Goal: Task Accomplishment & Management: Use online tool/utility

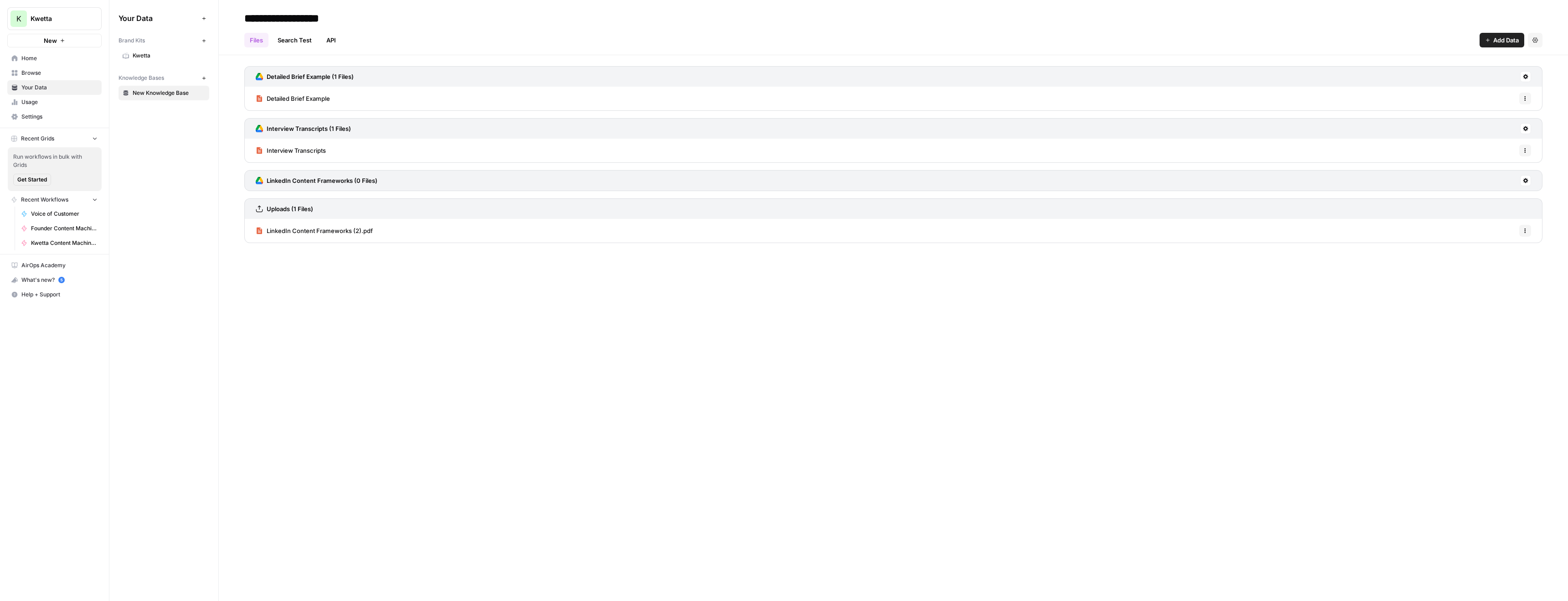
click at [1496, 41] on span "Add Data" at bounding box center [1506, 40] width 26 height 9
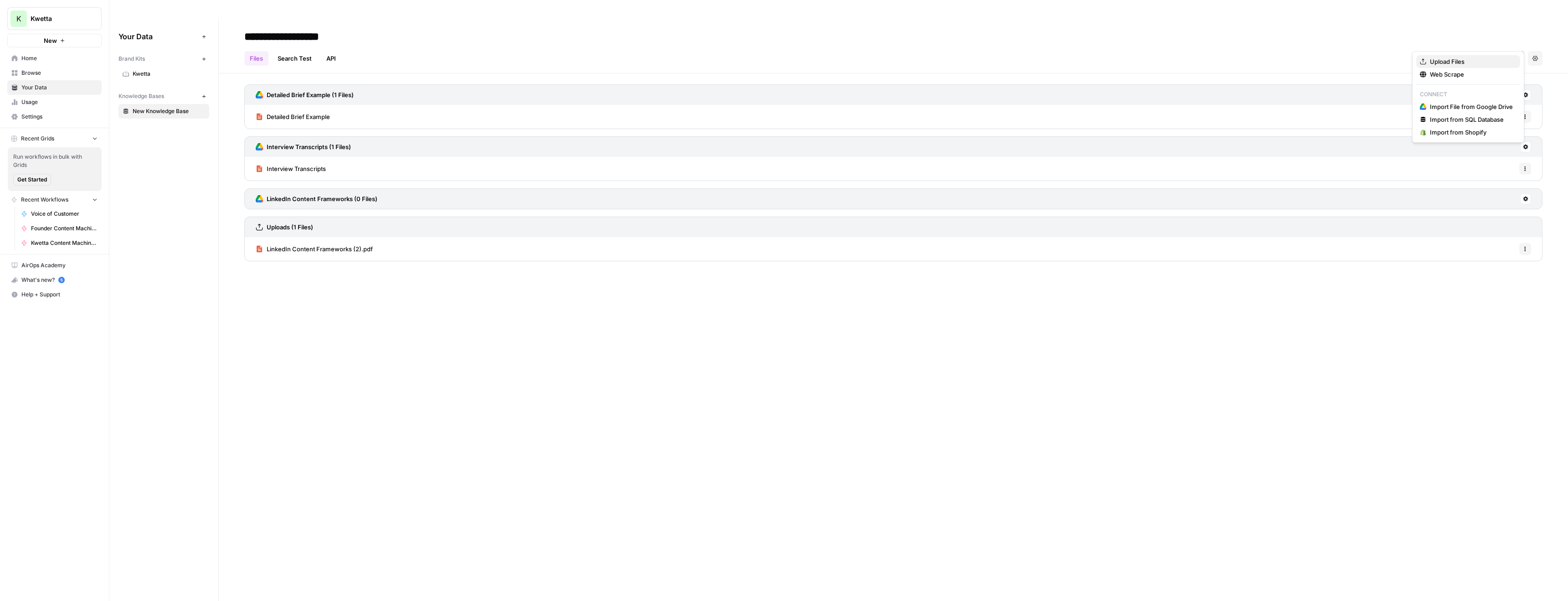
click at [1471, 59] on span "Upload Files" at bounding box center [1471, 62] width 83 height 9
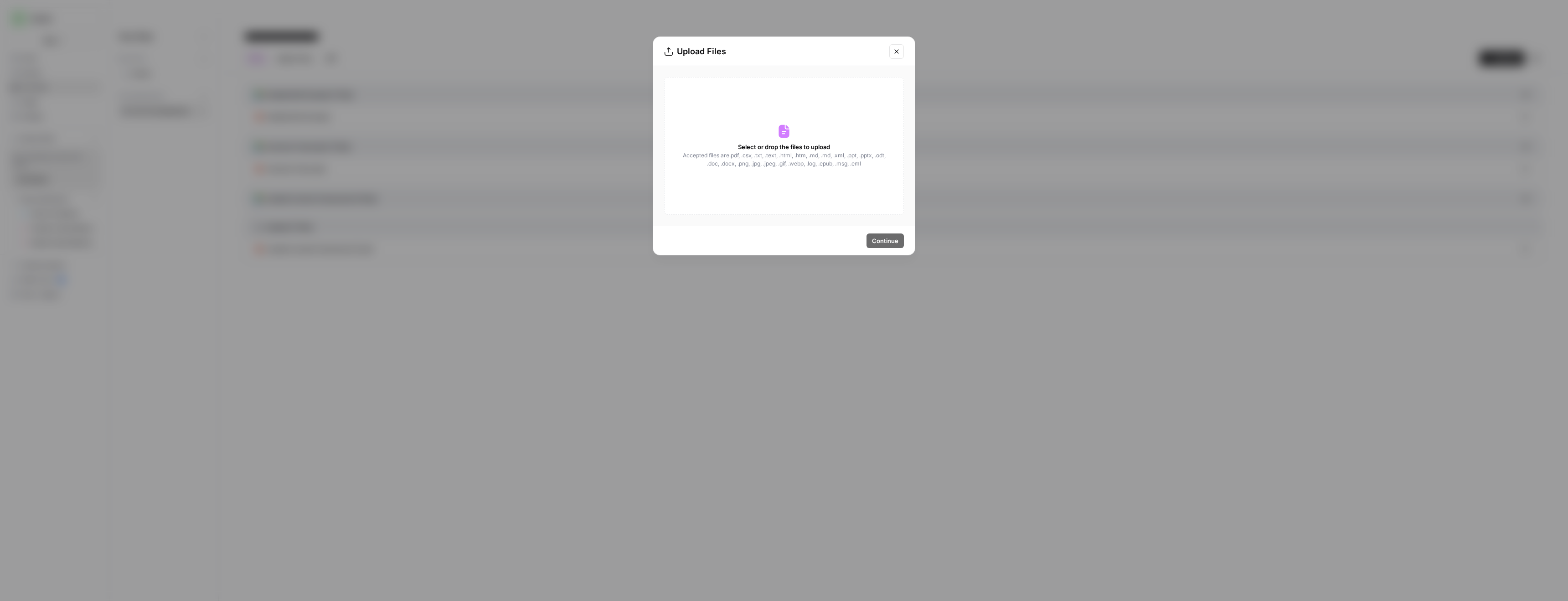
click at [729, 150] on div "Select or drop the files to upload Accepted files are .pdf, .csv, .txt, .text, …" at bounding box center [784, 146] width 240 height 138
click at [897, 54] on icon "Close modal" at bounding box center [897, 52] width 7 height 7
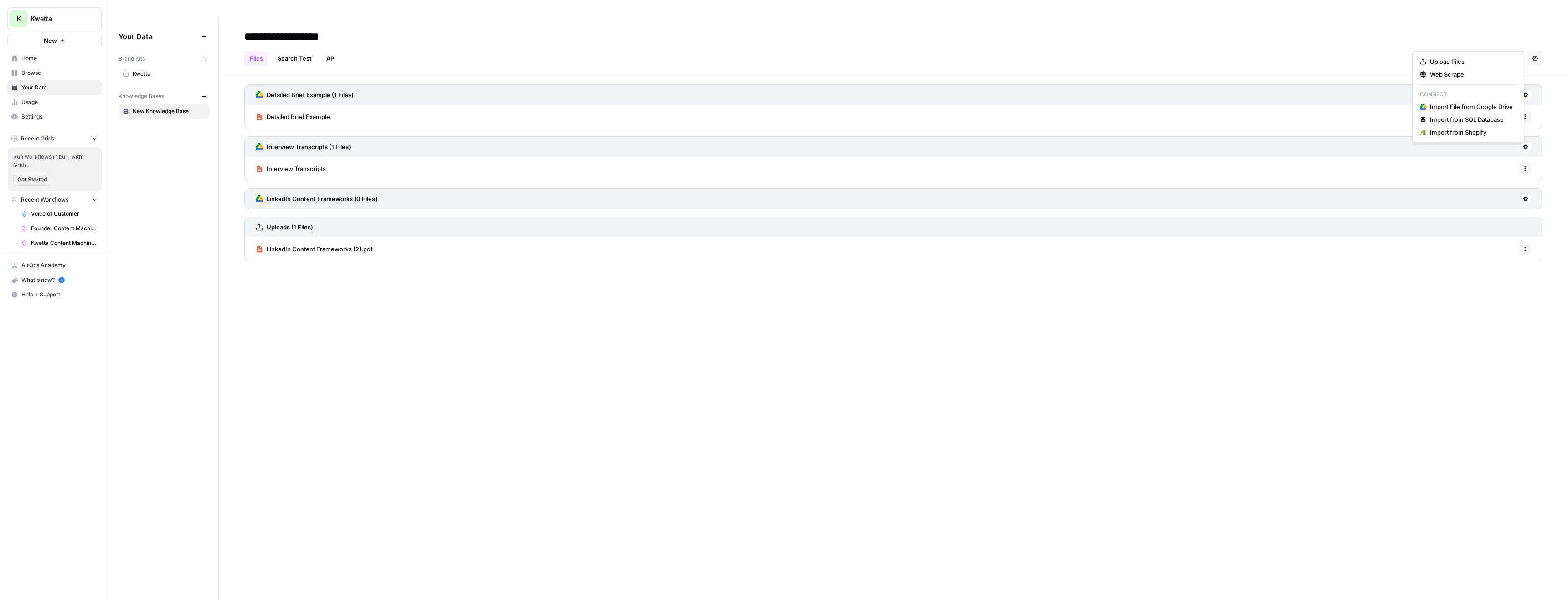
click at [1518, 54] on span "Add Data" at bounding box center [1506, 58] width 26 height 9
click at [1513, 58] on div "Upload Files" at bounding box center [1468, 62] width 97 height 9
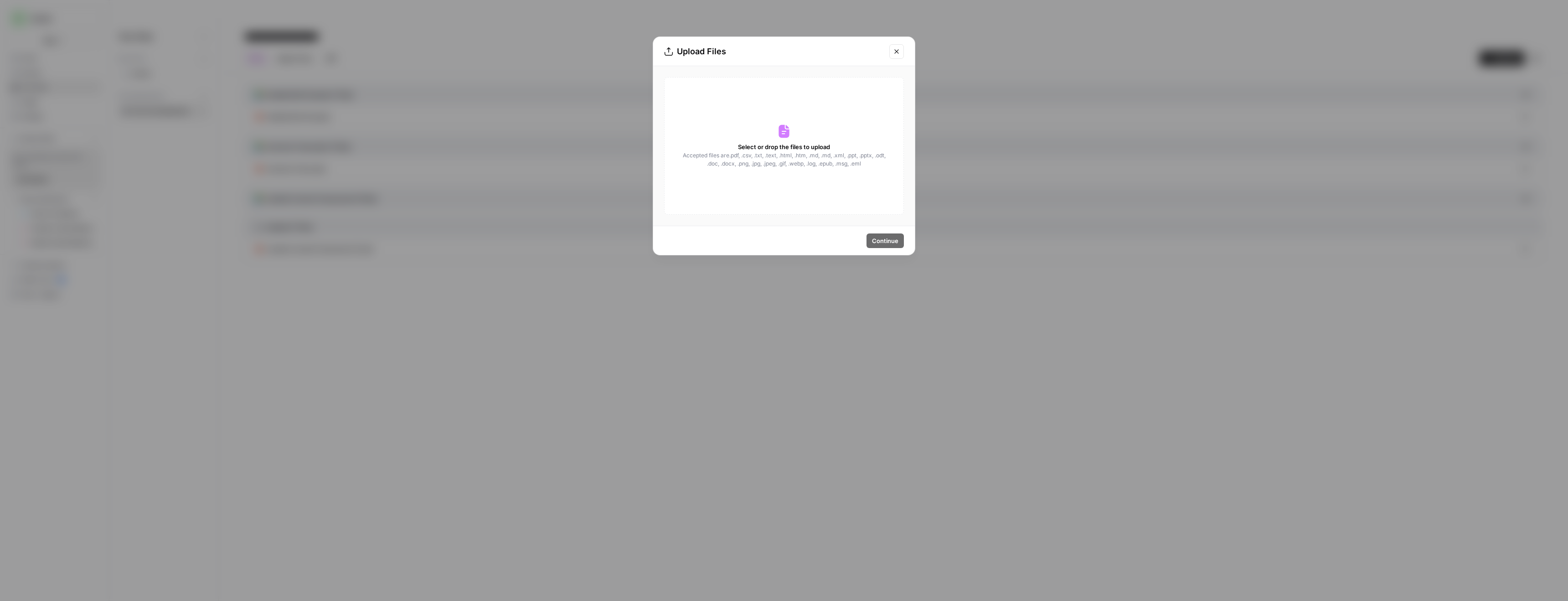
click at [794, 142] on span "Select or drop the files to upload" at bounding box center [783, 147] width 92 height 9
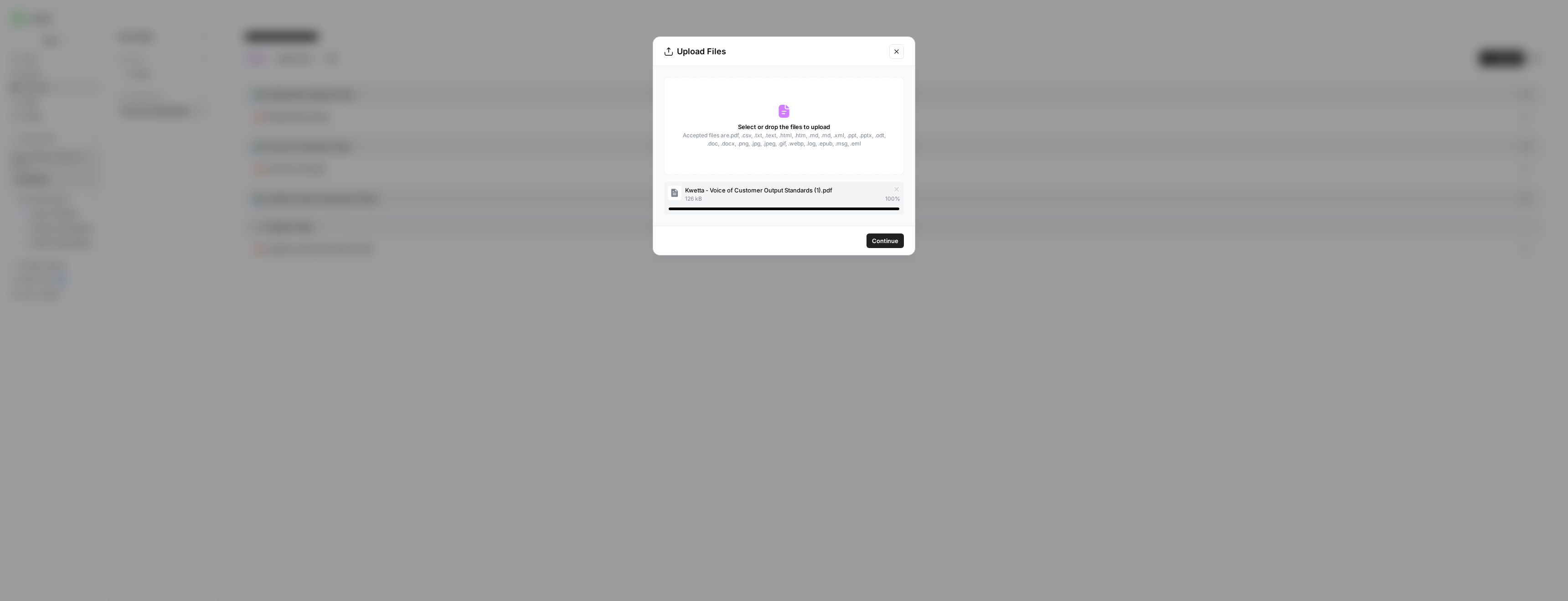
click at [894, 243] on span "Continue" at bounding box center [885, 241] width 26 height 9
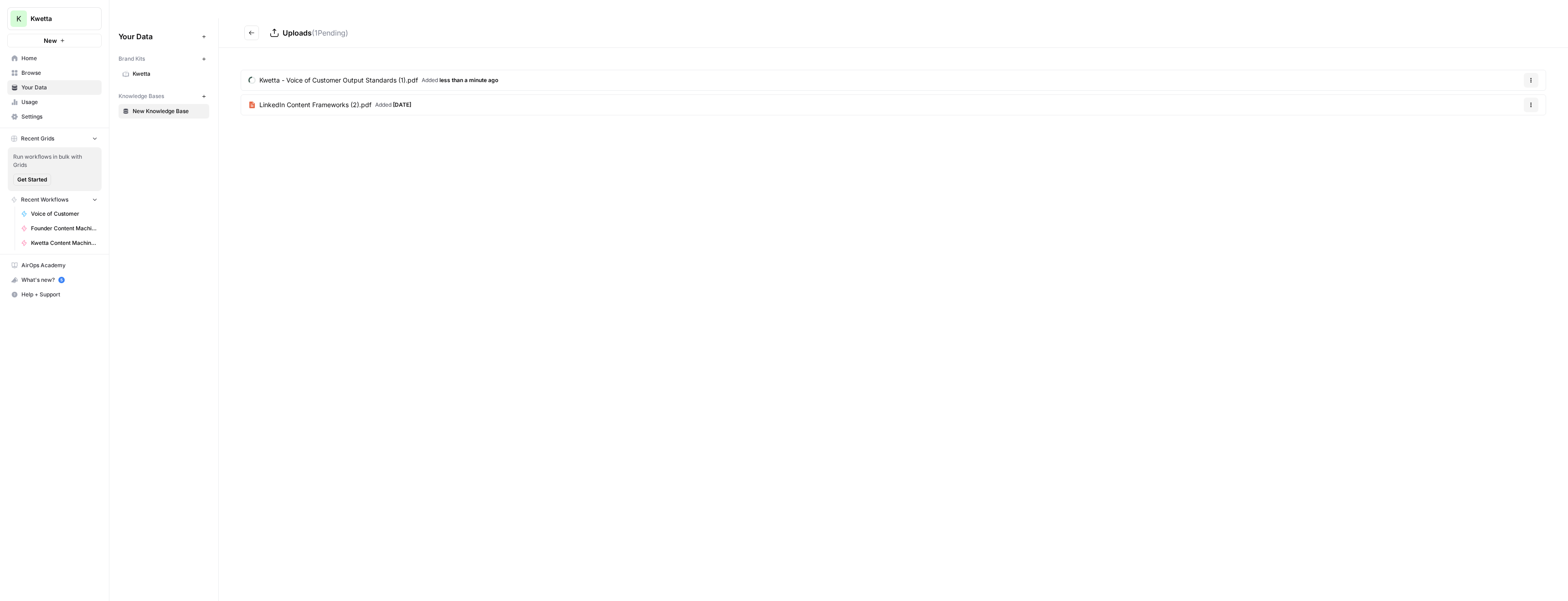
click at [55, 211] on span "Voice of Customer" at bounding box center [64, 213] width 66 height 8
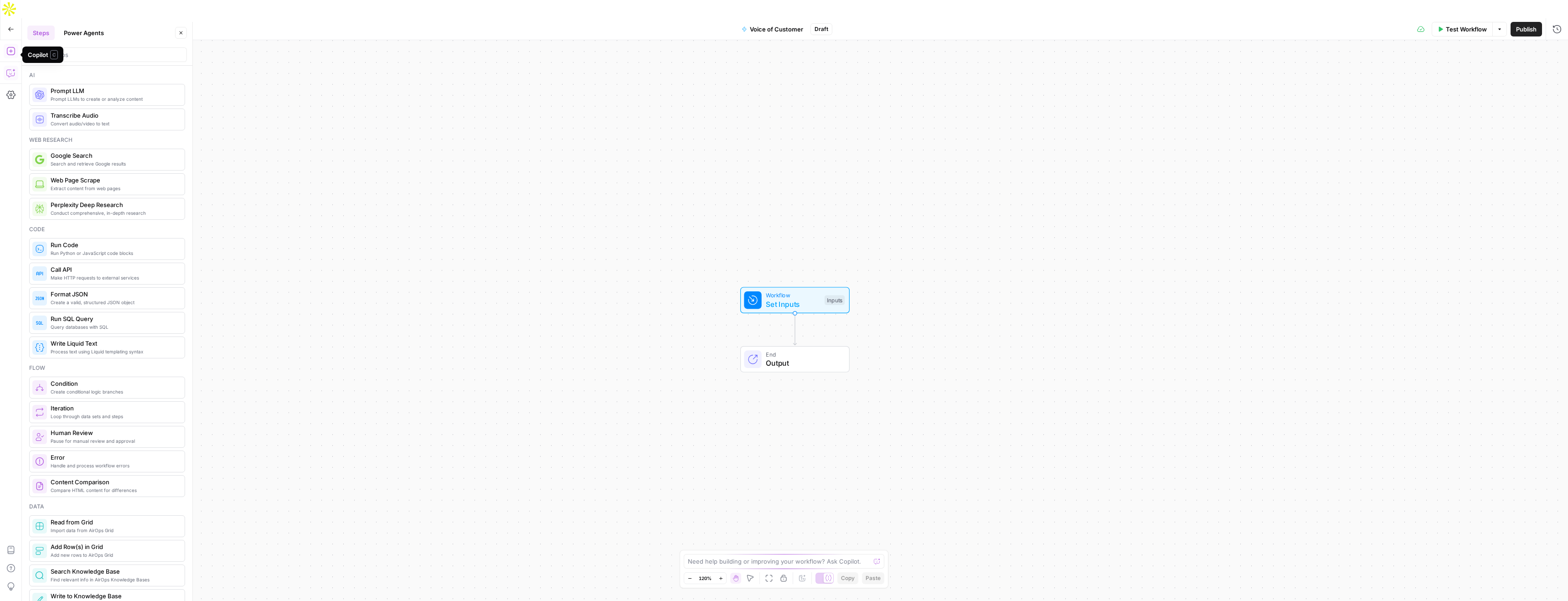
click at [12, 68] on icon "button" at bounding box center [10, 72] width 9 height 9
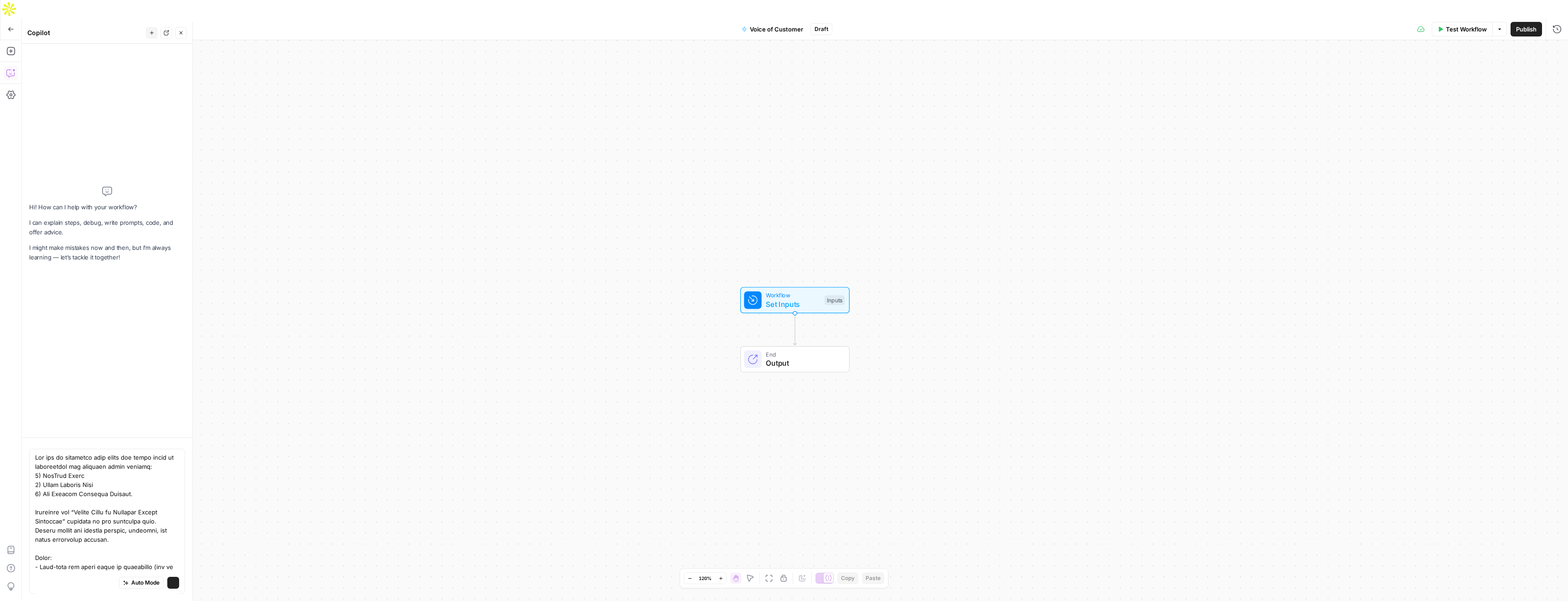
scroll to position [216, 0]
type textarea "You are an assistant that takes raw sales notes or transcripts and produces thr…"
click at [172, 583] on icon "submit" at bounding box center [173, 583] width 5 height 5
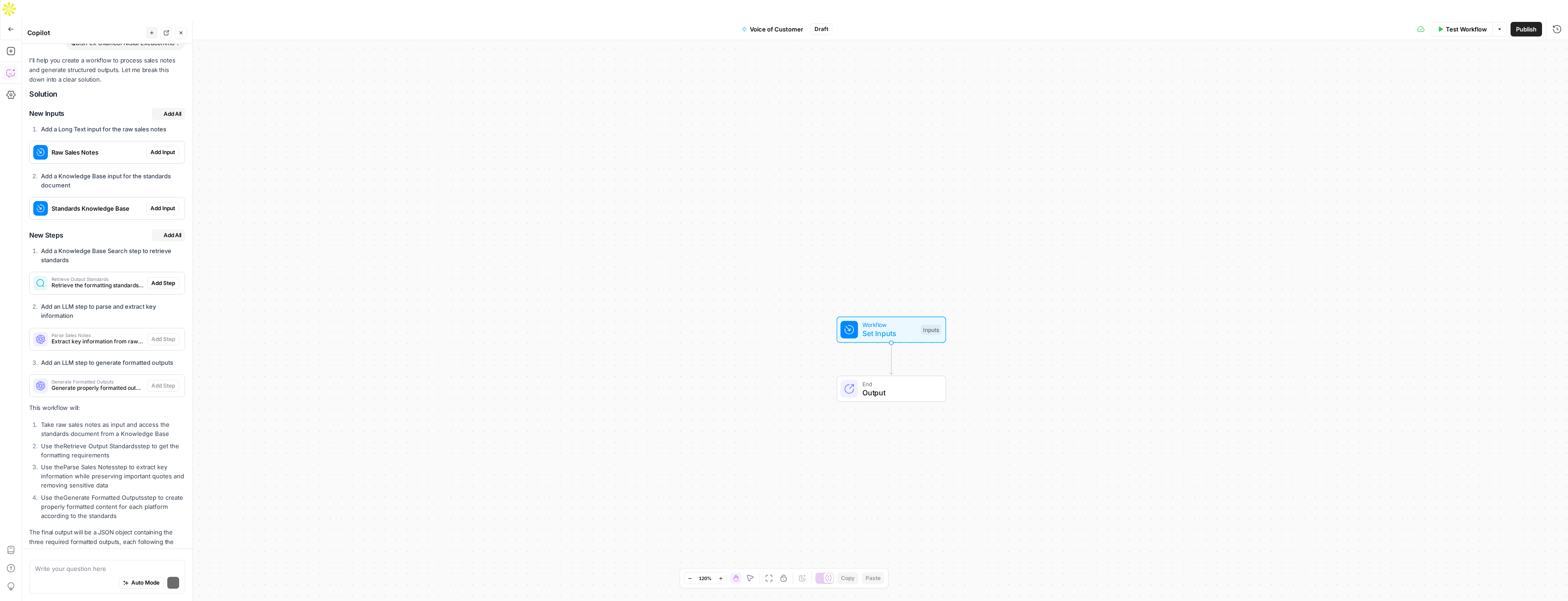
scroll to position [522, 0]
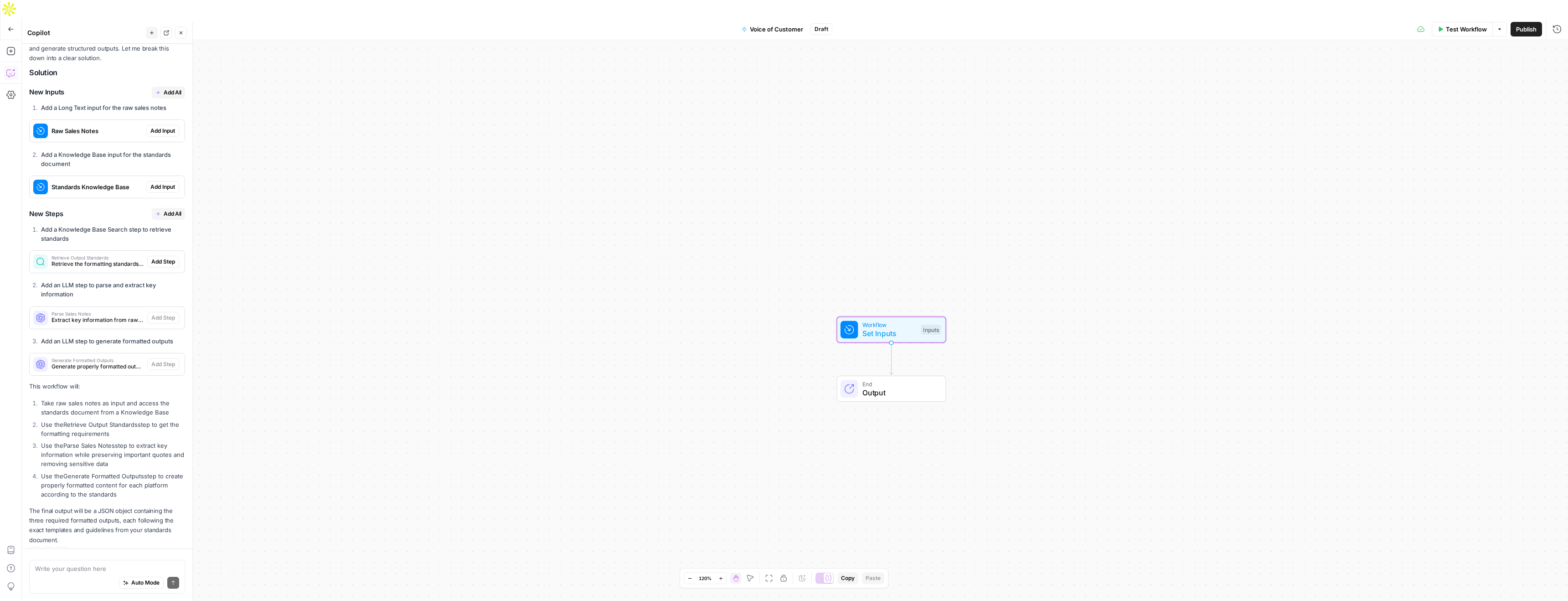
click at [164, 127] on span "Add Input" at bounding box center [163, 130] width 24 height 8
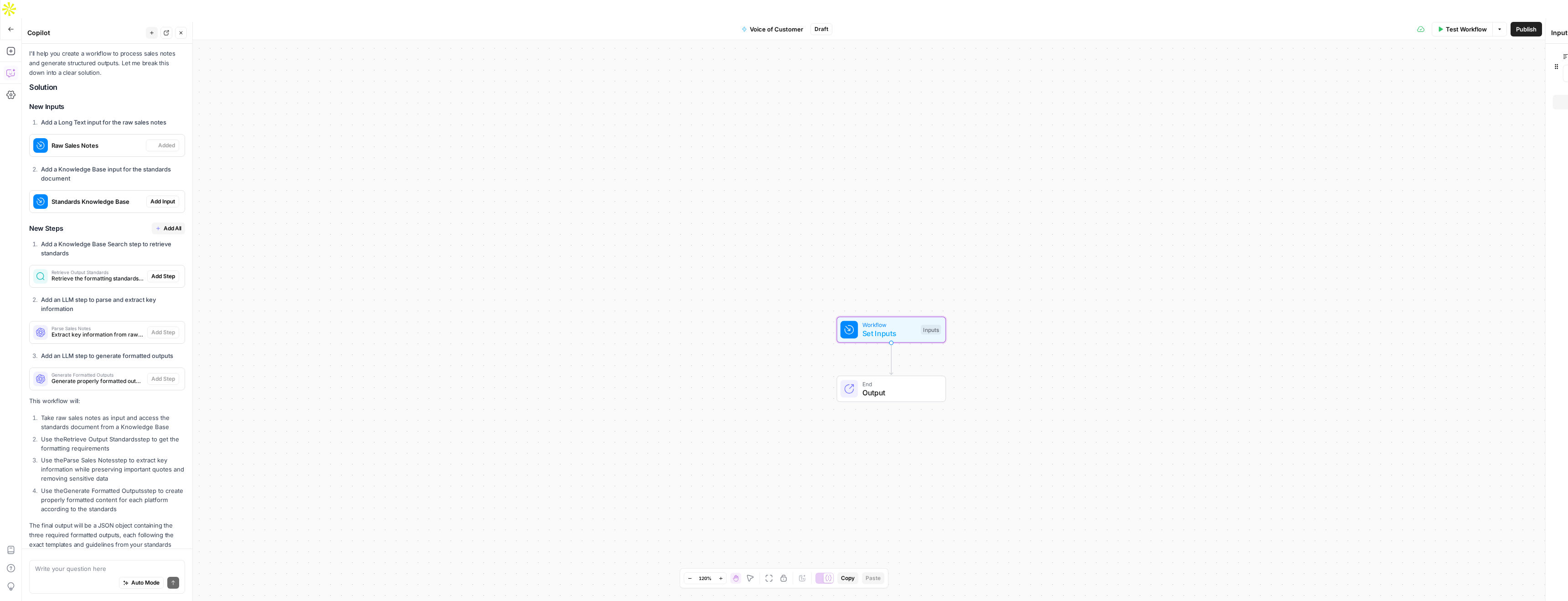
scroll to position [536, 0]
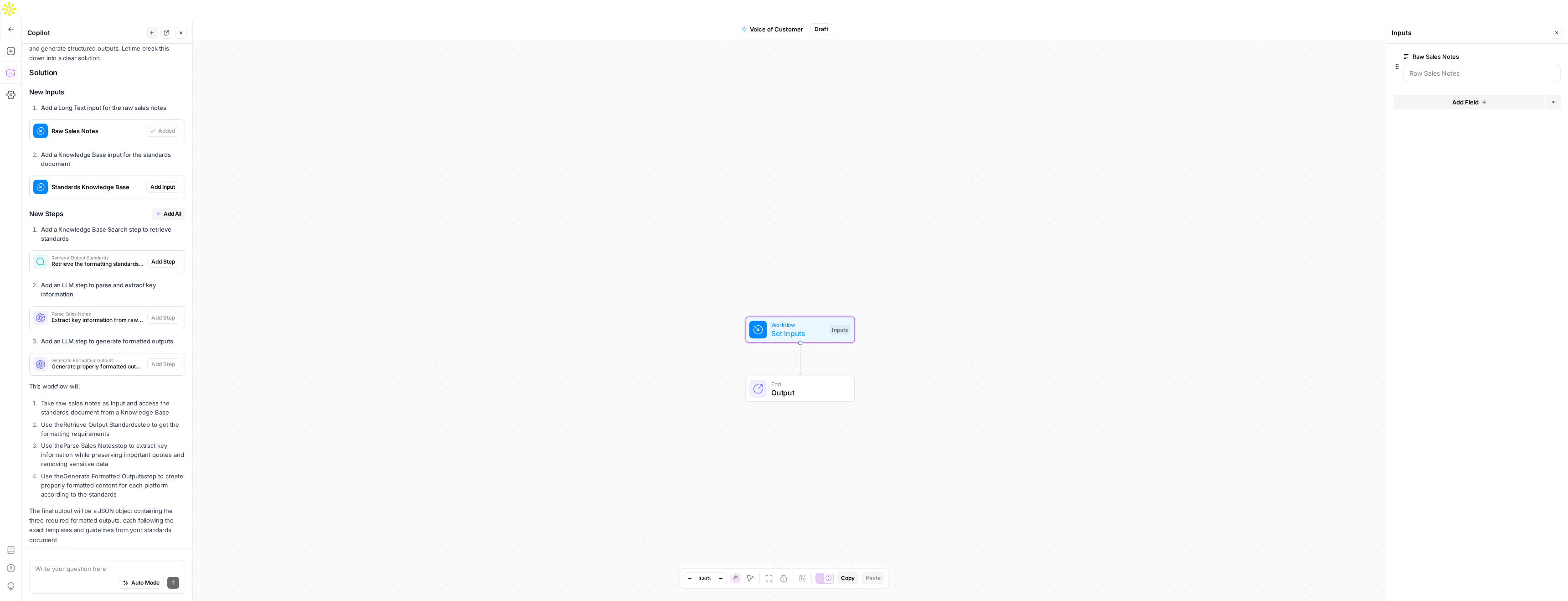
click at [167, 183] on span "Add Input" at bounding box center [163, 186] width 24 height 8
click at [170, 208] on button "Add All" at bounding box center [168, 213] width 33 height 12
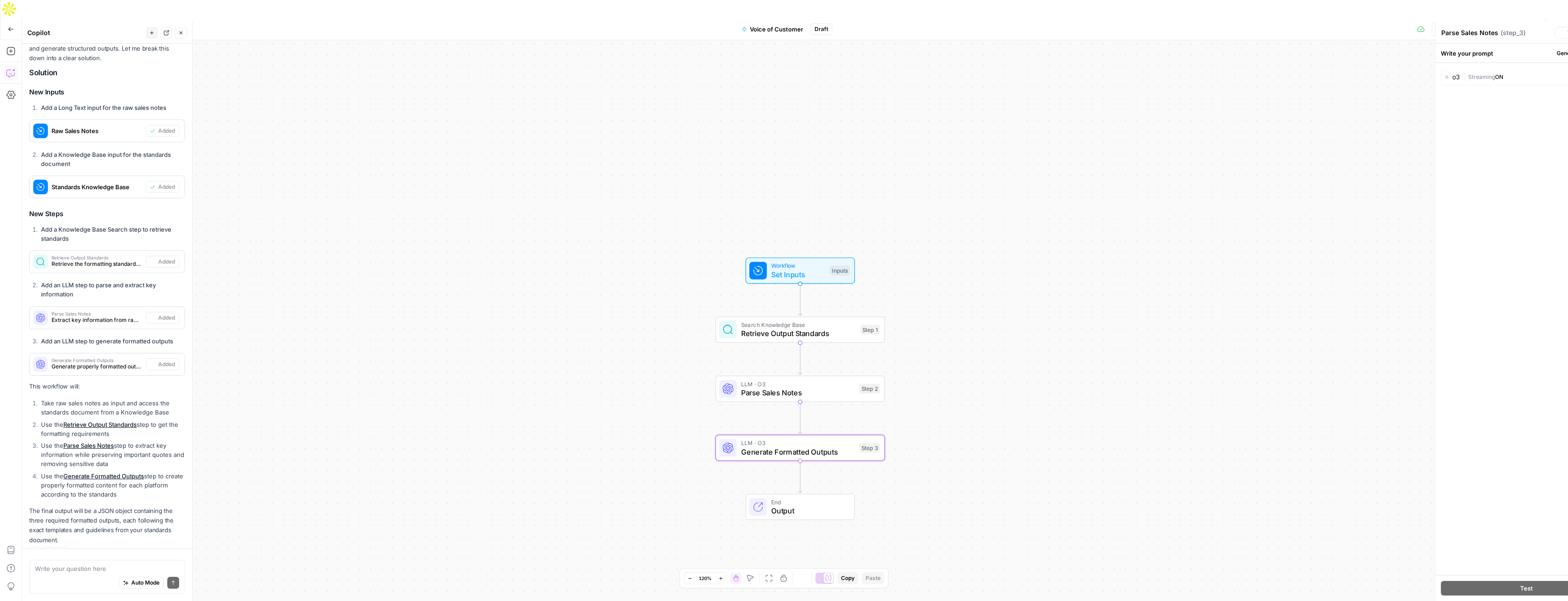
type textarea "Generate Formatted Outputs"
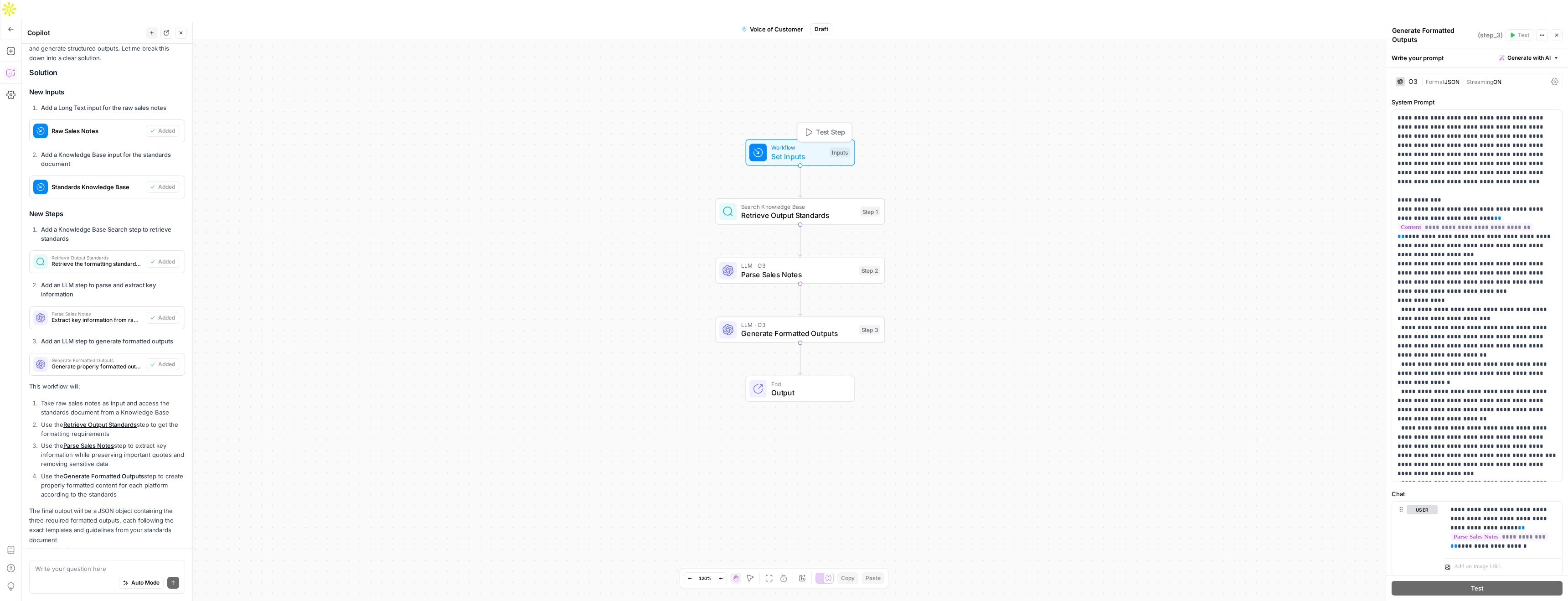
click at [788, 151] on span "Set Inputs" at bounding box center [798, 156] width 54 height 11
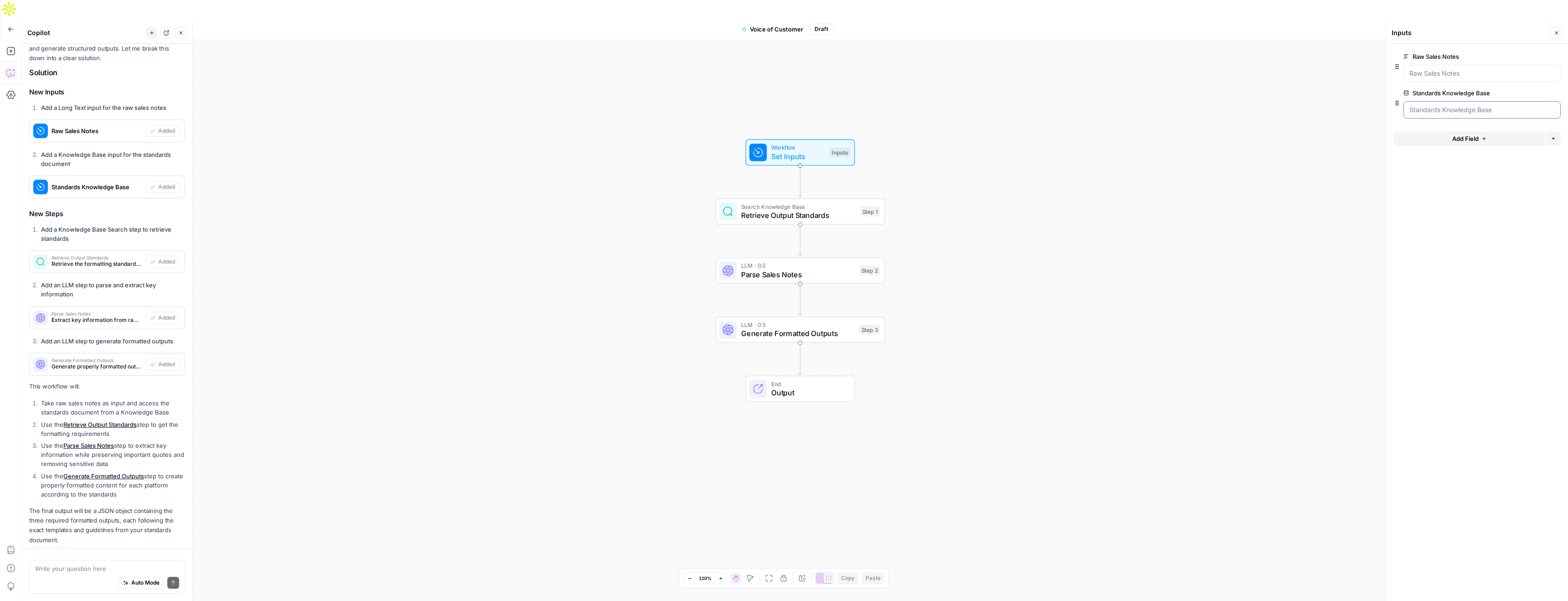
click at [1502, 106] on Base "Standards Knowledge Base" at bounding box center [1482, 110] width 145 height 9
click at [1525, 94] on span "edit field" at bounding box center [1526, 93] width 20 height 7
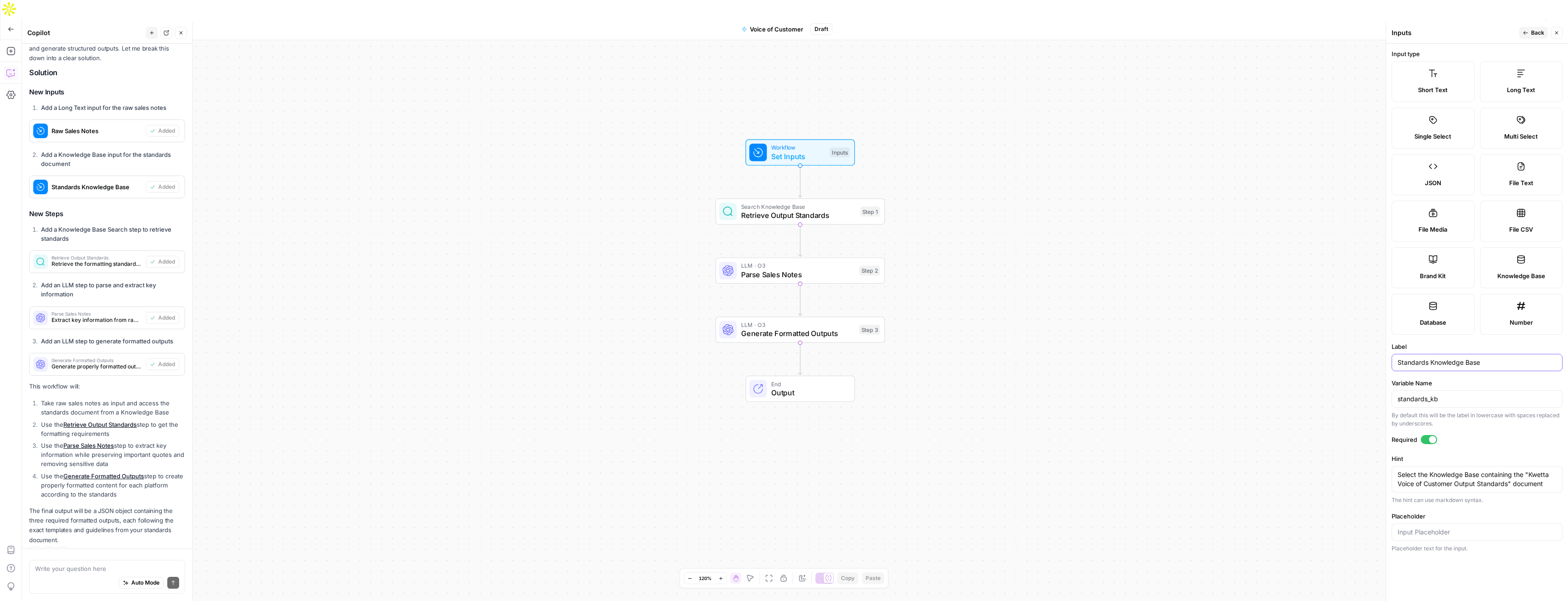
drag, startPoint x: 1493, startPoint y: 364, endPoint x: 1360, endPoint y: 364, distance: 133.0
click at [1360, 364] on body "K Kwetta New Home Browse Your Data Usage Settings Recent Grids Run workflows in…" at bounding box center [784, 300] width 1568 height 601
drag, startPoint x: 1438, startPoint y: 360, endPoint x: 1385, endPoint y: 363, distance: 53.1
click at [1385, 363] on div "Inputs Back Close Input type Short Text Long Text Single Select Multi Select JS…" at bounding box center [1477, 311] width 183 height 579
drag, startPoint x: 1390, startPoint y: 360, endPoint x: 1366, endPoint y: 359, distance: 24.0
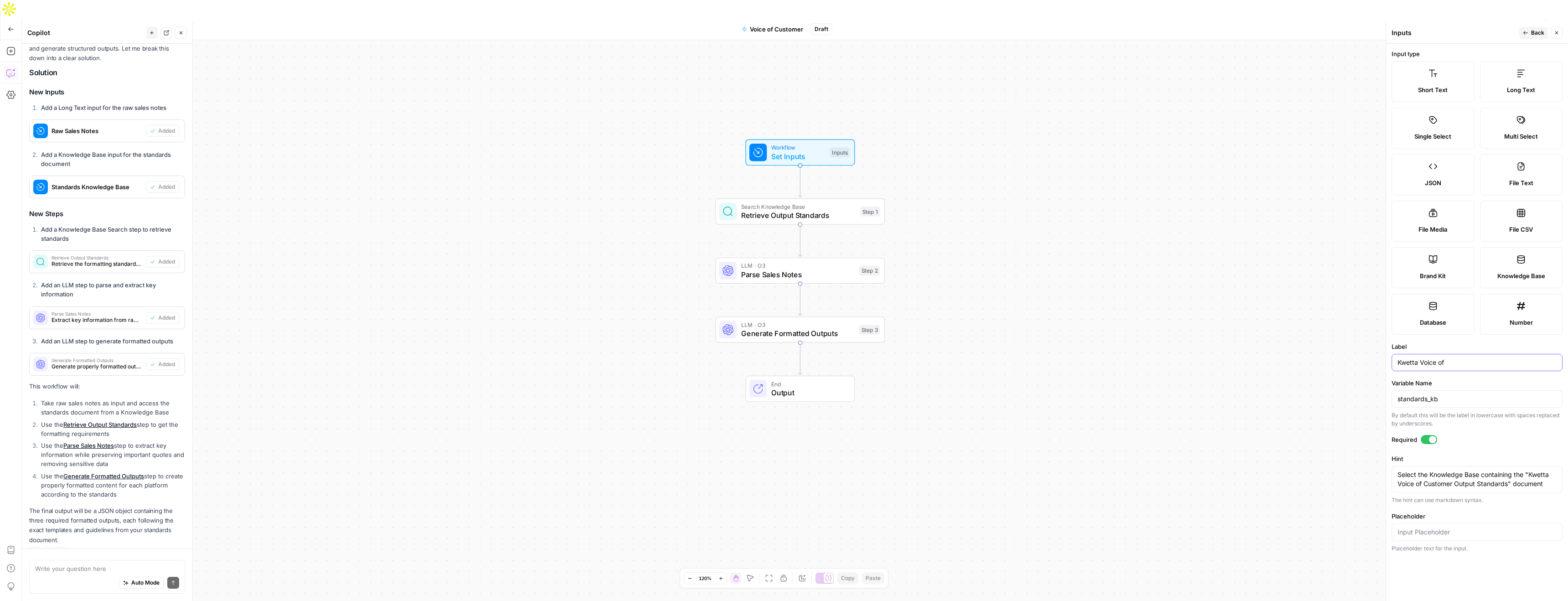
click at [1366, 359] on body "K Kwetta New Home Browse Your Data Usage Settings Recent Grids Run workflows in…" at bounding box center [784, 300] width 1568 height 601
drag, startPoint x: 1455, startPoint y: 364, endPoint x: 1376, endPoint y: 362, distance: 79.0
click at [1376, 362] on body "K Kwetta New Home Browse Your Data Usage Settings Recent Grids Run workflows in…" at bounding box center [784, 300] width 1568 height 601
drag, startPoint x: 1409, startPoint y: 365, endPoint x: 1393, endPoint y: 364, distance: 16.0
click at [1393, 364] on div "Kwetta Voice of" at bounding box center [1477, 362] width 171 height 17
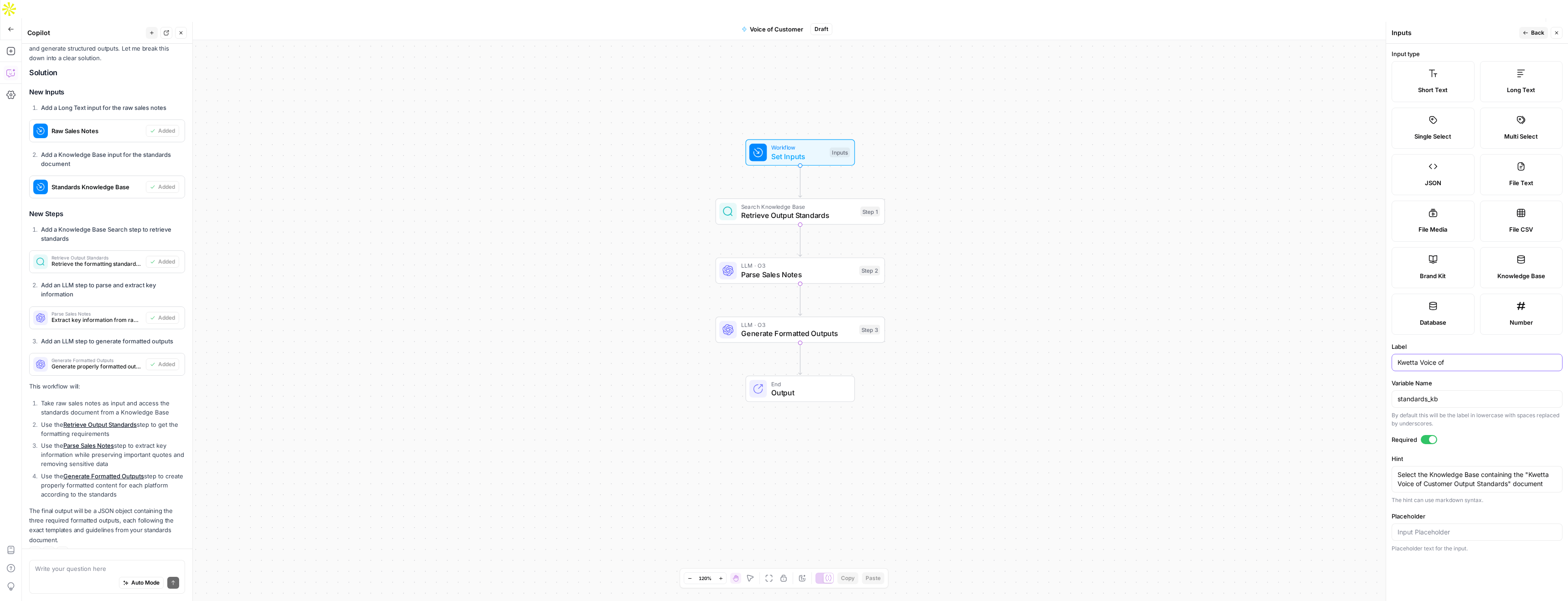
paste input "- Voice of Customer Output Standards"
drag, startPoint x: 1426, startPoint y: 361, endPoint x: 1382, endPoint y: 360, distance: 44.0
click at [1385, 360] on div "Inputs Back Close Input type Short Text Long Text Single Select Multi Select JS…" at bounding box center [1477, 311] width 183 height 579
type input "Voice of Customer Output Standards"
click at [1453, 35] on div "Inputs" at bounding box center [1454, 32] width 125 height 9
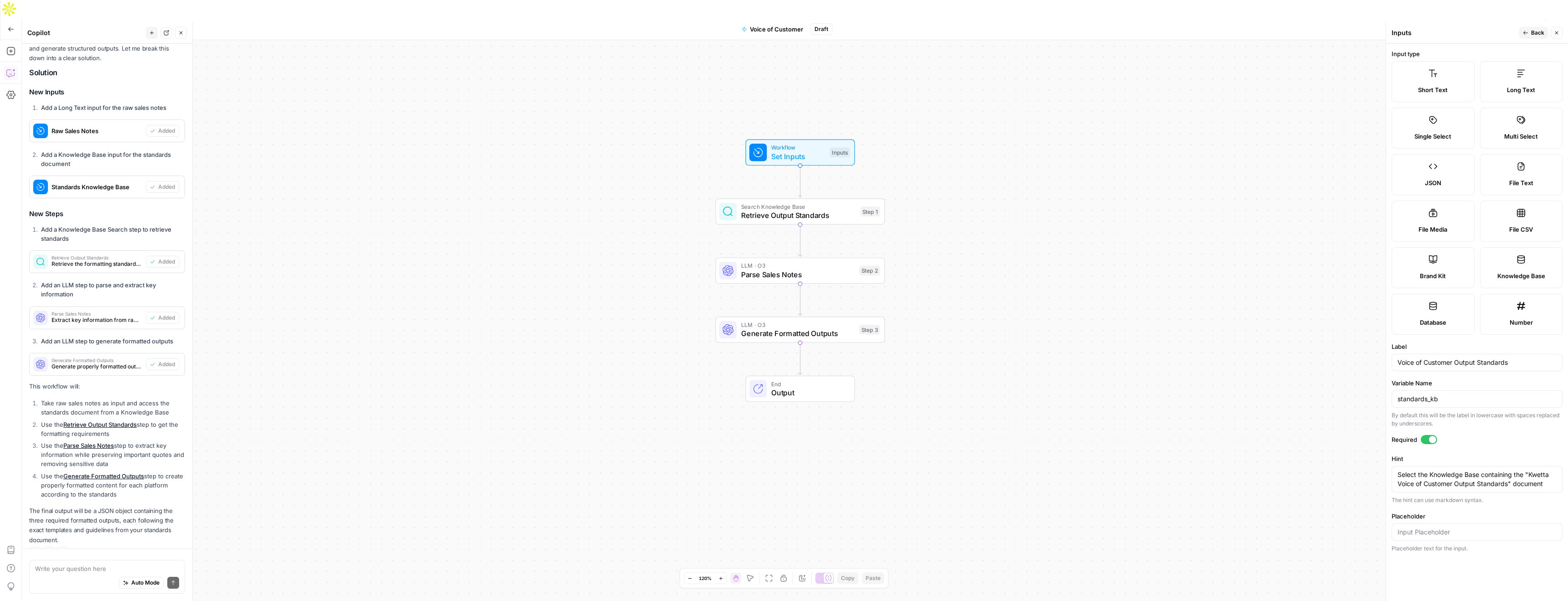
click at [1531, 32] on span "Back" at bounding box center [1538, 32] width 13 height 8
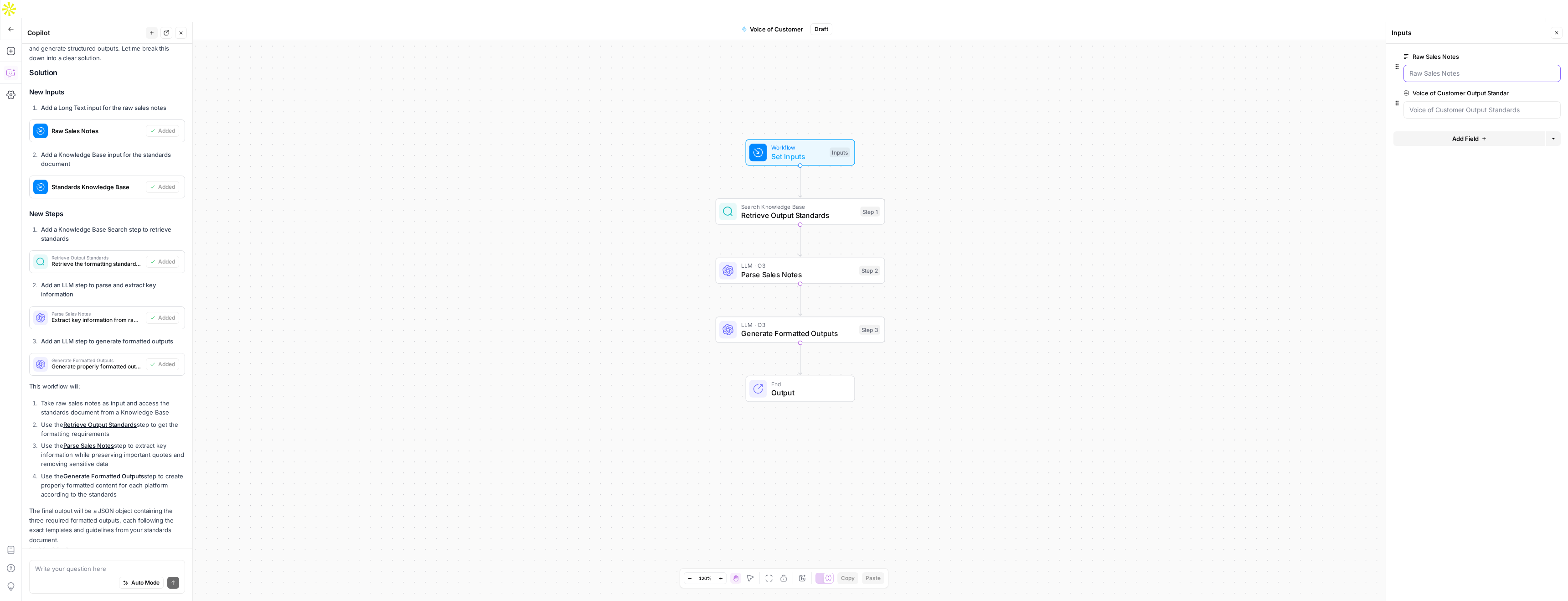
click at [1441, 70] on Notes "Raw Sales Notes" at bounding box center [1482, 73] width 145 height 9
click at [1452, 73] on Notes "Raw Sales Notes" at bounding box center [1482, 73] width 145 height 9
click at [1451, 74] on Notes "Raw Sales Notes" at bounding box center [1482, 73] width 145 height 9
click at [1458, 24] on span "Test Workflow" at bounding box center [1466, 29] width 41 height 9
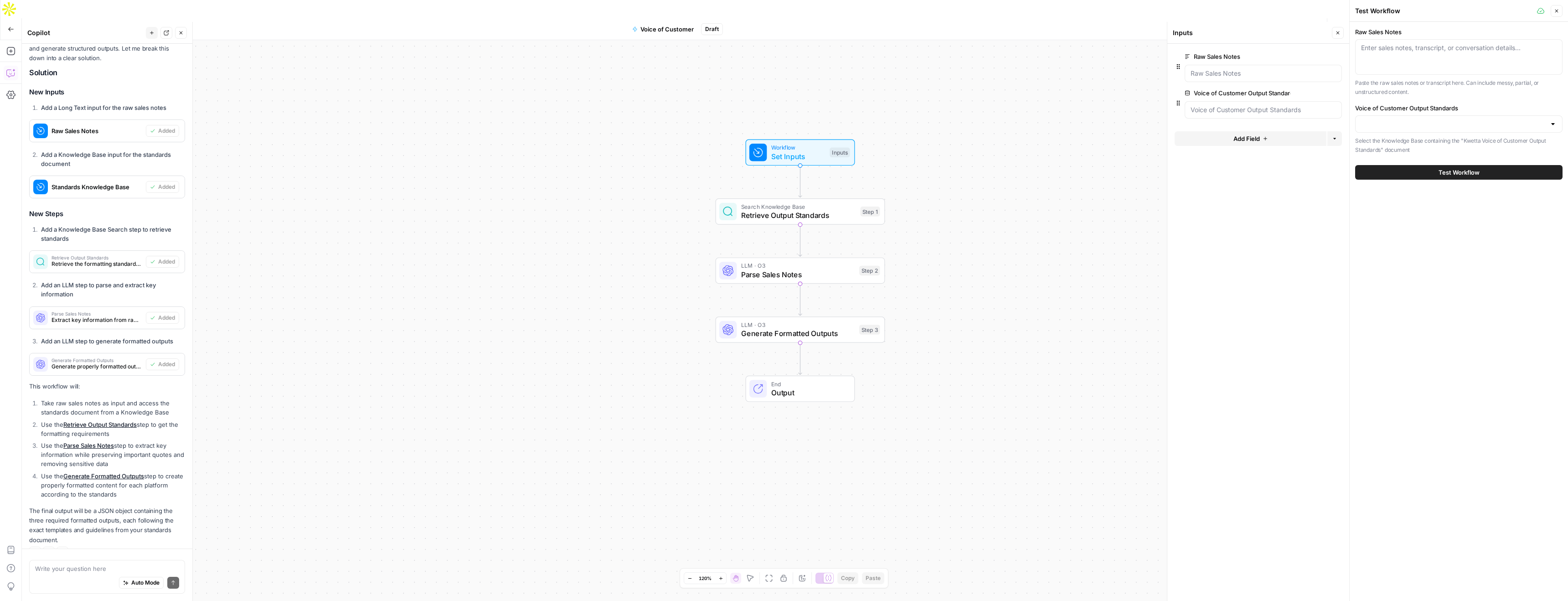
click at [1421, 57] on div "Enter sales notes, transcript, or conversation details..." at bounding box center [1458, 57] width 208 height 35
paste textarea "Impromptu Microsoft Teams Meeting - July 23 VIEW RECORDING - 29 mins (No highli…"
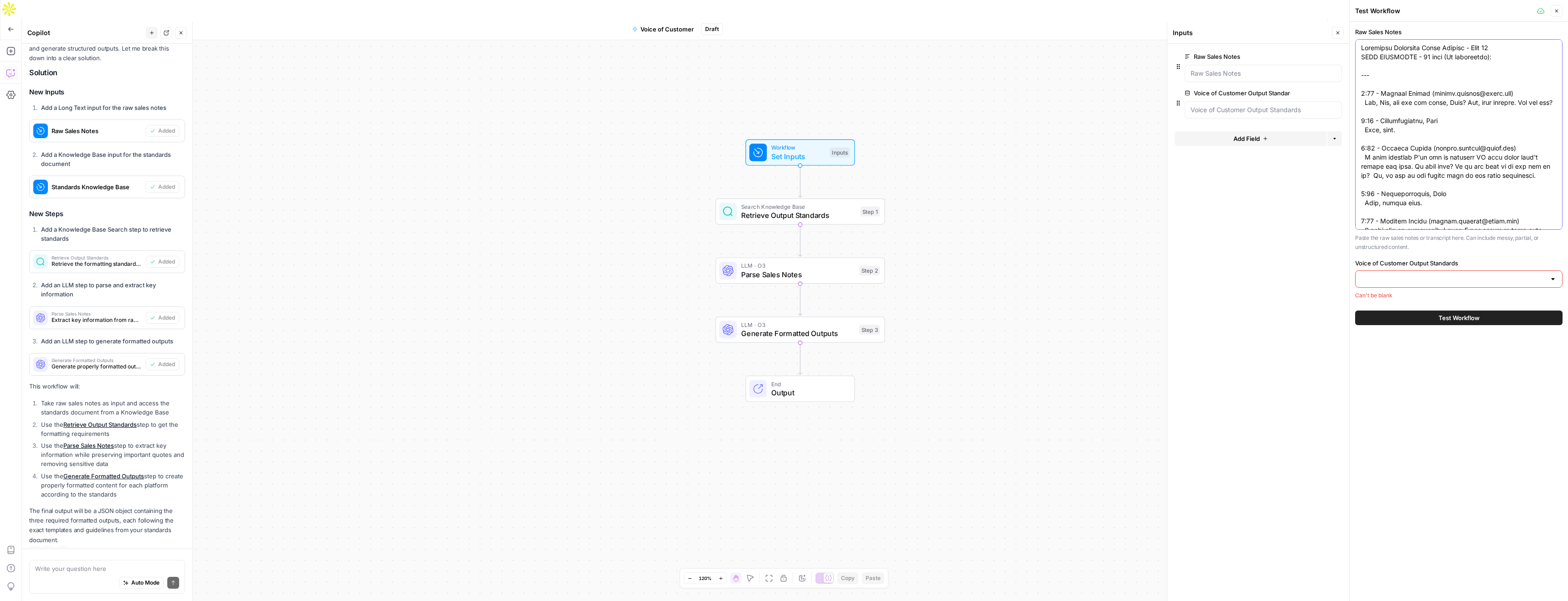
scroll to position [5002, 0]
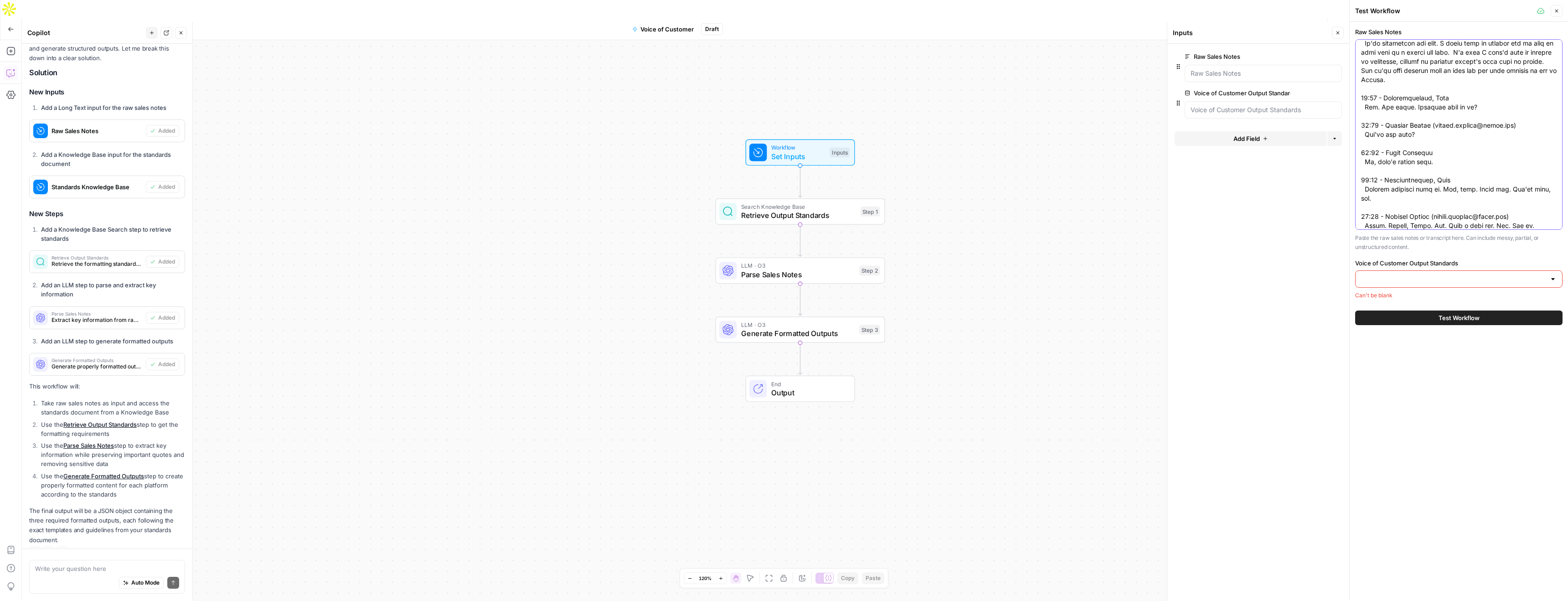
type textarea "Impromptu Microsoft Teams Meeting - July 23 VIEW RECORDING - 29 mins (No highli…"
click at [1502, 280] on input "Voice of Customer Output Standards" at bounding box center [1451, 279] width 181 height 9
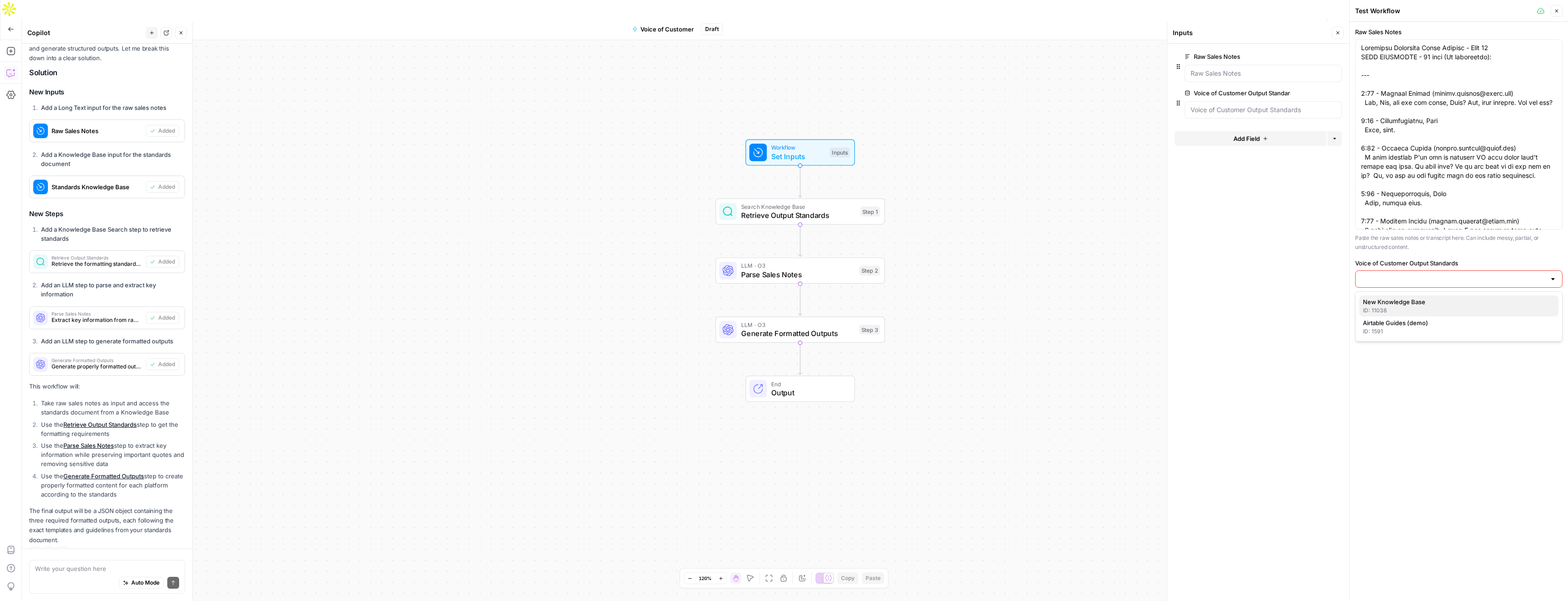
click at [1469, 300] on span "New Knowledge Base" at bounding box center [1457, 301] width 188 height 9
type input "New Knowledge Base"
click at [1464, 328] on span "Test Workflow" at bounding box center [1458, 327] width 41 height 9
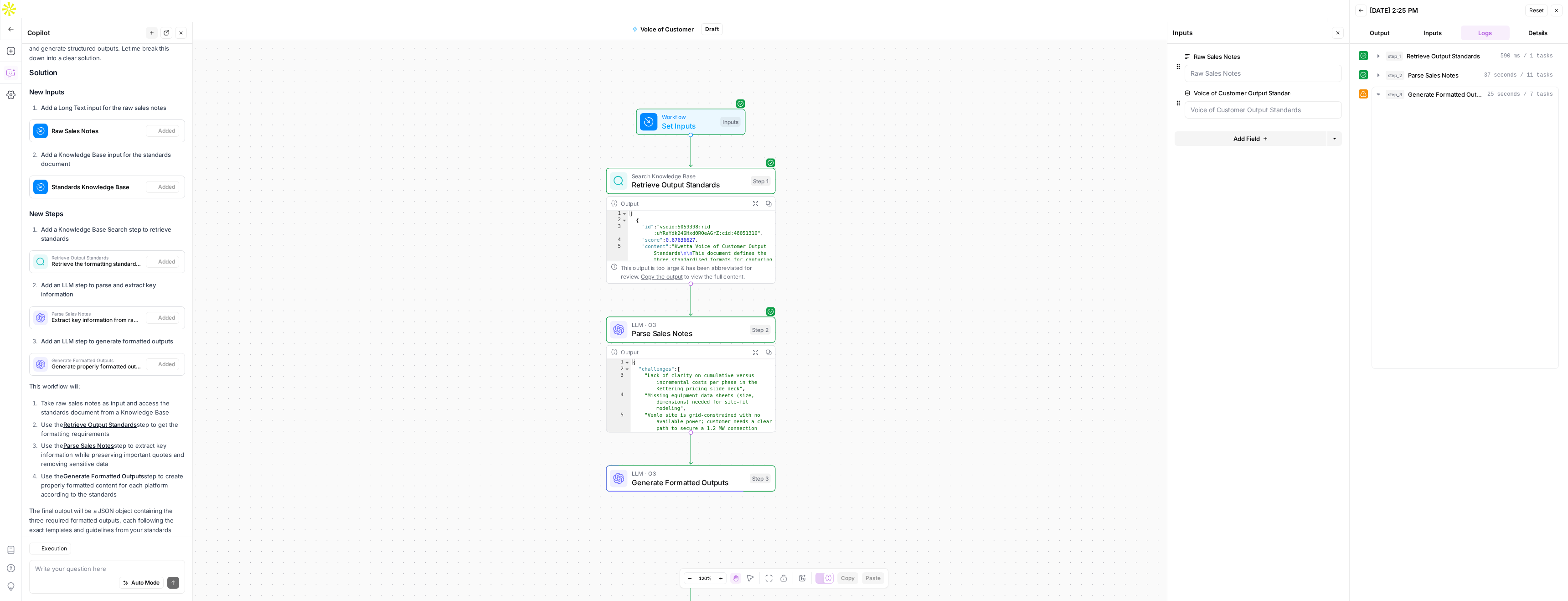
scroll to position [549, 0]
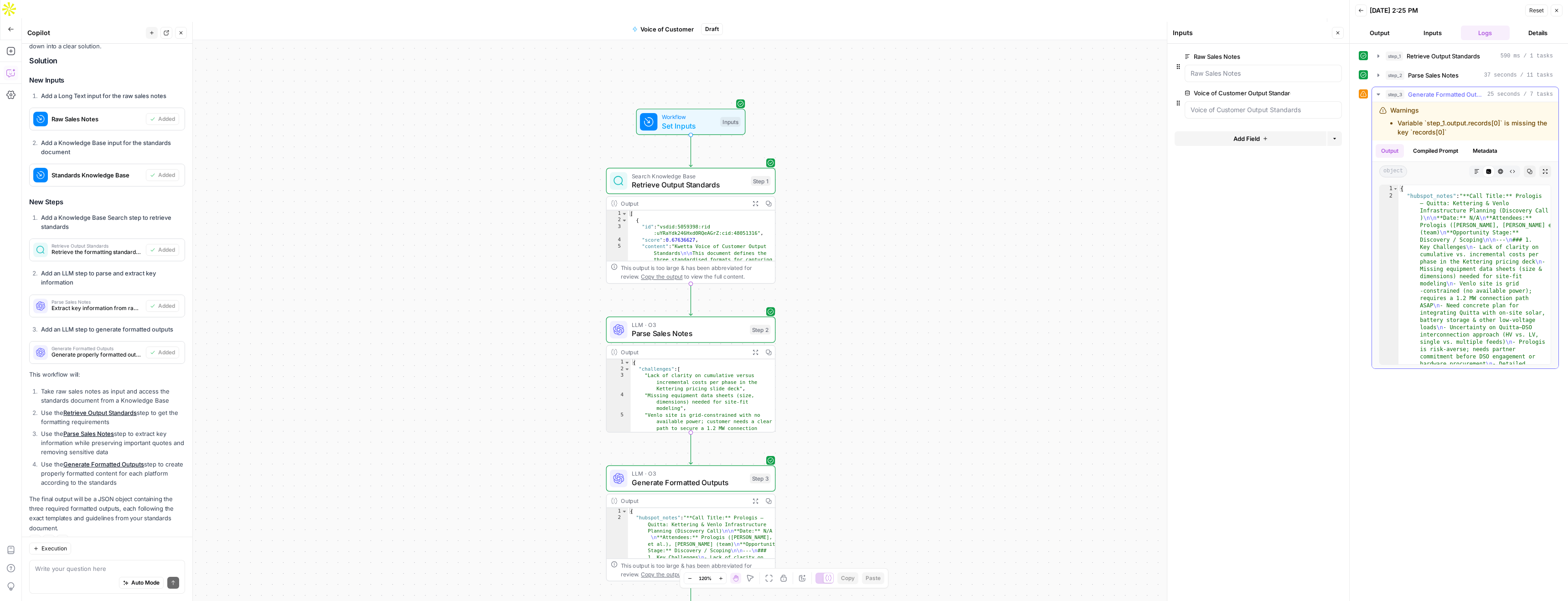
drag, startPoint x: 1457, startPoint y: 134, endPoint x: 1387, endPoint y: 124, distance: 70.7
click at [1387, 124] on div "Warnings Variable `step_1.output.records[0]` is missing the key `records[0]`" at bounding box center [1465, 121] width 172 height 31
copy li "Variable `step_1.output.records[0]` is missing the key `records[0]`"
click at [58, 573] on div "Auto Mode Send" at bounding box center [107, 583] width 144 height 20
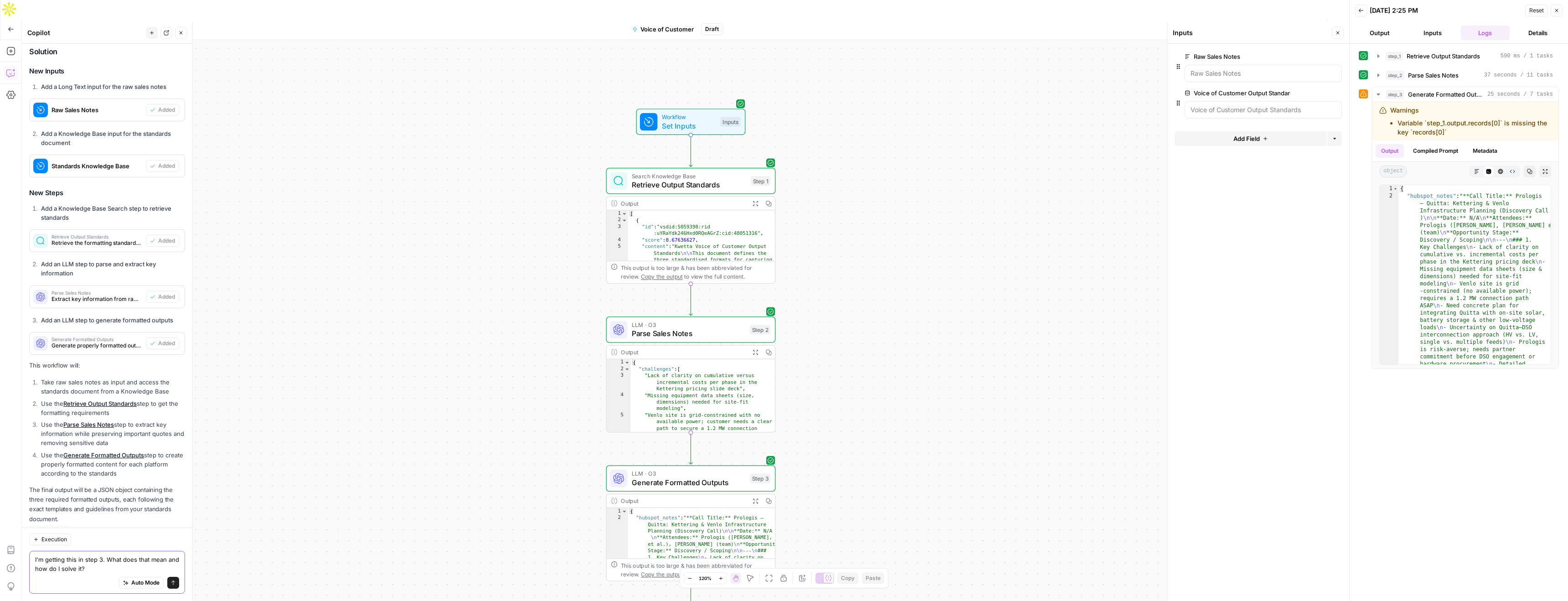
paste textarea "Variable `step_1.output.records[0]` is missing the key `records[0]`"
type textarea "I'm getting this in step 3. What does that mean and how do I solve it? Variable…"
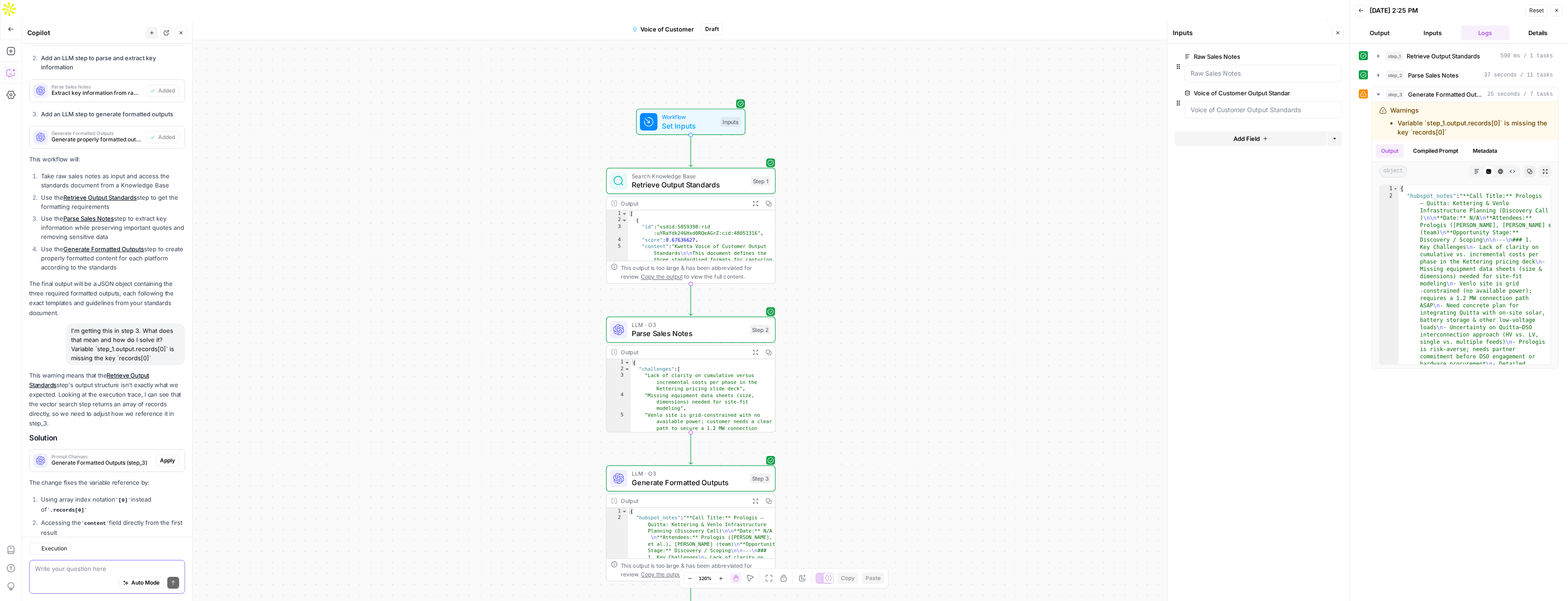
scroll to position [805, 0]
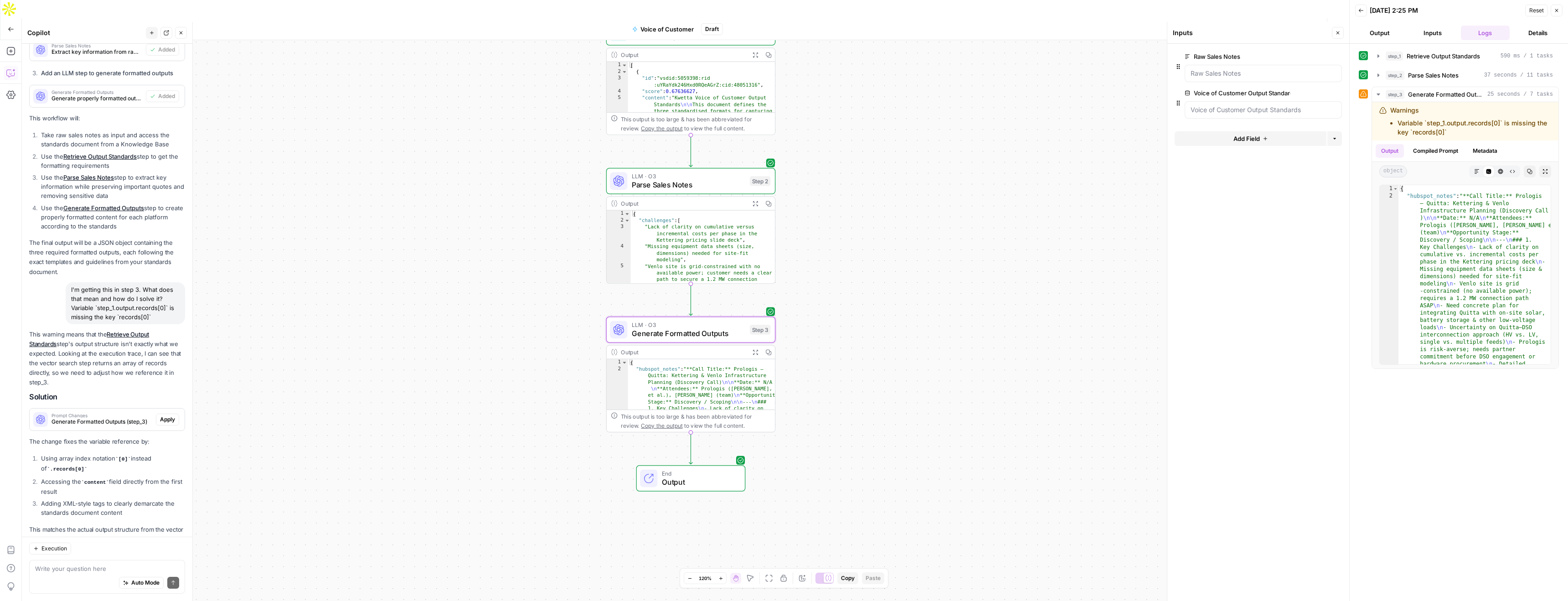
click at [165, 415] on span "Apply" at bounding box center [167, 419] width 15 height 8
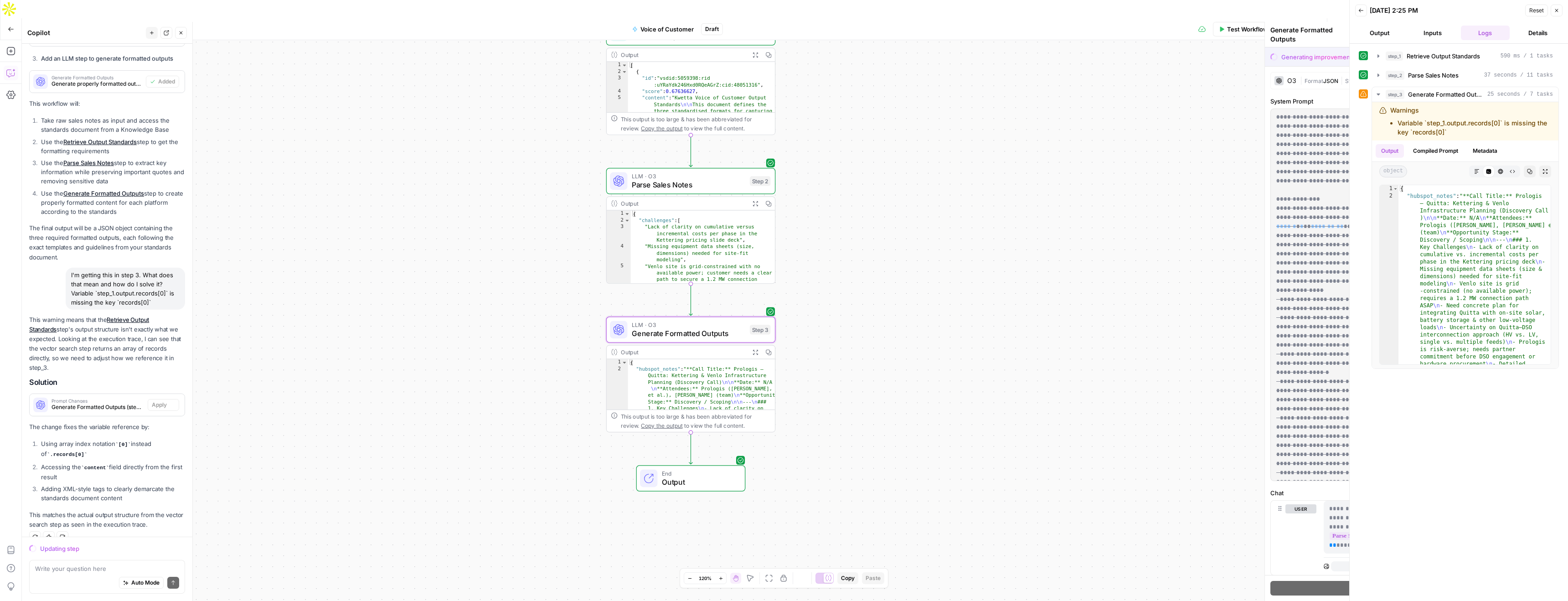
scroll to position [790, 0]
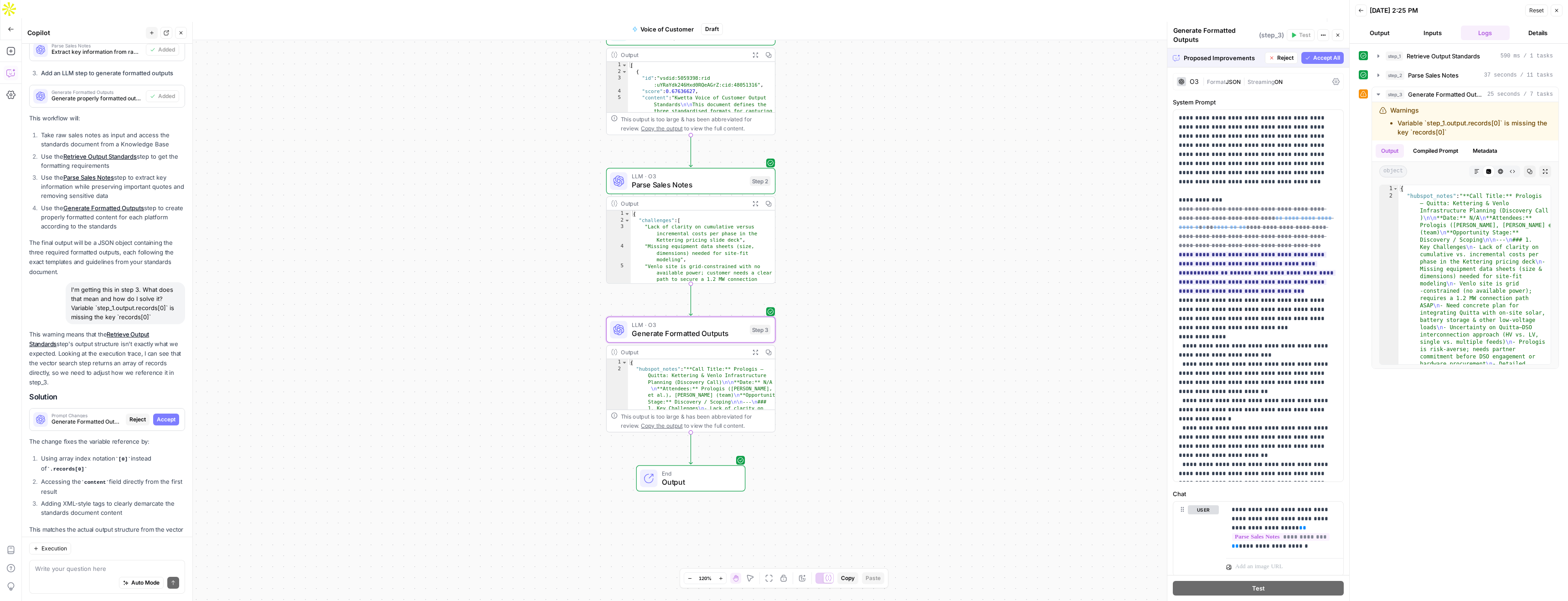
click at [169, 413] on button "Accept" at bounding box center [166, 419] width 26 height 12
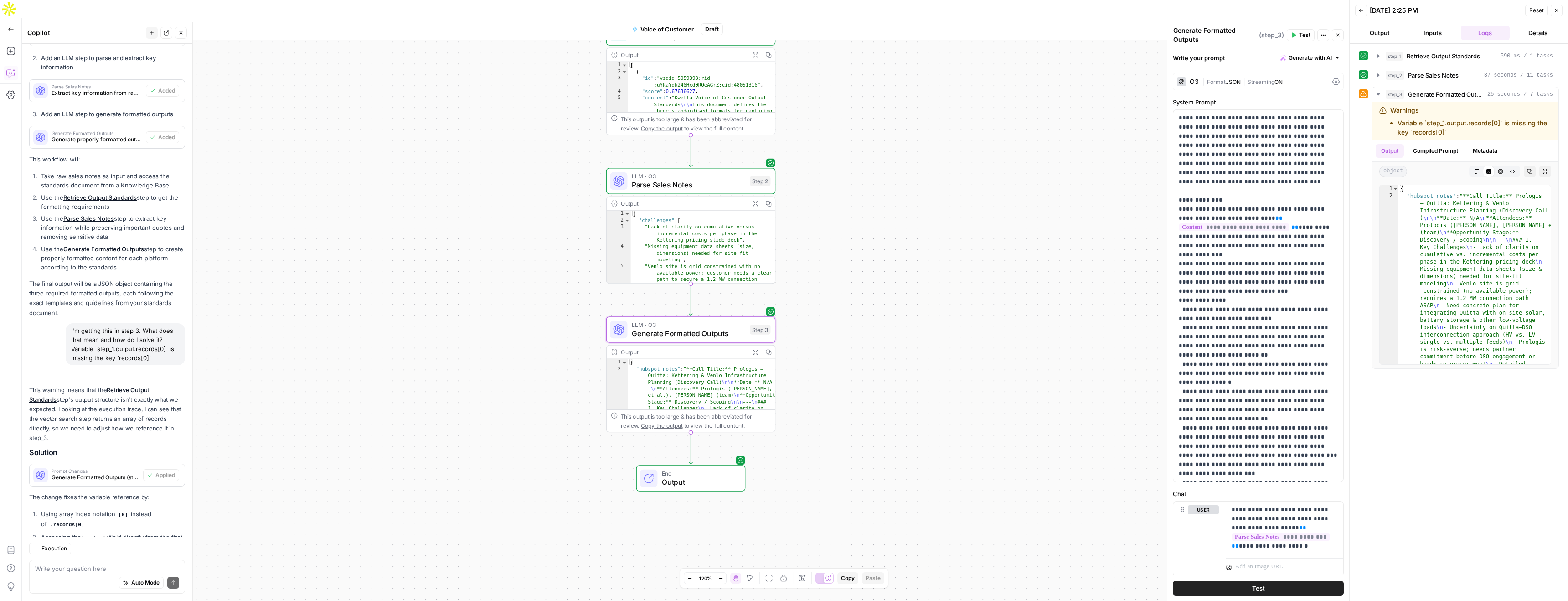
scroll to position [820, 0]
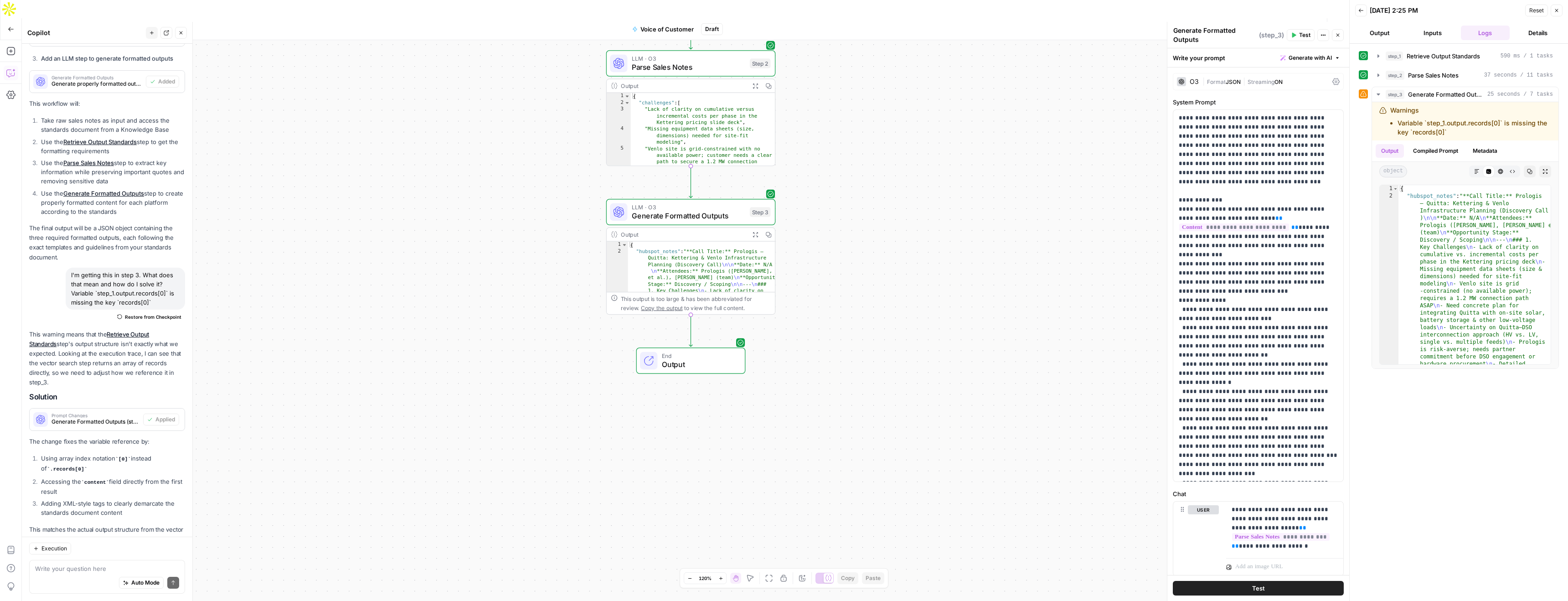
click at [1239, 24] on span "Test Workflow" at bounding box center [1247, 29] width 41 height 9
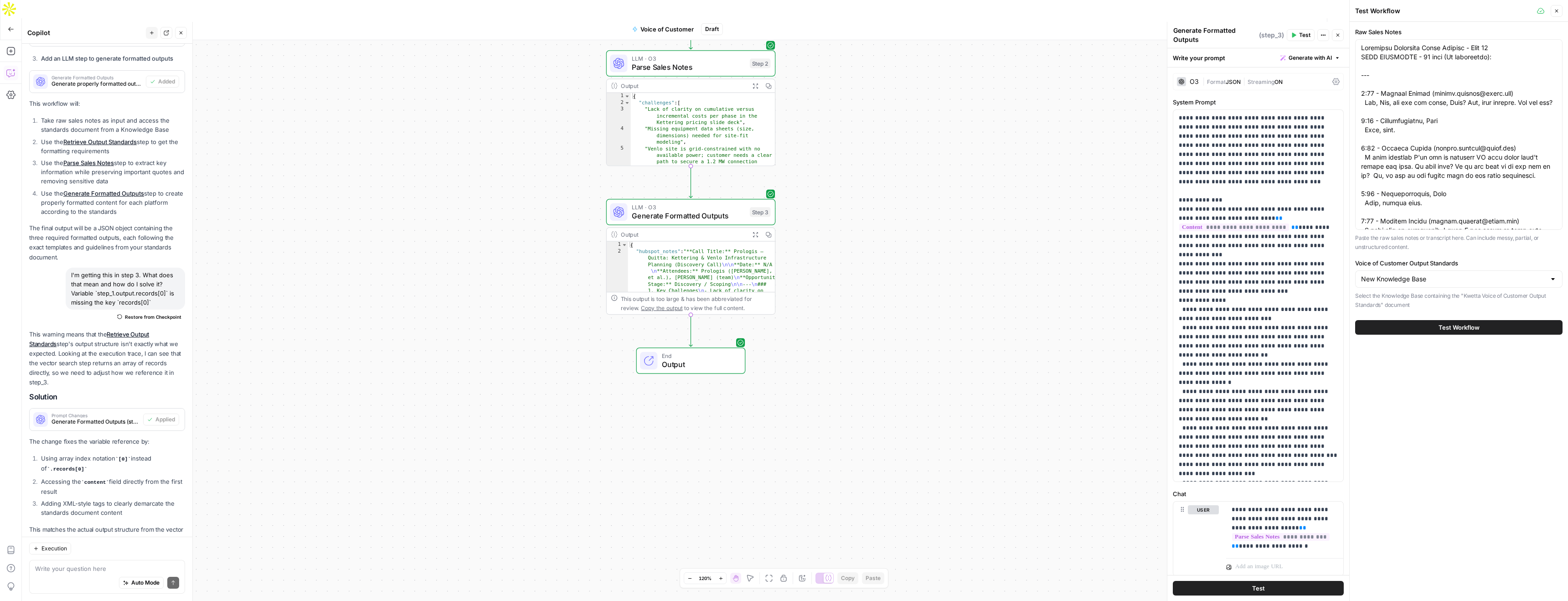
click at [1476, 329] on span "Test Workflow" at bounding box center [1458, 327] width 41 height 9
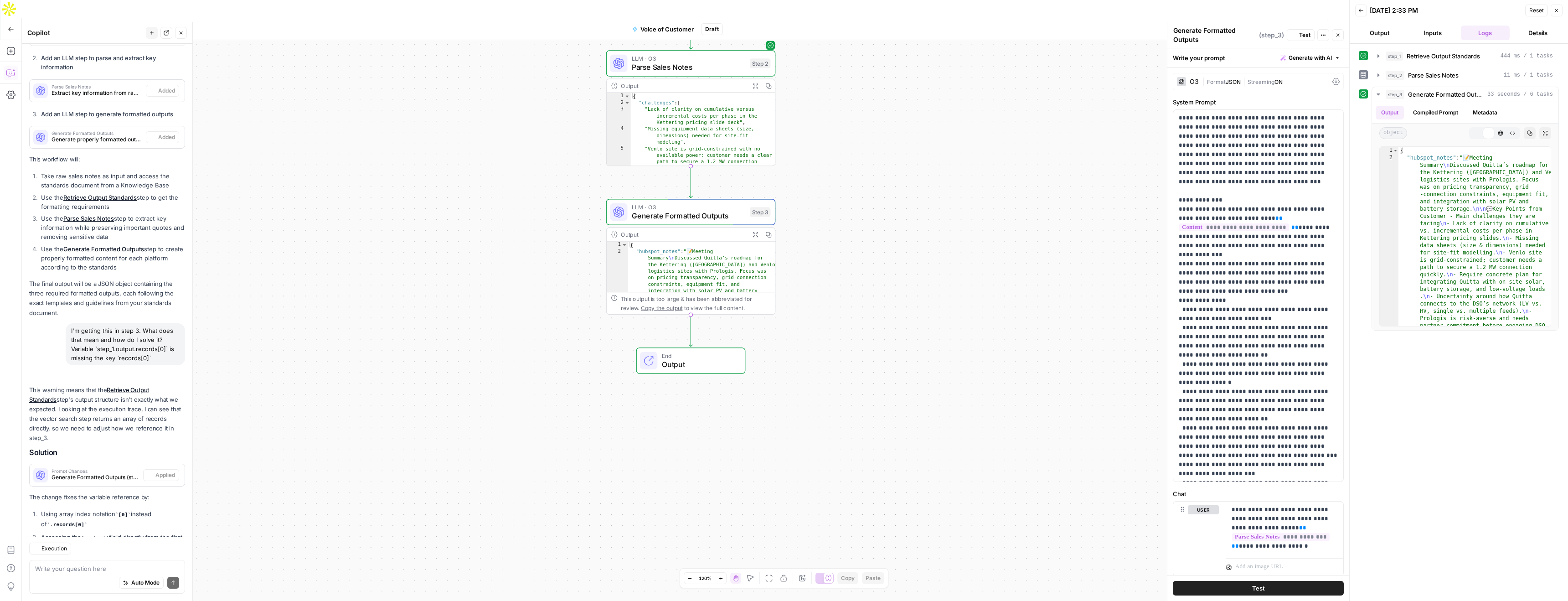
scroll to position [820, 0]
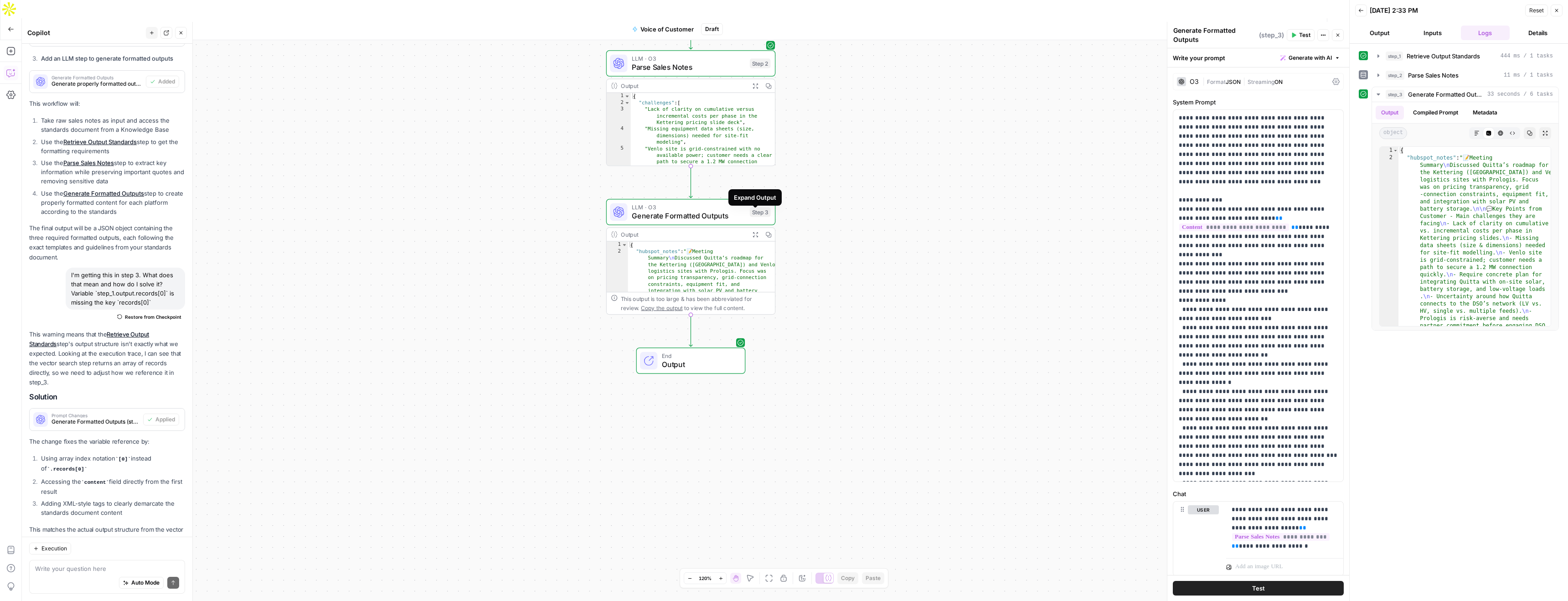
click at [752, 232] on icon "button" at bounding box center [755, 234] width 5 height 5
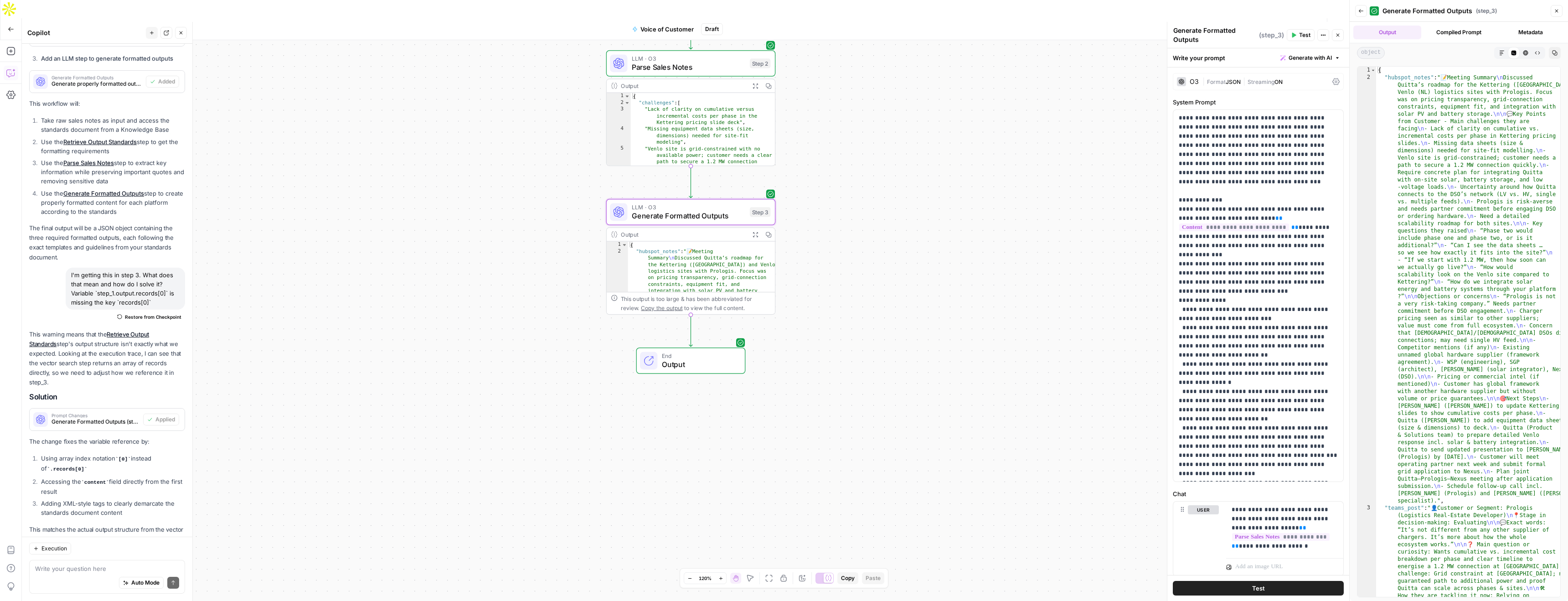
click at [685, 359] on span "Output" at bounding box center [699, 364] width 74 height 11
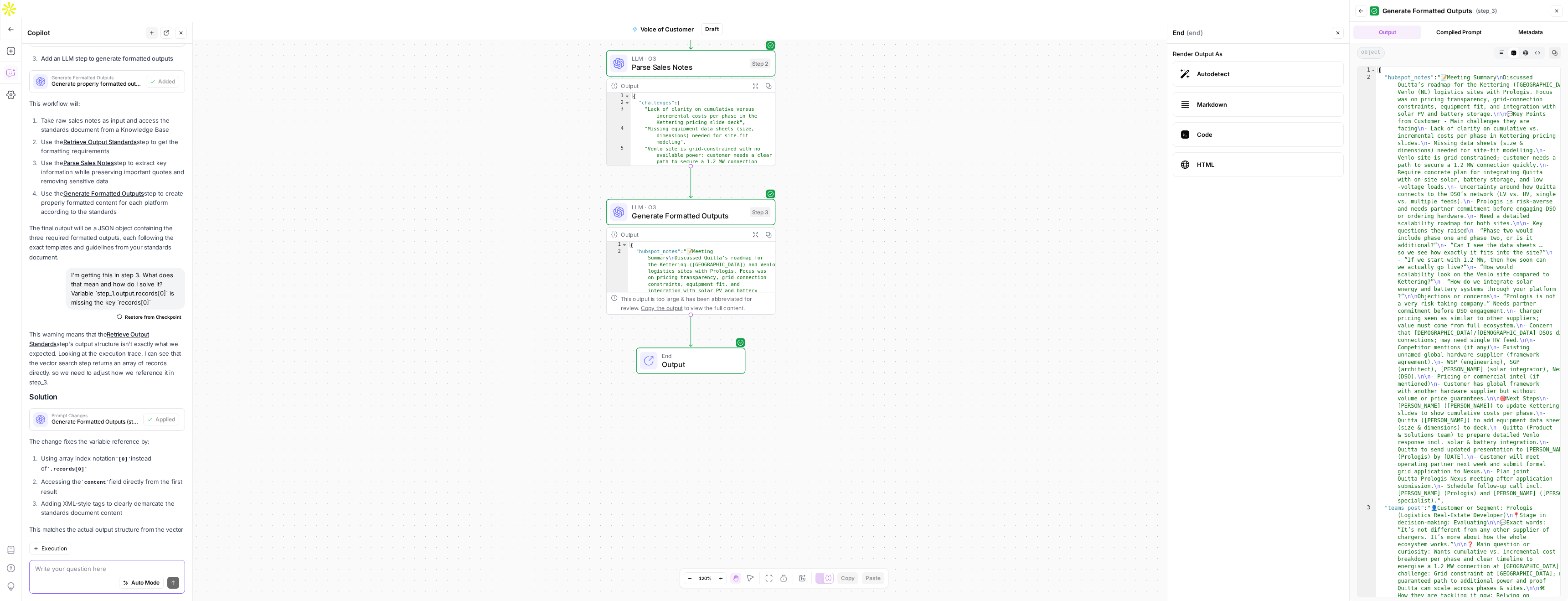
click at [77, 567] on textarea at bounding box center [107, 568] width 144 height 9
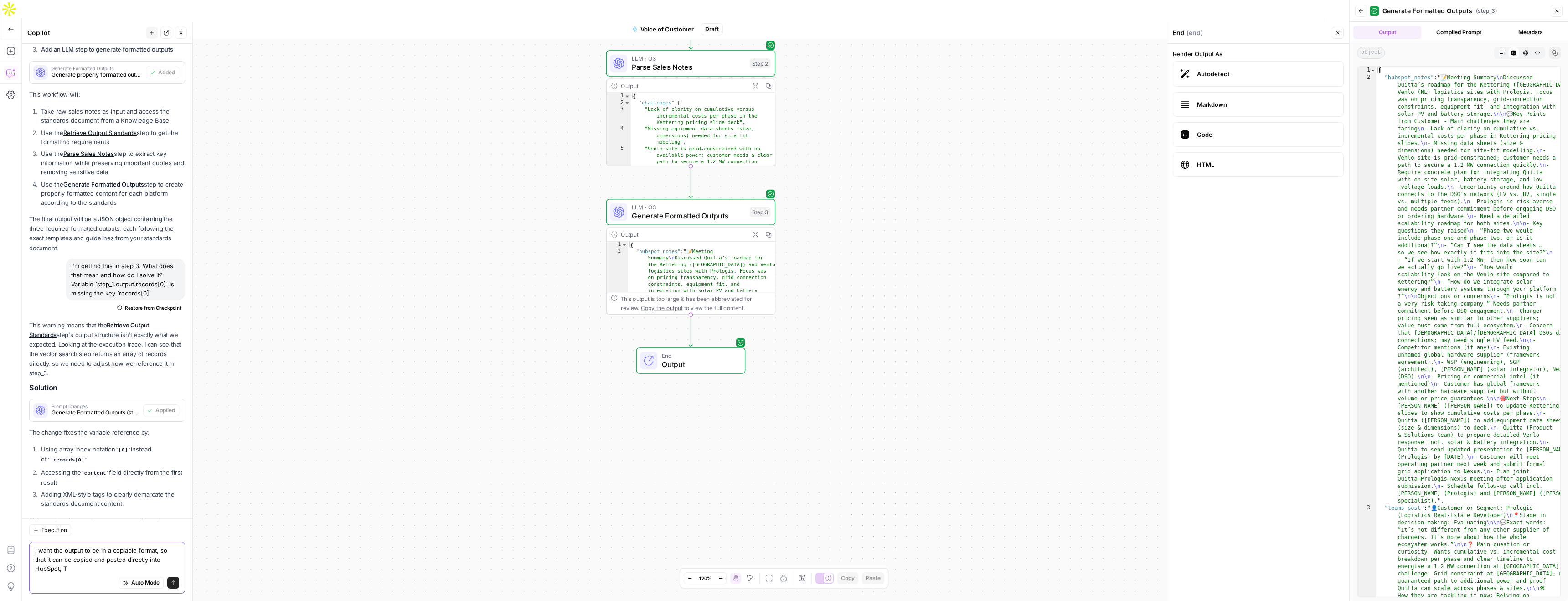
scroll to position [838, 0]
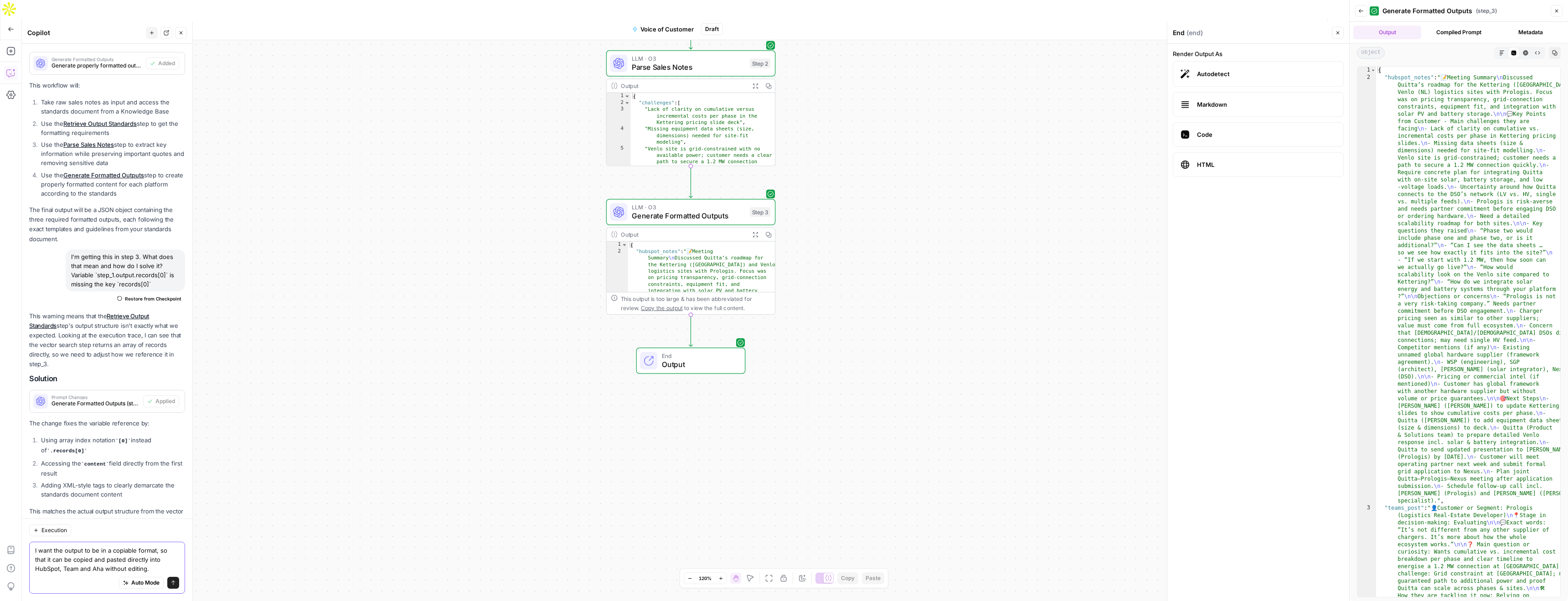
type textarea "I want the output to be in a copiable format, so that it can be copied and past…"
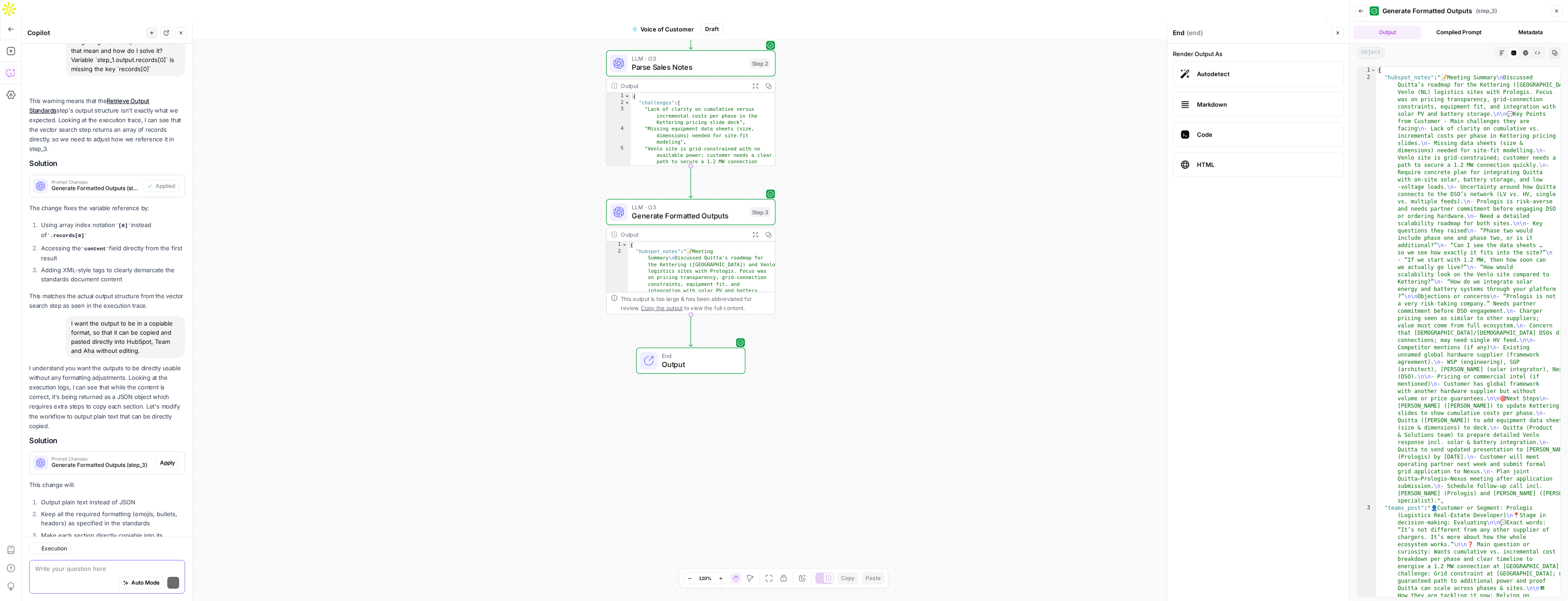
scroll to position [1116, 0]
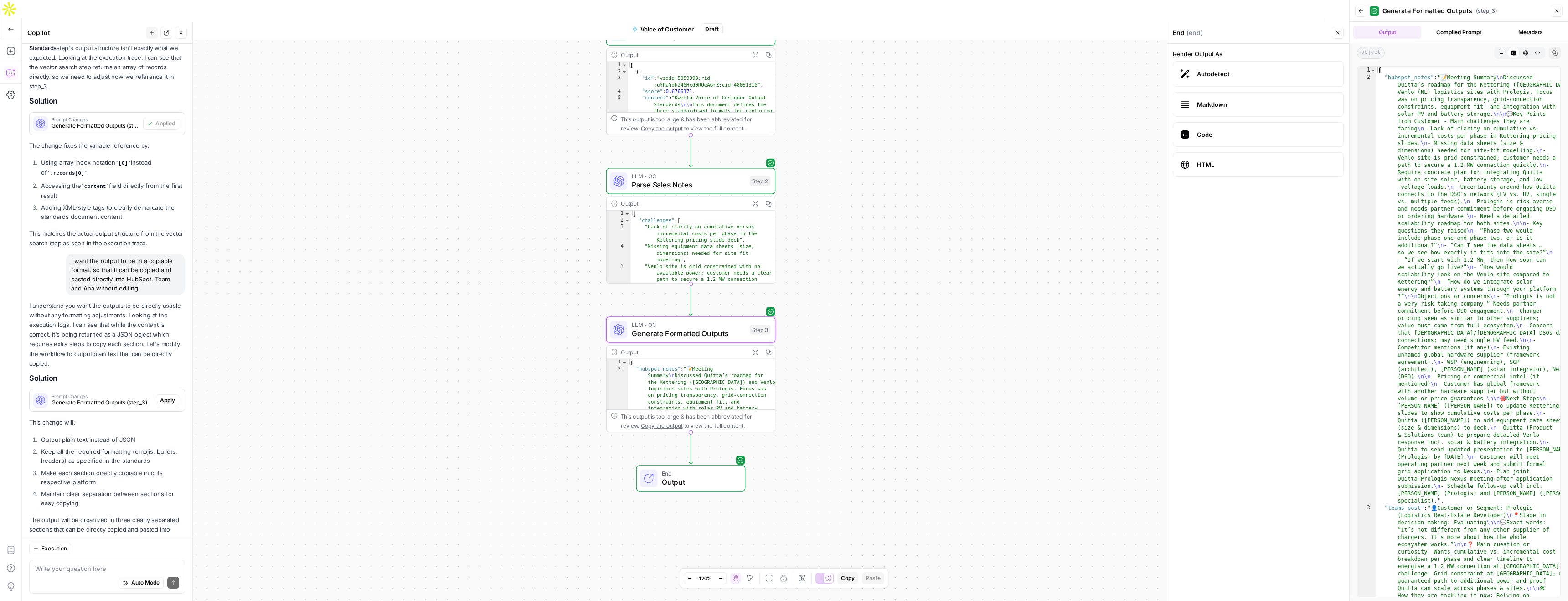
click at [170, 396] on span "Apply" at bounding box center [167, 400] width 15 height 8
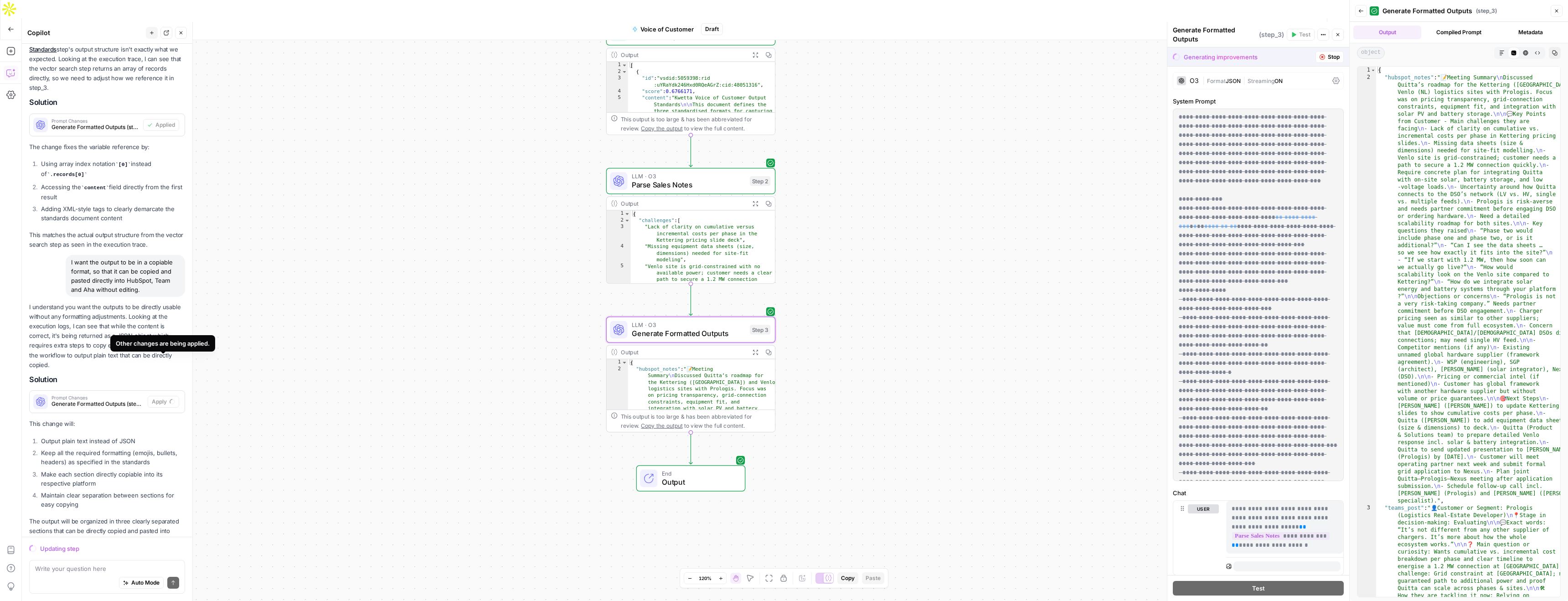
scroll to position [1086, 0]
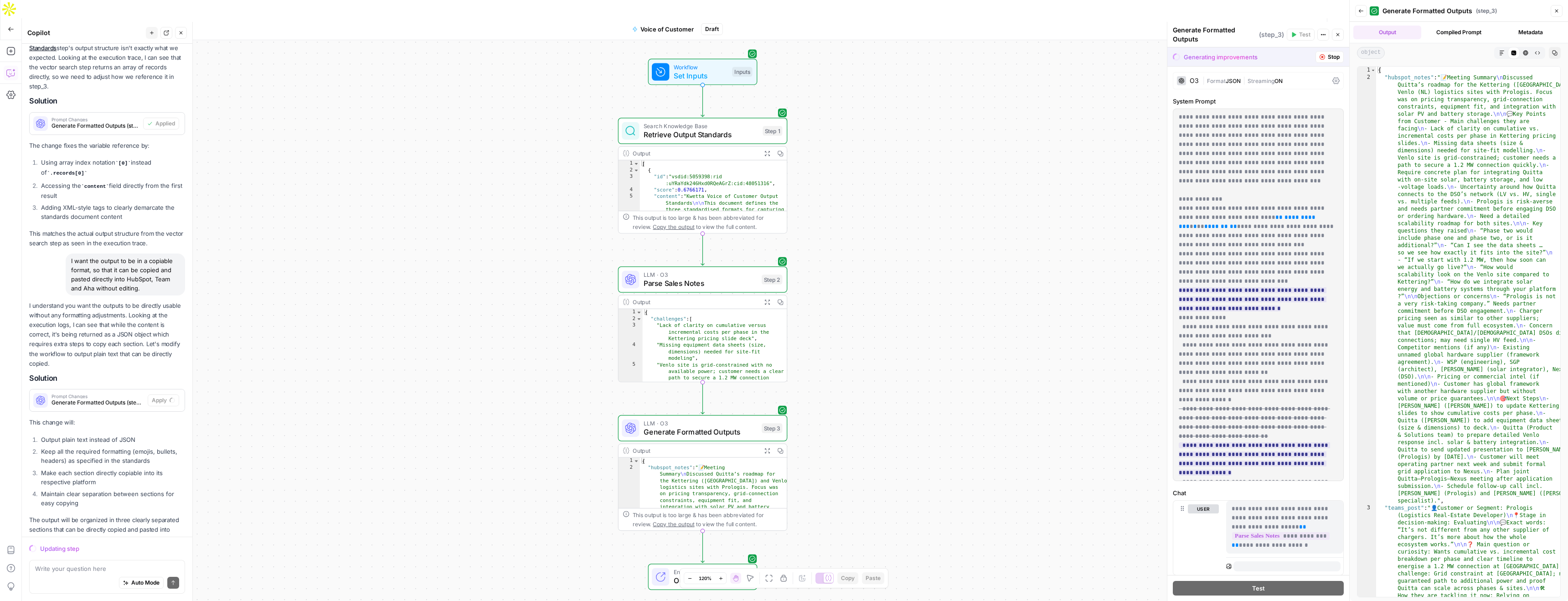
drag, startPoint x: 887, startPoint y: 268, endPoint x: 889, endPoint y: 275, distance: 7.3
click at [889, 275] on div "Workflow Set Inputs Inputs Search Knowledge Base Retrieve Output Standards Step…" at bounding box center [685, 329] width 1328 height 579
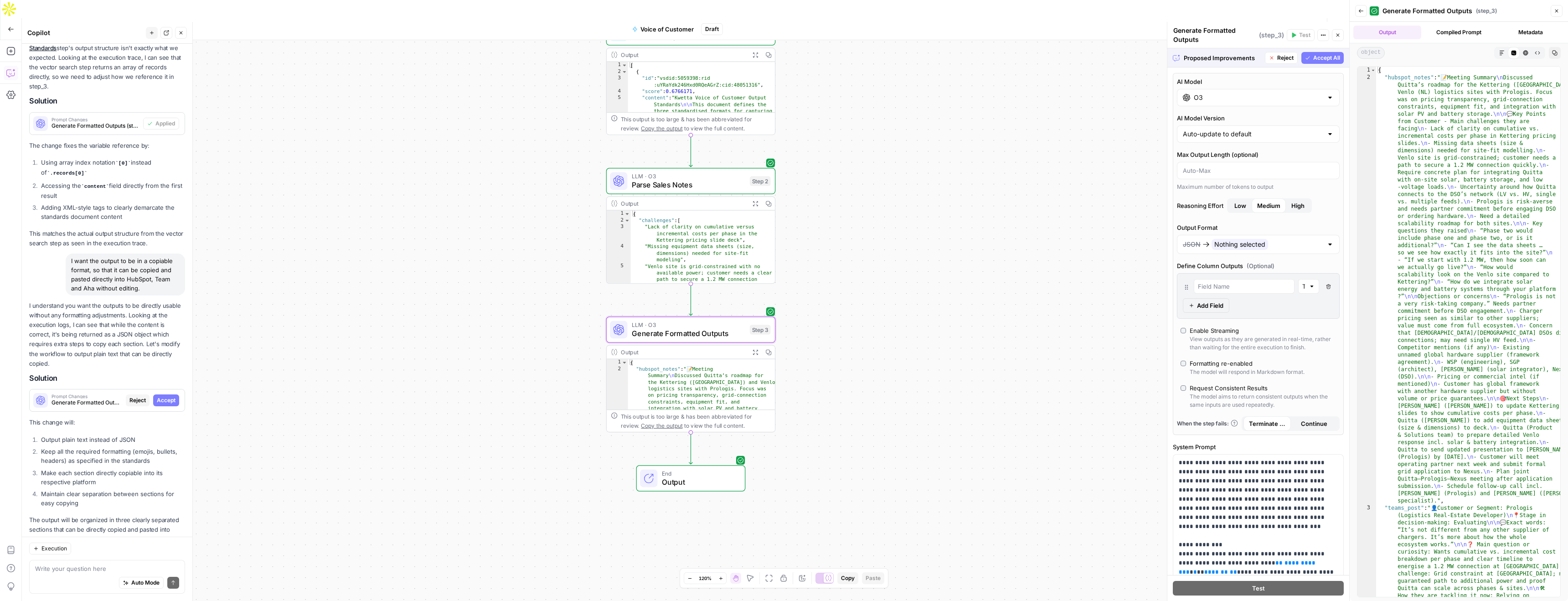
click at [159, 396] on span "Accept" at bounding box center [166, 400] width 19 height 8
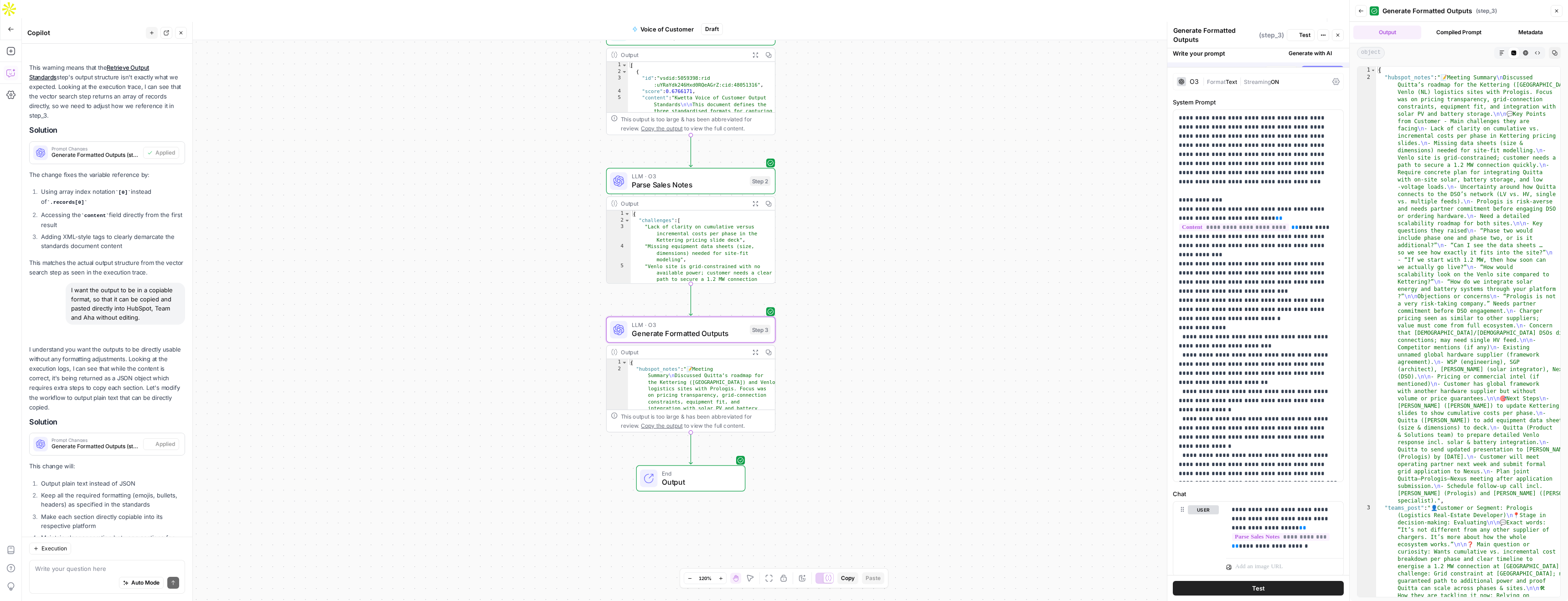
scroll to position [1130, 0]
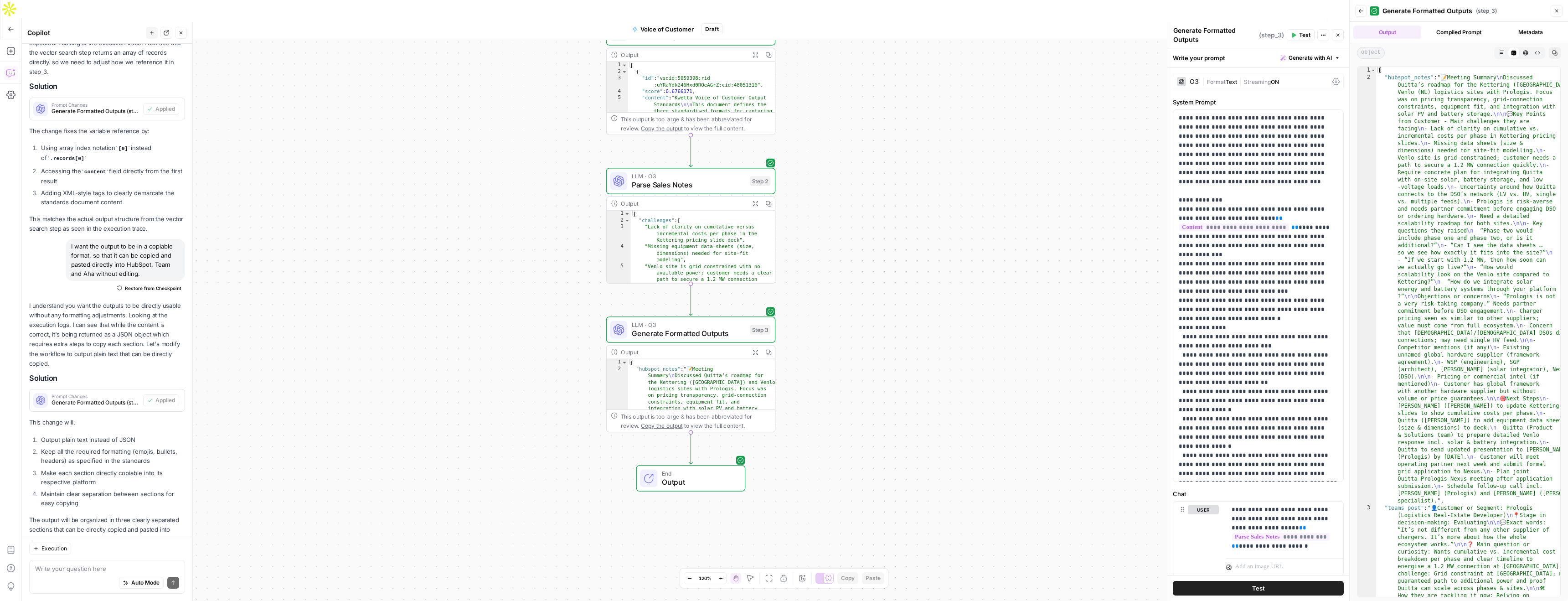
click at [1242, 24] on span "Test Workflow" at bounding box center [1247, 29] width 41 height 9
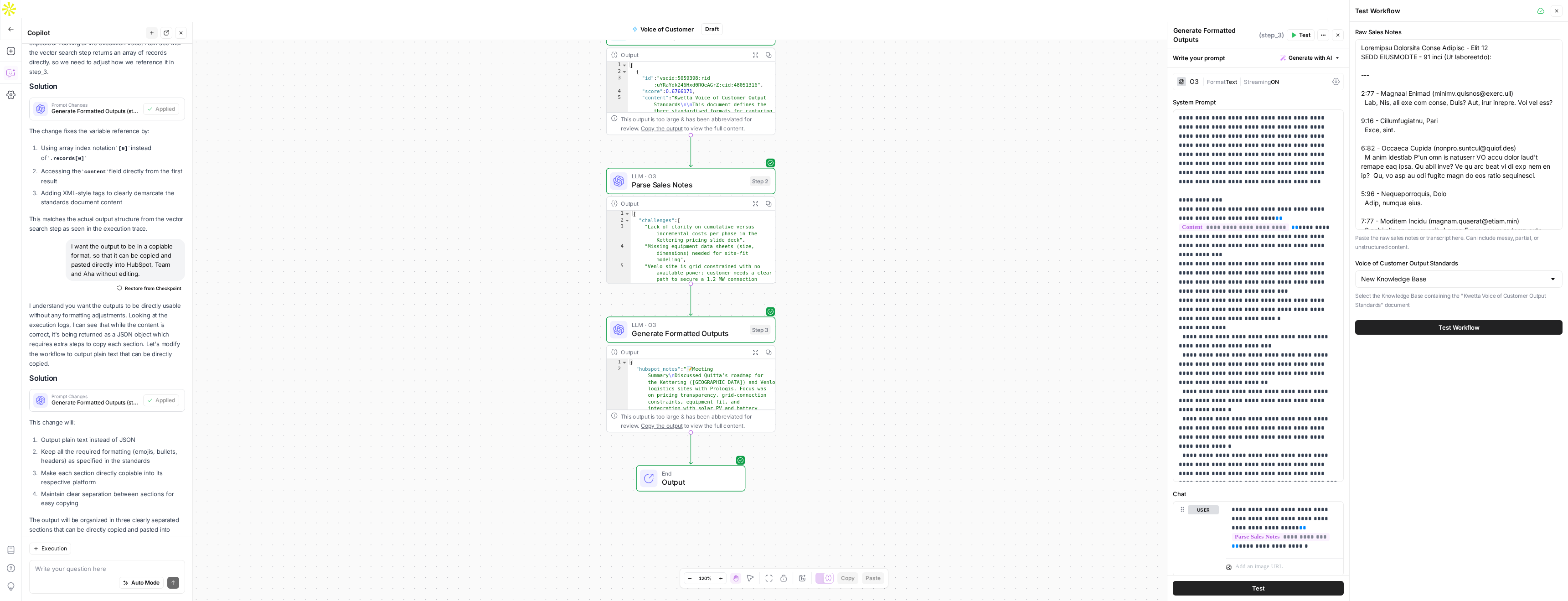
click at [1472, 332] on button "Test Workflow" at bounding box center [1458, 328] width 208 height 15
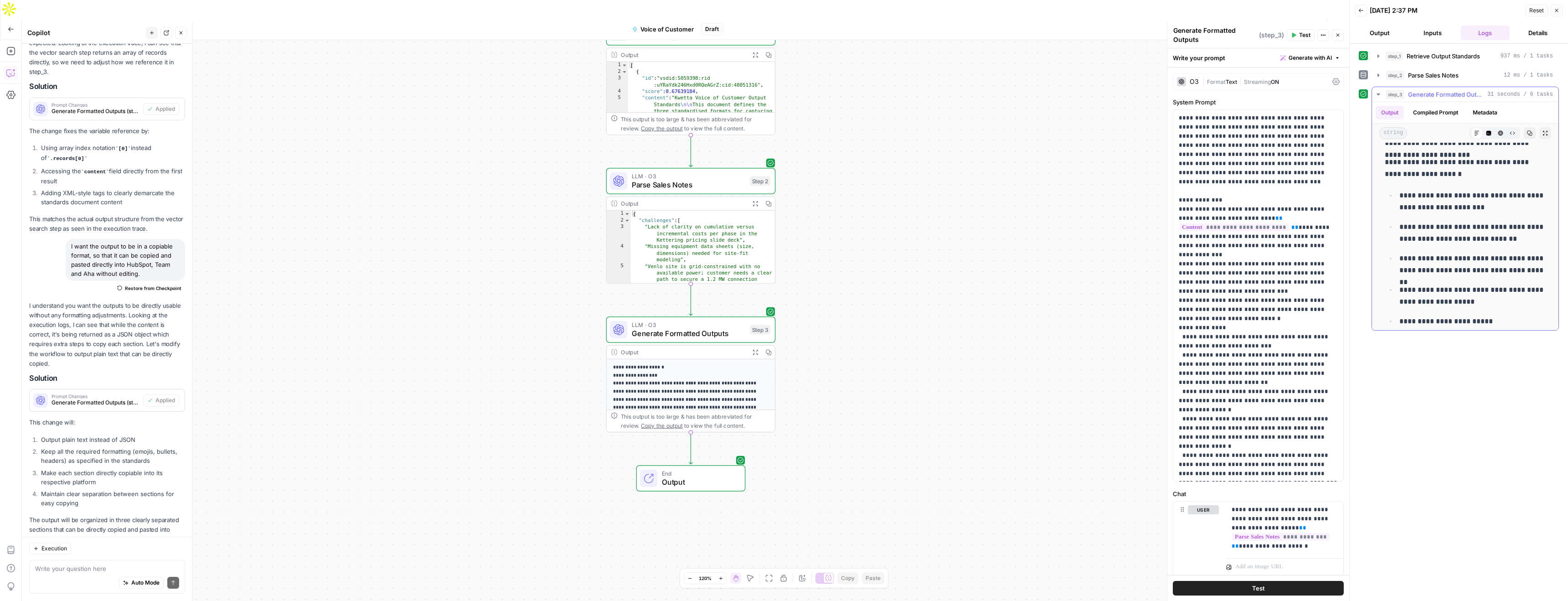
scroll to position [49, 0]
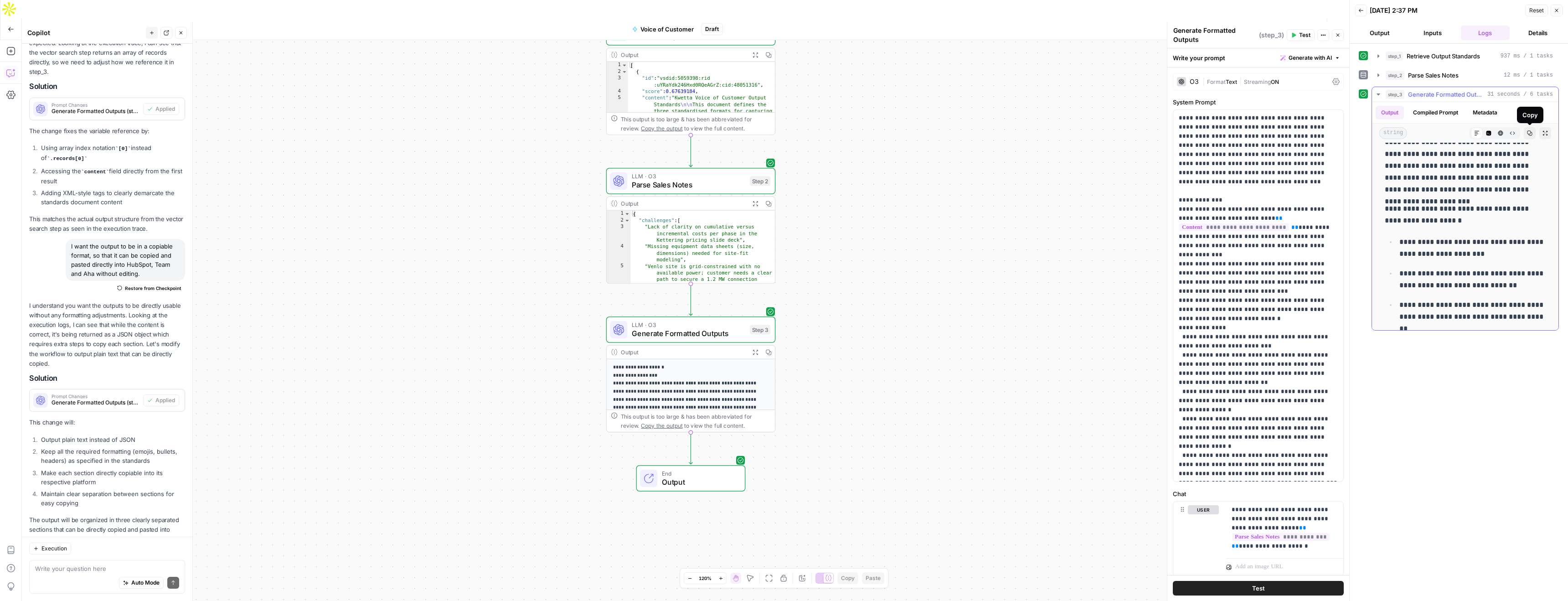
click at [1530, 134] on icon "button" at bounding box center [1530, 133] width 5 height 5
click at [9, 26] on icon "button" at bounding box center [11, 29] width 6 height 6
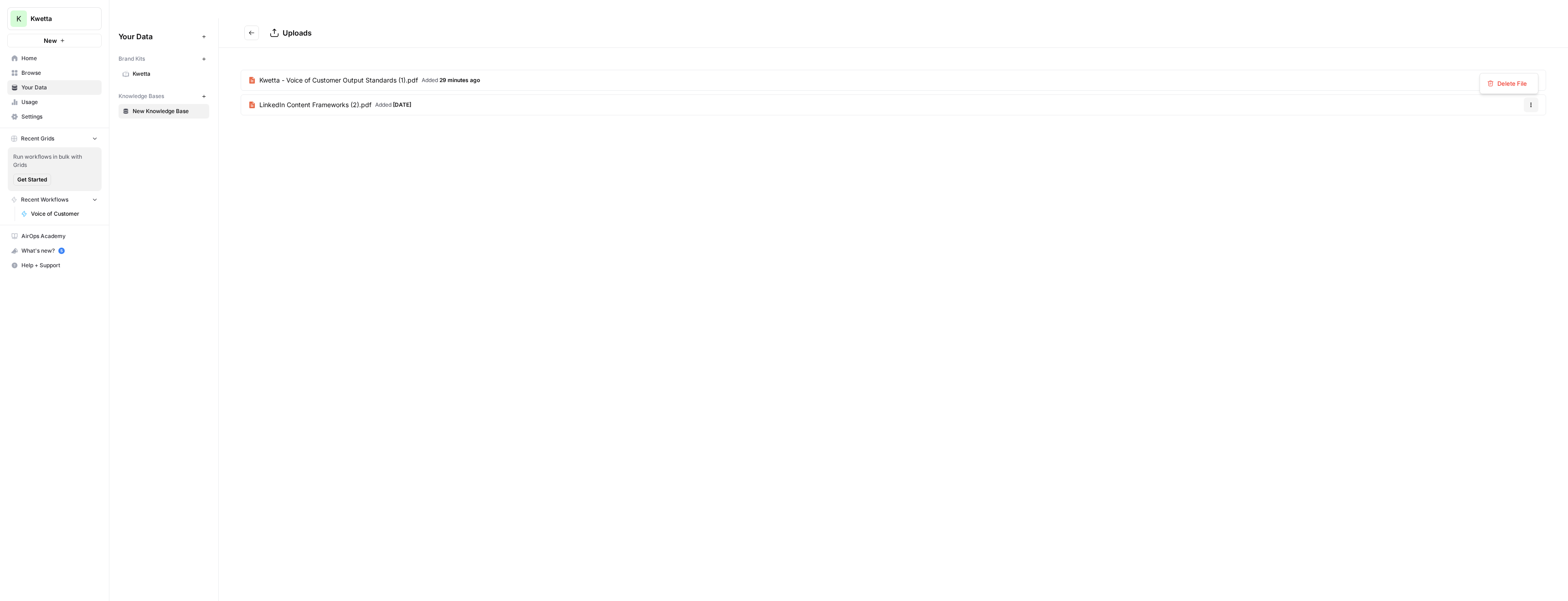
click at [1531, 82] on icon "button" at bounding box center [1531, 82] width 1 height 1
click at [1511, 83] on span "Delete File" at bounding box center [1512, 83] width 30 height 9
click at [755, 130] on span "Delete" at bounding box center [751, 127] width 19 height 9
click at [94, 199] on icon "button" at bounding box center [95, 200] width 4 height 2
click at [94, 199] on icon "button" at bounding box center [95, 200] width 6 height 6
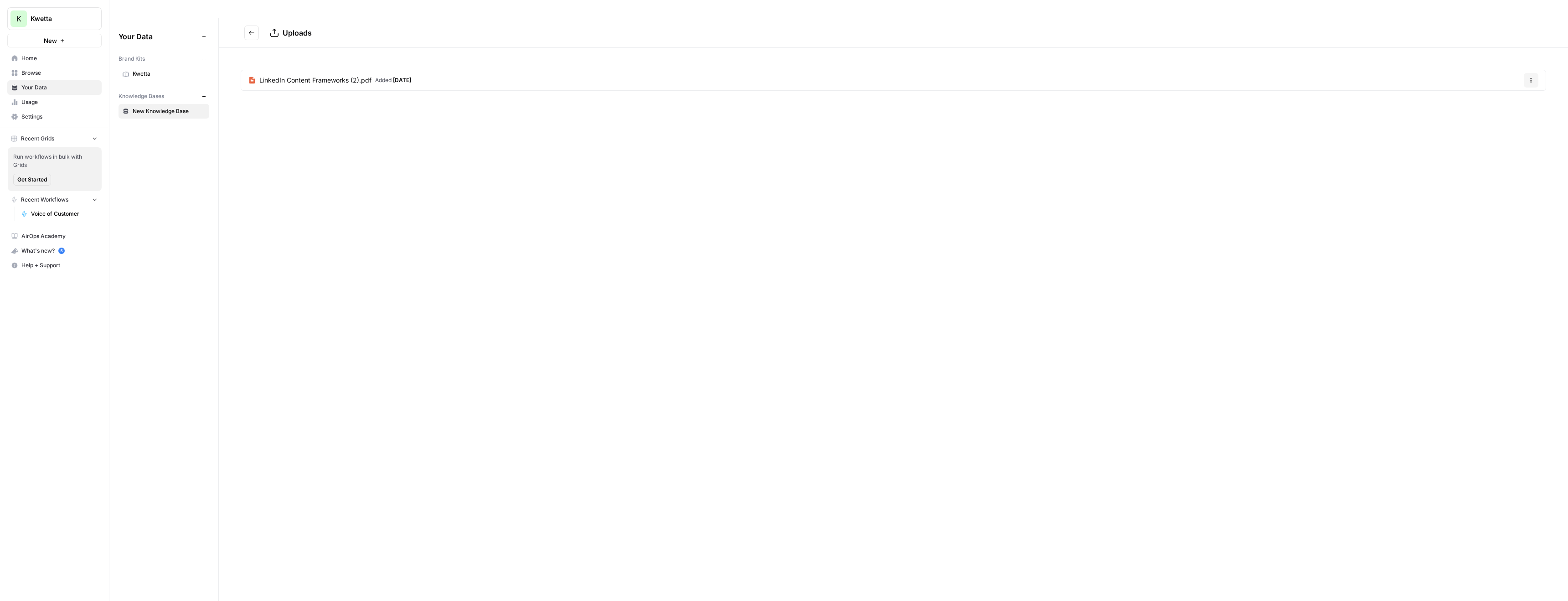
click at [251, 26] on button "Go back" at bounding box center [251, 33] width 15 height 15
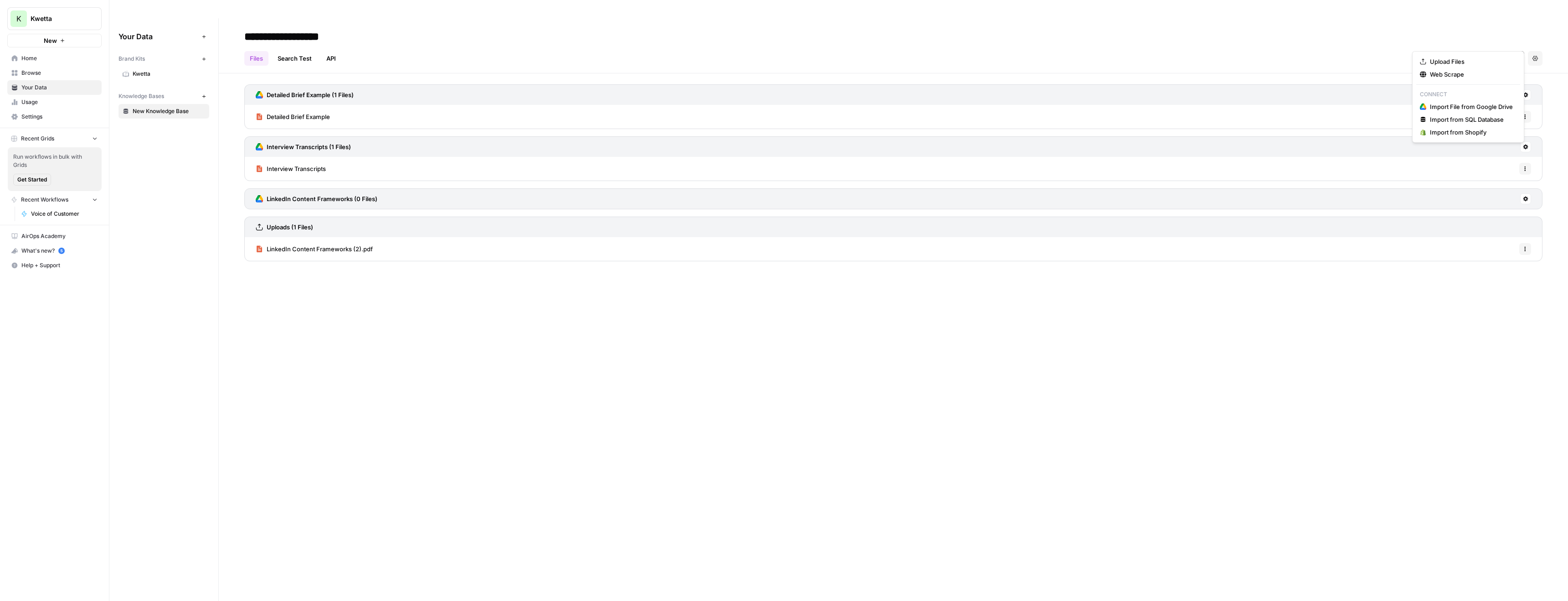
click at [1491, 51] on button "Add Data" at bounding box center [1502, 58] width 44 height 15
click at [1454, 61] on span "Upload Files" at bounding box center [1471, 62] width 83 height 9
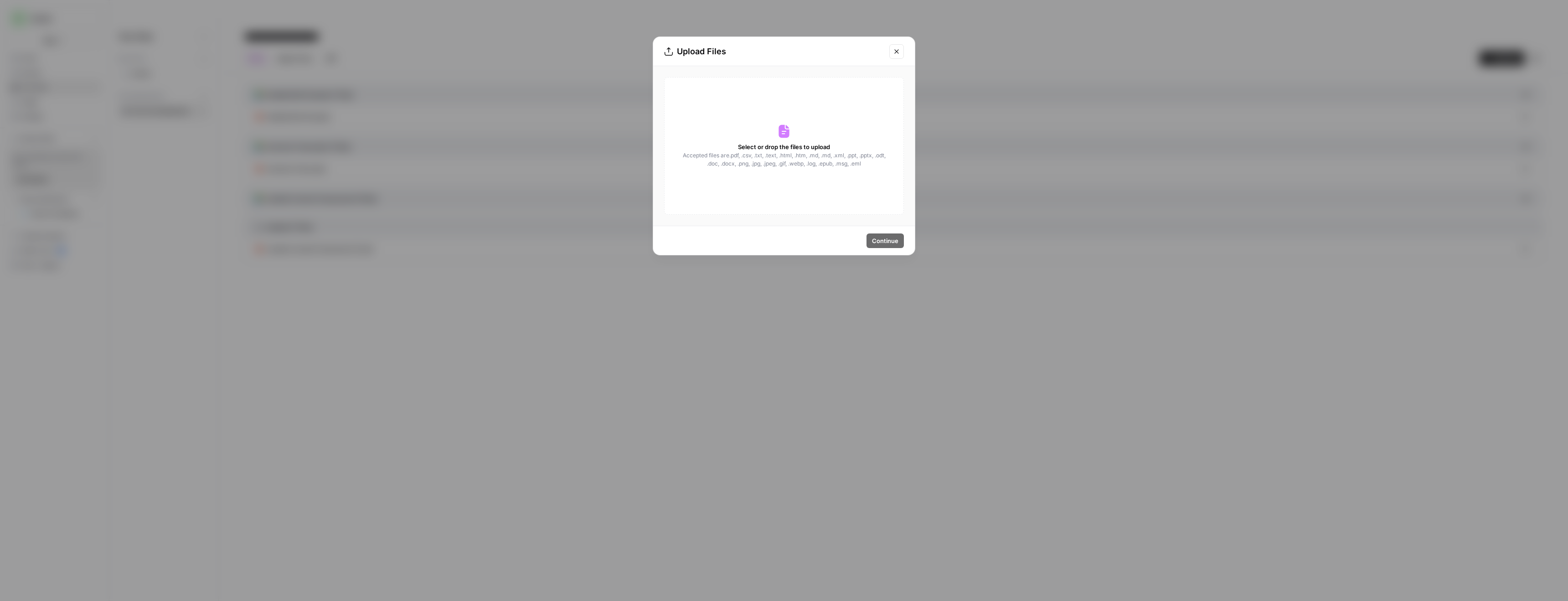
click at [778, 133] on icon at bounding box center [784, 132] width 15 height 15
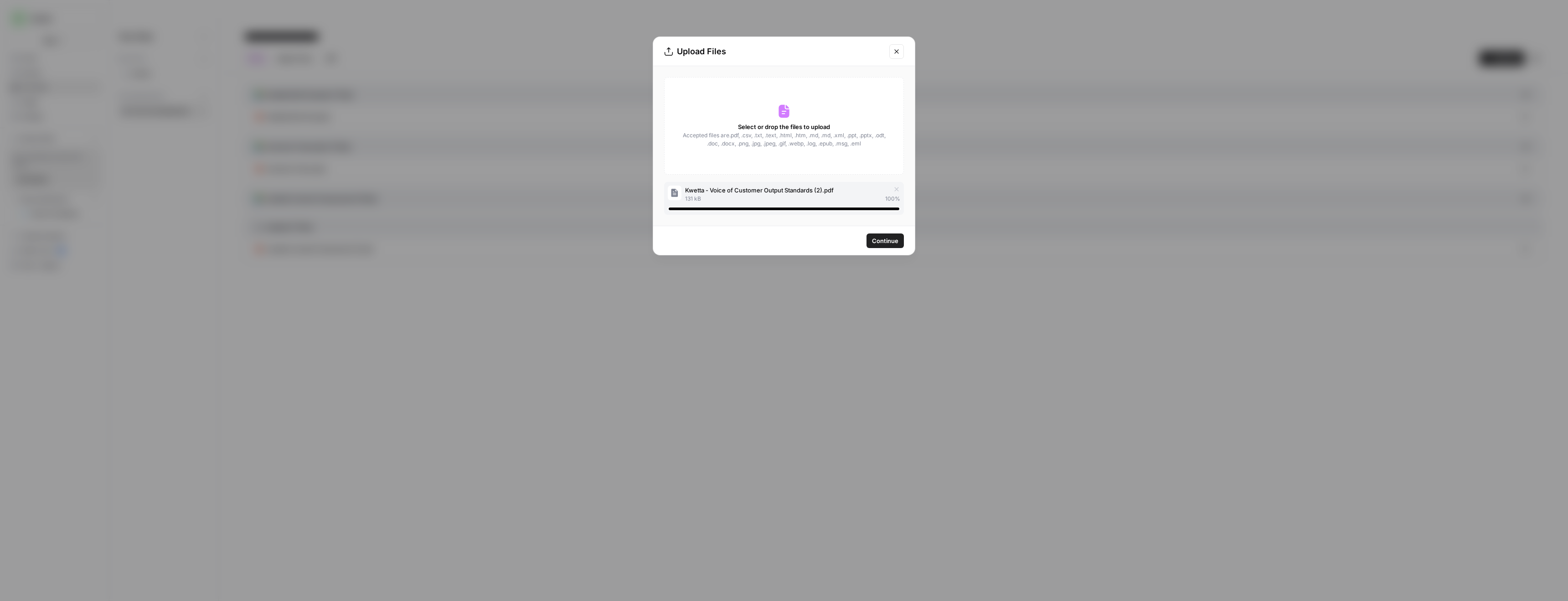
click at [886, 240] on span "Continue" at bounding box center [885, 241] width 26 height 9
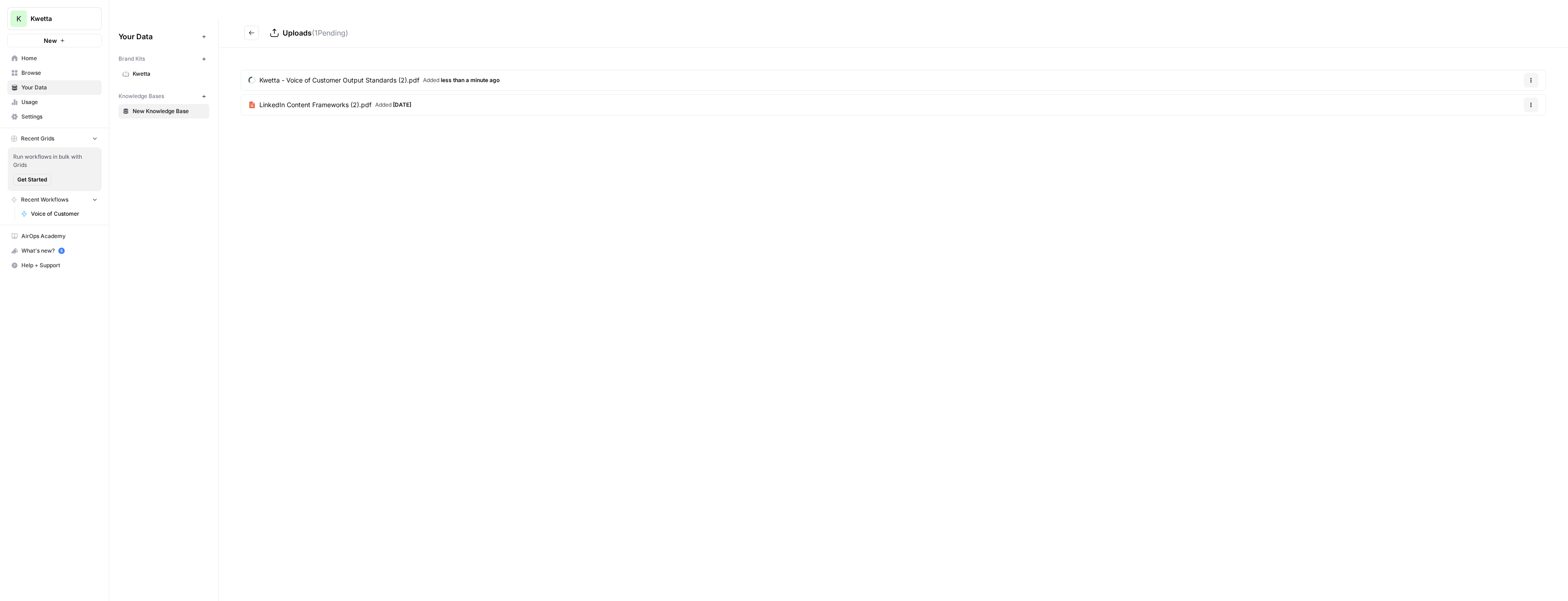
click at [32, 62] on span "Home" at bounding box center [59, 58] width 76 height 8
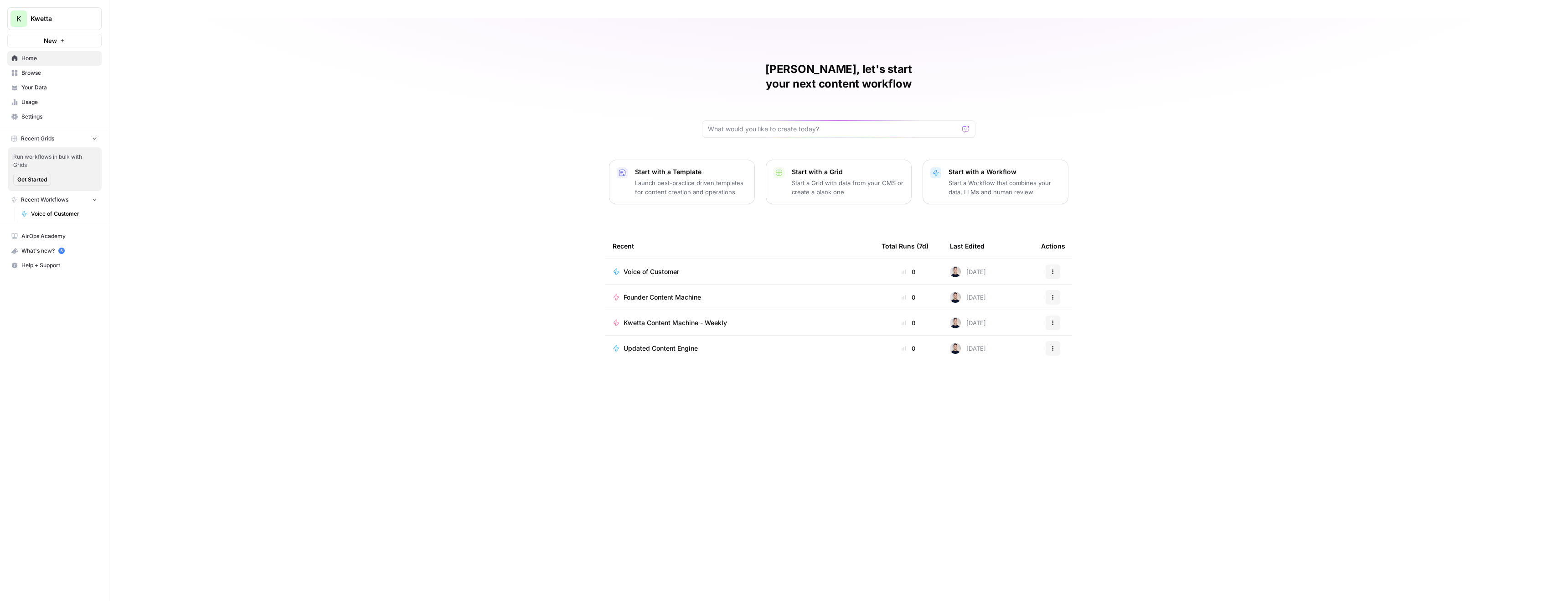
click at [665, 267] on span "Voice of Customer" at bounding box center [651, 272] width 55 height 9
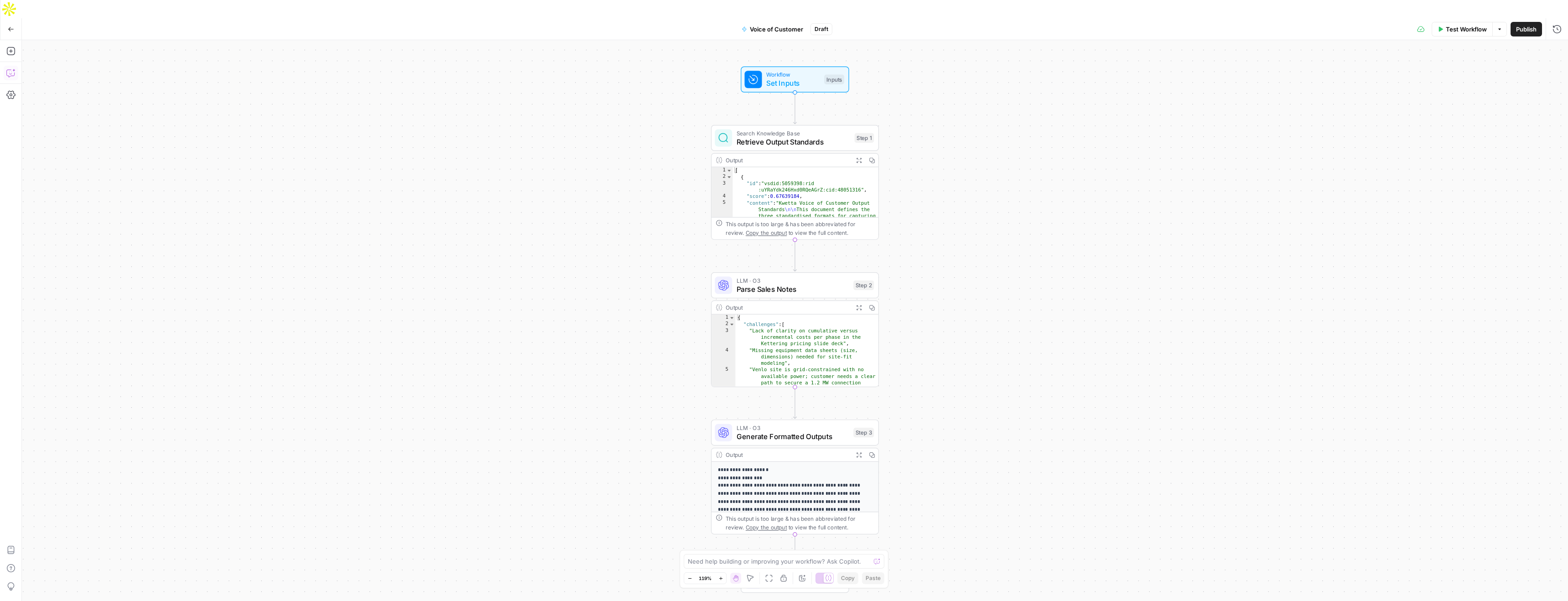
click at [11, 68] on icon "button" at bounding box center [10, 72] width 9 height 9
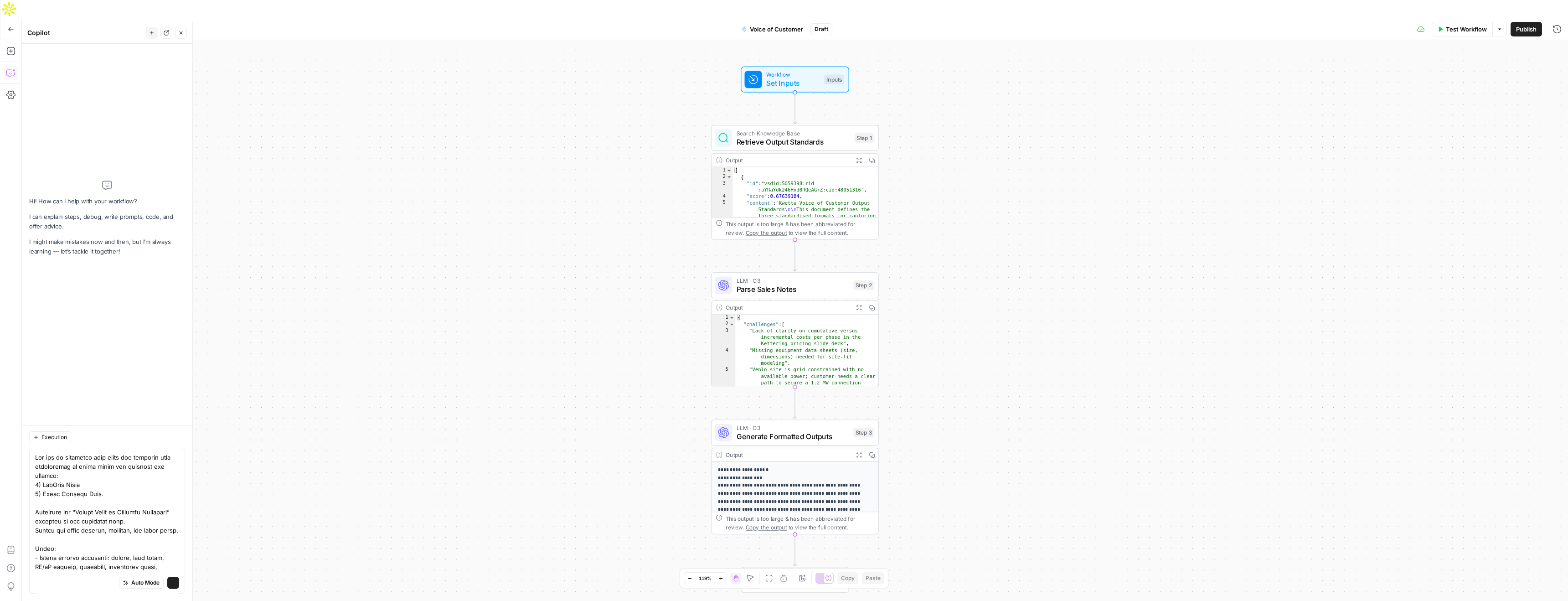
scroll to position [224, 0]
type textarea "You are an assistant that takes raw customer call transcripts or sales notes an…"
click at [173, 585] on icon "submit" at bounding box center [173, 583] width 5 height 5
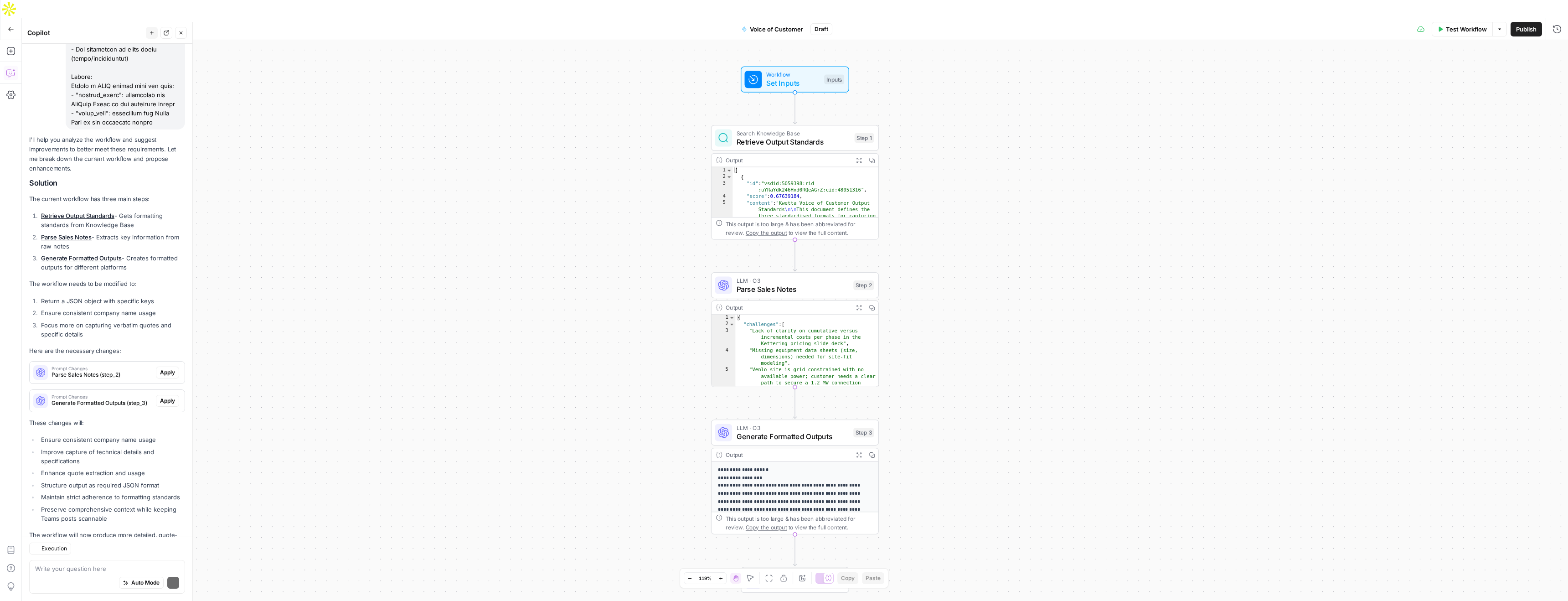
scroll to position [457, 0]
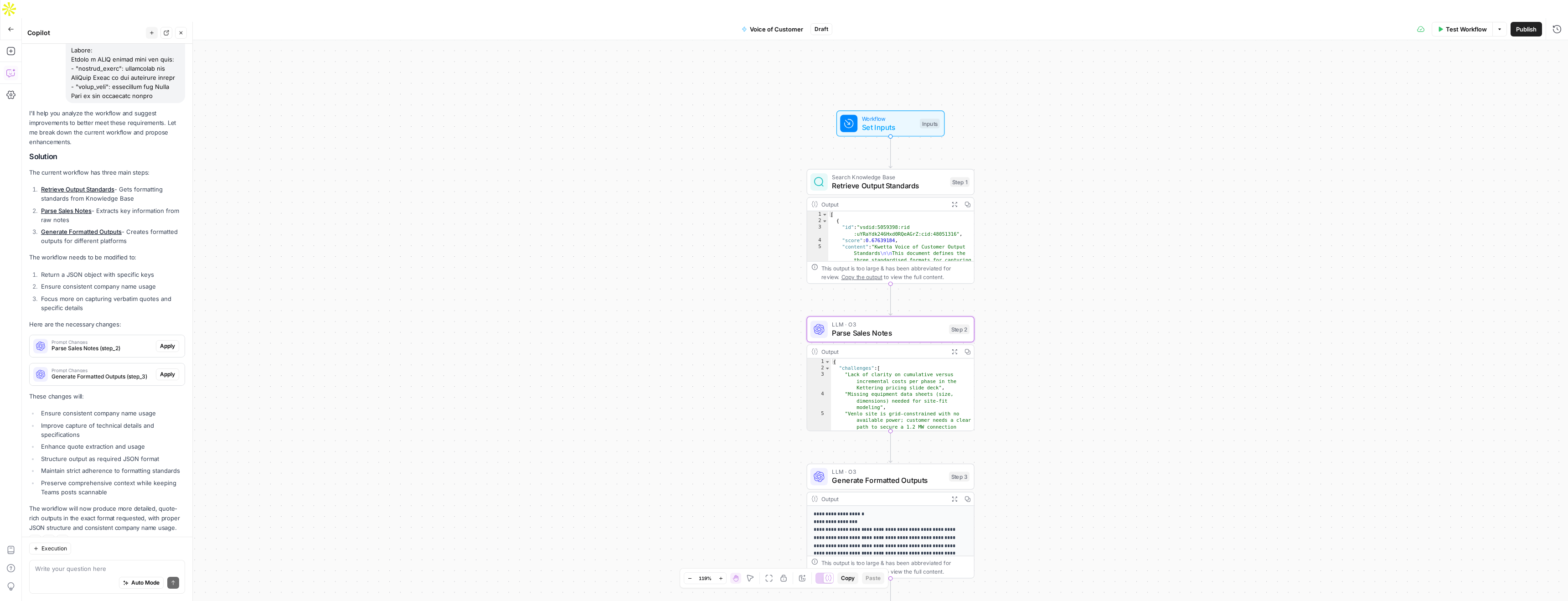
click at [170, 342] on span "Apply" at bounding box center [167, 346] width 15 height 8
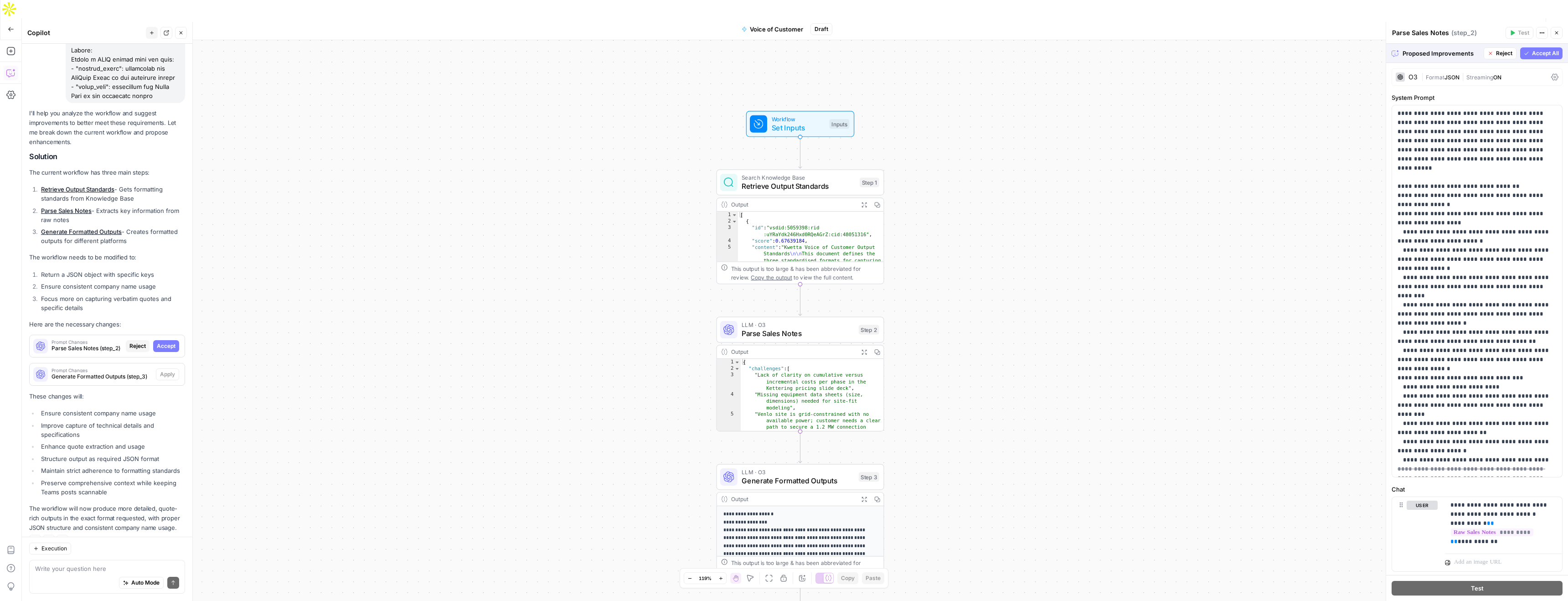
click at [1564, 55] on div "Proposed Improvements Reject Accept All" at bounding box center [1477, 53] width 182 height 19
click at [1550, 55] on span "Accept All" at bounding box center [1545, 53] width 27 height 8
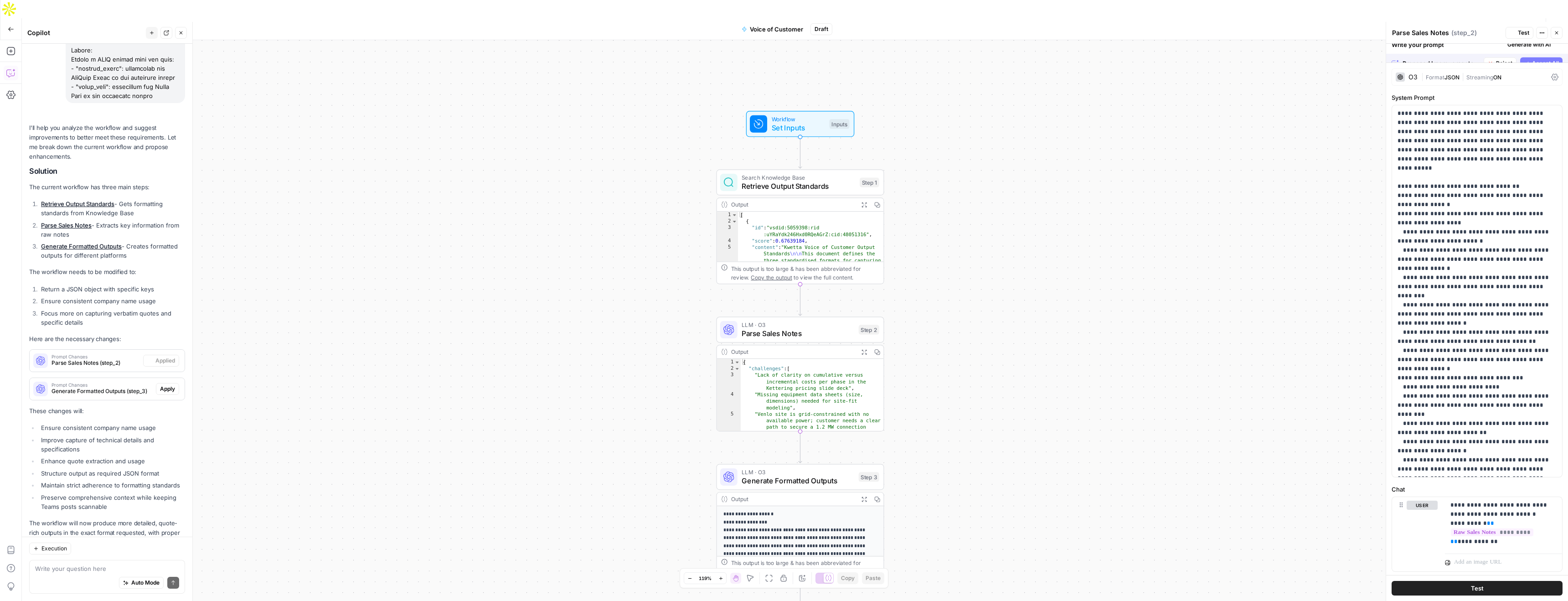
scroll to position [471, 0]
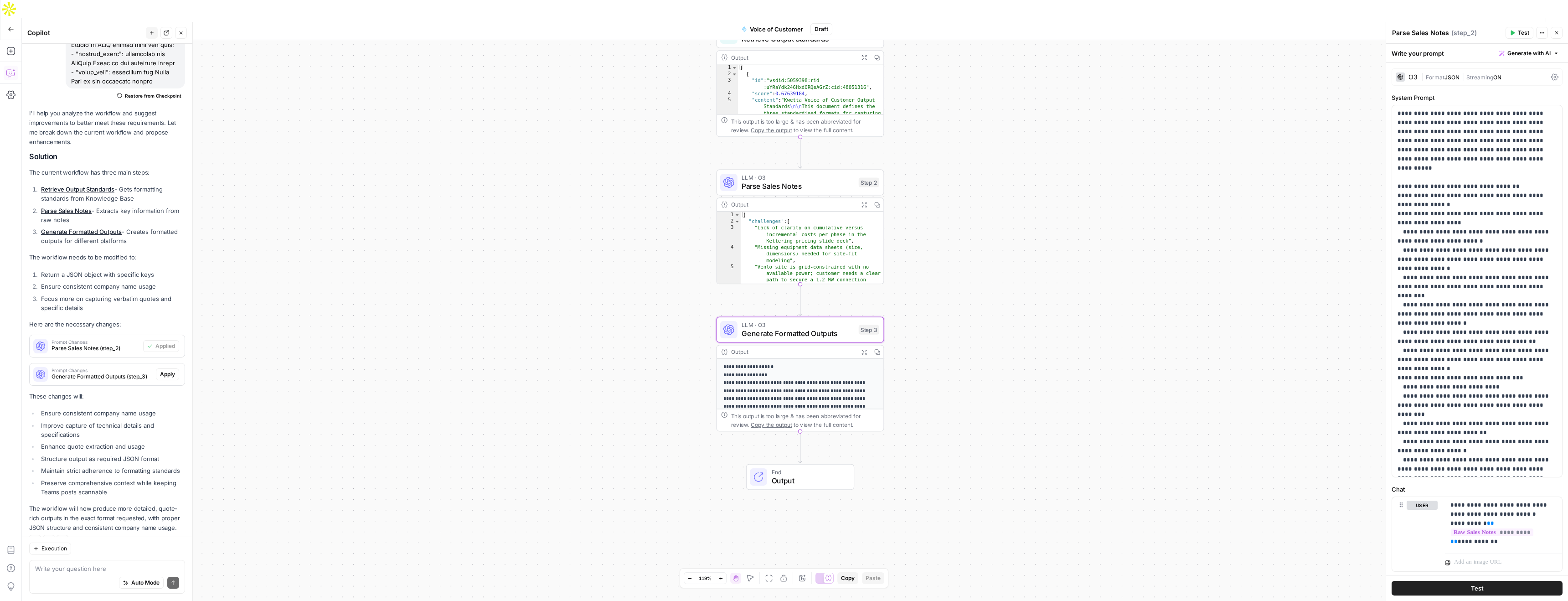
click at [170, 370] on span "Apply" at bounding box center [167, 374] width 15 height 8
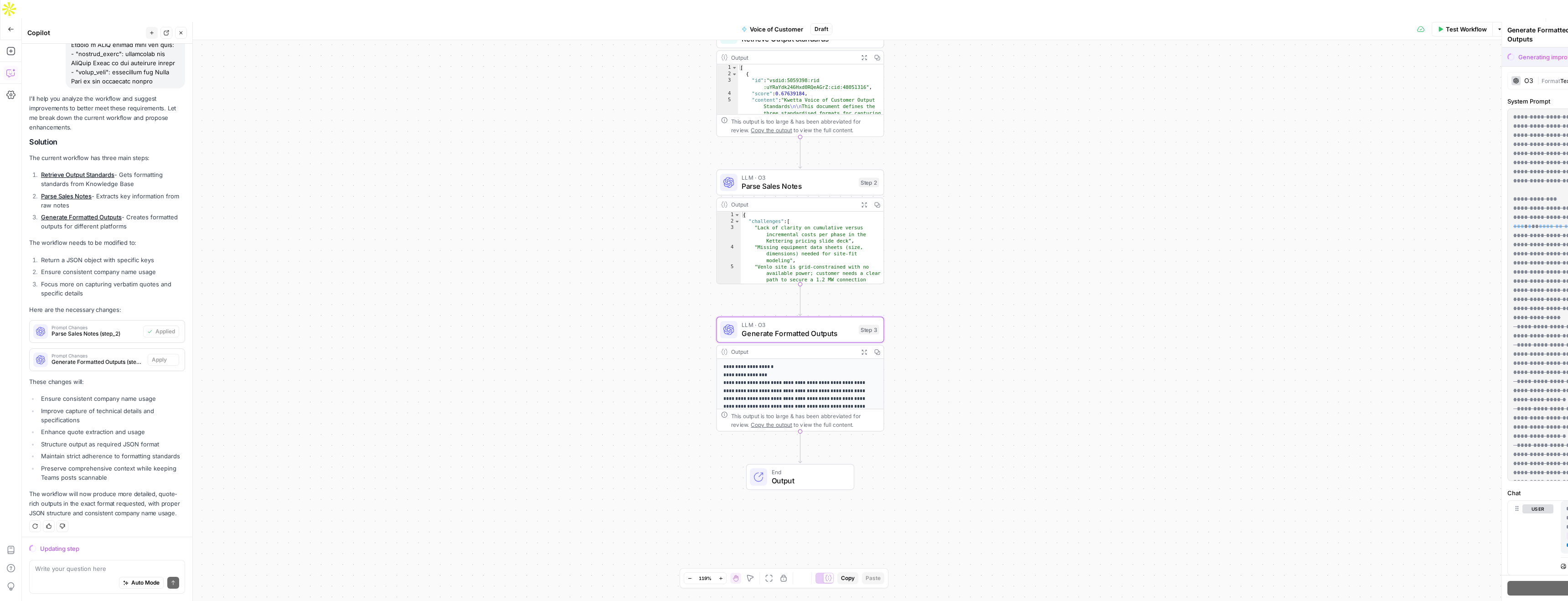
scroll to position [457, 0]
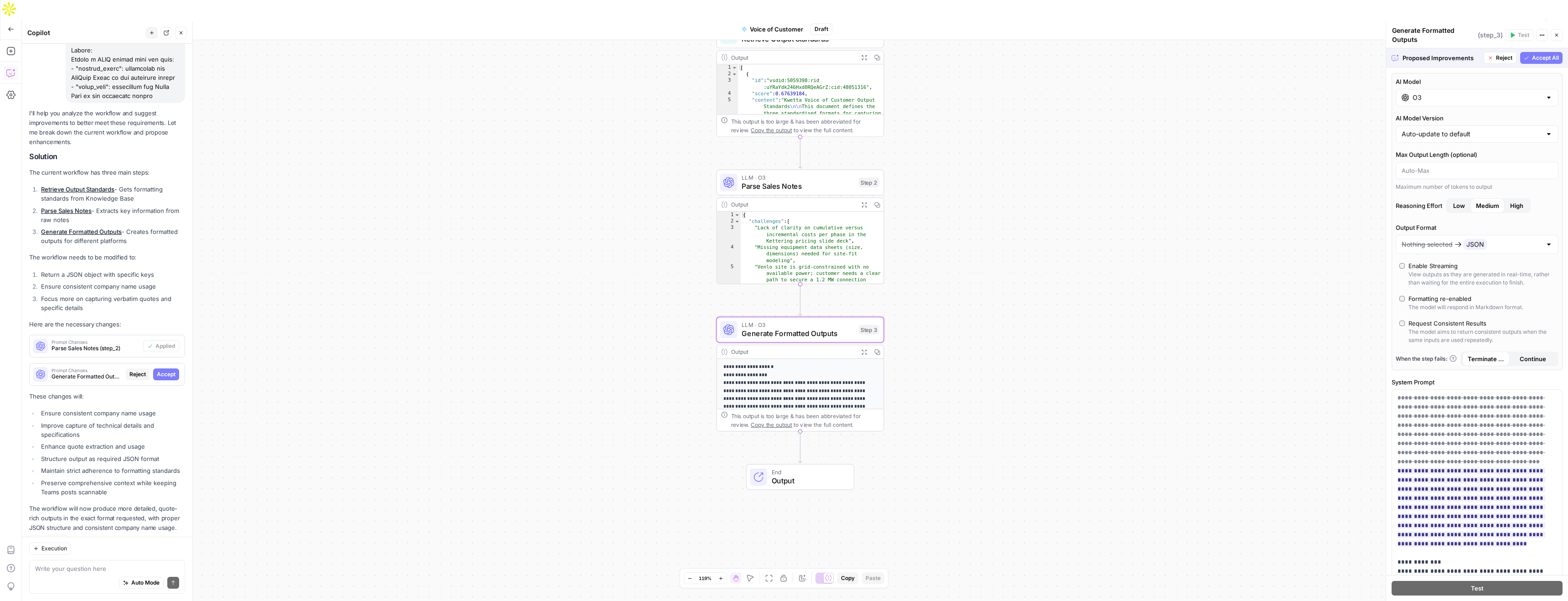
click at [173, 370] on span "Accept" at bounding box center [166, 374] width 19 height 8
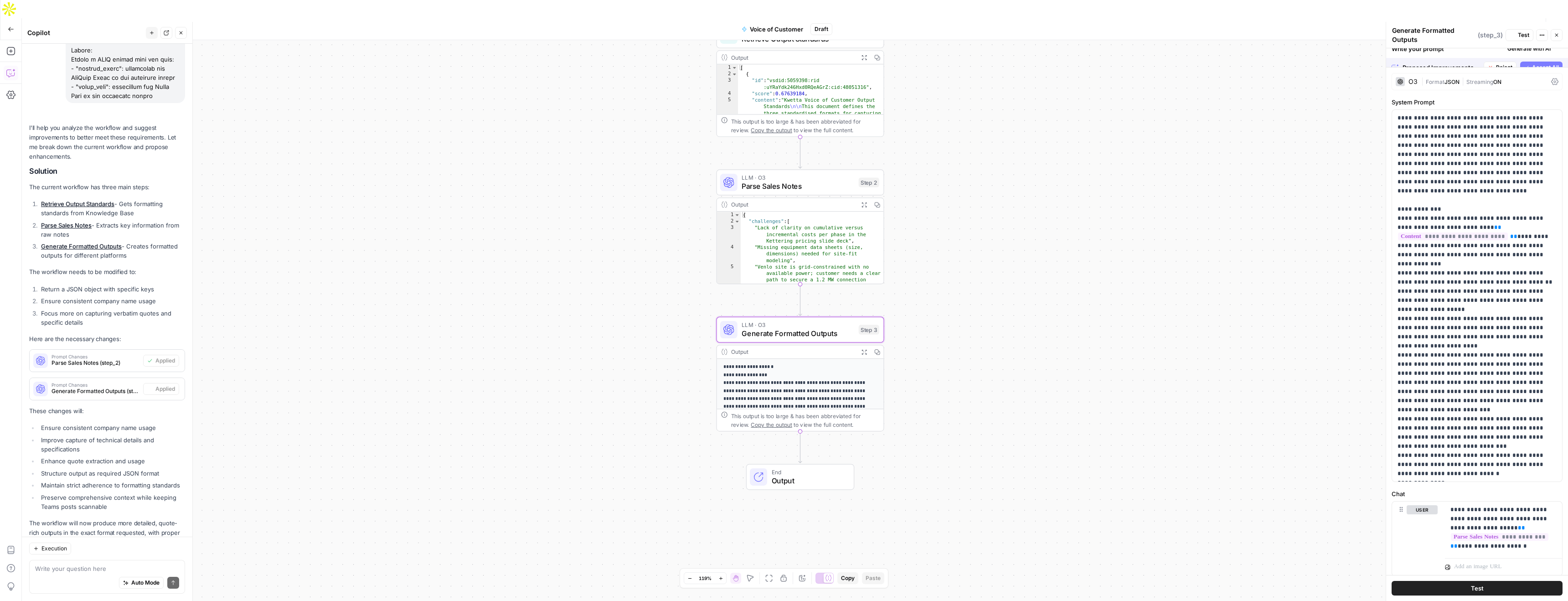
scroll to position [471, 0]
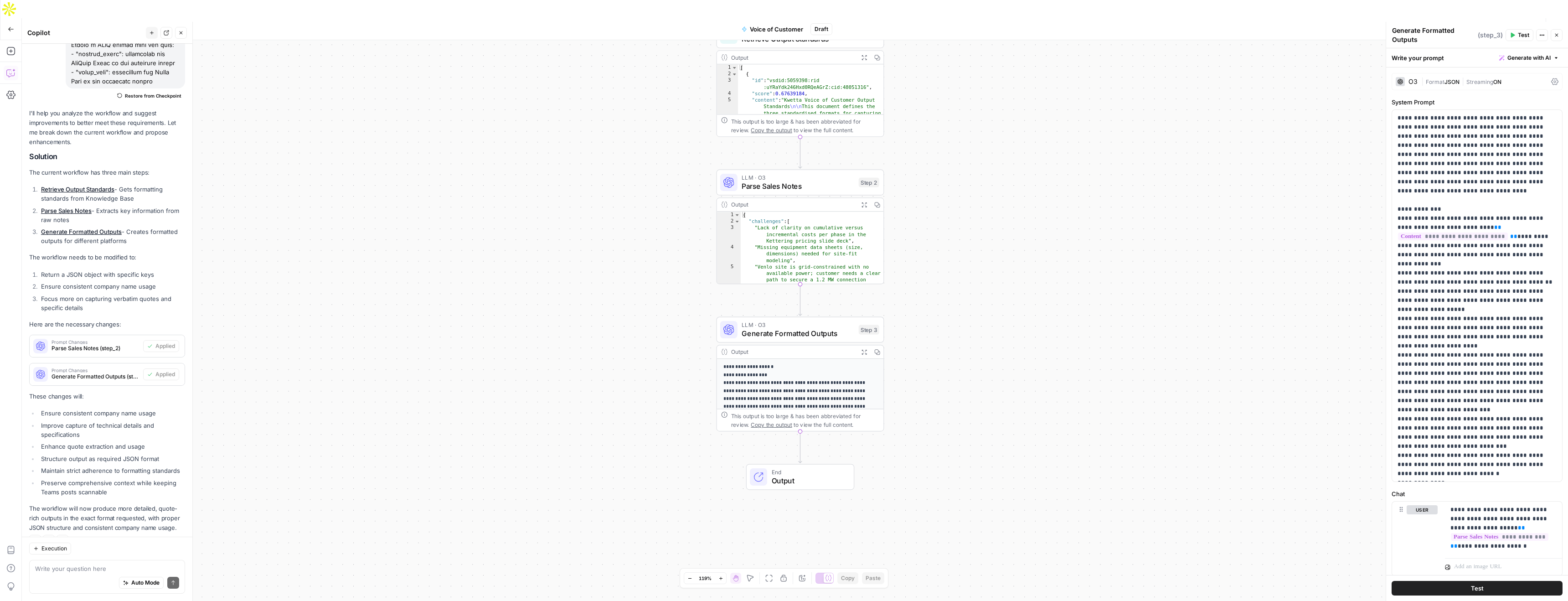
click at [1461, 24] on span "Test Workflow" at bounding box center [1466, 29] width 41 height 9
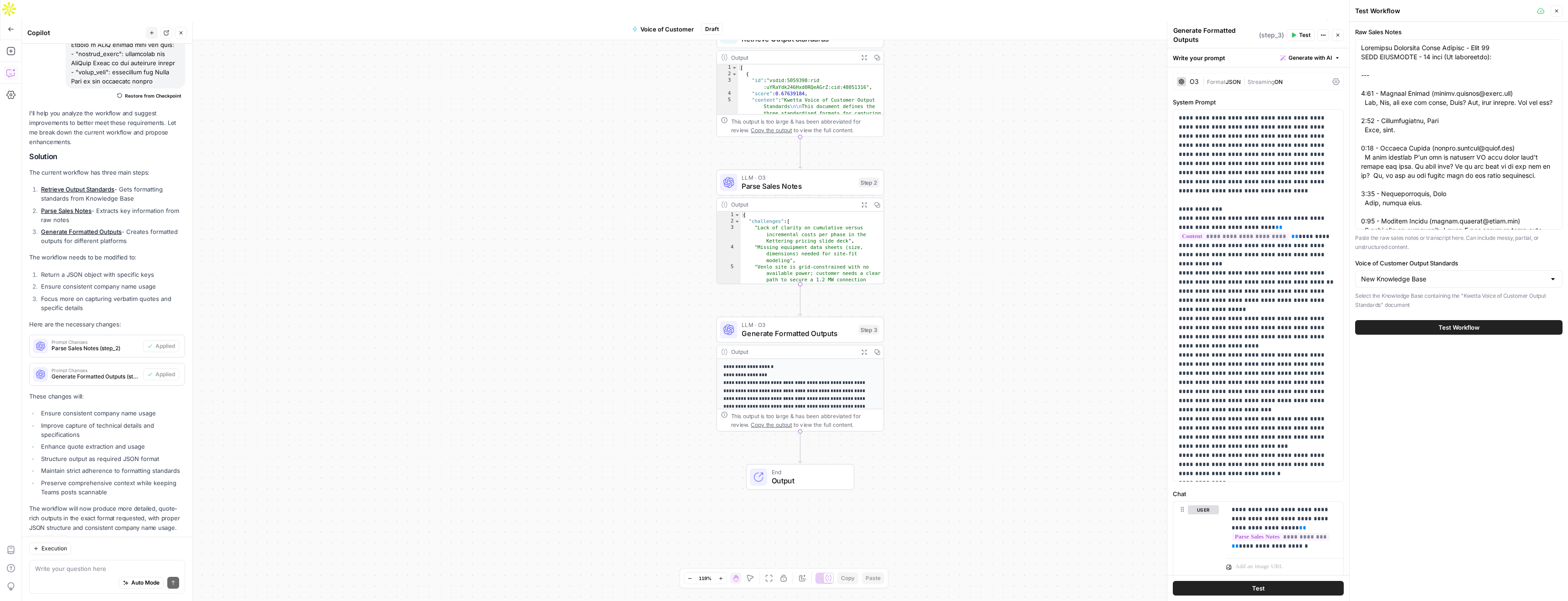
click at [1447, 329] on span "Test Workflow" at bounding box center [1458, 327] width 41 height 9
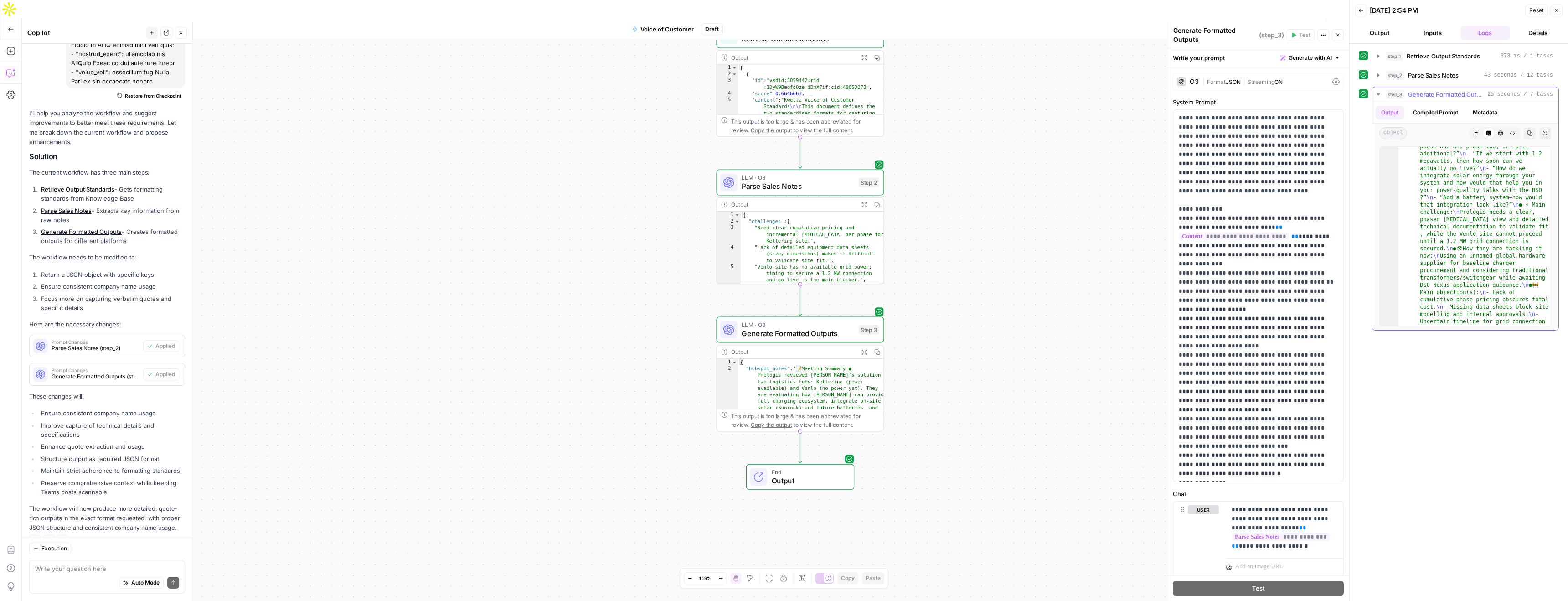
scroll to position [886, 0]
click at [55, 571] on textarea at bounding box center [107, 568] width 144 height 9
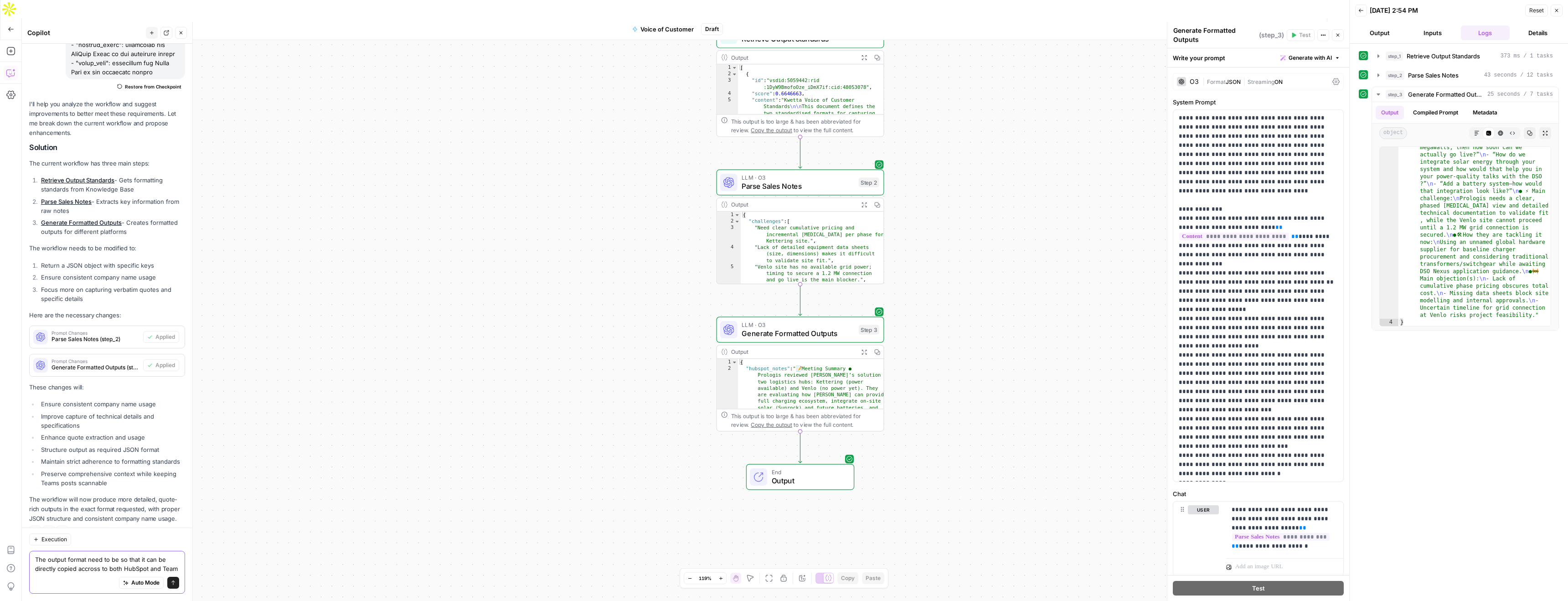
scroll to position [490, 0]
type textarea "The output format need to be so that it can be directly copied accross to both …"
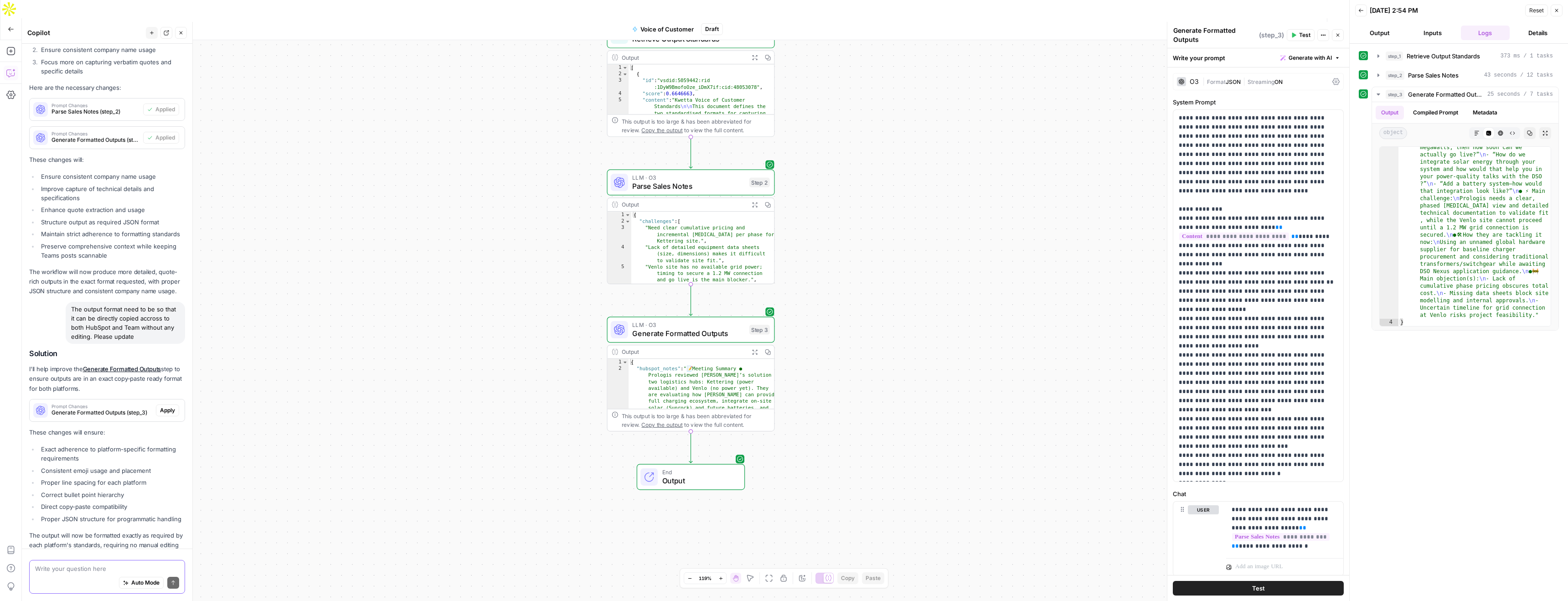
scroll to position [734, 0]
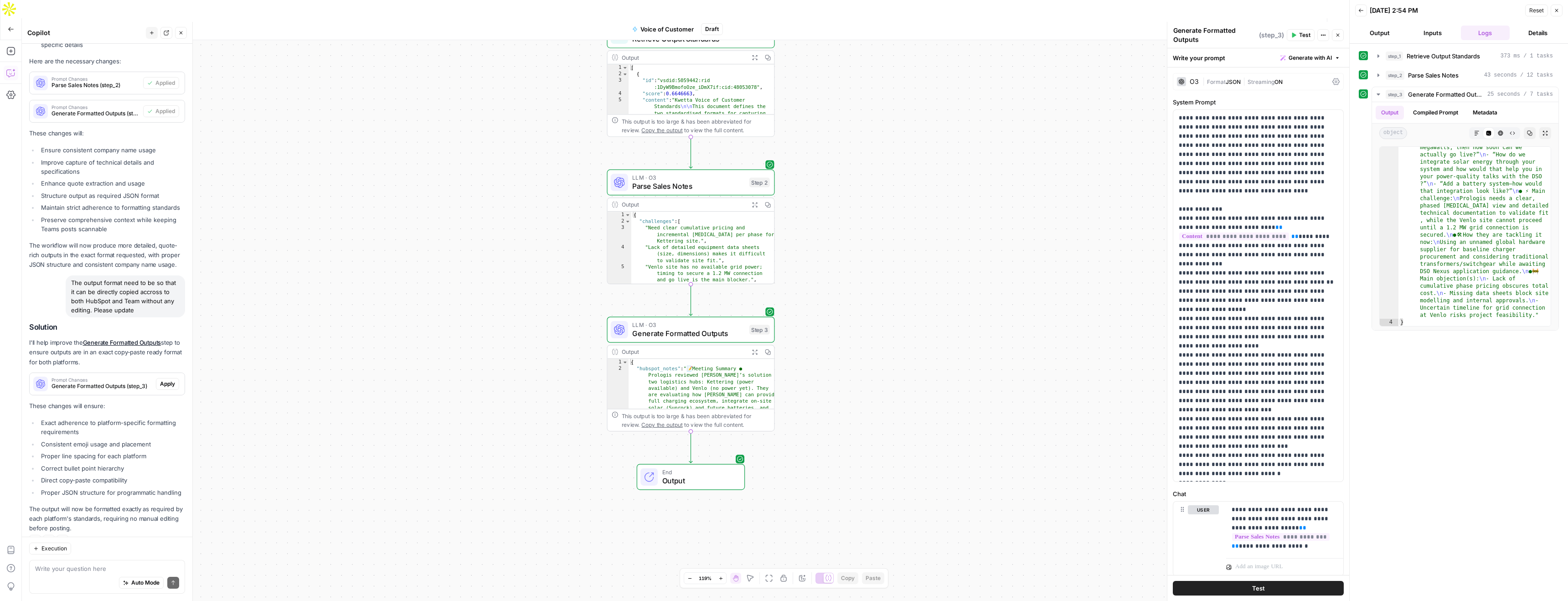
drag, startPoint x: 1243, startPoint y: 10, endPoint x: 1239, endPoint y: 17, distance: 8.1
click at [1243, 24] on span "Test Workflow" at bounding box center [1247, 29] width 41 height 9
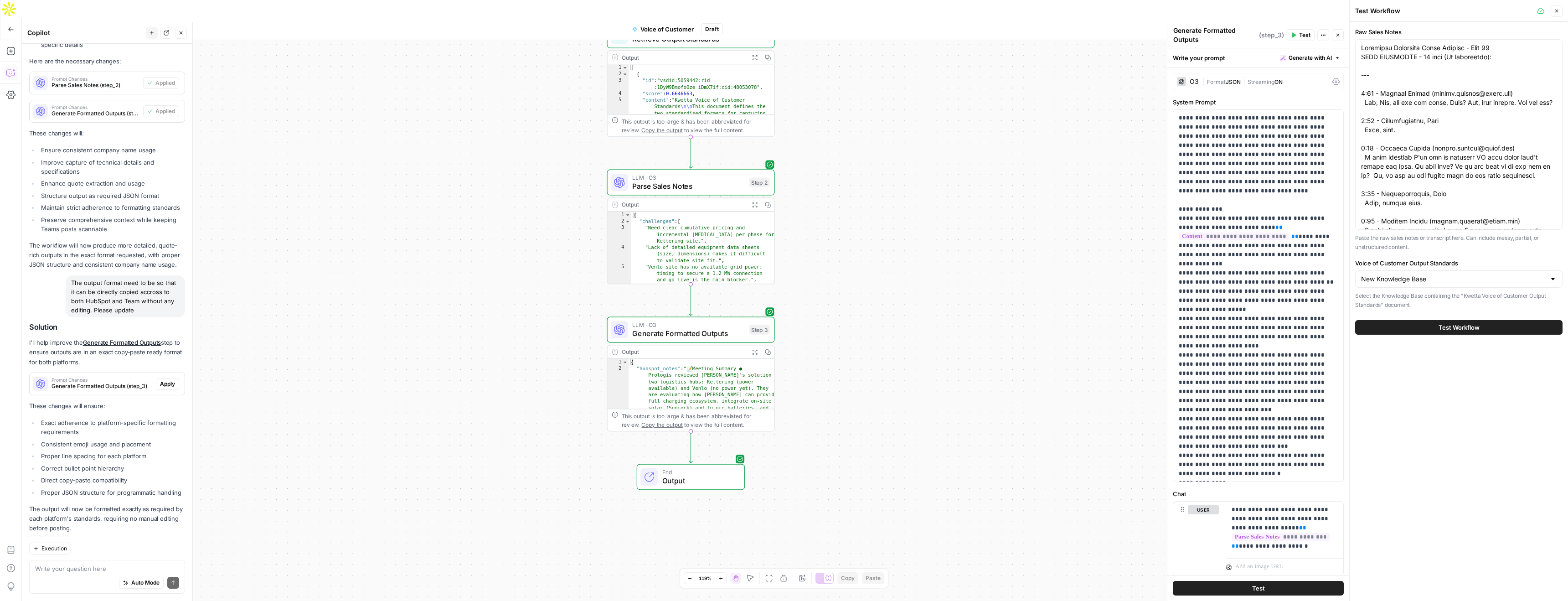
click at [1471, 327] on span "Test Workflow" at bounding box center [1458, 327] width 41 height 9
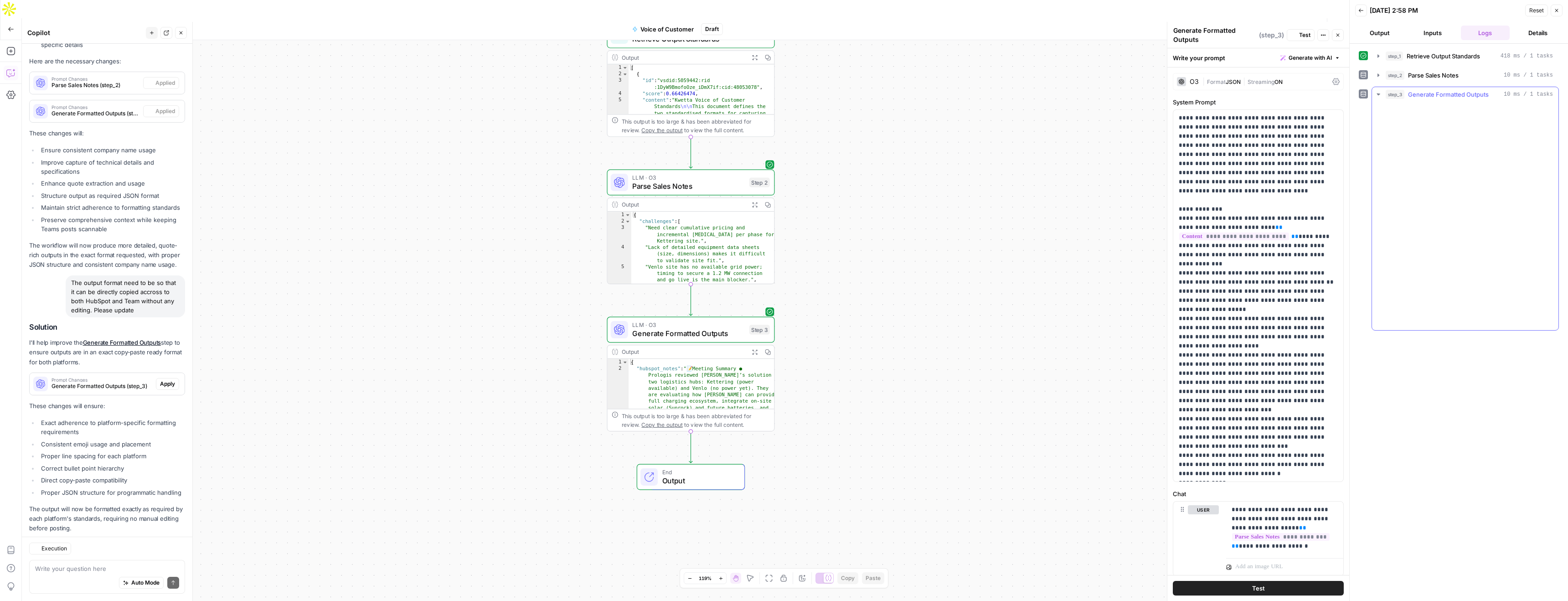
scroll to position [734, 0]
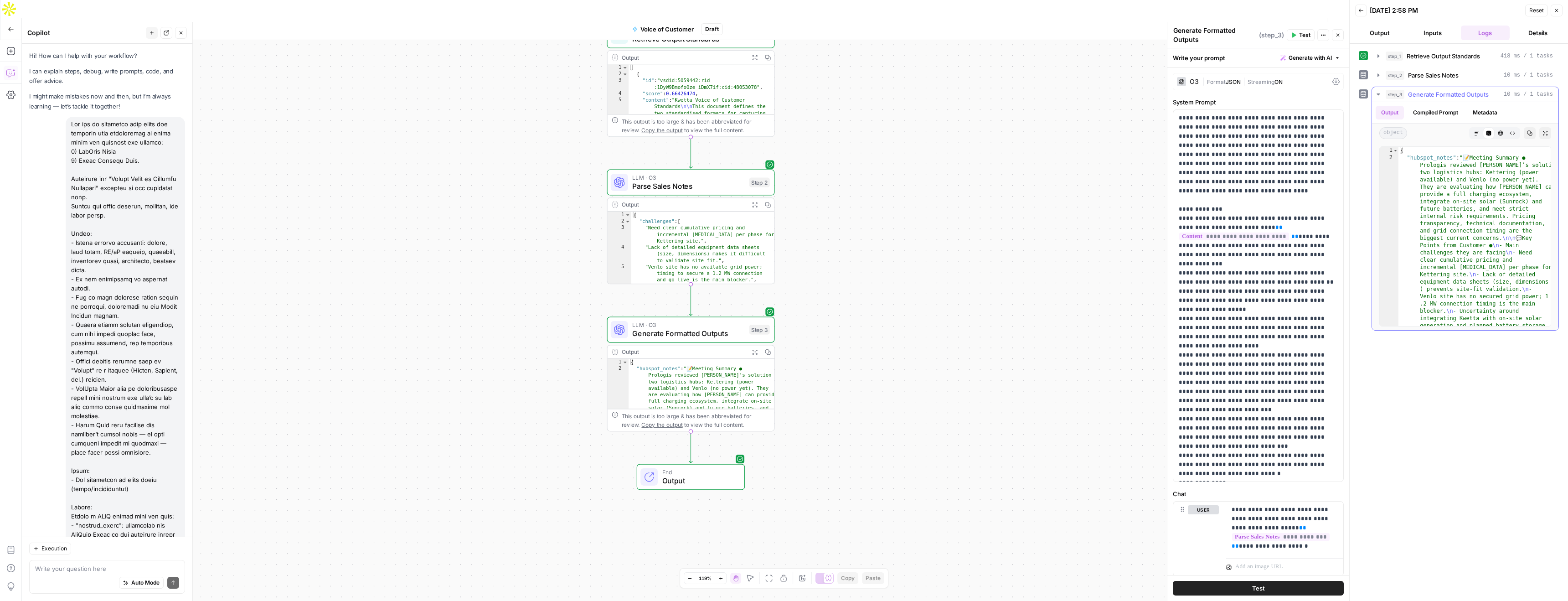
scroll to position [734, 0]
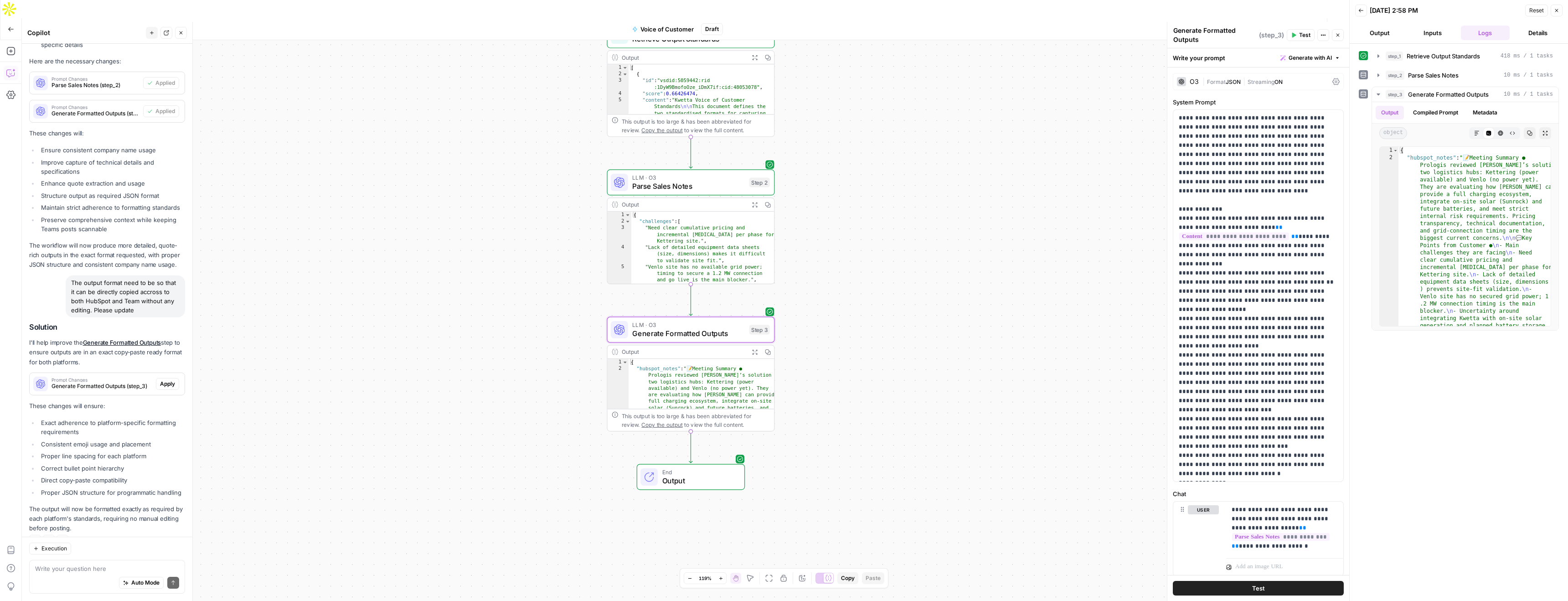
click at [167, 380] on span "Apply" at bounding box center [167, 384] width 15 height 8
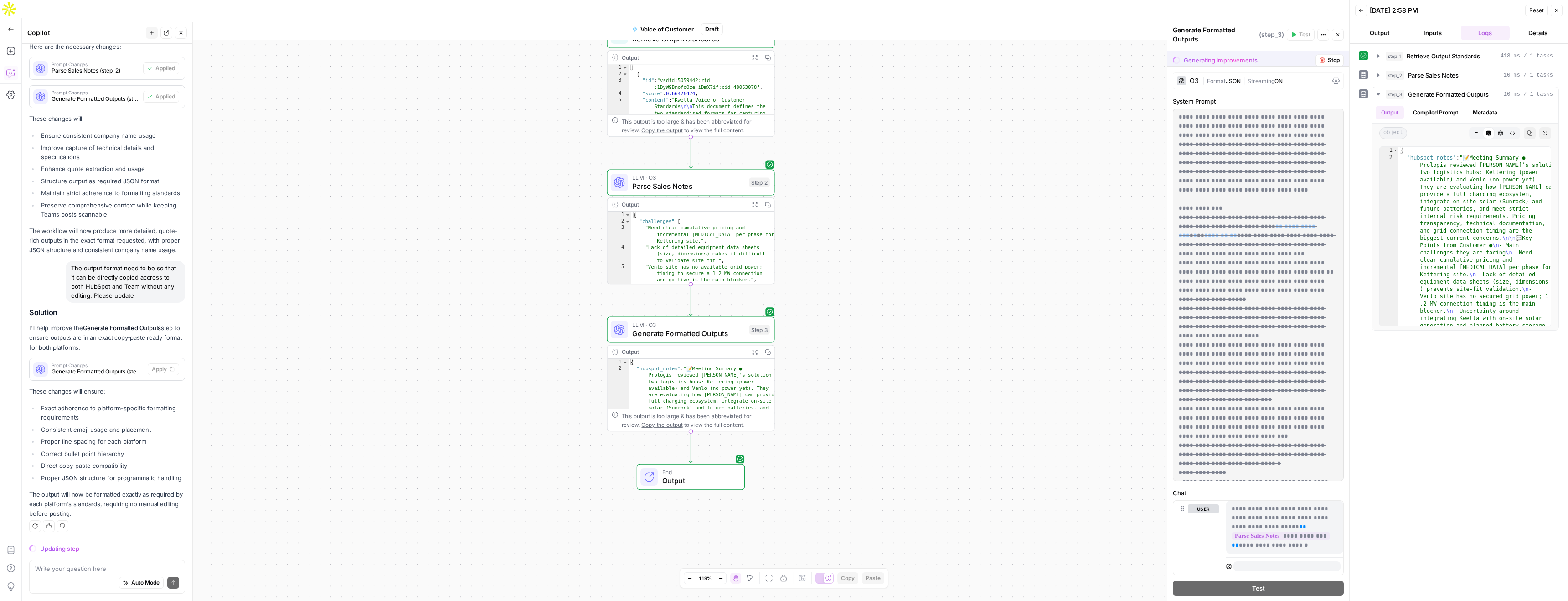
scroll to position [720, 0]
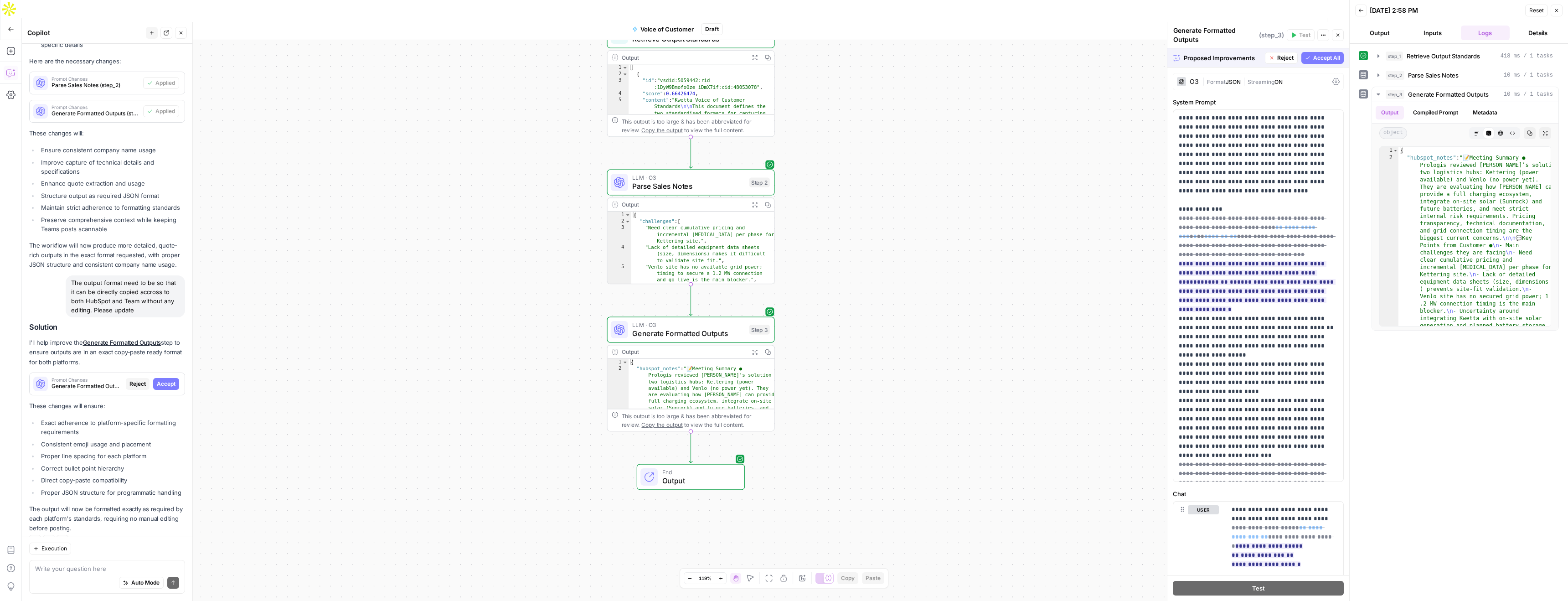
drag, startPoint x: 1317, startPoint y: 56, endPoint x: 1297, endPoint y: 97, distance: 45.6
click at [1317, 57] on span "Accept All" at bounding box center [1326, 57] width 27 height 8
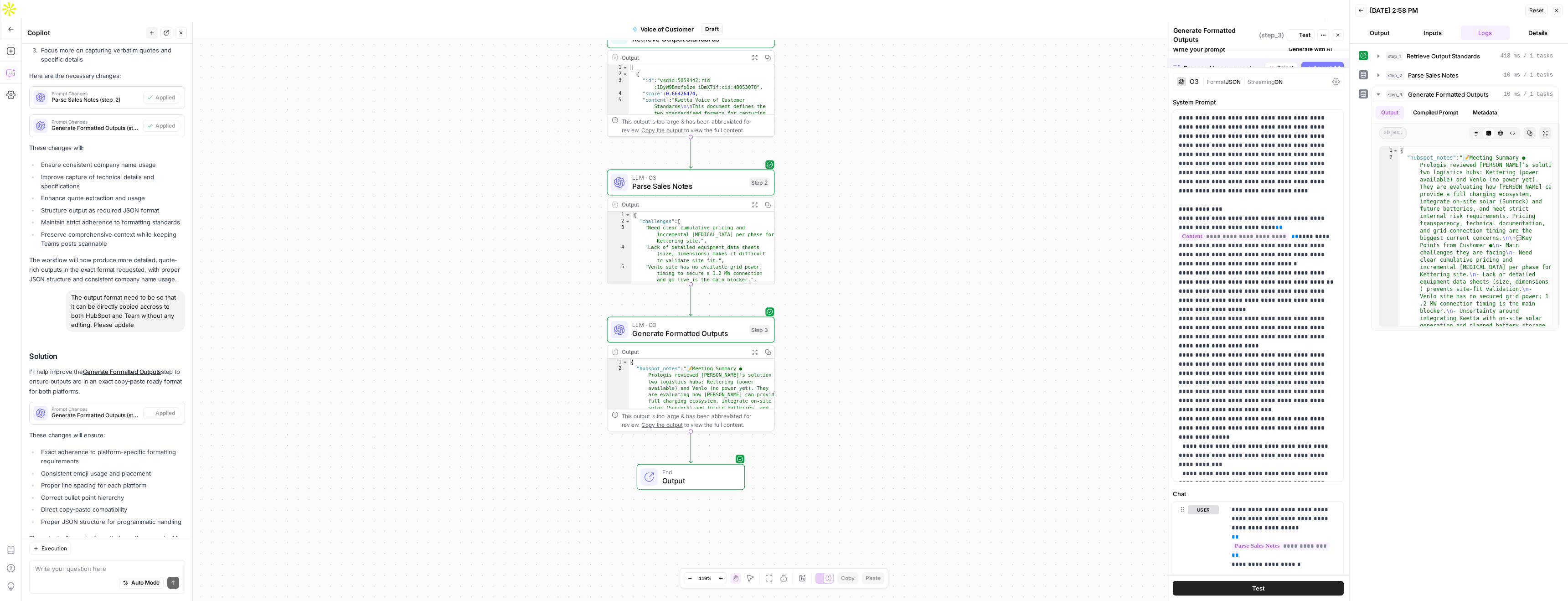
scroll to position [749, 0]
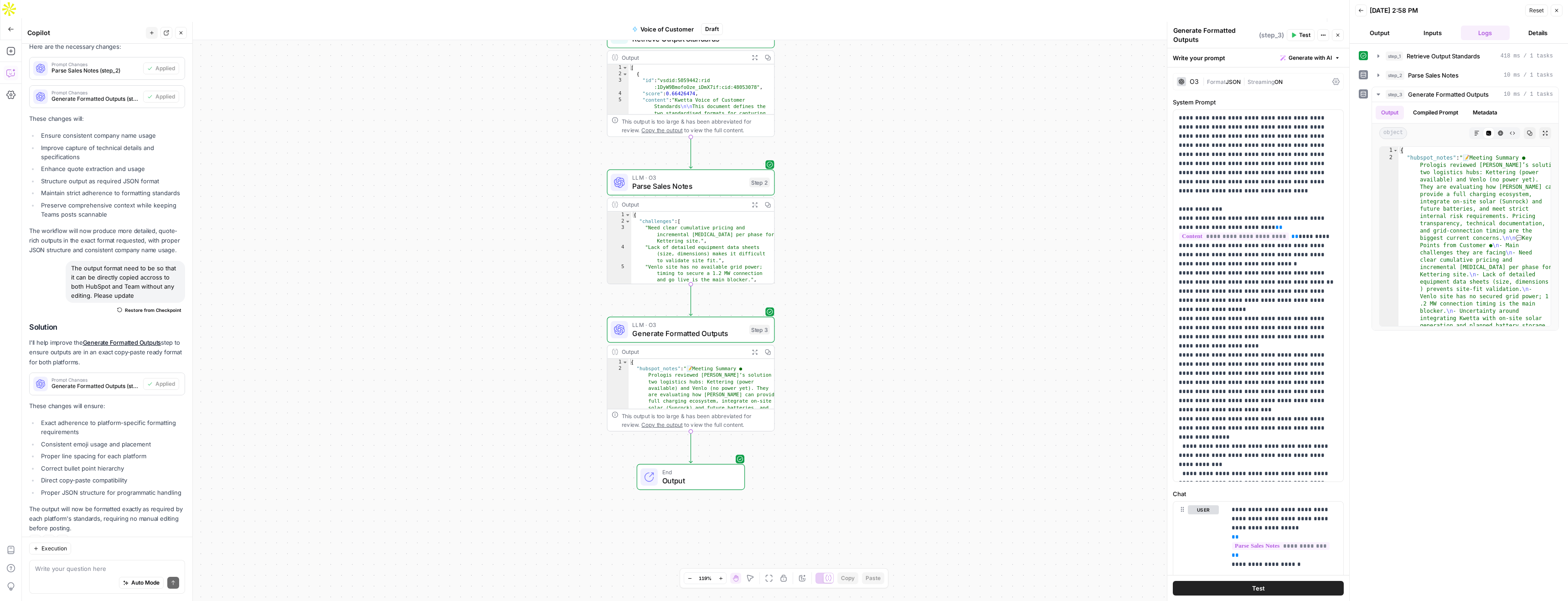
click at [1237, 24] on span "Test Workflow" at bounding box center [1247, 29] width 41 height 9
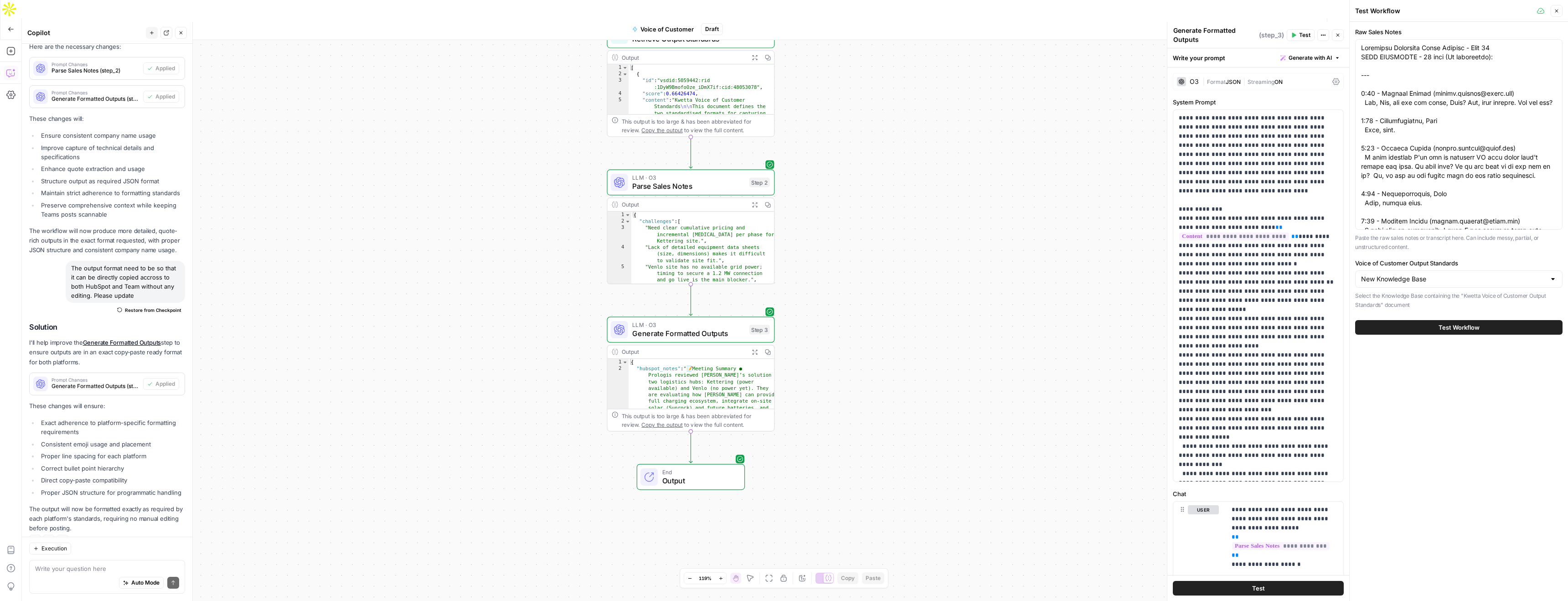
click at [1491, 329] on button "Test Workflow" at bounding box center [1458, 328] width 208 height 15
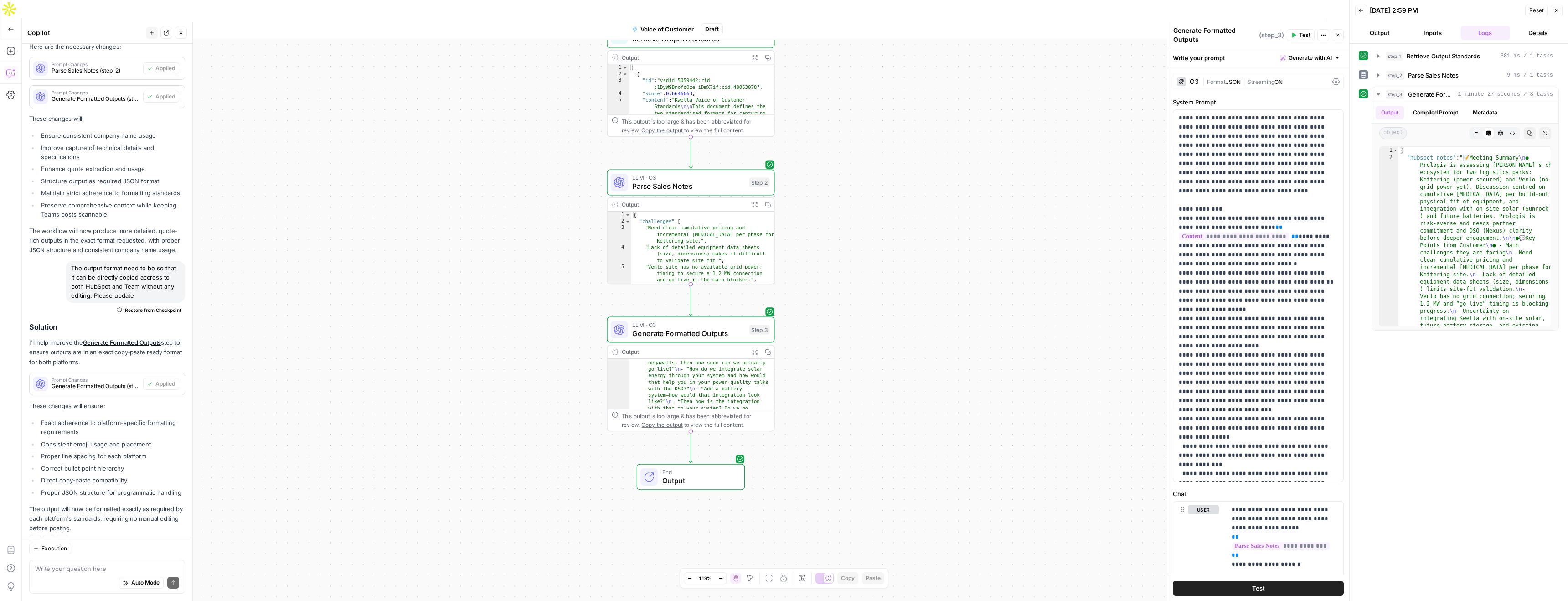
scroll to position [320, 0]
click at [60, 569] on textarea at bounding box center [107, 568] width 144 height 9
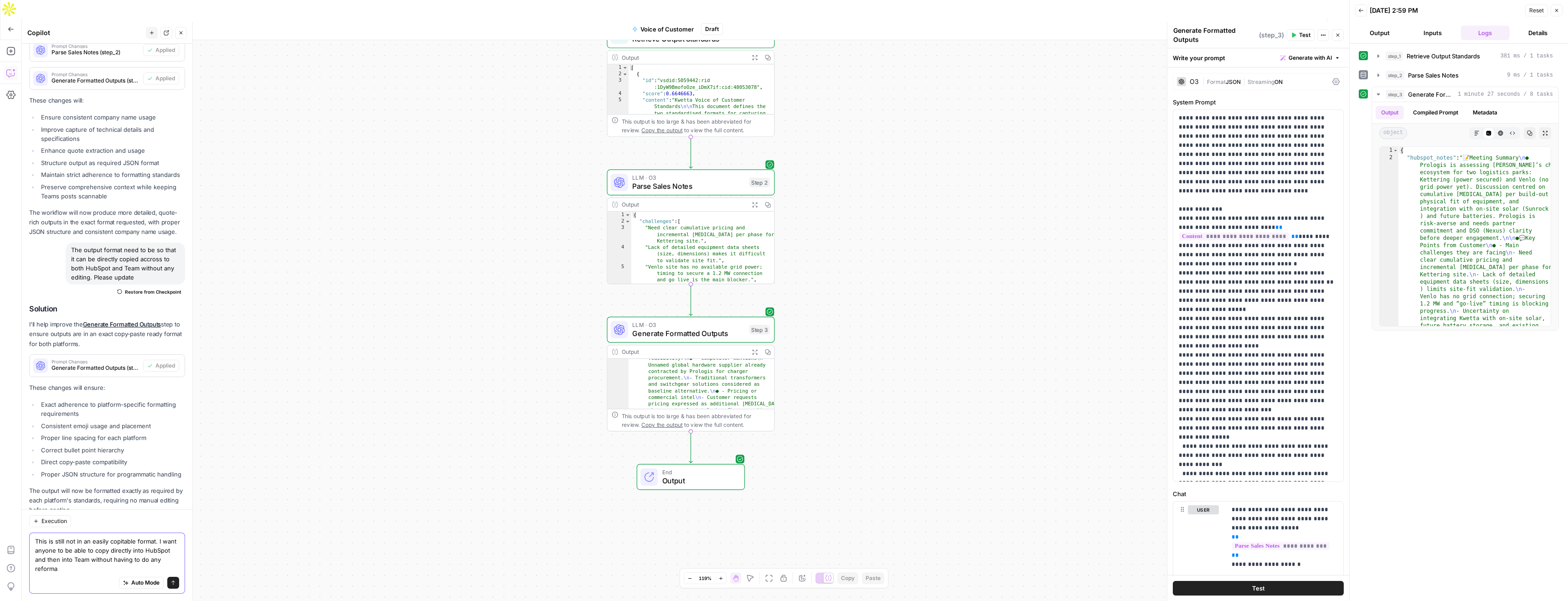
scroll to position [776, 0]
type textarea "This is still not in an easily copitable format. I want anyone to be able to co…"
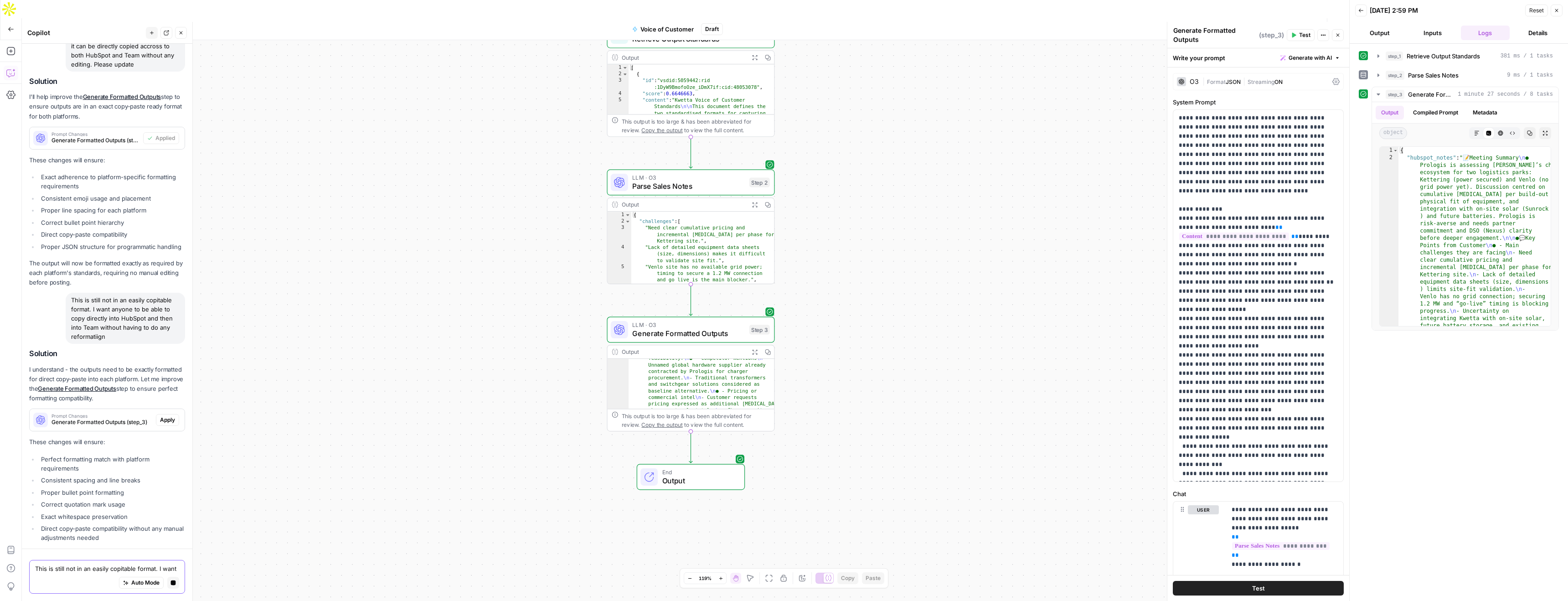
scroll to position [975, 0]
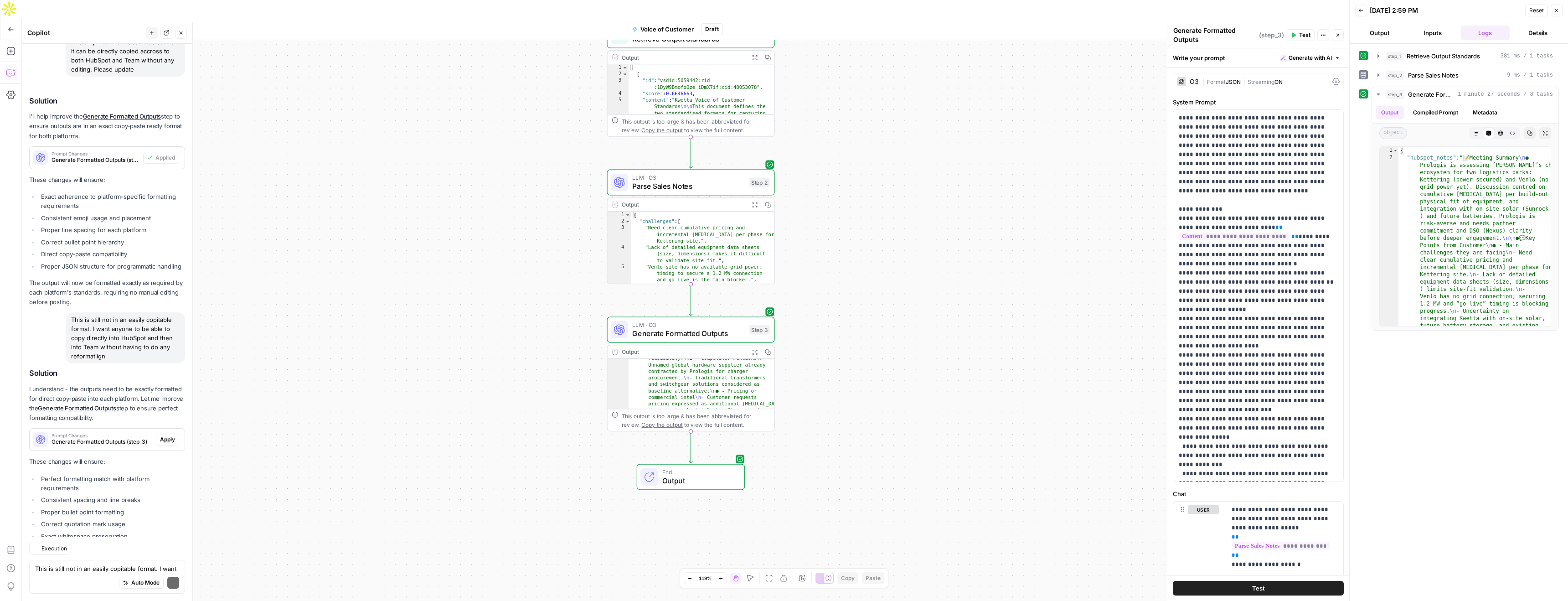
click at [167, 457] on p "These changes will ensure:" at bounding box center [107, 462] width 156 height 10
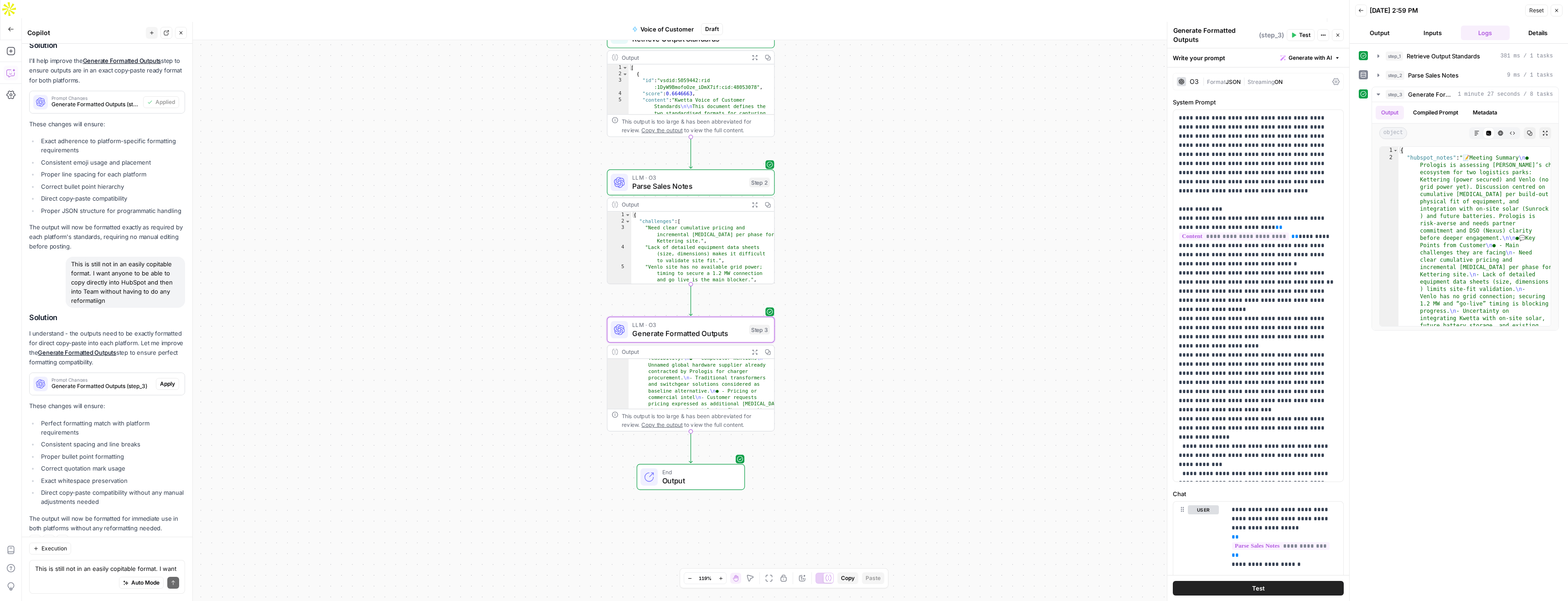
click at [170, 380] on span "Apply" at bounding box center [167, 384] width 15 height 8
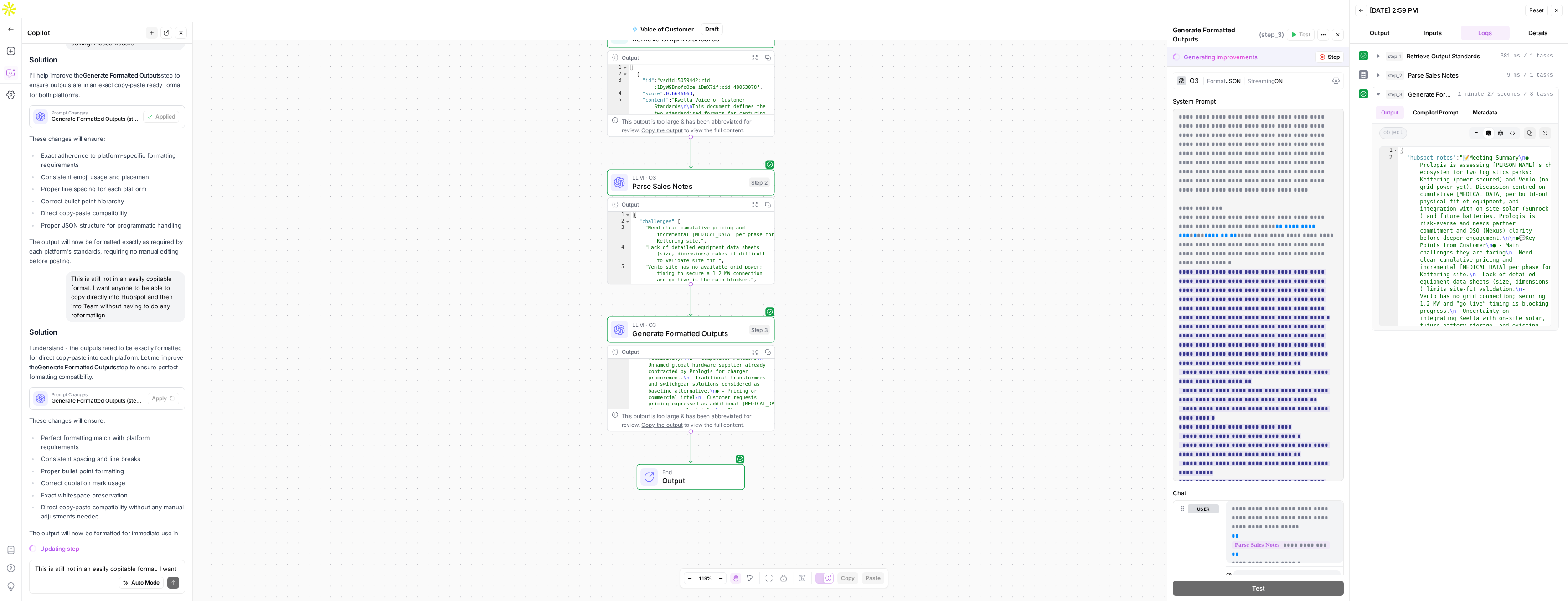
scroll to position [1002, 0]
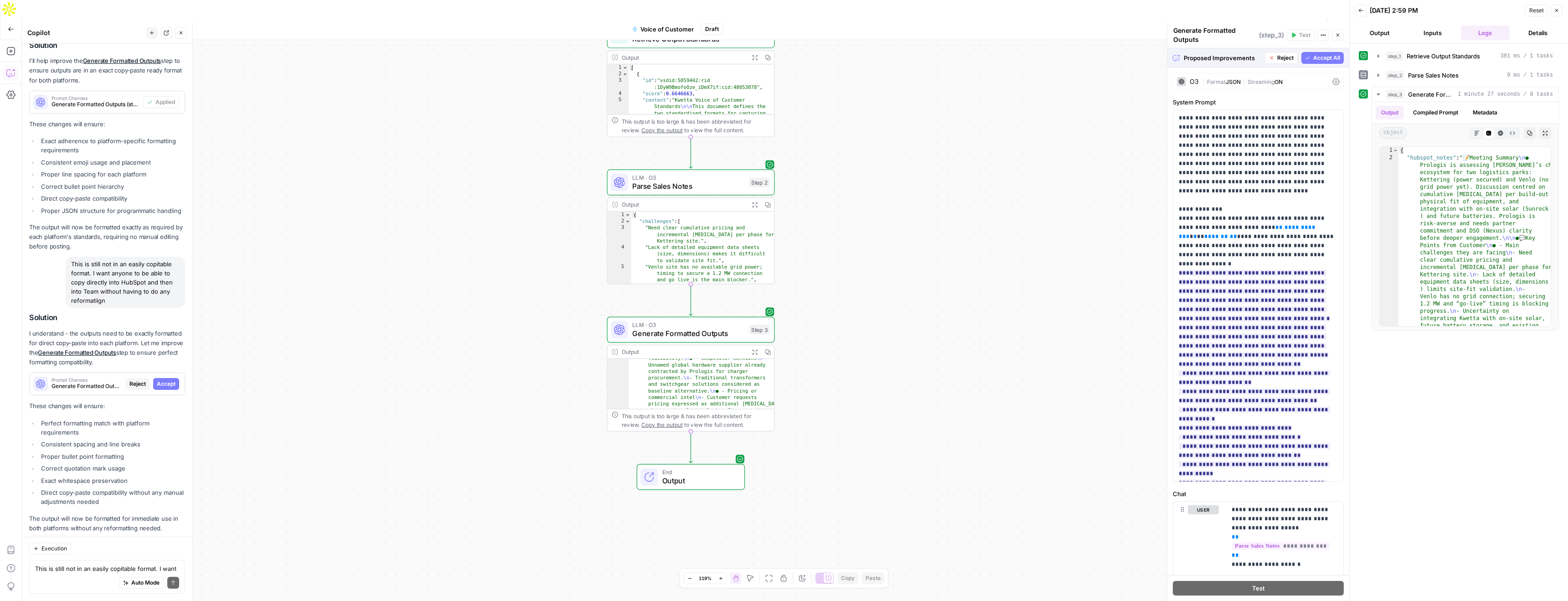
click at [1331, 56] on span "Accept All" at bounding box center [1326, 57] width 27 height 8
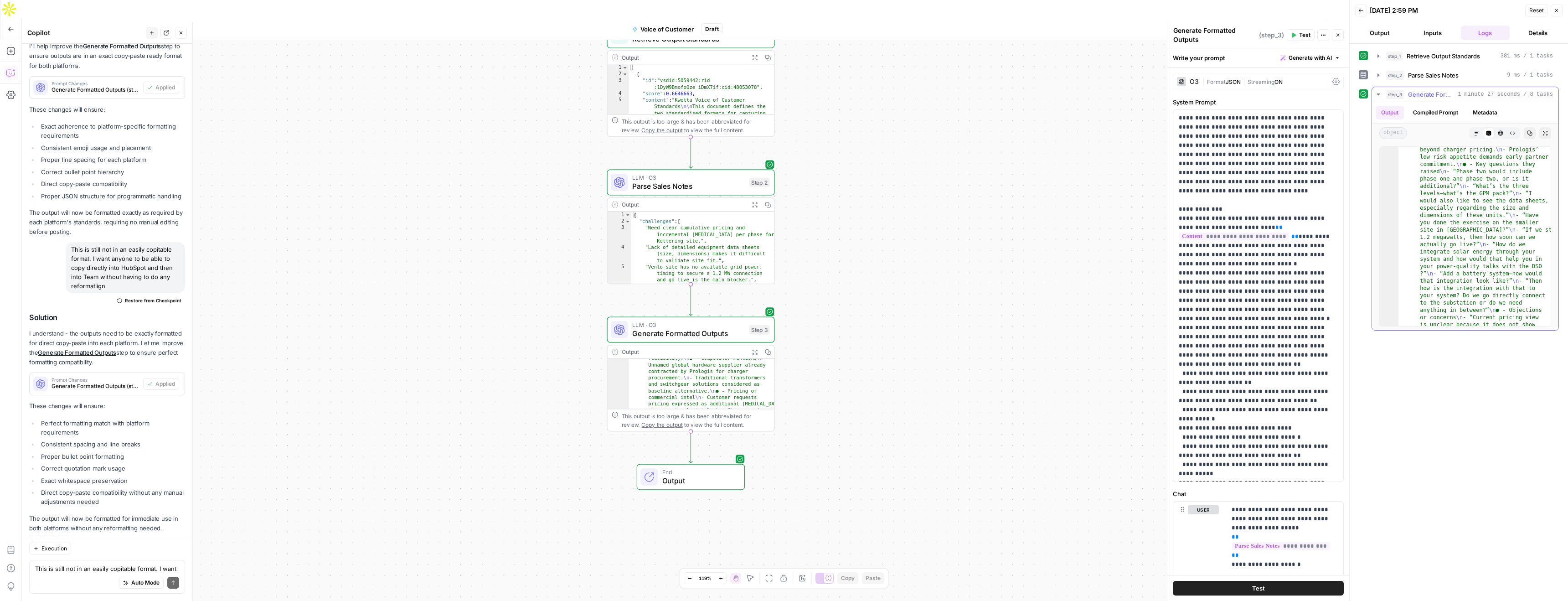
scroll to position [325, 0]
click at [1241, 24] on span "Test Workflow" at bounding box center [1247, 29] width 41 height 9
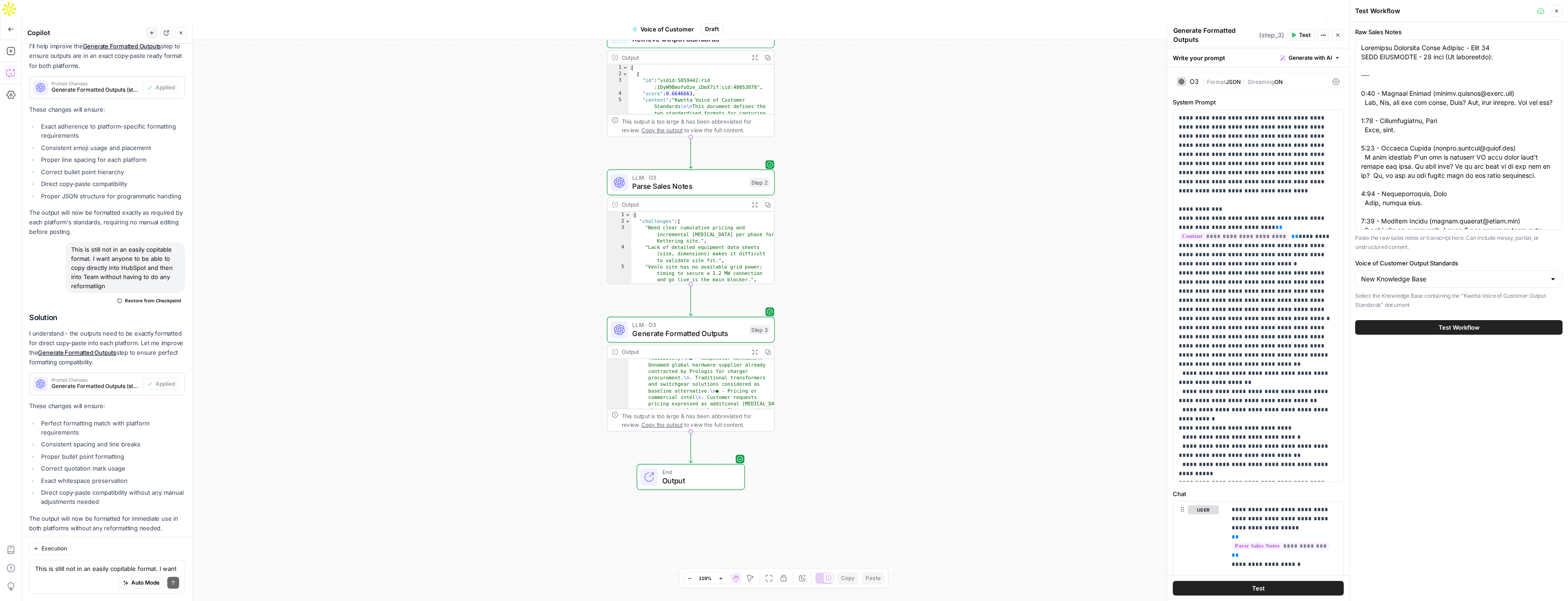
click at [1441, 331] on button "Test Workflow" at bounding box center [1458, 328] width 208 height 15
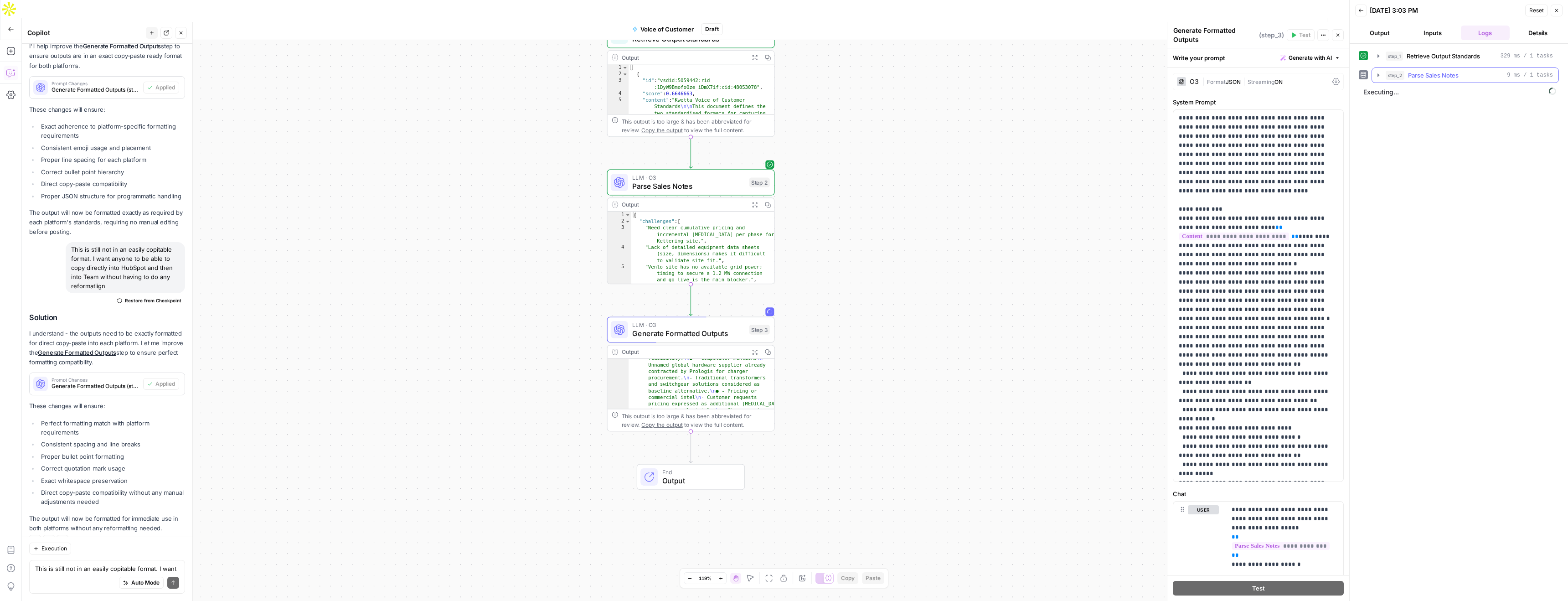
click at [1379, 74] on icon "button" at bounding box center [1378, 76] width 7 height 7
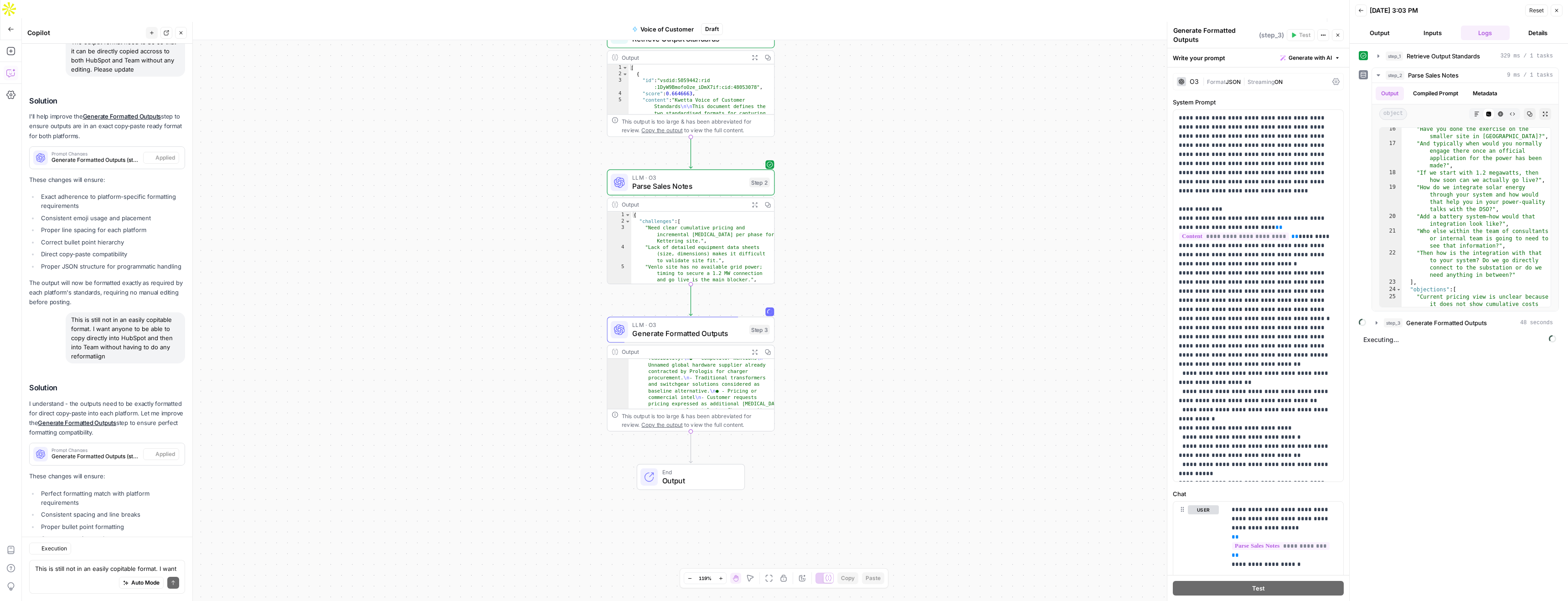
scroll to position [1046, 0]
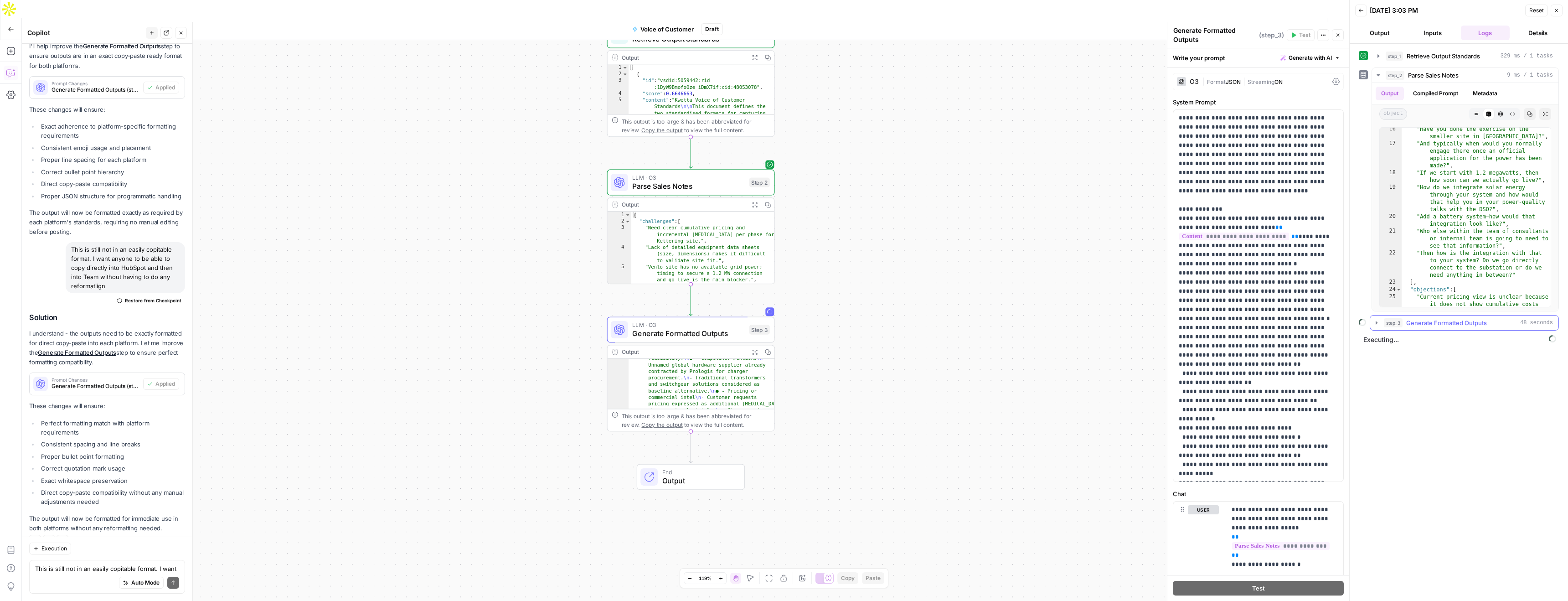
click at [1376, 324] on icon "button" at bounding box center [1376, 323] width 7 height 7
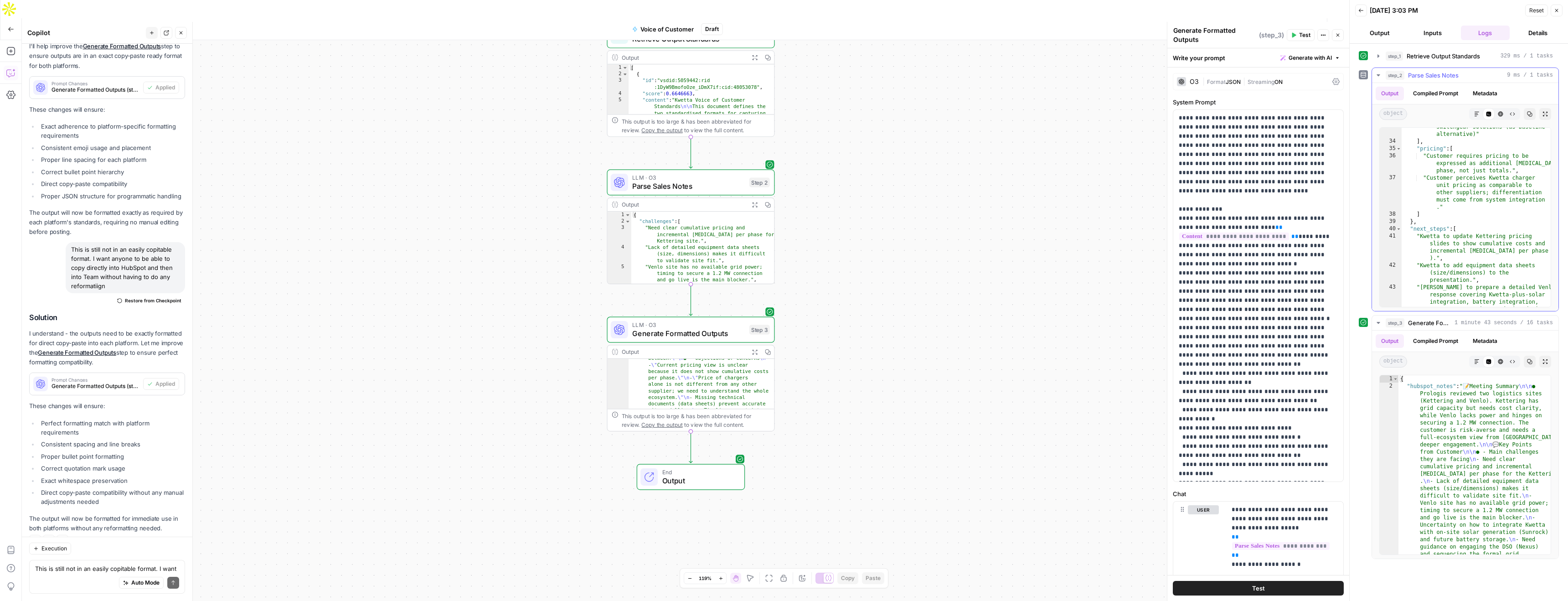
scroll to position [678, 0]
click at [754, 350] on icon "button" at bounding box center [755, 352] width 5 height 5
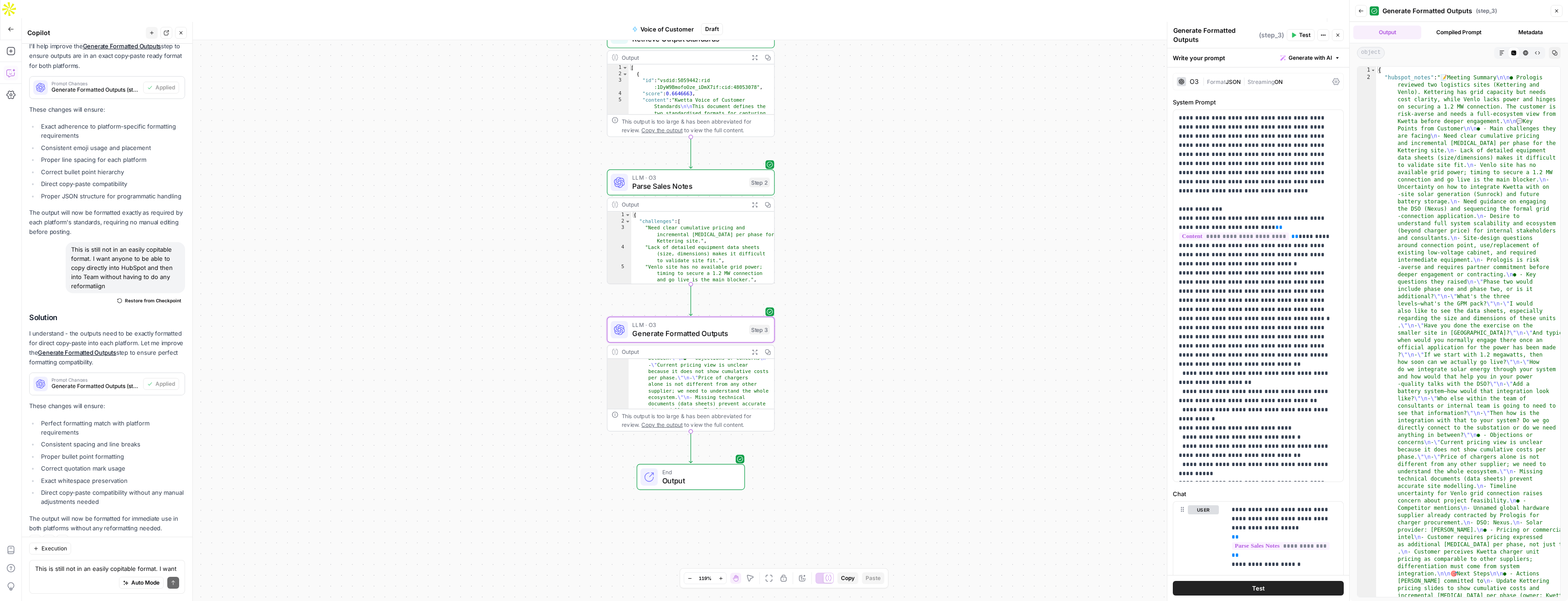
scroll to position [0, 0]
click at [687, 475] on span "Output" at bounding box center [699, 480] width 74 height 11
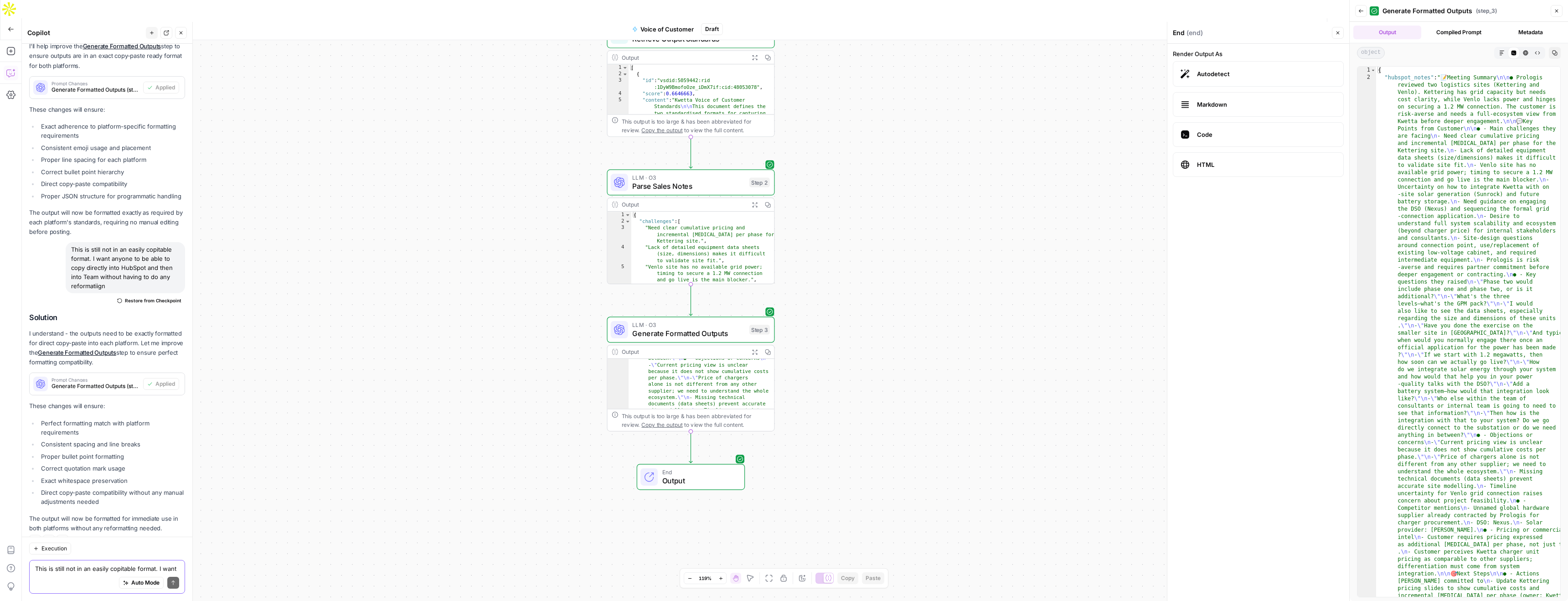
click at [74, 571] on textarea "This is still not in an easily copitable format. I want anyone to be able to co…" at bounding box center [107, 568] width 144 height 9
click at [1553, 53] on icon "button" at bounding box center [1555, 52] width 5 height 5
click at [72, 582] on div "Auto Mode Send" at bounding box center [107, 583] width 144 height 20
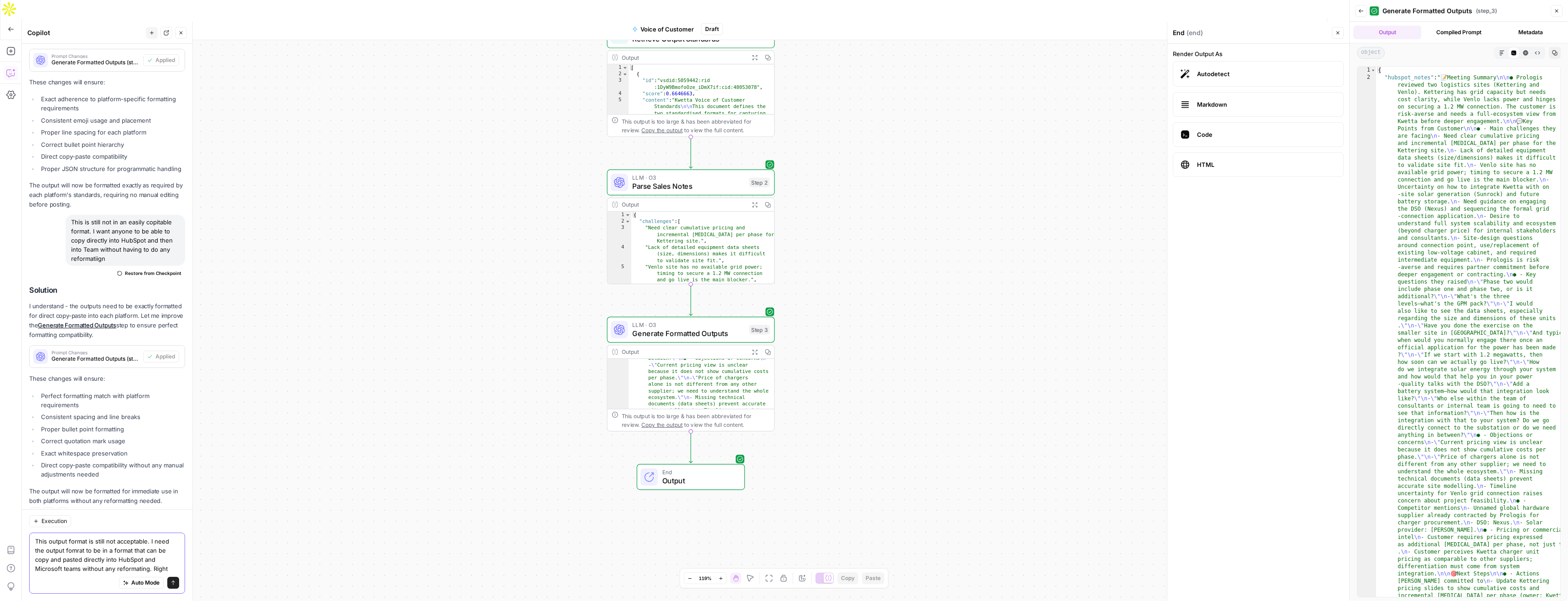
scroll to position [1082, 0]
type textarea "This output format is still not acceptable. I need the output fomrat to be in a…"
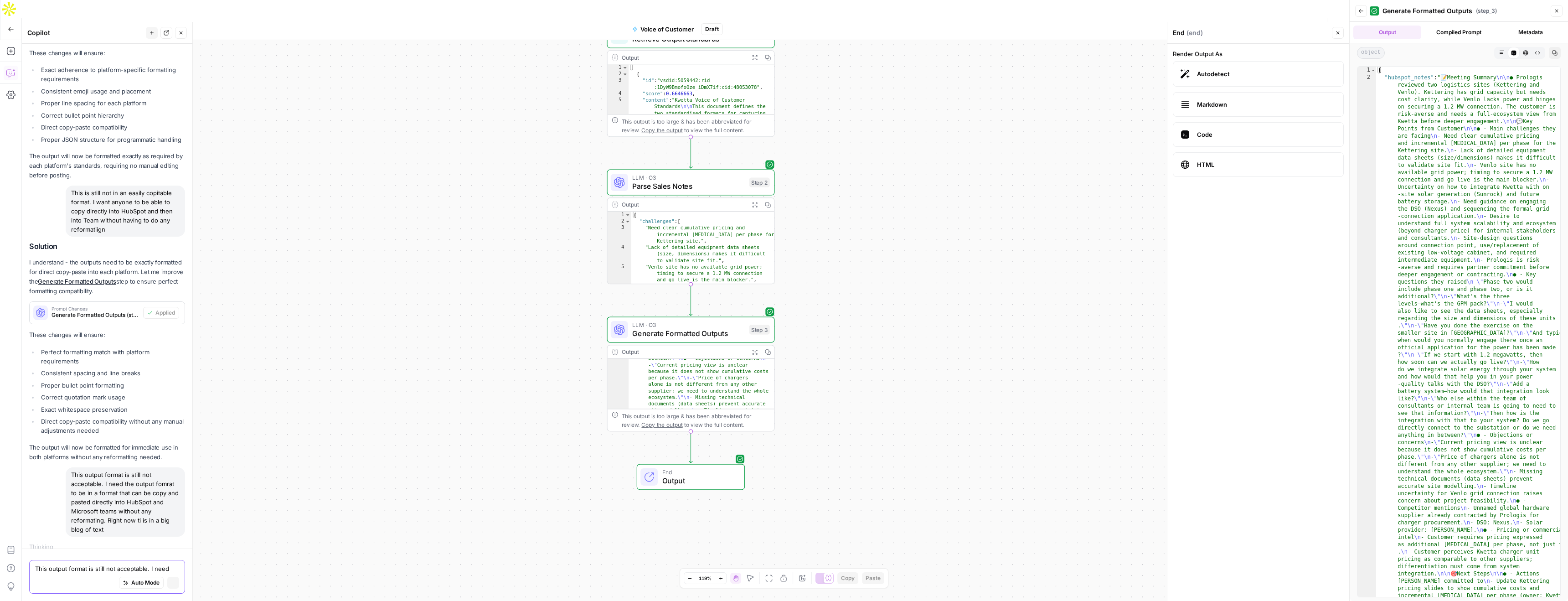
scroll to position [1065, 0]
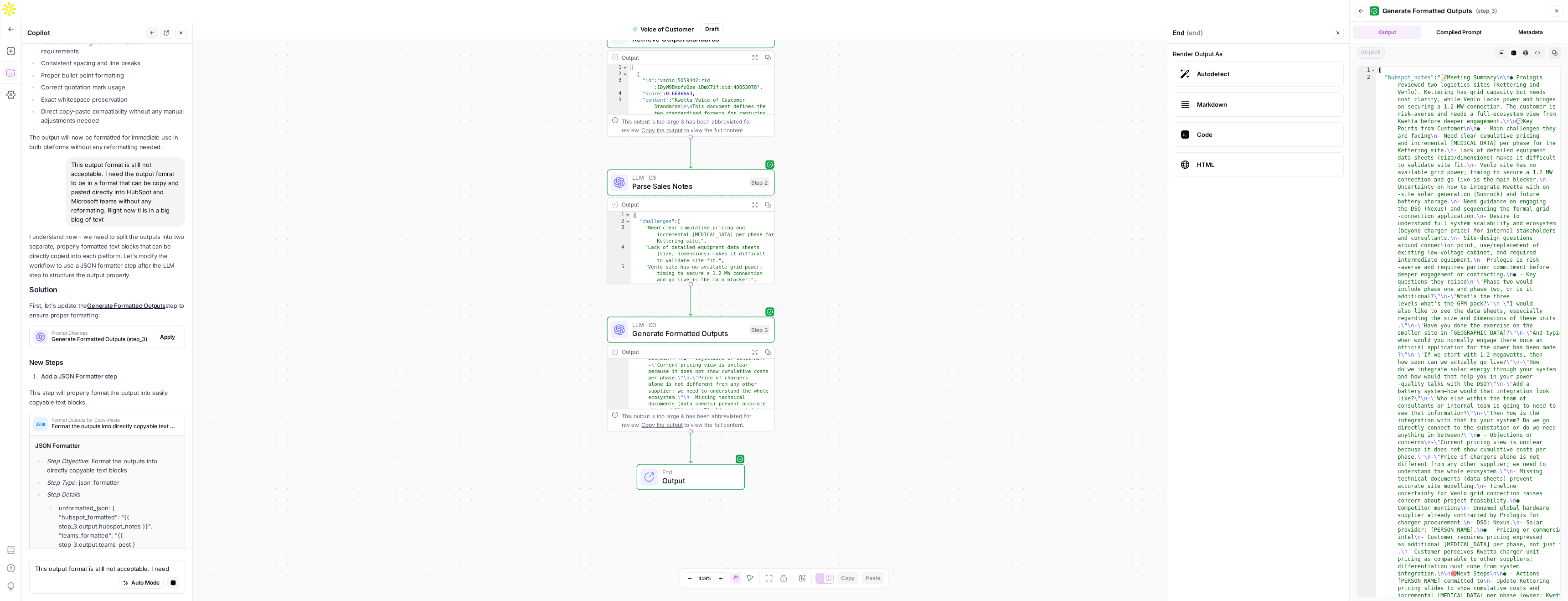
click at [168, 337] on div "I understand now - we need to split the outputs into two separate, properly for…" at bounding box center [107, 396] width 156 height 328
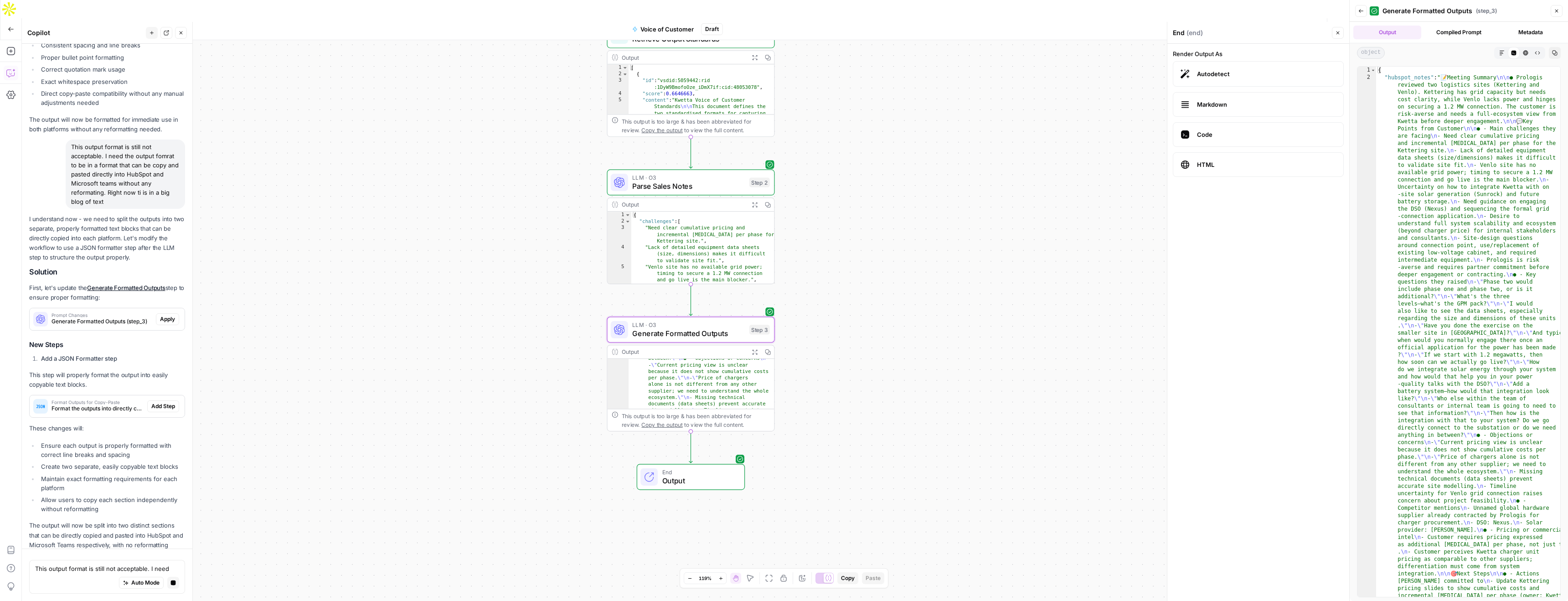
drag, startPoint x: 168, startPoint y: 300, endPoint x: 198, endPoint y: 402, distance: 106.3
click at [168, 315] on span "Apply" at bounding box center [167, 318] width 15 height 8
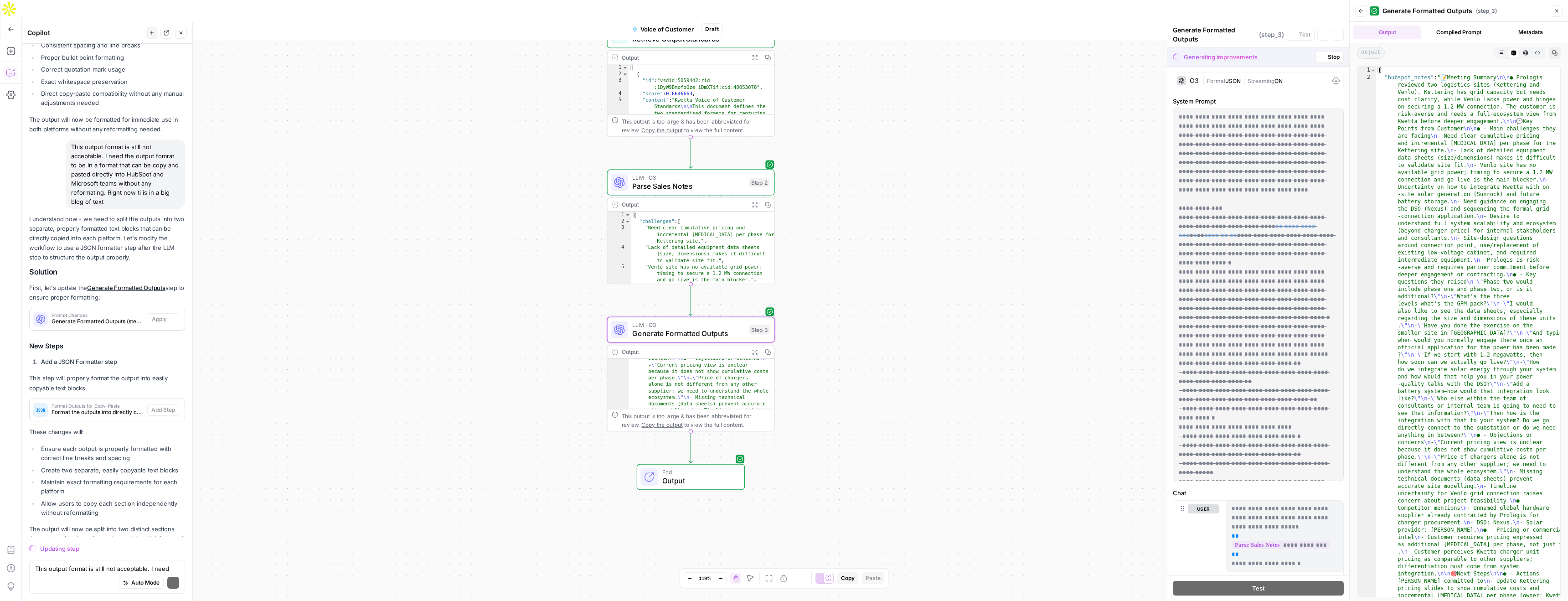
scroll to position [1430, 0]
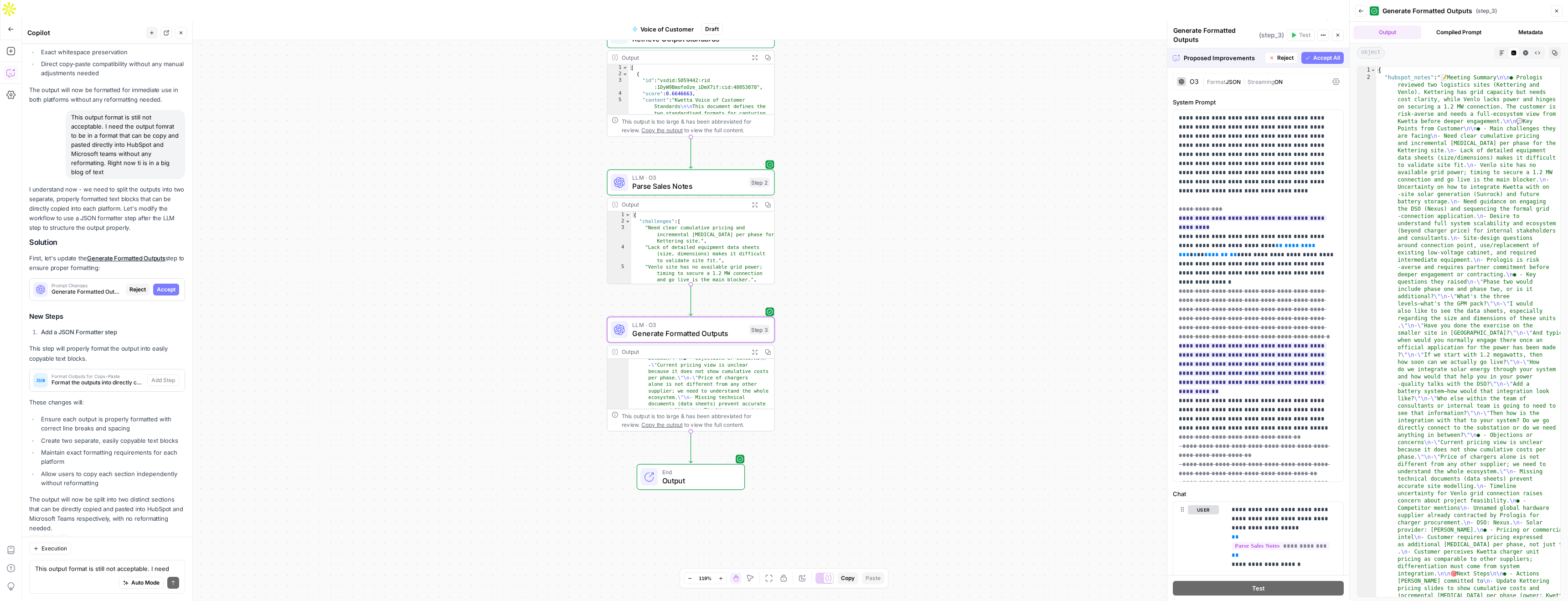
click at [170, 286] on span "Accept" at bounding box center [166, 289] width 19 height 8
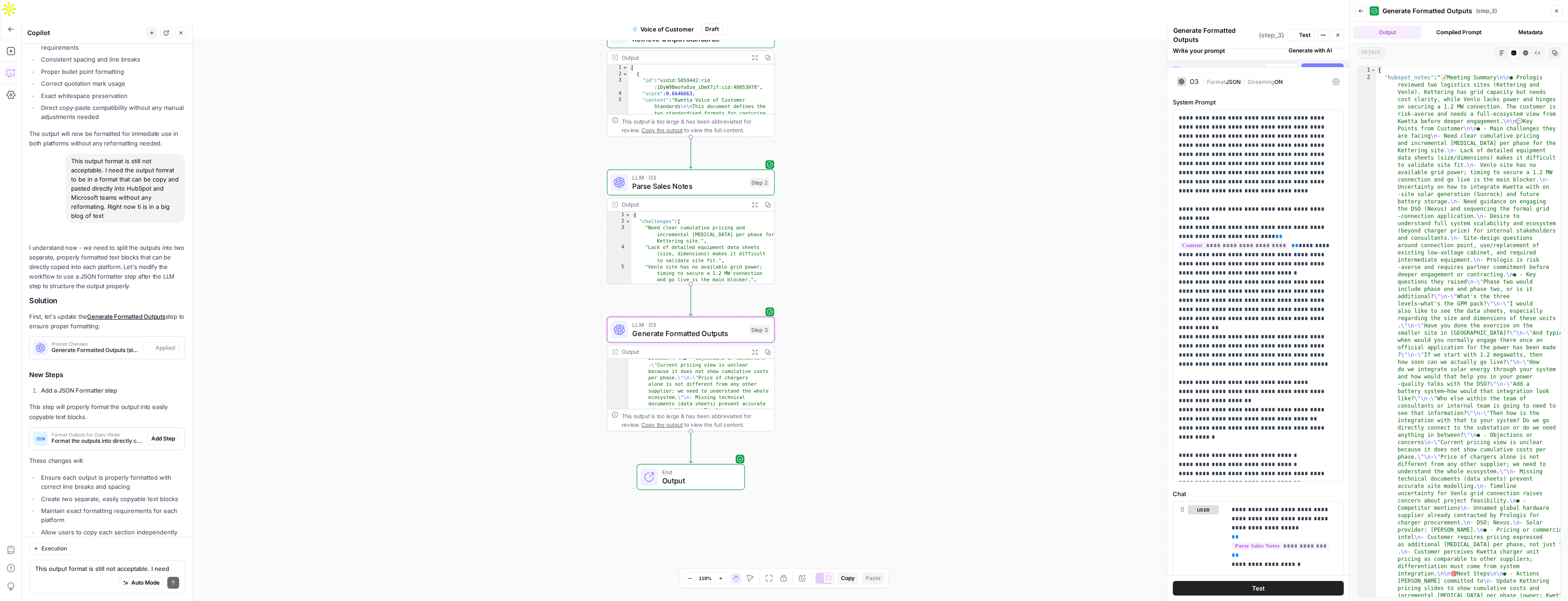
scroll to position [1489, 0]
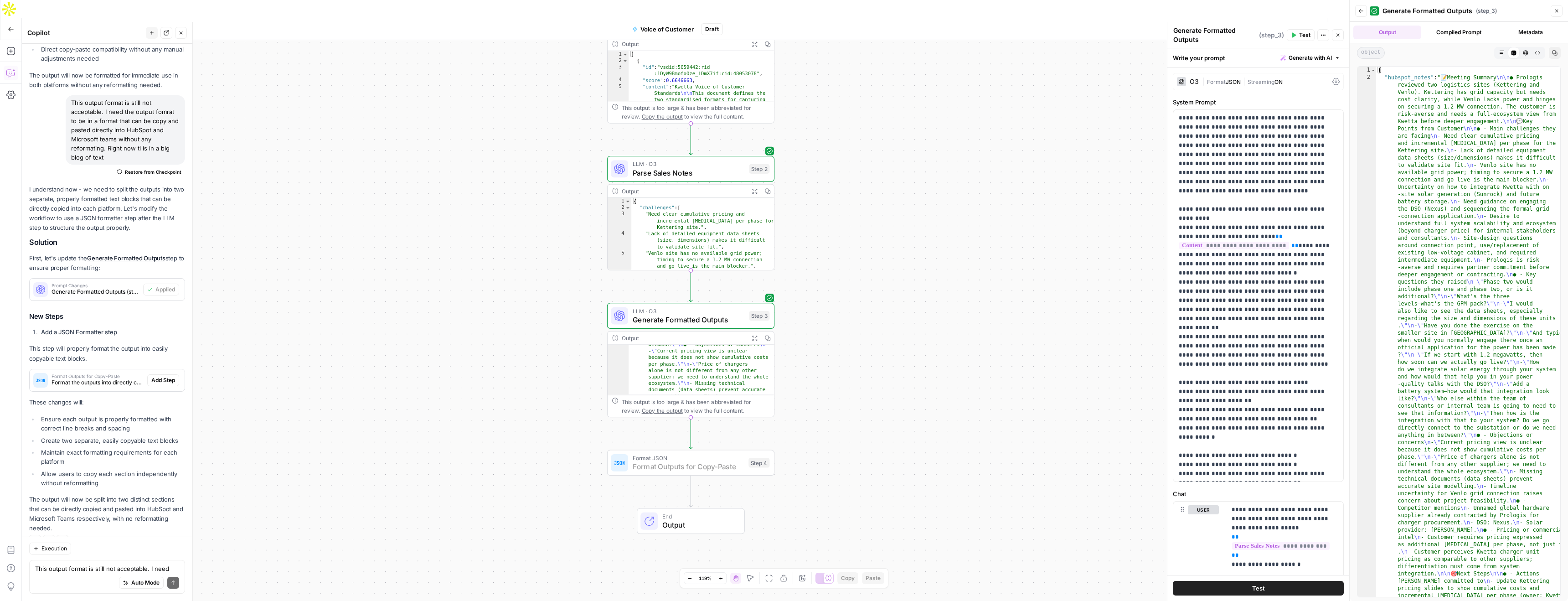
click at [159, 376] on span "Add Step" at bounding box center [163, 380] width 24 height 8
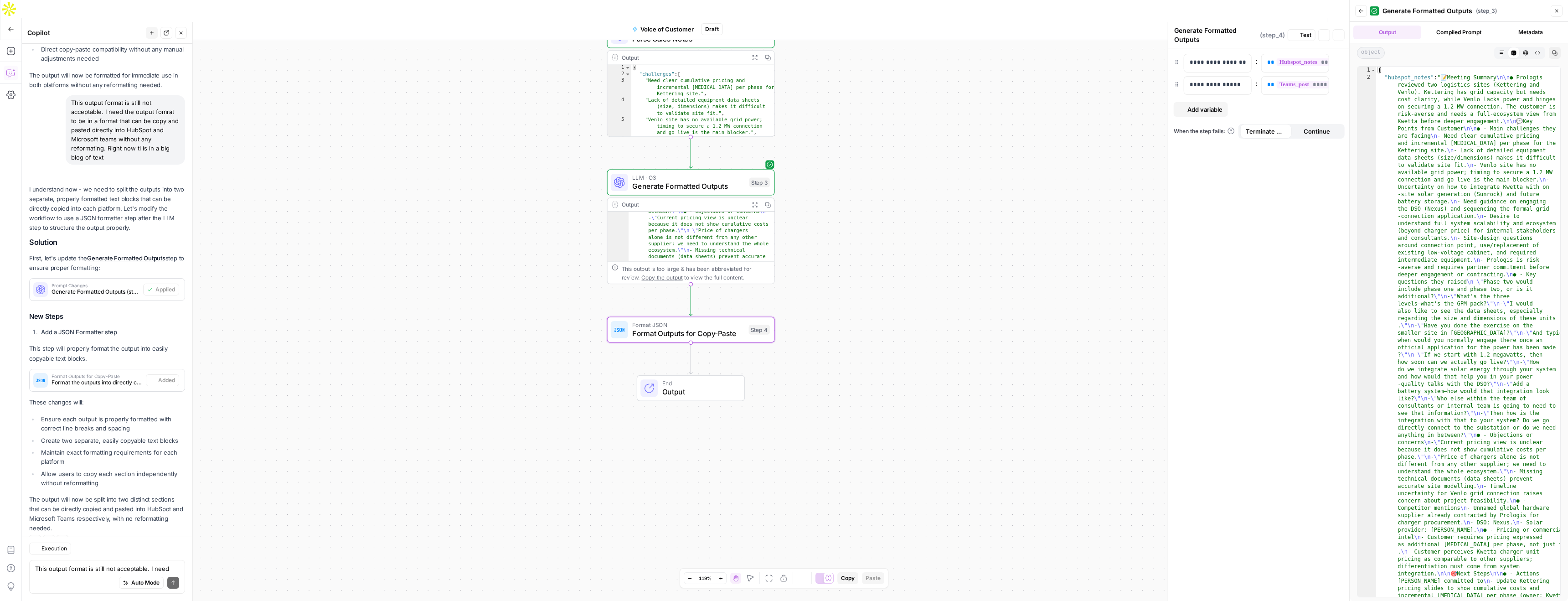
type textarea "Format Outputs for Copy-Paste"
click at [1240, 24] on span "Test Workflow" at bounding box center [1247, 29] width 41 height 9
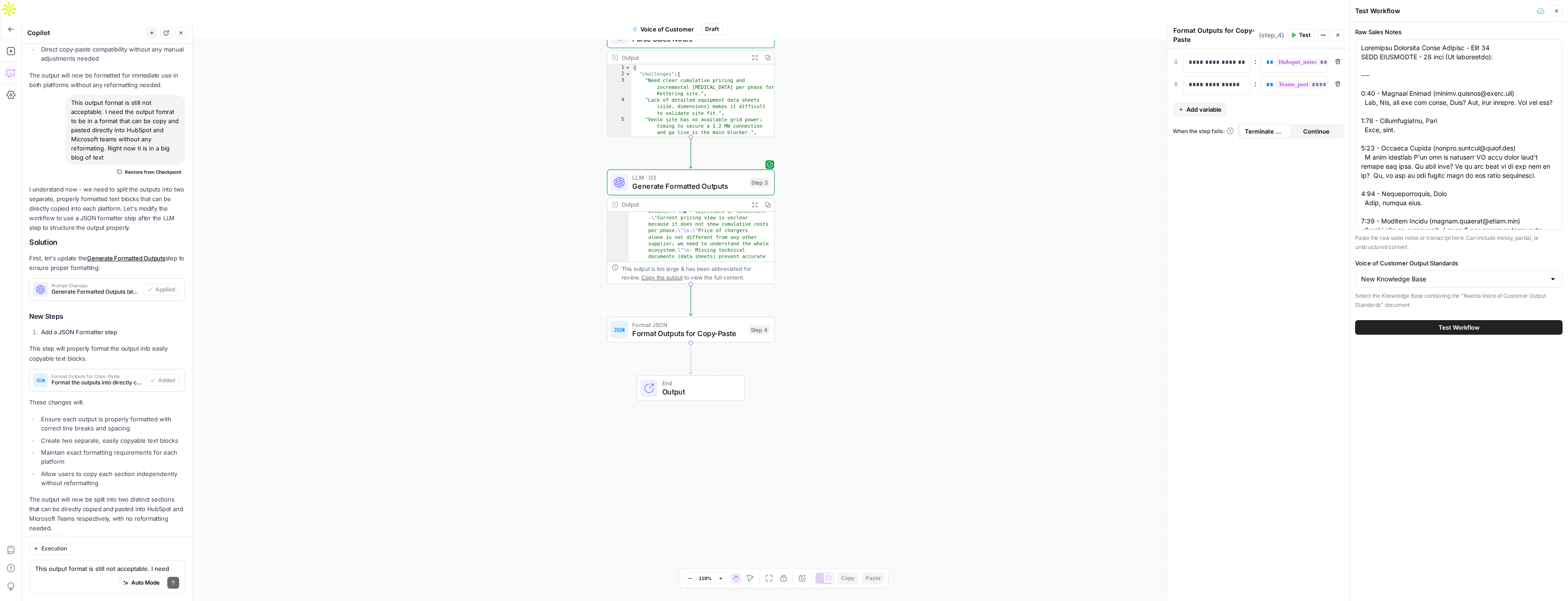
click at [1466, 331] on span "Test Workflow" at bounding box center [1458, 327] width 41 height 9
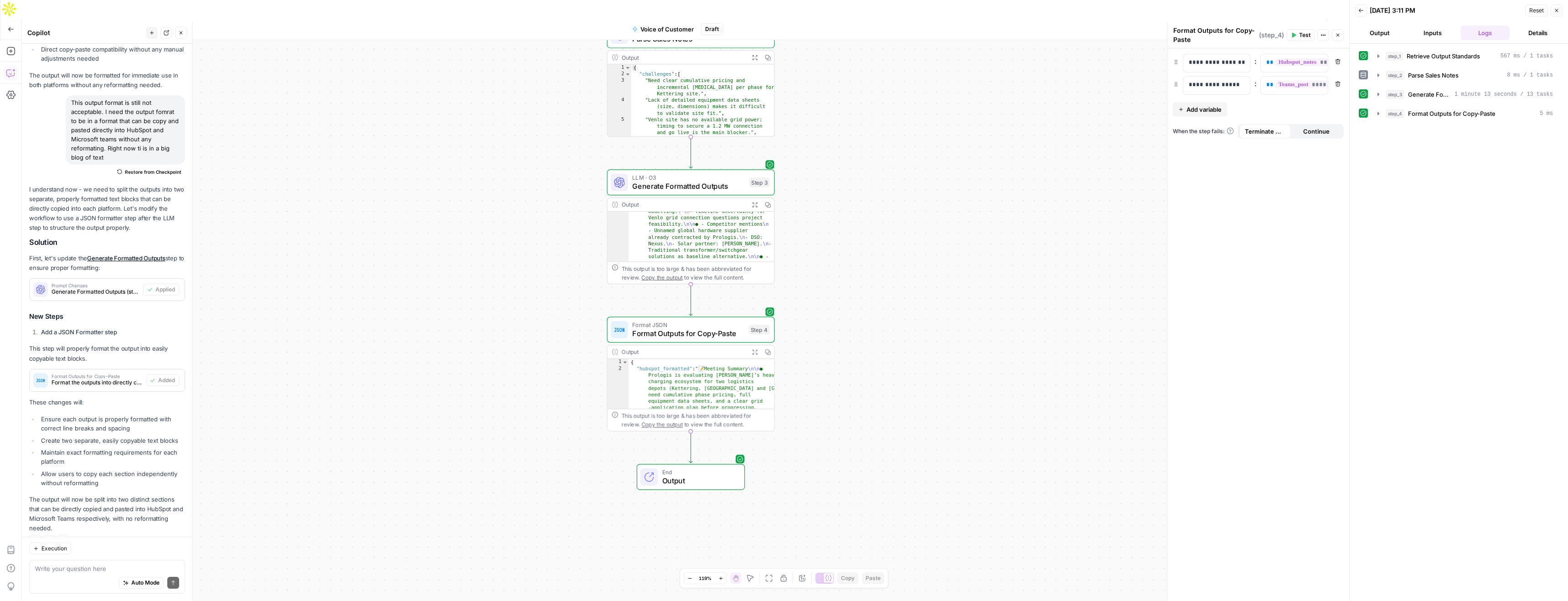
scroll to position [1489, 0]
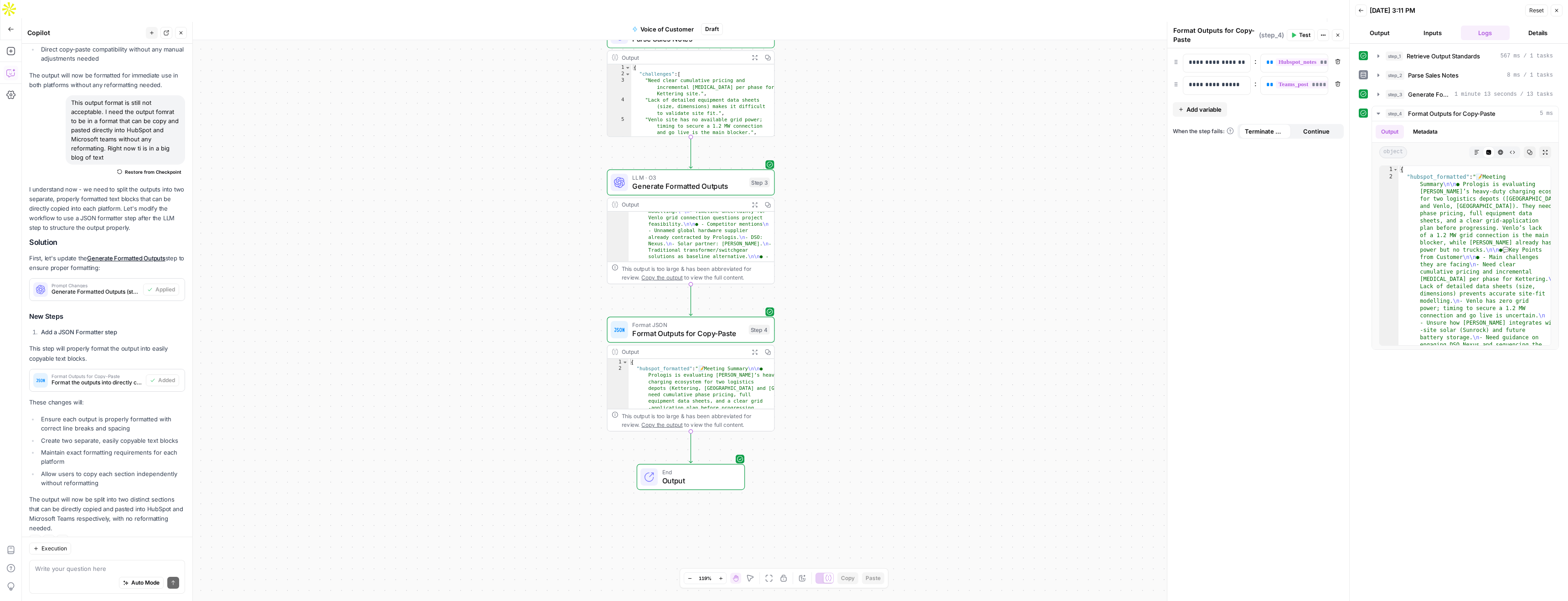
drag, startPoint x: 1237, startPoint y: 11, endPoint x: 1197, endPoint y: 74, distance: 74.6
click at [1237, 24] on span "Test Workflow" at bounding box center [1247, 29] width 41 height 9
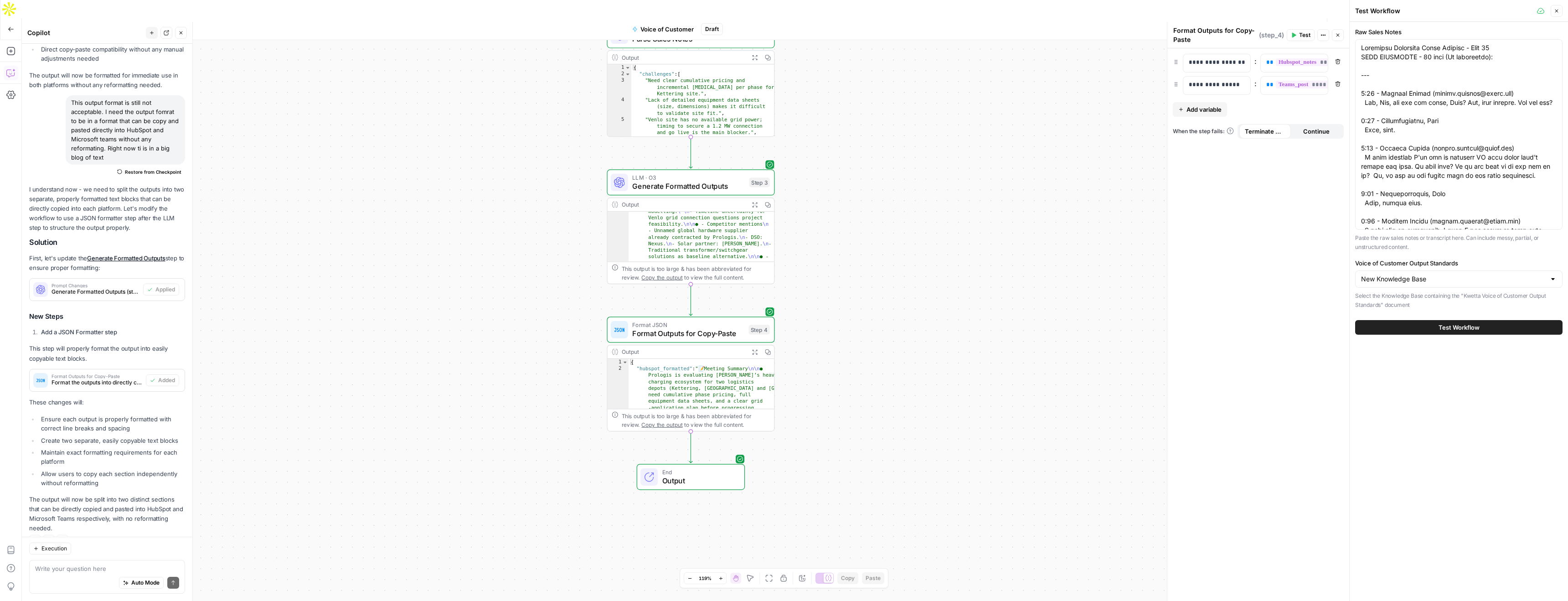
click at [1471, 326] on span "Test Workflow" at bounding box center [1458, 327] width 41 height 9
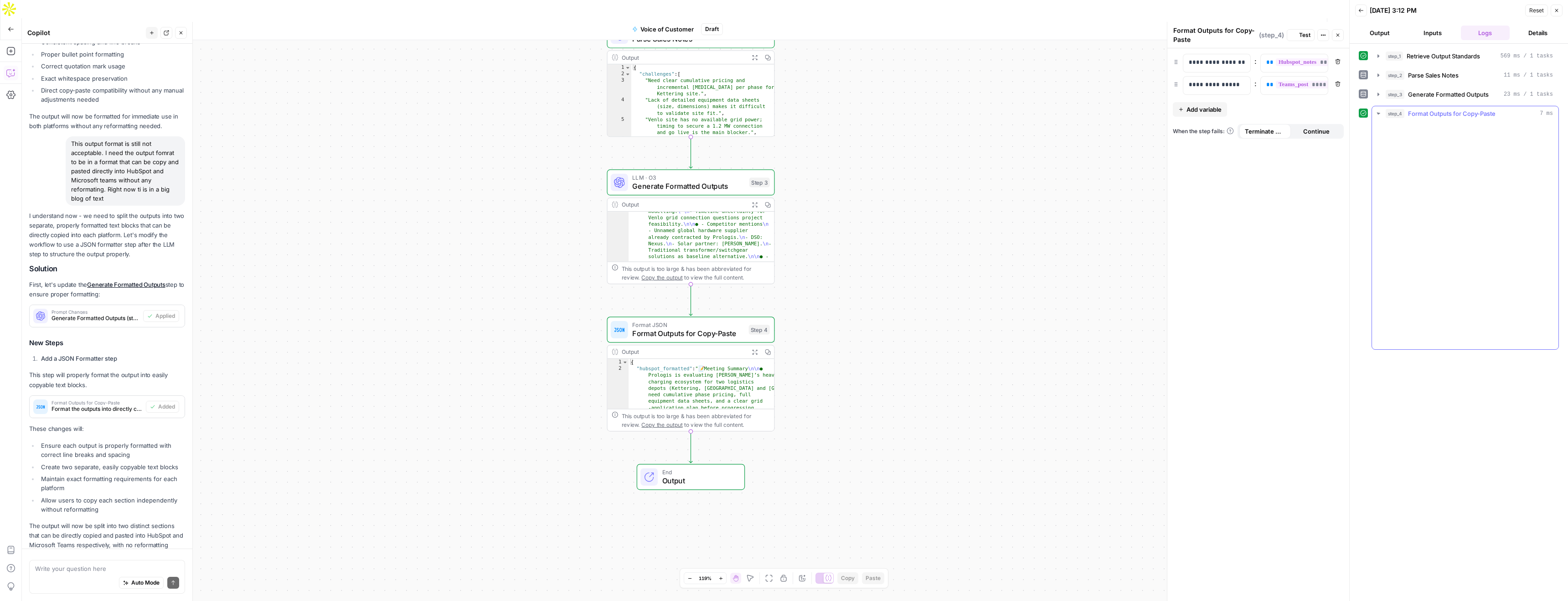
scroll to position [1489, 0]
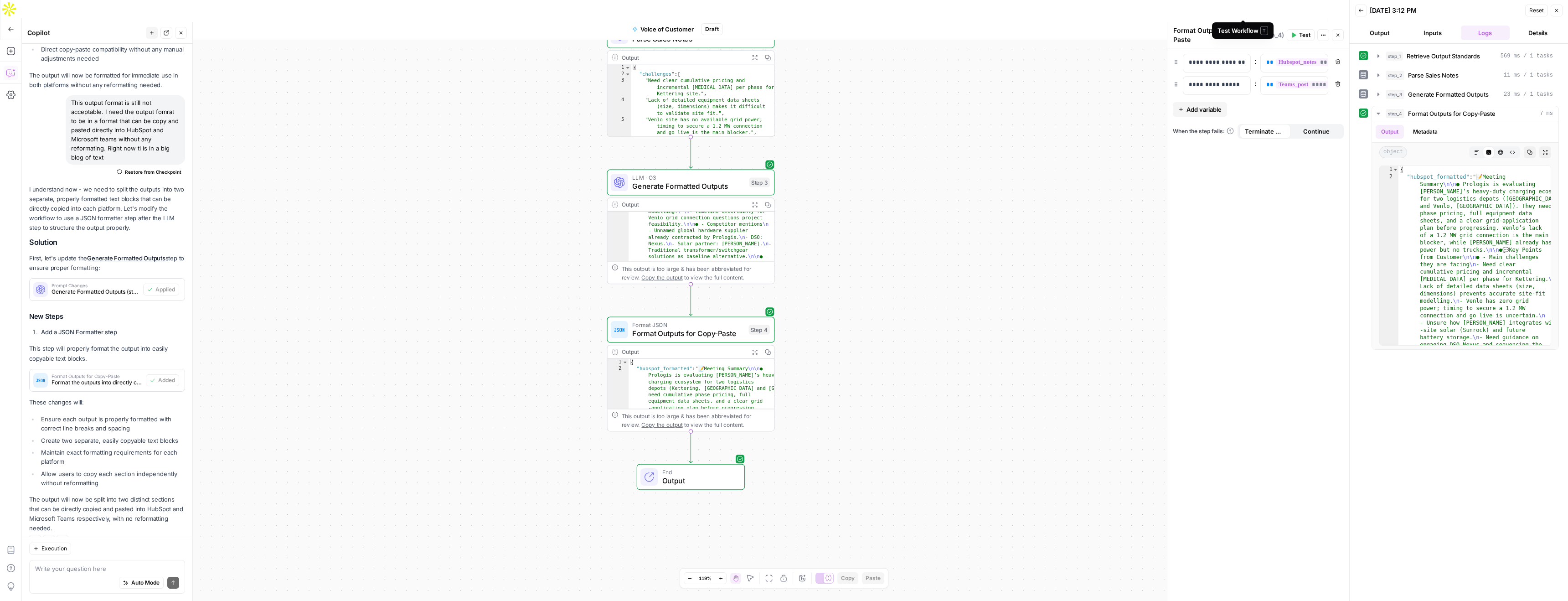
click at [1236, 24] on span "Test Workflow" at bounding box center [1247, 29] width 41 height 9
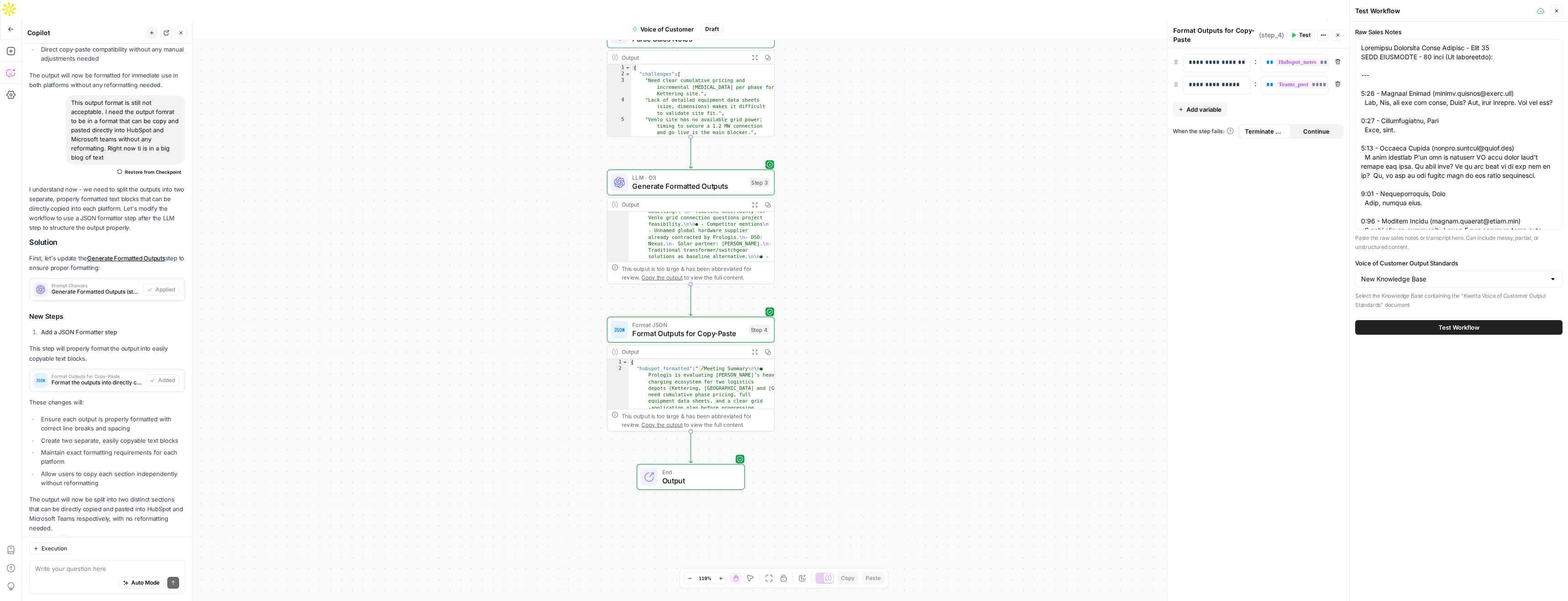
click at [1444, 331] on span "Test Workflow" at bounding box center [1458, 327] width 41 height 9
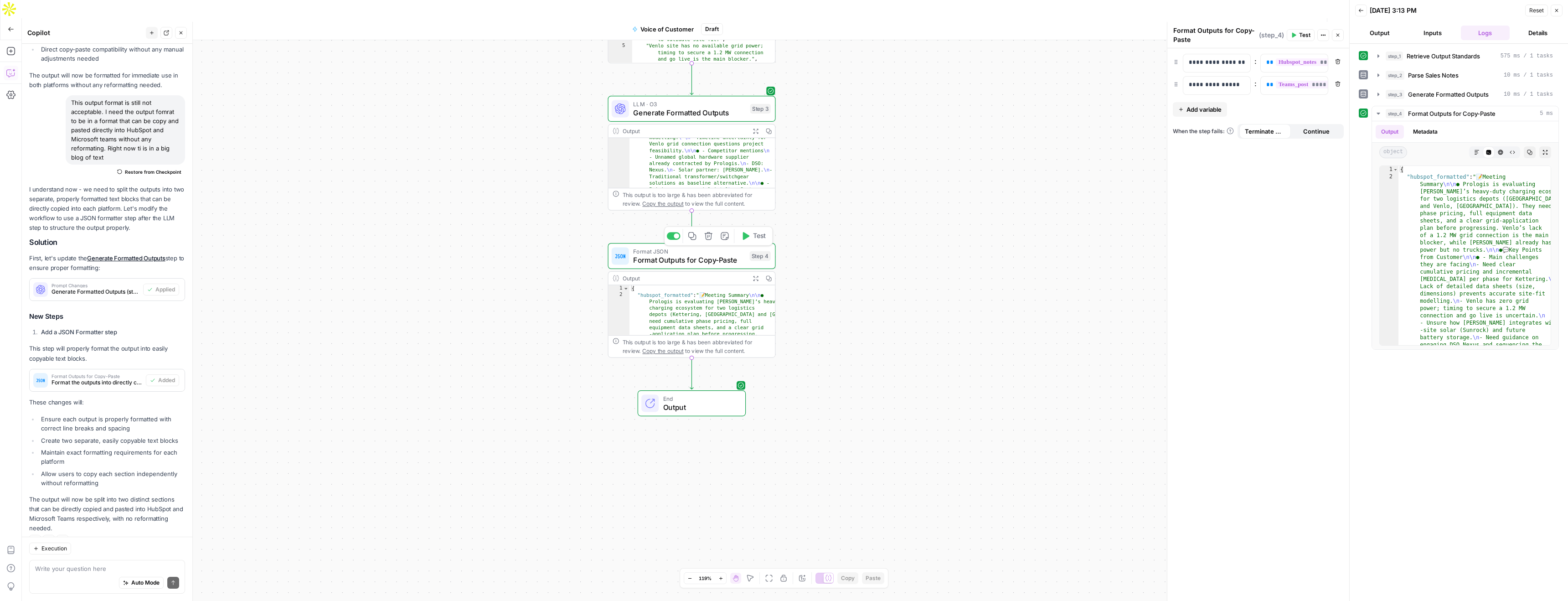
click at [677, 255] on span "Format Outputs for Copy-Paste" at bounding box center [689, 260] width 112 height 11
click at [770, 275] on icon "button" at bounding box center [768, 278] width 5 height 5
click at [674, 402] on span "Output" at bounding box center [700, 407] width 74 height 11
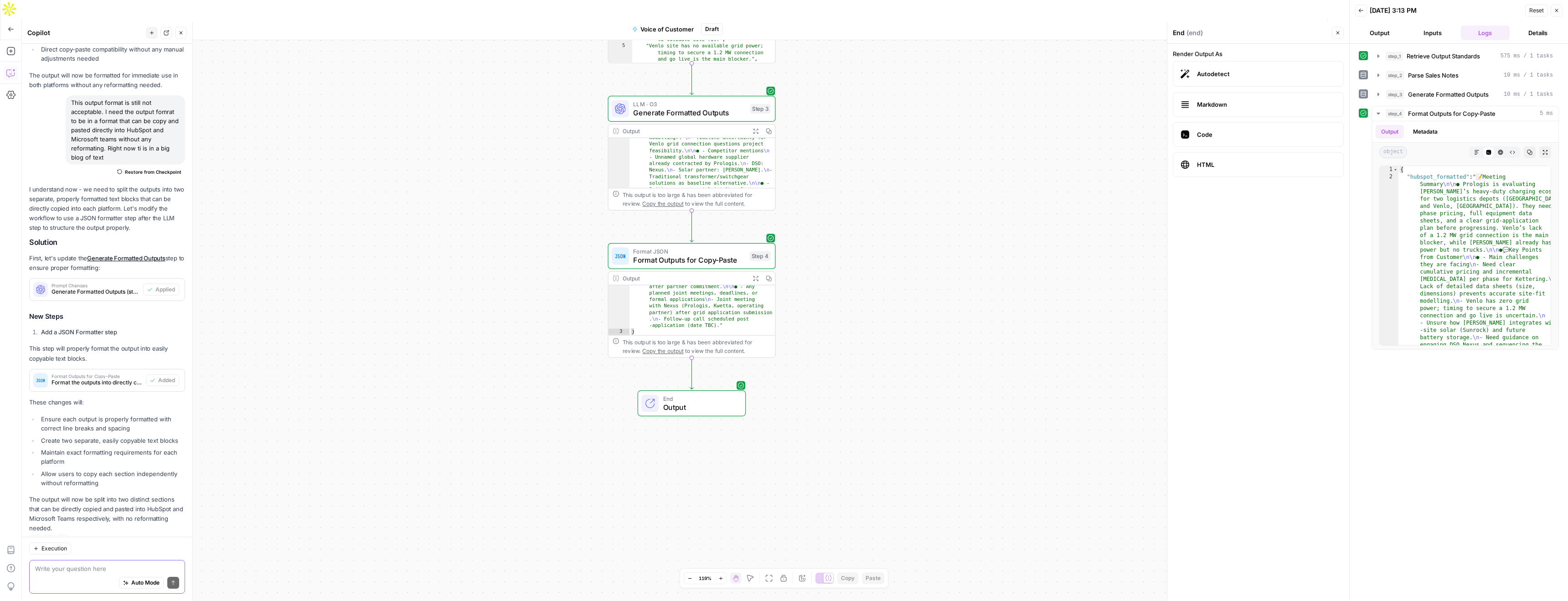
click at [82, 570] on textarea at bounding box center [107, 568] width 144 height 9
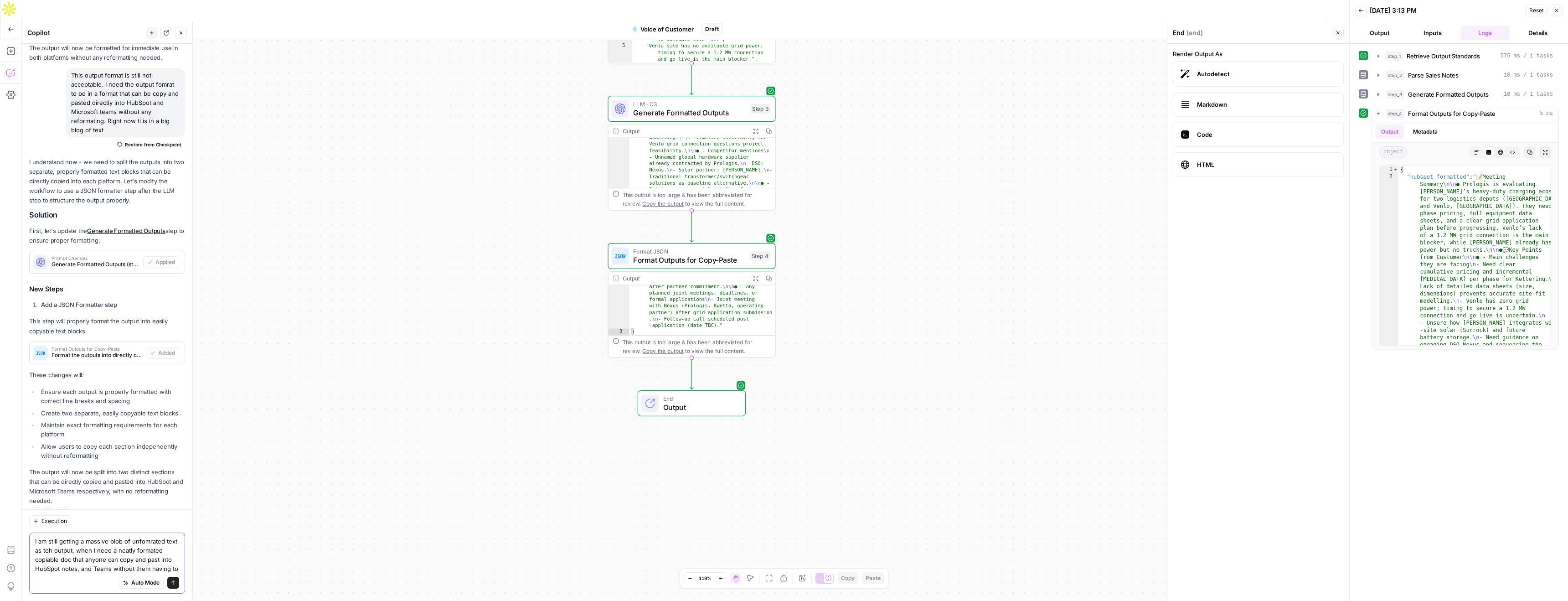
scroll to position [1525, 0]
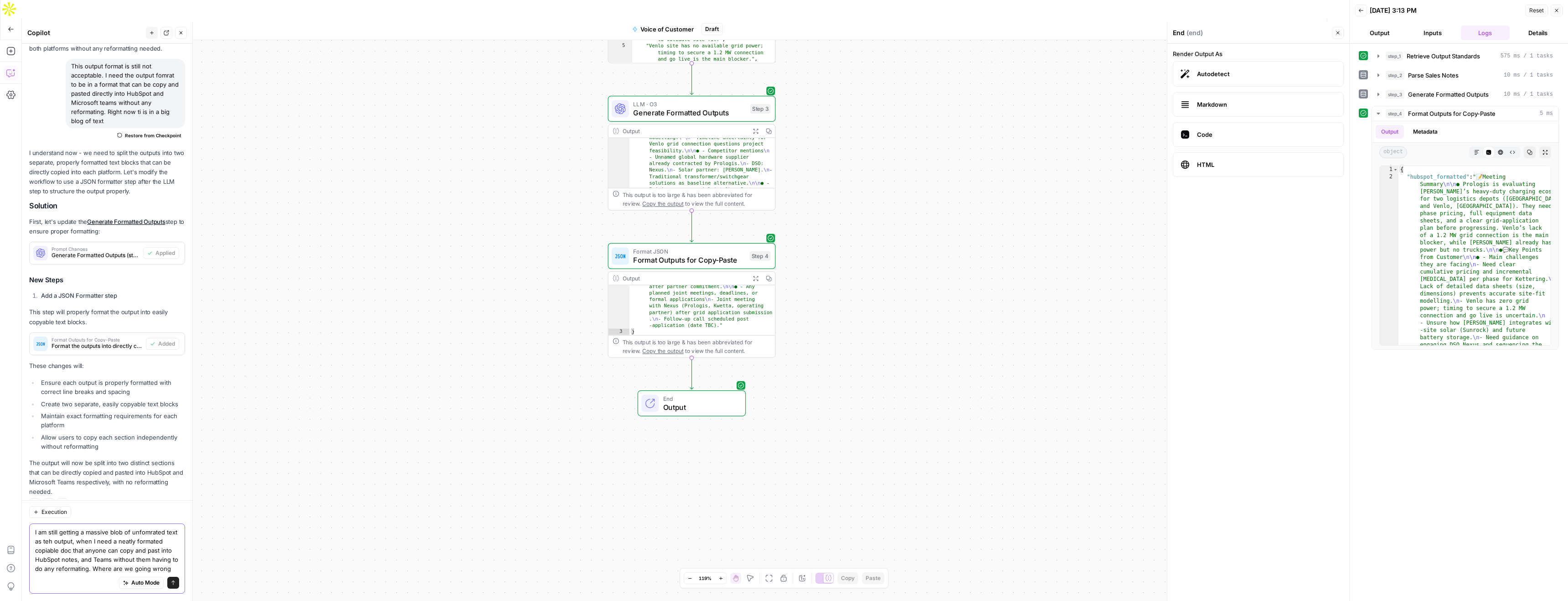
type textarea "I am still getting a massive blob of unfomrated text as teh output, when I need…"
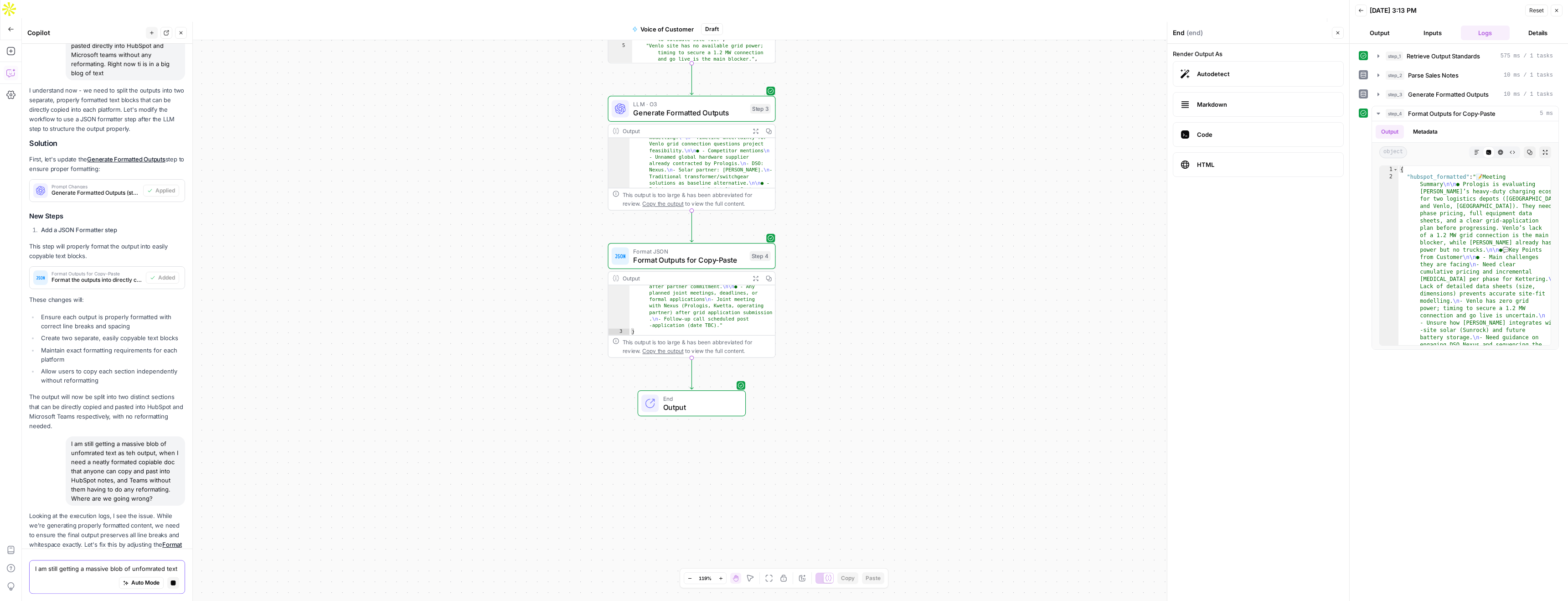
scroll to position [1608, 0]
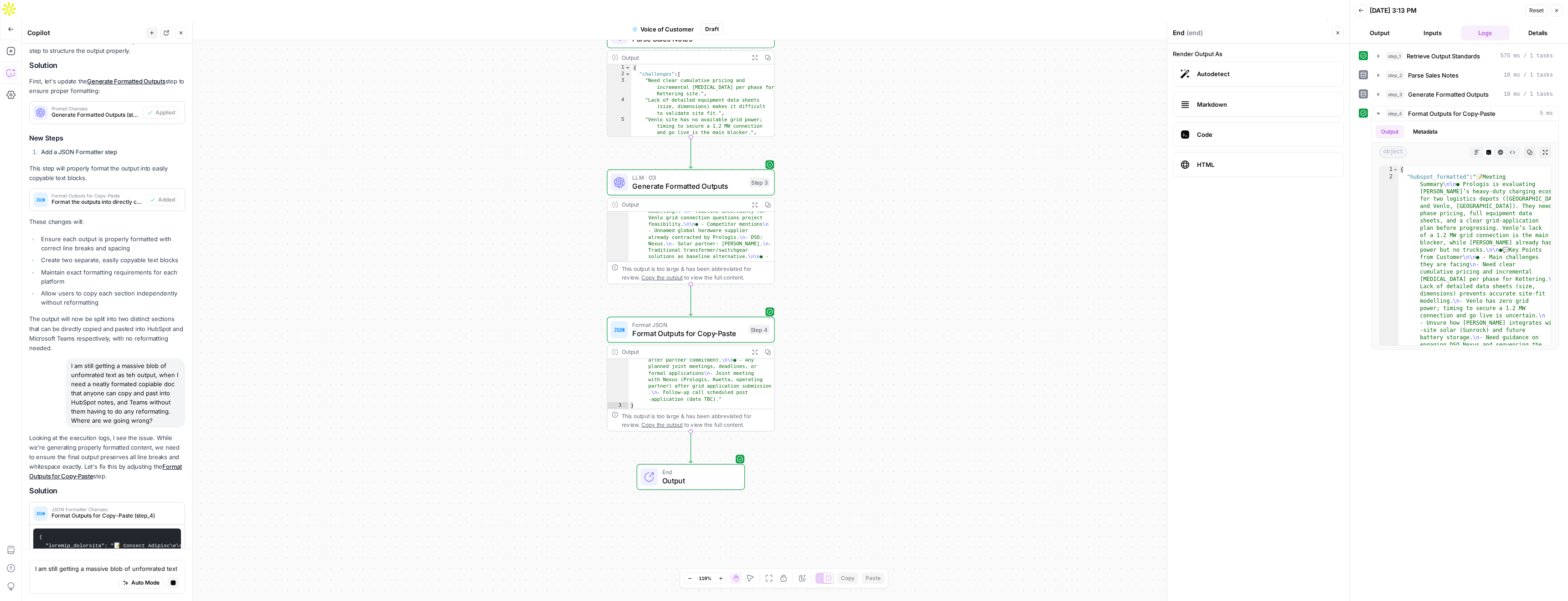
click at [72, 577] on div "Auto Mode Stop generating" at bounding box center [107, 583] width 144 height 20
paste textarea "You are an assistant that takes raw customer call transcripts or sales notes an…"
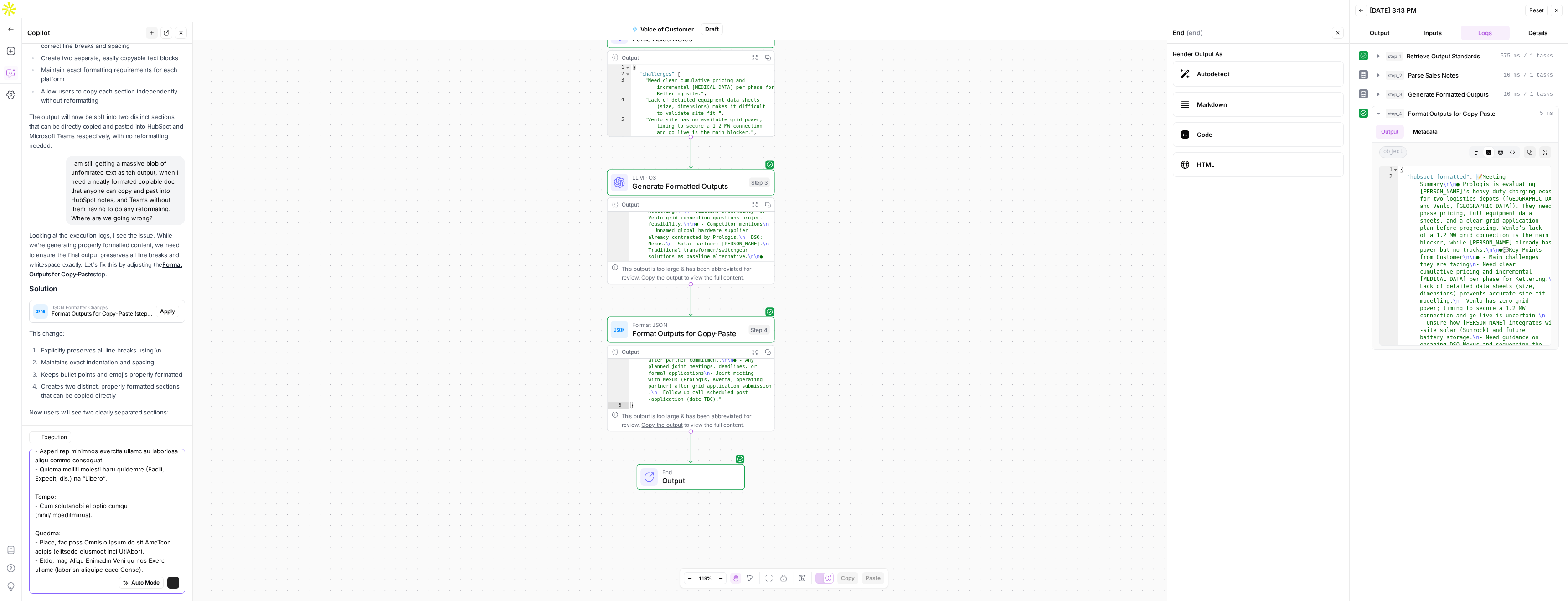
scroll to position [1959, 0]
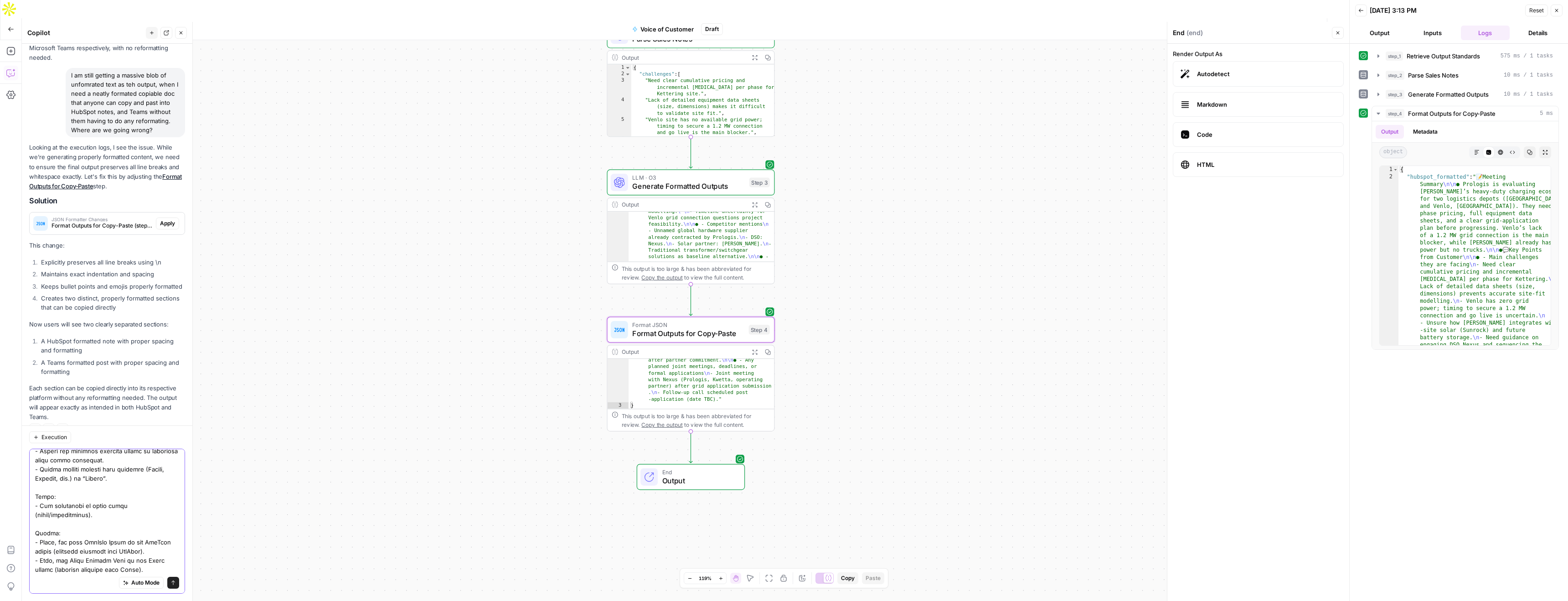
type textarea "You are an assistant that takes raw customer call transcripts or sales notes an…"
click at [173, 219] on span "Apply" at bounding box center [167, 223] width 15 height 8
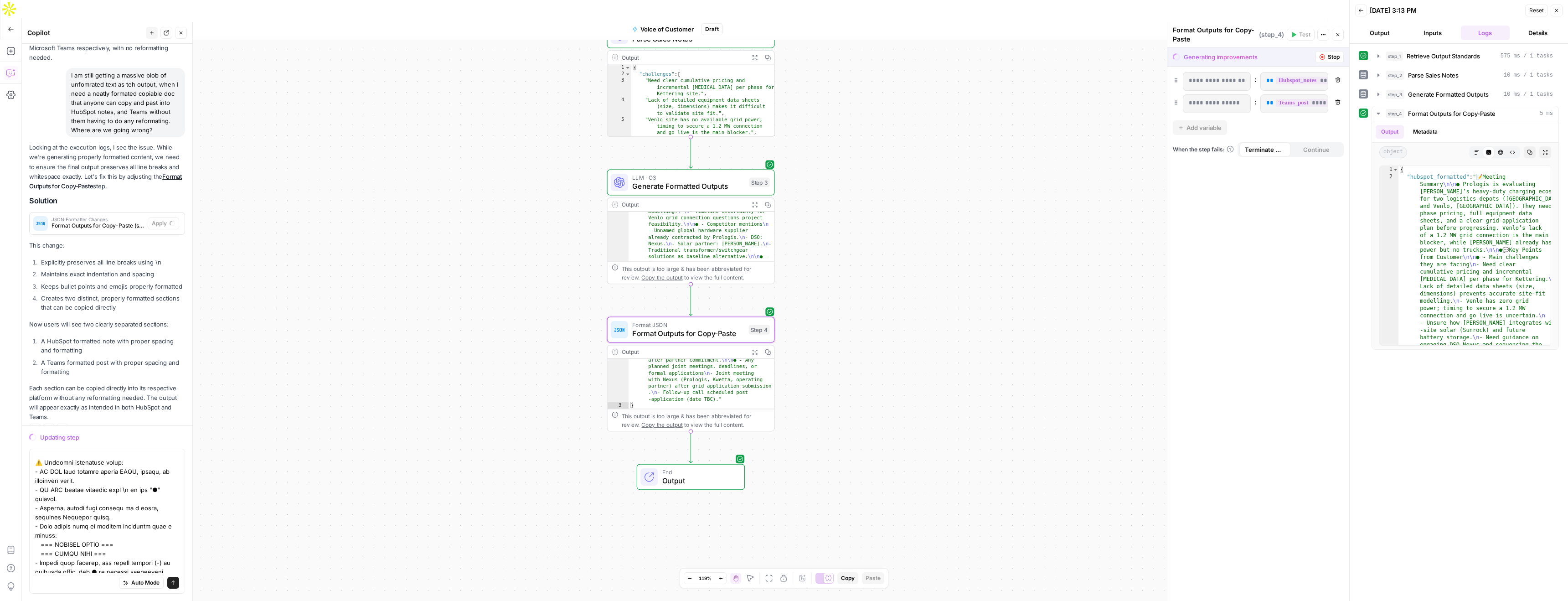
scroll to position [244, 0]
click at [173, 582] on icon "submit" at bounding box center [173, 583] width 5 height 5
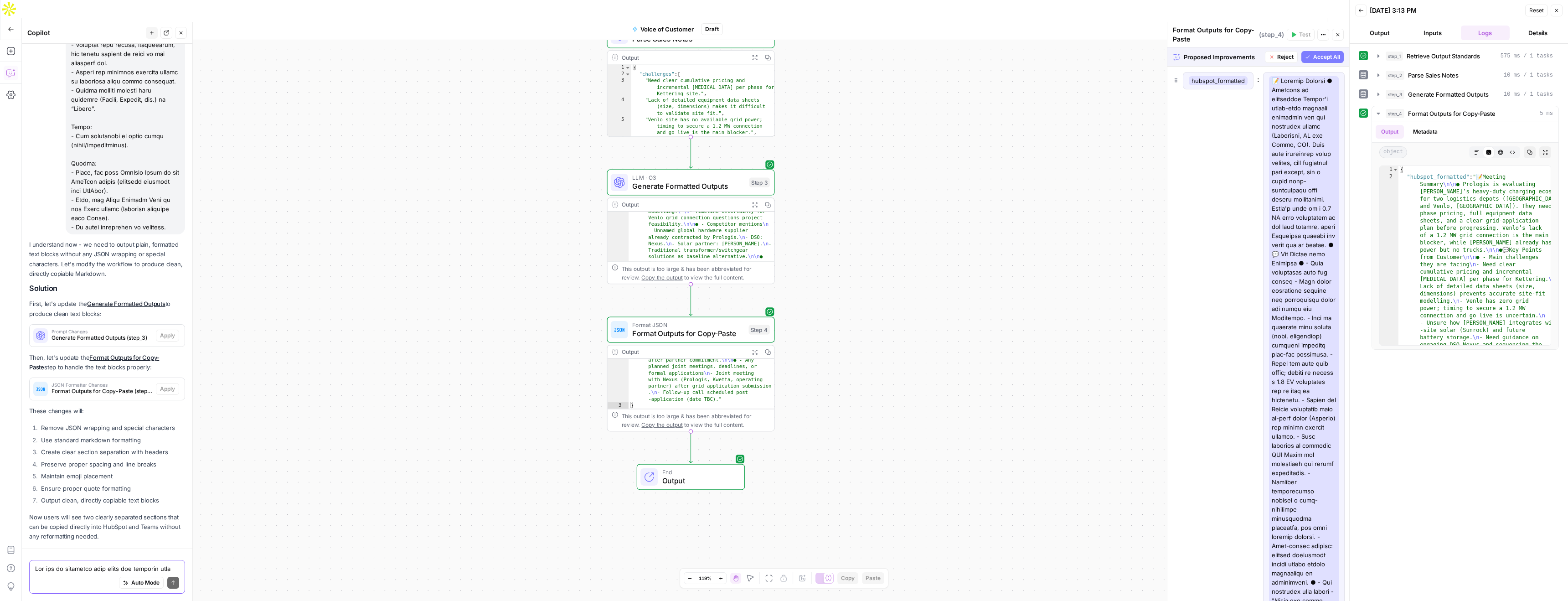
scroll to position [2545, 0]
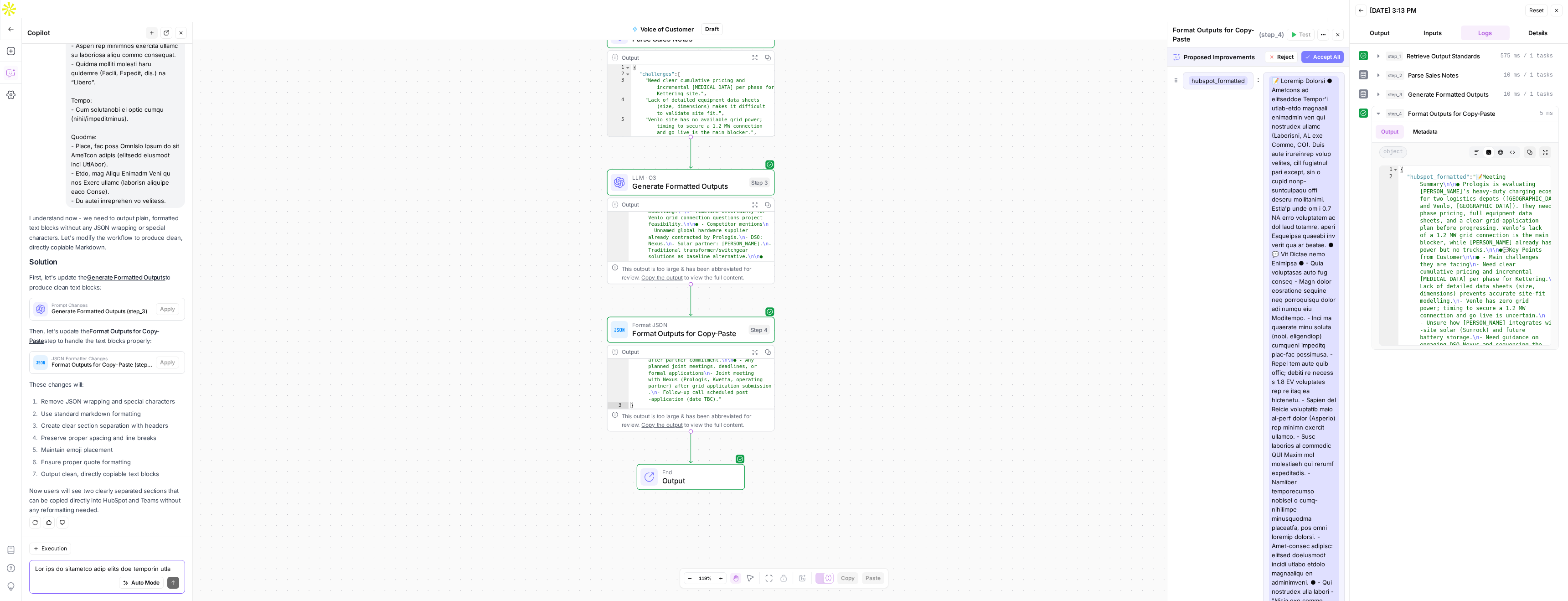
click at [1337, 60] on span "Accept All" at bounding box center [1326, 57] width 27 height 8
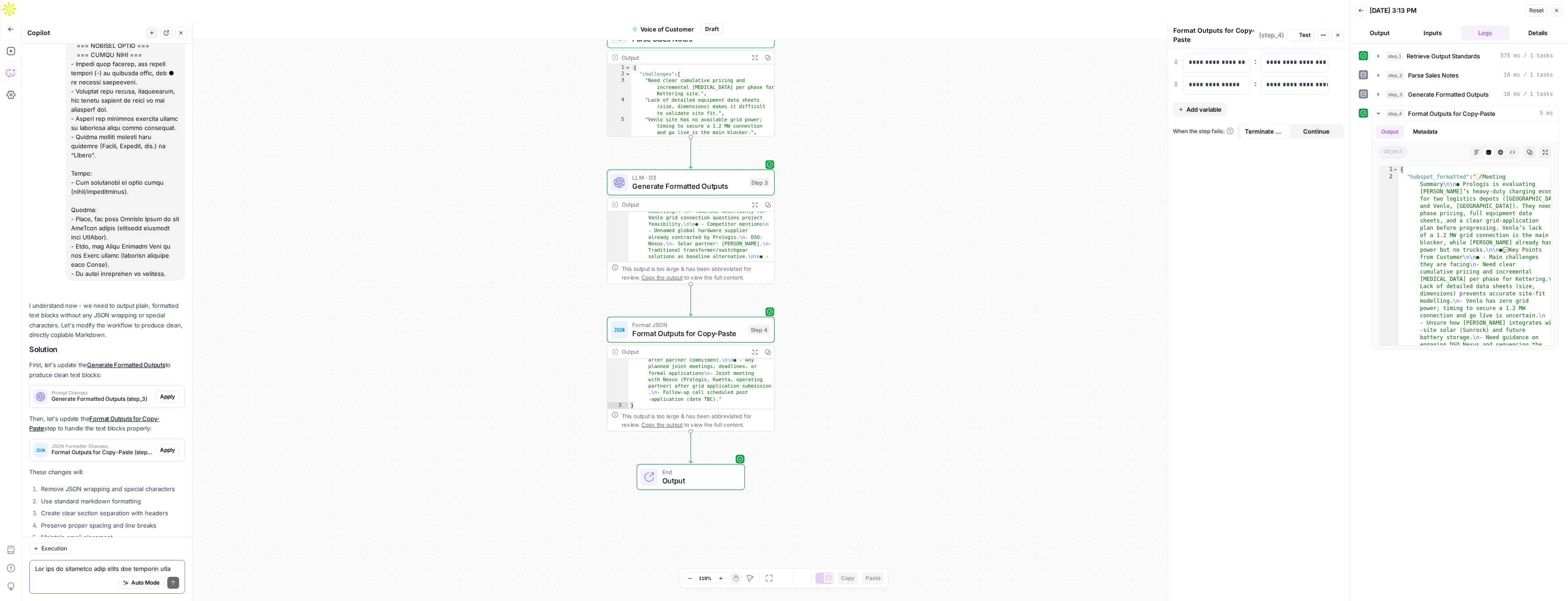
scroll to position [2633, 0]
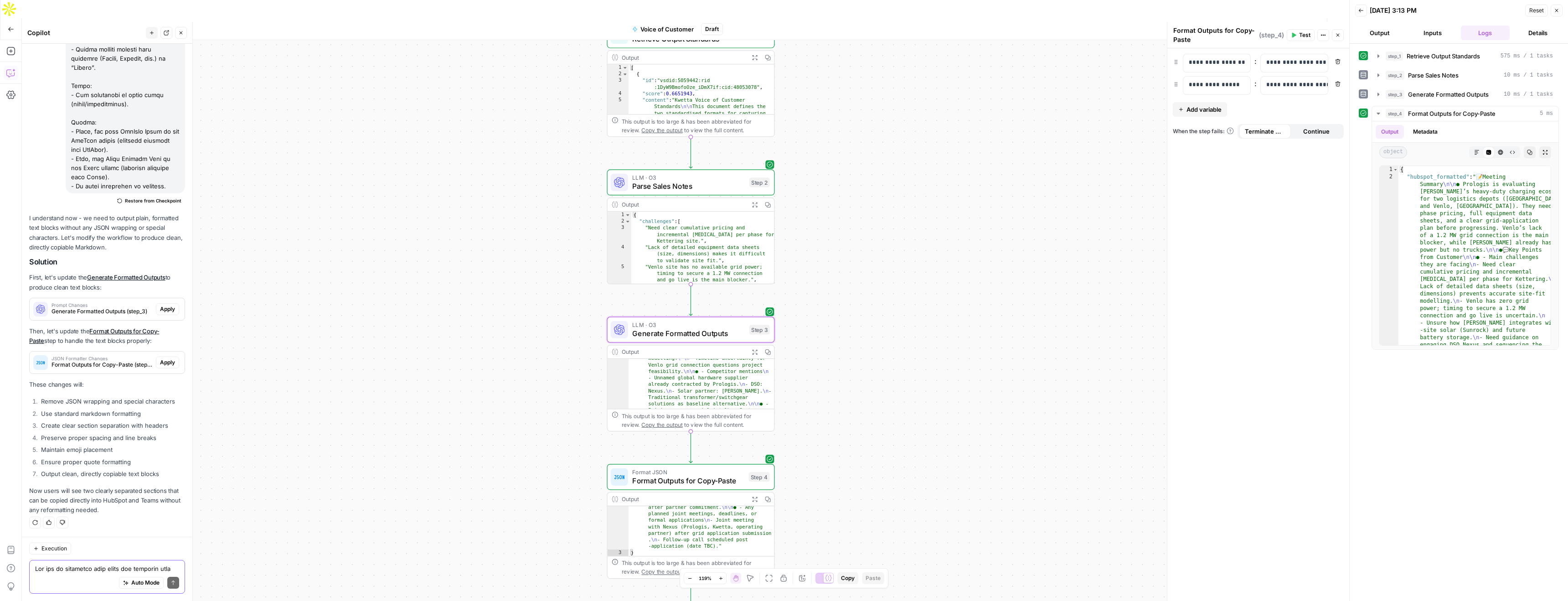
click at [173, 312] on span "Apply" at bounding box center [167, 309] width 15 height 8
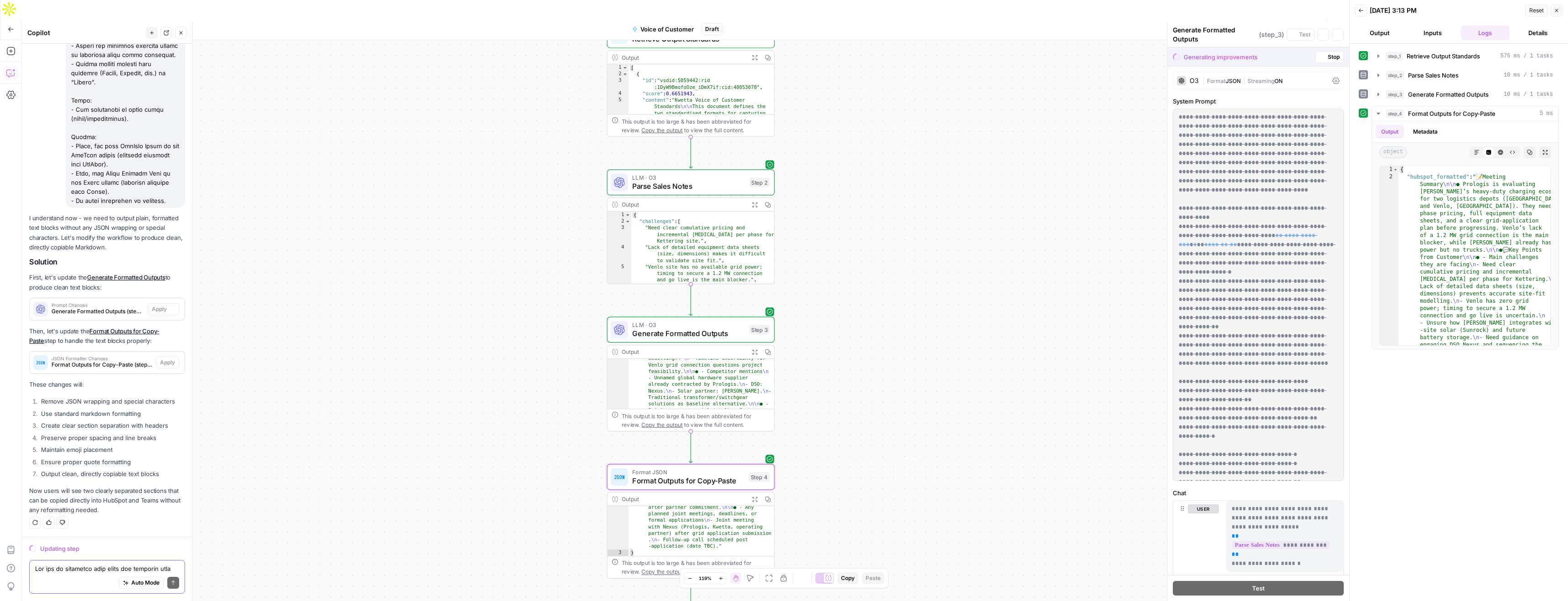
scroll to position [2545, 0]
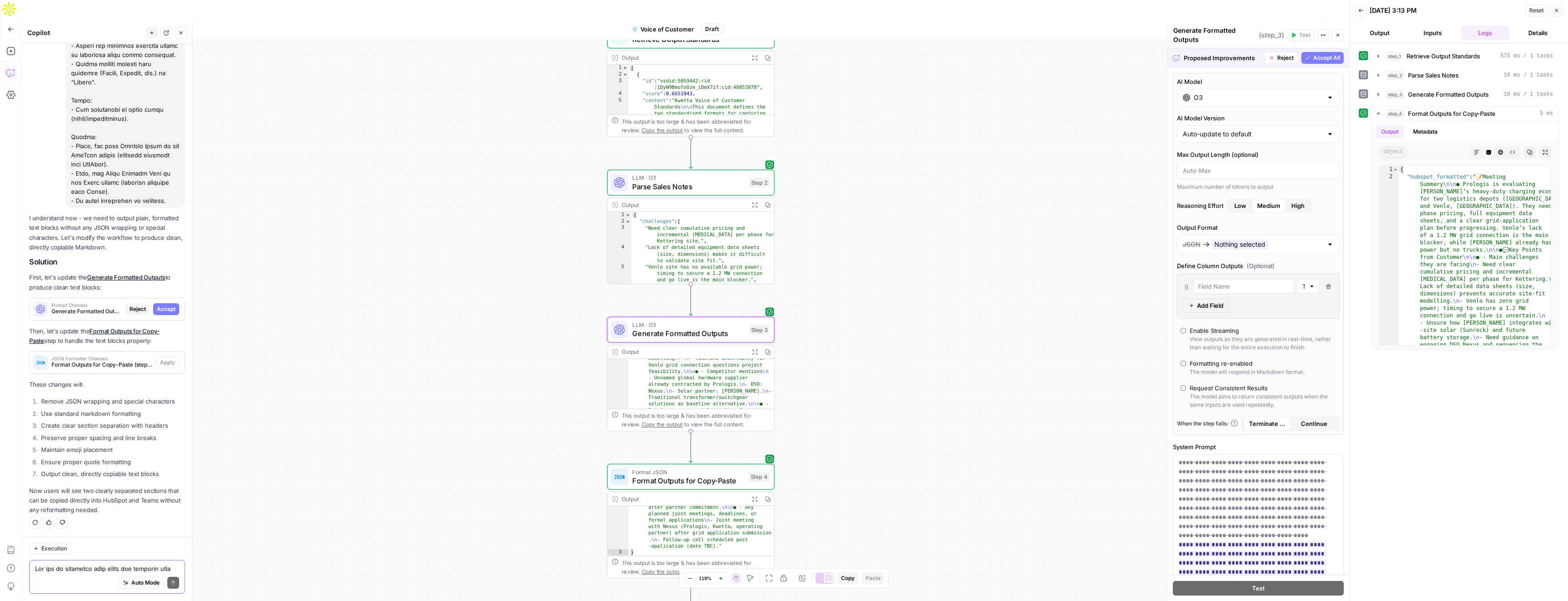
click at [172, 308] on span "Accept" at bounding box center [166, 309] width 19 height 8
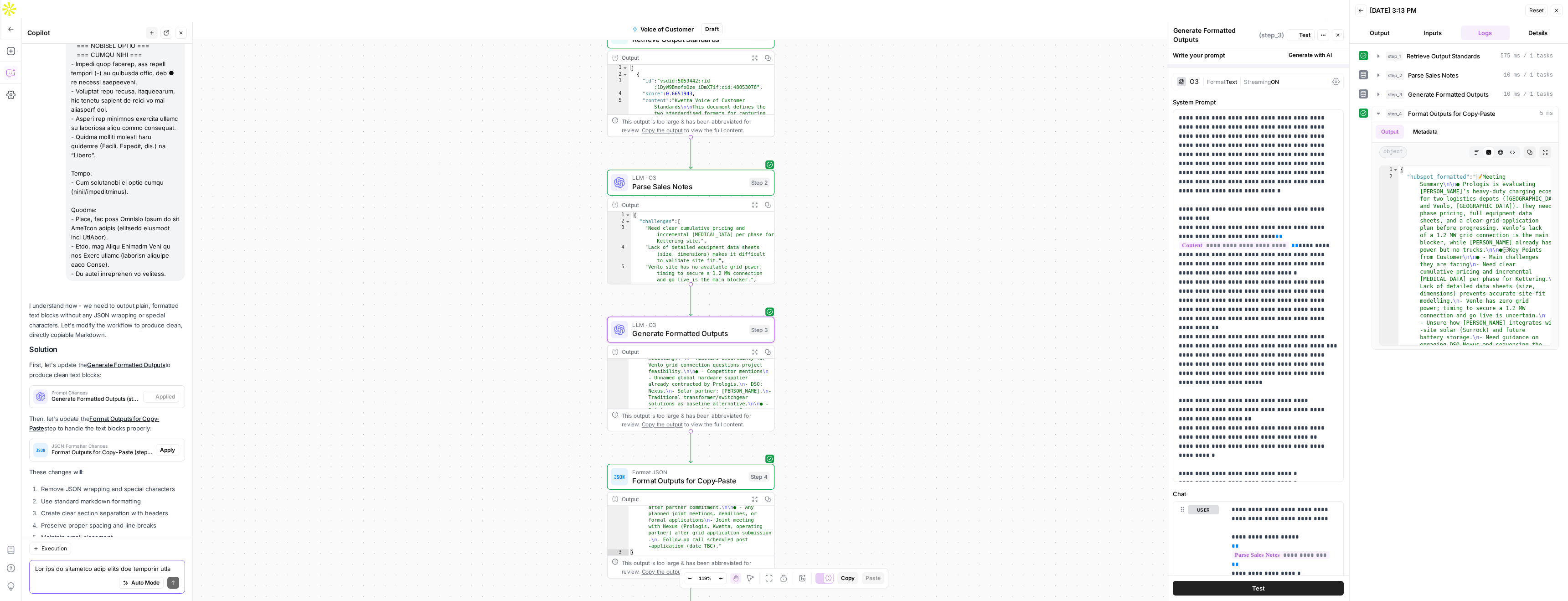
scroll to position [2633, 0]
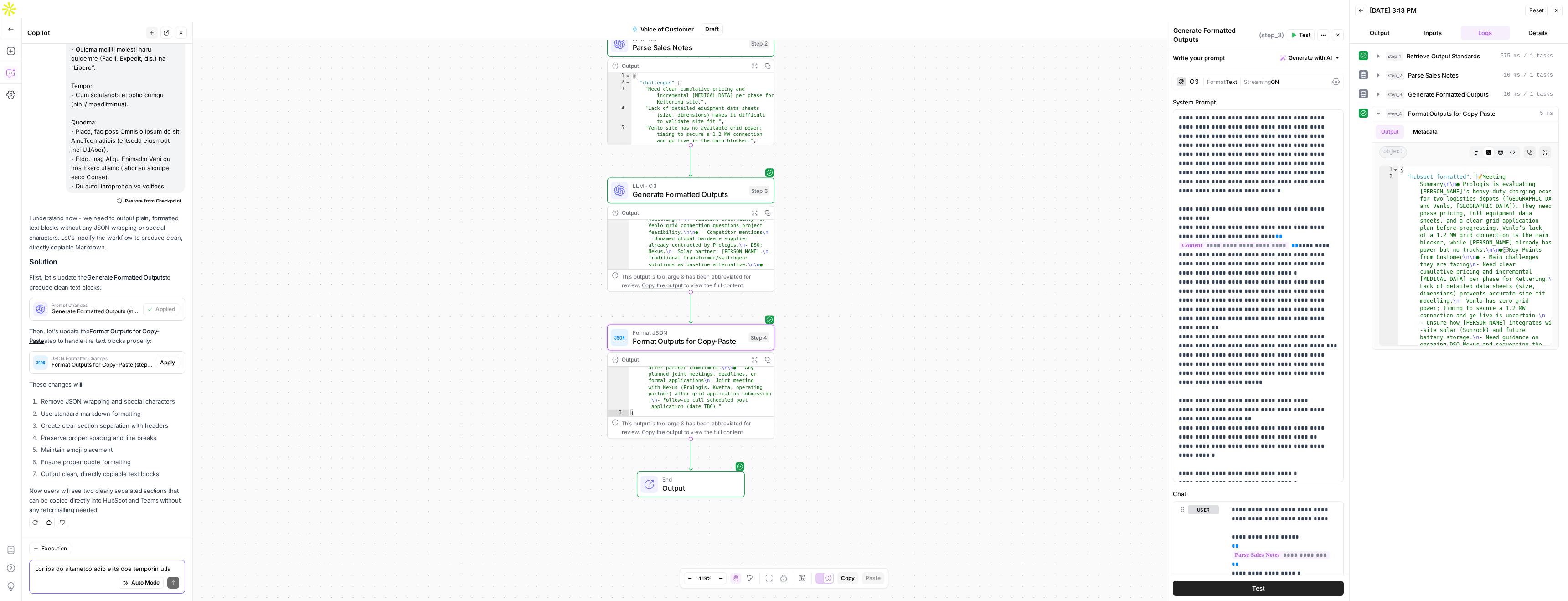
click at [170, 364] on span "Apply" at bounding box center [167, 362] width 15 height 8
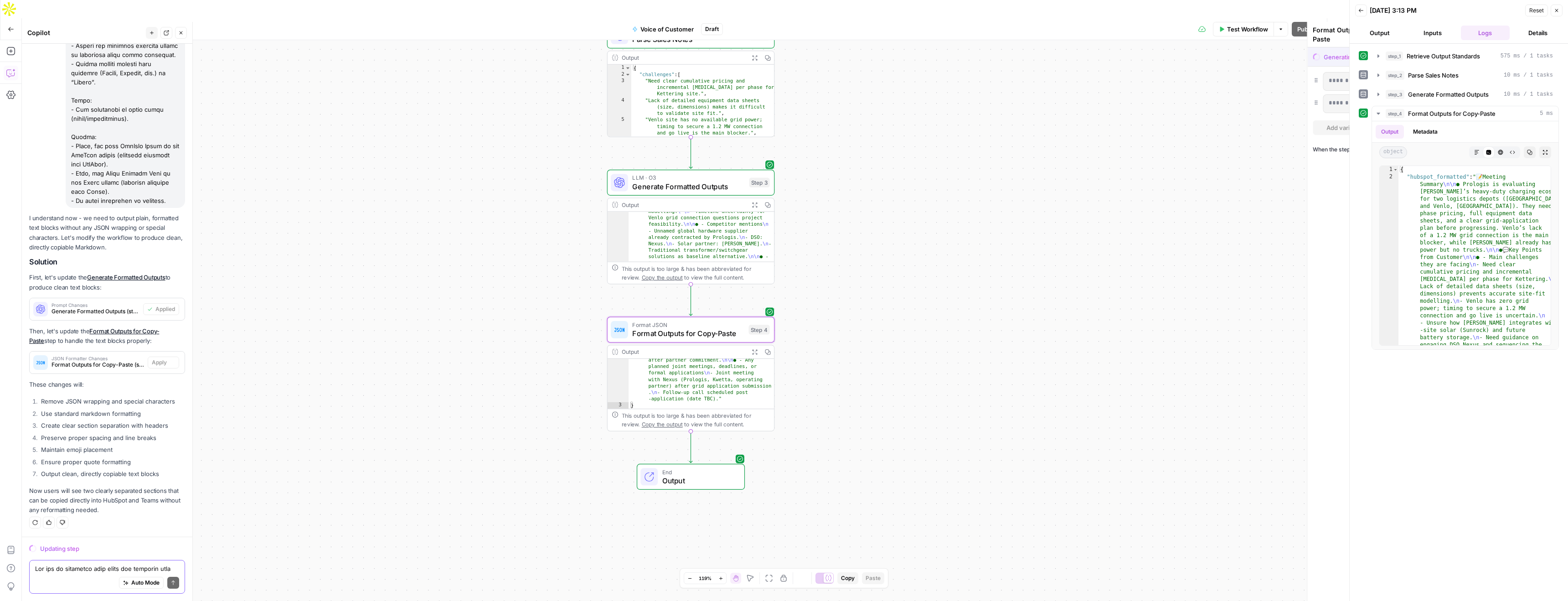
scroll to position [2545, 0]
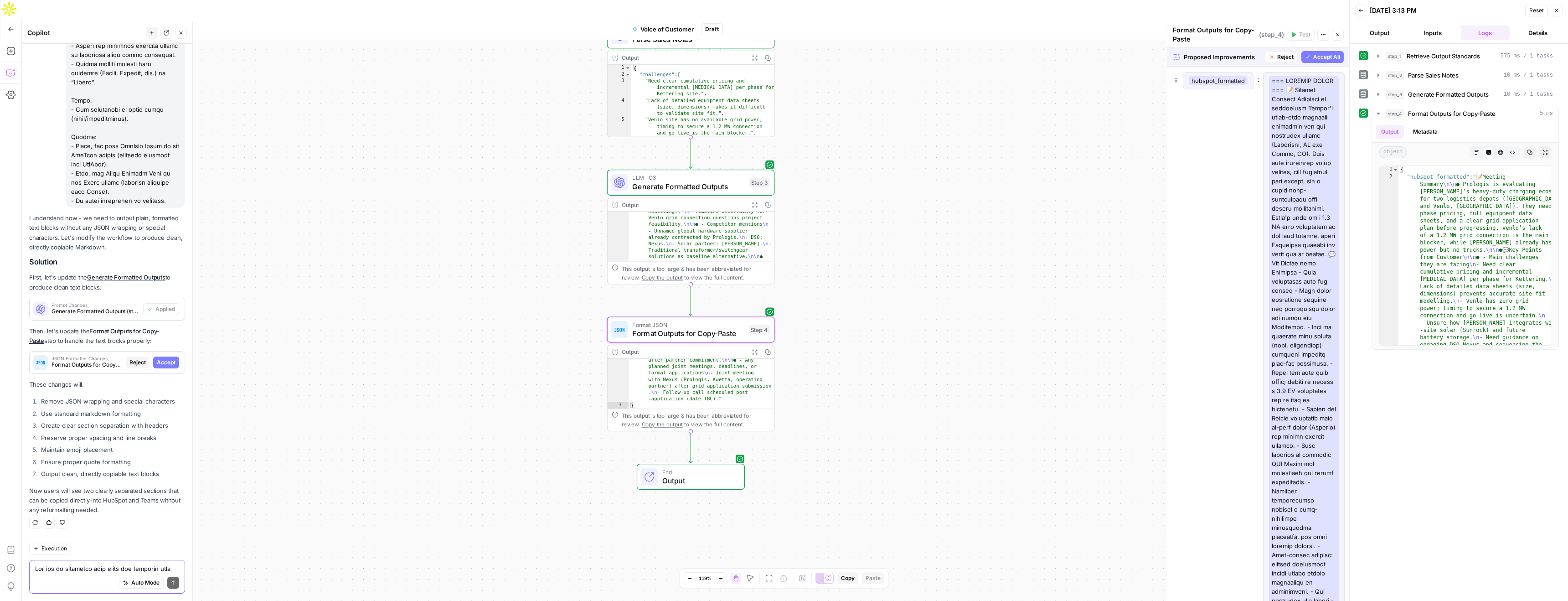
click at [164, 364] on span "Accept" at bounding box center [166, 362] width 19 height 8
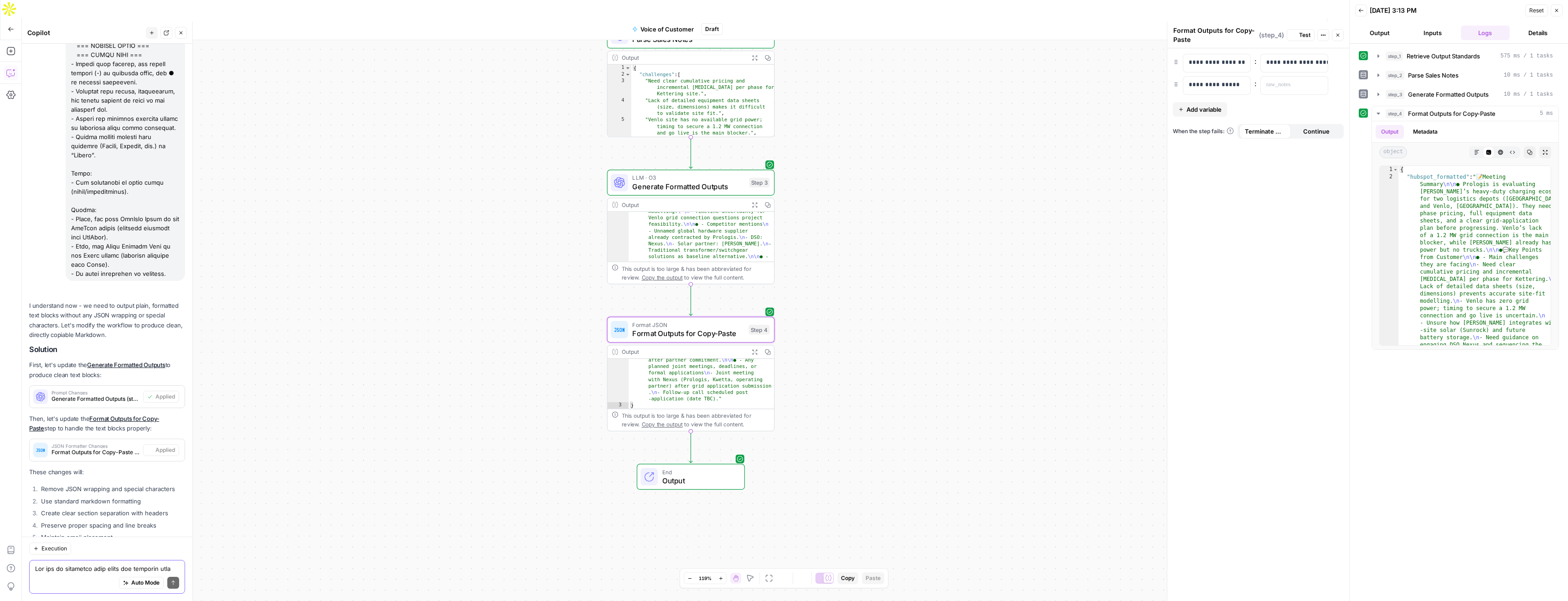
scroll to position [2633, 0]
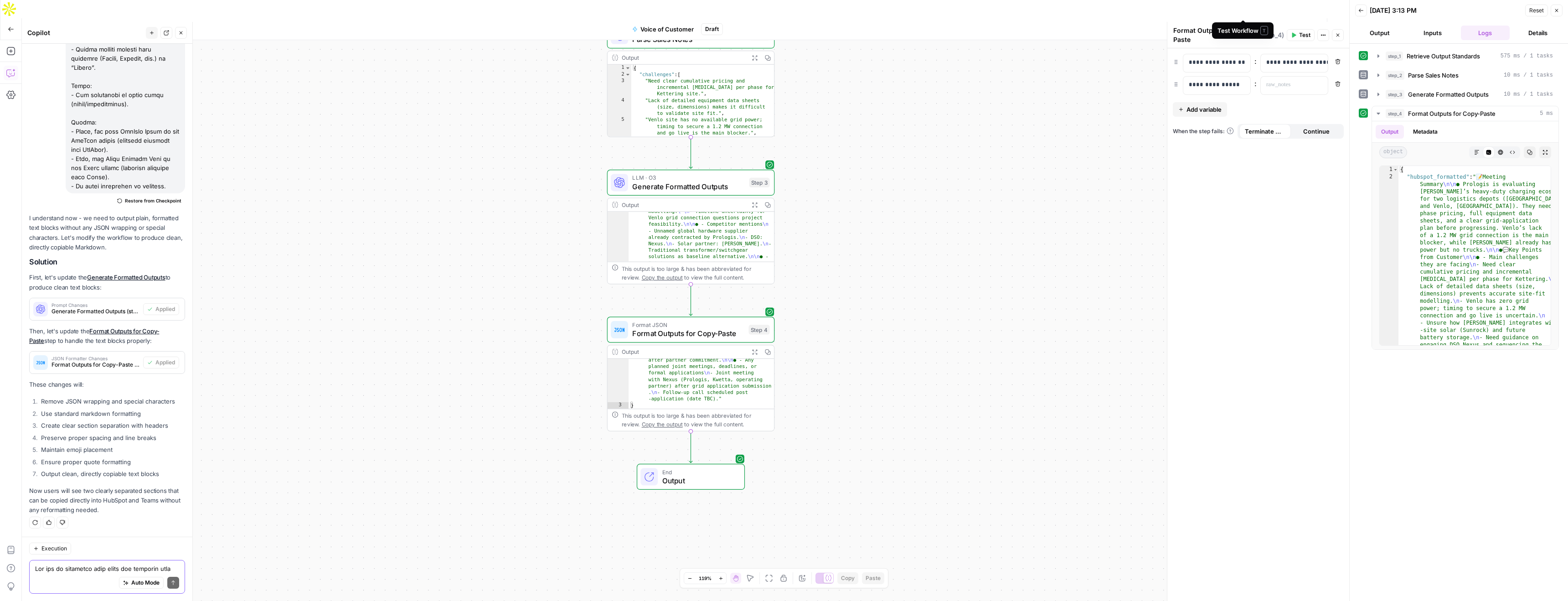
click at [1250, 24] on span "Test Workflow" at bounding box center [1247, 29] width 41 height 9
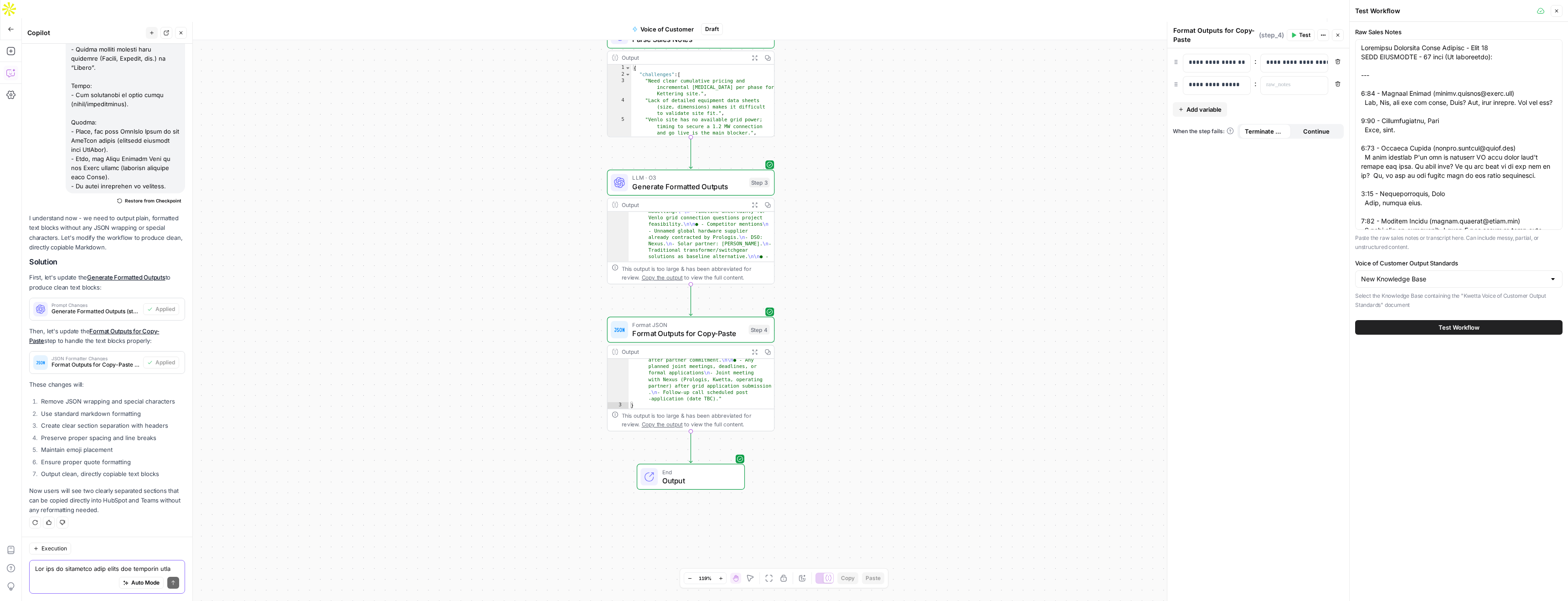
click at [1471, 331] on span "Test Workflow" at bounding box center [1458, 327] width 41 height 9
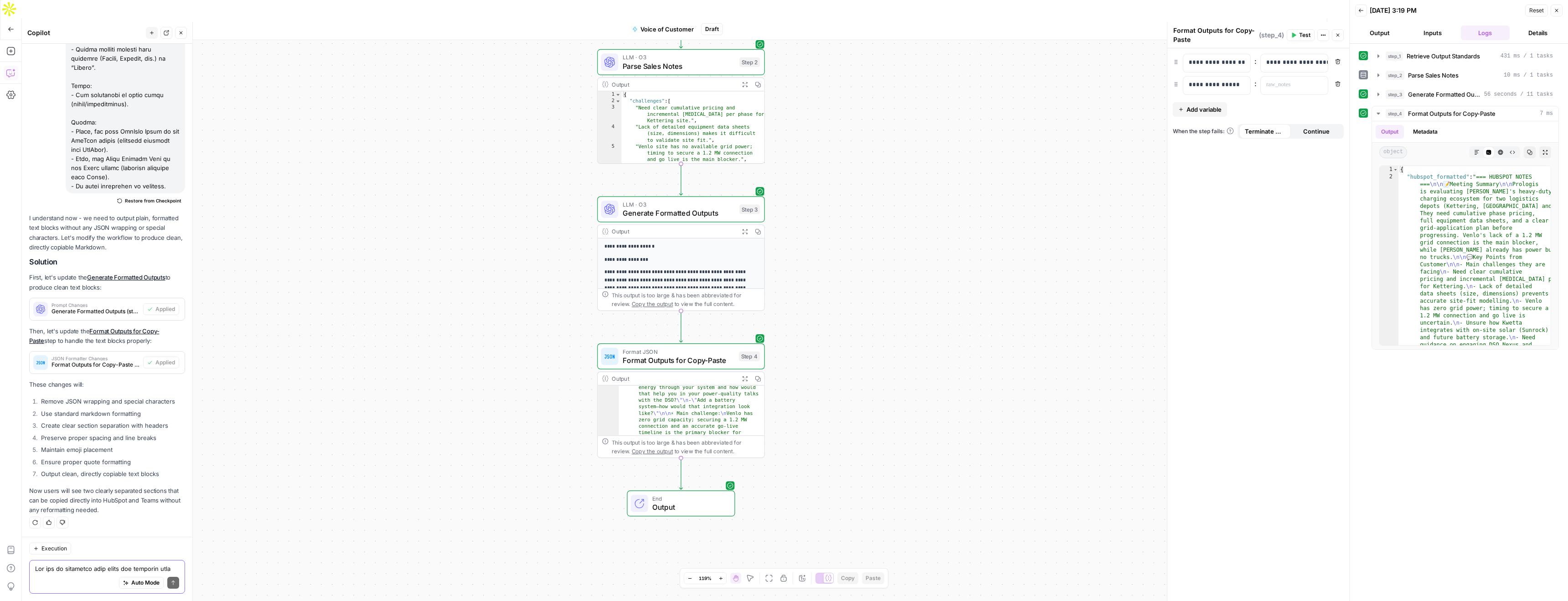
scroll to position [719, 0]
click at [743, 376] on icon "button" at bounding box center [744, 379] width 6 height 6
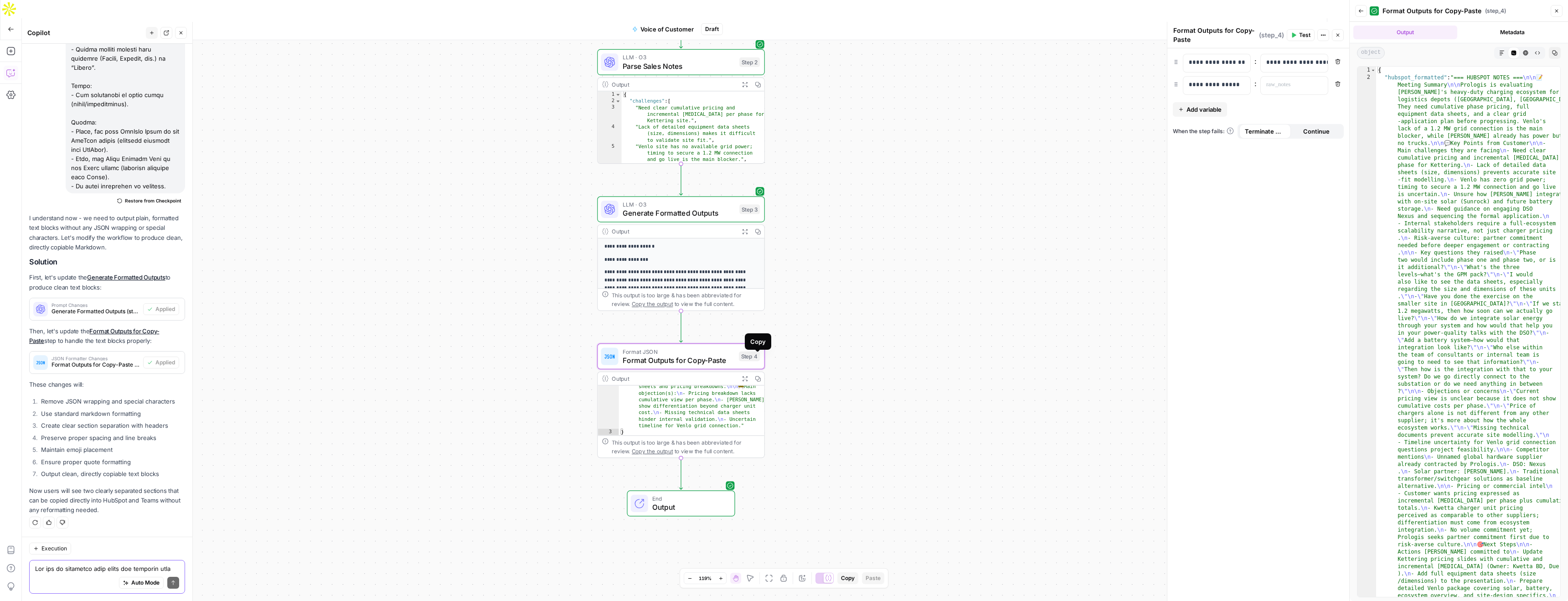
click at [761, 372] on button "Copy" at bounding box center [757, 378] width 13 height 13
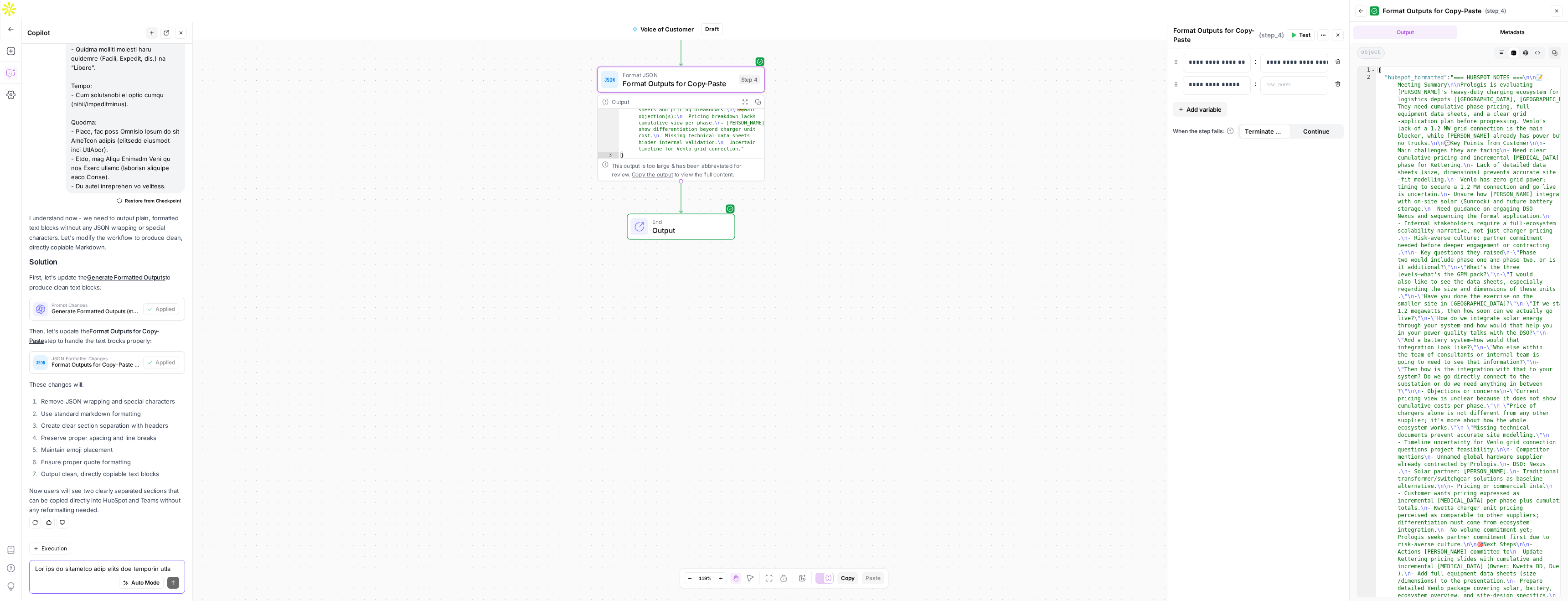
click at [60, 572] on textarea at bounding box center [107, 568] width 144 height 9
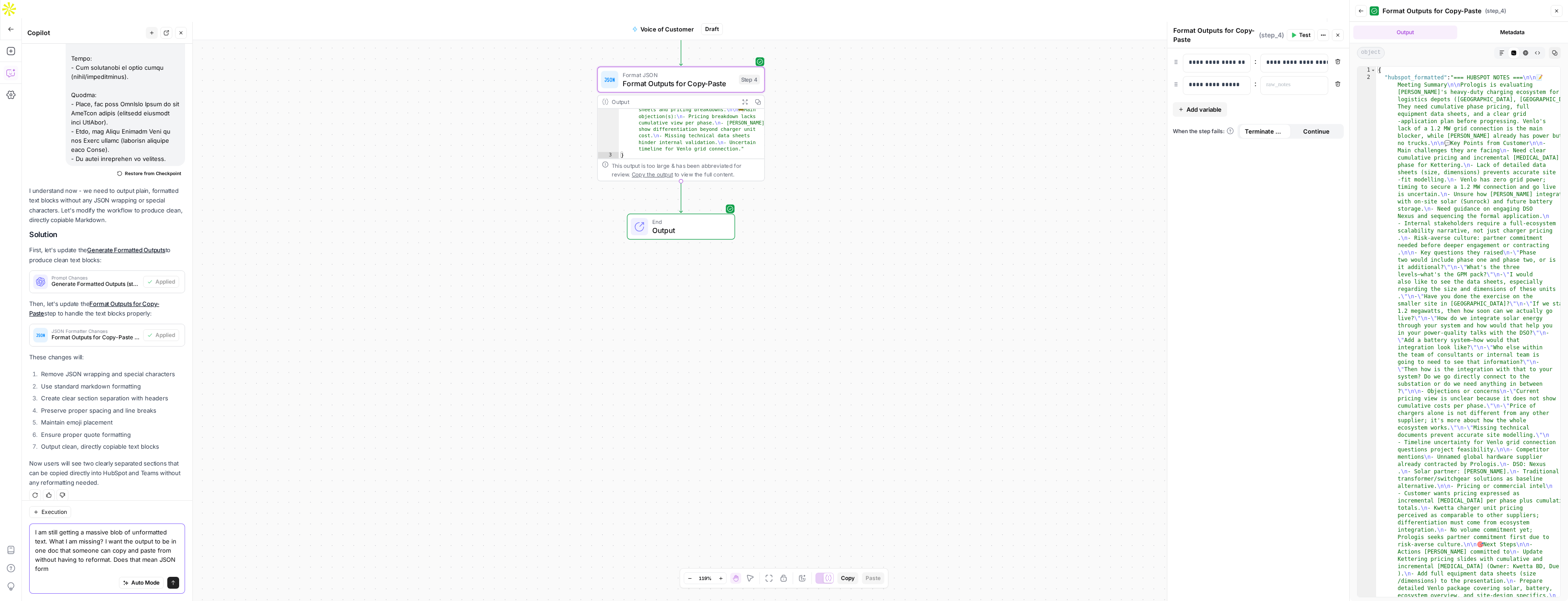
scroll to position [2669, 0]
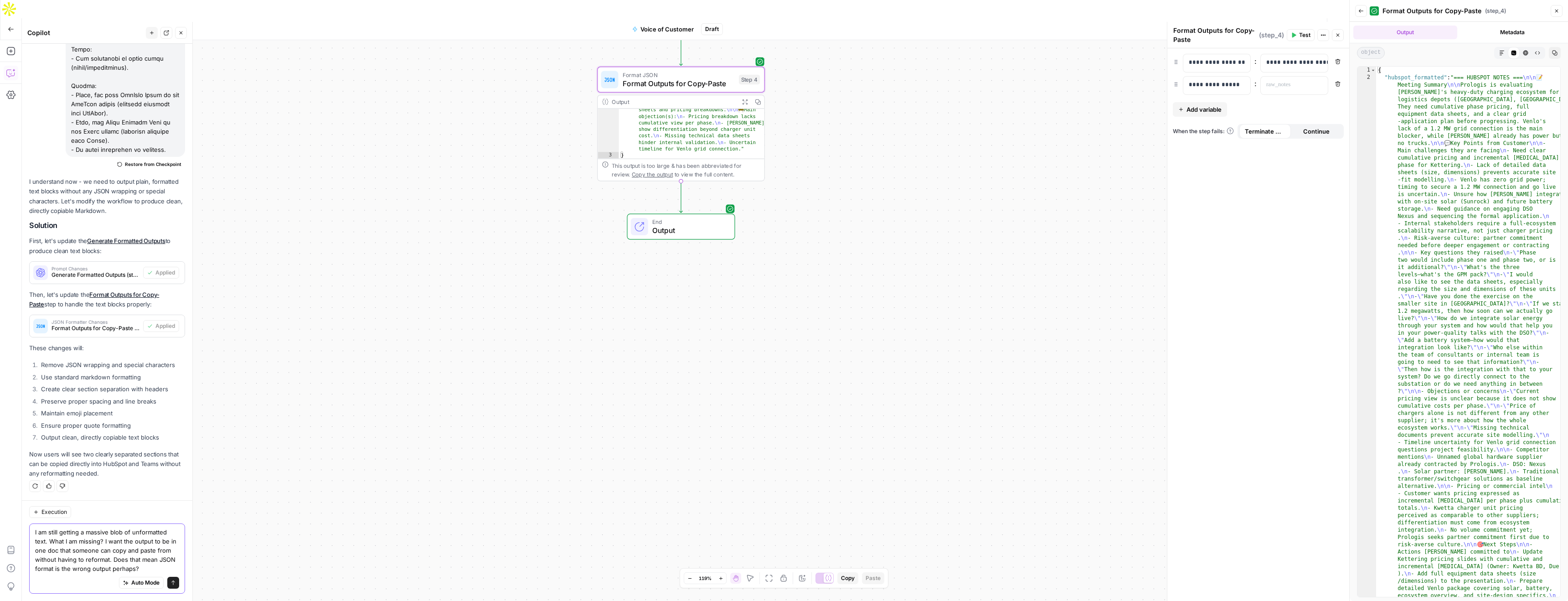
type textarea "I am still getting a massive blob of unformatted text. What I am missing? I wan…"
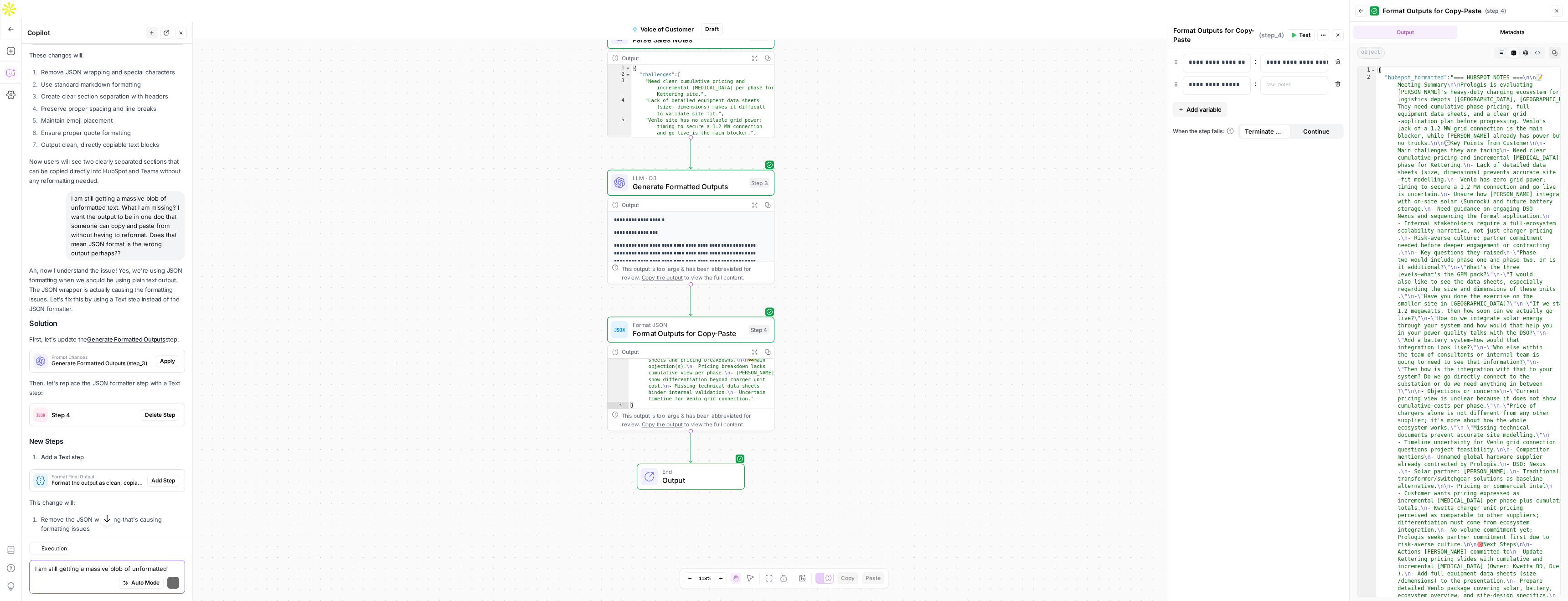
scroll to position [3053, 0]
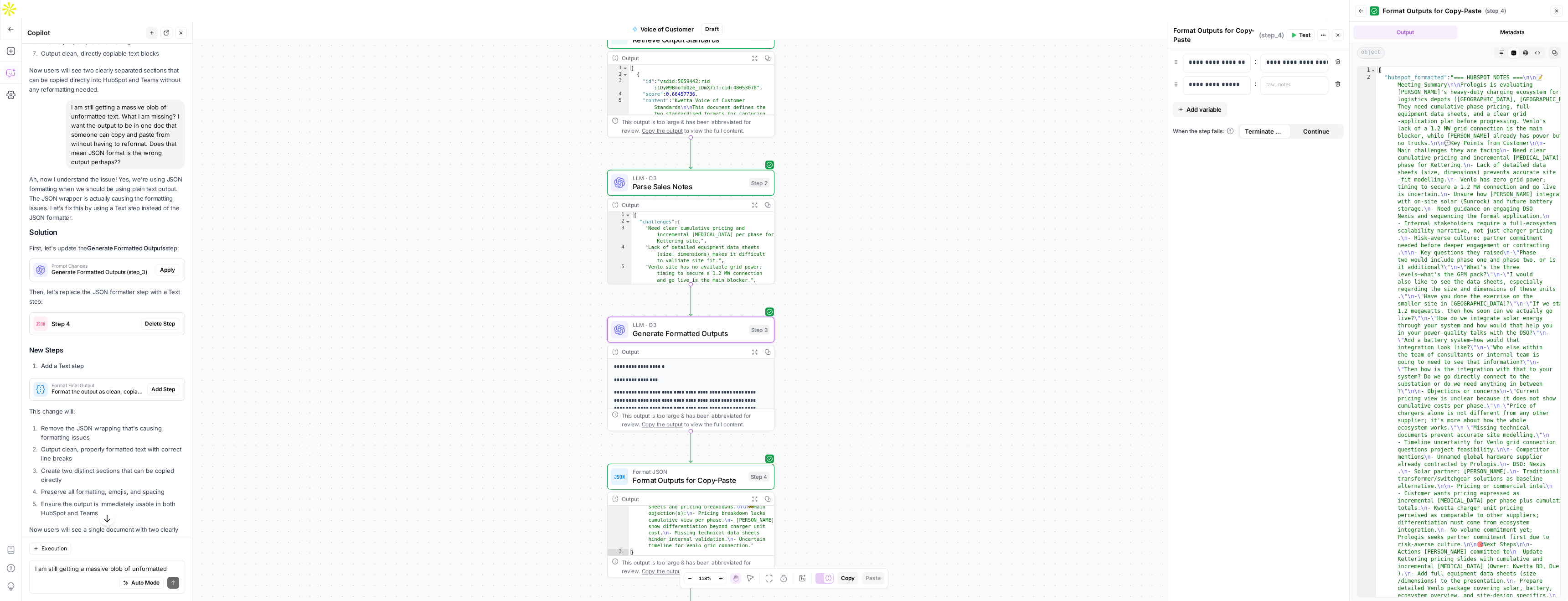
click at [176, 268] on button "Apply" at bounding box center [167, 270] width 23 height 12
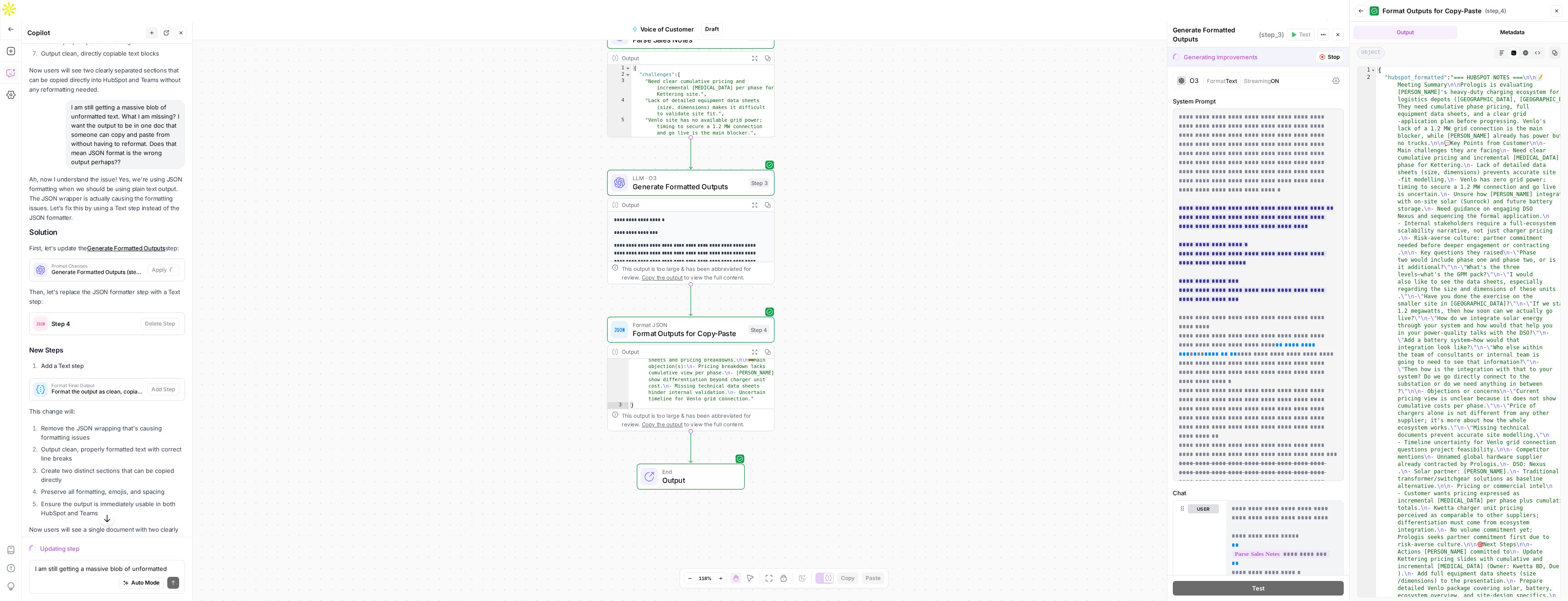
scroll to position [2961, 0]
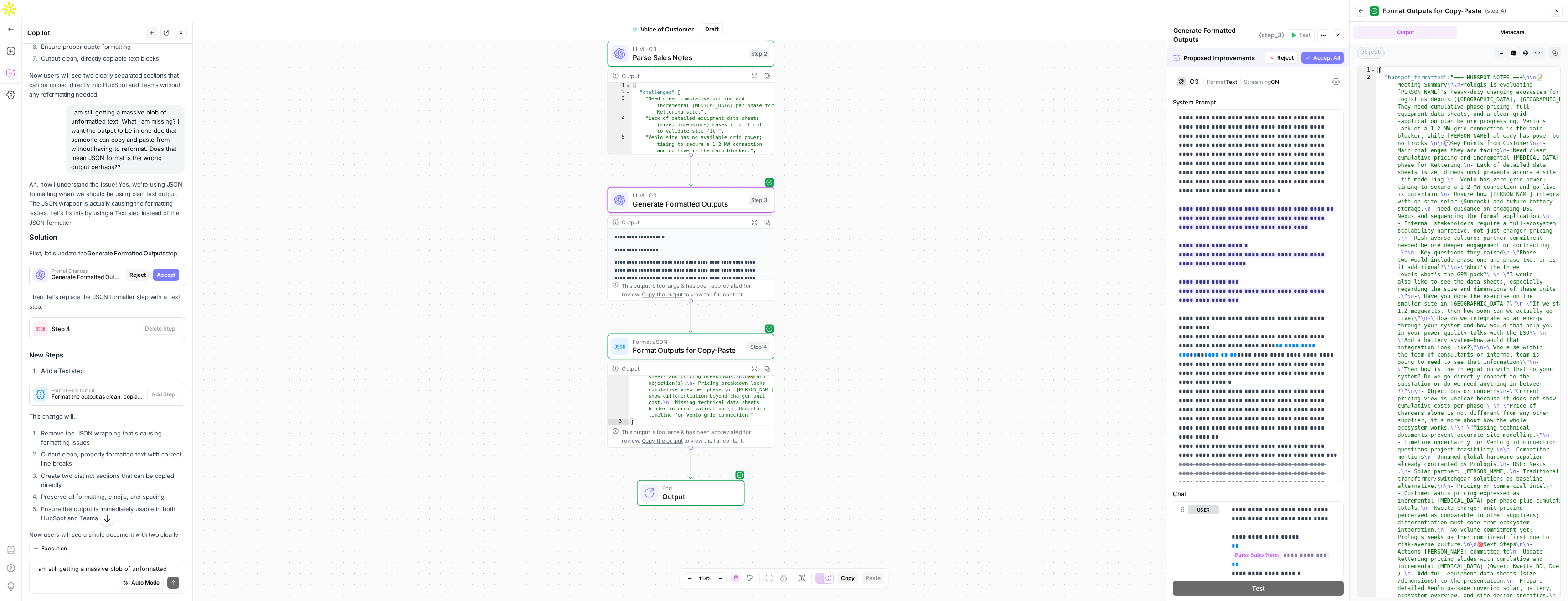
click at [160, 278] on span "Accept" at bounding box center [166, 275] width 19 height 8
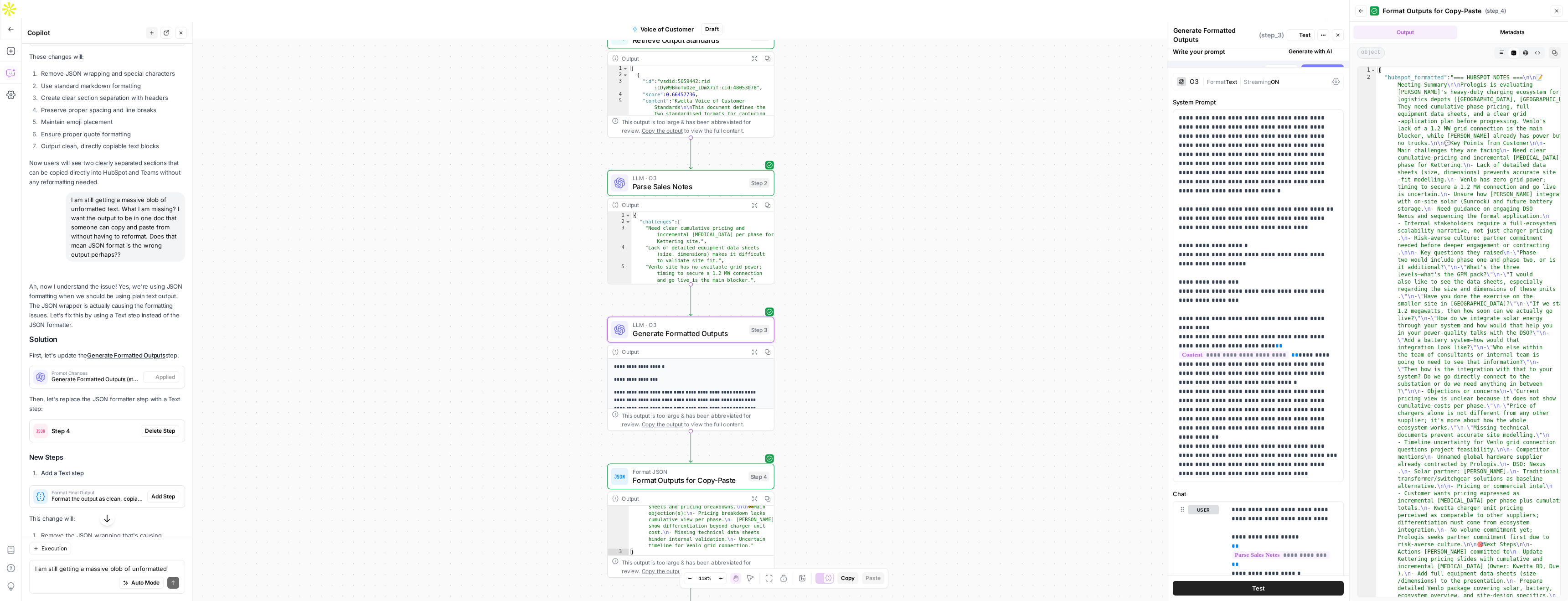
scroll to position [3048, 0]
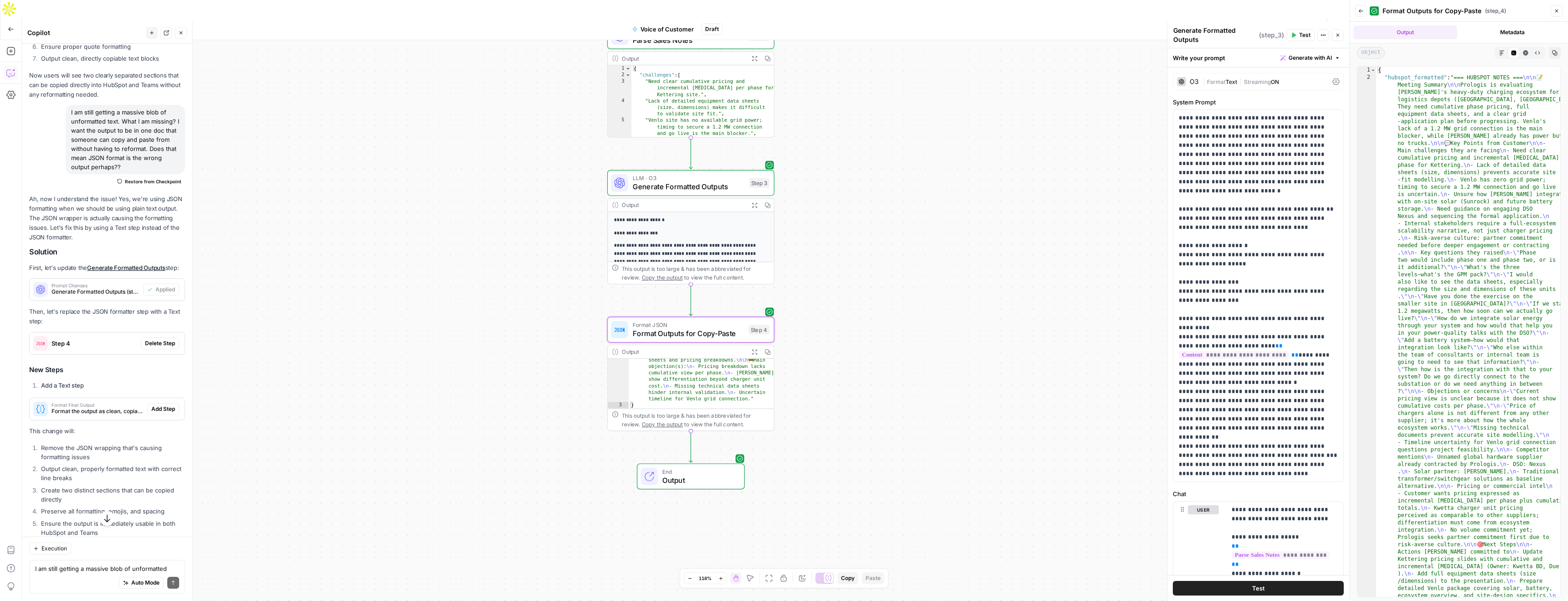
click at [161, 342] on span "Delete Step" at bounding box center [159, 343] width 30 height 8
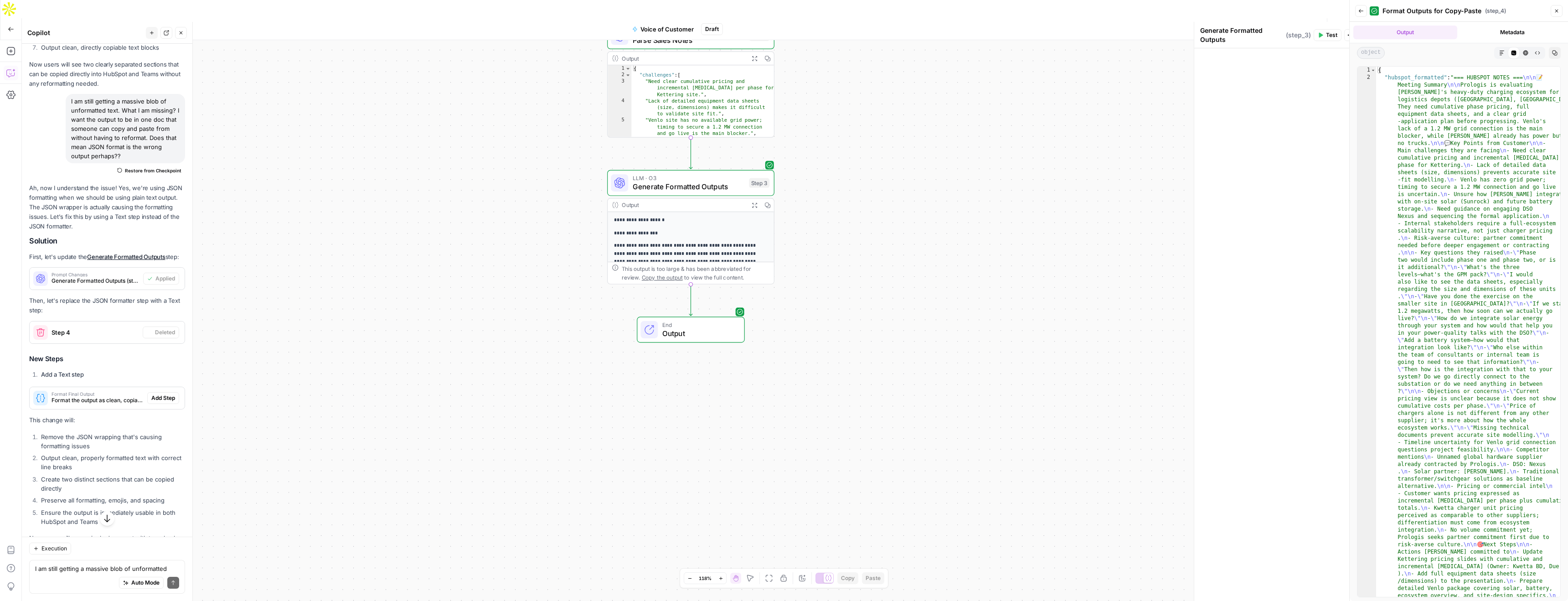
scroll to position [3037, 0]
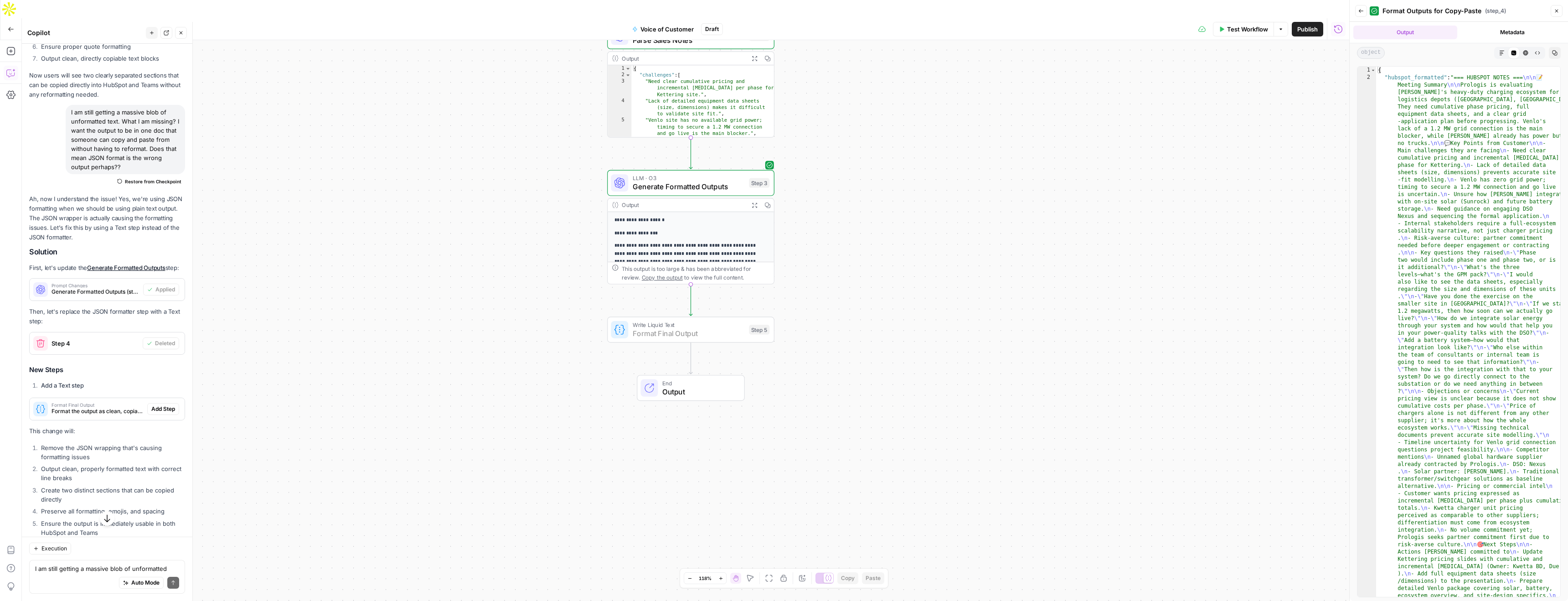
click at [157, 410] on span "Add Step" at bounding box center [163, 409] width 24 height 8
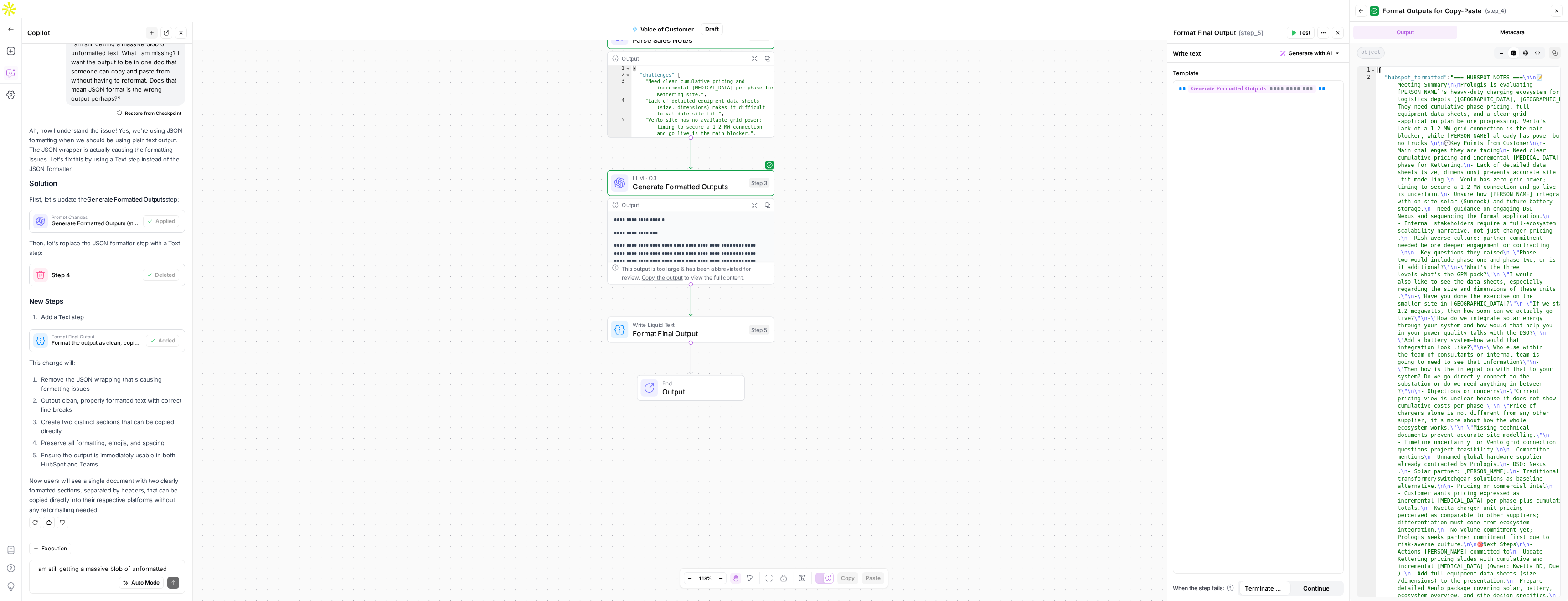
click at [1237, 24] on span "Test Workflow" at bounding box center [1247, 29] width 41 height 9
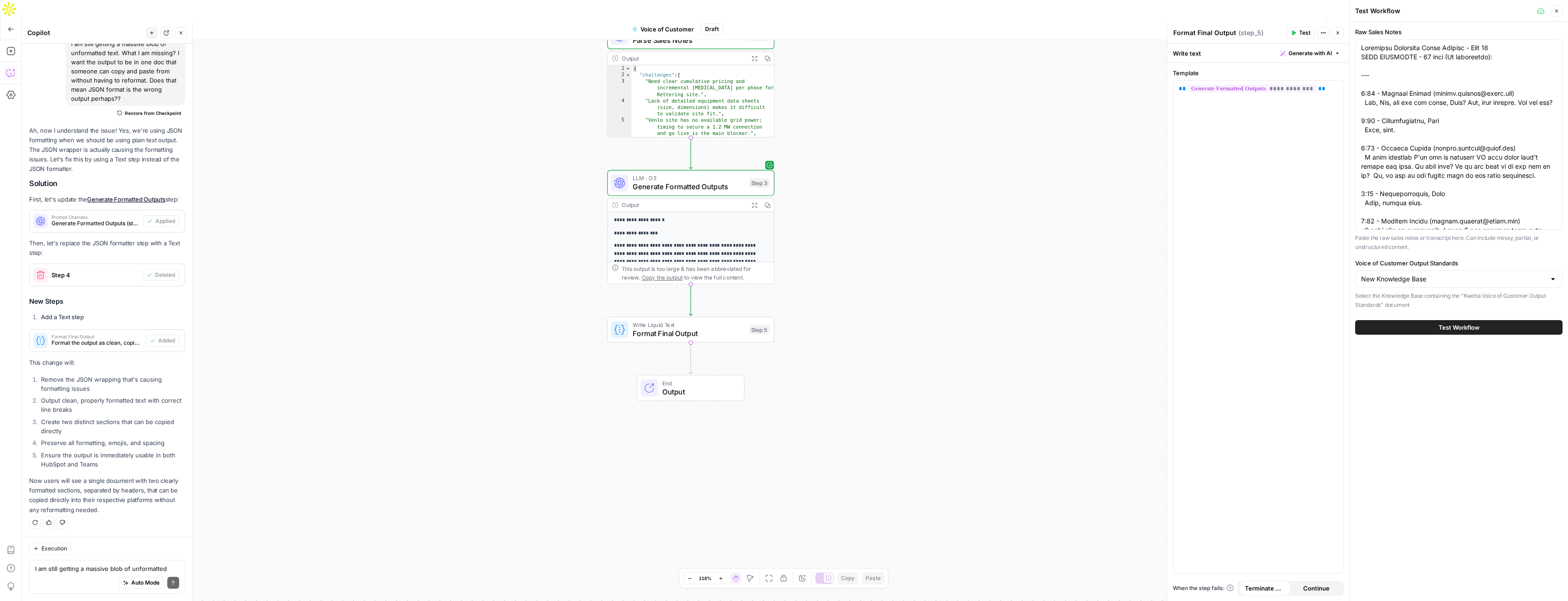
click at [1472, 328] on span "Test Workflow" at bounding box center [1458, 327] width 41 height 9
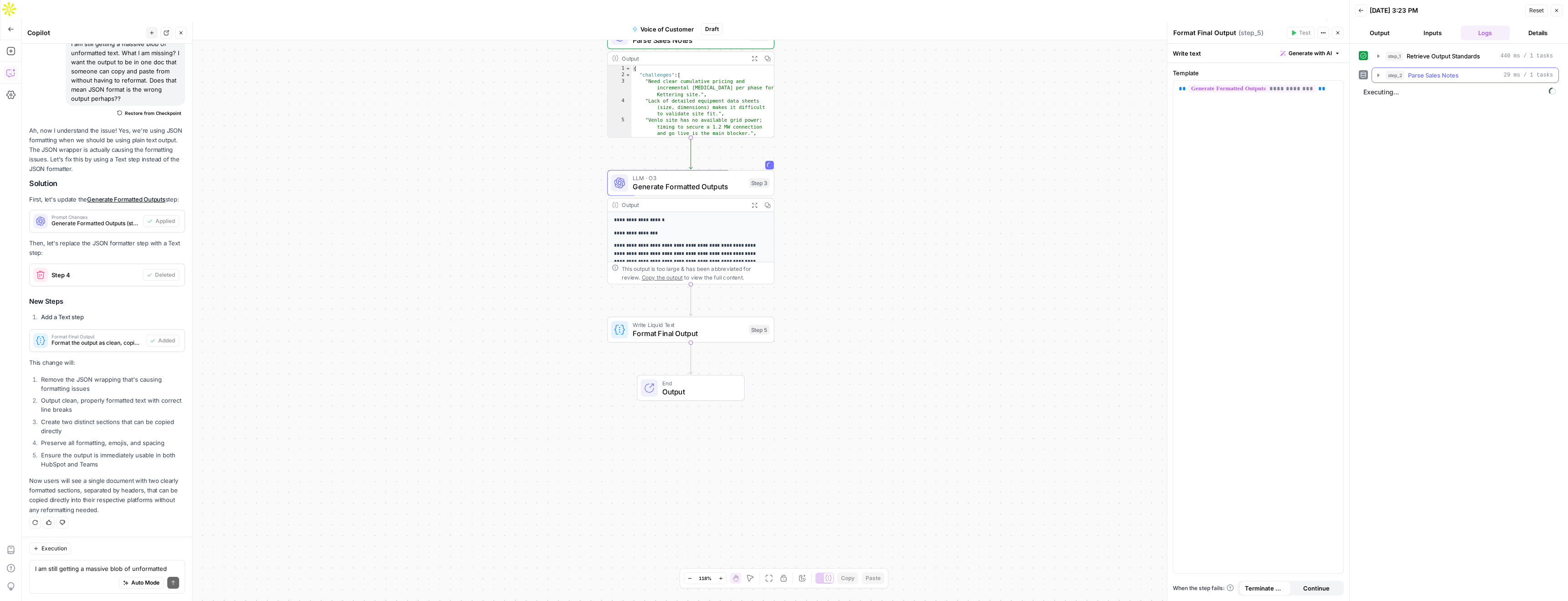
click at [1377, 77] on icon "button" at bounding box center [1378, 75] width 2 height 3
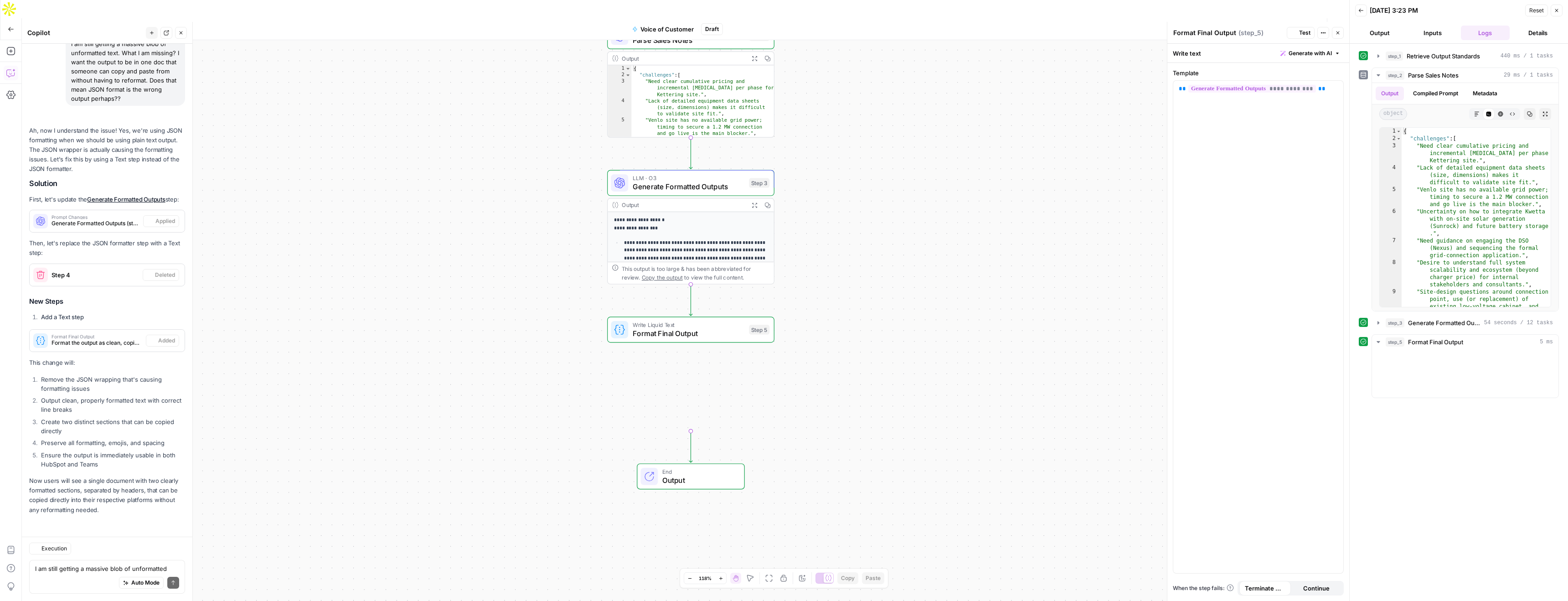
scroll to position [3105, 0]
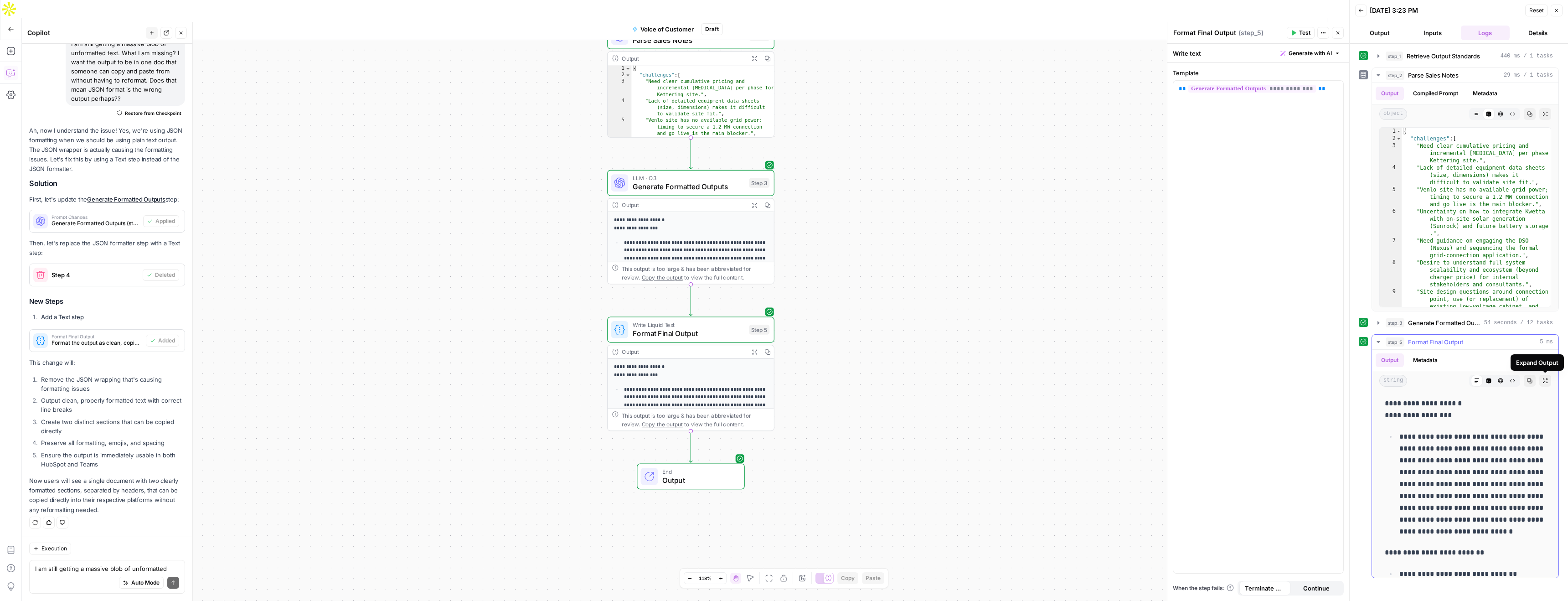
click at [1531, 382] on icon "button" at bounding box center [1530, 381] width 5 height 5
click at [1309, 24] on span "Publish" at bounding box center [1307, 29] width 21 height 9
click at [1422, 137] on icon "button" at bounding box center [1423, 136] width 5 height 5
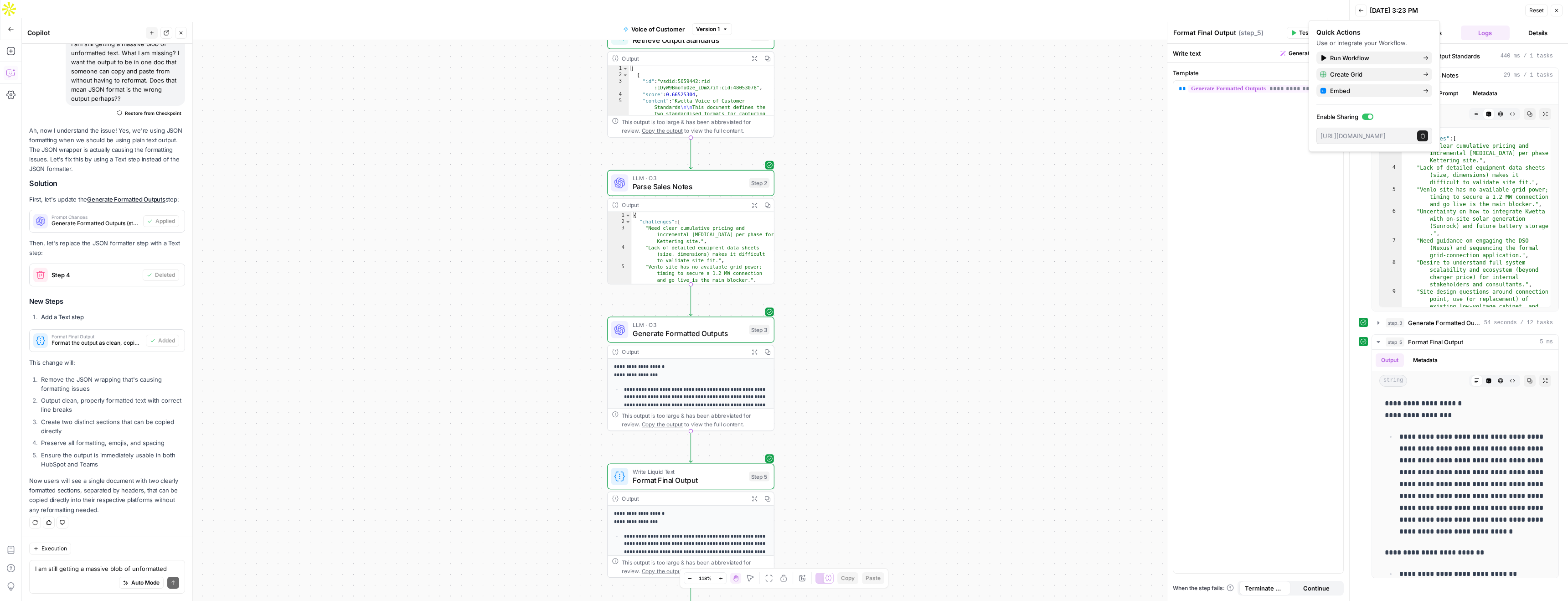
click at [1283, 24] on span "Publish" at bounding box center [1292, 29] width 21 height 9
click at [12, 26] on icon "button" at bounding box center [11, 29] width 6 height 6
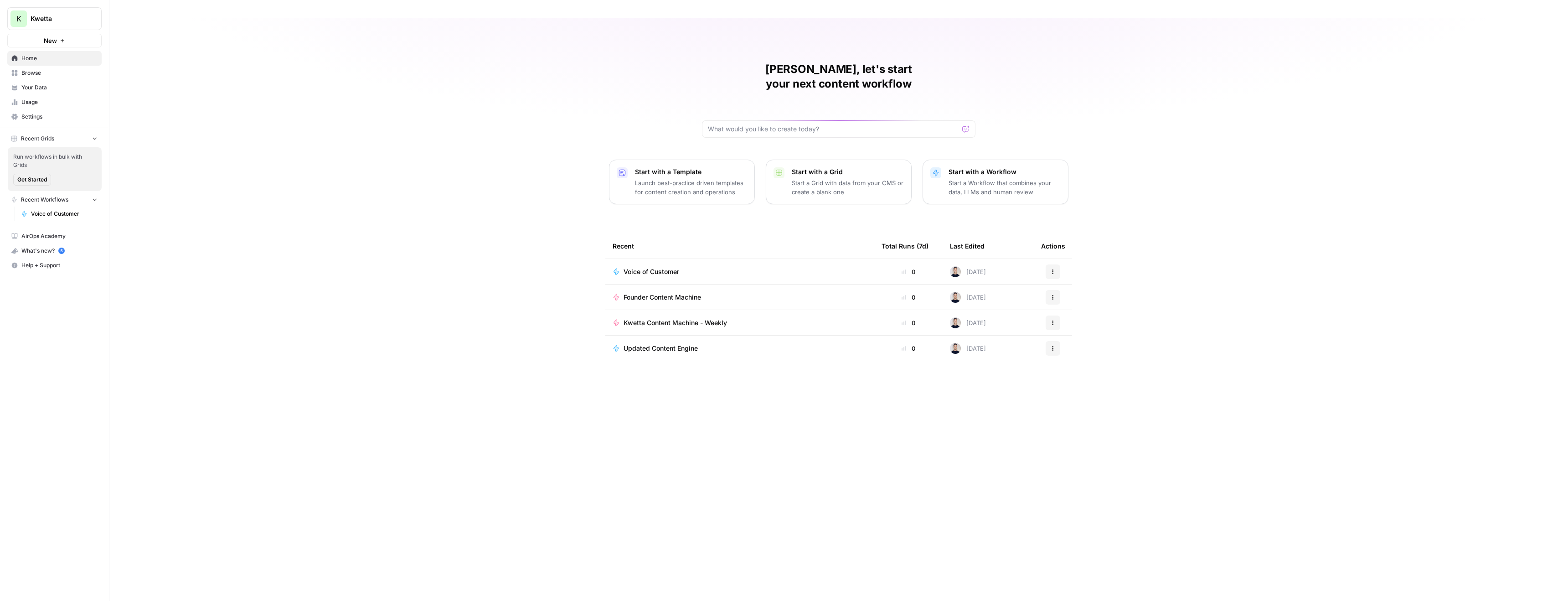
click at [645, 267] on span "Voice of Customer" at bounding box center [651, 272] width 55 height 9
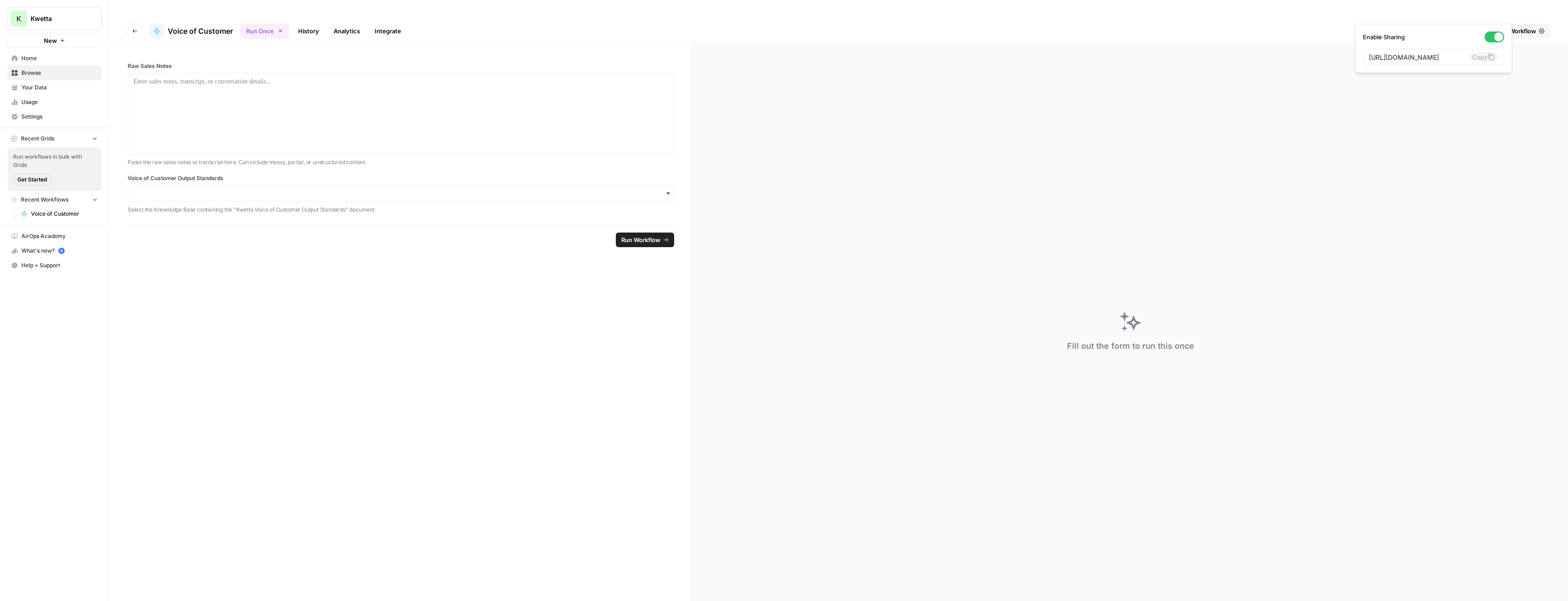
click at [1470, 26] on span "Share" at bounding box center [1466, 30] width 16 height 9
click at [1487, 58] on icon at bounding box center [1491, 57] width 7 height 7
click at [544, 189] on input "Voice of Customer Output Standards" at bounding box center [401, 193] width 534 height 9
click at [26, 88] on span "Your Data" at bounding box center [59, 87] width 76 height 8
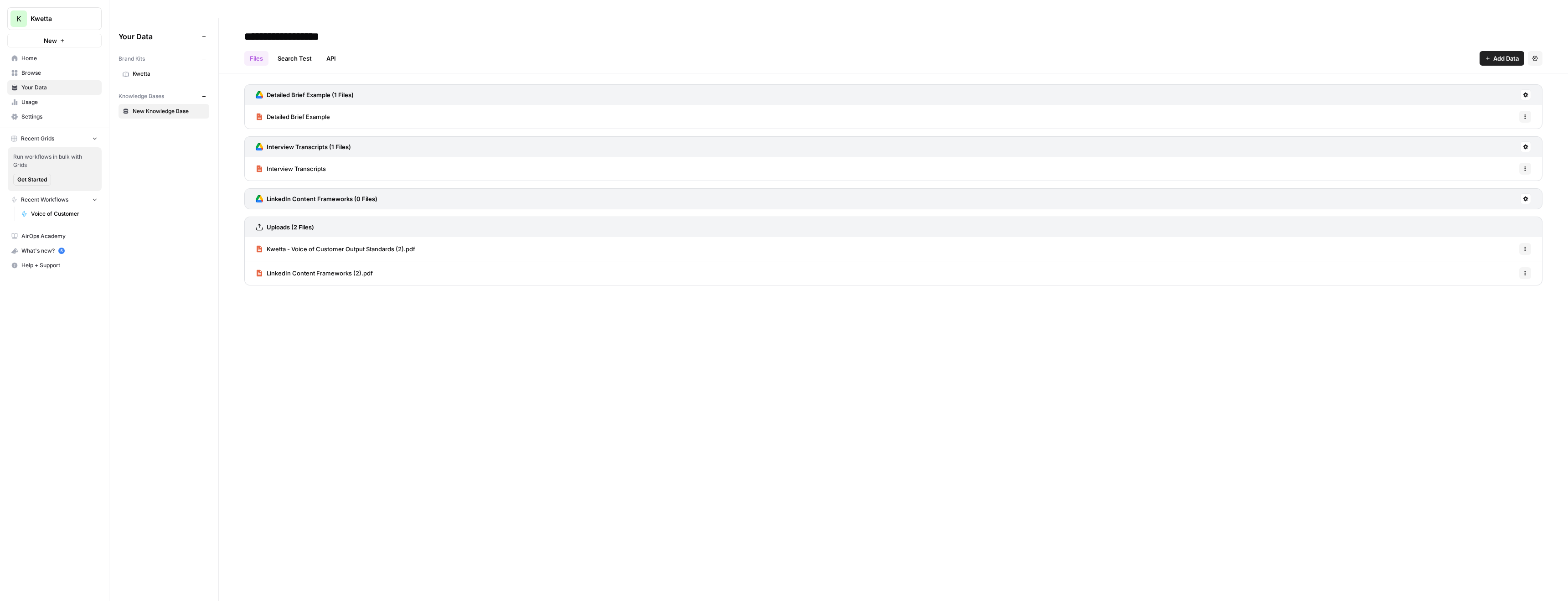
click at [32, 57] on span "Home" at bounding box center [59, 58] width 76 height 8
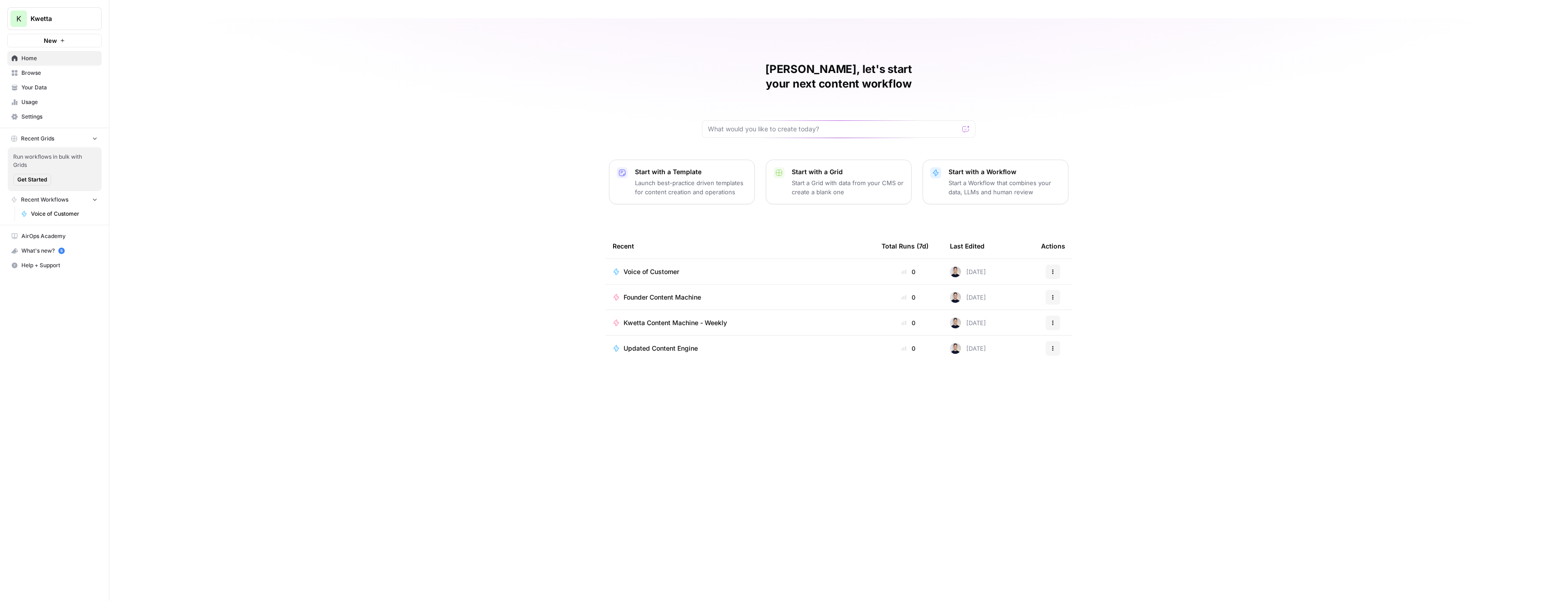
click at [677, 267] on span "Voice of Customer" at bounding box center [651, 272] width 55 height 9
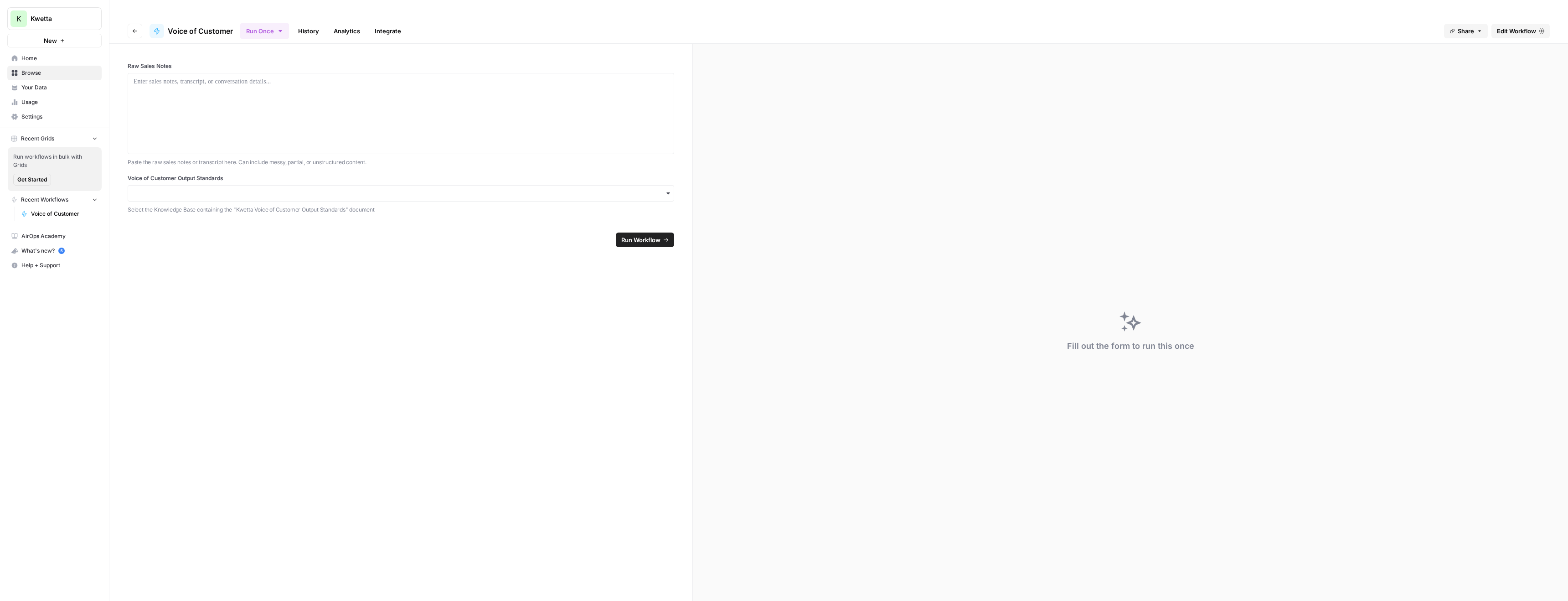
click at [670, 190] on icon "button" at bounding box center [668, 194] width 7 height 7
click at [27, 84] on span "Your Data" at bounding box center [59, 87] width 76 height 8
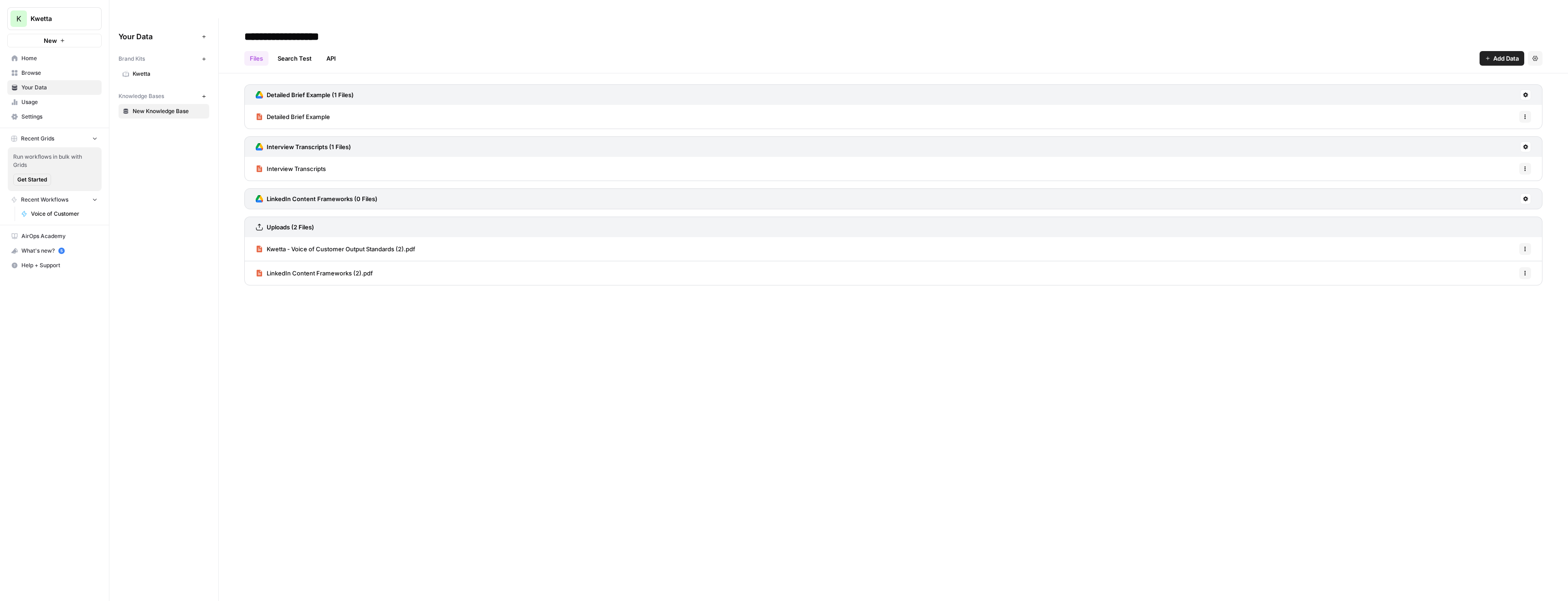
drag, startPoint x: 181, startPoint y: 92, endPoint x: 152, endPoint y: 93, distance: 29.0
click at [152, 107] on span "New Knowledge Base" at bounding box center [169, 111] width 72 height 8
click at [290, 27] on input "**********" at bounding box center [313, 37] width 146 height 18
click at [291, 27] on input "**********" at bounding box center [313, 37] width 146 height 18
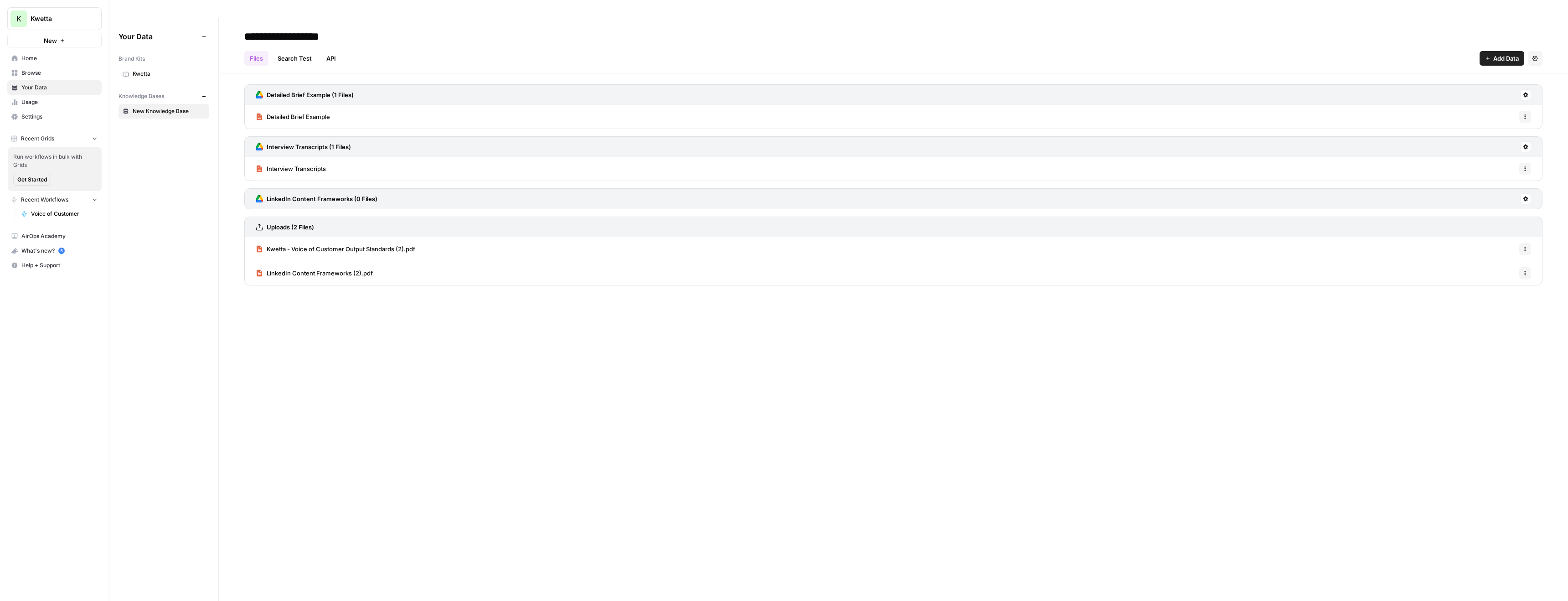
click at [291, 27] on input "**********" at bounding box center [313, 37] width 146 height 18
type input "**********"
click at [1027, 44] on div "Files Search Test API Add Data Settings" at bounding box center [893, 55] width 1298 height 22
click at [46, 217] on span "Voice of Customer" at bounding box center [64, 213] width 66 height 8
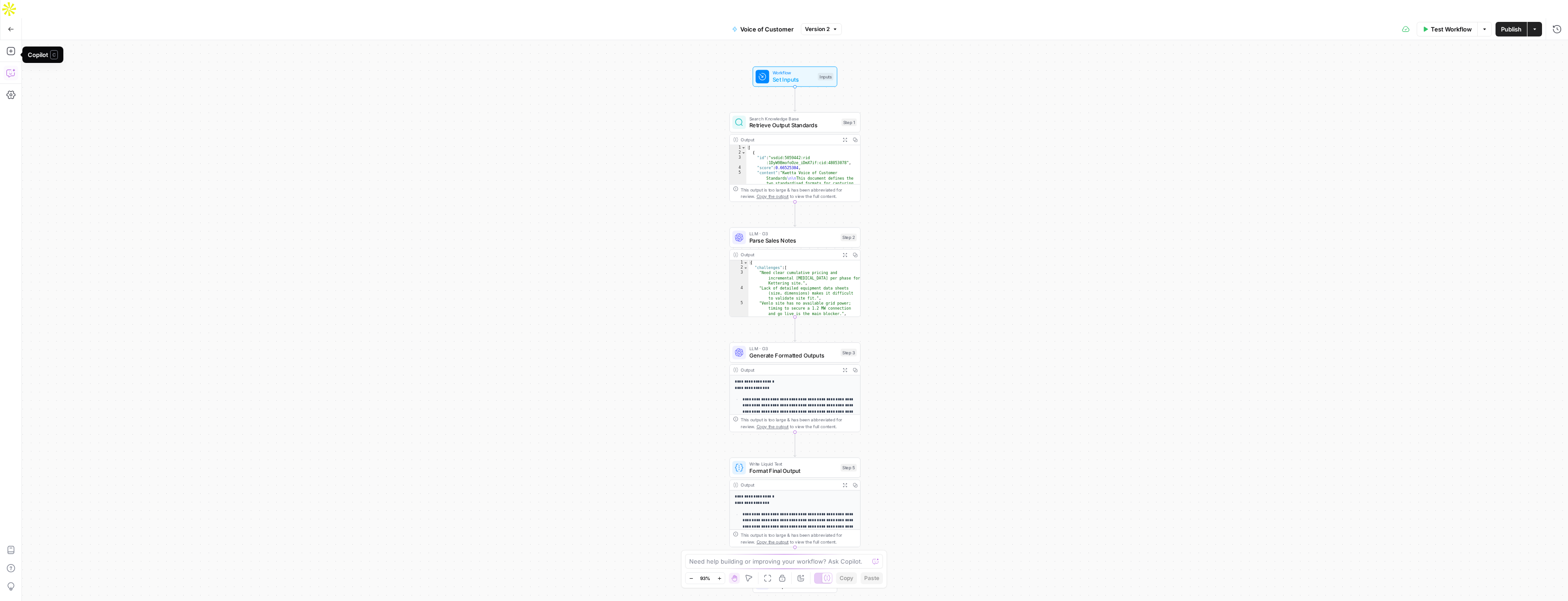
click at [12, 21] on button "Go Back" at bounding box center [10, 29] width 16 height 16
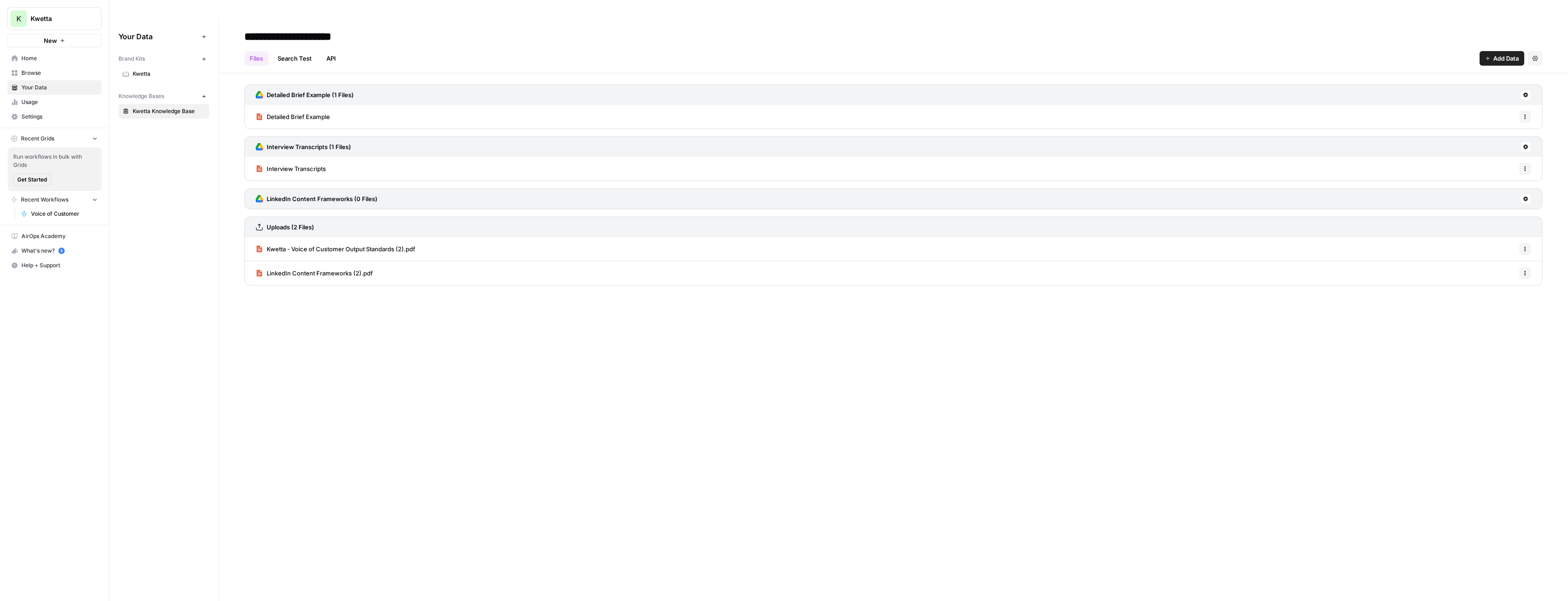
click at [35, 59] on span "Home" at bounding box center [59, 58] width 76 height 8
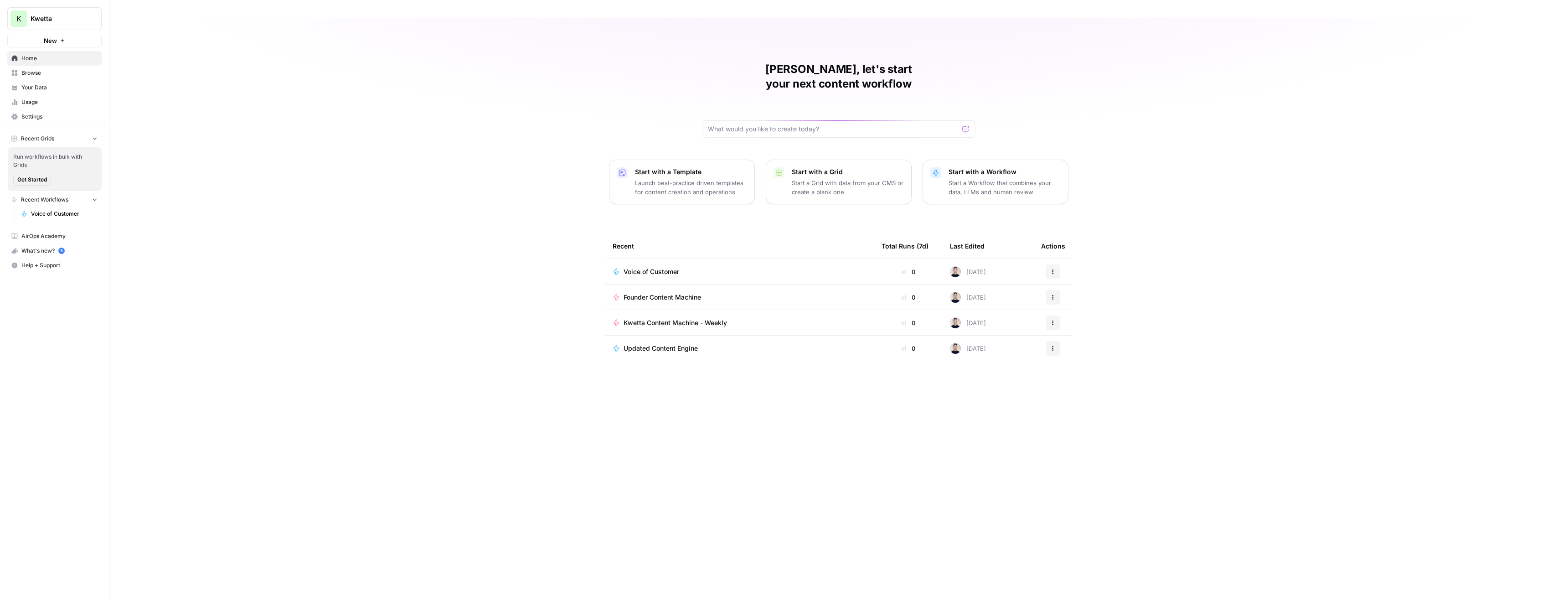
click at [692, 259] on td "Voice of Customer" at bounding box center [740, 271] width 269 height 25
click at [662, 267] on span "Voice of Customer" at bounding box center [651, 272] width 55 height 9
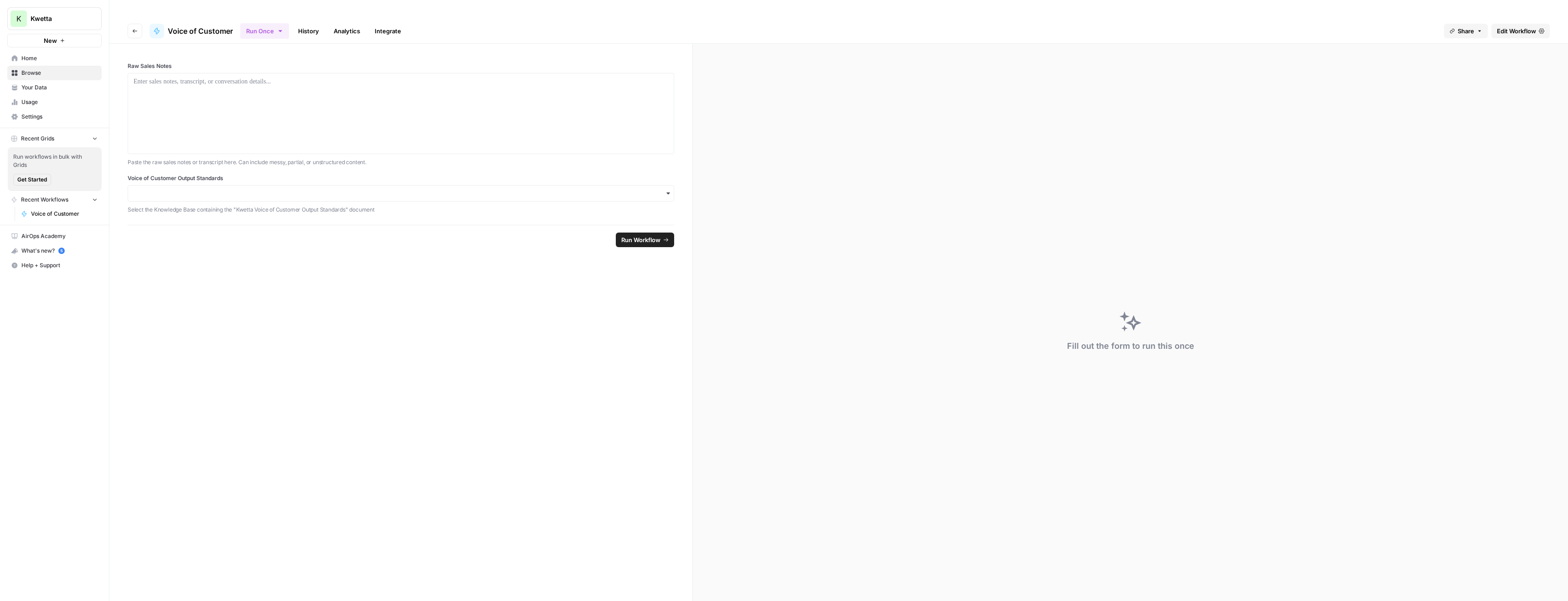
click at [1461, 26] on span "Share" at bounding box center [1466, 30] width 16 height 9
click at [1487, 59] on icon at bounding box center [1491, 57] width 7 height 7
click at [35, 62] on span "Home" at bounding box center [59, 58] width 76 height 8
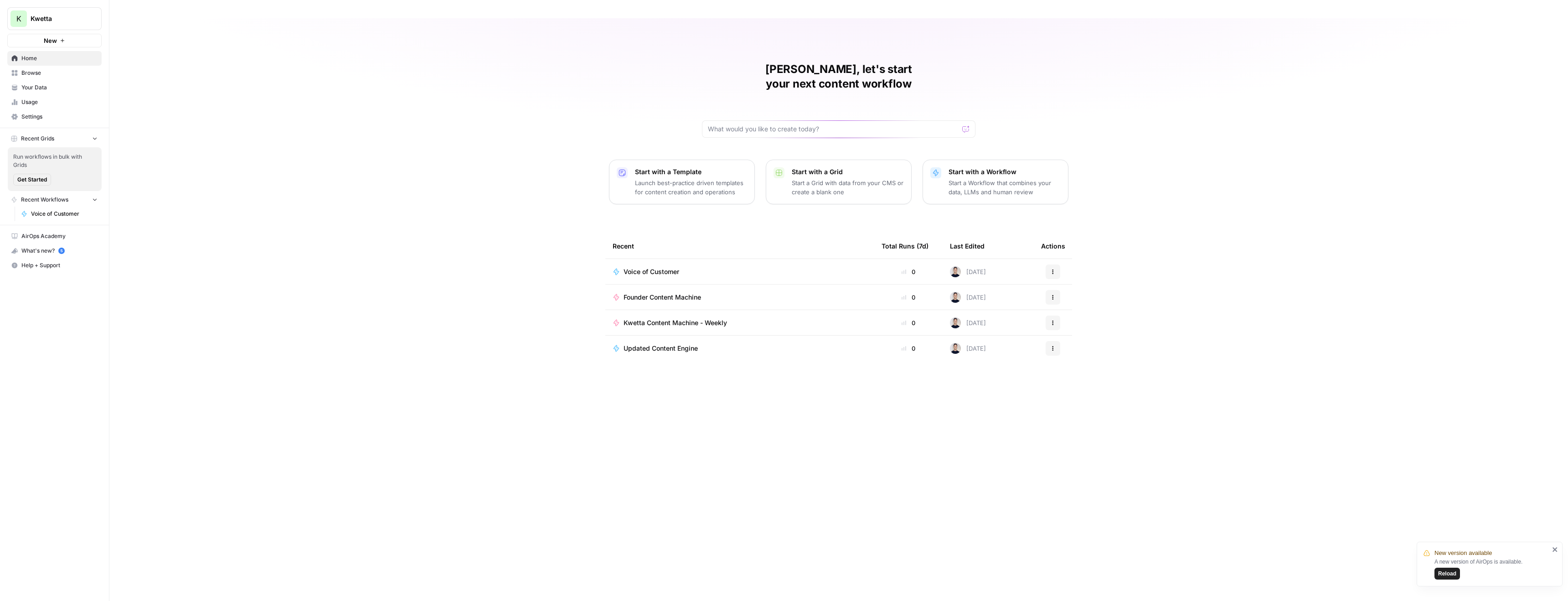
click at [661, 293] on span "Founder Content Machine" at bounding box center [662, 297] width 77 height 9
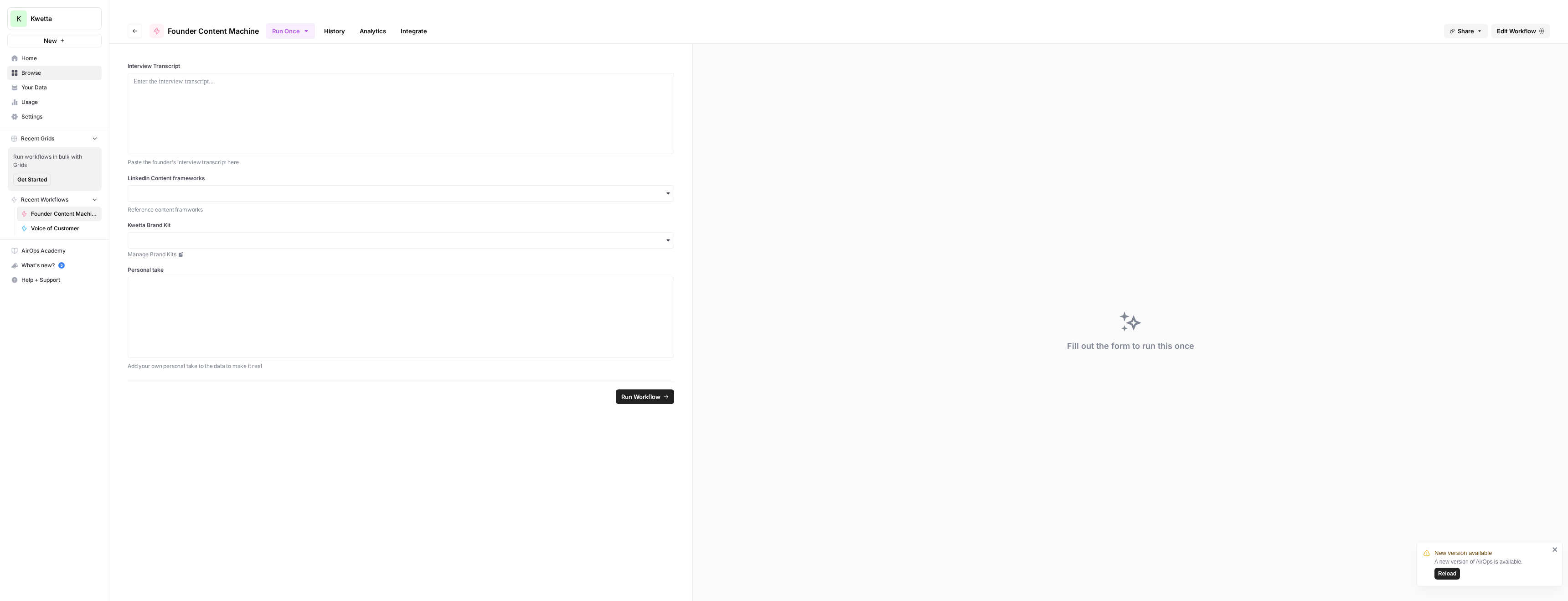
click at [29, 58] on span "Home" at bounding box center [59, 58] width 76 height 8
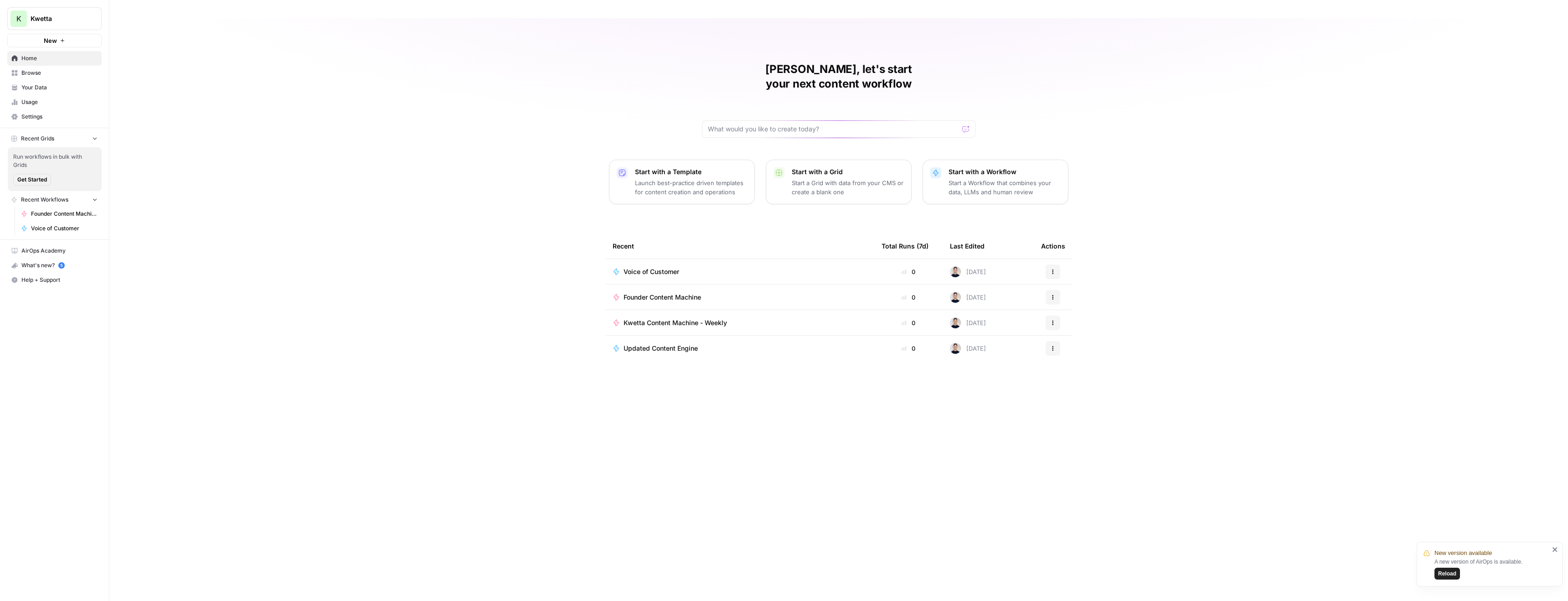
click at [656, 318] on span "Kwetta Content Machine - Weekly" at bounding box center [675, 323] width 103 height 9
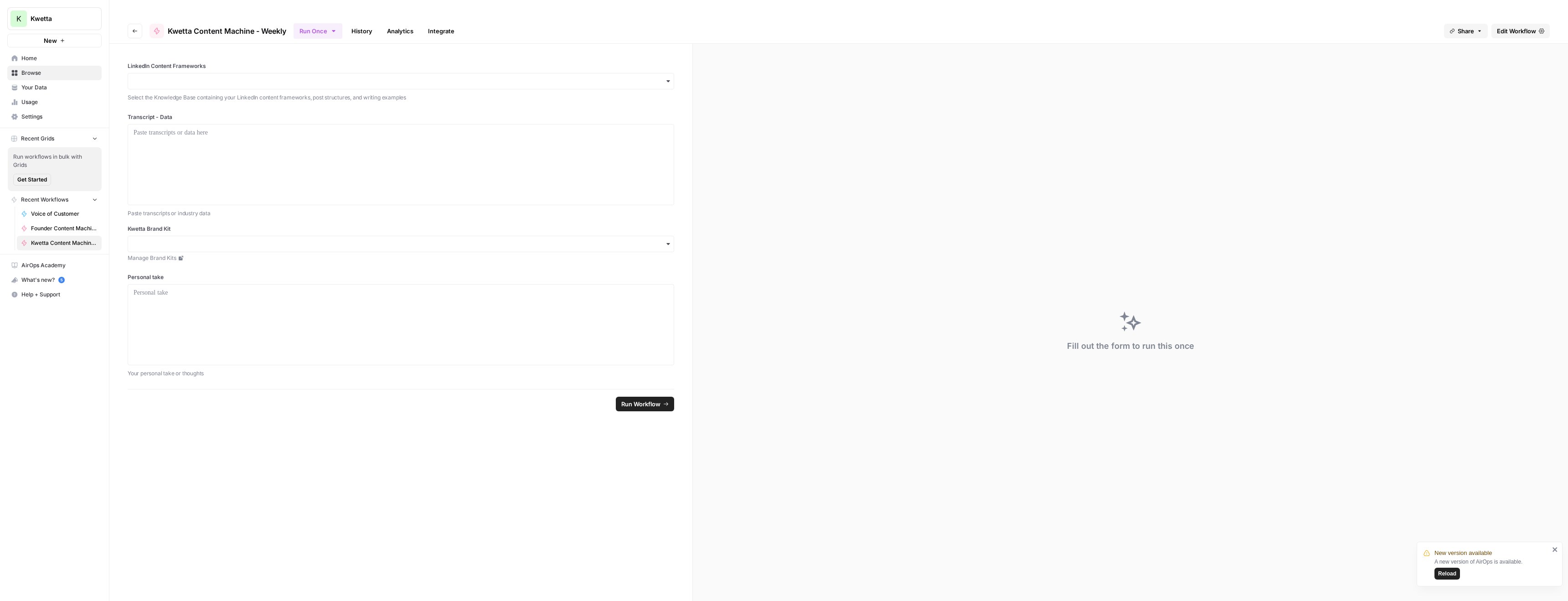
click at [669, 80] on icon "button" at bounding box center [668, 81] width 3 height 2
click at [1524, 26] on span "Edit Workflow" at bounding box center [1516, 30] width 39 height 9
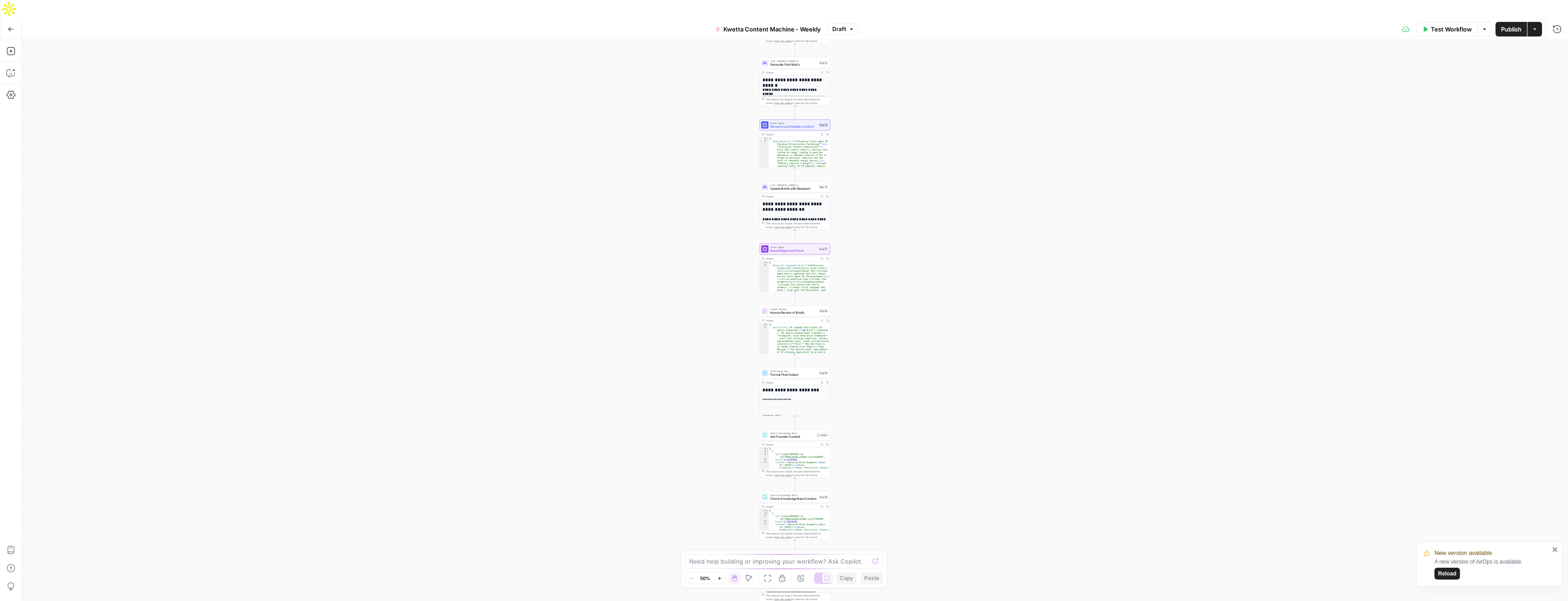
click at [1449, 576] on span "Reload" at bounding box center [1447, 573] width 18 height 8
click at [7, 21] on button "Go Back" at bounding box center [10, 29] width 16 height 16
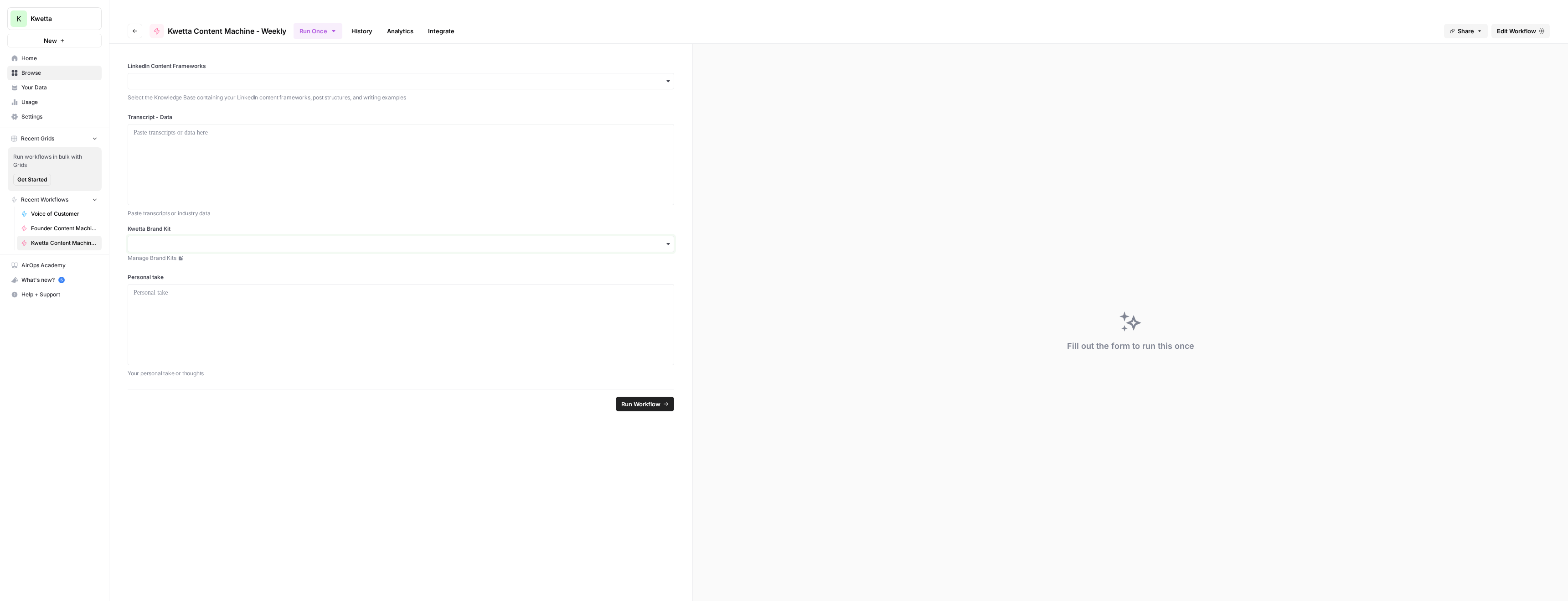
click at [335, 239] on input "Kwetta Brand Kit" at bounding box center [401, 244] width 534 height 9
click at [181, 128] on div at bounding box center [401, 164] width 534 height 73
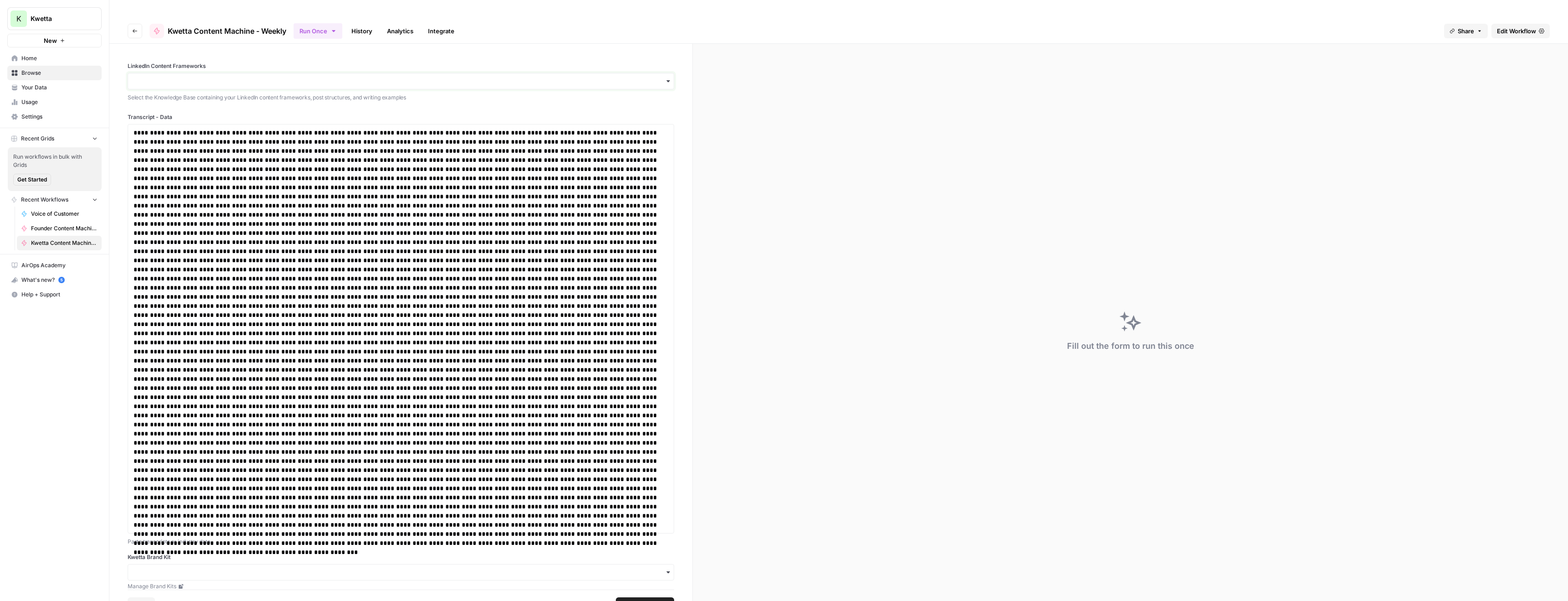
click at [254, 77] on input "LinkedIn Content Frameworks" at bounding box center [401, 81] width 534 height 9
click at [215, 86] on span "Kwetta Knowledge Base" at bounding box center [186, 88] width 75 height 9
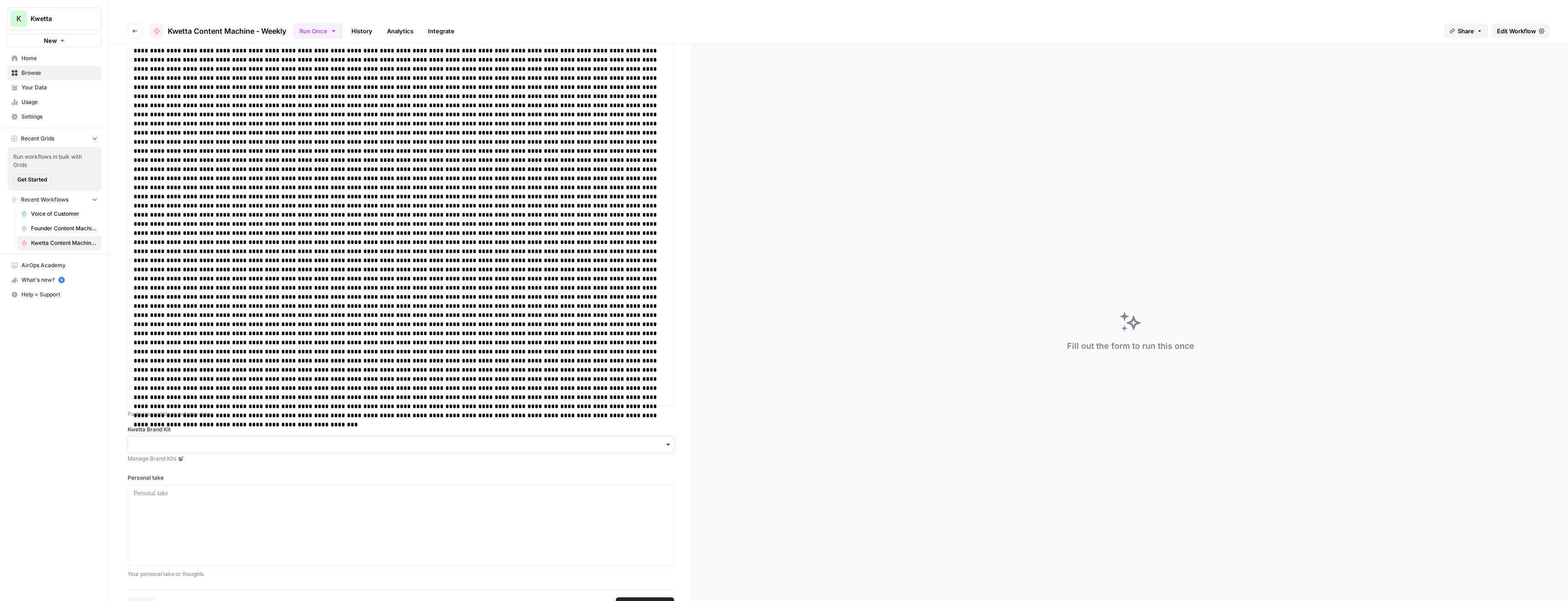
click at [185, 440] on input "Kwetta Brand Kit" at bounding box center [401, 445] width 534 height 9
click at [183, 455] on div "Kwetta" at bounding box center [401, 451] width 545 height 17
click at [172, 489] on div at bounding box center [401, 525] width 534 height 73
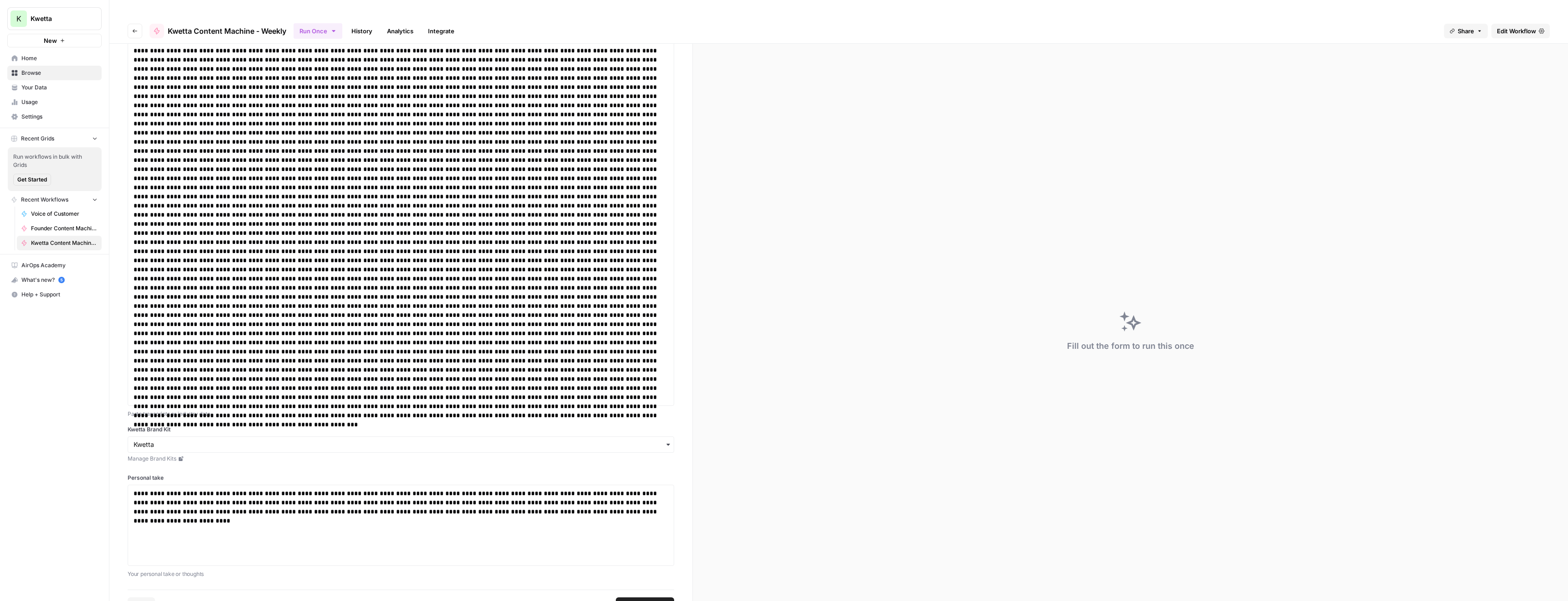
click at [621, 600] on span "Run Workflow" at bounding box center [641, 604] width 39 height 9
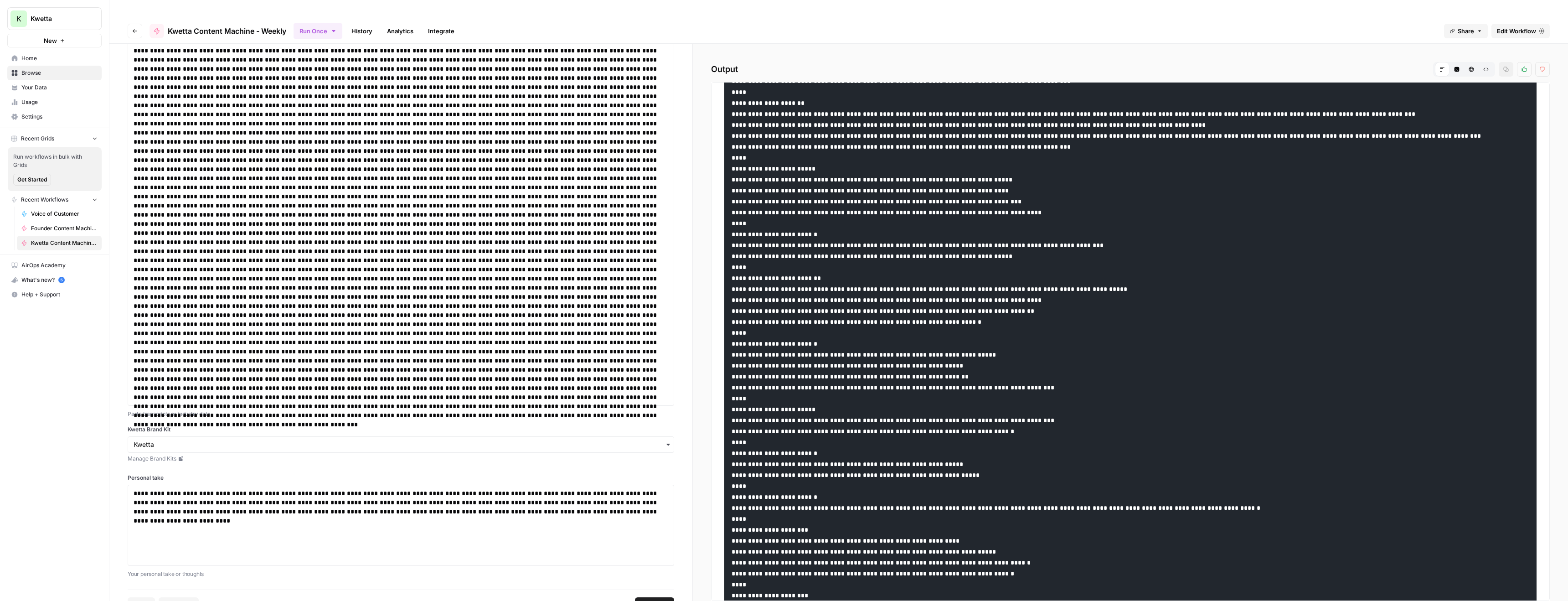
scroll to position [0, 0]
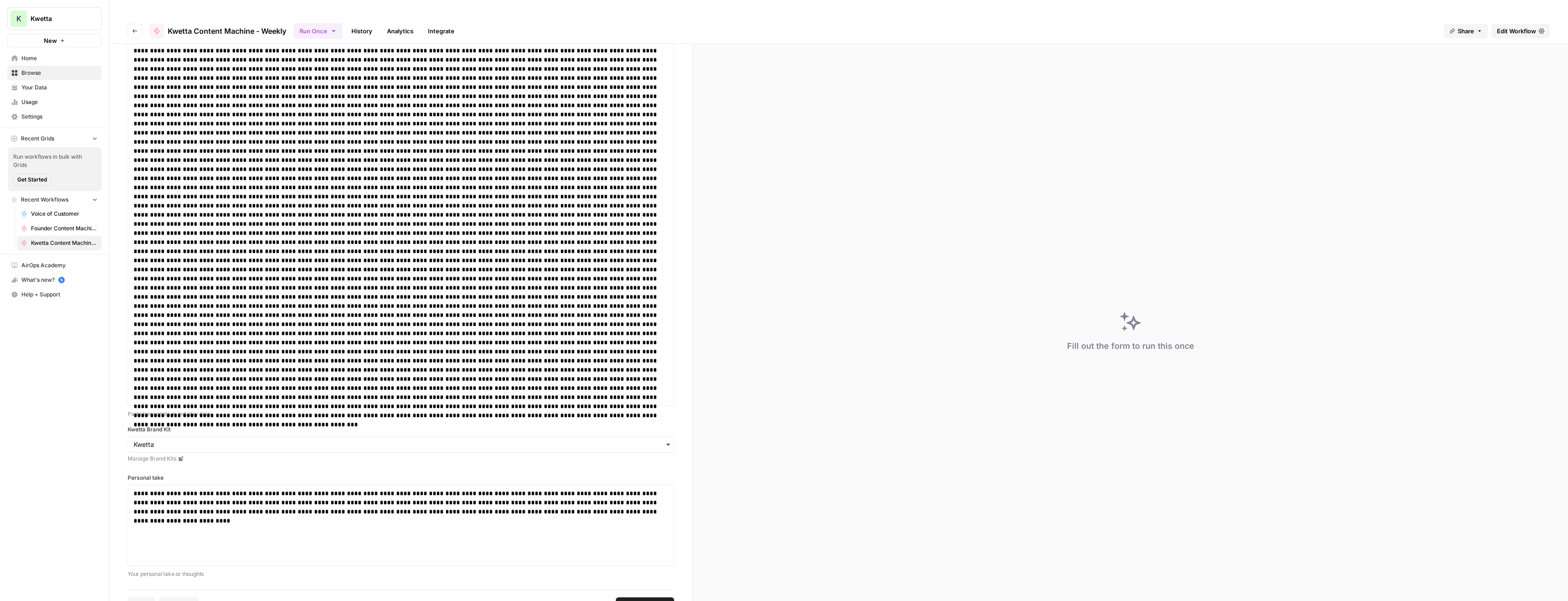
click at [1519, 26] on span "Edit Workflow" at bounding box center [1516, 30] width 39 height 9
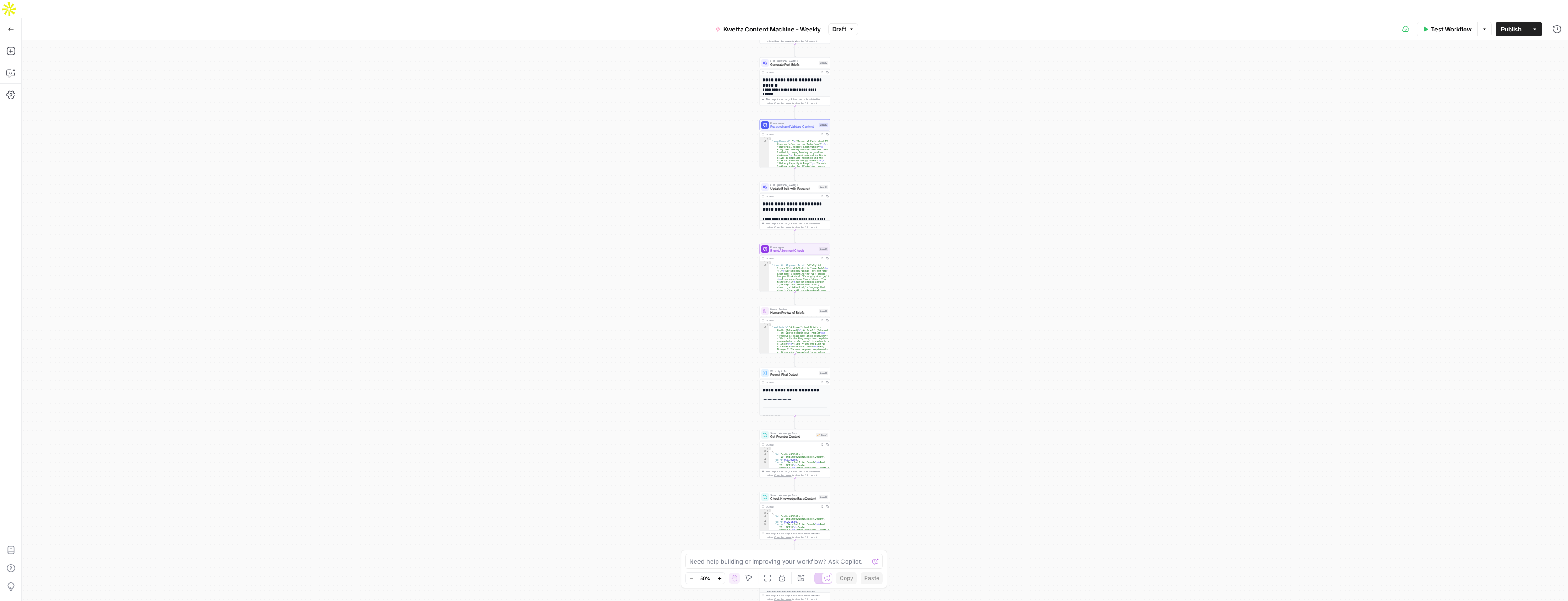
click at [1441, 24] on span "Test Workflow" at bounding box center [1451, 29] width 41 height 9
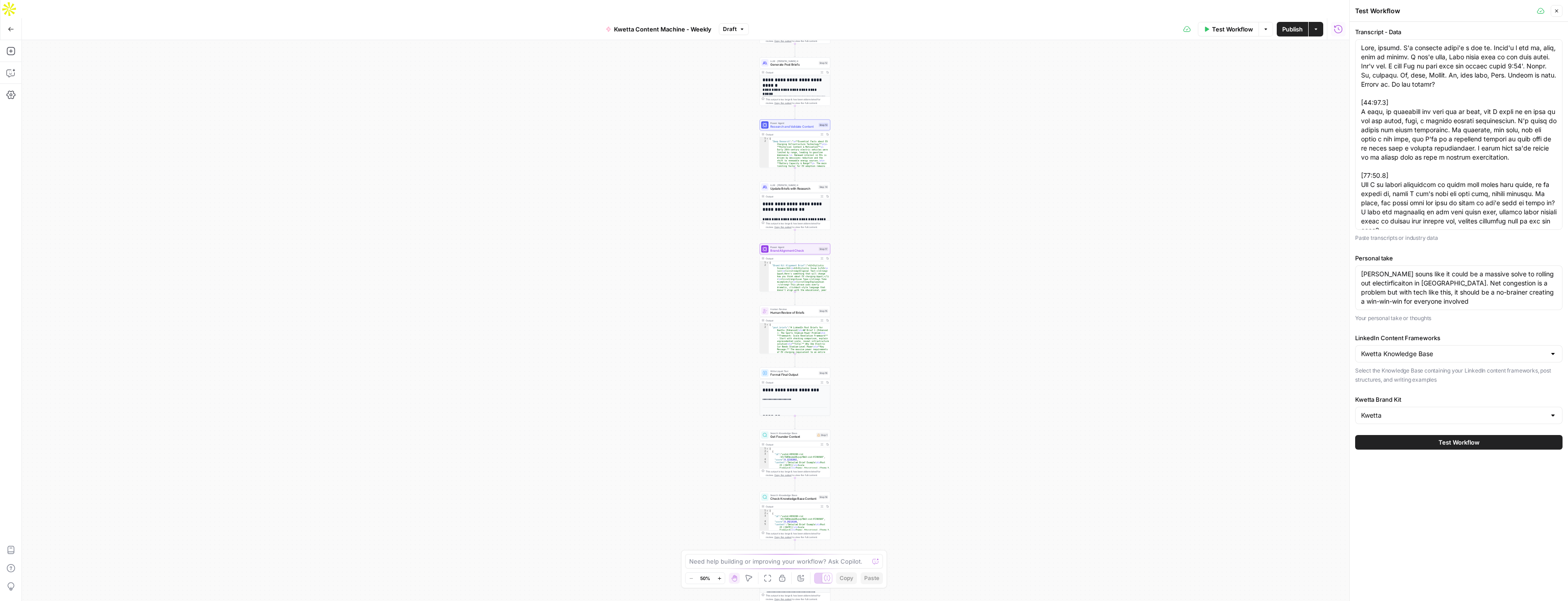
click at [1435, 445] on button "Test Workflow" at bounding box center [1458, 442] width 208 height 15
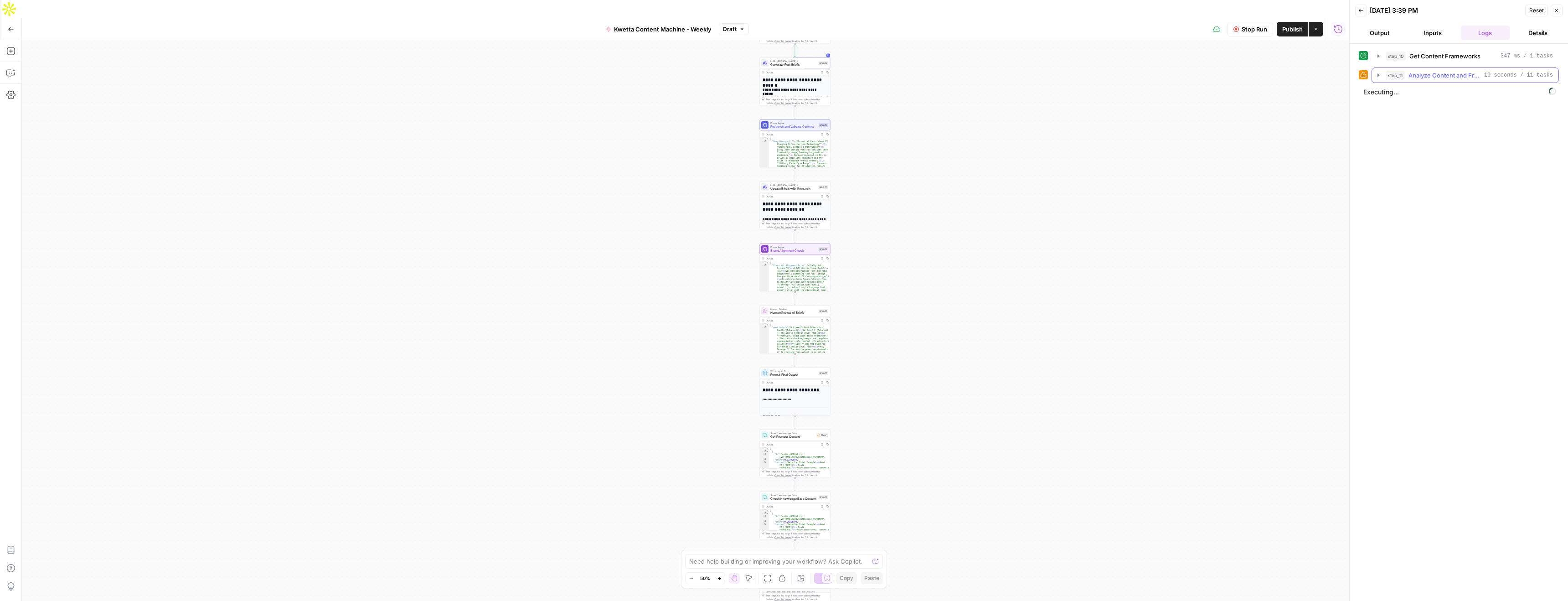
click at [1376, 76] on icon "button" at bounding box center [1378, 76] width 7 height 7
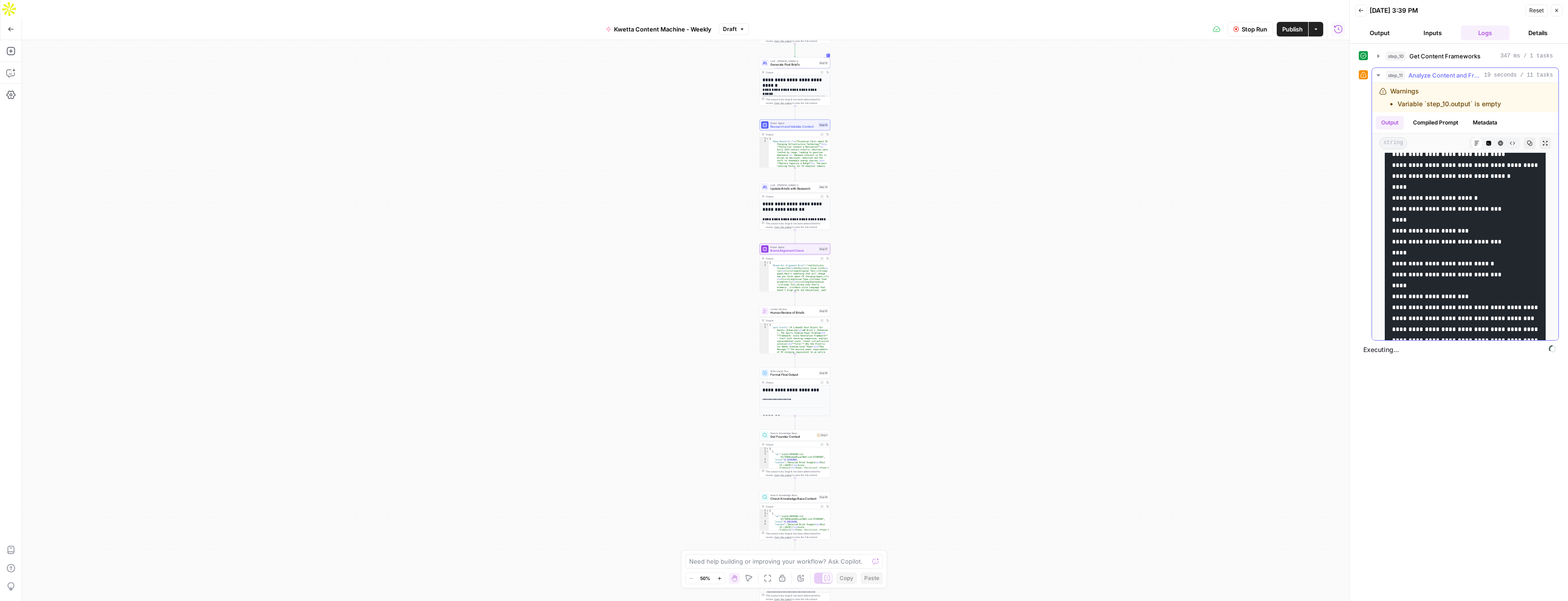
scroll to position [1214, 0]
drag, startPoint x: 1511, startPoint y: 105, endPoint x: 1384, endPoint y: 107, distance: 127.0
click at [1384, 107] on div "Warnings Variable `step_10.output` is empty" at bounding box center [1452, 97] width 147 height 22
copy li "Variable `step_10.output` is empty"
click at [4, 66] on button "Copilot" at bounding box center [11, 73] width 15 height 15
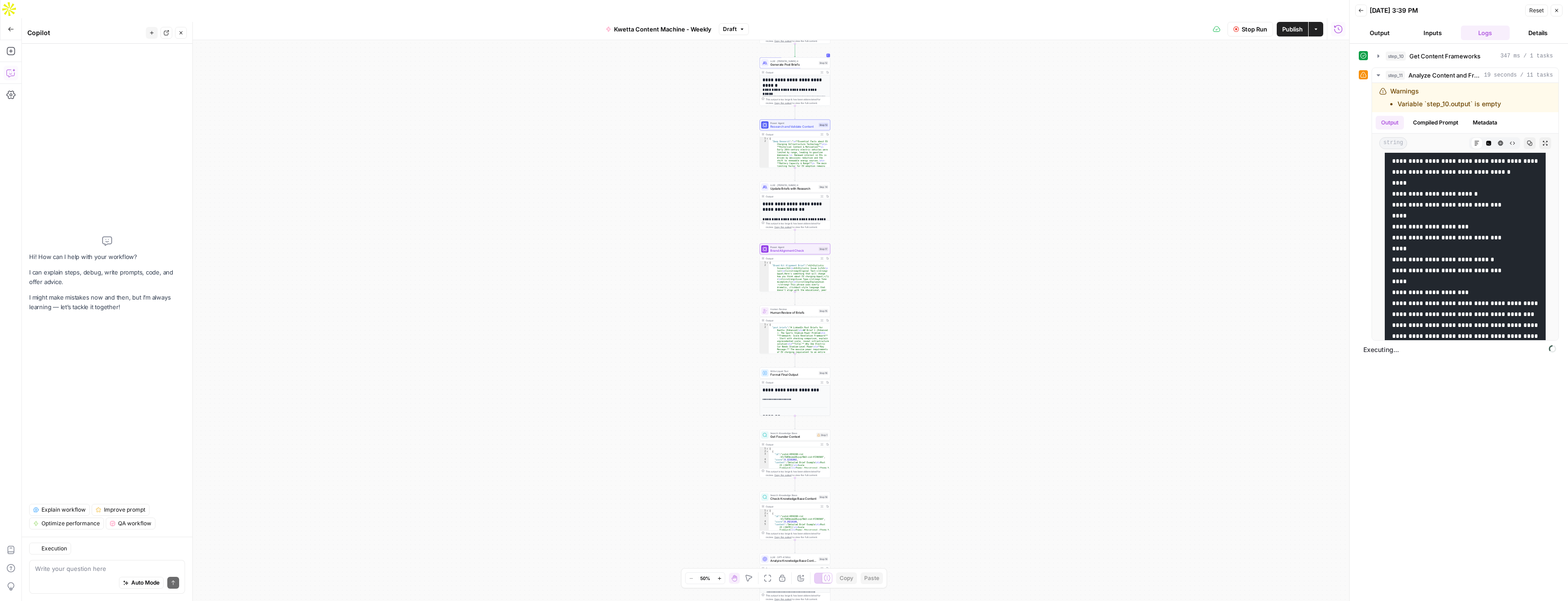
drag, startPoint x: 68, startPoint y: 568, endPoint x: 62, endPoint y: 568, distance: 6.0
click at [66, 568] on textarea at bounding box center [107, 568] width 144 height 9
type textarea "Can you help me debug this by helping me to undersatnd what this means: Variabl…"
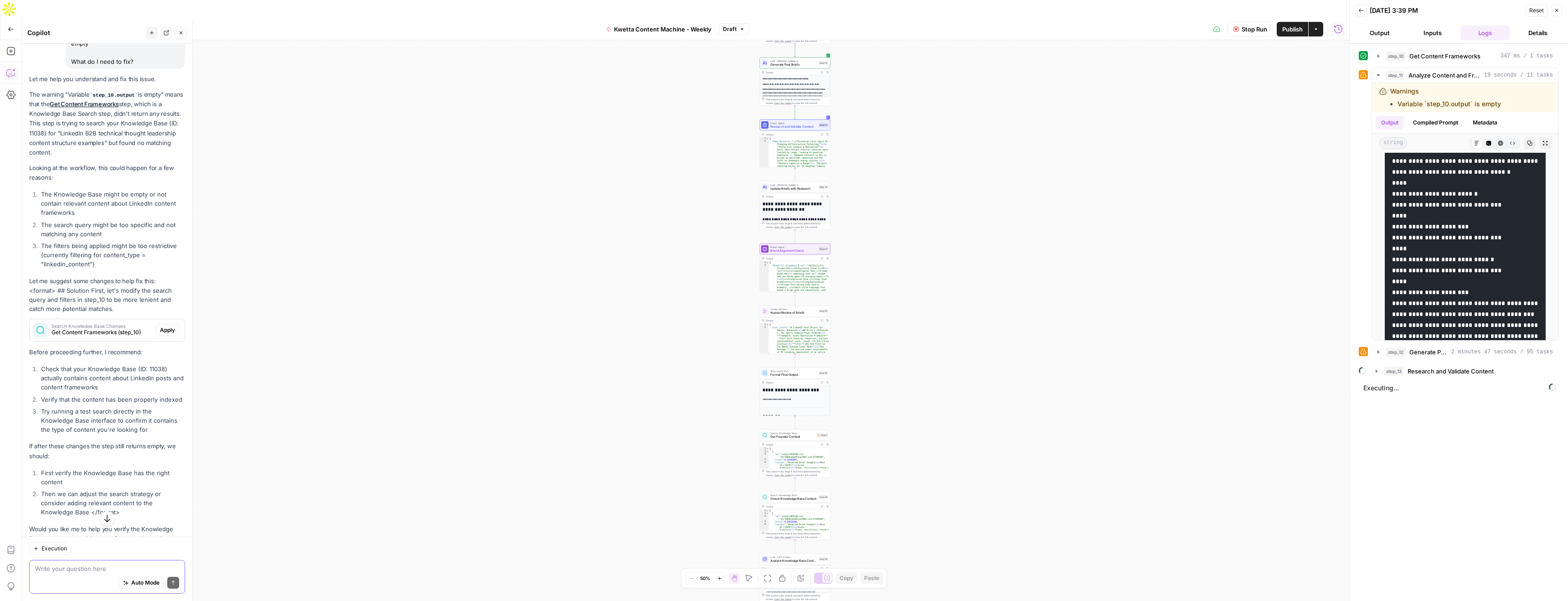
scroll to position [109, 0]
click at [11, 26] on icon "button" at bounding box center [11, 29] width 6 height 6
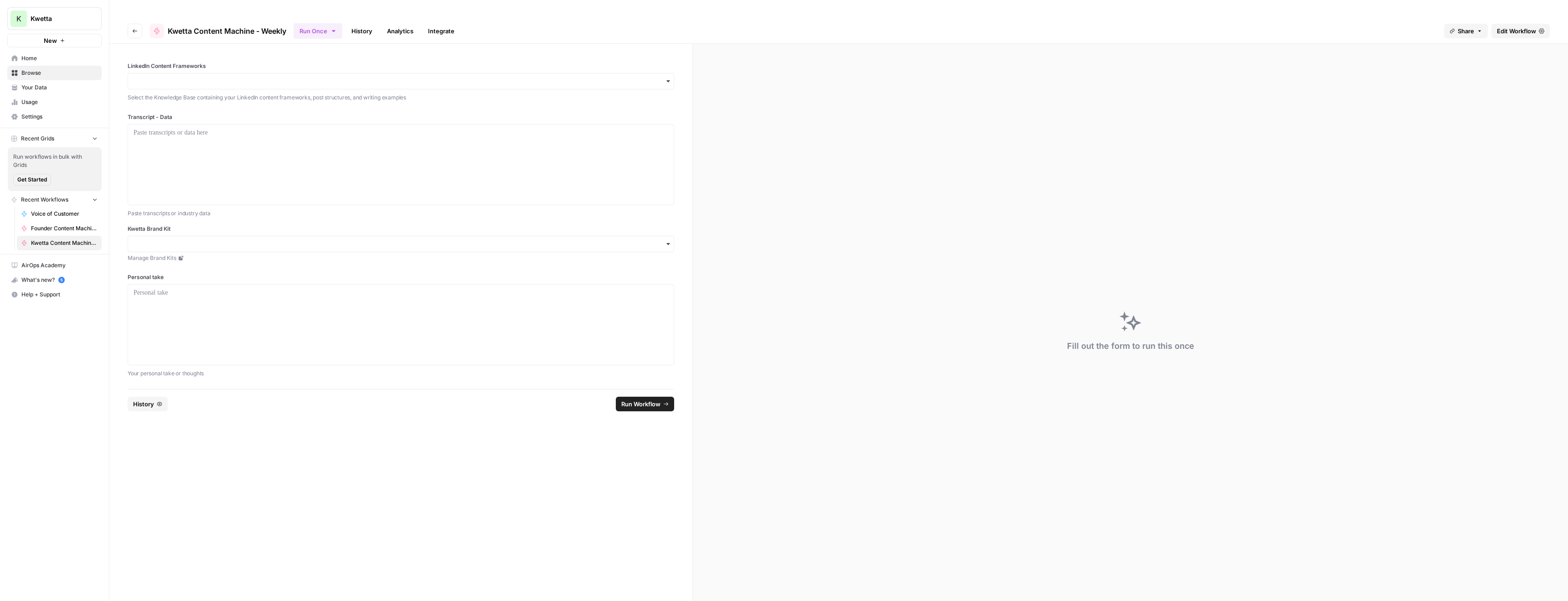
click at [38, 87] on span "Your Data" at bounding box center [59, 87] width 76 height 8
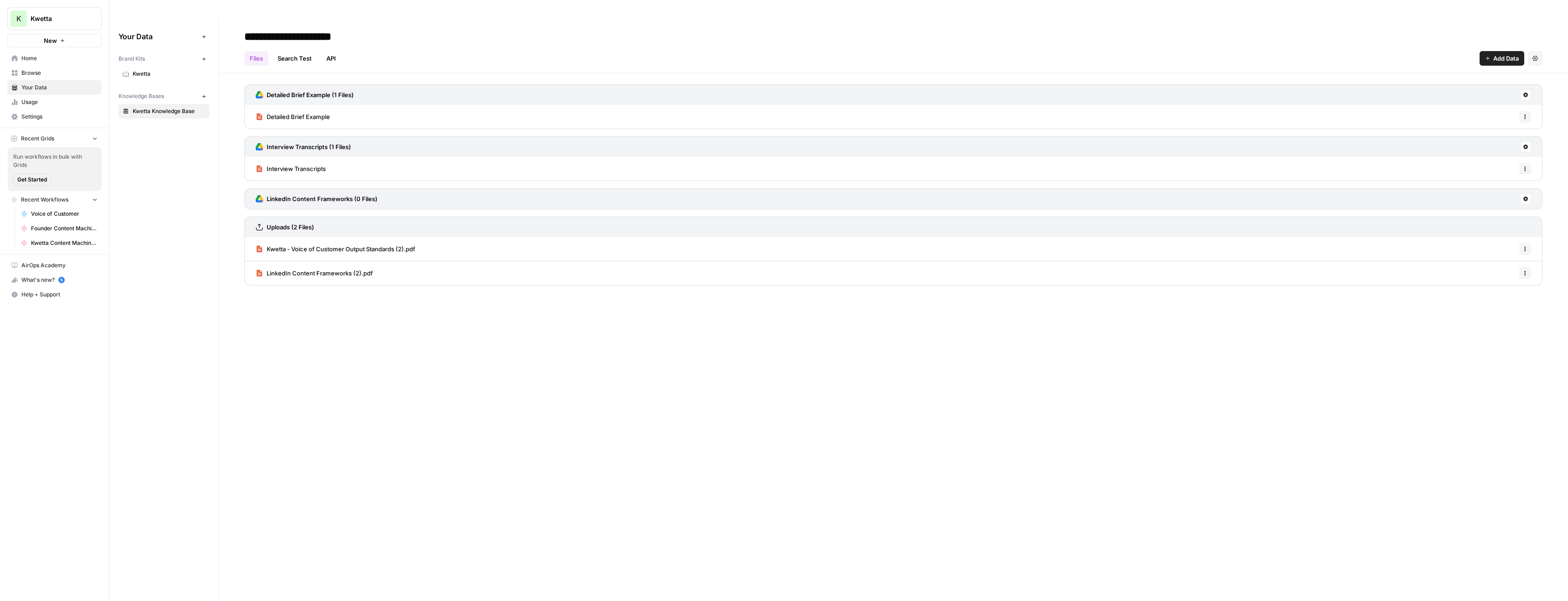
click at [329, 194] on h3 "LinkedIn Content Frameworks (0 Files)" at bounding box center [322, 199] width 111 height 9
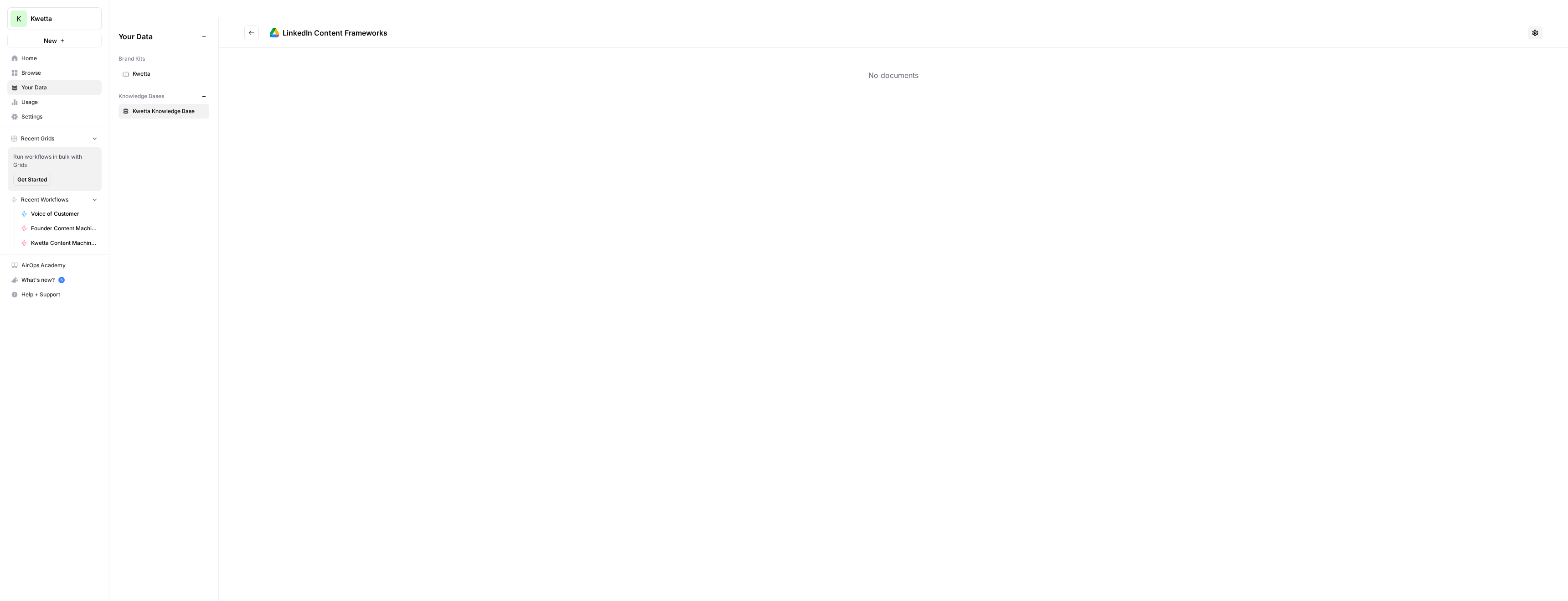
click at [251, 30] on icon "Go back" at bounding box center [251, 33] width 6 height 6
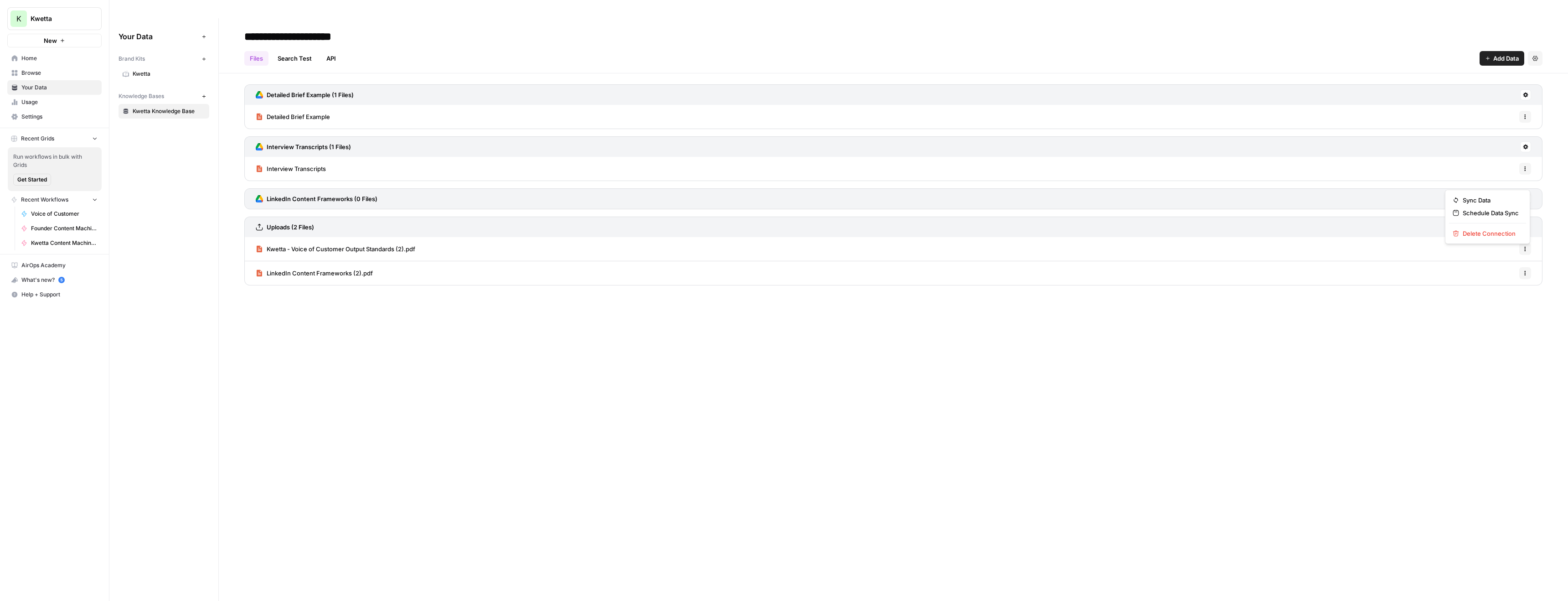
click at [1523, 196] on icon at bounding box center [1525, 199] width 5 height 5
click at [1472, 233] on span "Delete Connection" at bounding box center [1491, 233] width 56 height 9
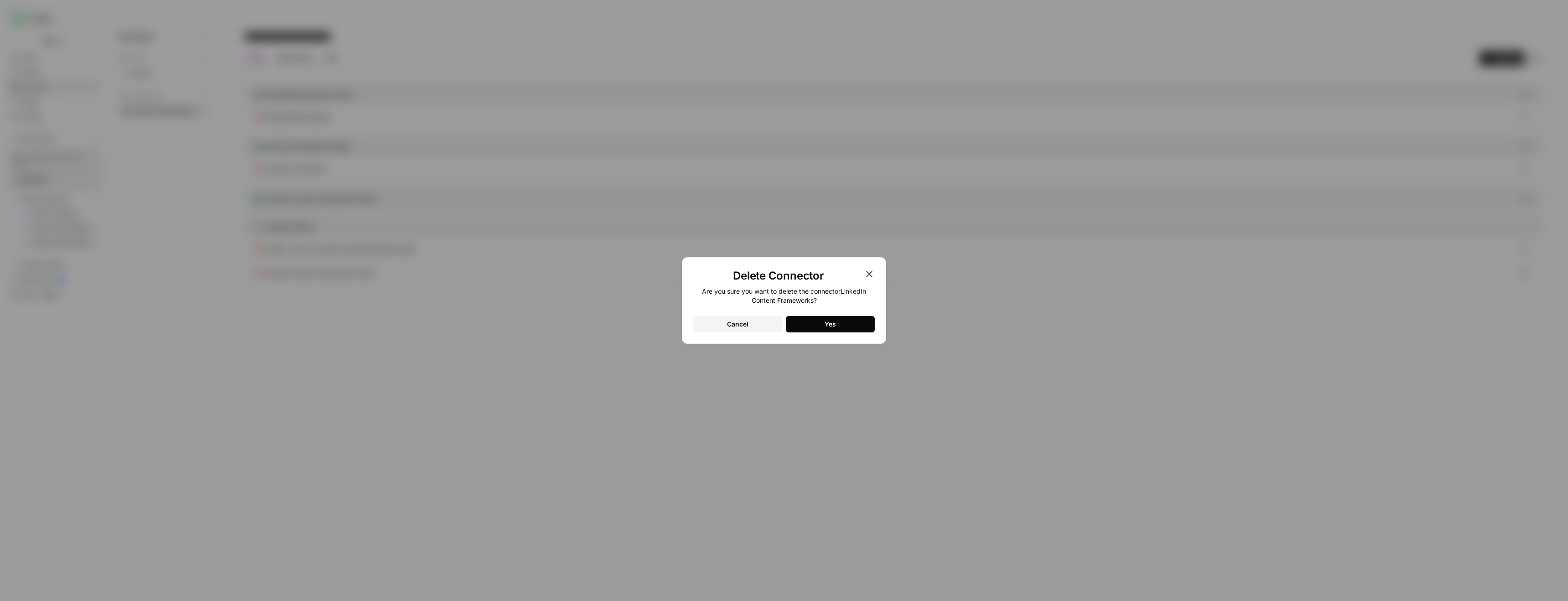
click at [827, 329] on button "Yes" at bounding box center [830, 324] width 89 height 16
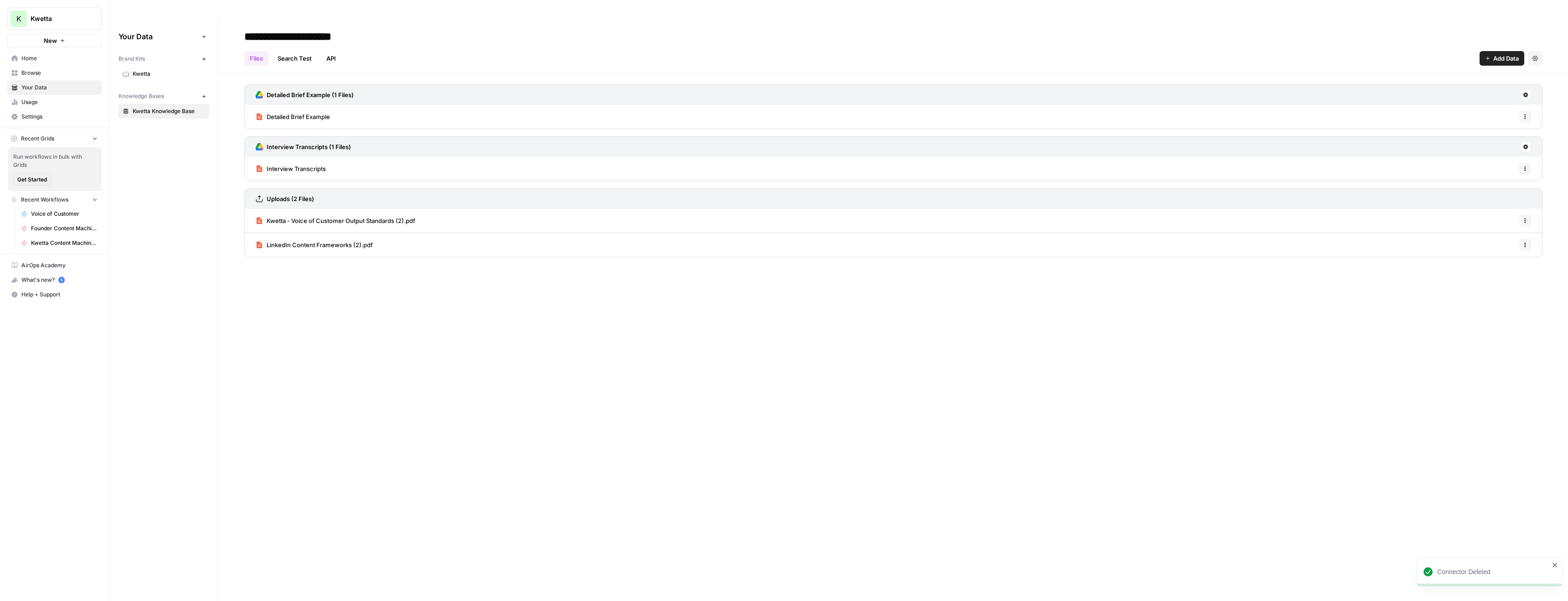
click at [340, 142] on h3 "Interview Transcripts (1 Files)" at bounding box center [309, 147] width 85 height 9
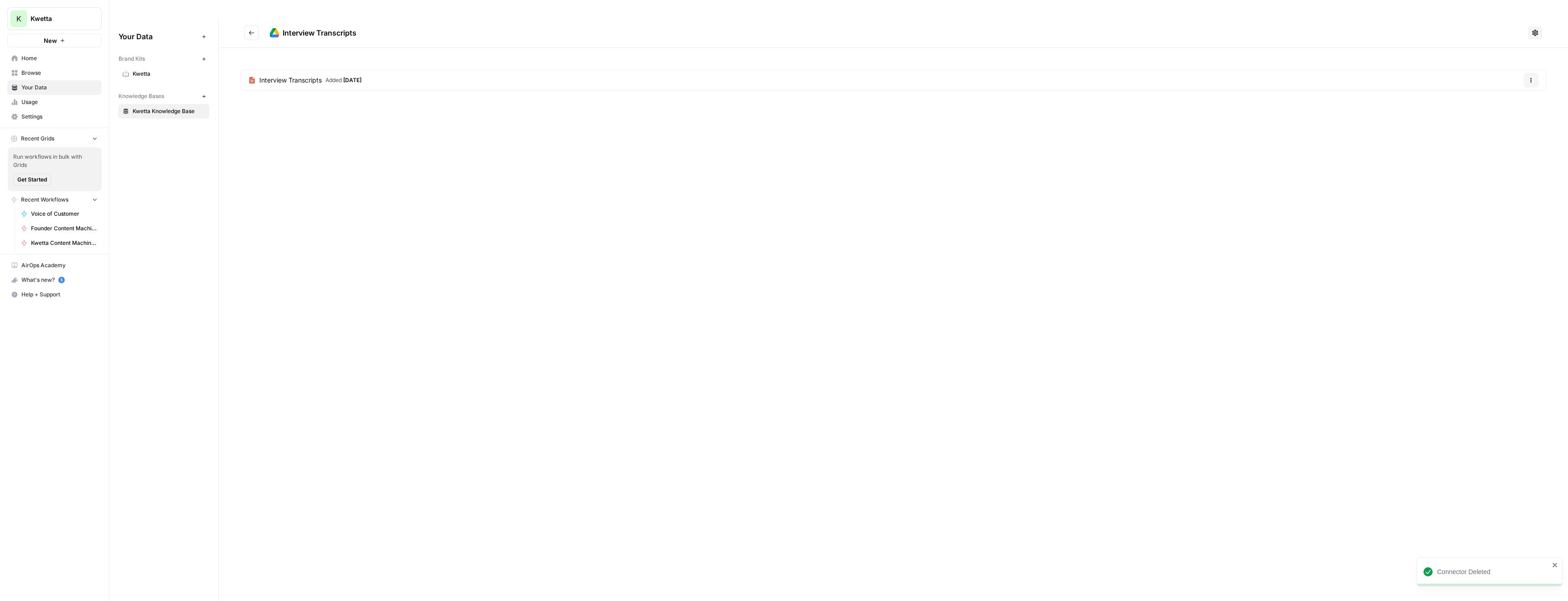
click at [250, 30] on icon "Go back" at bounding box center [251, 33] width 6 height 6
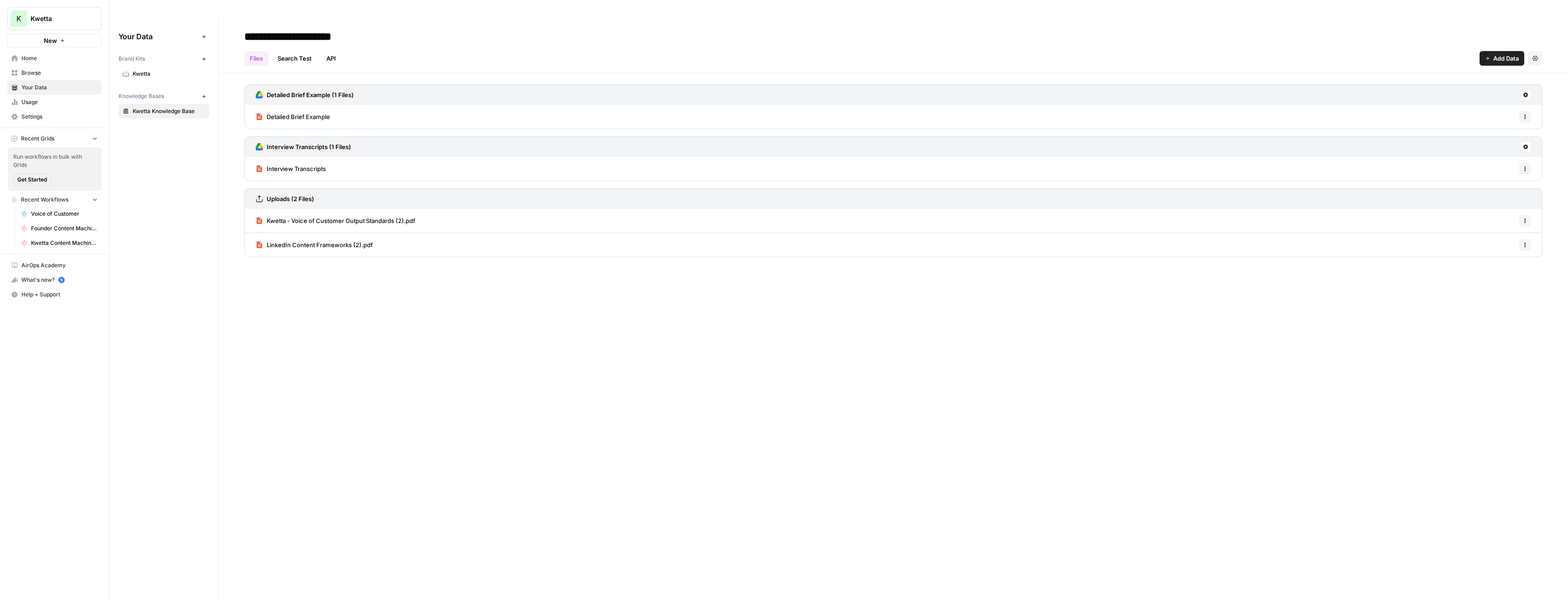
click at [299, 164] on span "Interview Transcripts" at bounding box center [296, 169] width 59 height 9
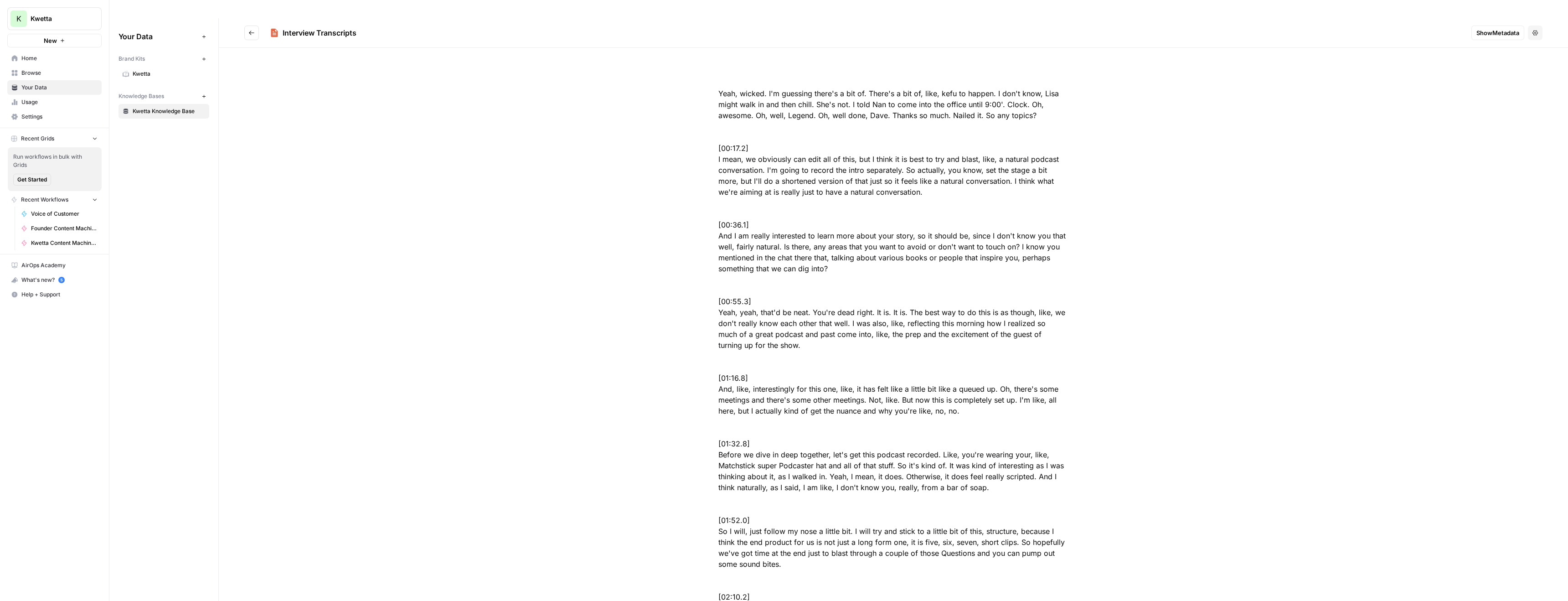
click at [247, 26] on button "Go back" at bounding box center [251, 33] width 15 height 15
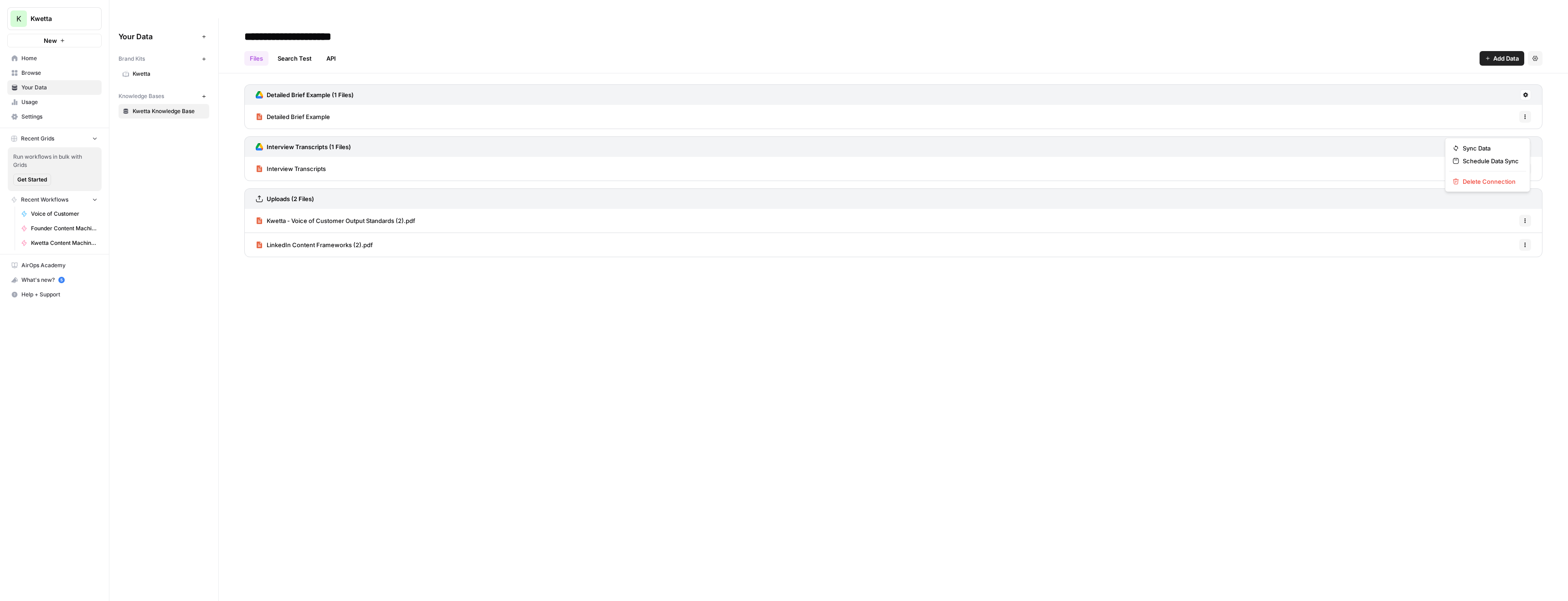
click at [1524, 144] on icon at bounding box center [1526, 147] width 5 height 5
click at [1498, 183] on span "Delete Connection" at bounding box center [1491, 181] width 56 height 9
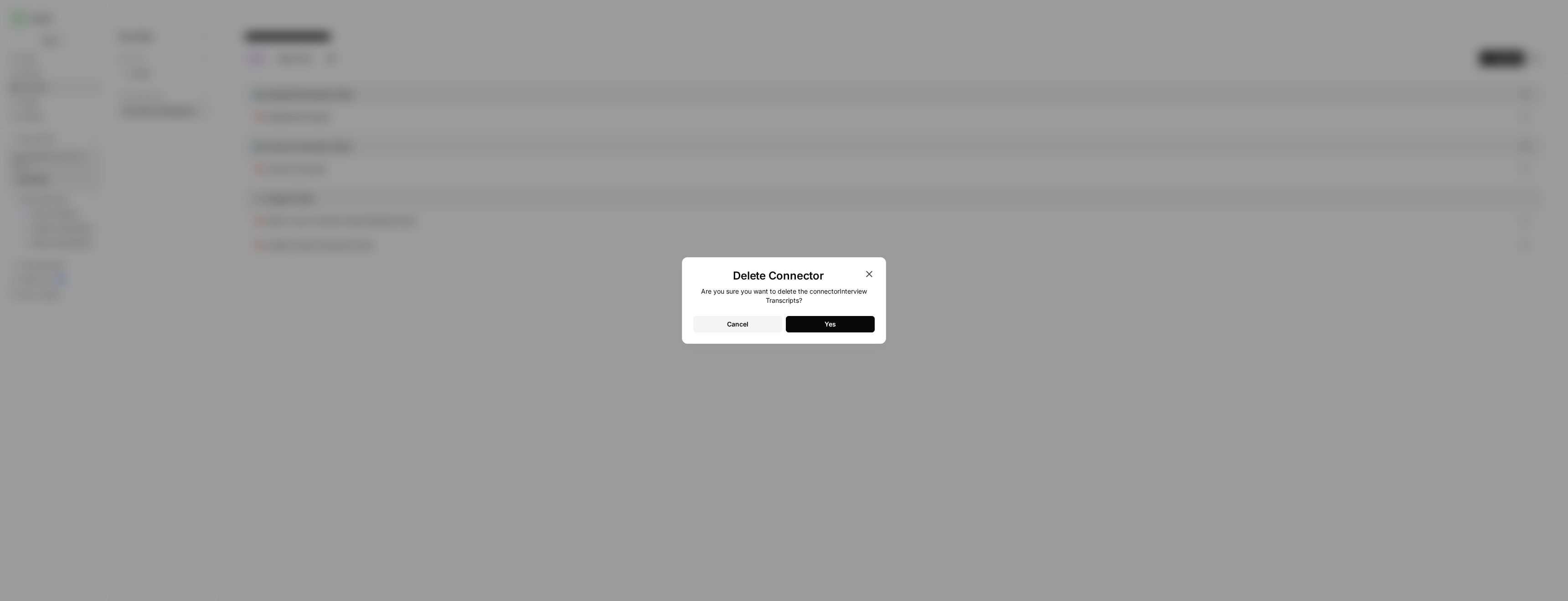
click at [813, 318] on button "Yes" at bounding box center [830, 324] width 89 height 16
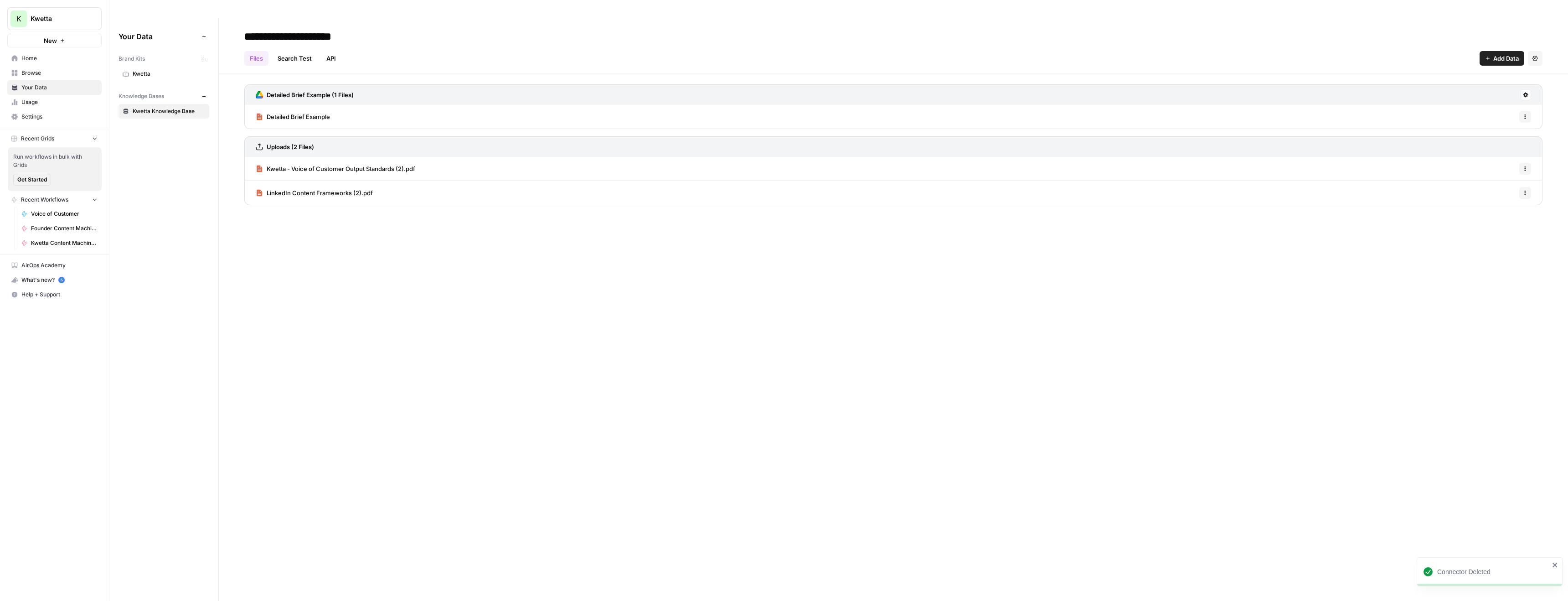
click at [315, 112] on span "Detailed Brief Example" at bounding box center [298, 116] width 63 height 9
click at [329, 188] on span "LinkedIn Content Frameworks (2).pdf" at bounding box center [320, 192] width 106 height 9
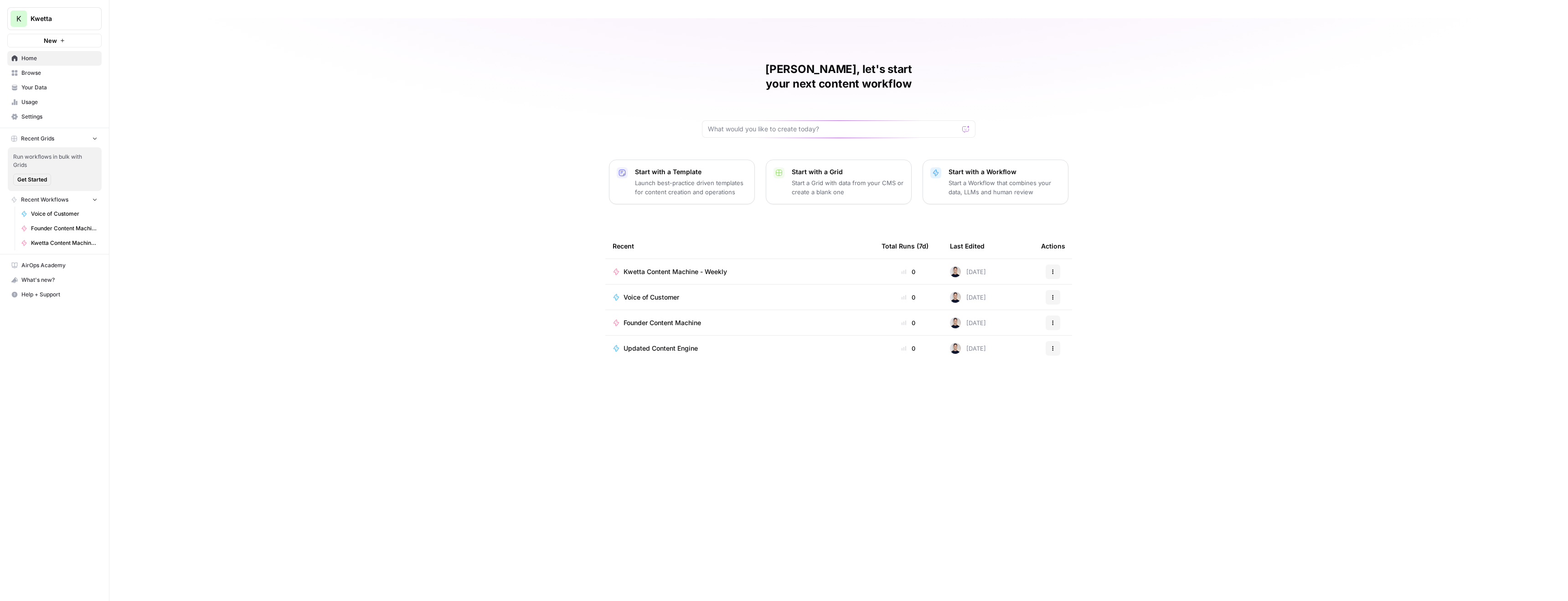
click at [41, 86] on span "Your Data" at bounding box center [59, 87] width 76 height 8
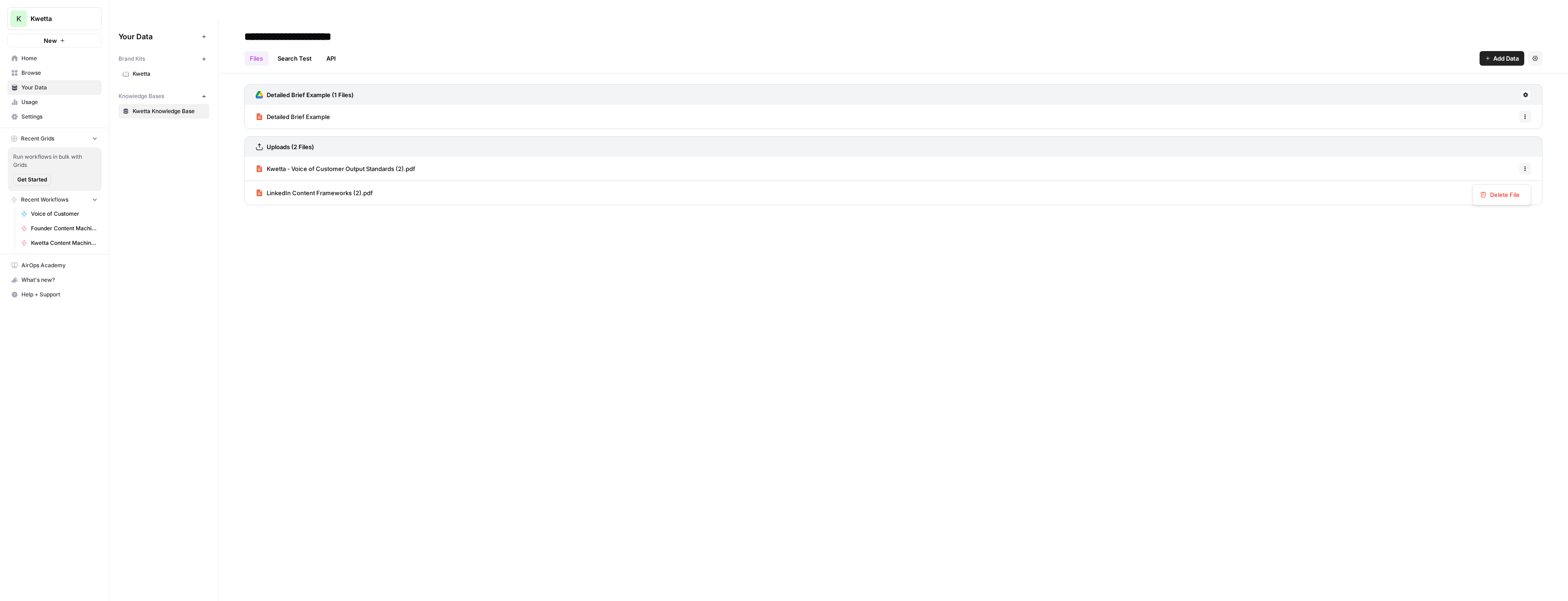
click at [1527, 190] on icon "button" at bounding box center [1525, 192] width 5 height 5
click at [1509, 194] on span "Delete File" at bounding box center [1505, 194] width 30 height 9
click at [768, 118] on div "Cancel Delete" at bounding box center [784, 116] width 175 height 16
click at [759, 119] on span "Delete" at bounding box center [751, 116] width 19 height 9
click at [1503, 54] on span "Add Data" at bounding box center [1506, 58] width 26 height 9
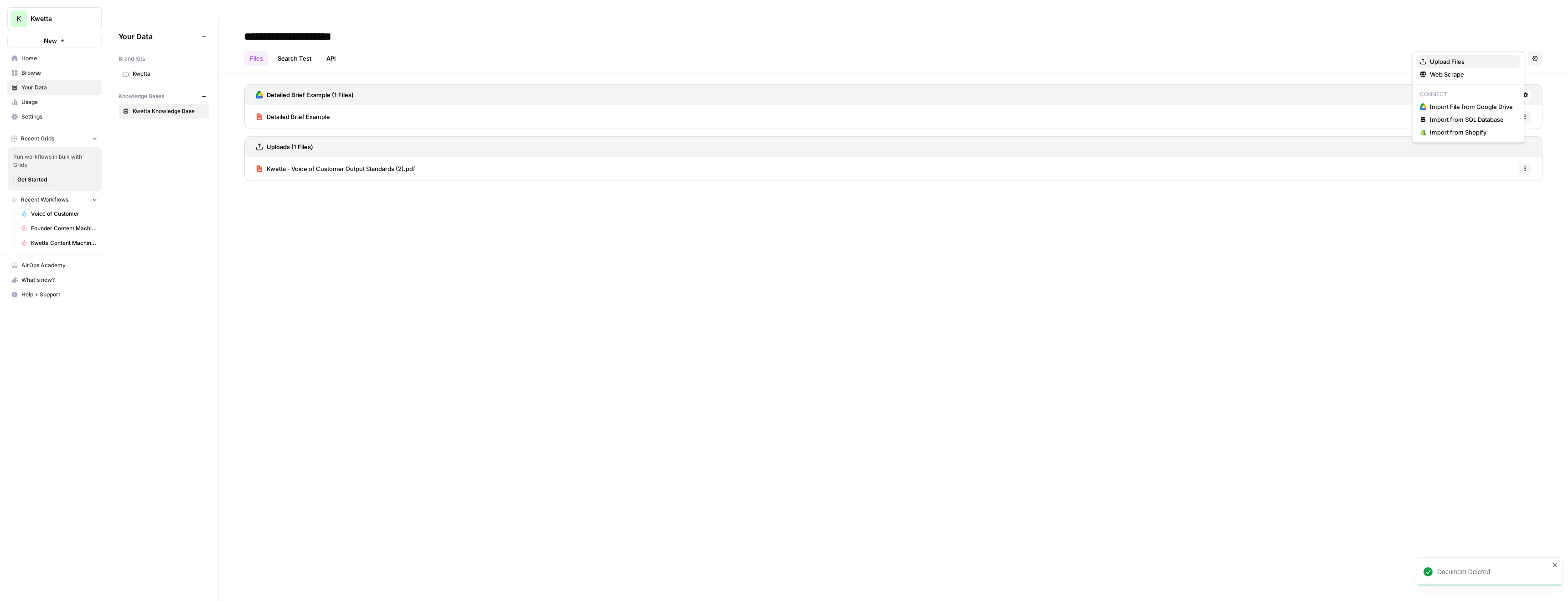
click at [1452, 60] on span "Upload Files" at bounding box center [1471, 62] width 83 height 9
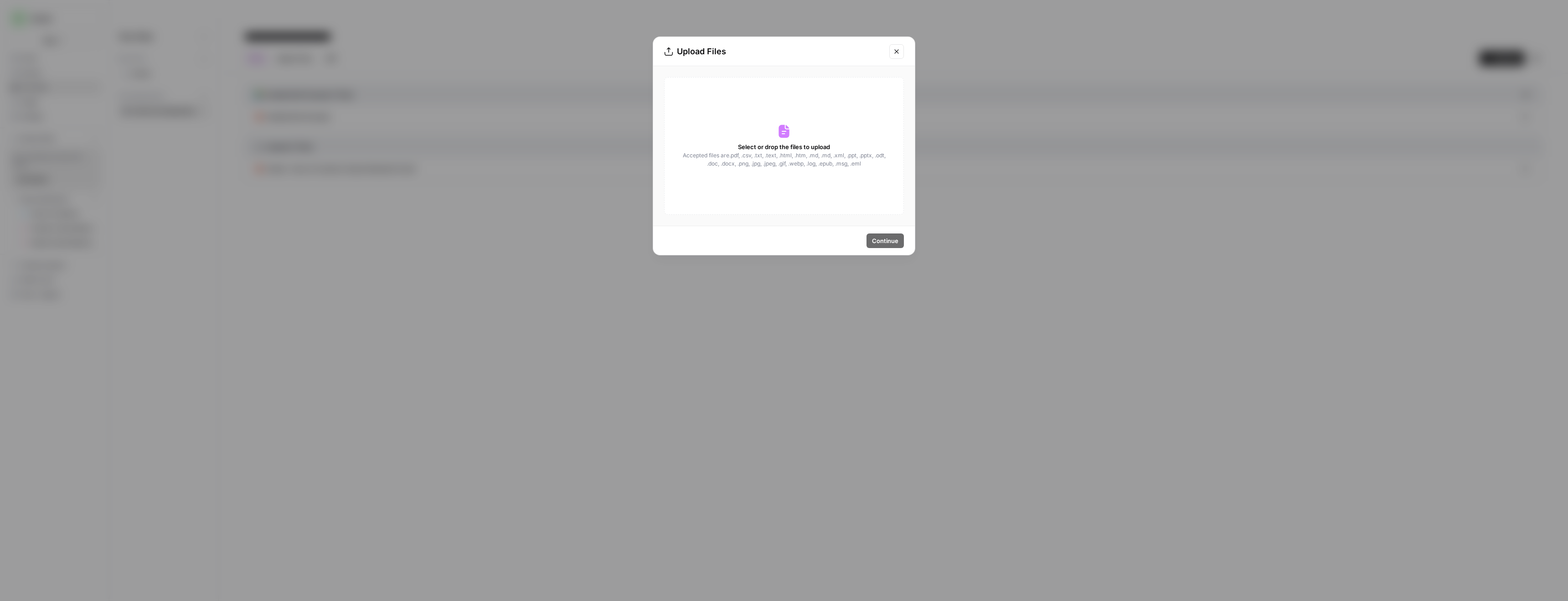
click at [807, 131] on div "Select or drop the files to upload Accepted files are .pdf, .csv, .txt, .text, …" at bounding box center [784, 146] width 240 height 138
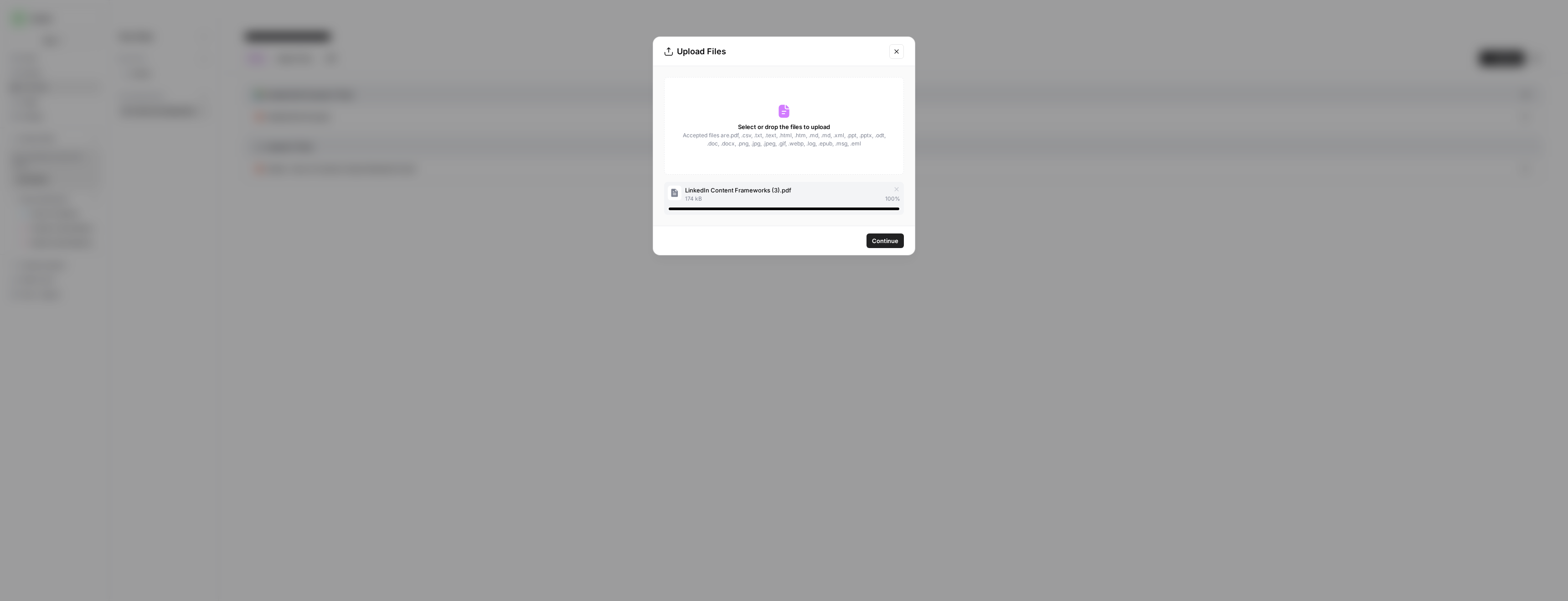
click at [881, 240] on span "Continue" at bounding box center [885, 241] width 26 height 9
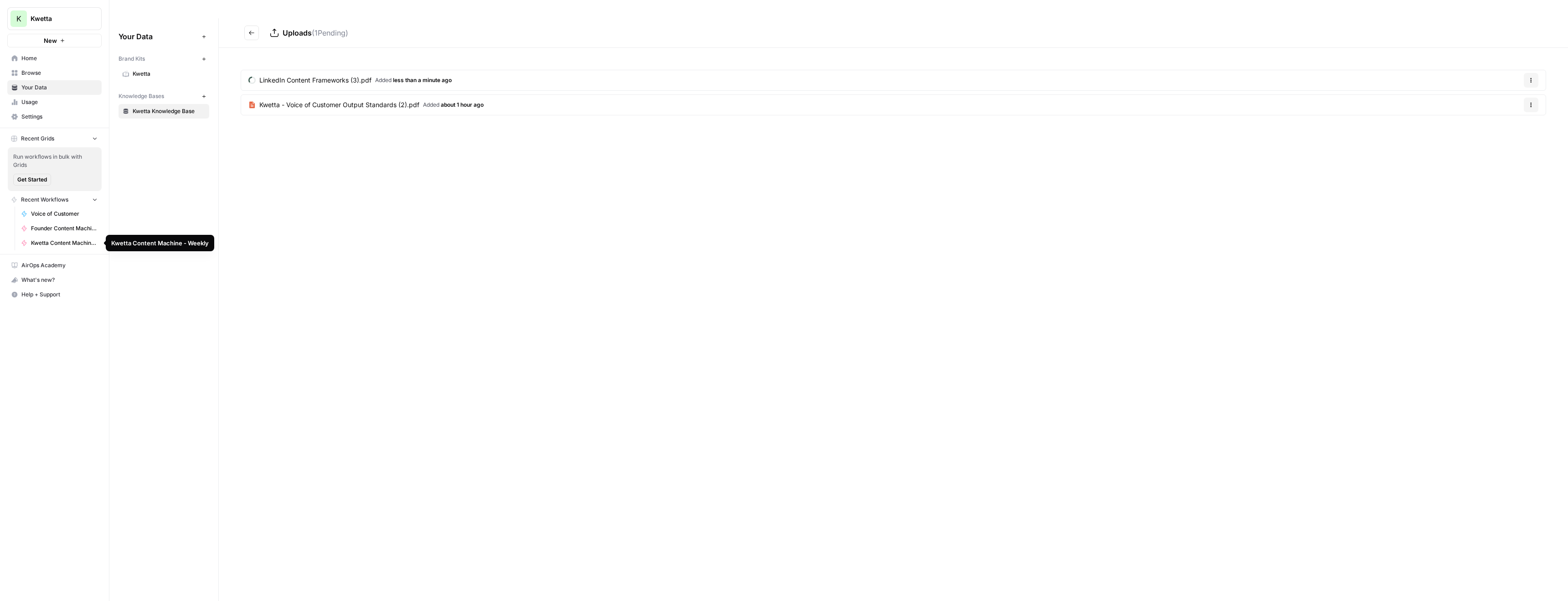
click at [59, 243] on span "Kwetta Content Machine - Weekly" at bounding box center [64, 242] width 66 height 8
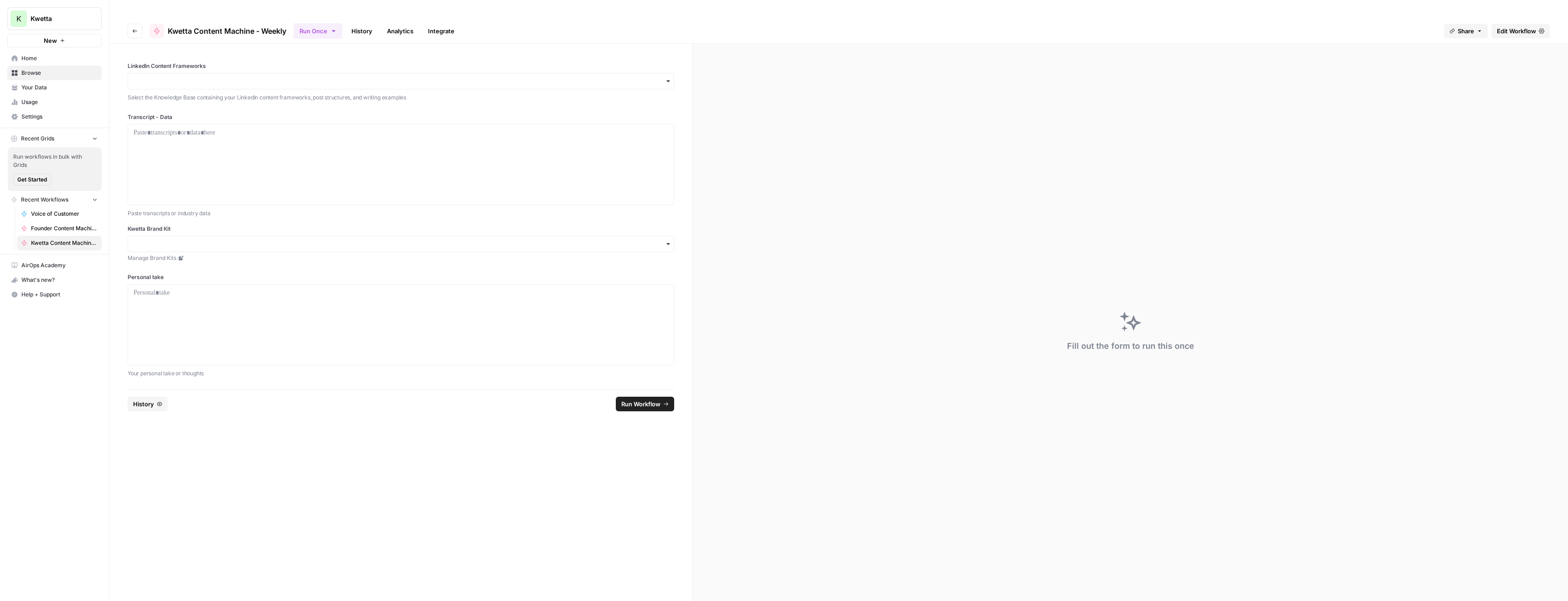
click at [1509, 26] on span "Edit Workflow" at bounding box center [1516, 30] width 39 height 9
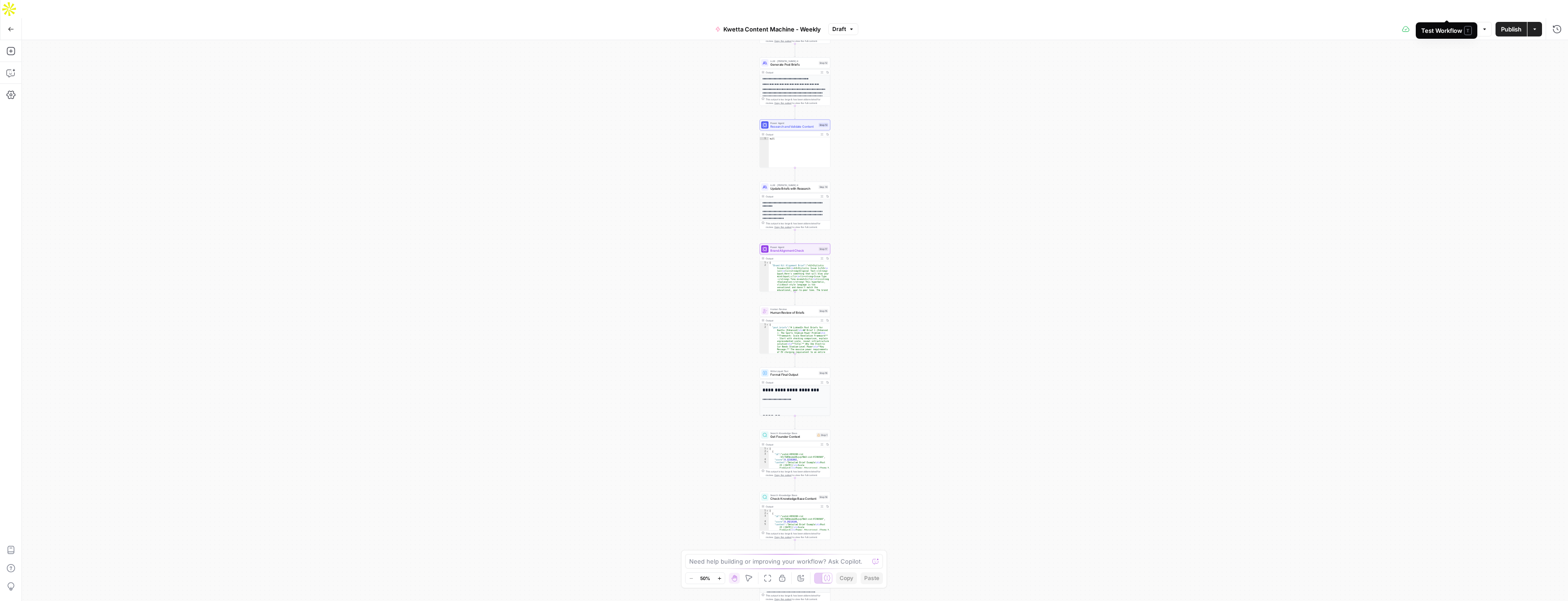
click at [1452, 24] on span "Test Workflow" at bounding box center [1451, 29] width 41 height 9
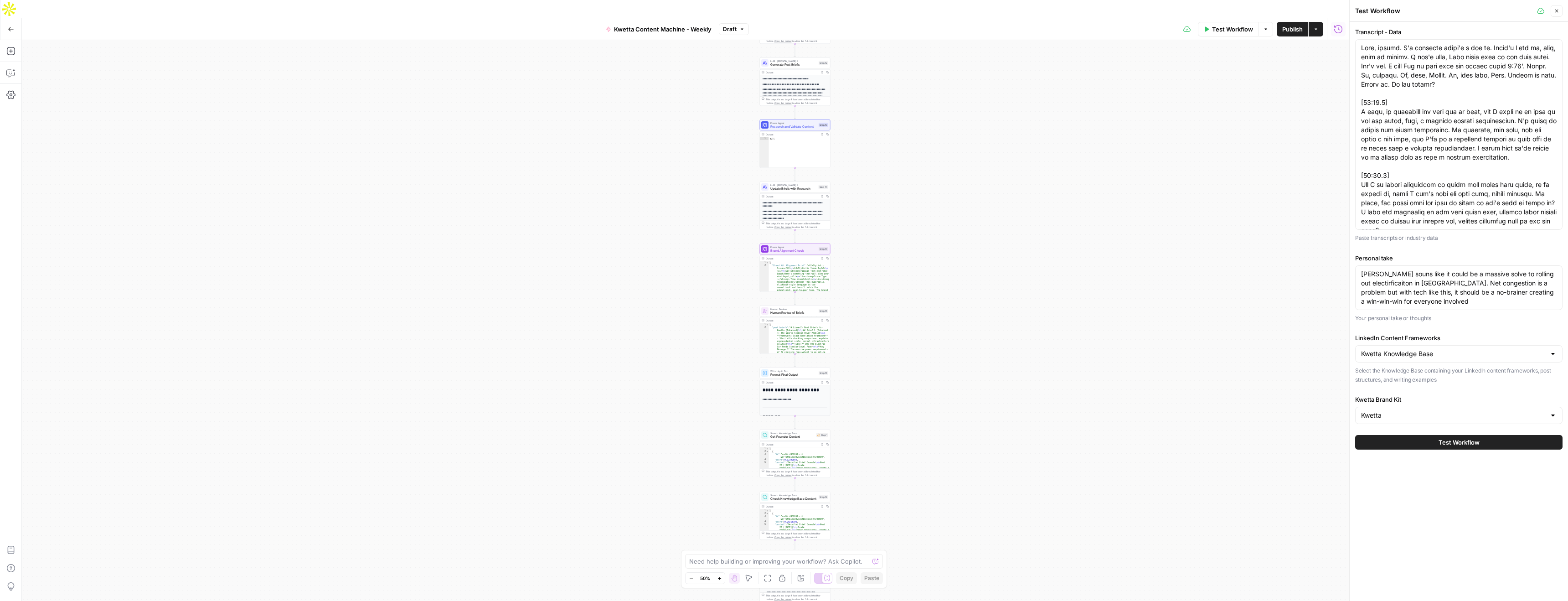
click at [1474, 443] on span "Test Workflow" at bounding box center [1458, 442] width 41 height 9
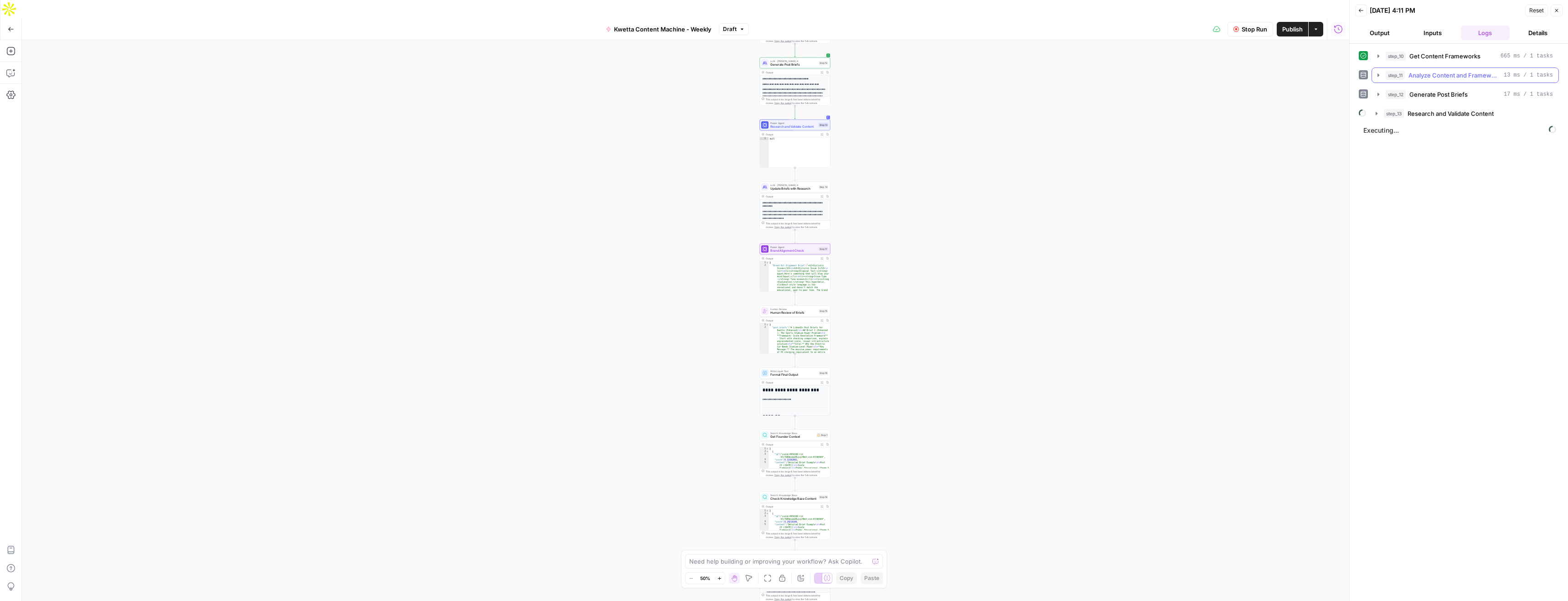
click at [1378, 77] on icon "button" at bounding box center [1378, 76] width 7 height 7
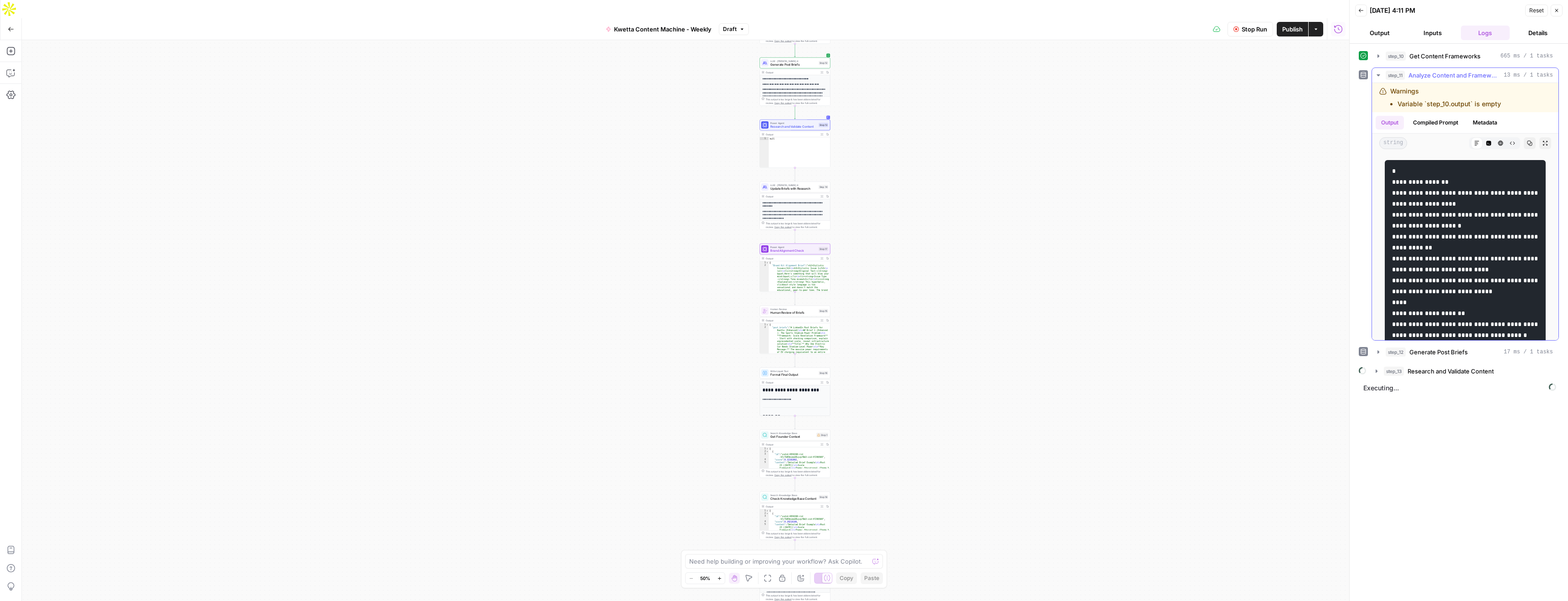
drag, startPoint x: 1508, startPoint y: 104, endPoint x: 1381, endPoint y: 88, distance: 128.0
click at [1381, 88] on div "Warnings Variable `step_10.output` is empty" at bounding box center [1452, 97] width 147 height 22
copy div "Warnings Variable `step_10.output` is empty"
click at [10, 68] on icon "button" at bounding box center [10, 72] width 9 height 9
drag, startPoint x: 63, startPoint y: 577, endPoint x: 57, endPoint y: 574, distance: 6.7
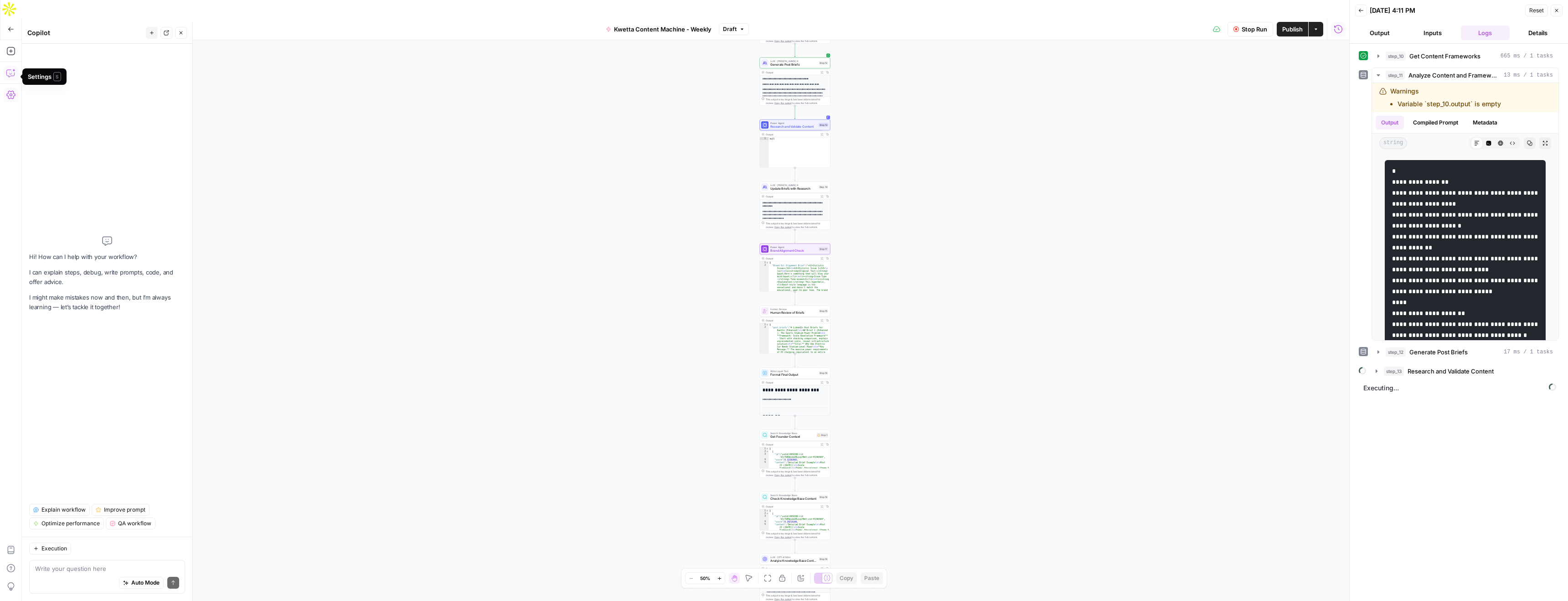
click at [63, 577] on div "Auto Mode Send" at bounding box center [107, 583] width 144 height 20
paste textarea "Warnings Variable `step_10.output` is empty"
type textarea "Help me dubug this. I'm getting this in step three: Warnings Variable `step_10.…"
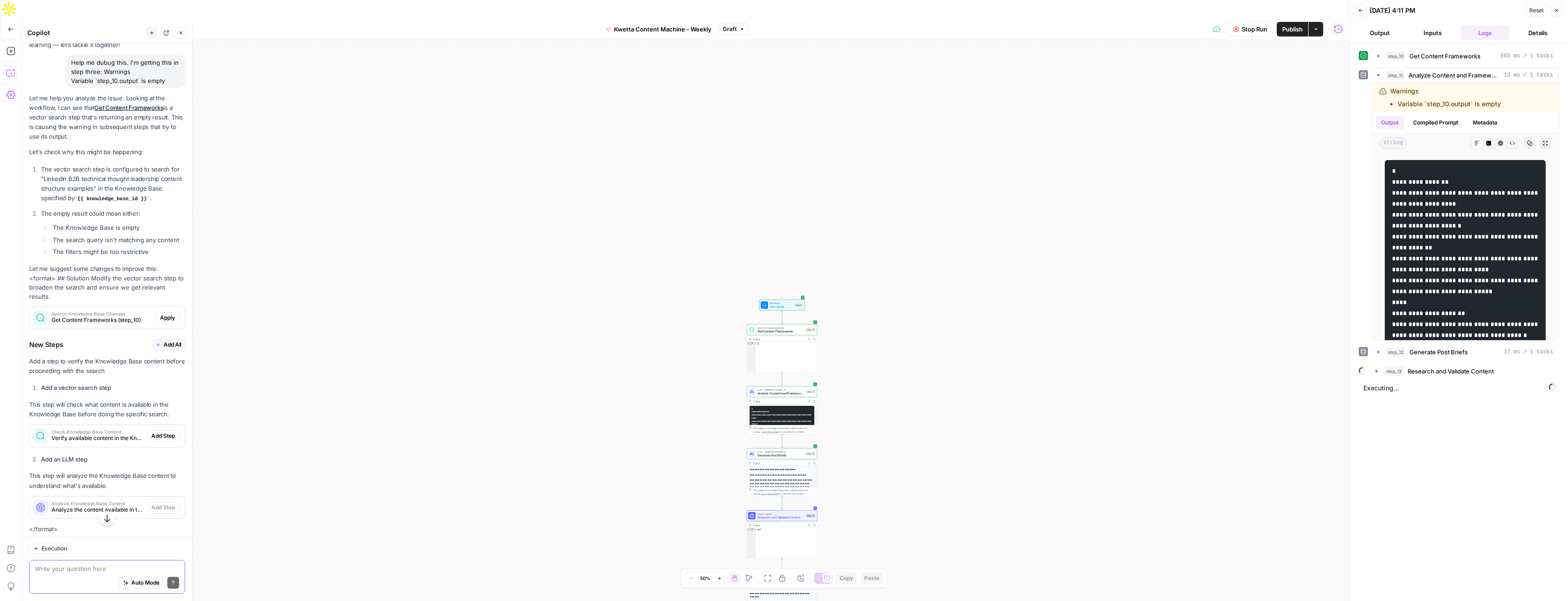
scroll to position [115, 0]
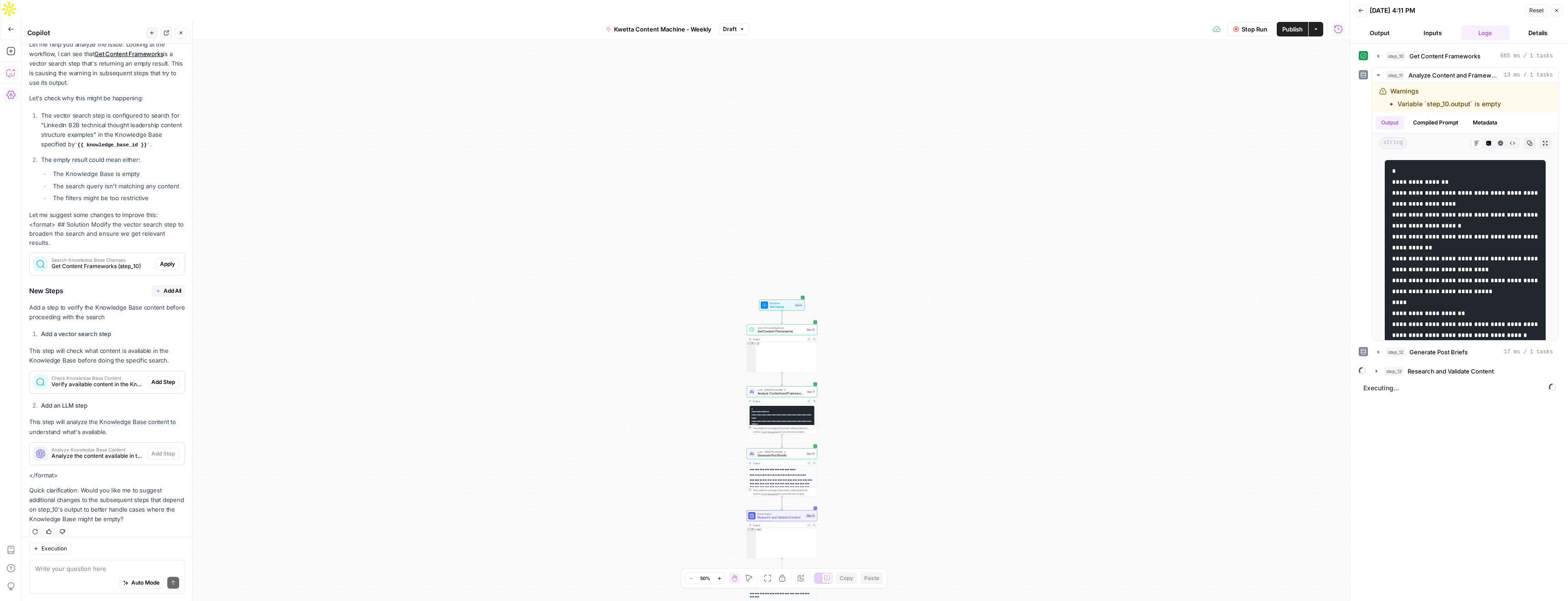
click at [65, 574] on div "Auto Mode Send" at bounding box center [107, 583] width 144 height 20
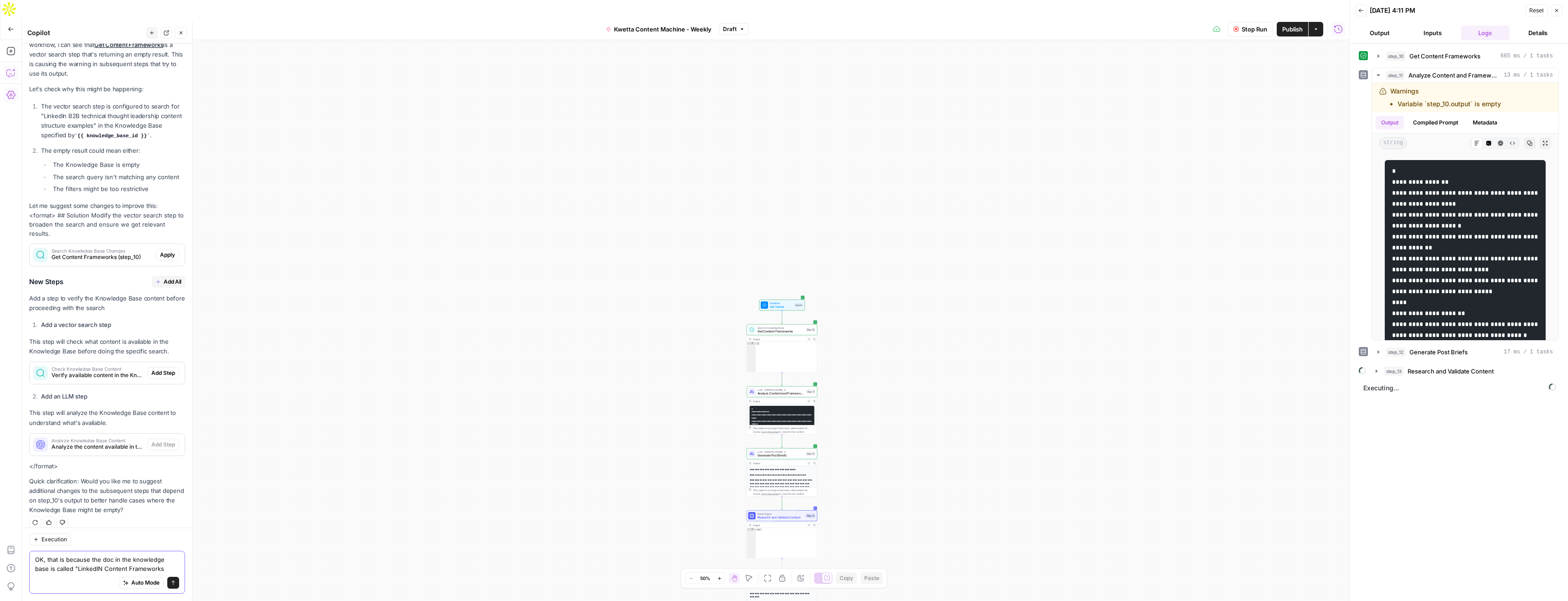
type textarea "OK, that is because the doc in the knowledge base is called "LinkedIN Content F…"
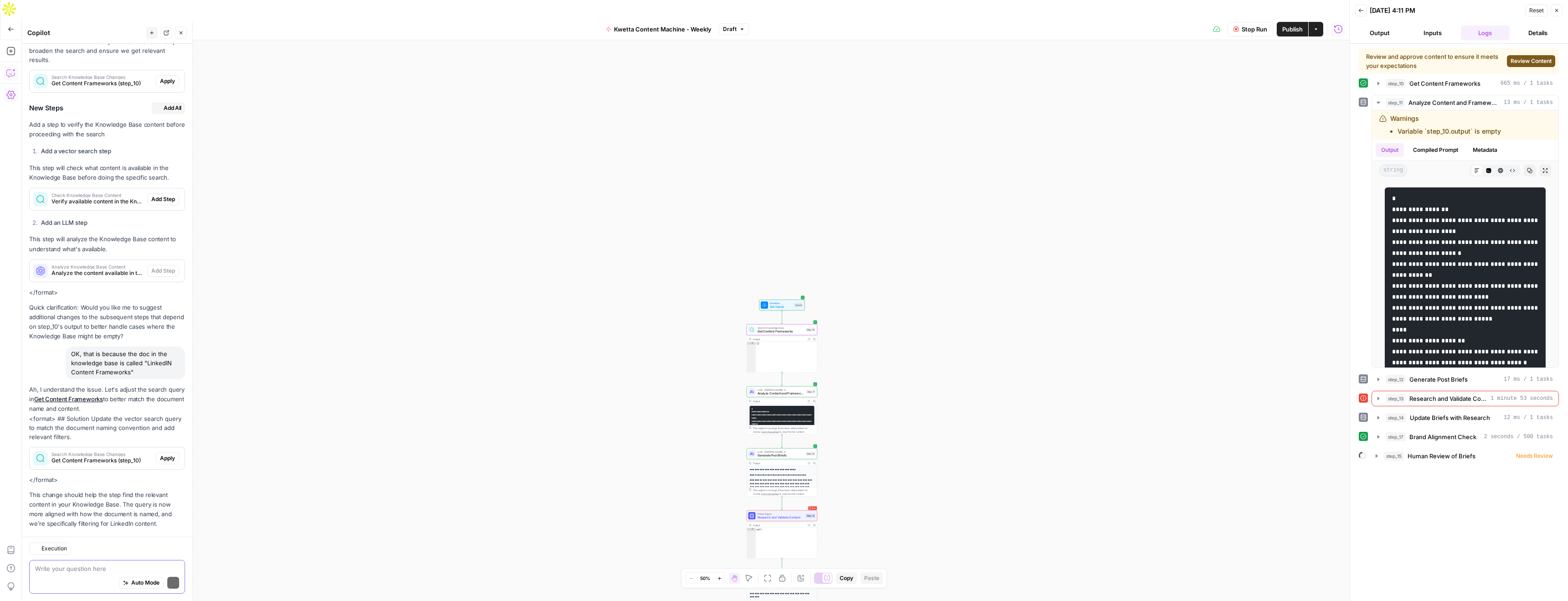
scroll to position [328, 0]
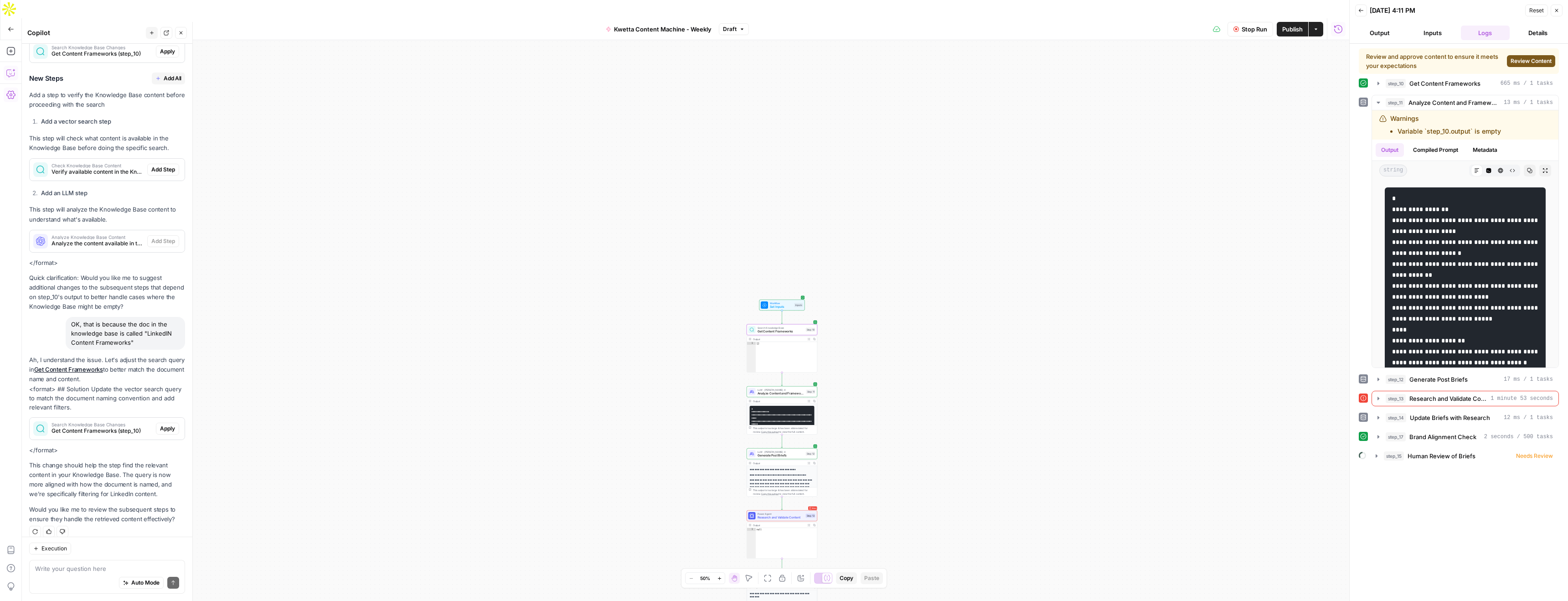
click at [167, 424] on span "Apply" at bounding box center [167, 428] width 15 height 8
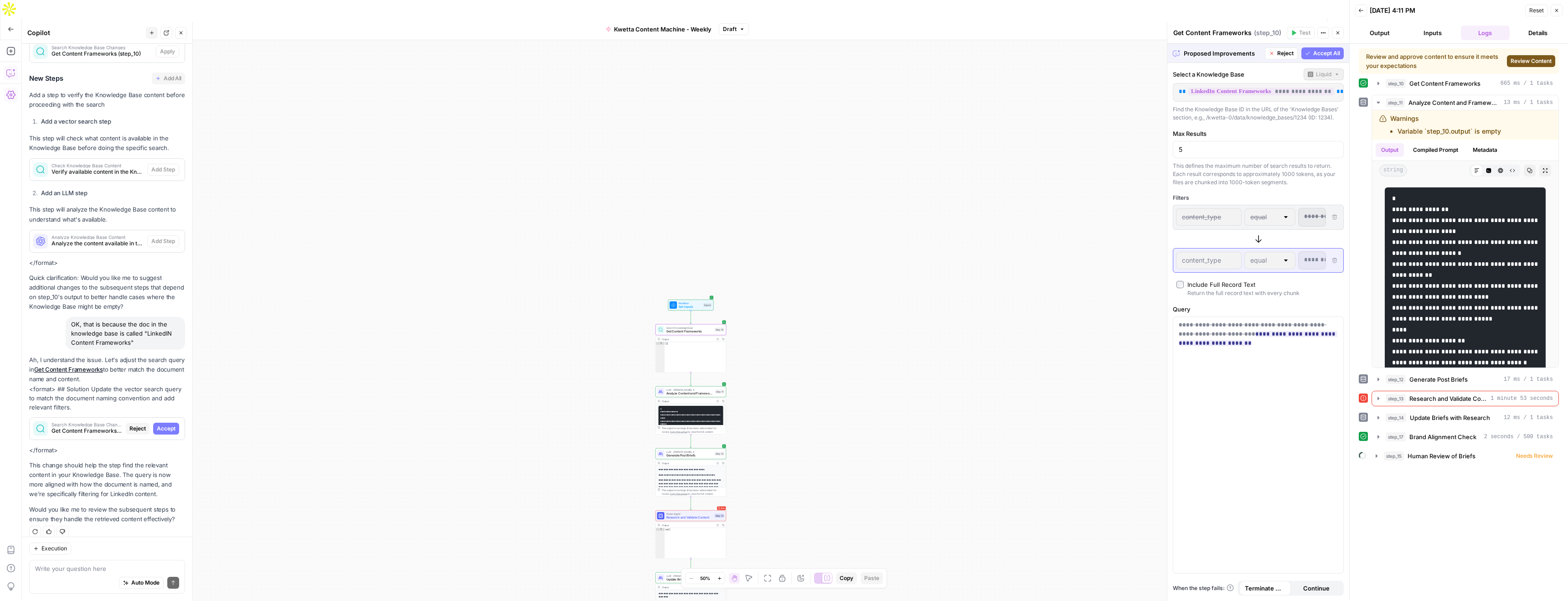
click at [169, 424] on span "Accept" at bounding box center [166, 428] width 19 height 8
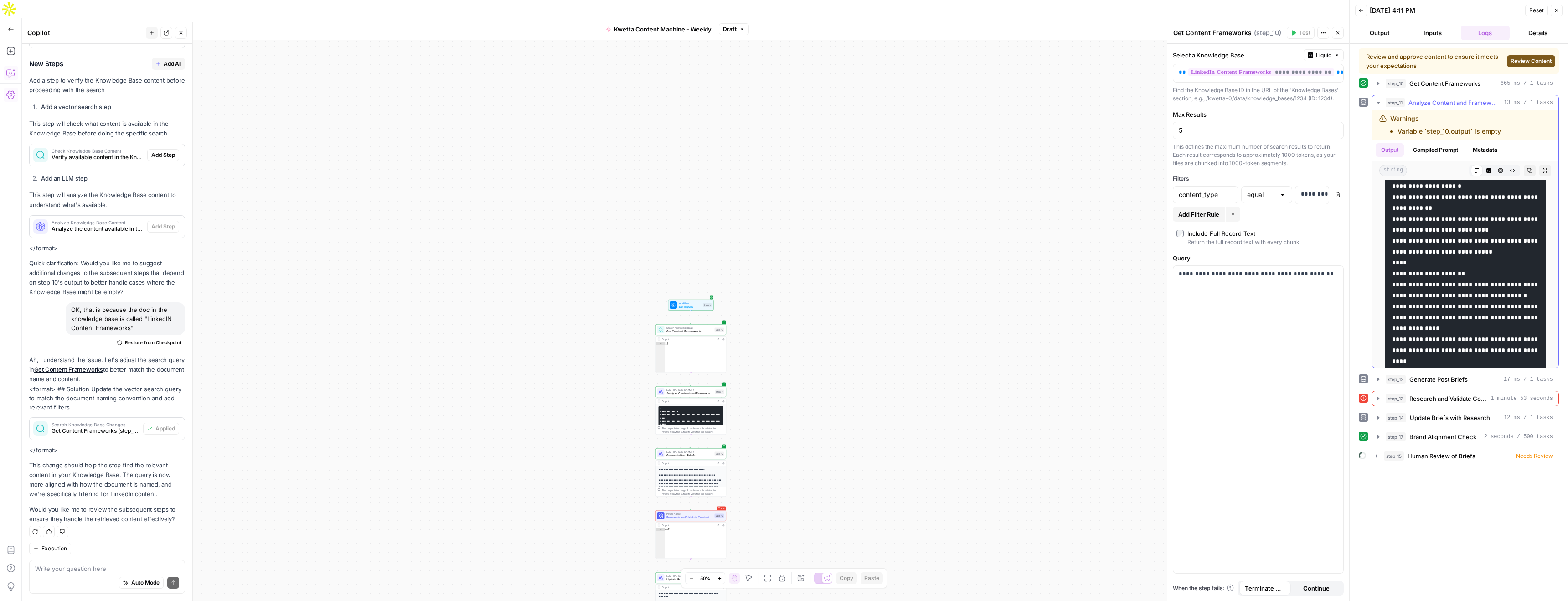
scroll to position [0, 0]
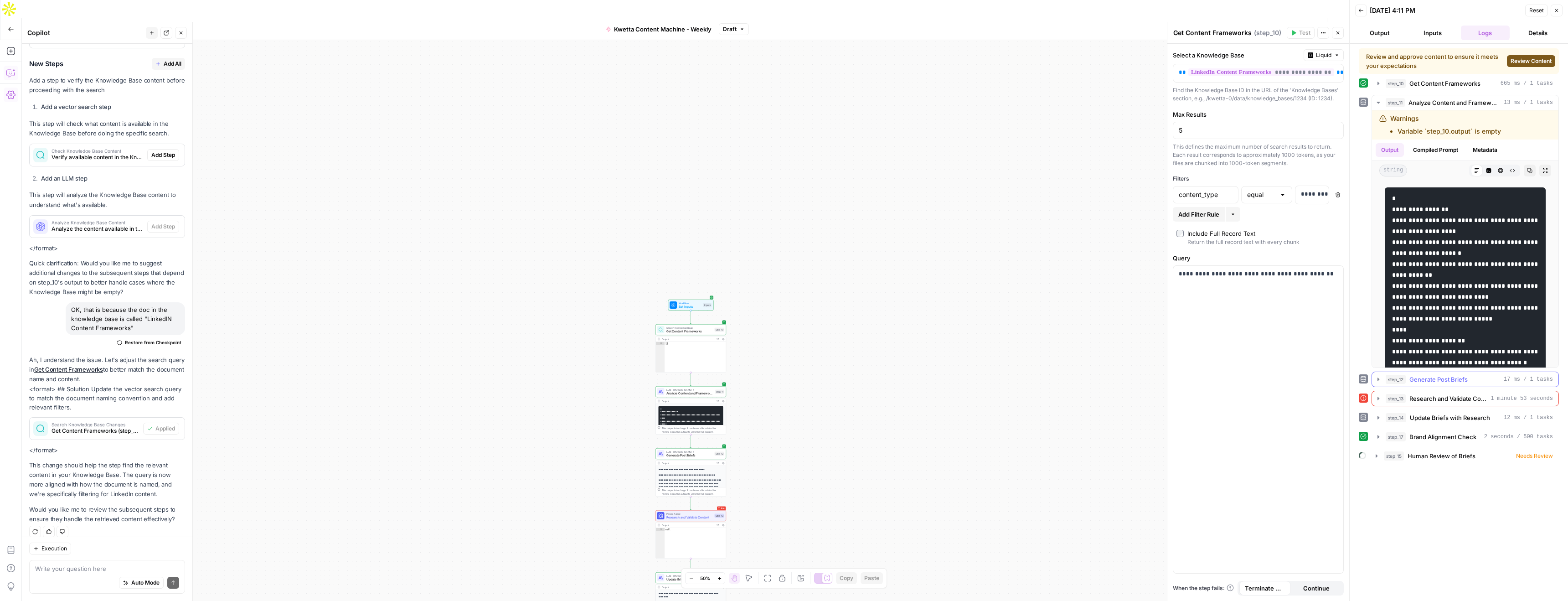
click at [1380, 381] on icon "button" at bounding box center [1378, 379] width 7 height 7
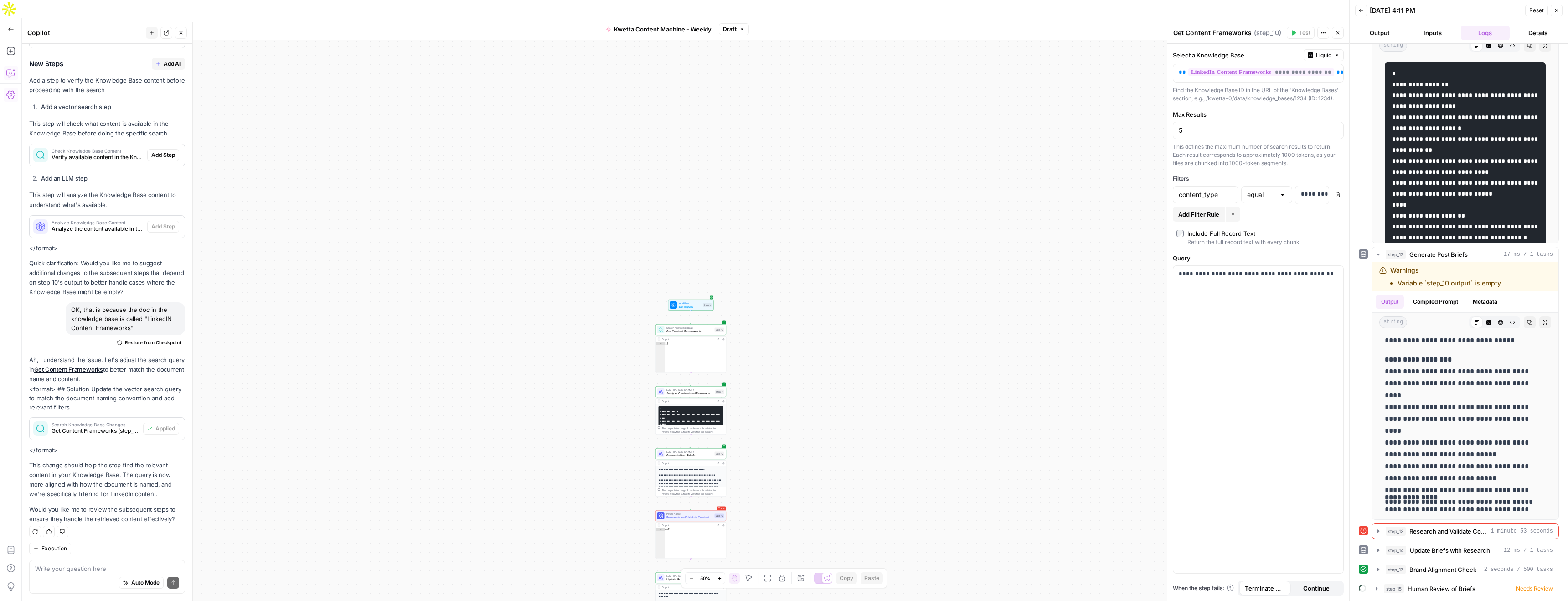
scroll to position [1548, 0]
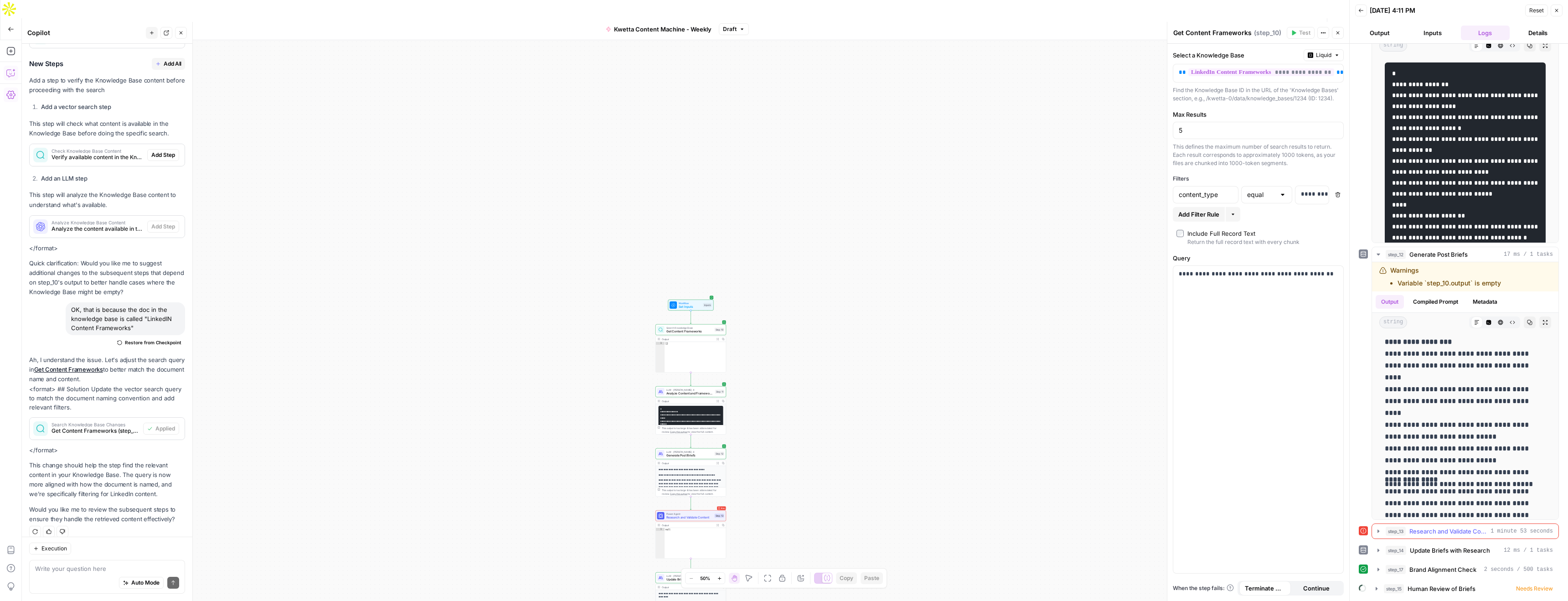
click at [1377, 533] on icon "button" at bounding box center [1378, 531] width 7 height 7
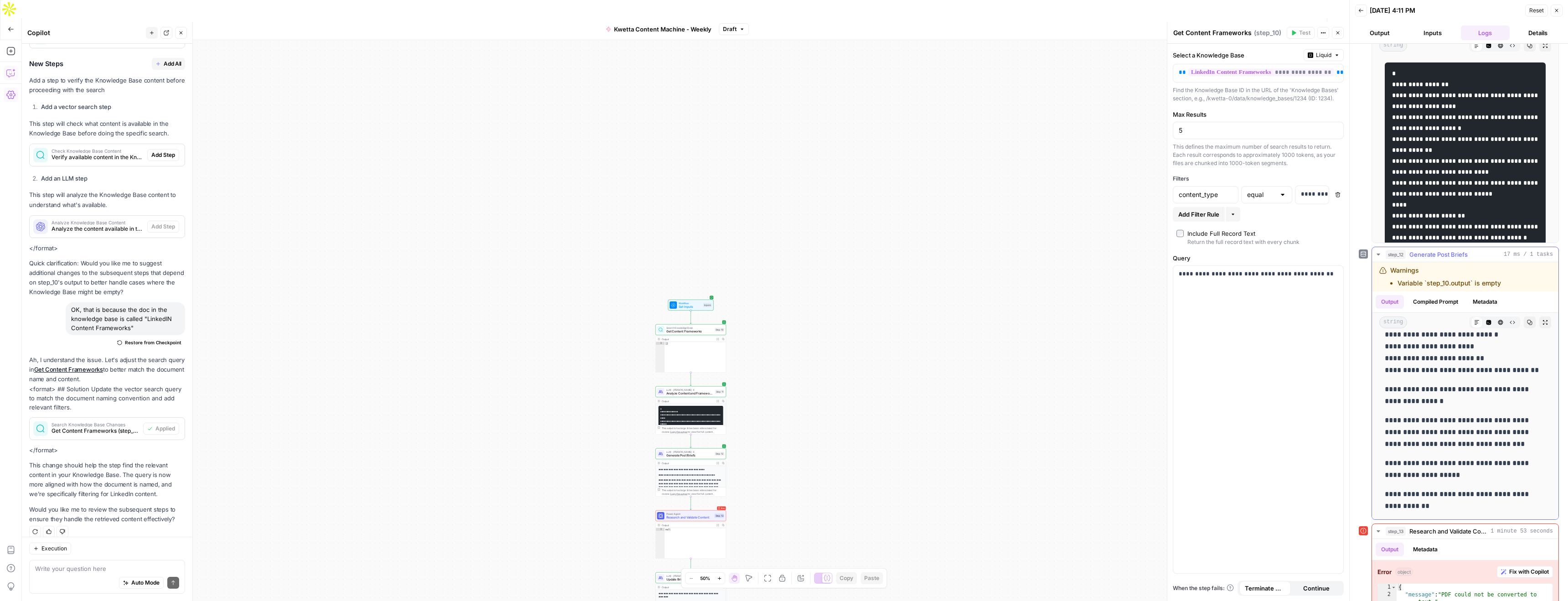
scroll to position [211, 0]
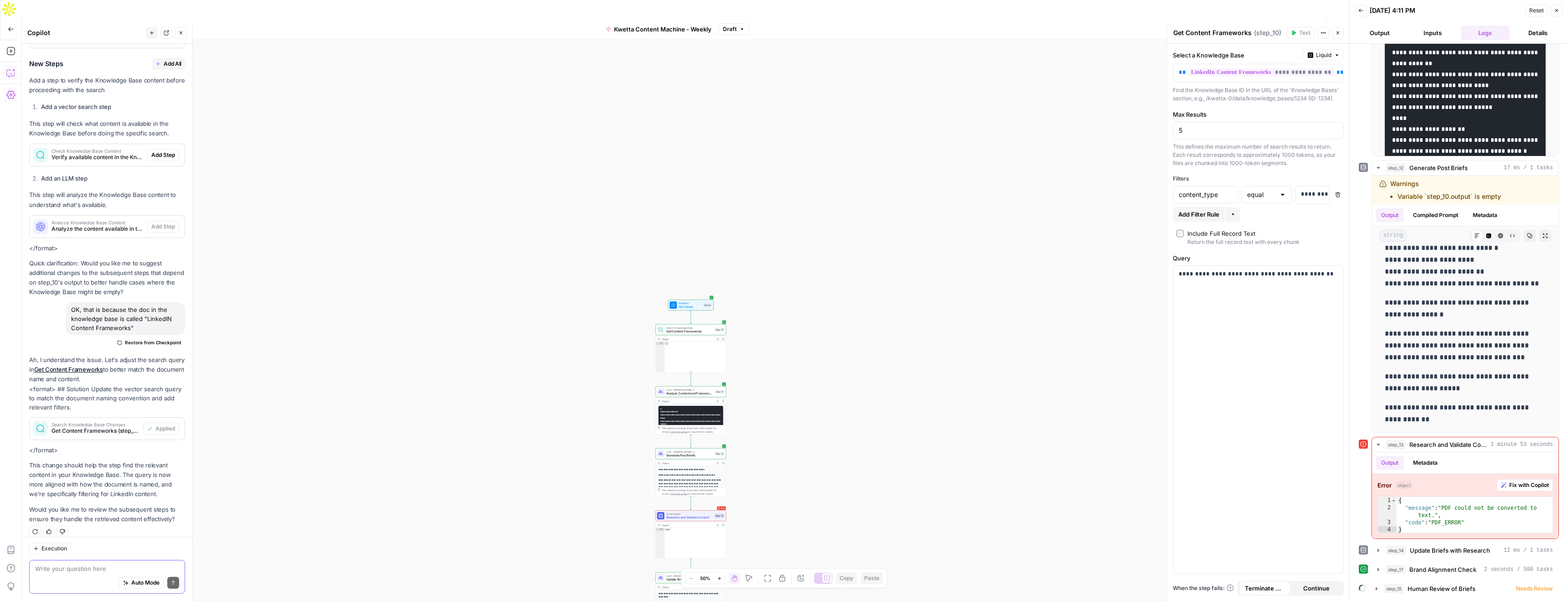
click at [44, 569] on textarea at bounding box center [107, 568] width 144 height 9
type textarea "L"
type textarea "Step 13 is failing. Why? how do we fix?"
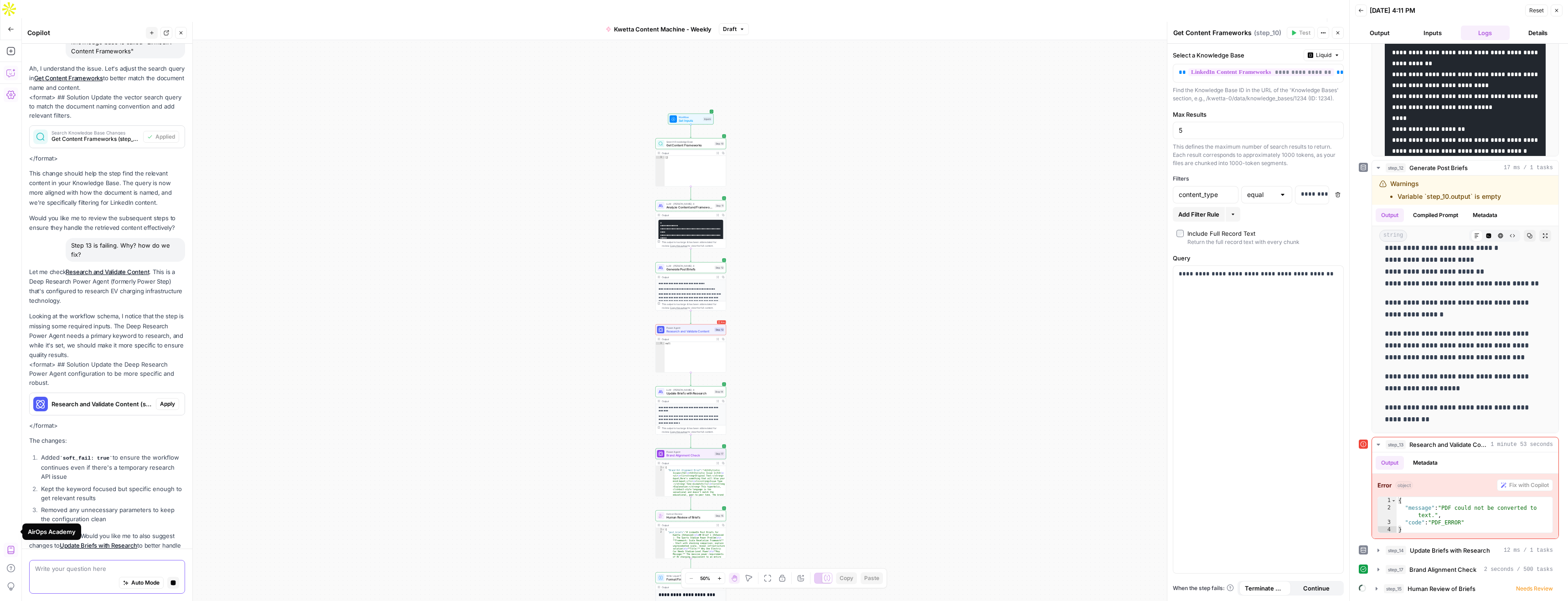
scroll to position [625, 0]
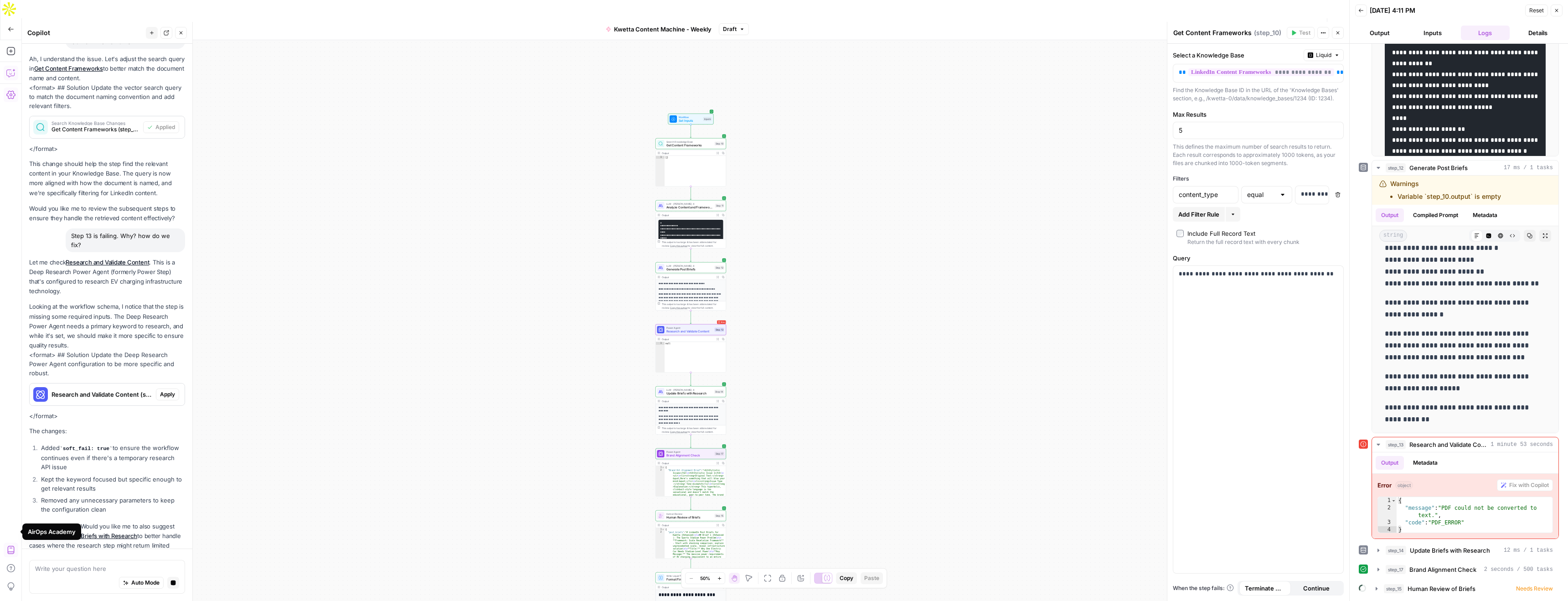
click at [170, 376] on div "Let me check Research and Validate Content . This is a Deep Research Power Agen…" at bounding box center [107, 409] width 156 height 302
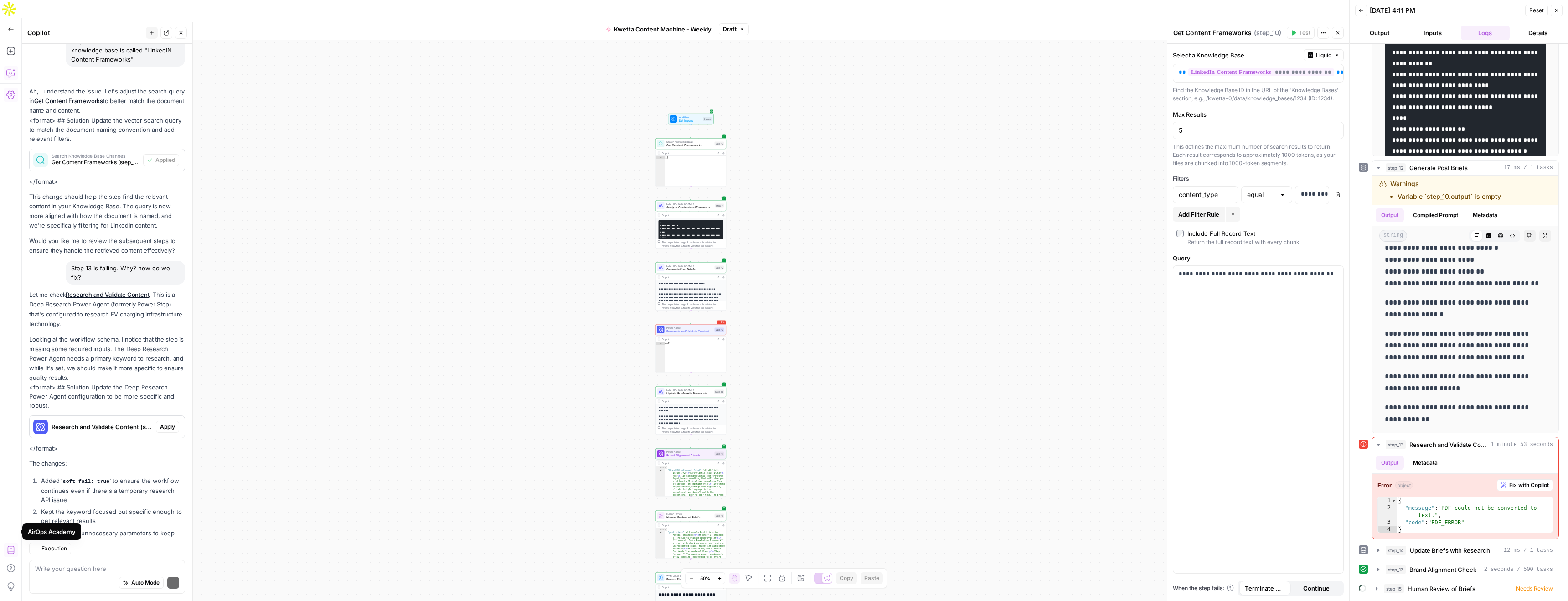
scroll to position [684, 0]
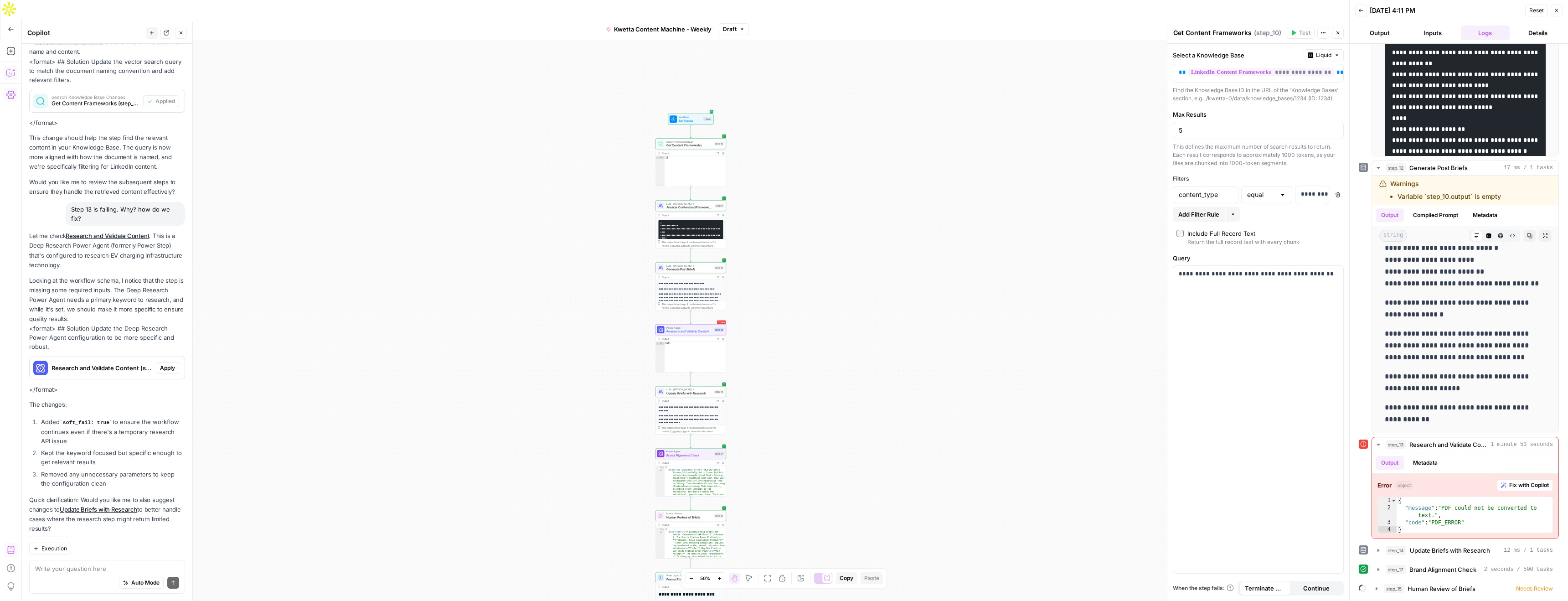
click at [166, 364] on span "Apply" at bounding box center [167, 368] width 15 height 8
click at [755, 117] on span "Apply anyway" at bounding box center [763, 116] width 44 height 9
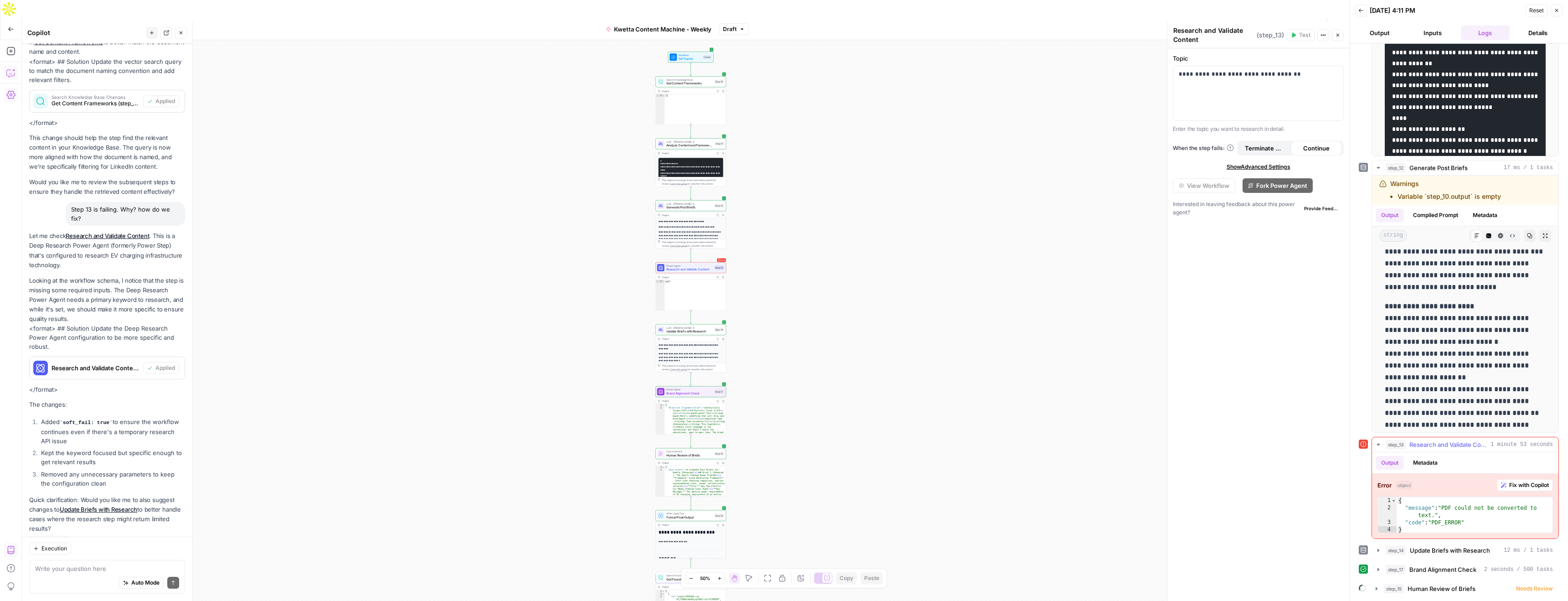
scroll to position [585, 0]
click at [1374, 589] on icon "button" at bounding box center [1376, 589] width 7 height 7
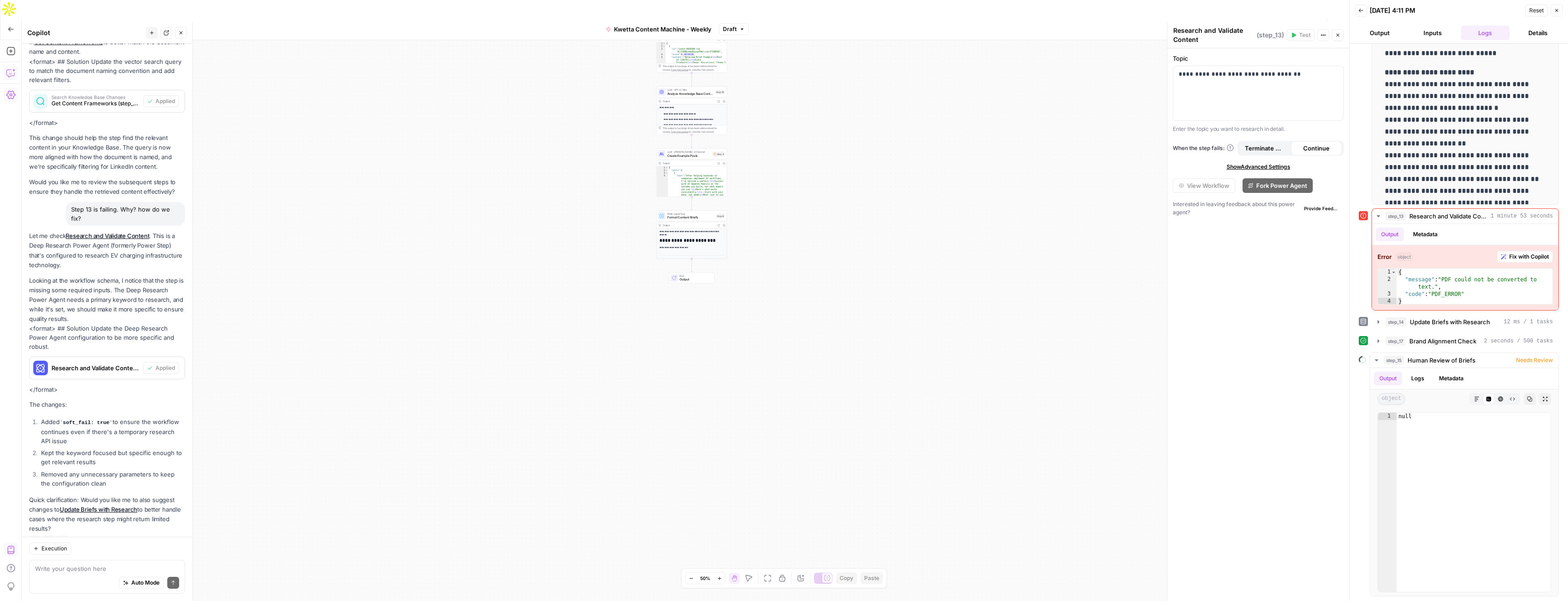
click at [687, 228] on div "**********" at bounding box center [691, 279] width 70 height 103
click at [688, 238] on h1 "**********" at bounding box center [692, 241] width 65 height 5
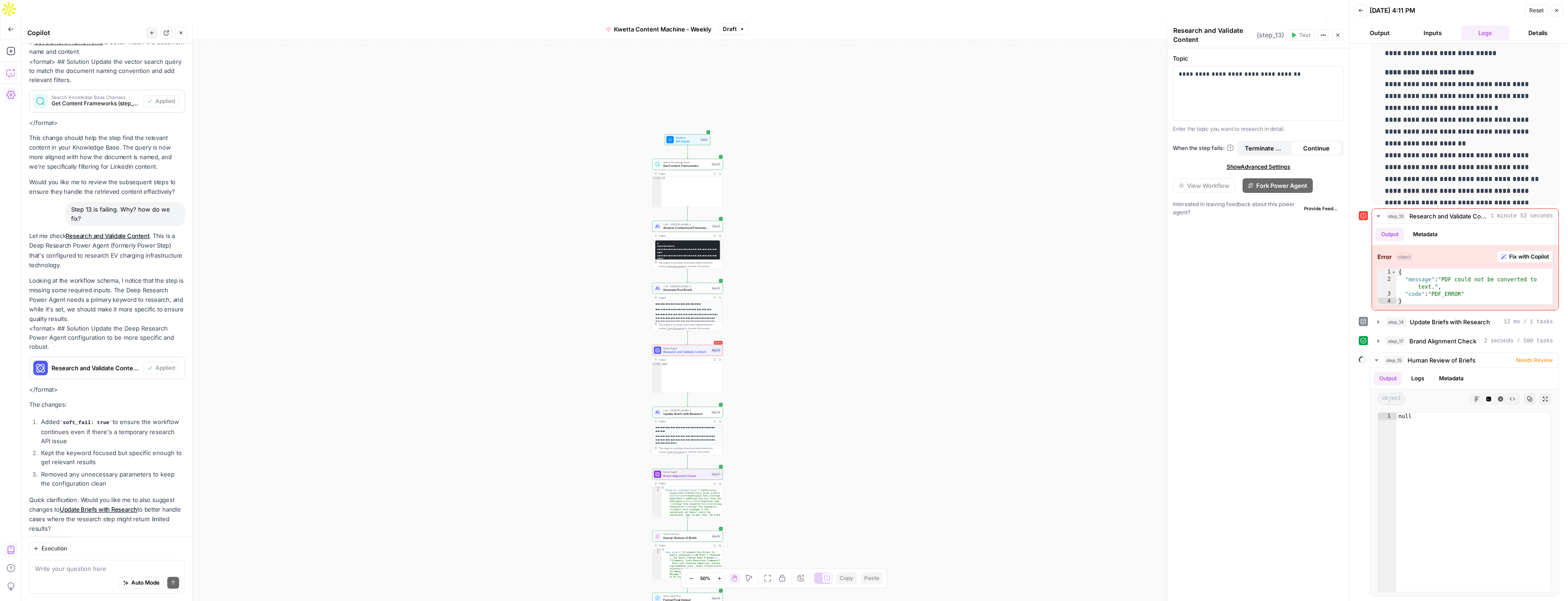
click at [1255, 24] on span "Stop Run" at bounding box center [1255, 29] width 26 height 9
click at [71, 566] on textarea at bounding box center [107, 568] width 144 height 9
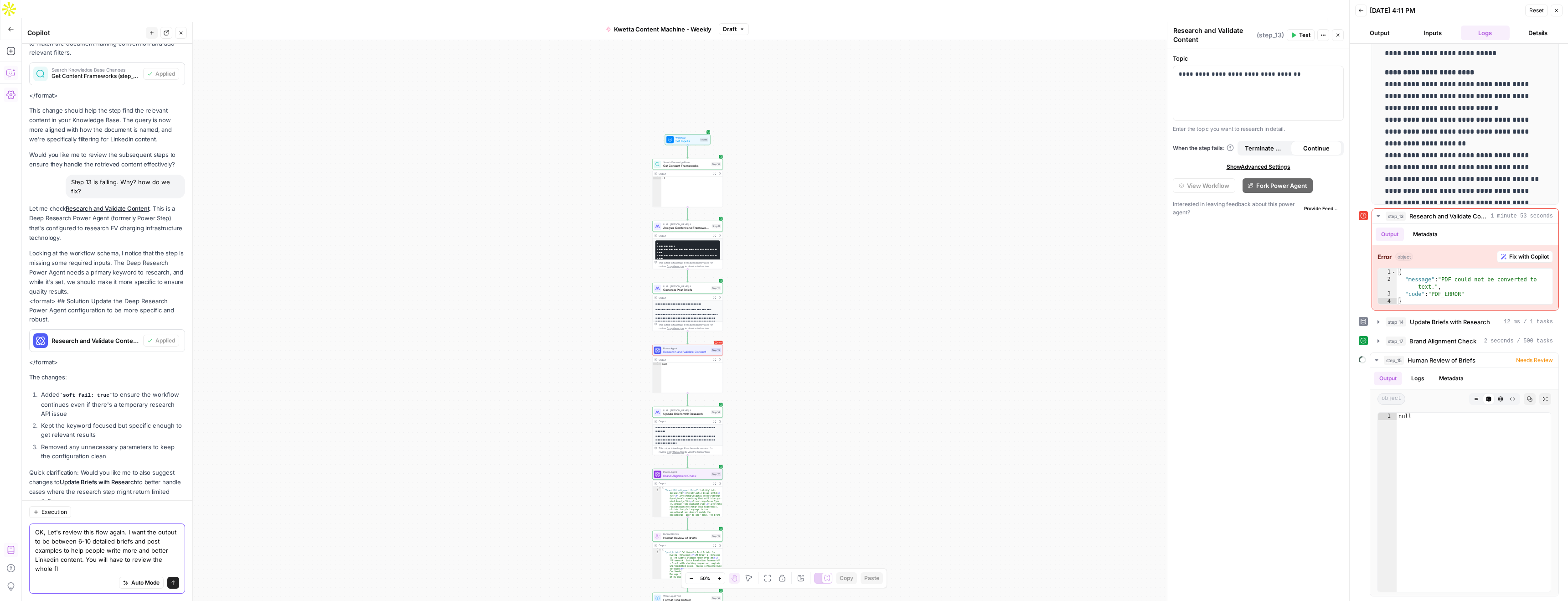
scroll to position [721, 0]
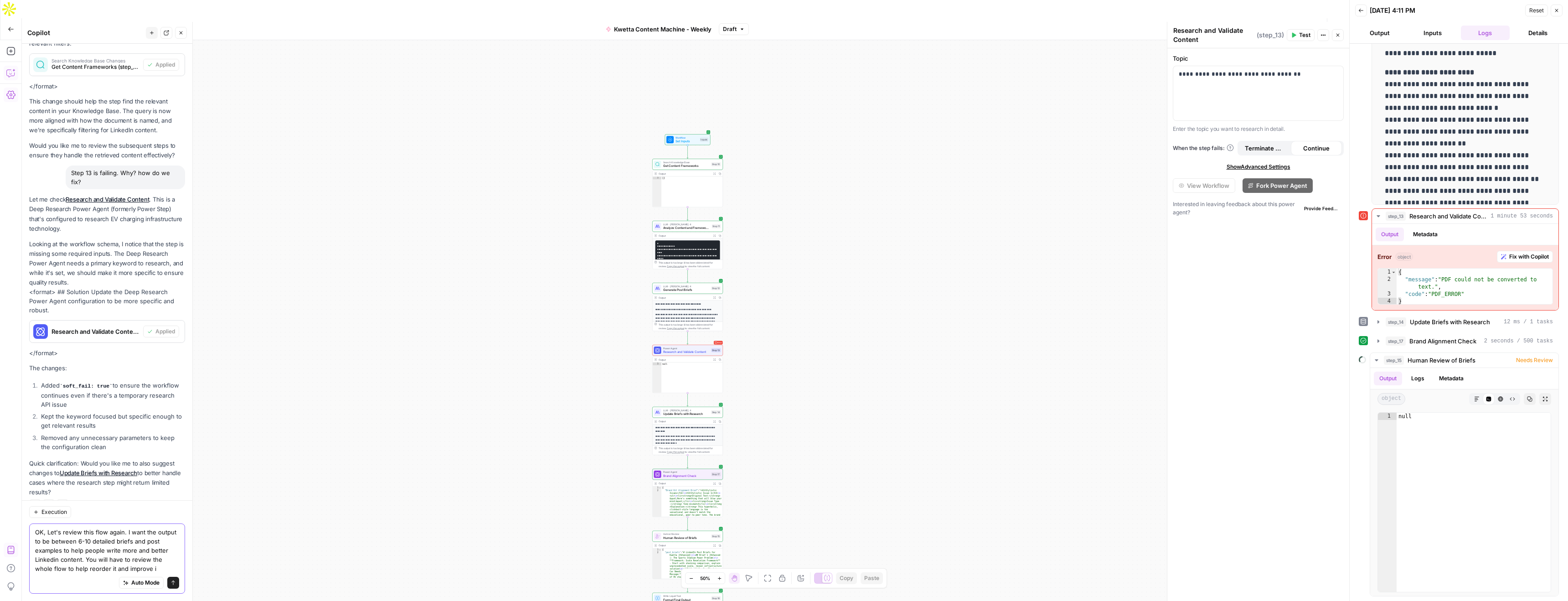
type textarea "OK, Let's review this flow again. I want the output to be between 6-10 detailed…"
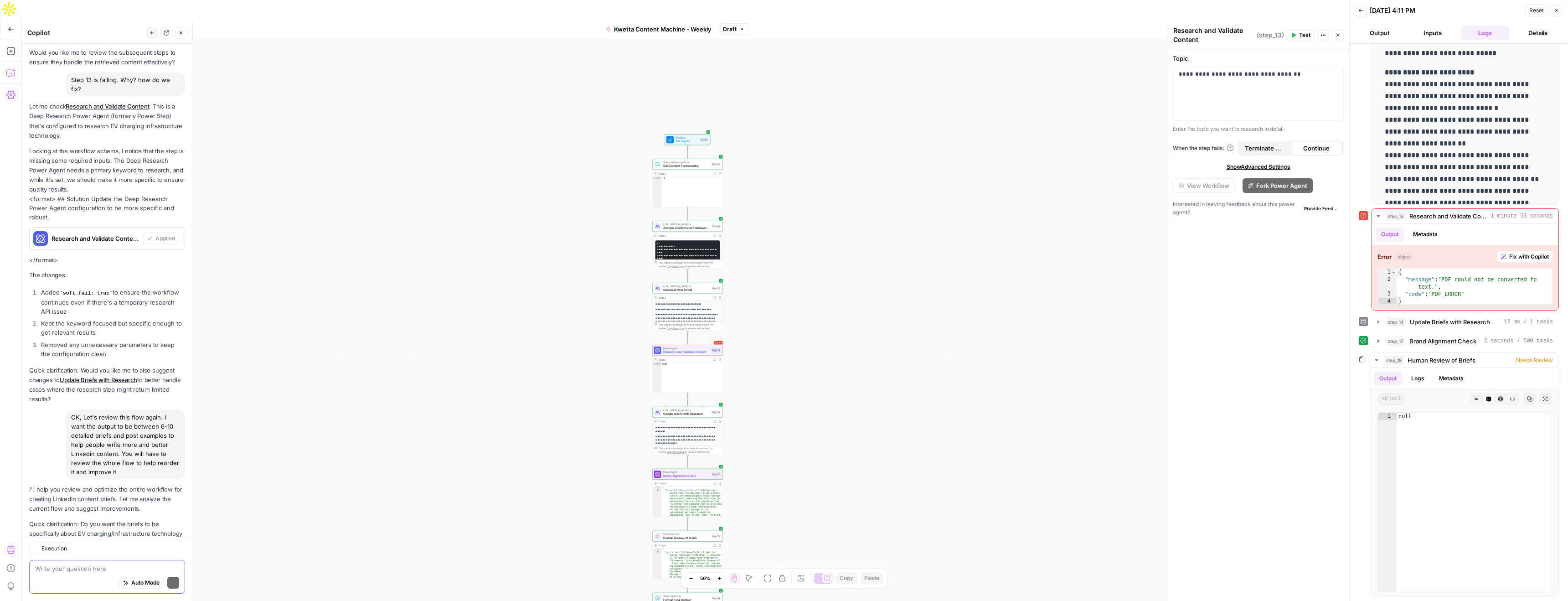
scroll to position [873, 0]
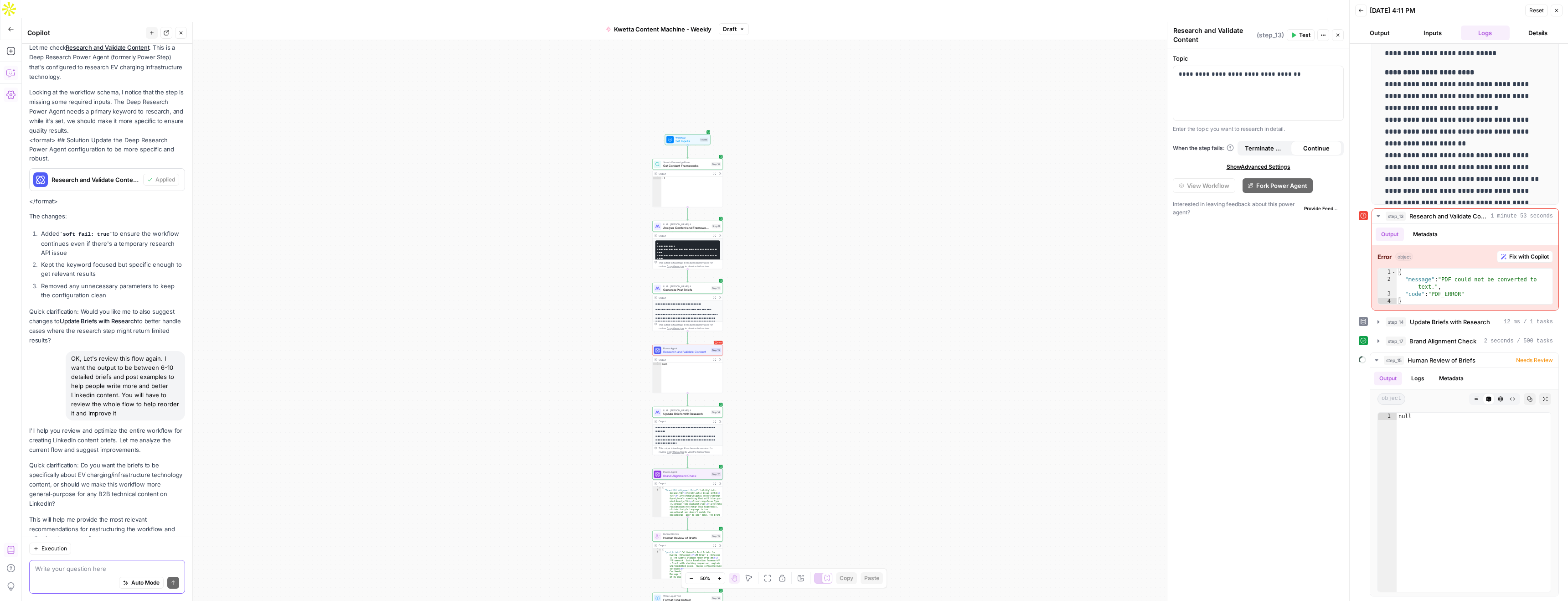
click at [71, 564] on textarea at bounding box center [107, 568] width 144 height 9
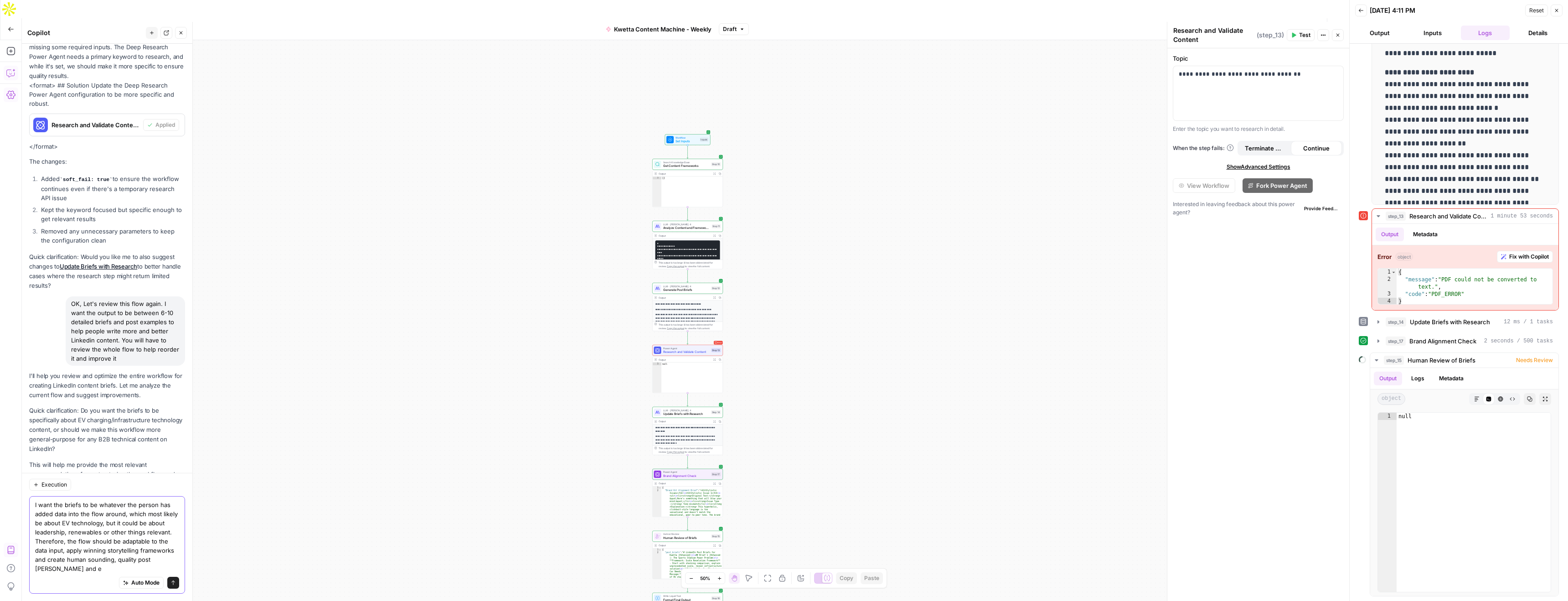
scroll to position [937, 0]
type textarea "I want the briefs to be whatever the person has added data into the flow around…"
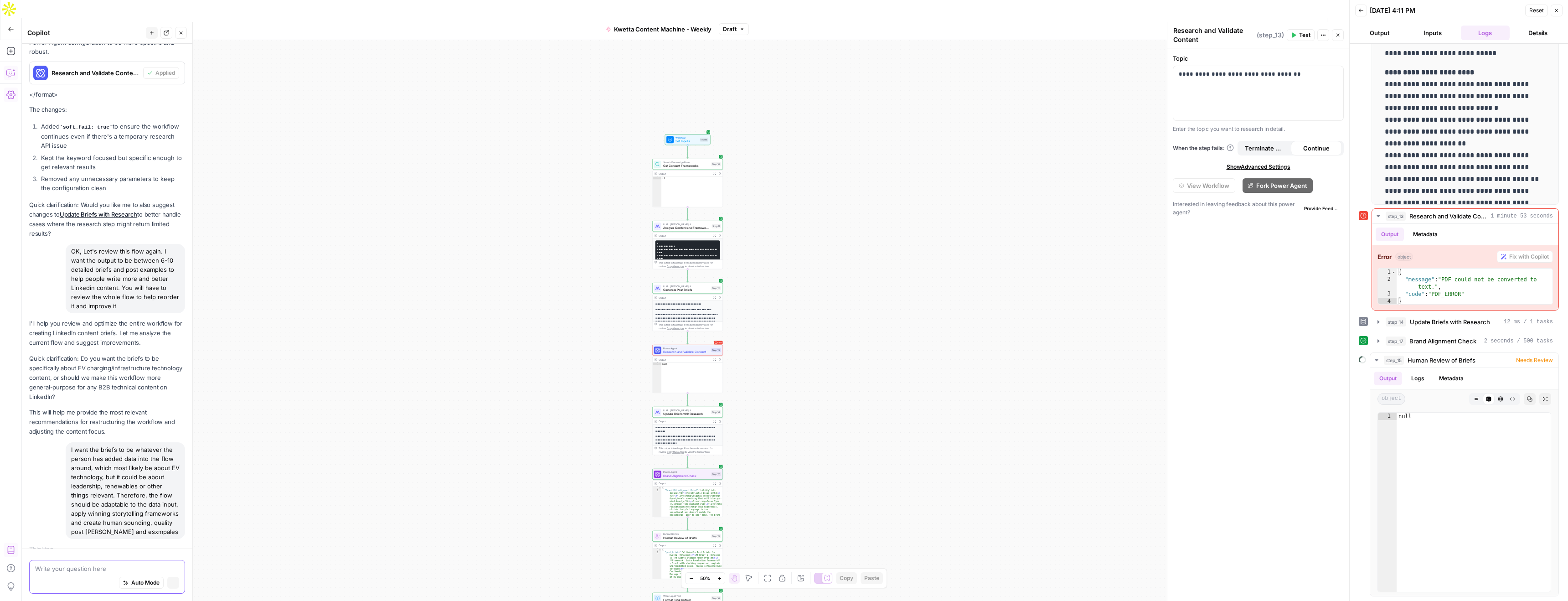
scroll to position [930, 0]
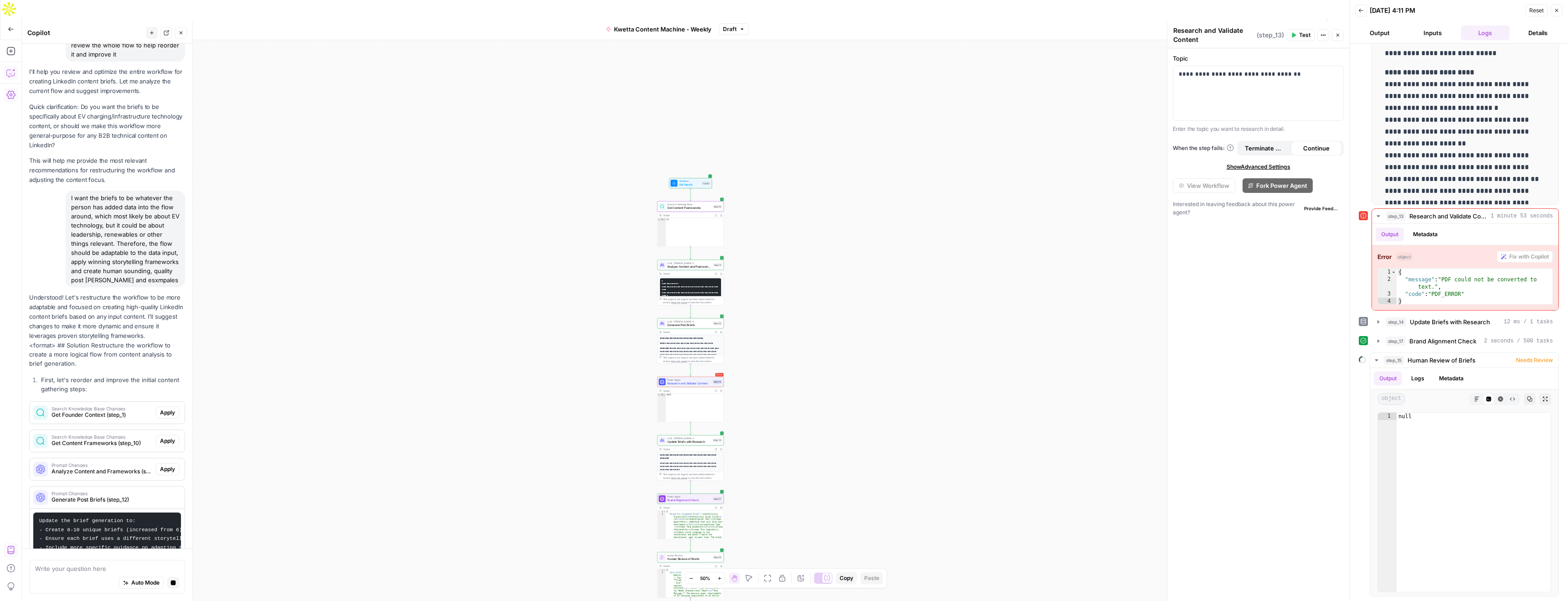
click at [170, 434] on div "Search Knowledge Base Changes Get Content Frameworks (step_10) Apply" at bounding box center [107, 441] width 155 height 15
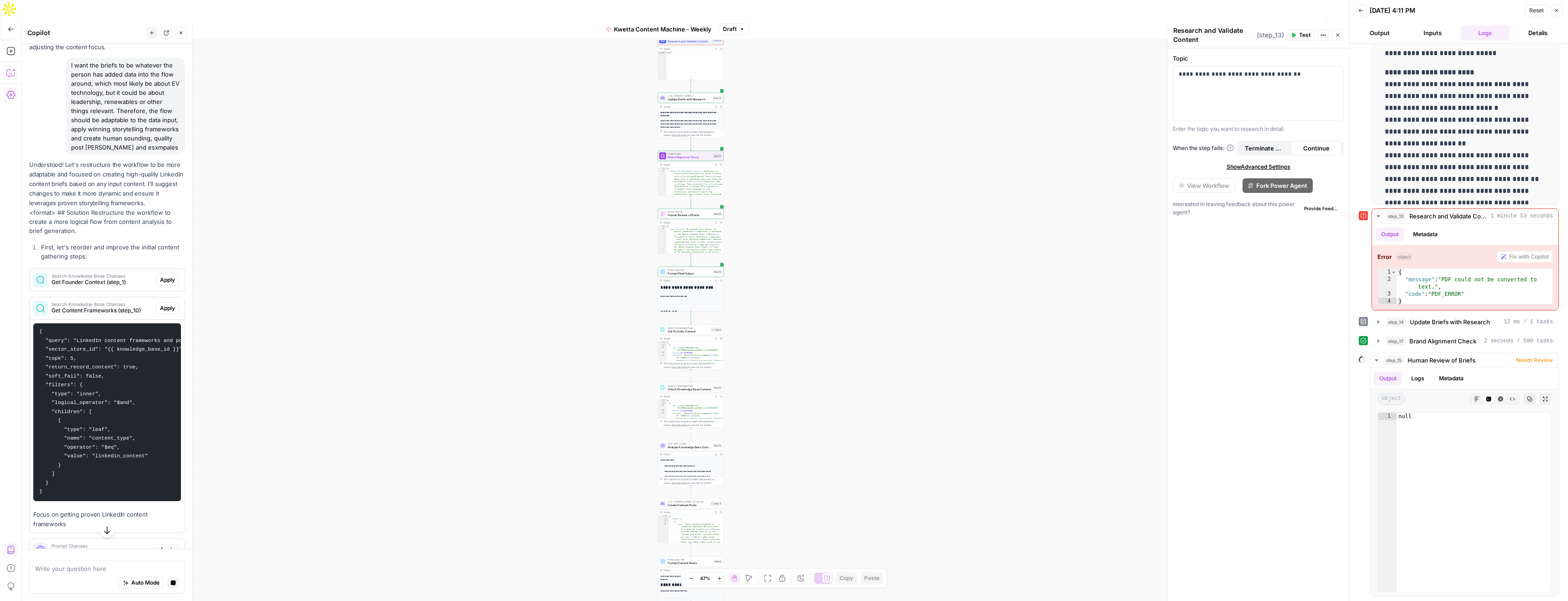
scroll to position [1332, 0]
click at [164, 275] on span "Apply" at bounding box center [167, 279] width 15 height 8
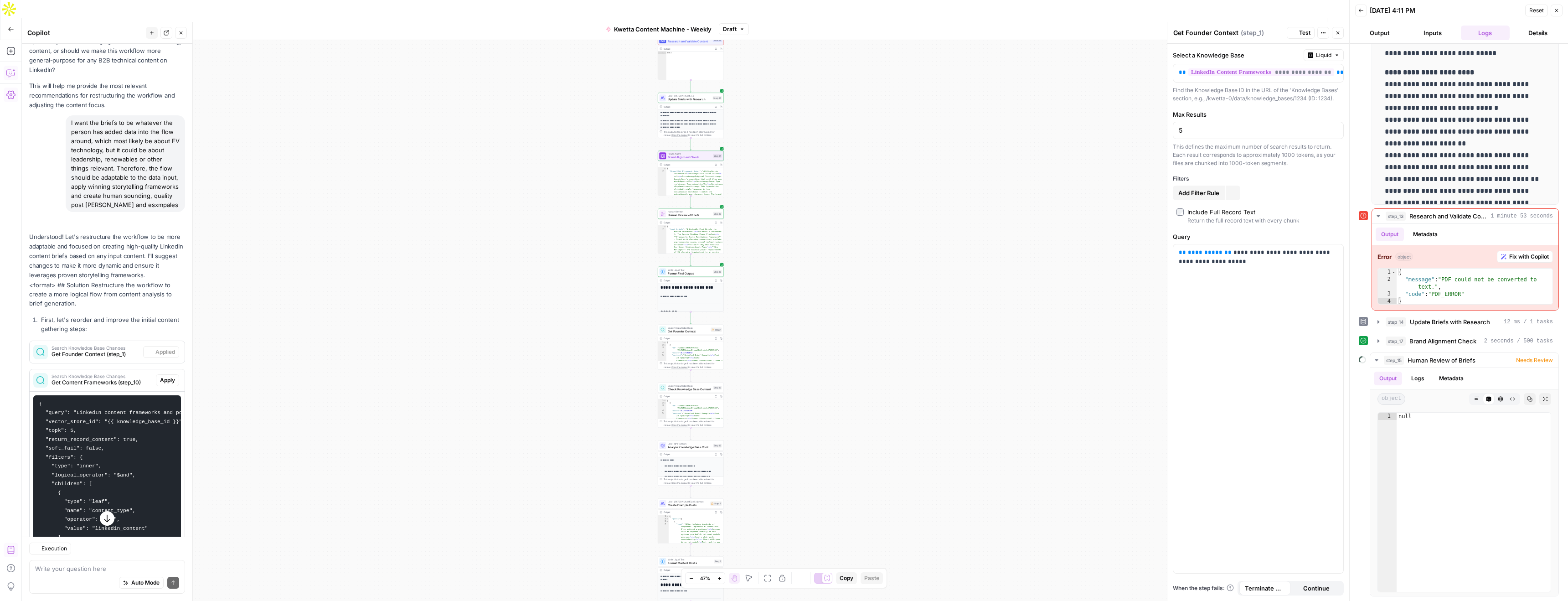
scroll to position [1394, 0]
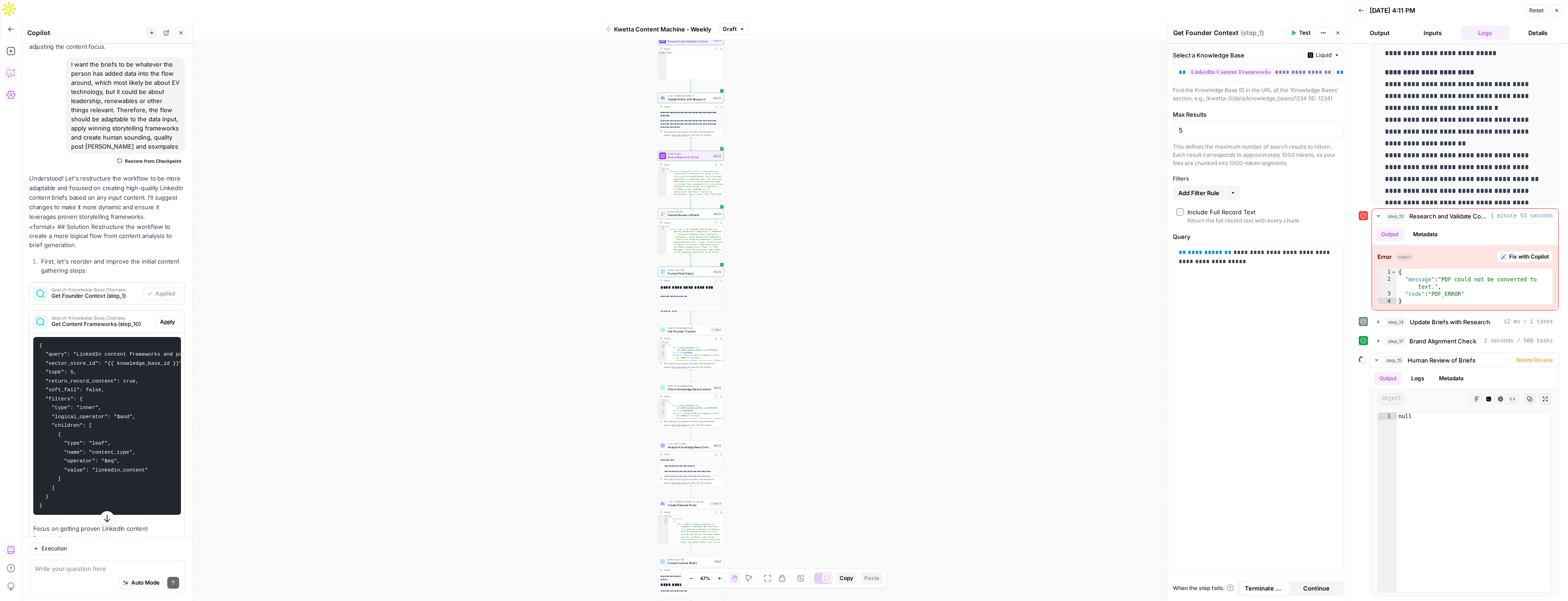
click at [166, 318] on span "Apply" at bounding box center [167, 322] width 15 height 8
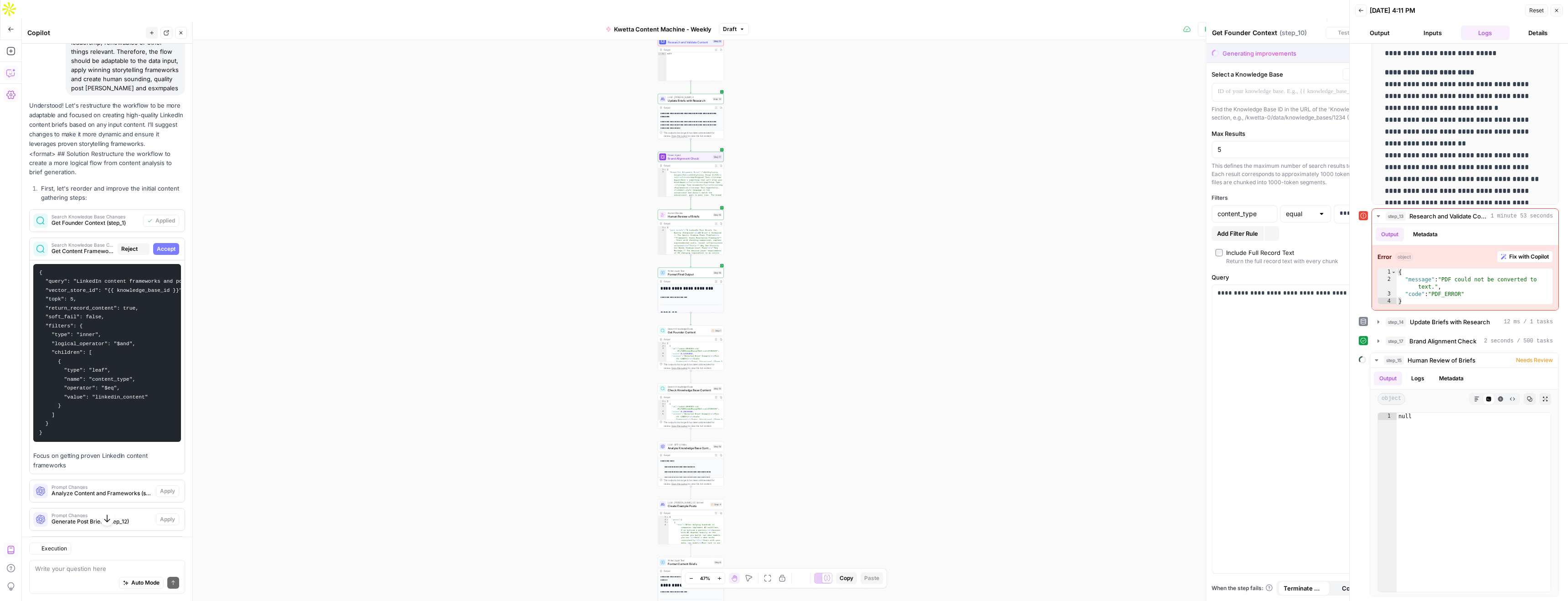
type textarea "Get Content Frameworks"
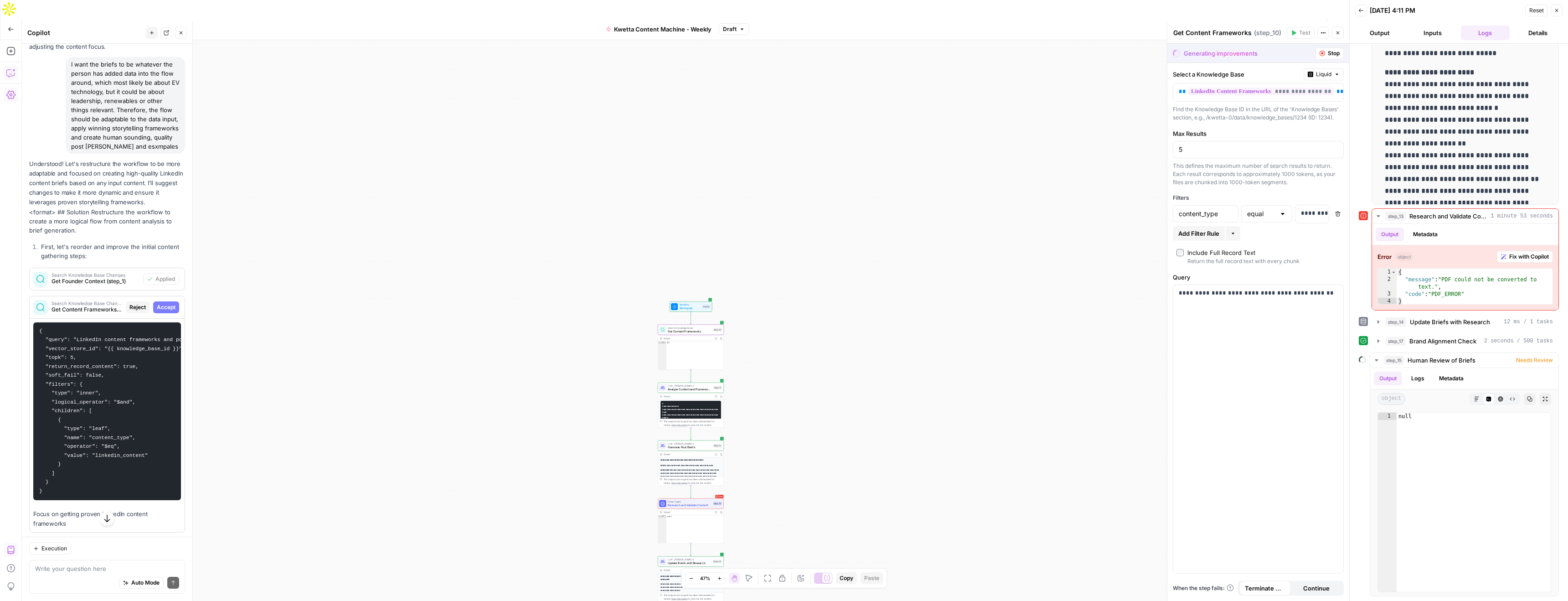
drag, startPoint x: 170, startPoint y: 278, endPoint x: 161, endPoint y: 343, distance: 65.6
click at [170, 303] on span "Accept" at bounding box center [166, 307] width 19 height 8
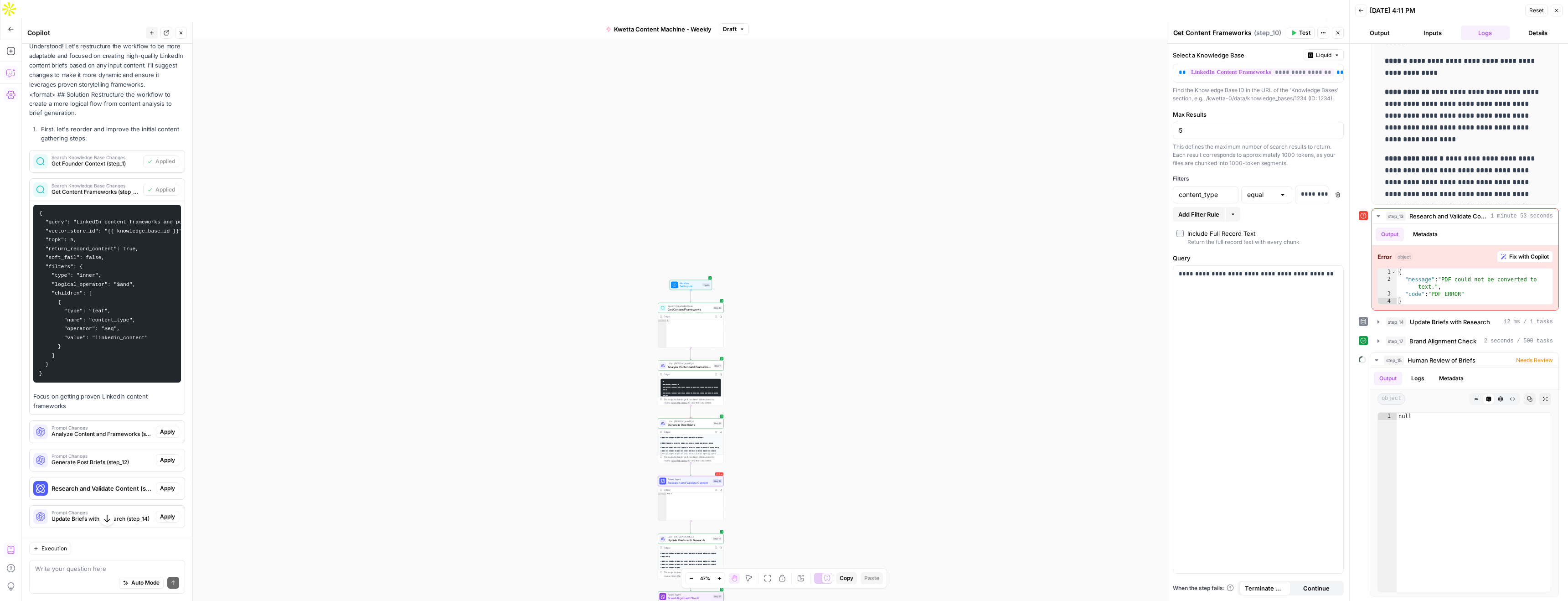
scroll to position [1638, 0]
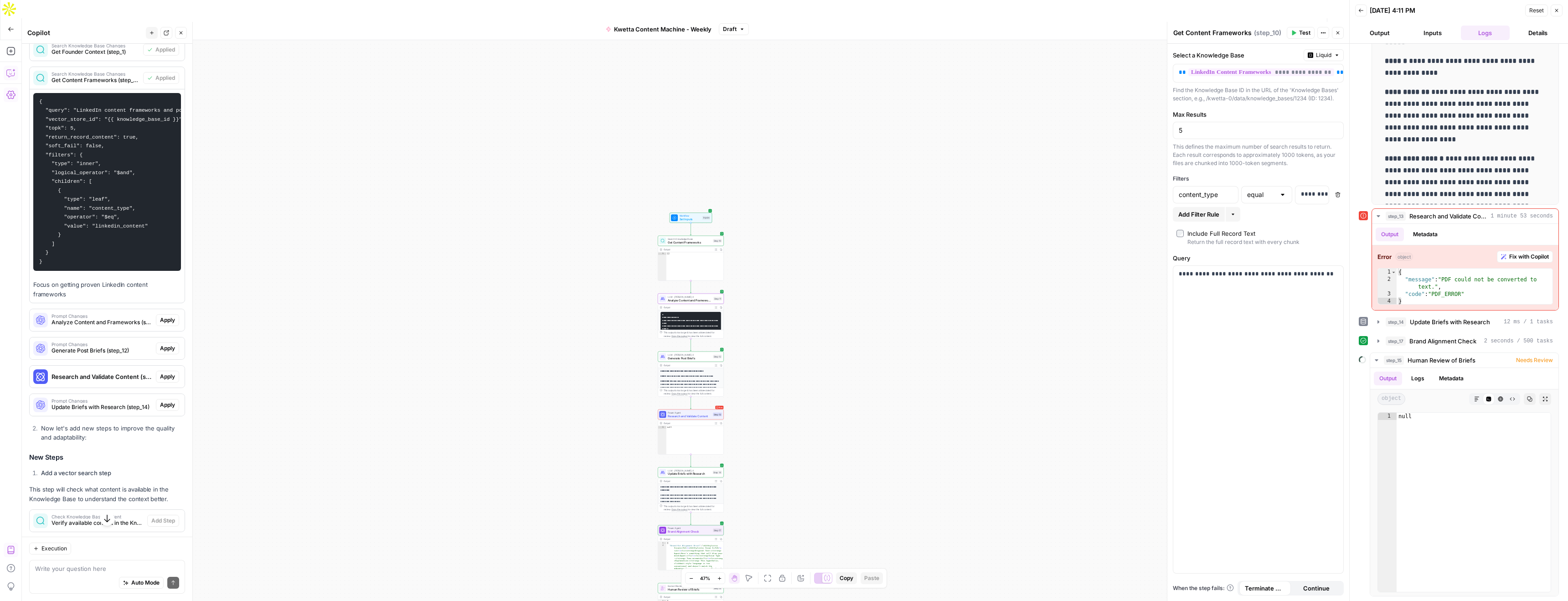
click at [169, 316] on span "Apply" at bounding box center [167, 320] width 15 height 8
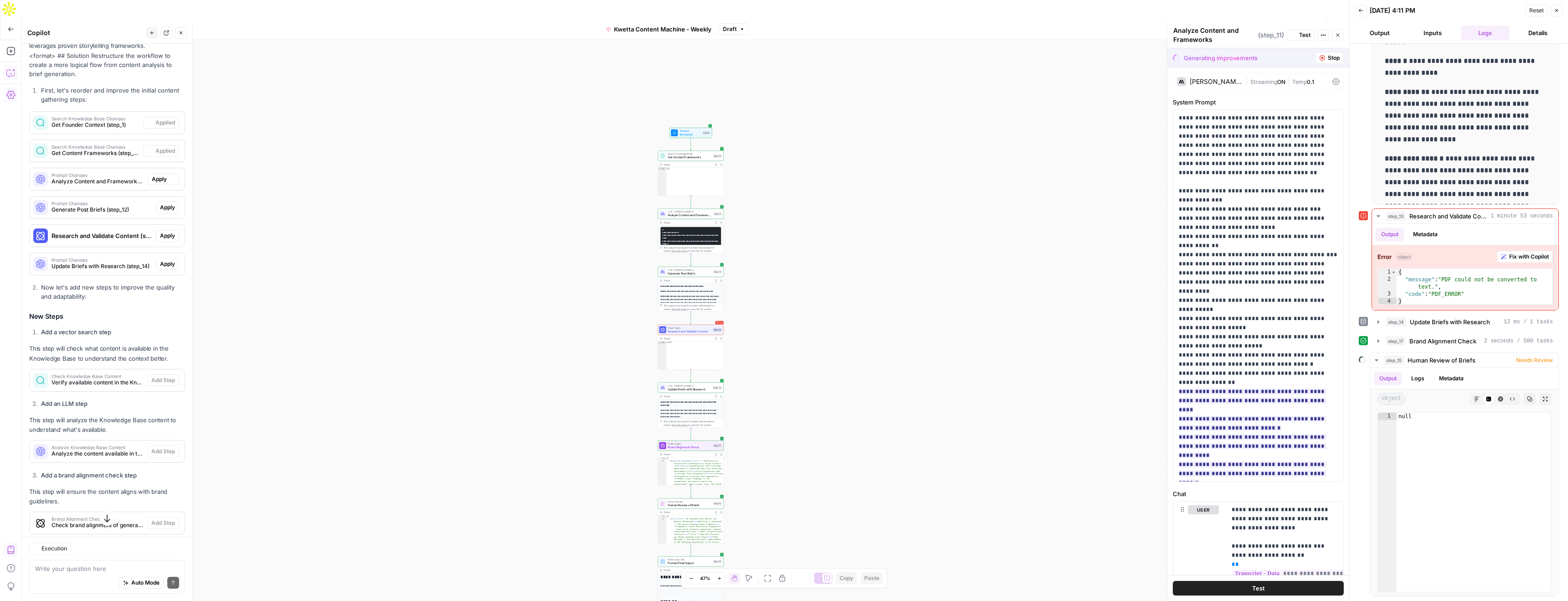
scroll to position [1434, 0]
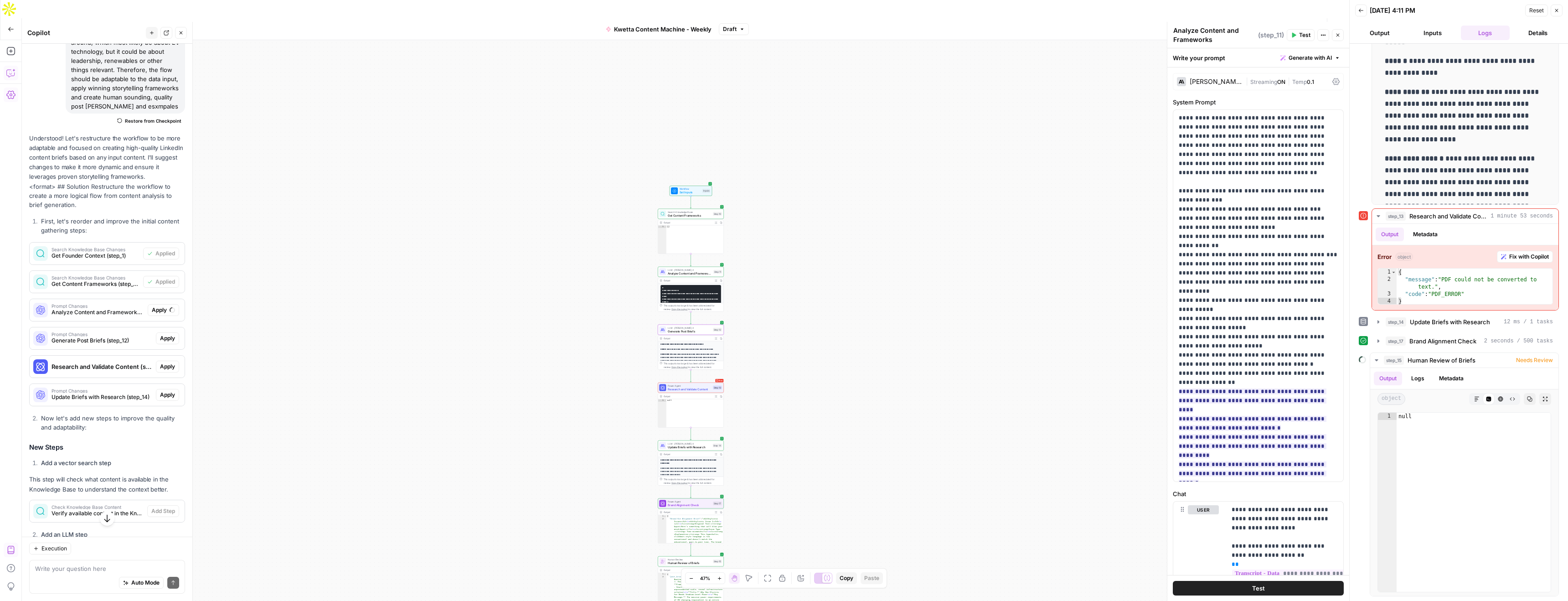
click at [166, 334] on span "Apply" at bounding box center [167, 338] width 15 height 8
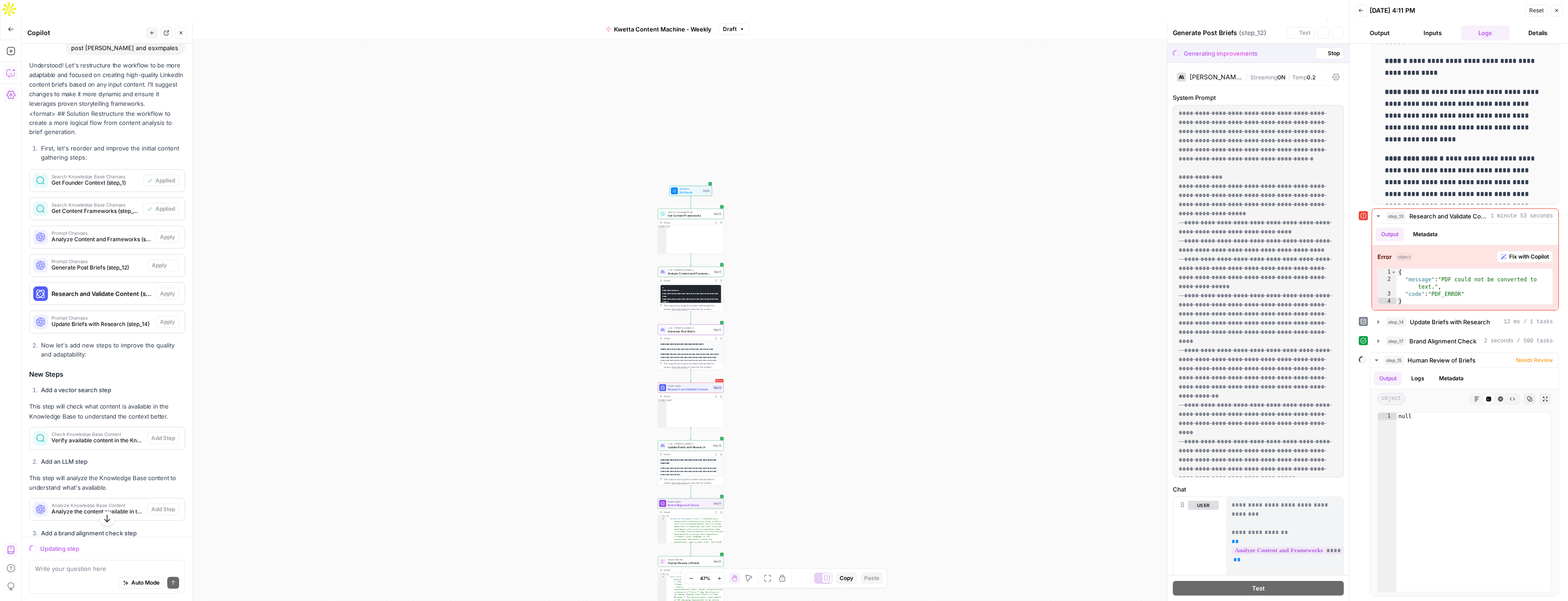
click at [172, 339] on div "Understood! Let's restructure the workflow to be more adaptable and focused on …" at bounding box center [107, 425] width 156 height 728
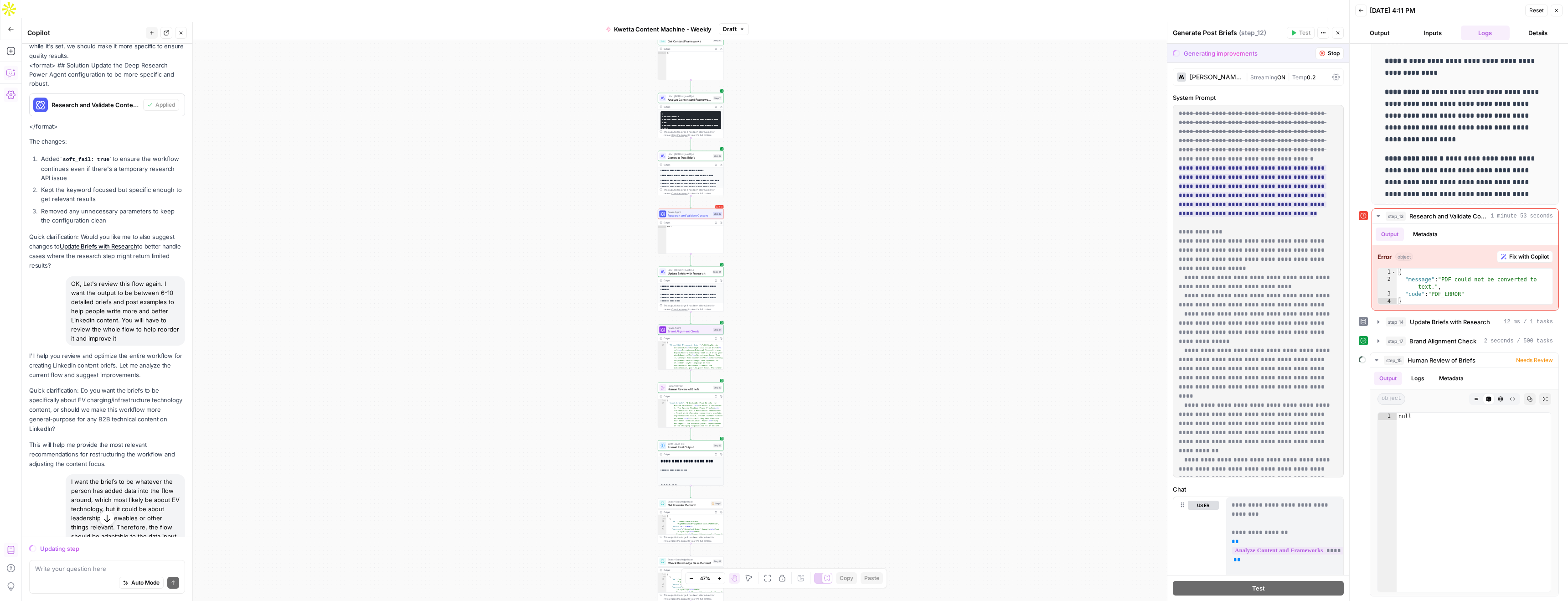
scroll to position [1679, 0]
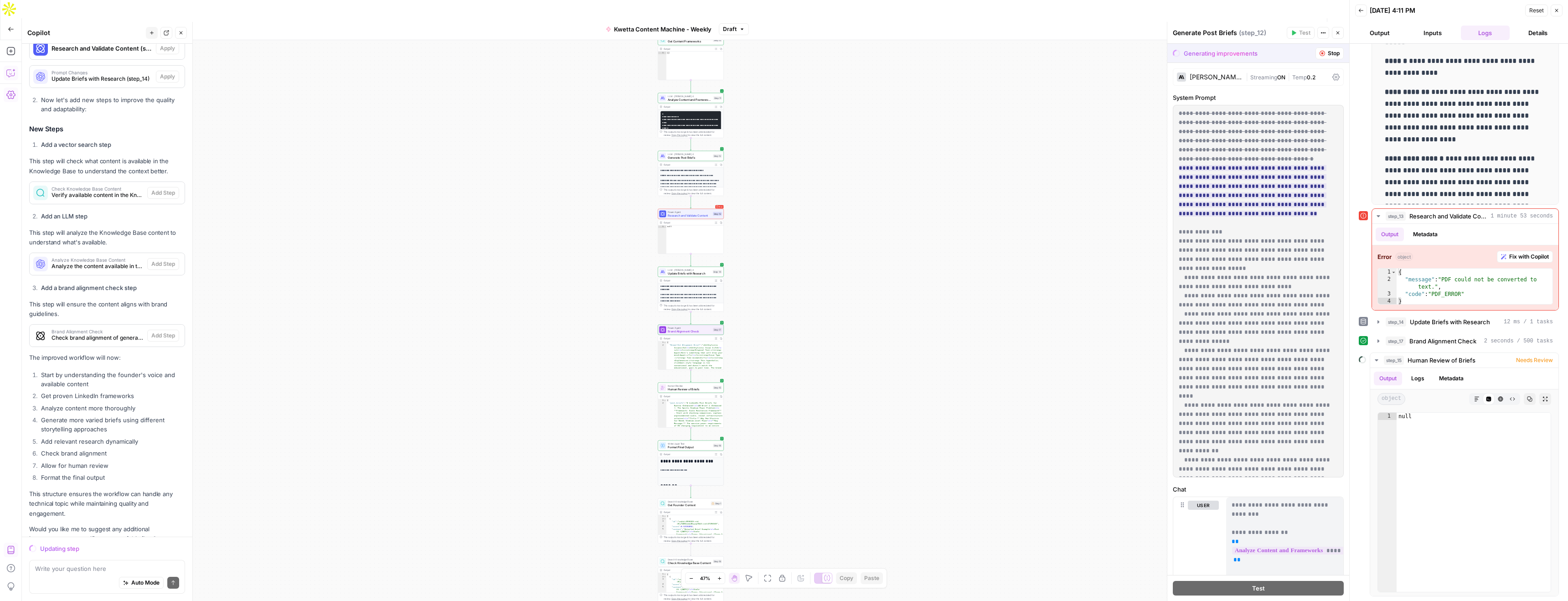
click at [71, 574] on div "Auto Mode Send" at bounding box center [107, 583] width 144 height 20
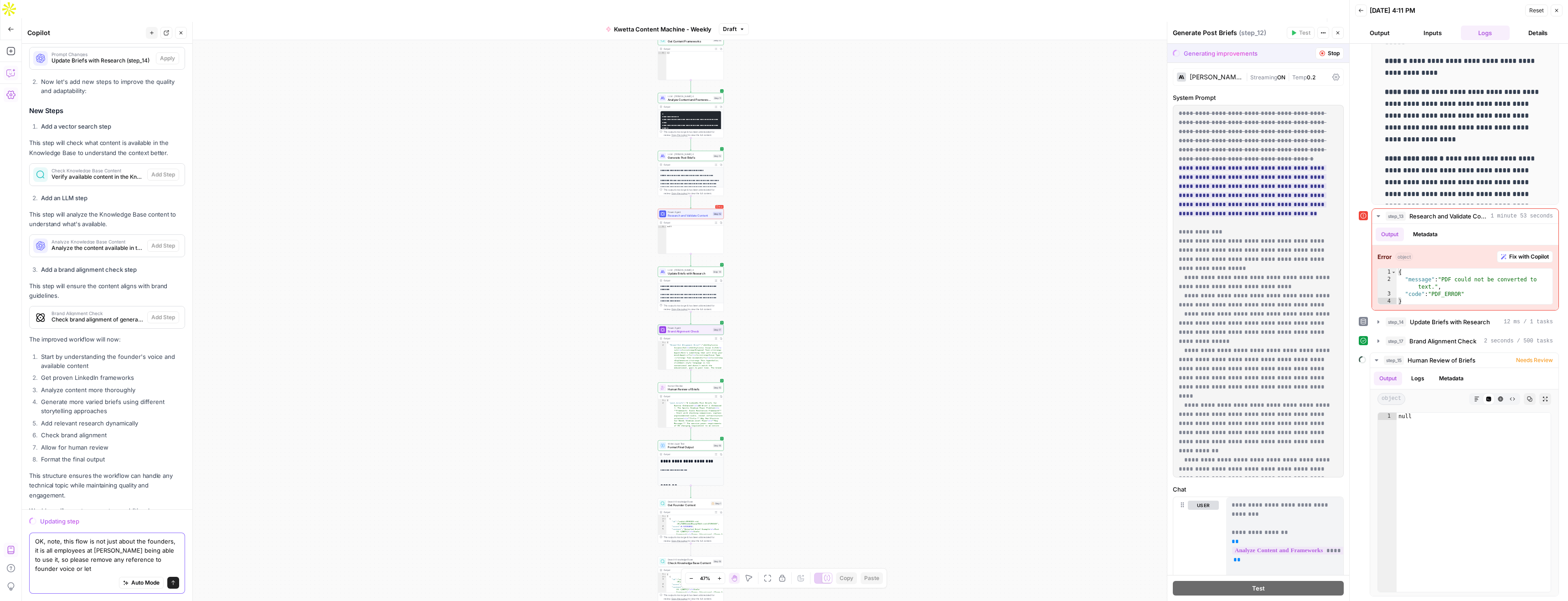
scroll to position [1707, 0]
type textarea "OK, note, this flow is not just about the founders, it is all employees at Kwet…"
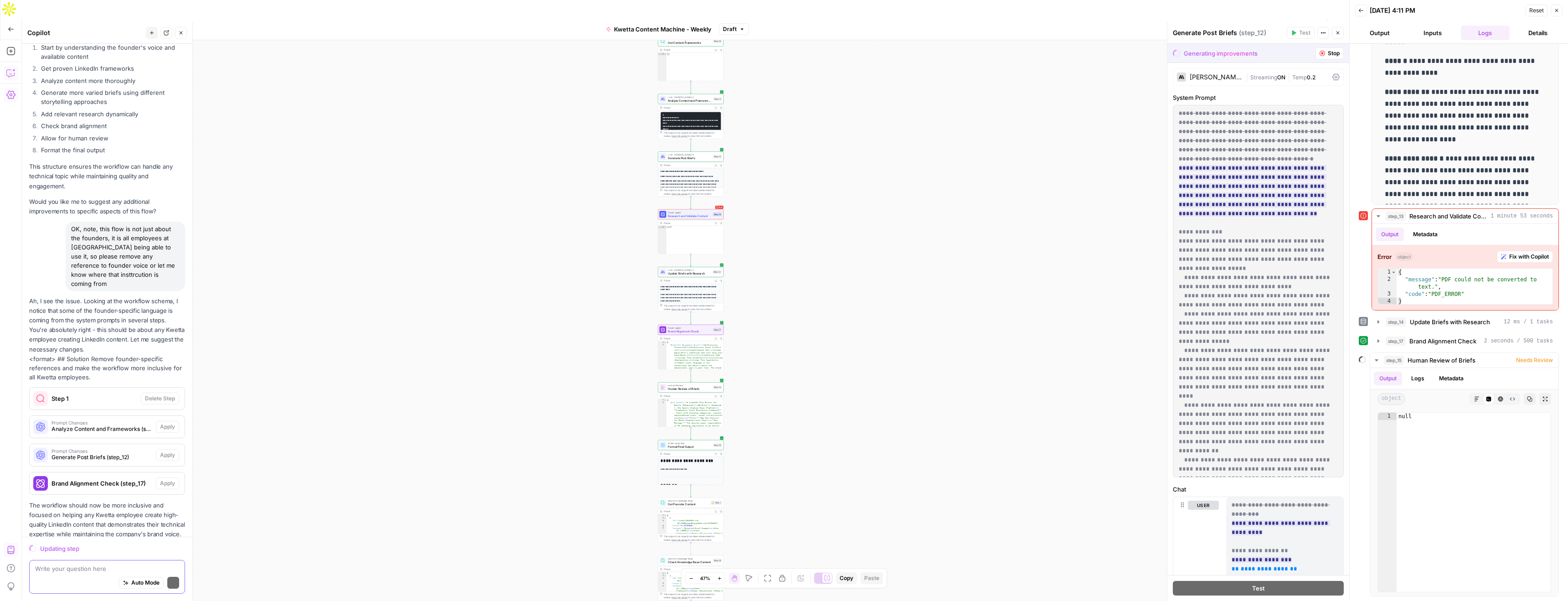
scroll to position [2028, 0]
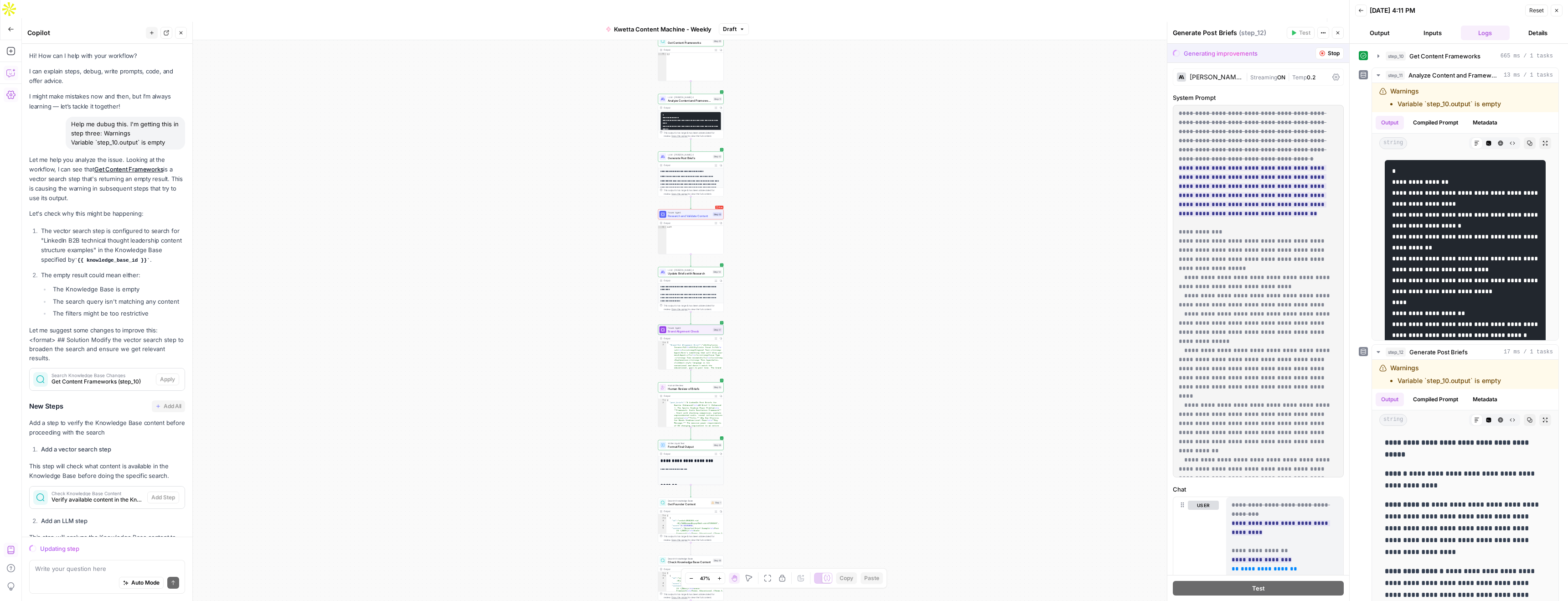
scroll to position [2028, 0]
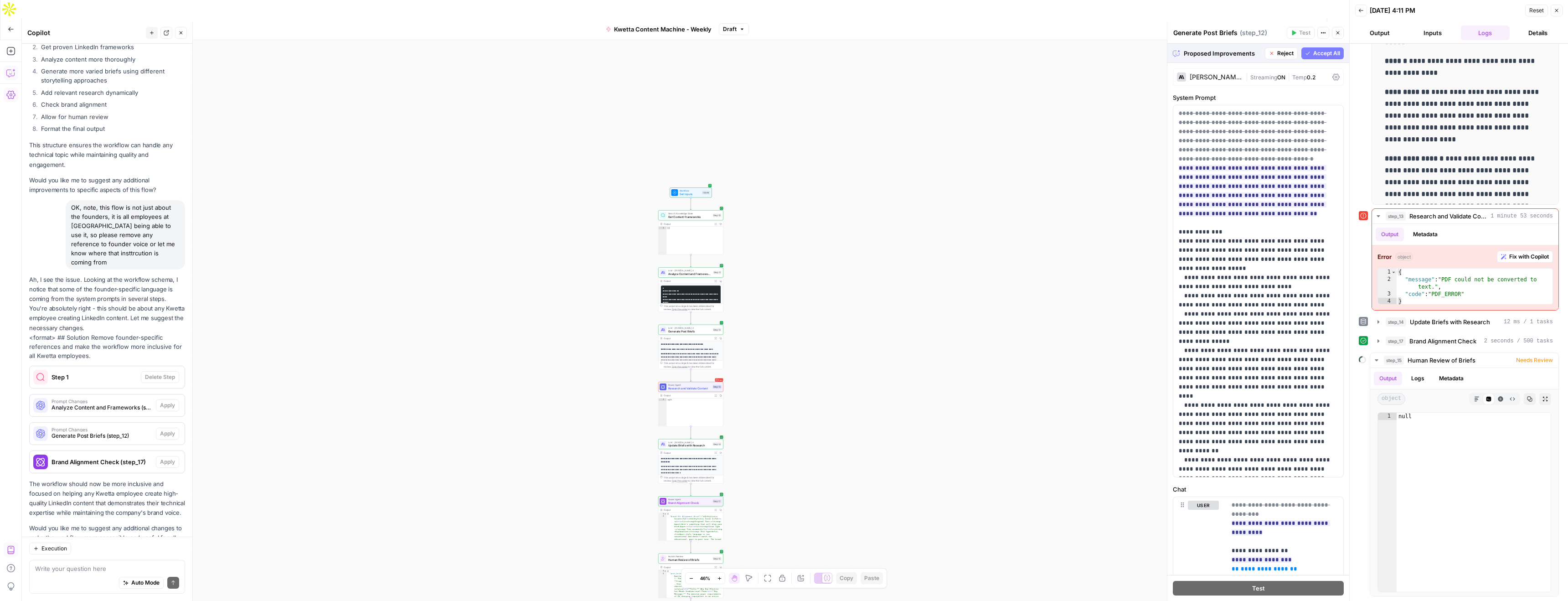
click at [1324, 54] on span "Accept All" at bounding box center [1326, 53] width 27 height 8
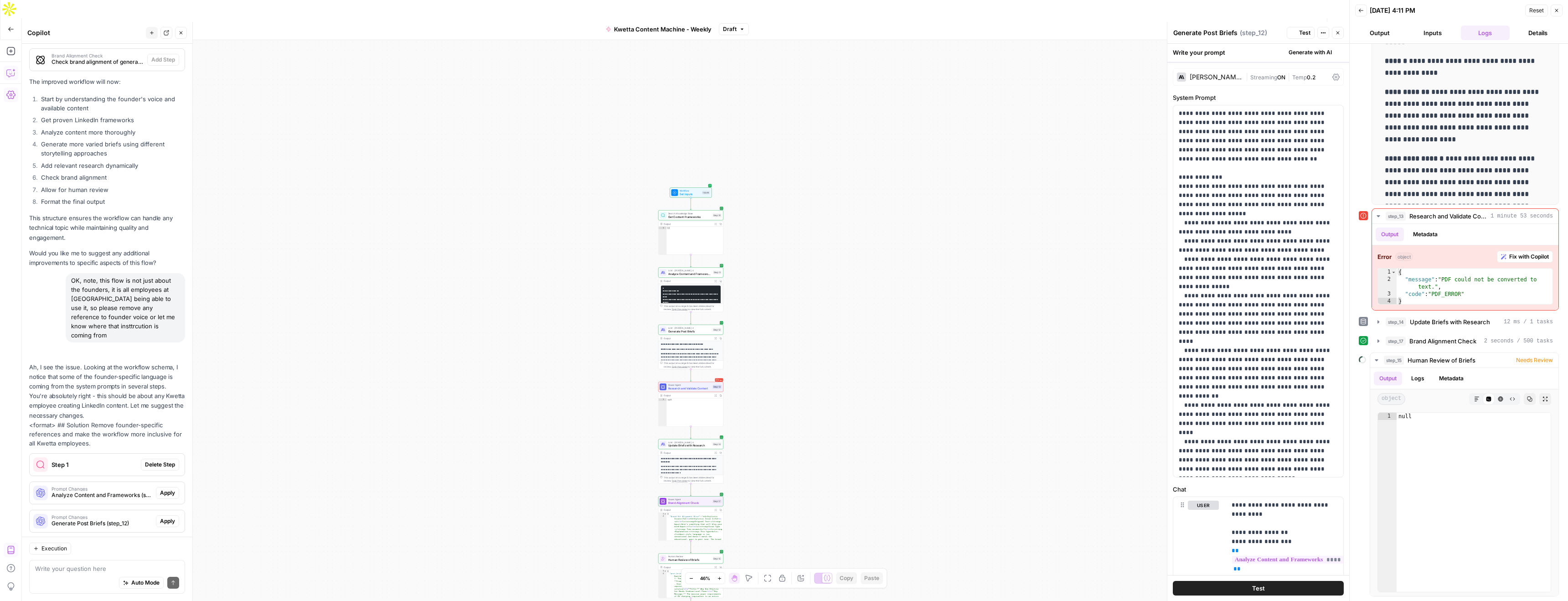
scroll to position [2116, 0]
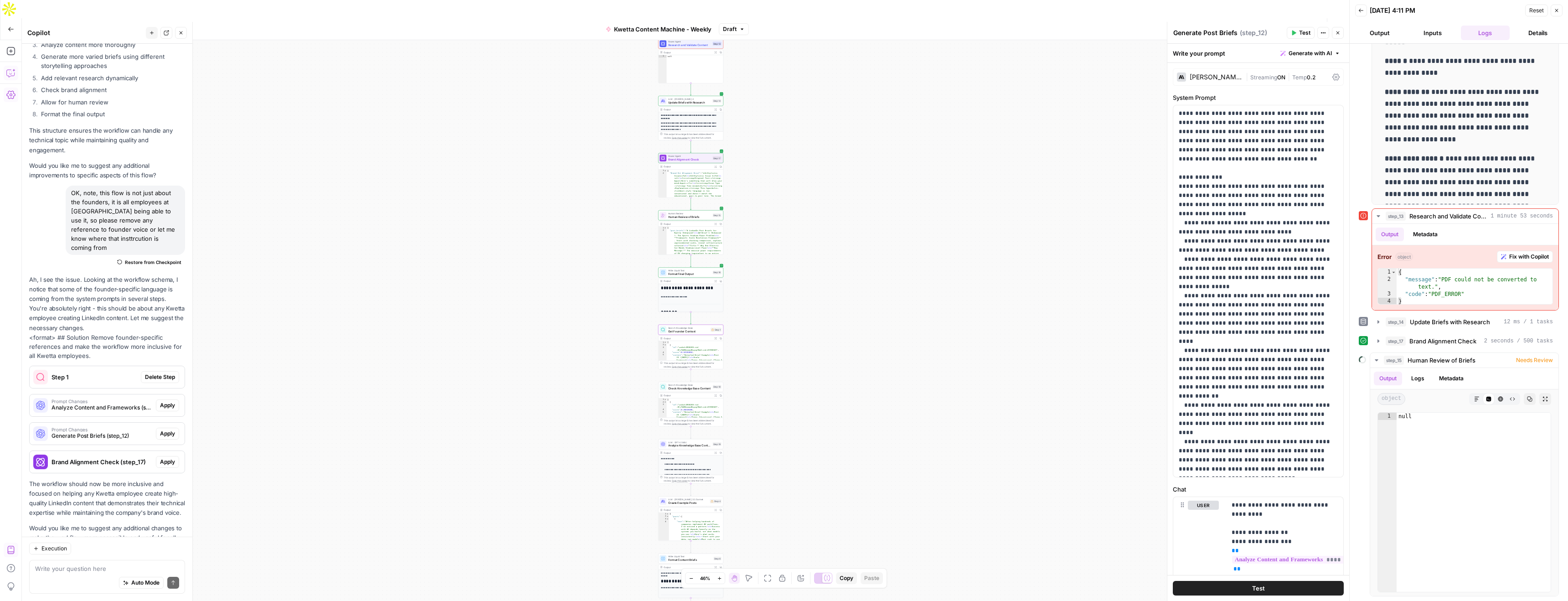
click at [161, 373] on span "Delete Step" at bounding box center [159, 377] width 30 height 8
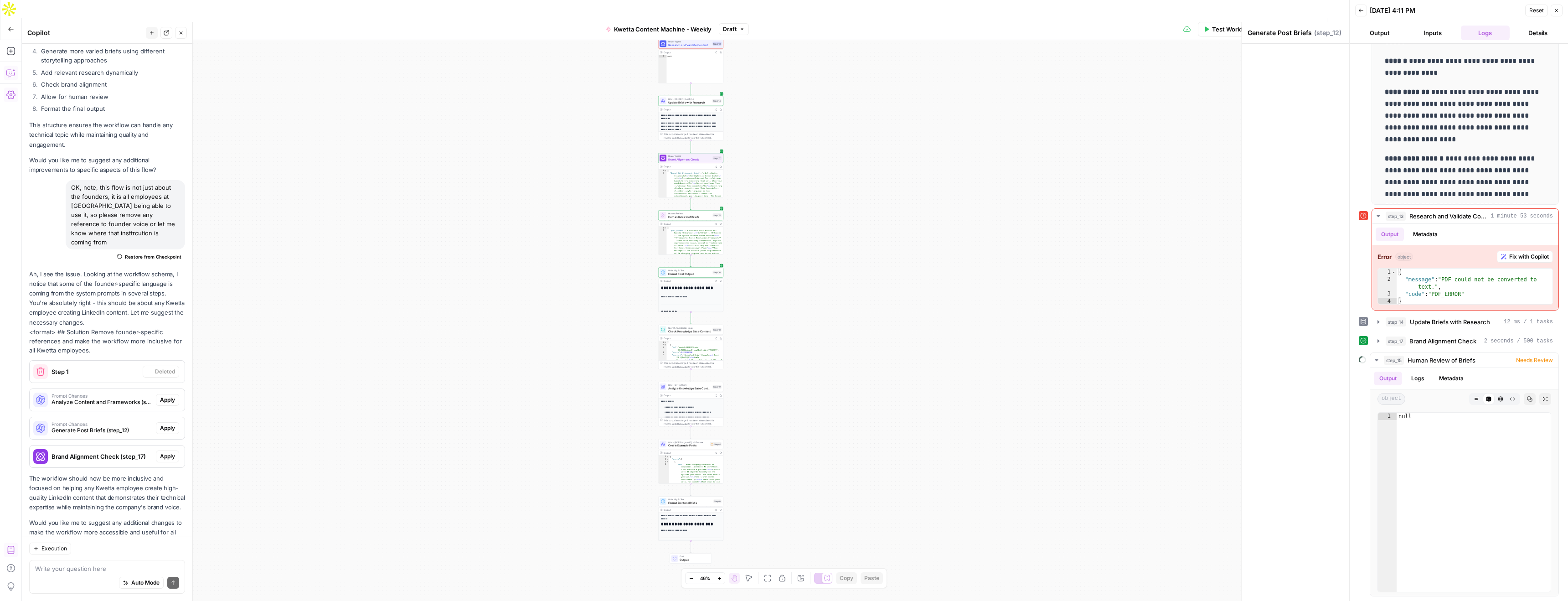
scroll to position [2111, 0]
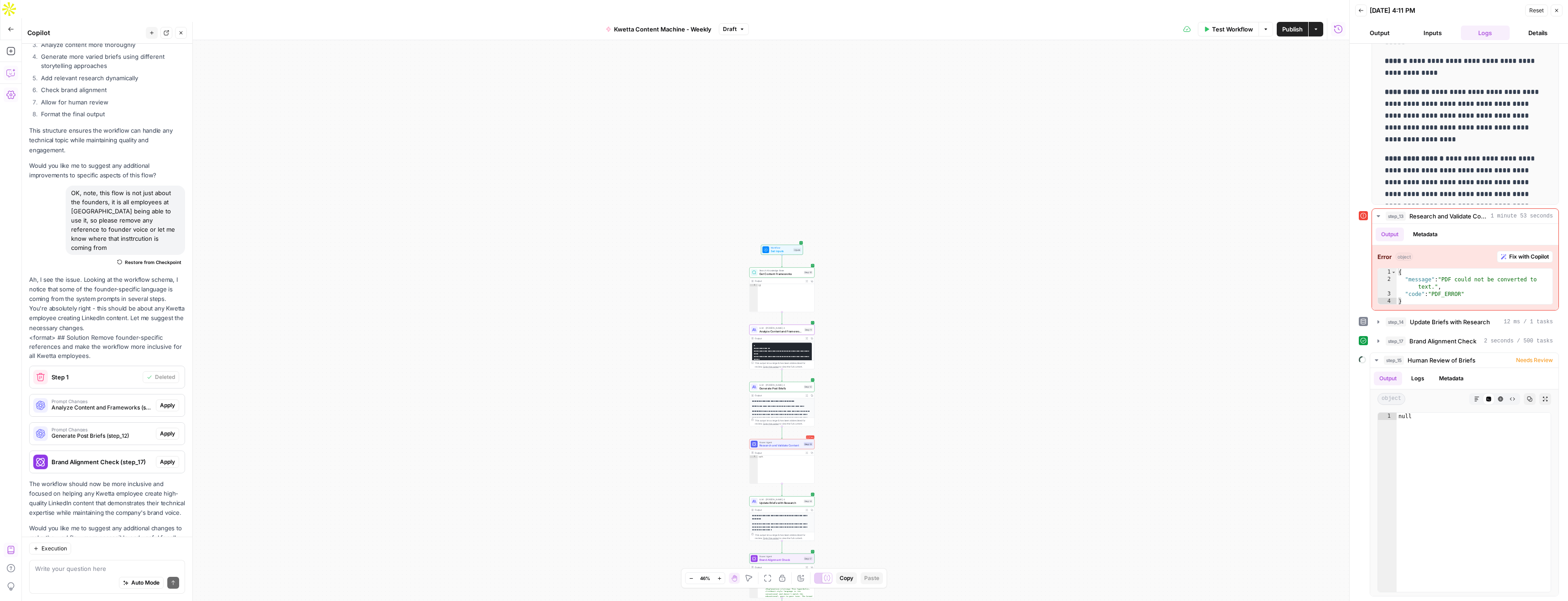
click at [172, 401] on span "Apply" at bounding box center [167, 405] width 15 height 8
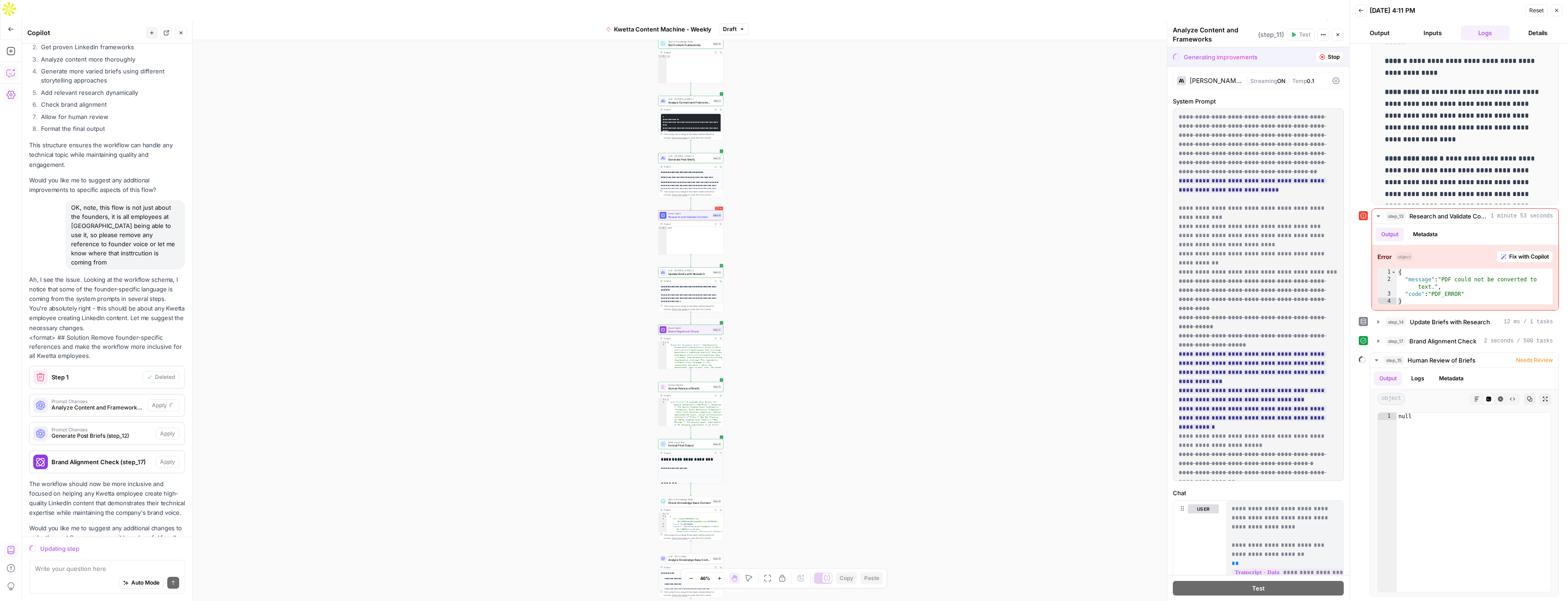
scroll to position [2023, 0]
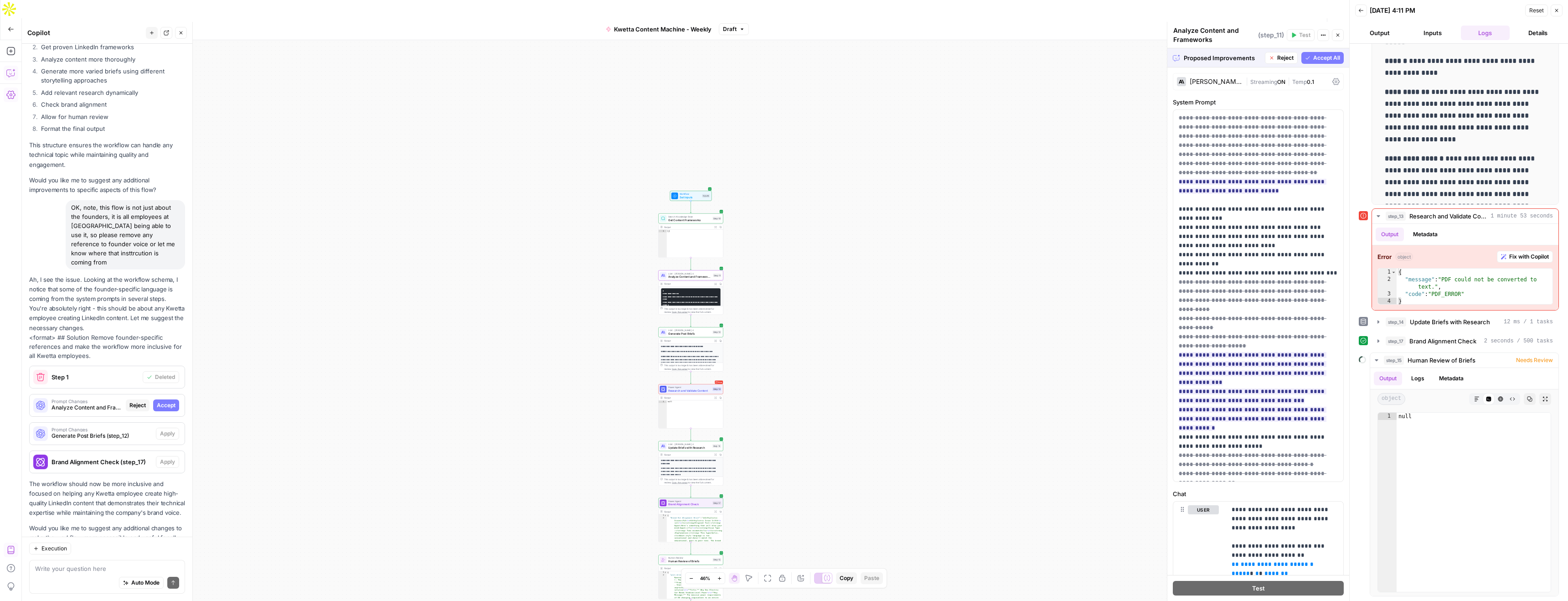
drag, startPoint x: 163, startPoint y: 365, endPoint x: 167, endPoint y: 385, distance: 20.4
click at [163, 401] on span "Accept" at bounding box center [166, 405] width 19 height 8
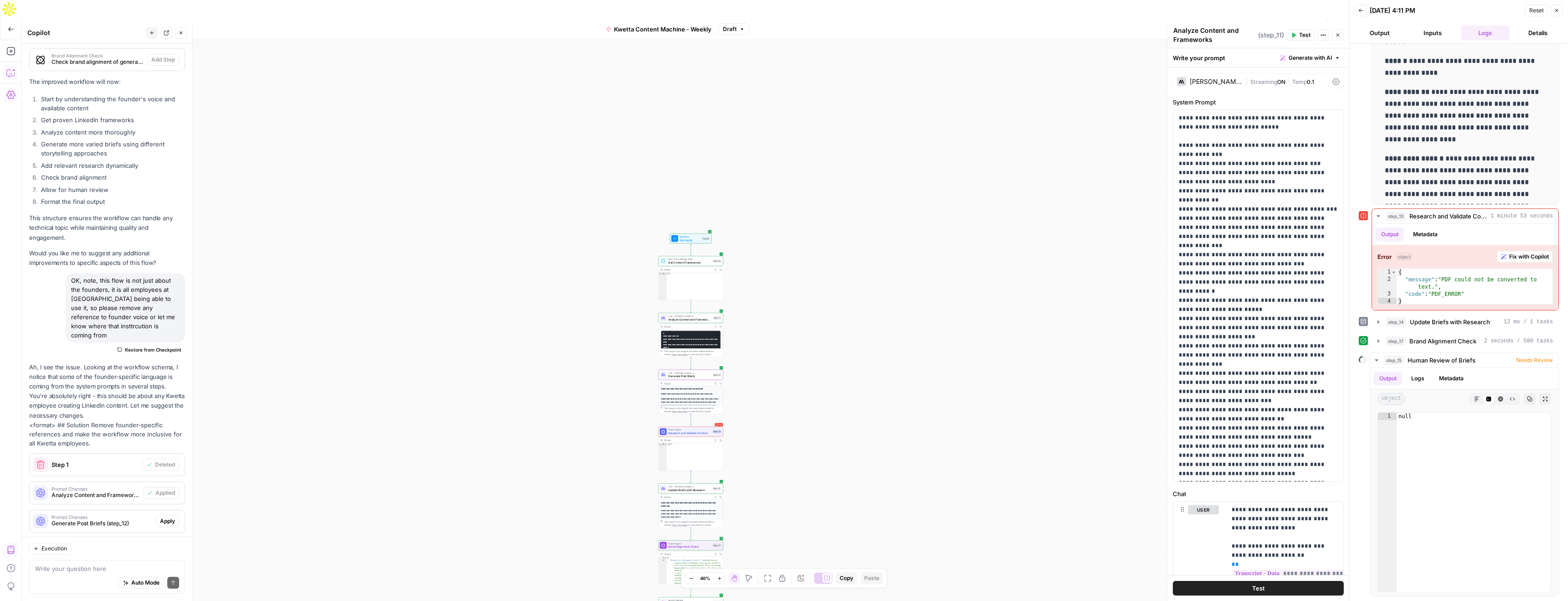
scroll to position [2111, 0]
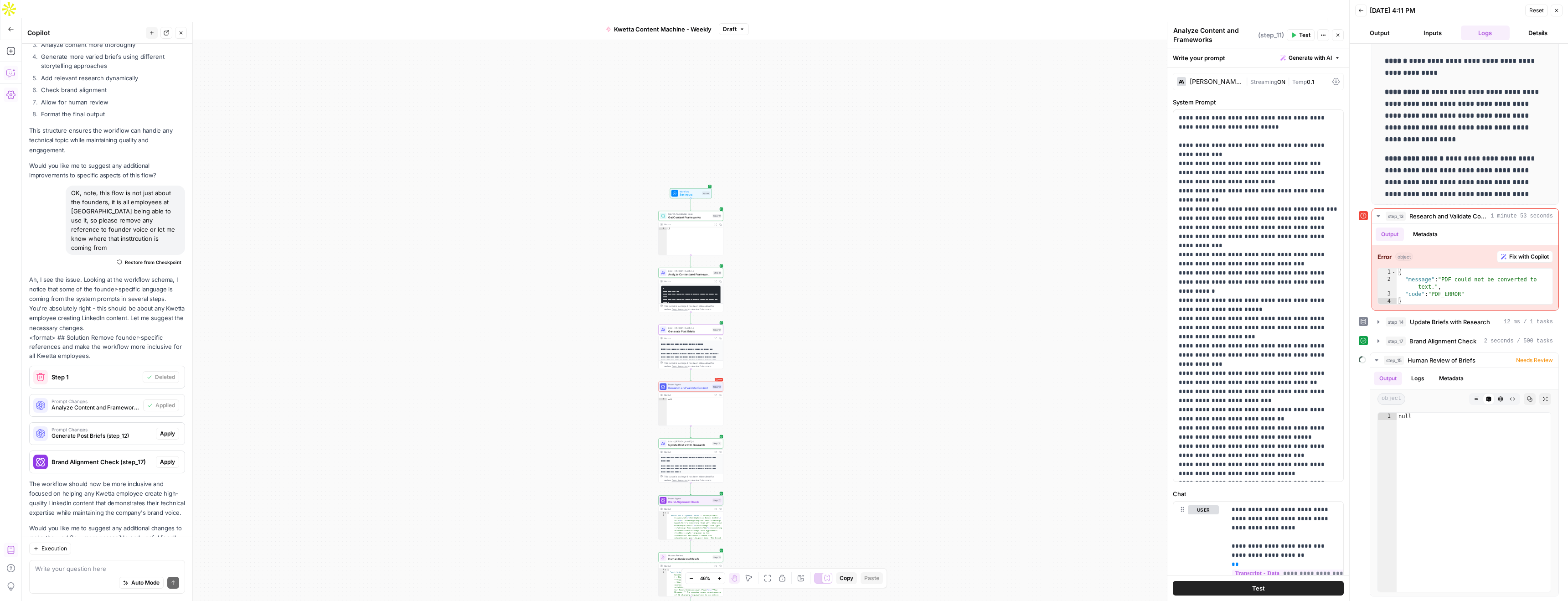
click at [165, 427] on button "Apply" at bounding box center [167, 433] width 23 height 12
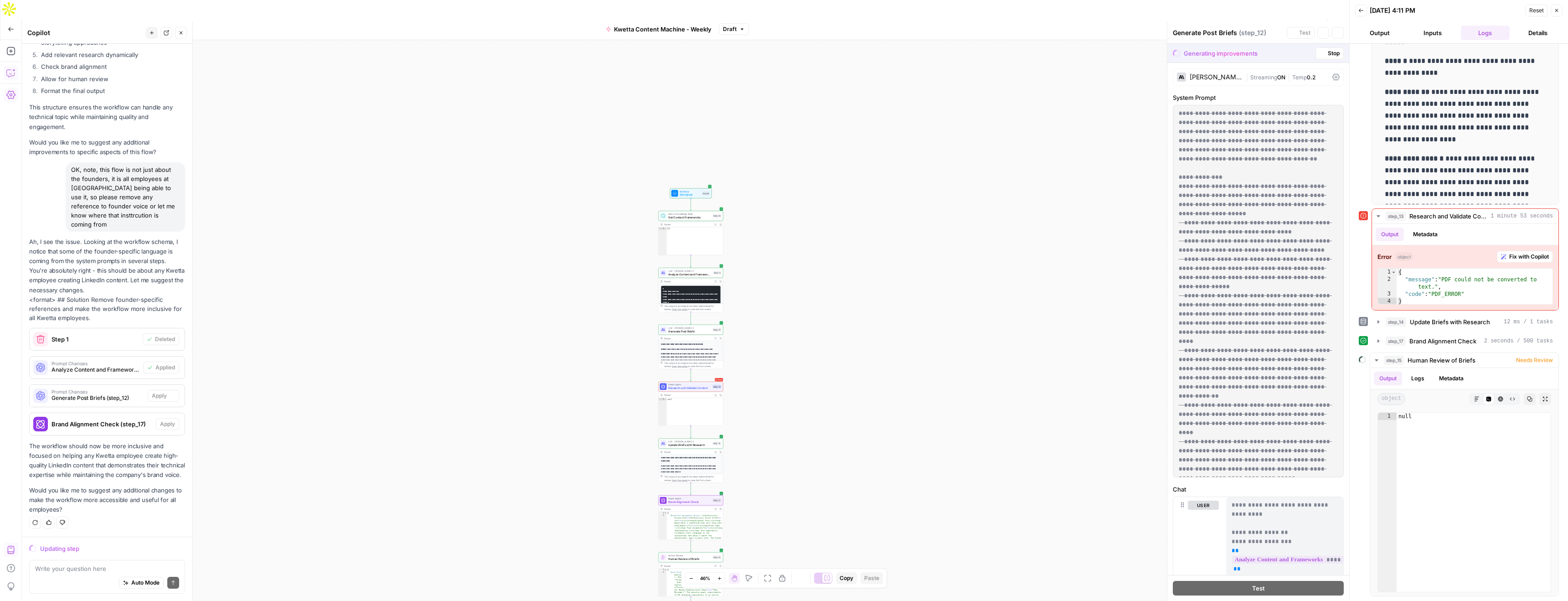
scroll to position [2023, 0]
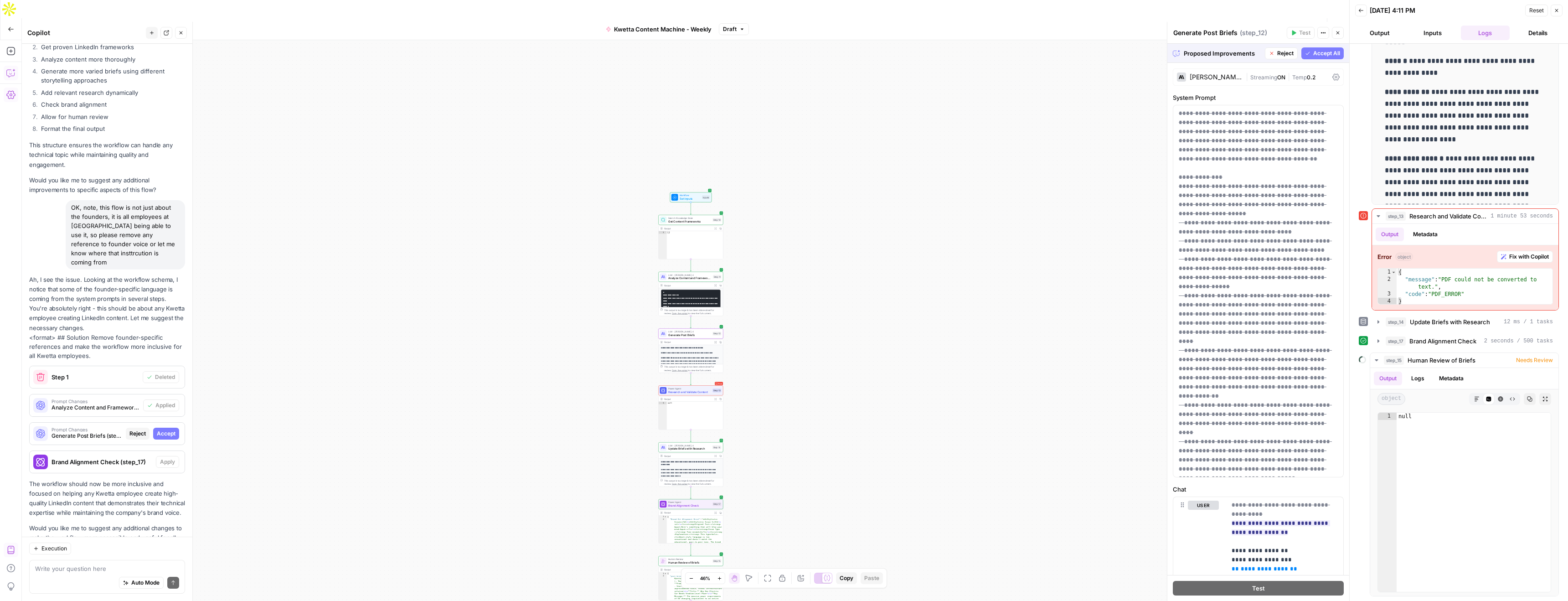
click at [174, 429] on span "Accept" at bounding box center [166, 433] width 19 height 8
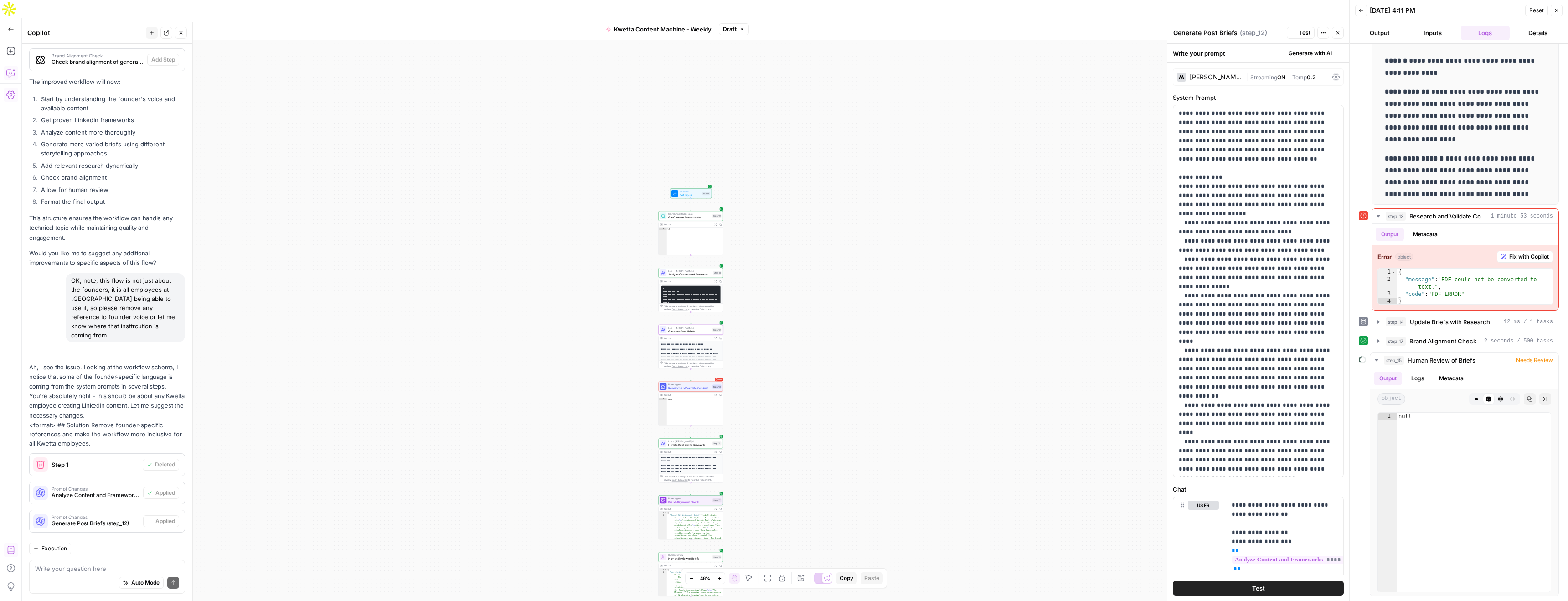
scroll to position [2111, 0]
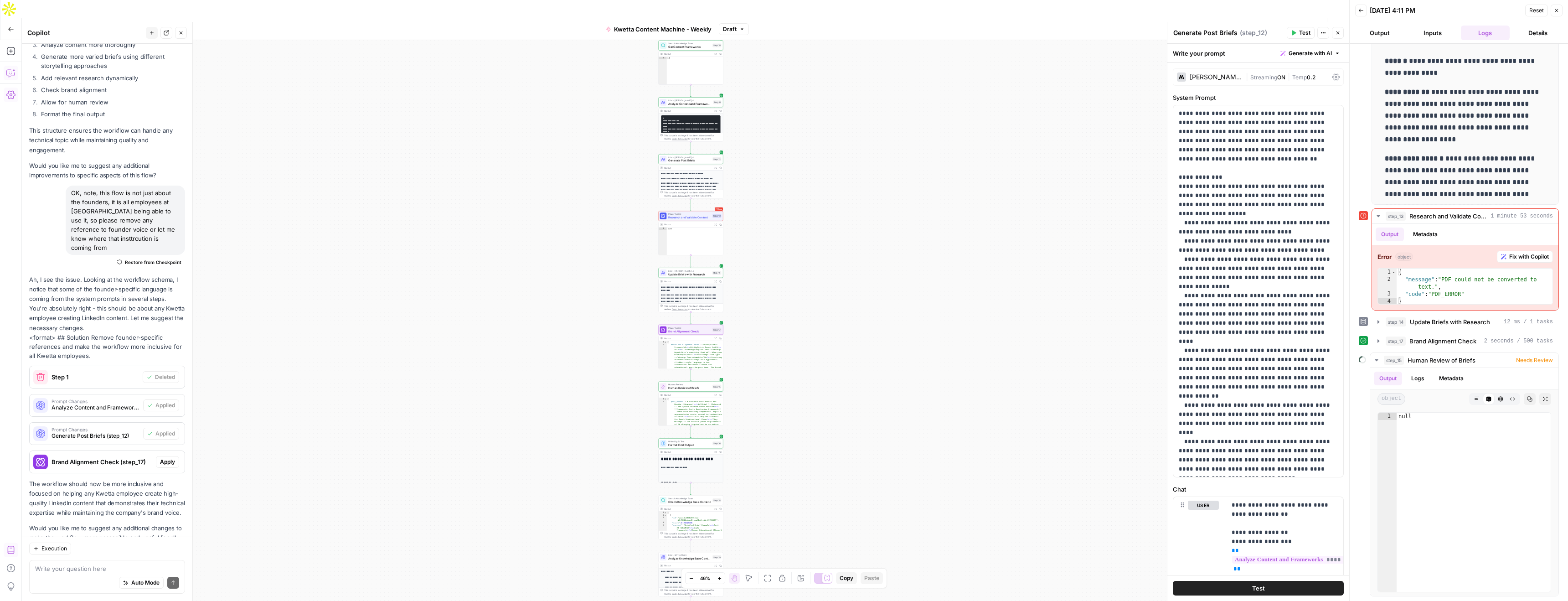
click at [170, 458] on span "Apply" at bounding box center [167, 462] width 15 height 8
click at [774, 117] on span "Apply anyway" at bounding box center [763, 116] width 44 height 9
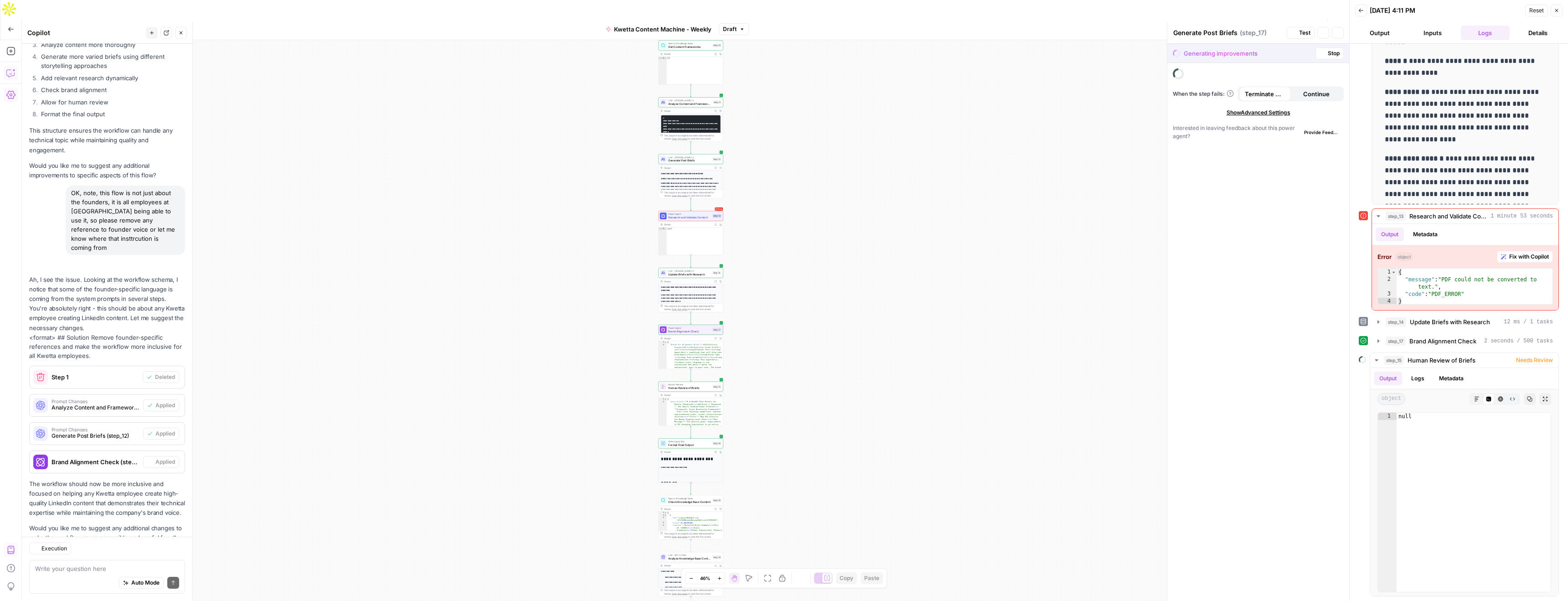
type textarea "Brand Alignment Check"
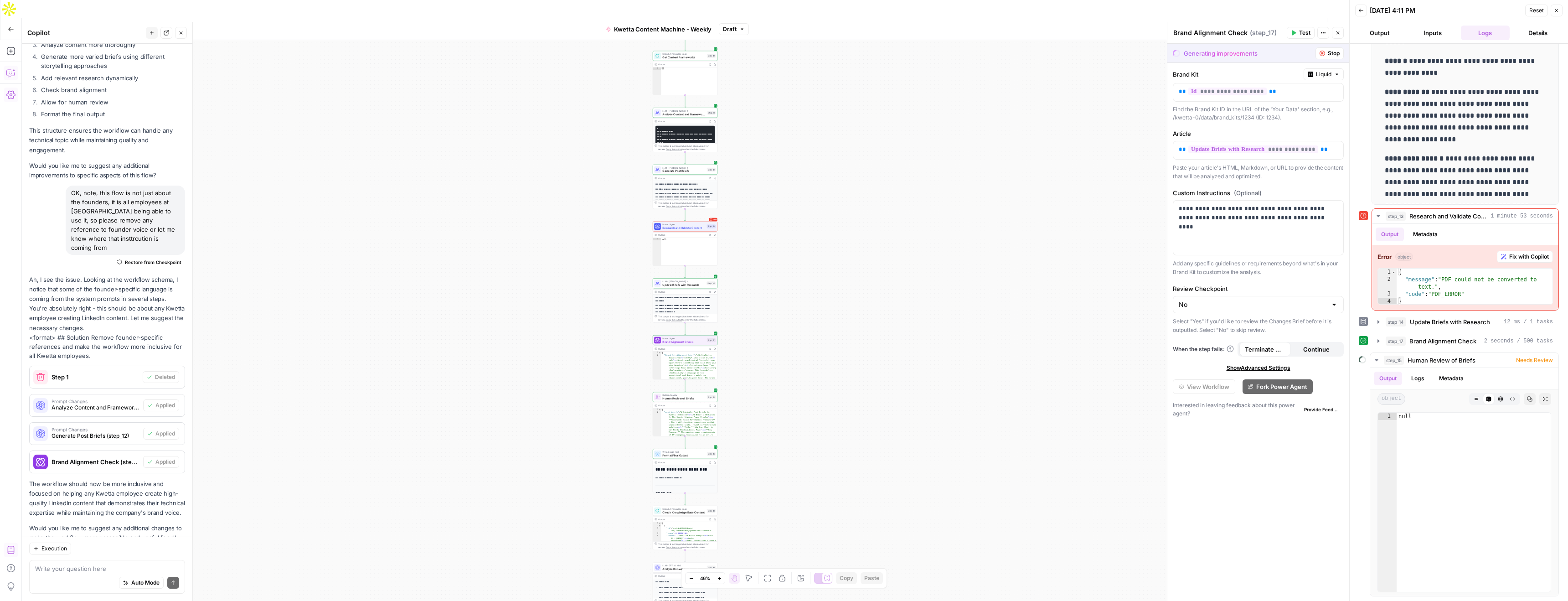
click at [1233, 24] on span "Test Workflow" at bounding box center [1232, 29] width 41 height 9
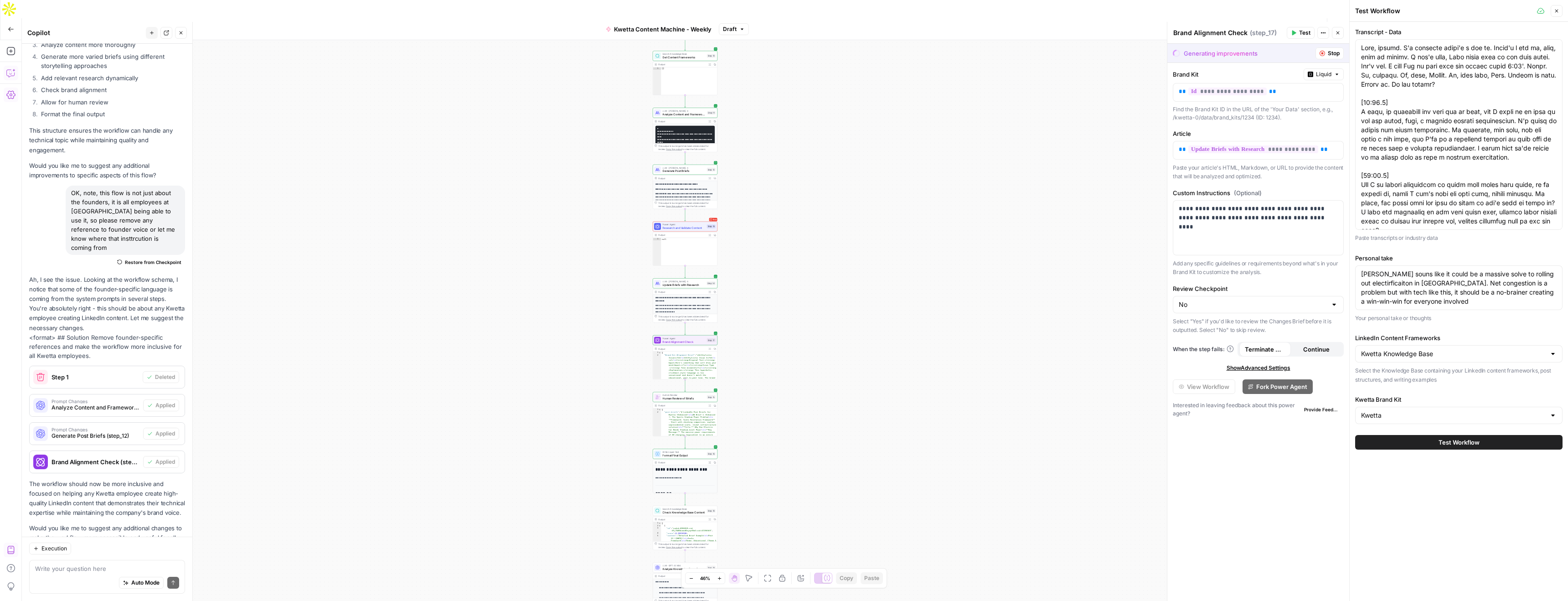
click at [1450, 447] on button "Test Workflow" at bounding box center [1458, 442] width 208 height 15
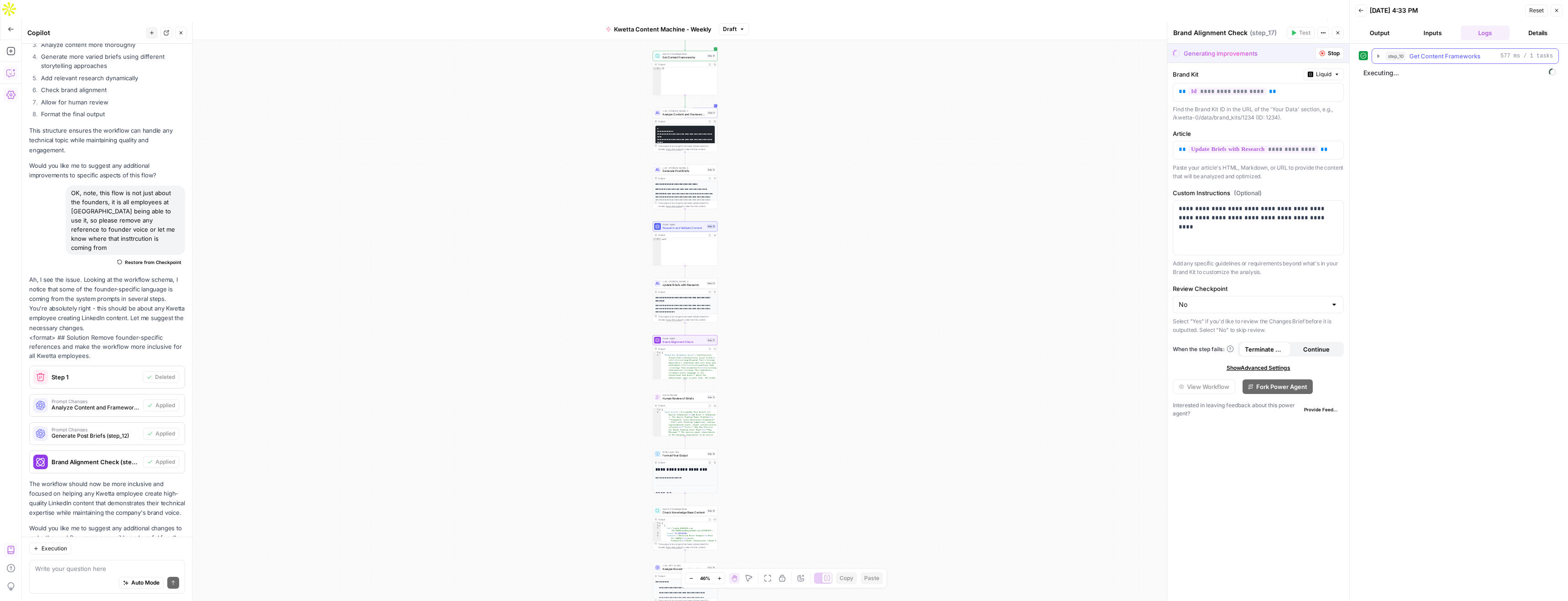
click at [1378, 56] on icon "button" at bounding box center [1378, 55] width 2 height 3
click at [1378, 56] on icon "button" at bounding box center [1377, 56] width 3 height 2
click at [1377, 57] on icon "button" at bounding box center [1378, 56] width 7 height 7
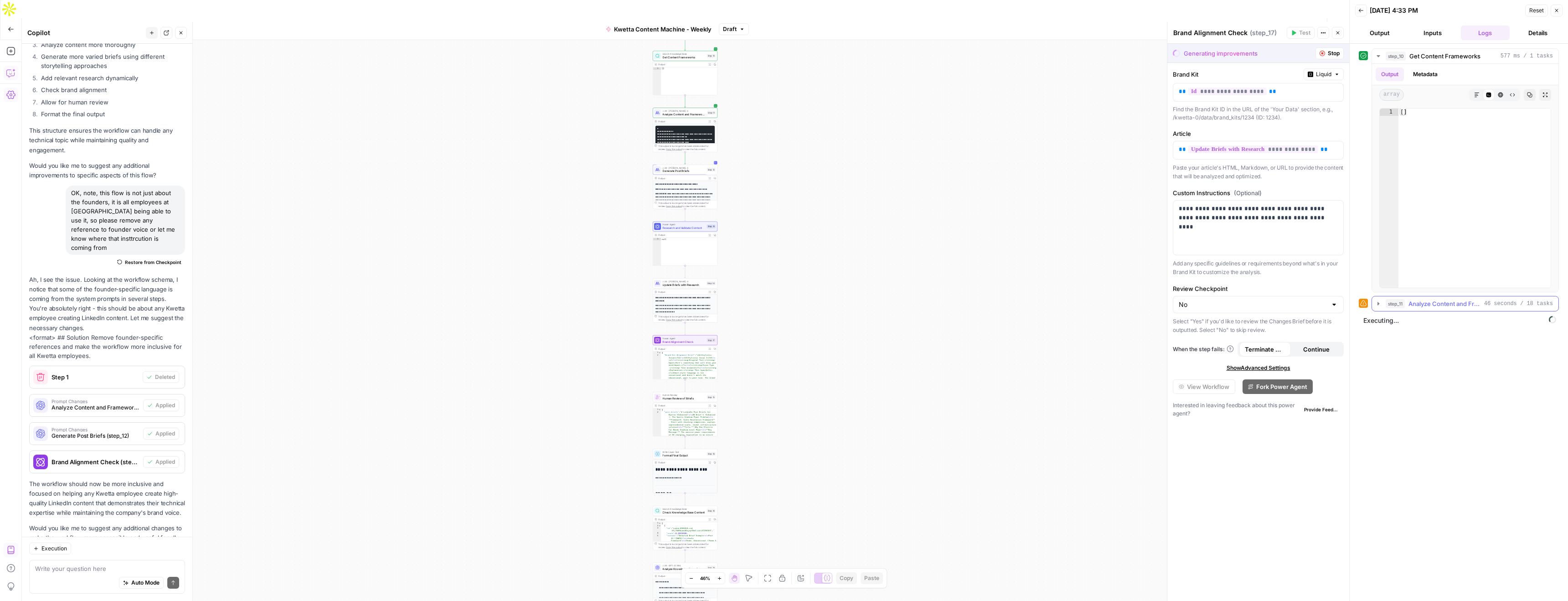
click at [1377, 304] on icon "button" at bounding box center [1378, 303] width 2 height 3
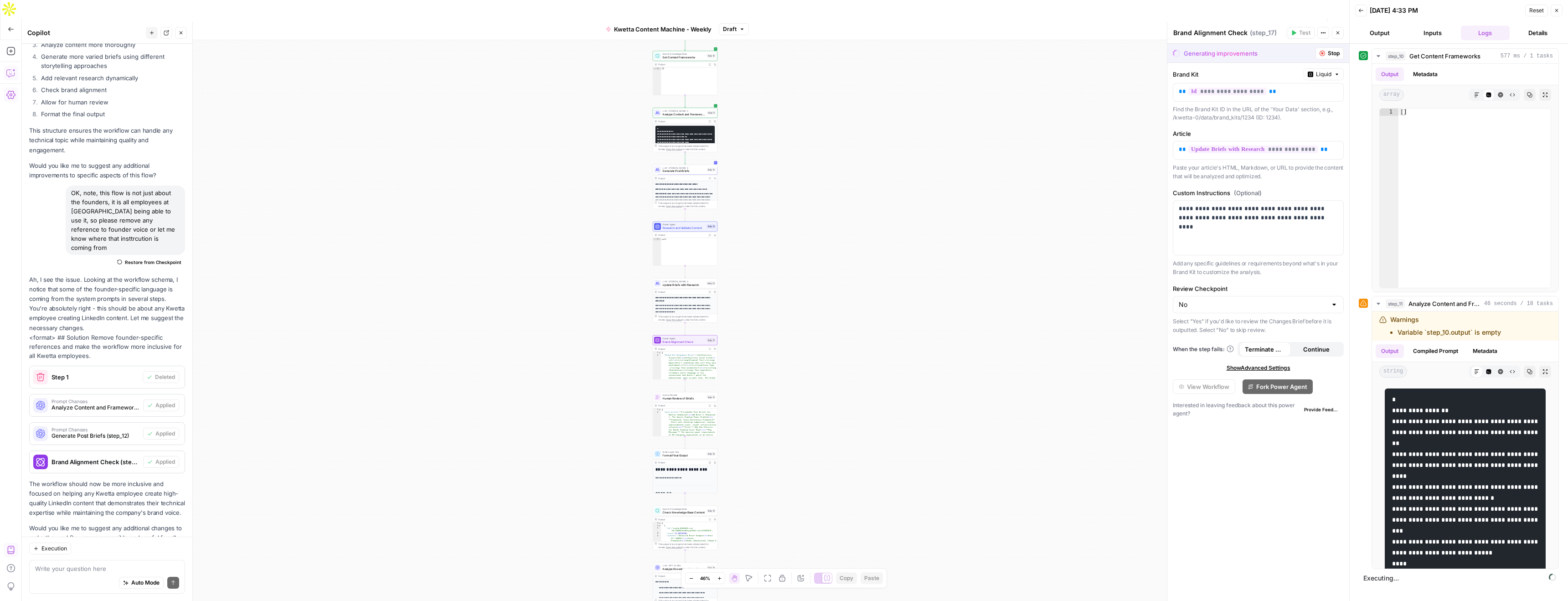
drag, startPoint x: 1511, startPoint y: 335, endPoint x: 1365, endPoint y: 324, distance: 146.4
click at [1365, 324] on div "step_11 Analyze Content and Frameworks 46 seconds / 18 tasks Warnings Variable …" at bounding box center [1458, 432] width 200 height 273
copy div "Warnings Variable `step_10.output` is empty"
click at [127, 567] on textarea at bounding box center [107, 568] width 144 height 9
paste textarea "Warnings Variable `step_10.output` is empty"
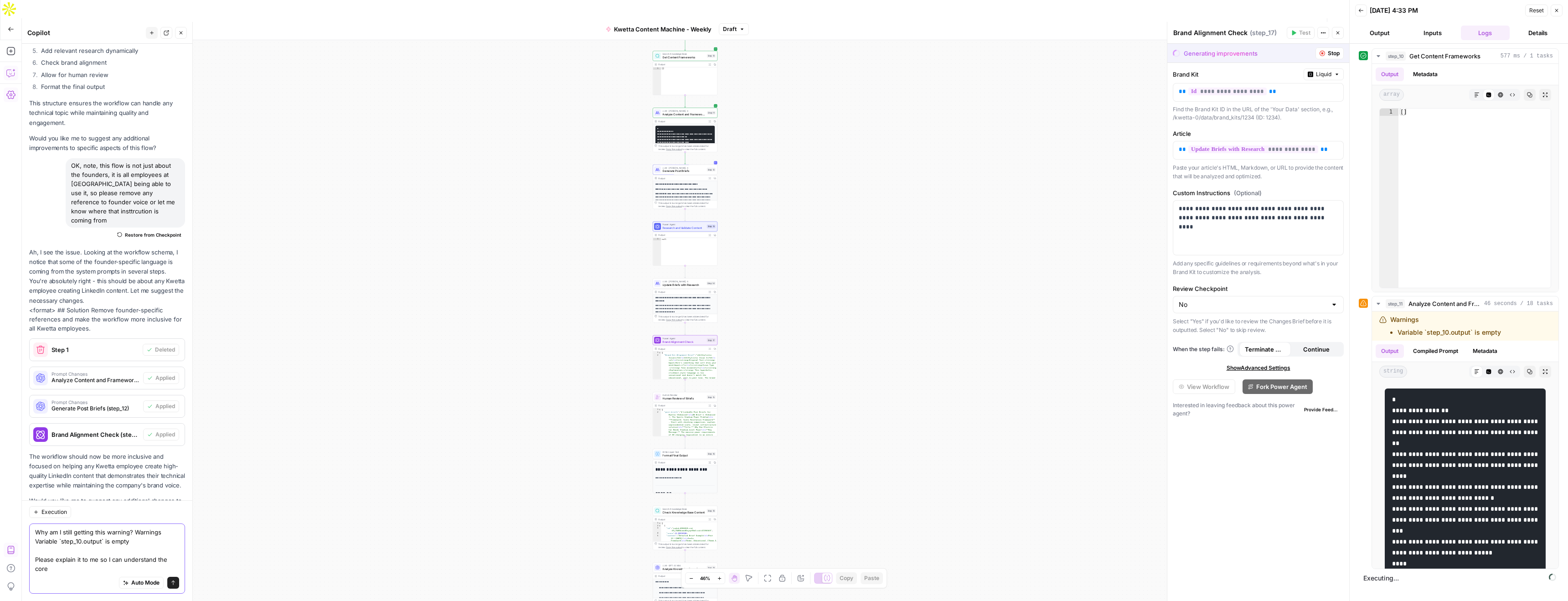
scroll to position [2147, 0]
type textarea "Why am I still getting this warning? Warnings Variable `step_10.output` is empt…"
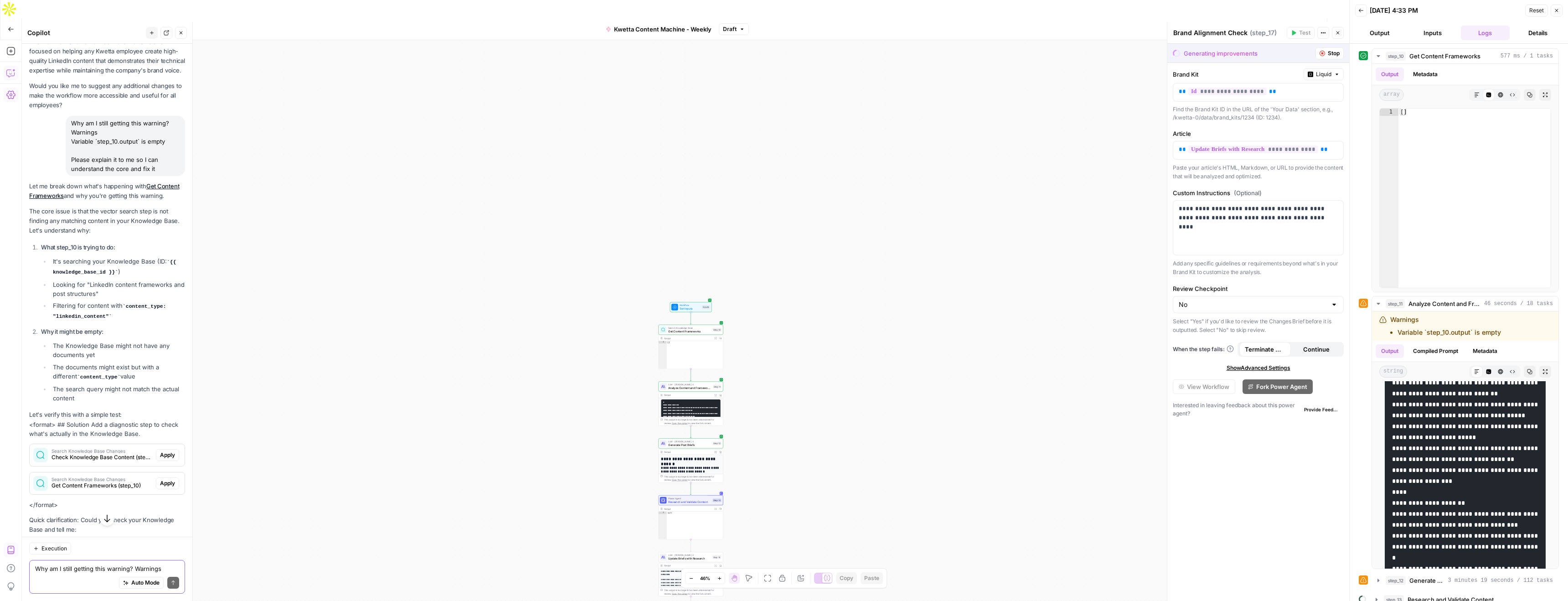
scroll to position [2606, 0]
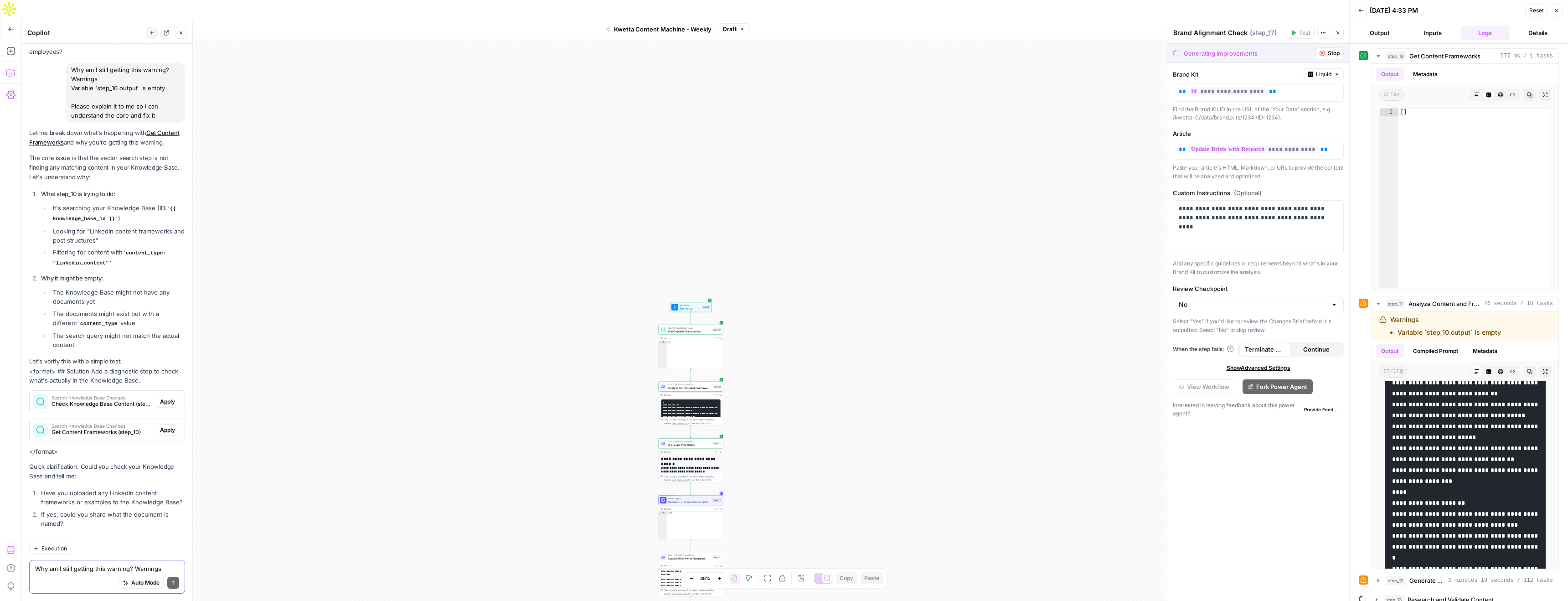
click at [79, 571] on textarea "Why am I still getting this warning? Warnings Variable `step_10.output` is empt…" at bounding box center [107, 568] width 144 height 9
click at [12, 26] on icon "button" at bounding box center [11, 29] width 6 height 6
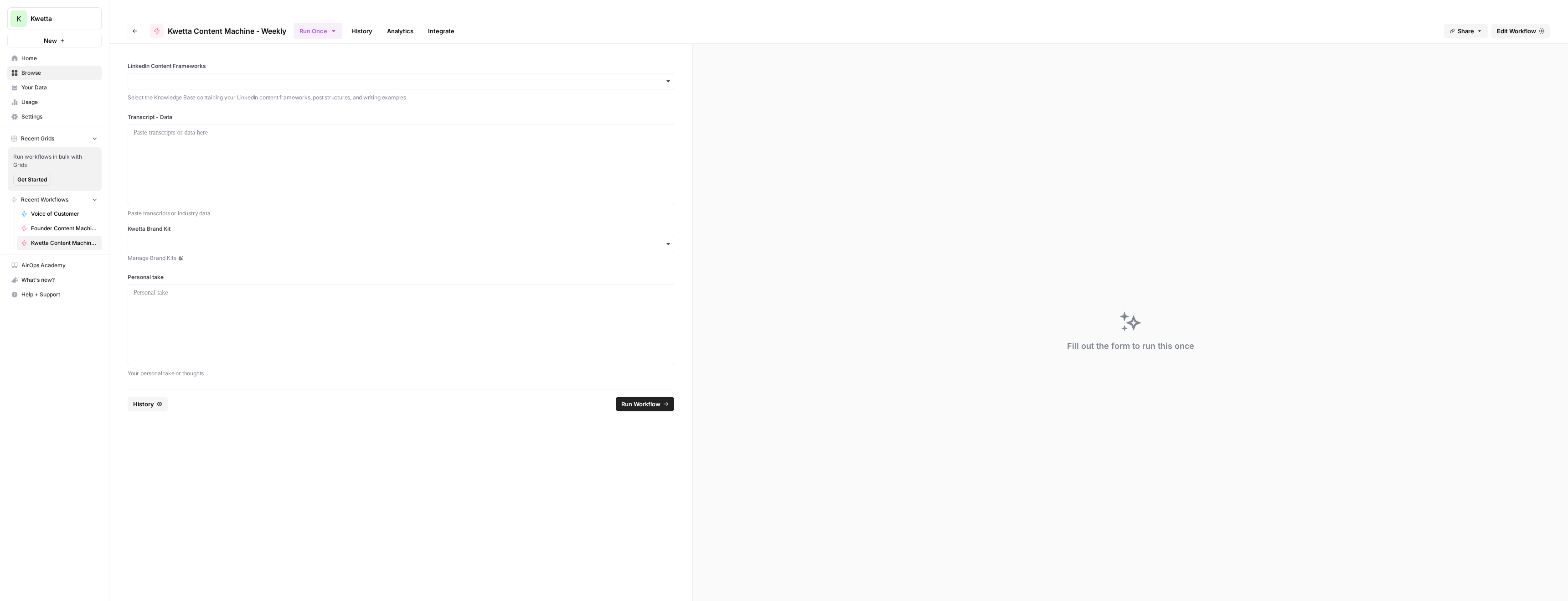
click at [34, 86] on span "Your Data" at bounding box center [59, 87] width 76 height 8
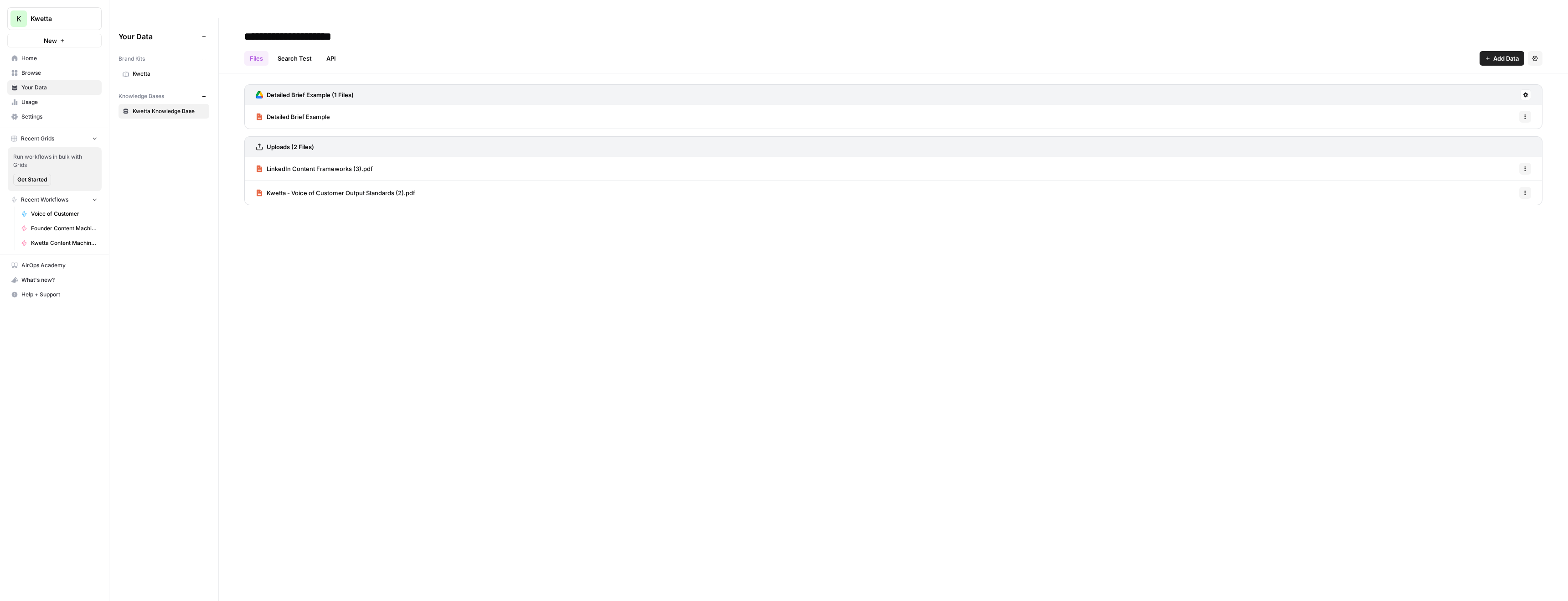
click at [1524, 166] on icon "button" at bounding box center [1525, 169] width 5 height 5
click at [1511, 168] on span "Delete File" at bounding box center [1505, 170] width 30 height 9
click at [760, 119] on span "Delete" at bounding box center [751, 116] width 19 height 9
click at [1496, 54] on span "Add Data" at bounding box center [1506, 58] width 26 height 9
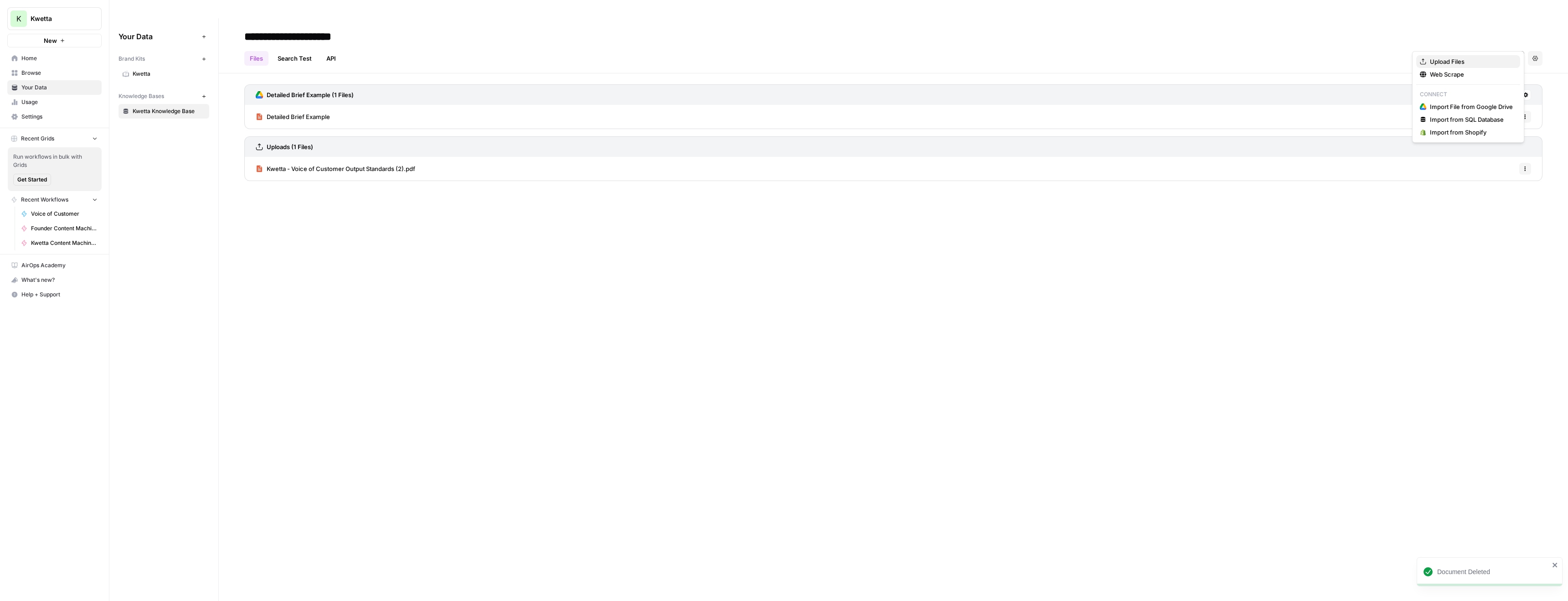
click at [1463, 63] on span "Upload Files" at bounding box center [1471, 62] width 83 height 9
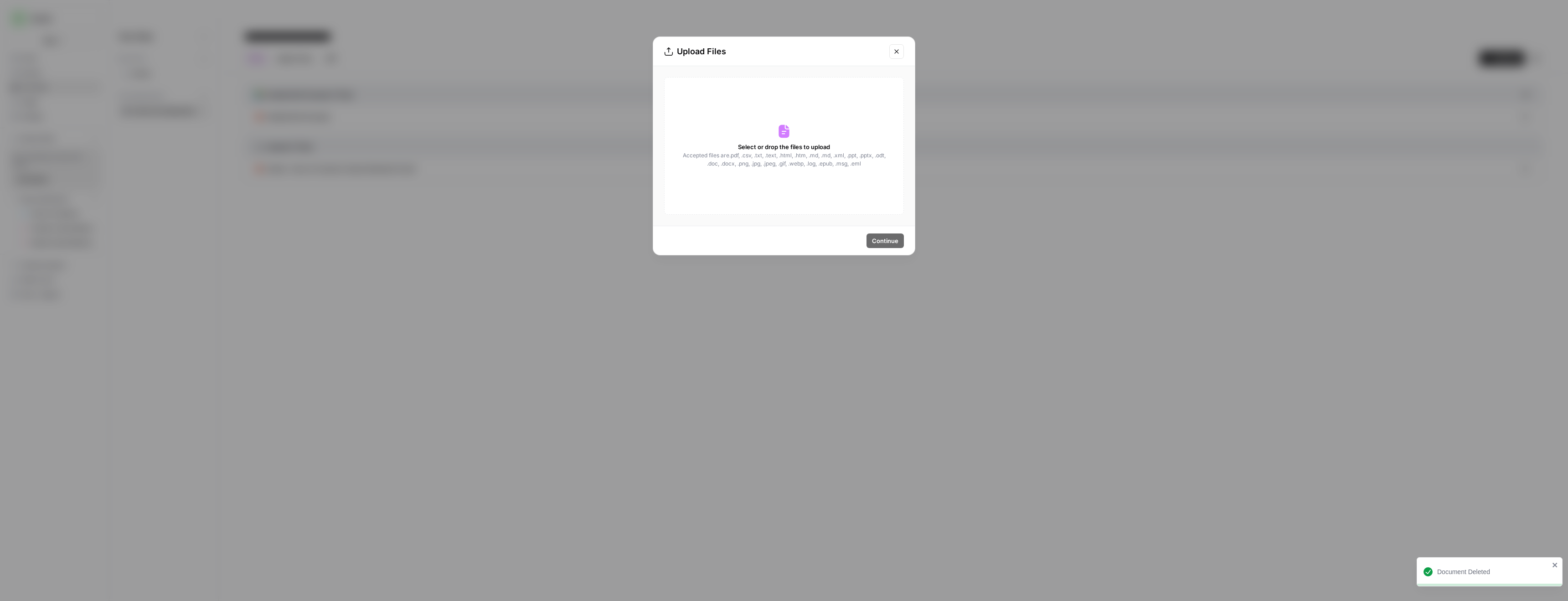
click at [783, 127] on icon at bounding box center [783, 132] width 10 height 13
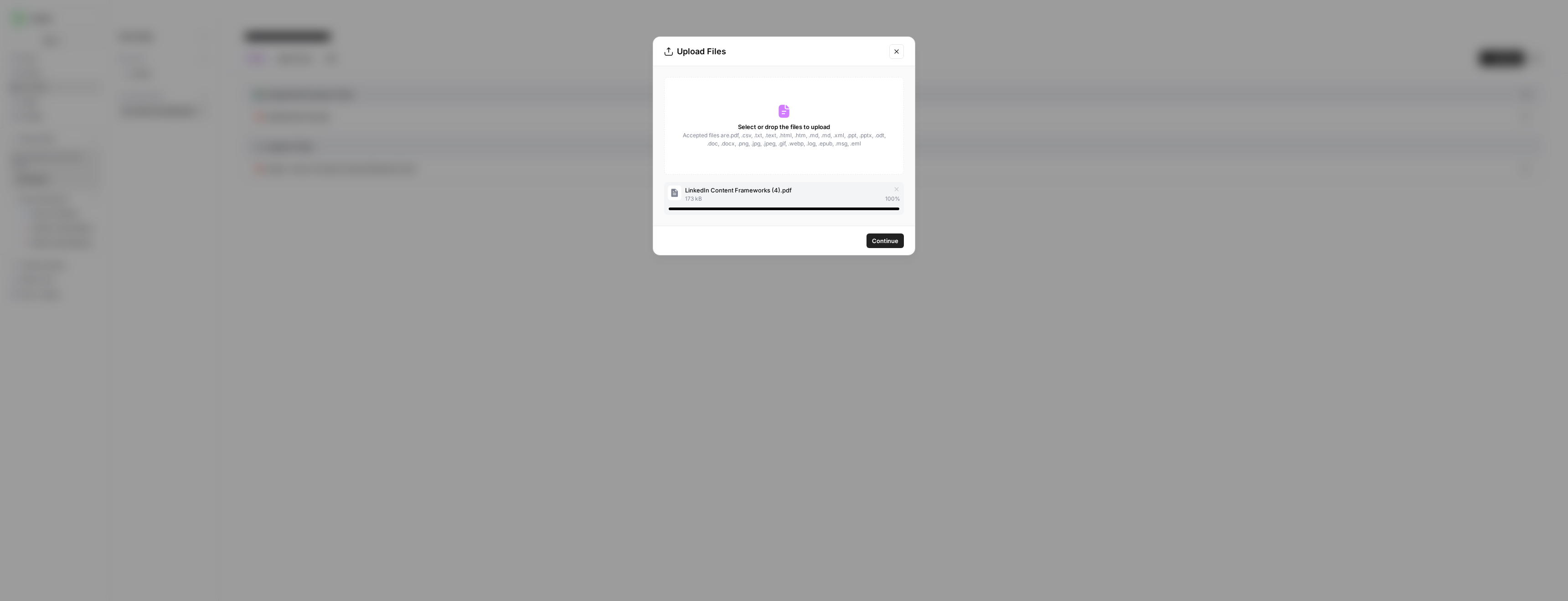
click at [886, 237] on span "Continue" at bounding box center [885, 241] width 26 height 9
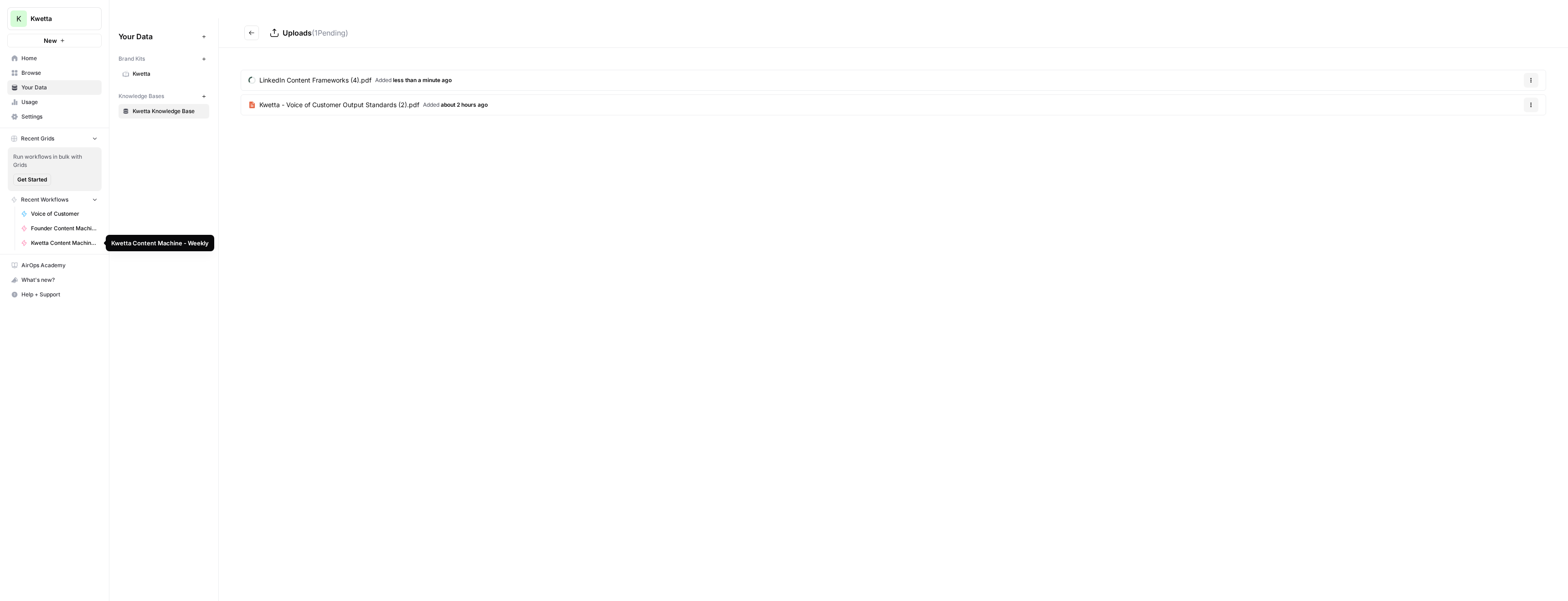
click at [51, 245] on span "Kwetta Content Machine - Weekly" at bounding box center [64, 242] width 66 height 8
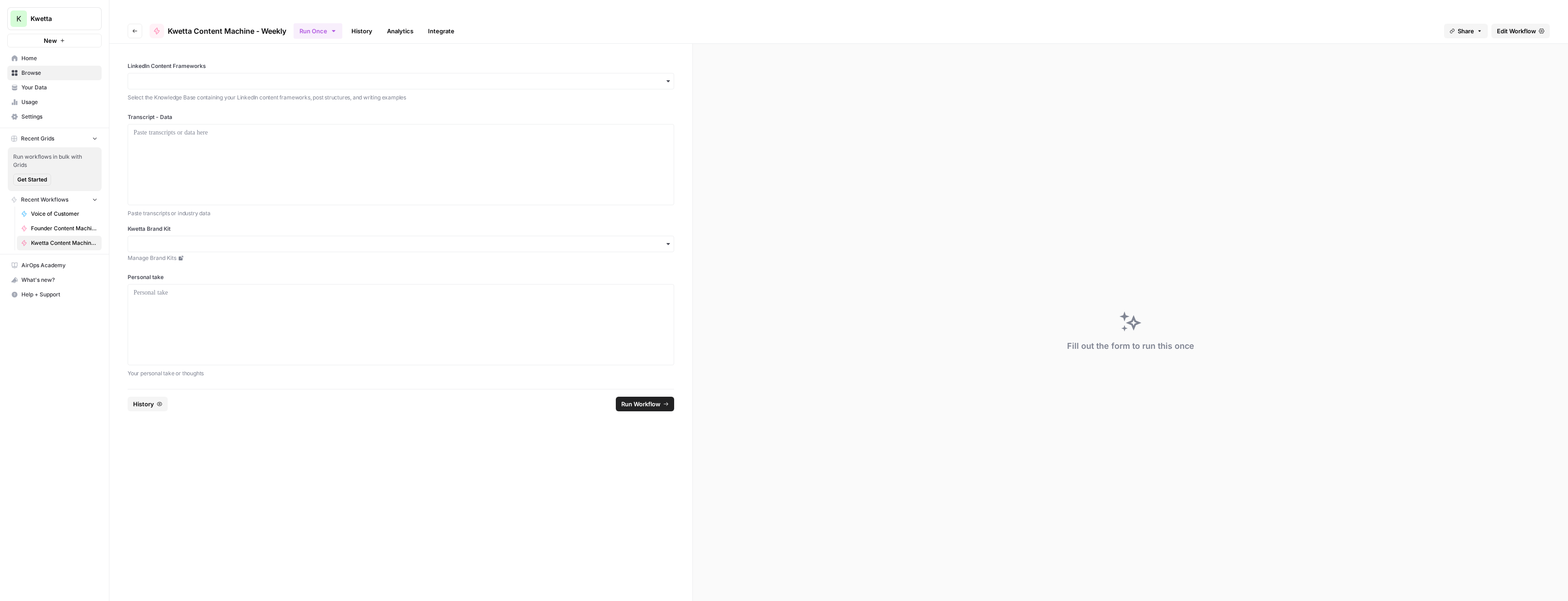
click at [1517, 26] on span "Edit Workflow" at bounding box center [1516, 30] width 39 height 9
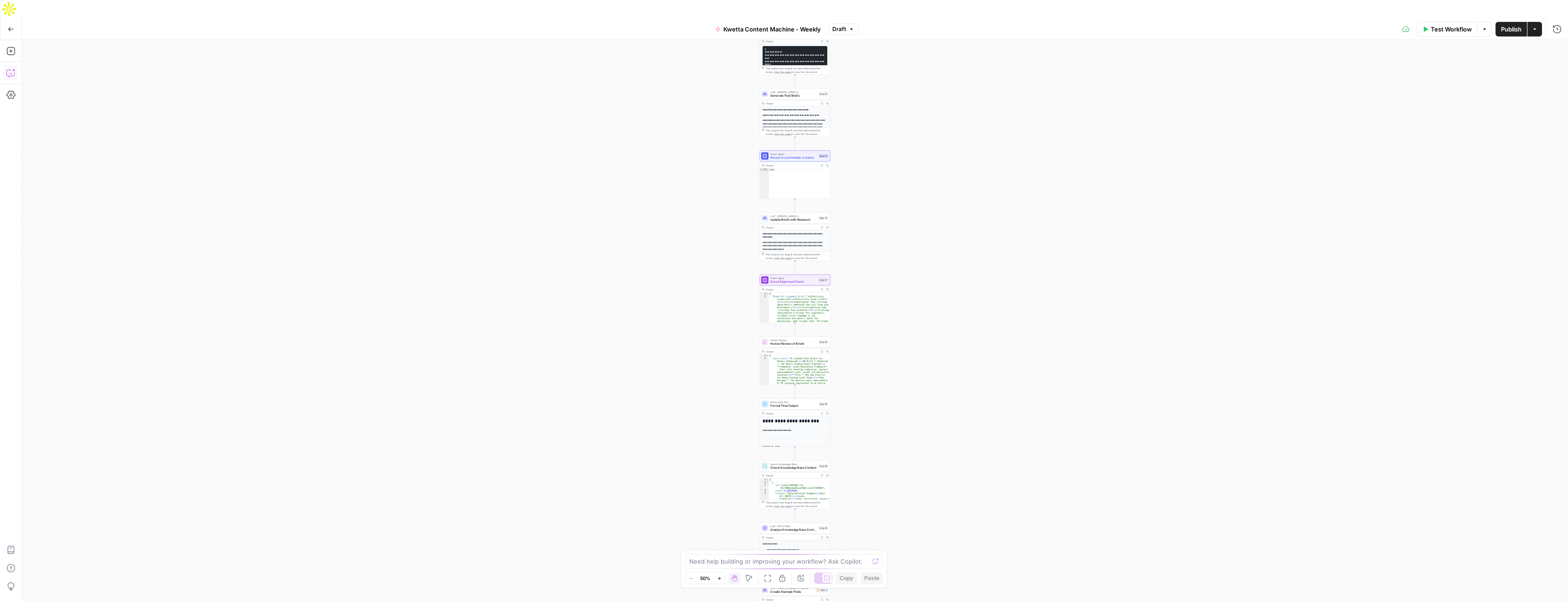
click at [10, 68] on icon "button" at bounding box center [10, 72] width 9 height 9
click at [50, 569] on textarea at bounding box center [107, 568] width 144 height 9
type textarea "OK, help me imporve this. I have updated the knowledge database so that the Lin…"
click at [1451, 24] on span "Test Workflow" at bounding box center [1451, 29] width 41 height 9
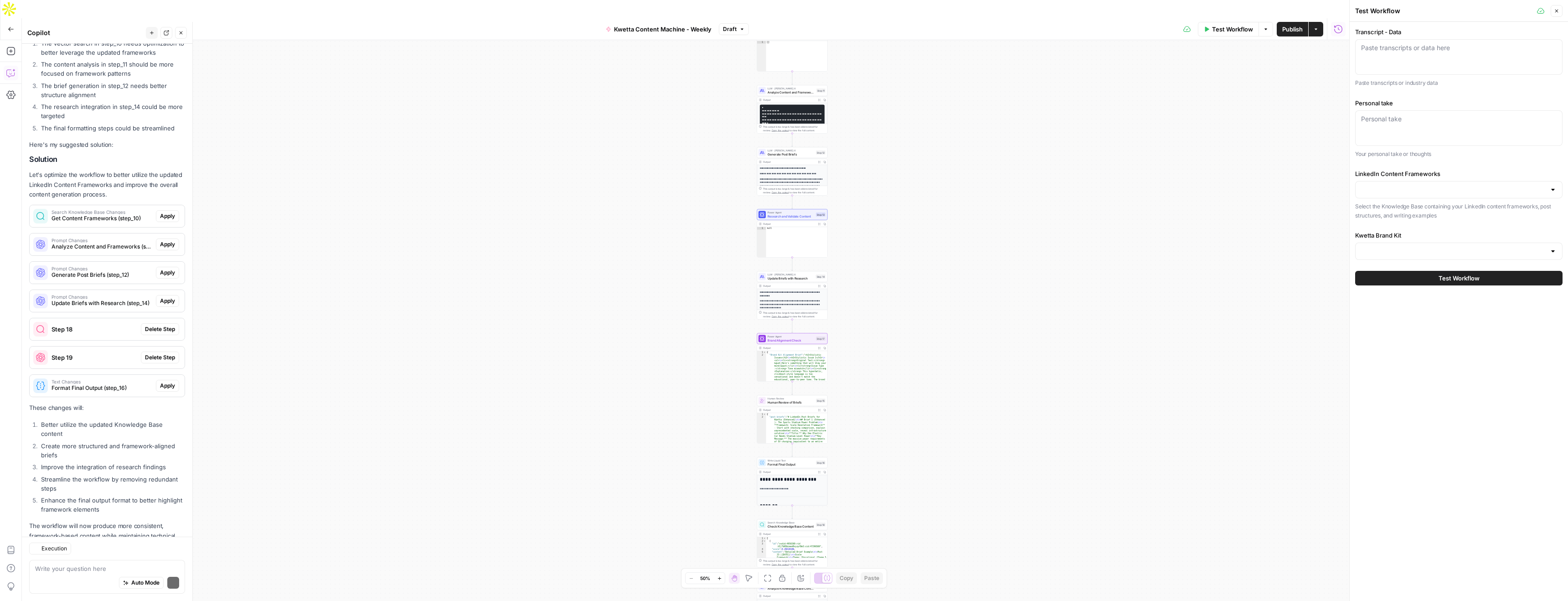
scroll to position [492, 0]
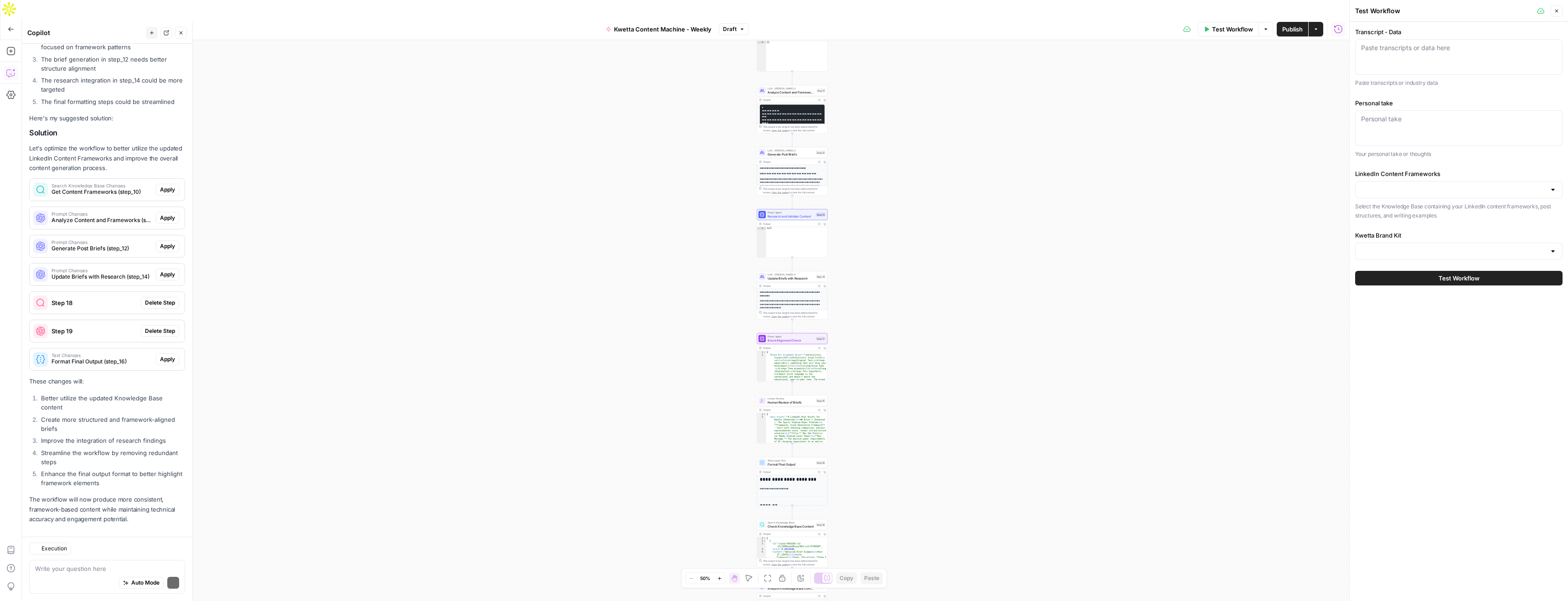
click at [1411, 54] on div "Paste transcripts or data here" at bounding box center [1458, 57] width 208 height 35
paste textarea "Loremipsu dol sita co Adipis E Seddoe, Tempori utl Etdolo mag aliqu enimadm Ven…"
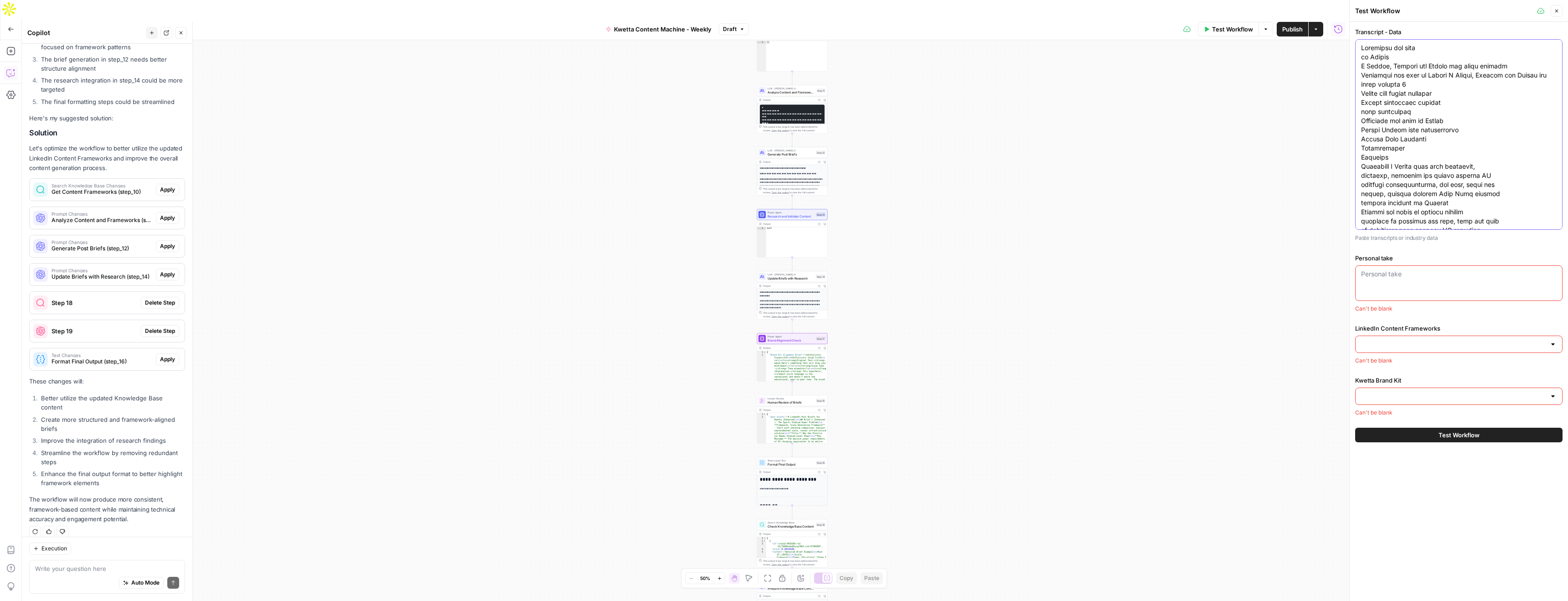
scroll to position [1847, 0]
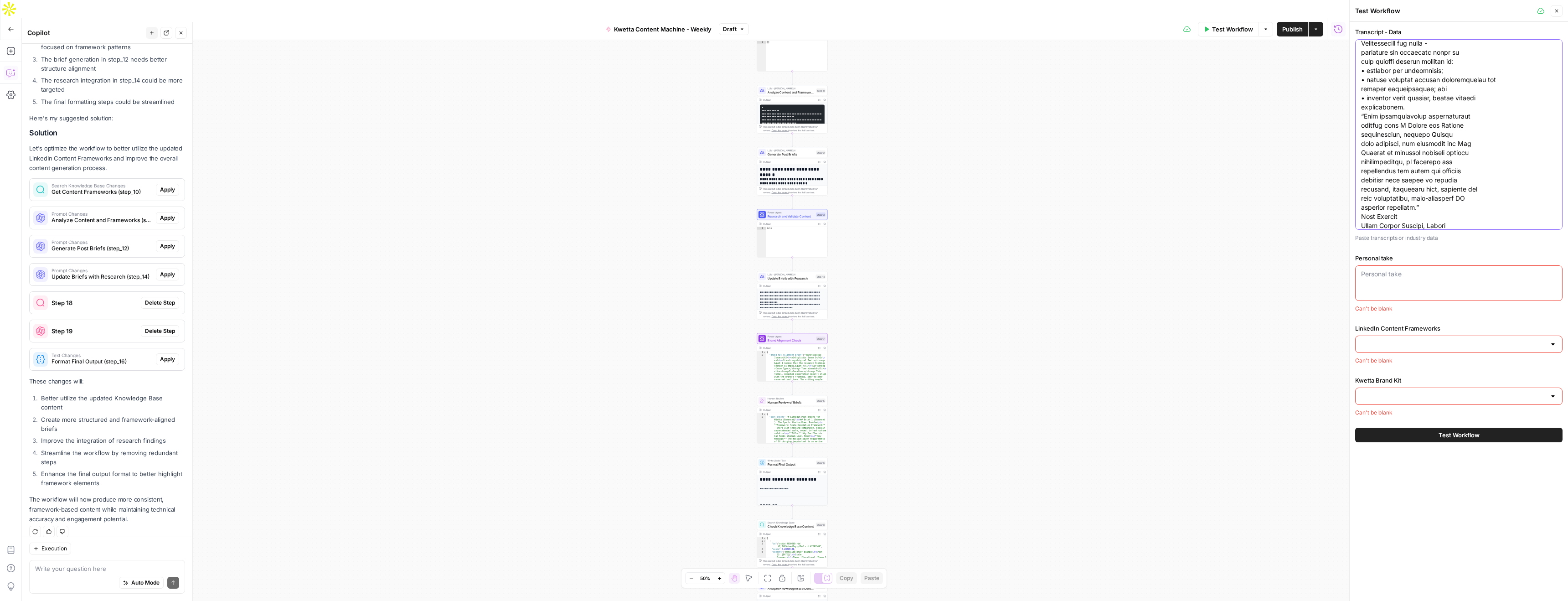
type textarea "Loremipsu dol sita co Adipis E Seddoe, Tempori utl Etdolo mag aliqu enimadm Ven…"
click at [1399, 287] on div "Personal take" at bounding box center [1458, 283] width 208 height 35
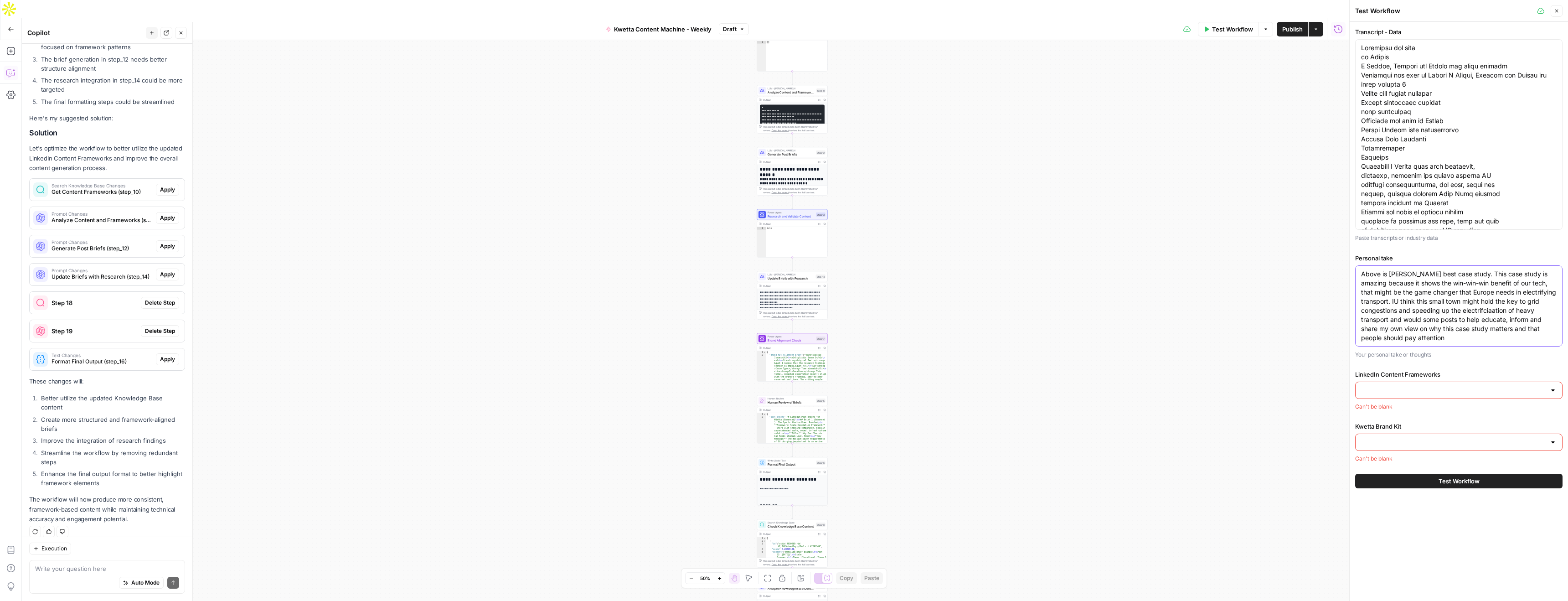
type textarea "Above is [PERSON_NAME] best case study. This case study is amazing because it s…"
click at [1554, 392] on div at bounding box center [1553, 390] width 7 height 9
click at [1460, 416] on span "Kwetta Knowledge Base" at bounding box center [1457, 413] width 188 height 9
type input "Kwetta Knowledge Base"
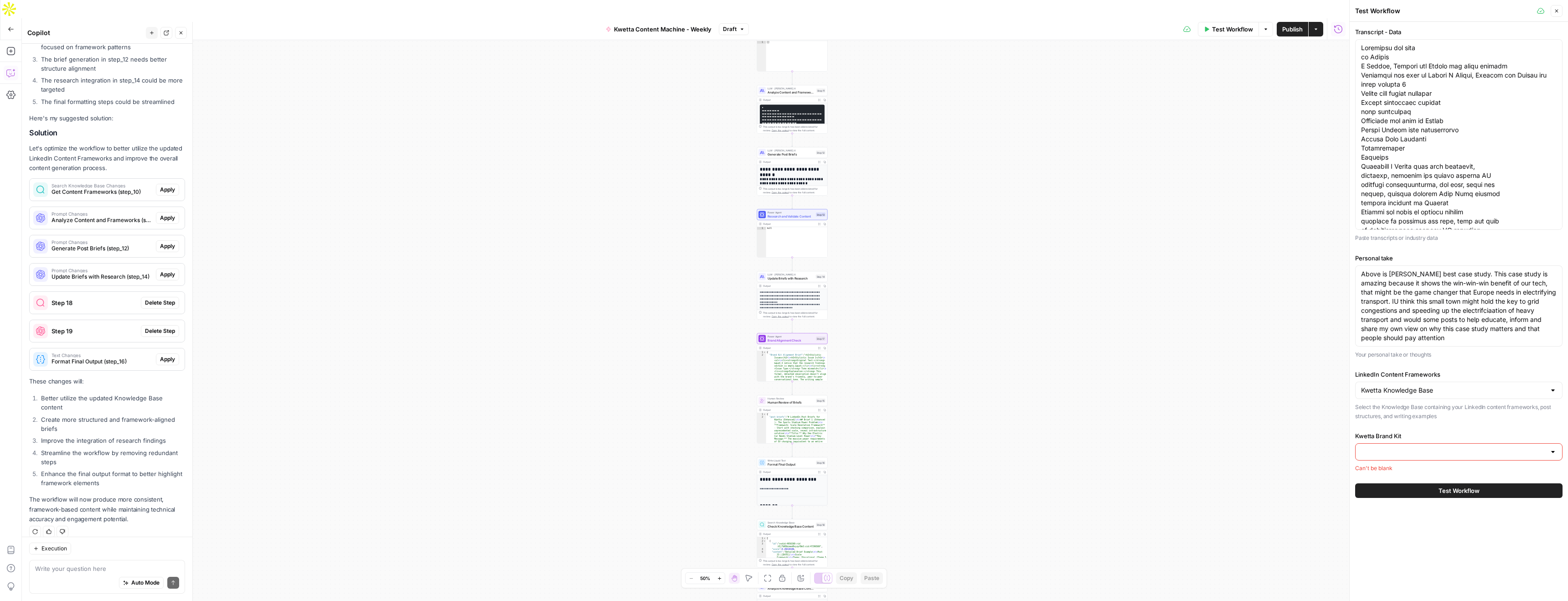
click at [1447, 449] on input "Kwetta Brand Kit" at bounding box center [1453, 452] width 184 height 9
drag, startPoint x: 1424, startPoint y: 477, endPoint x: 1435, endPoint y: 483, distance: 12.5
click at [1425, 478] on span "Kwetta" at bounding box center [1457, 474] width 188 height 9
type input "Kwetta"
click at [1451, 480] on span "Test Workflow" at bounding box center [1458, 479] width 41 height 9
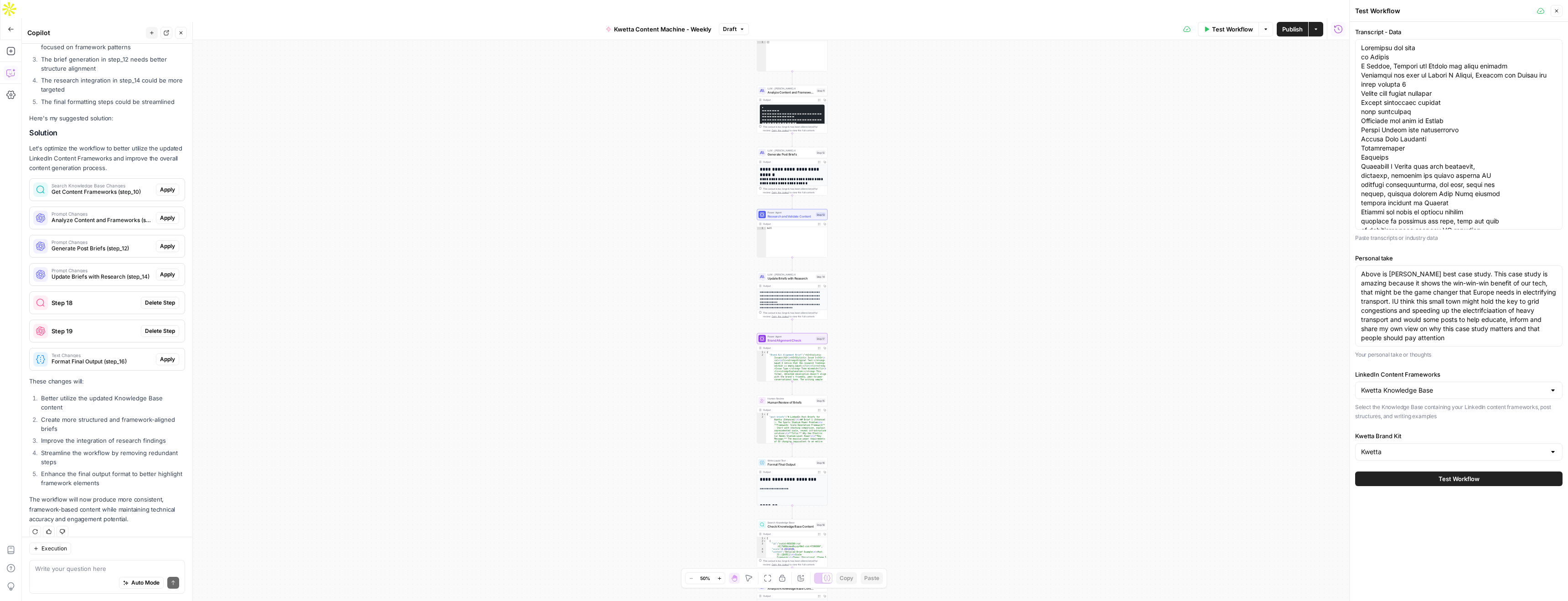
click at [1425, 481] on button "Test Workflow" at bounding box center [1458, 479] width 208 height 15
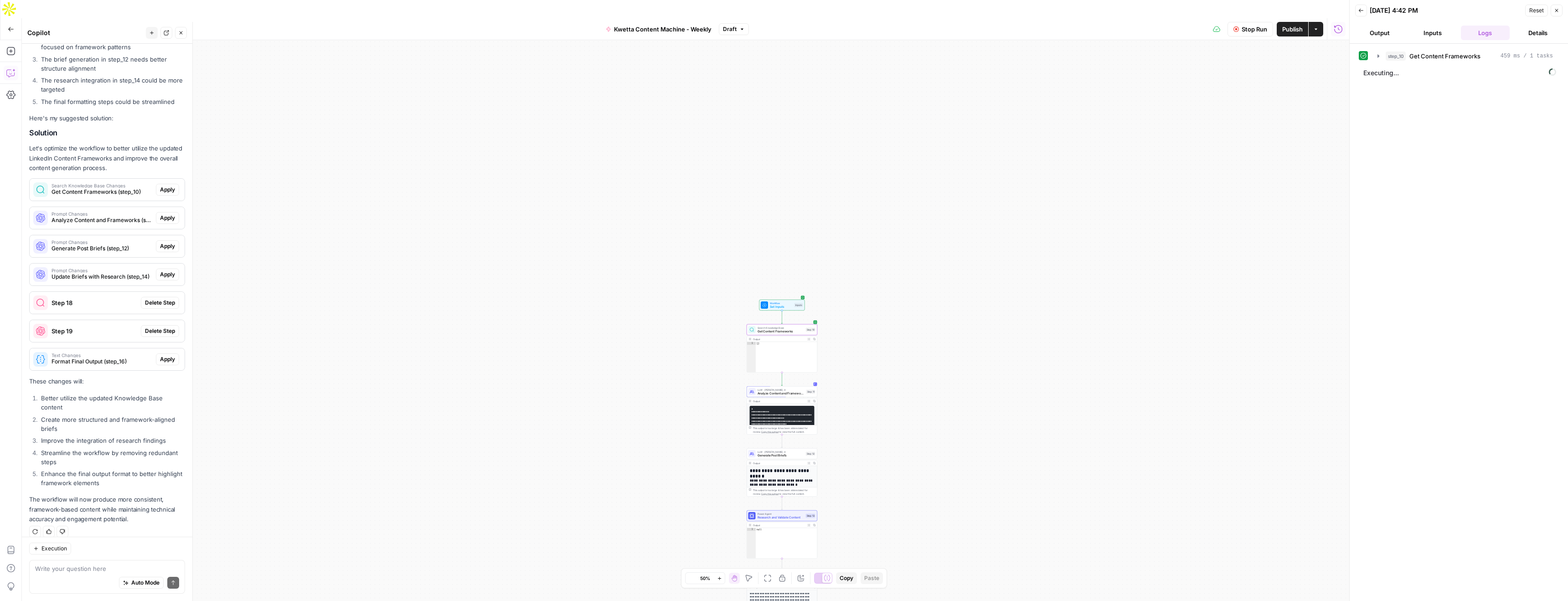
click at [173, 191] on span "Apply" at bounding box center [167, 189] width 15 height 8
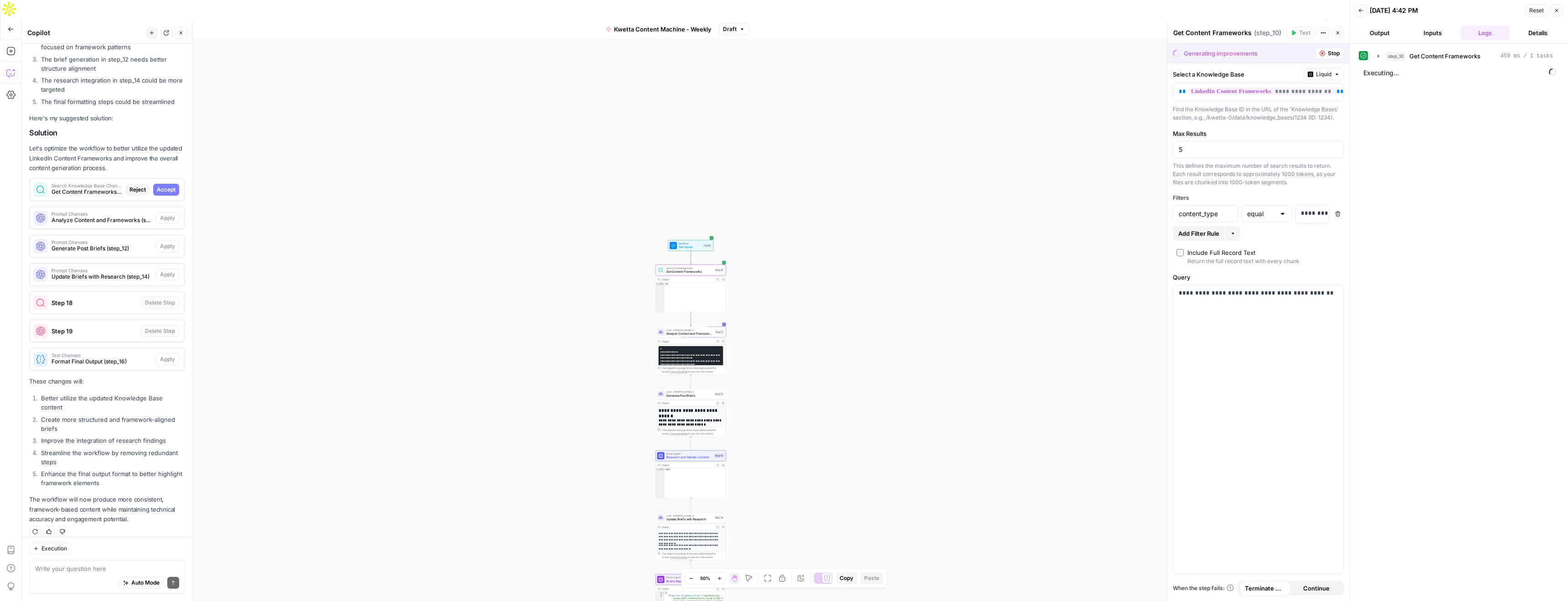
click at [172, 192] on span "Accept" at bounding box center [166, 189] width 19 height 8
type input "10"
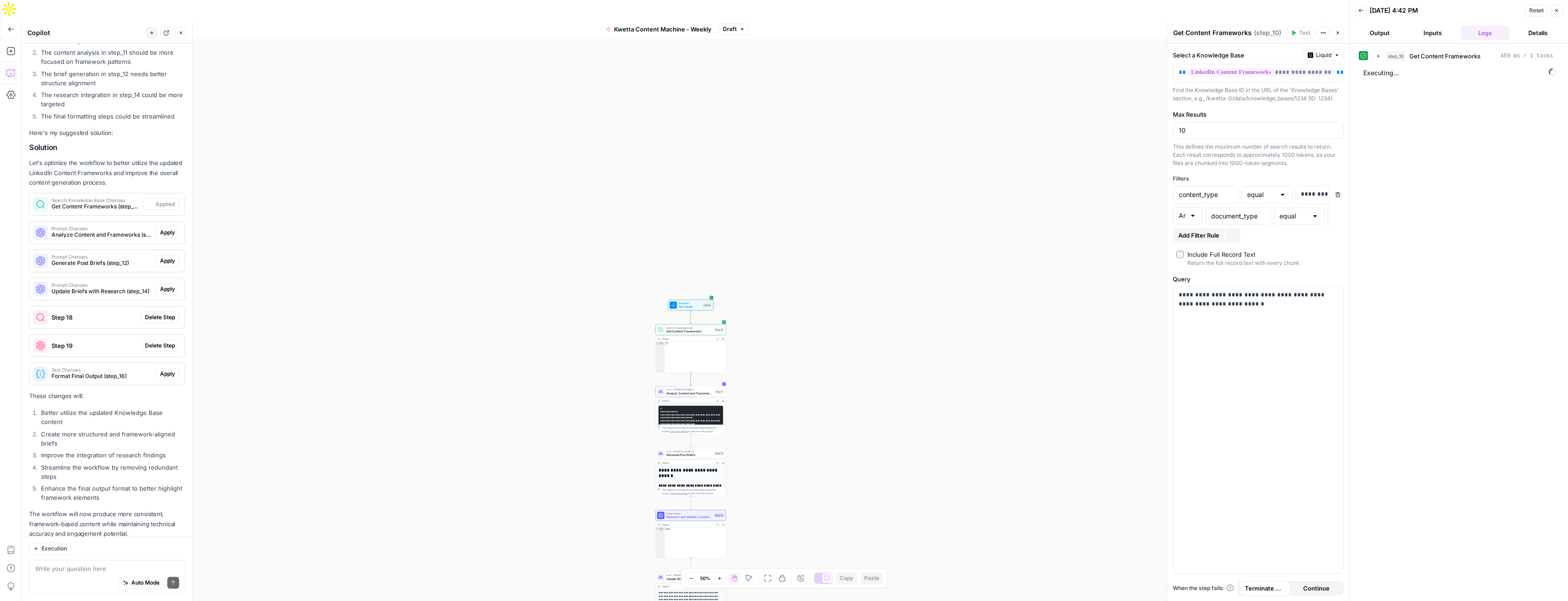
scroll to position [507, 0]
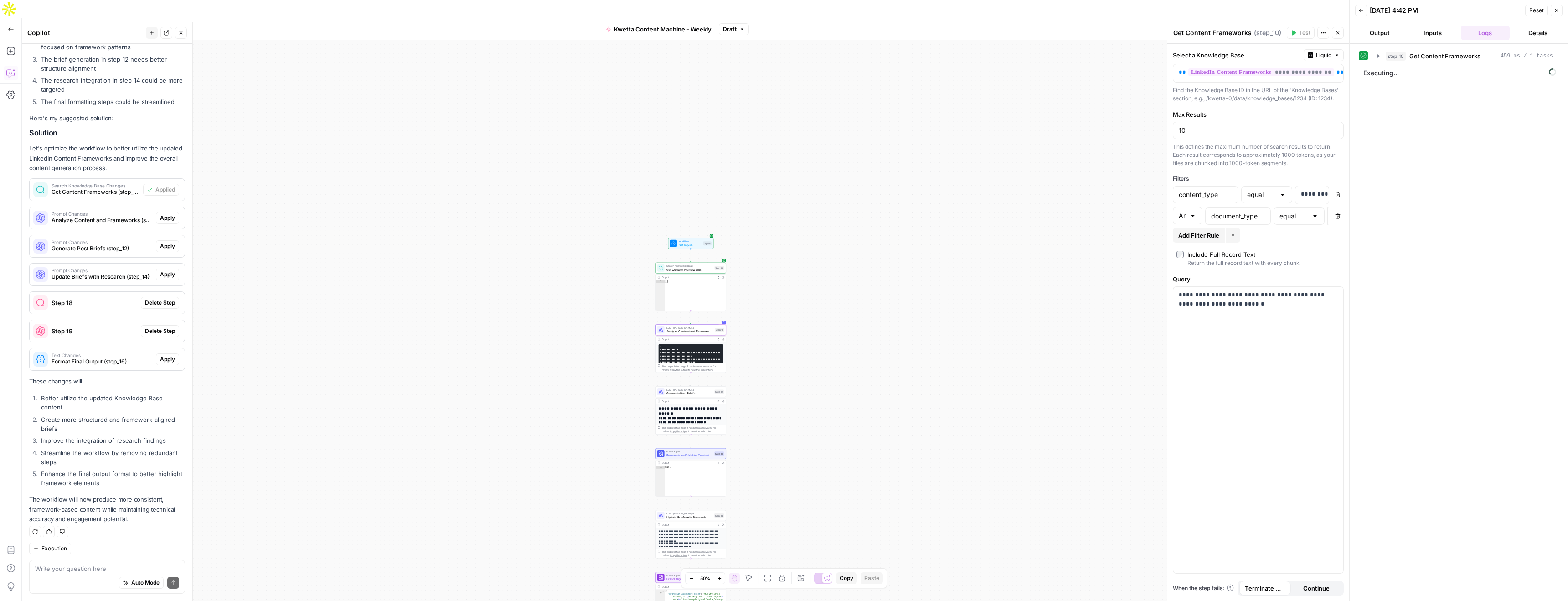
click at [168, 217] on span "Apply" at bounding box center [167, 217] width 15 height 8
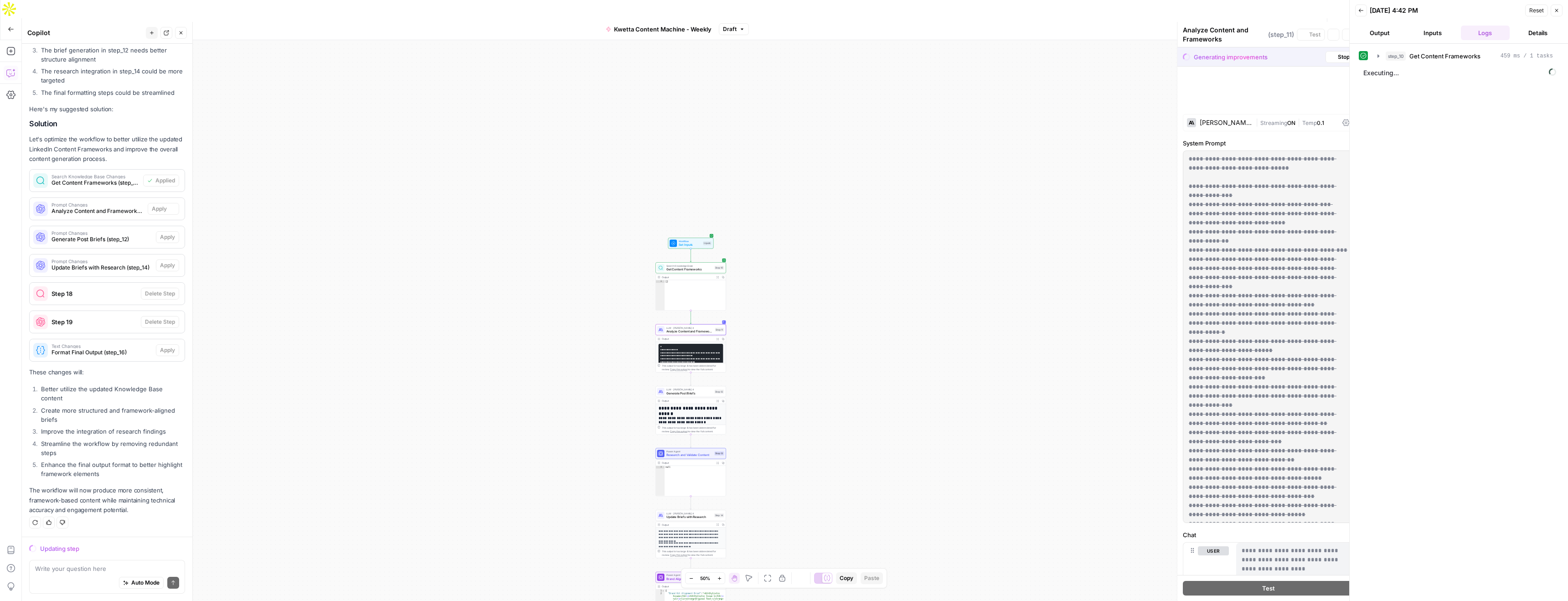
scroll to position [492, 0]
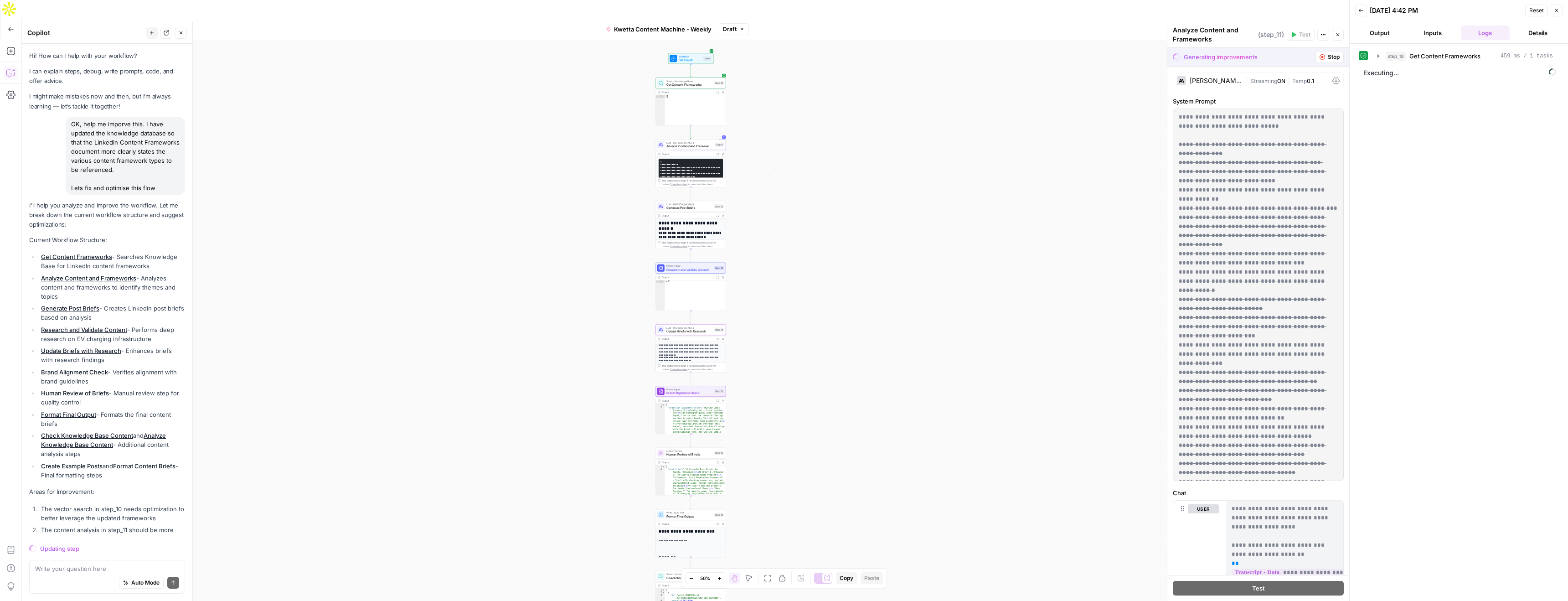
scroll to position [492, 0]
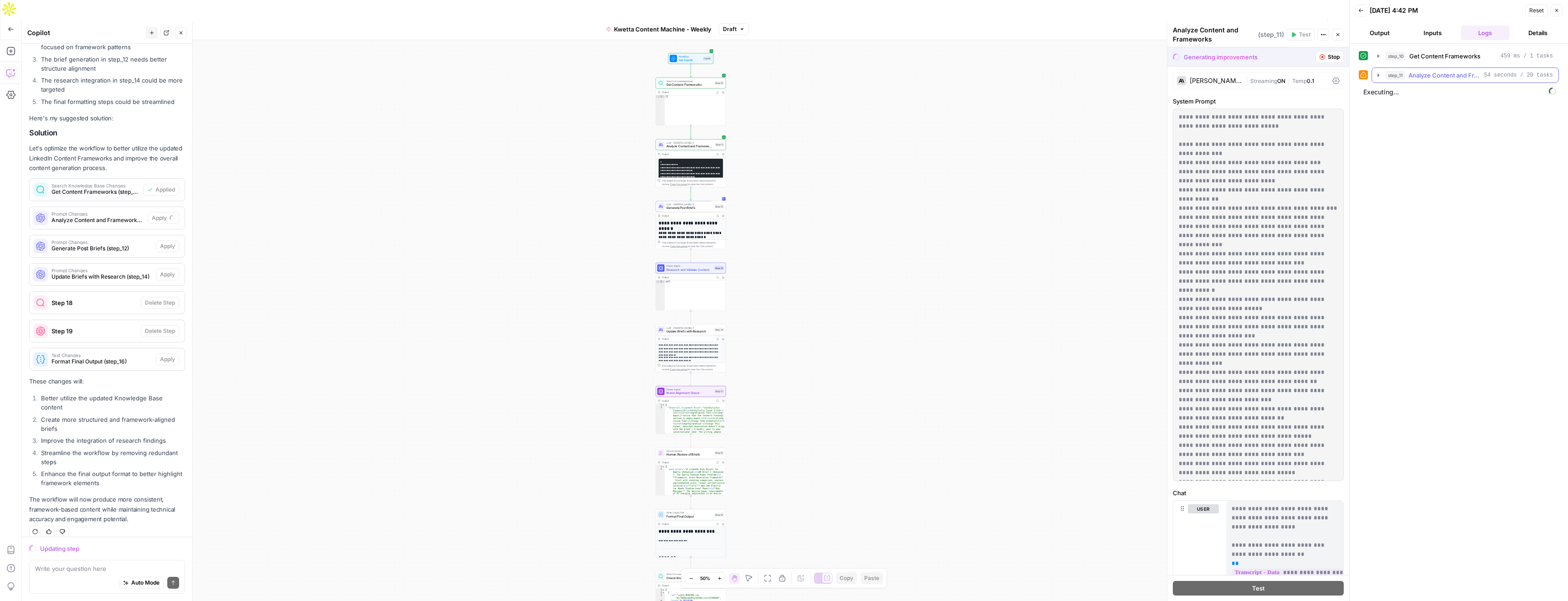
click at [1379, 76] on icon "button" at bounding box center [1378, 75] width 2 height 3
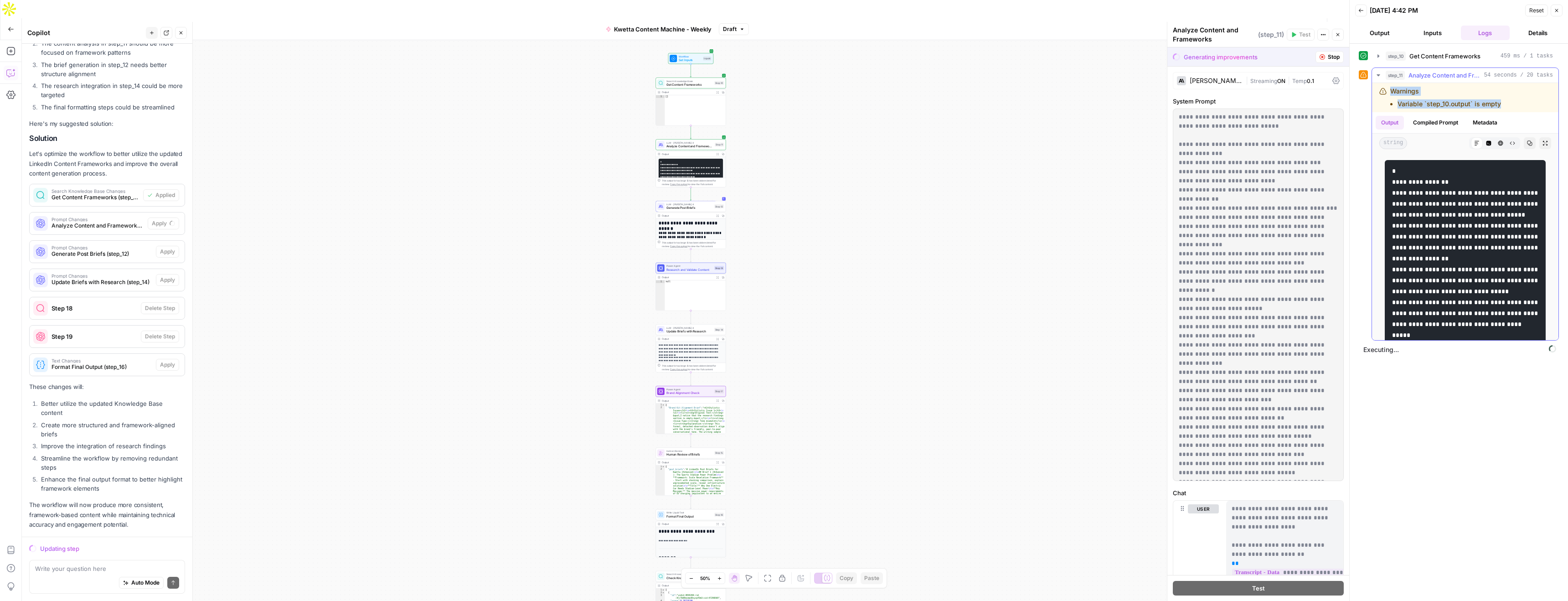
scroll to position [477, 0]
drag, startPoint x: 1469, startPoint y: 104, endPoint x: 1383, endPoint y: 92, distance: 86.8
click at [1383, 92] on div "Warnings Variable `step_10.output` is empty" at bounding box center [1452, 97] width 147 height 22
copy div "Warnings Variable `step_10.output` is empty"
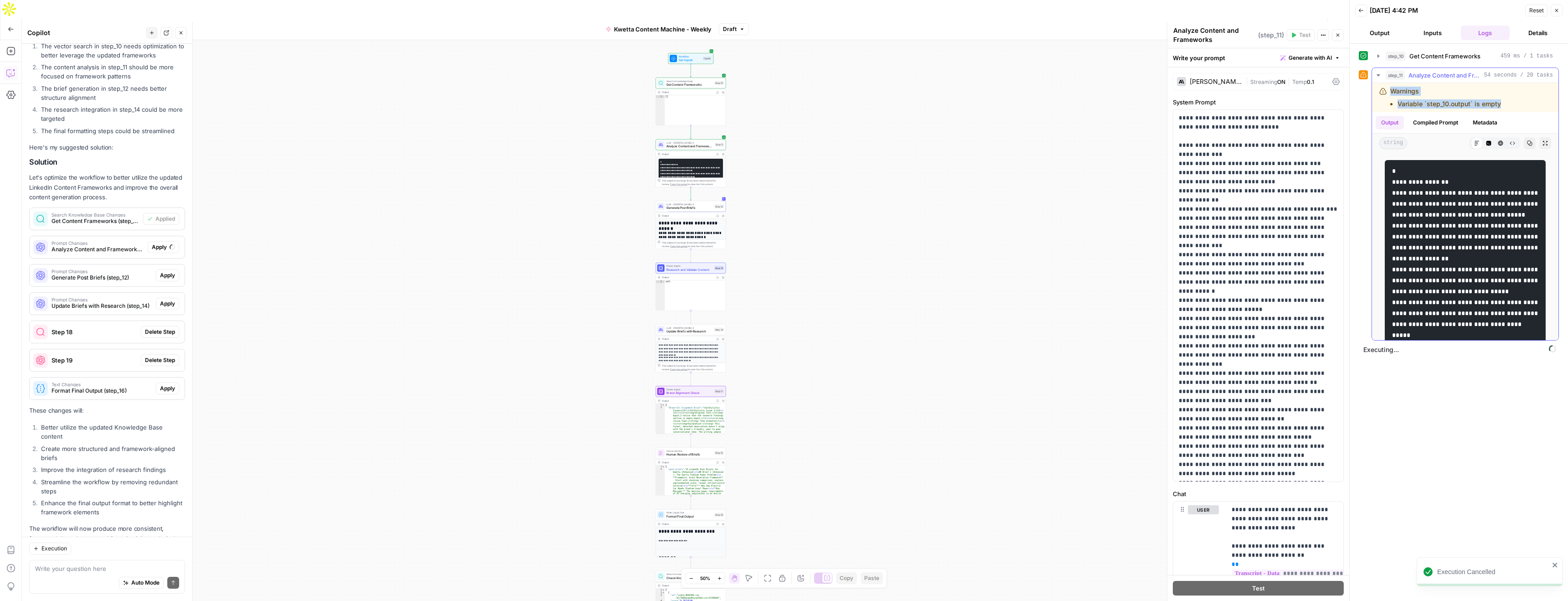
scroll to position [507, 0]
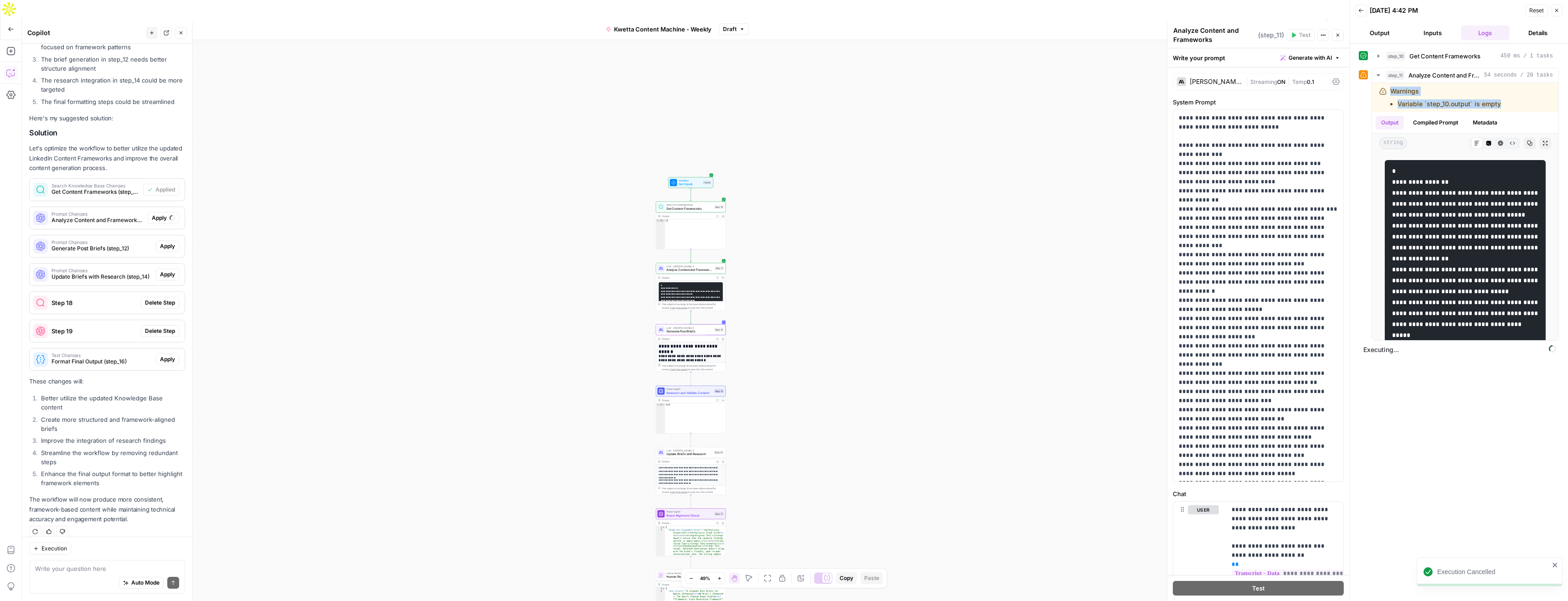
click at [161, 247] on span "Apply" at bounding box center [167, 246] width 15 height 8
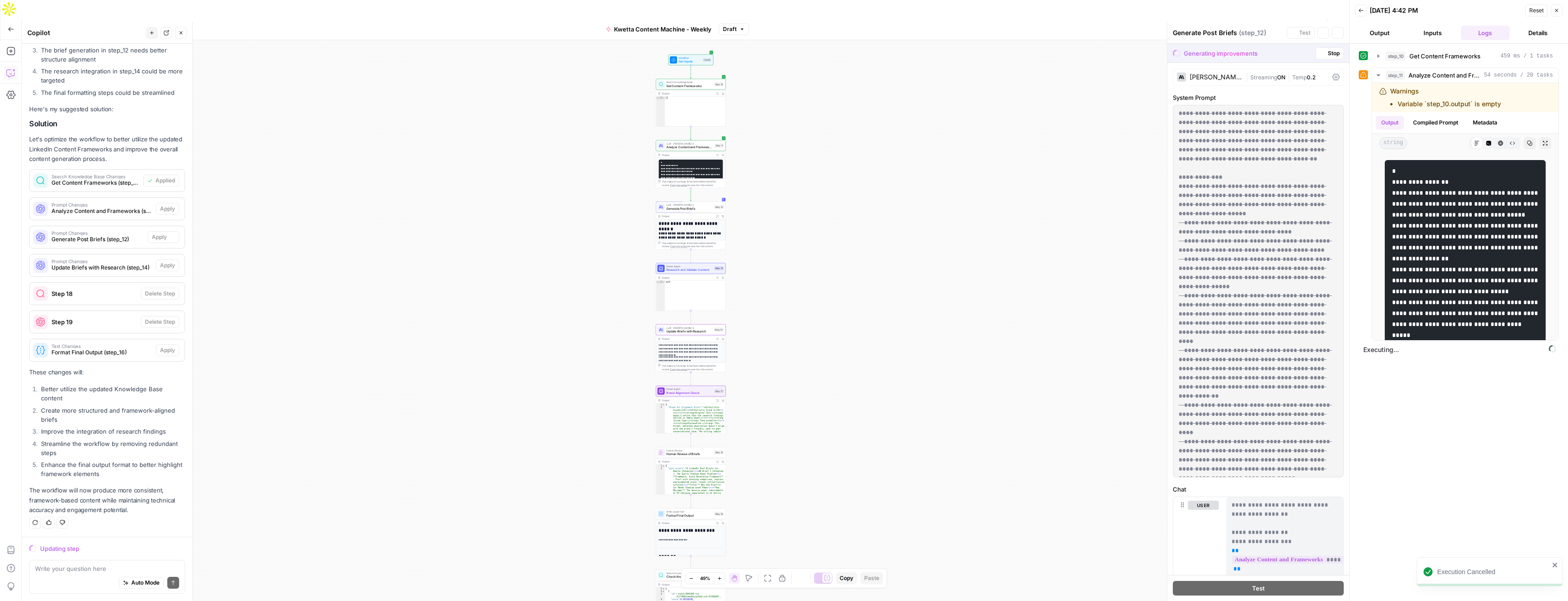
scroll to position [492, 0]
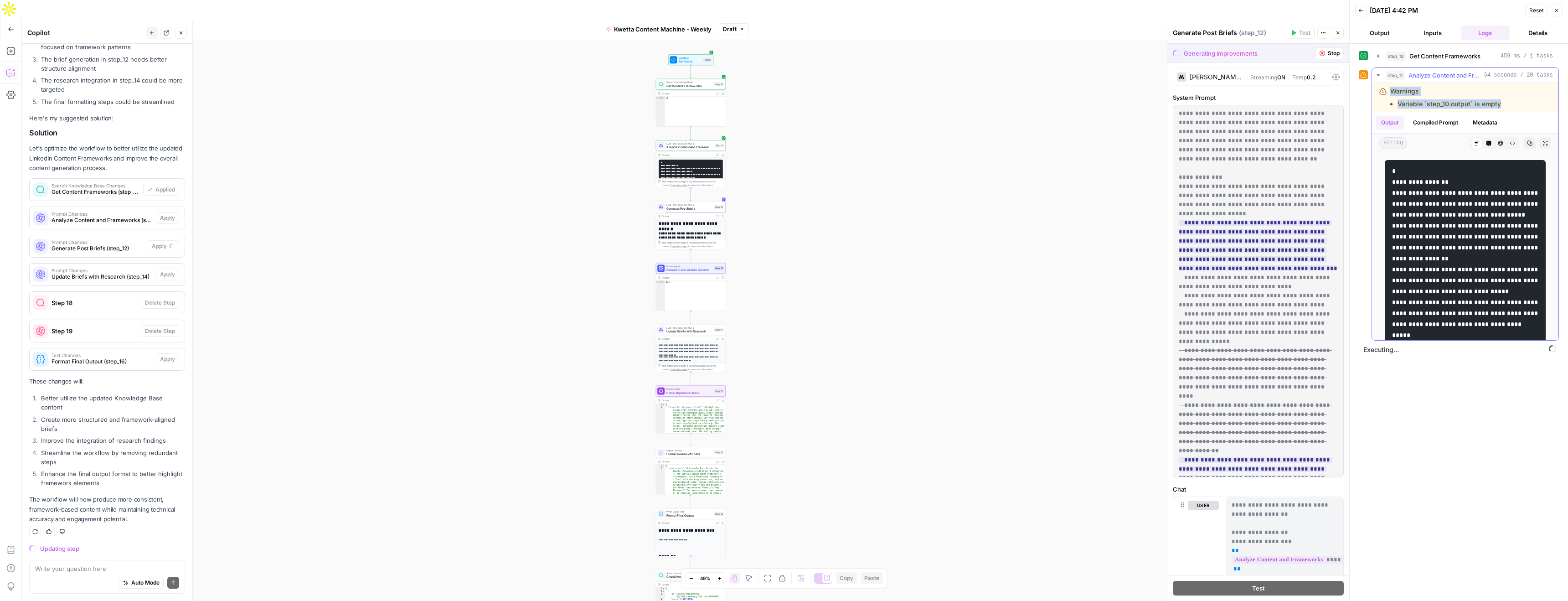
drag, startPoint x: 1520, startPoint y: 104, endPoint x: 1388, endPoint y: 91, distance: 132.6
click at [1388, 91] on div "Warnings Variable `step_10.output` is empty" at bounding box center [1452, 97] width 147 height 22
copy div "Warnings Variable `step_10.output` is empty"
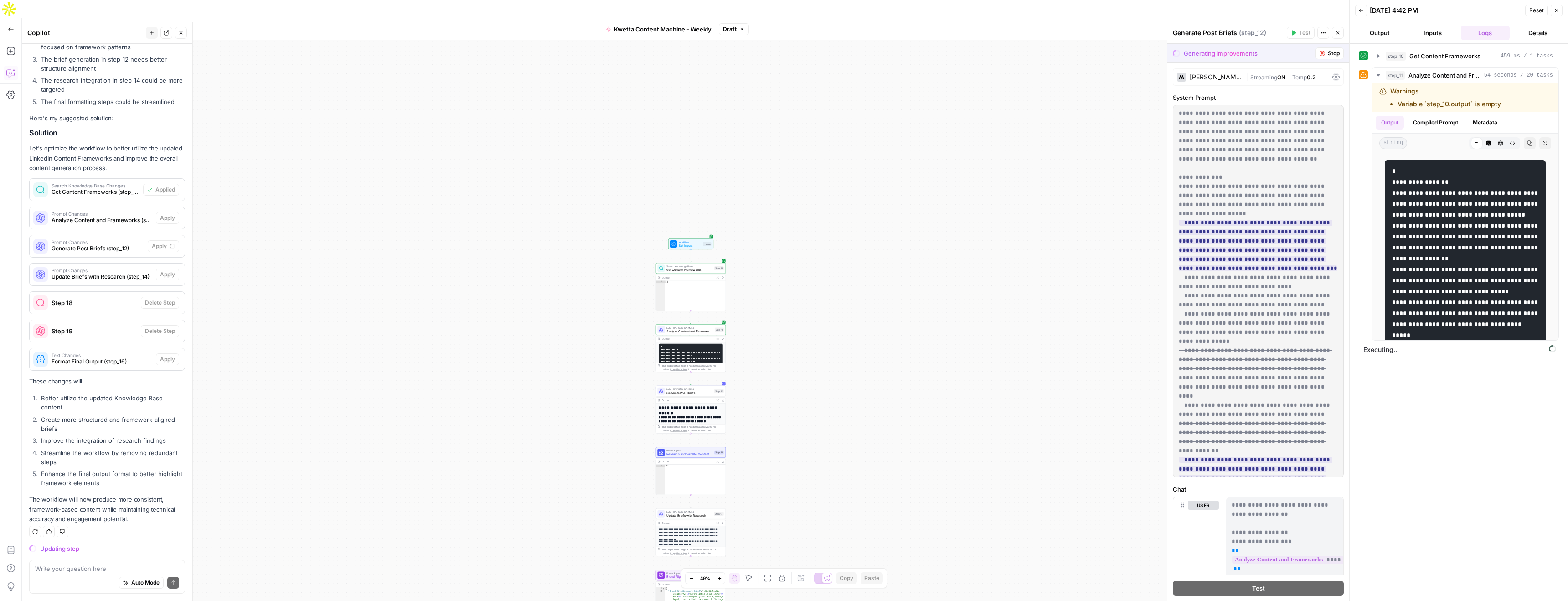
click at [75, 575] on div "Auto Mode Send" at bounding box center [107, 583] width 144 height 20
paste textarea "Warnings Variable `step_10.output` is empty"
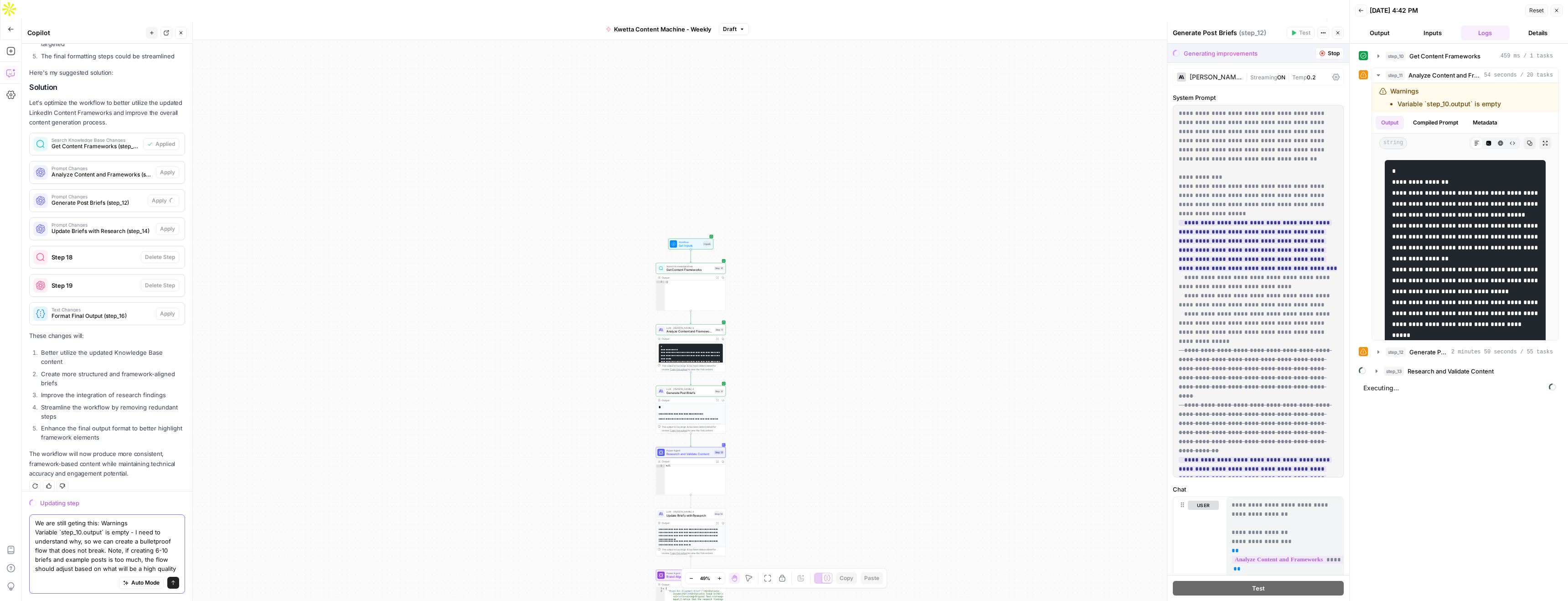
scroll to position [547, 0]
type textarea "We are still geting this: Warnings Variable `step_10.output` is empty - I need …"
click at [1376, 352] on icon "button" at bounding box center [1378, 352] width 7 height 7
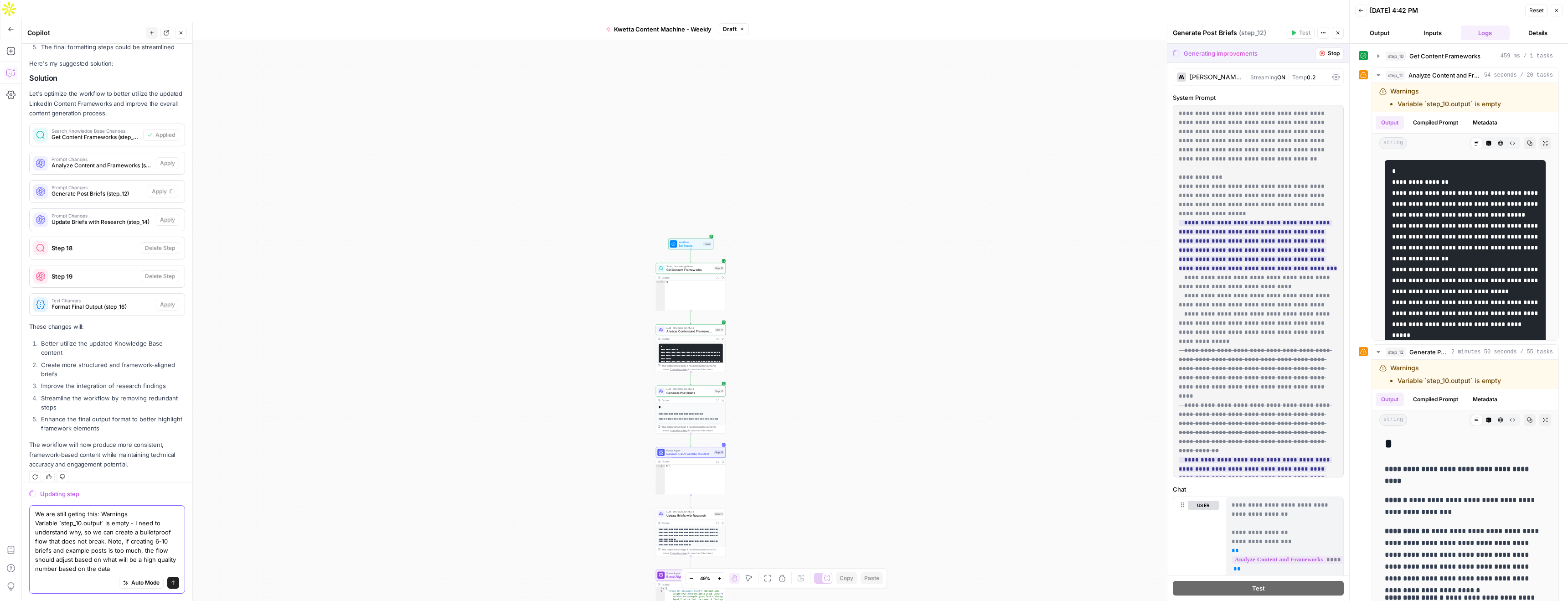
click at [174, 583] on icon "submit" at bounding box center [173, 583] width 5 height 5
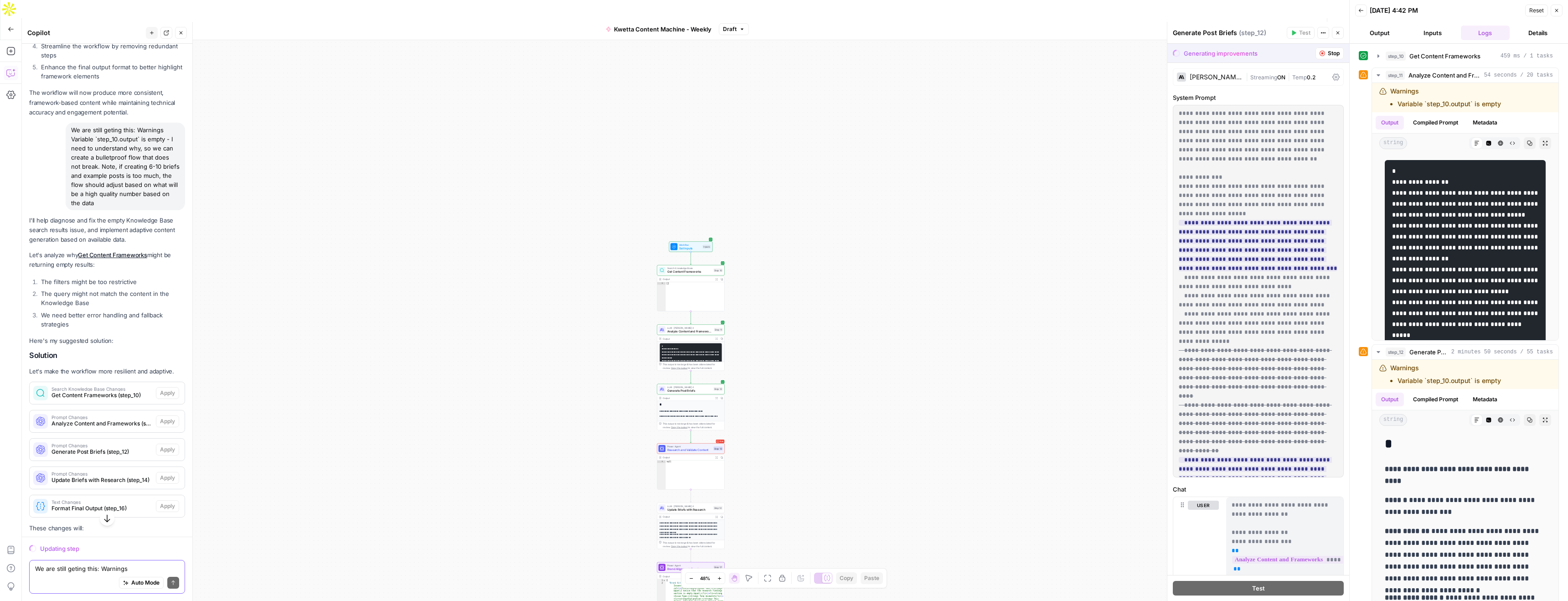
scroll to position [1145, 0]
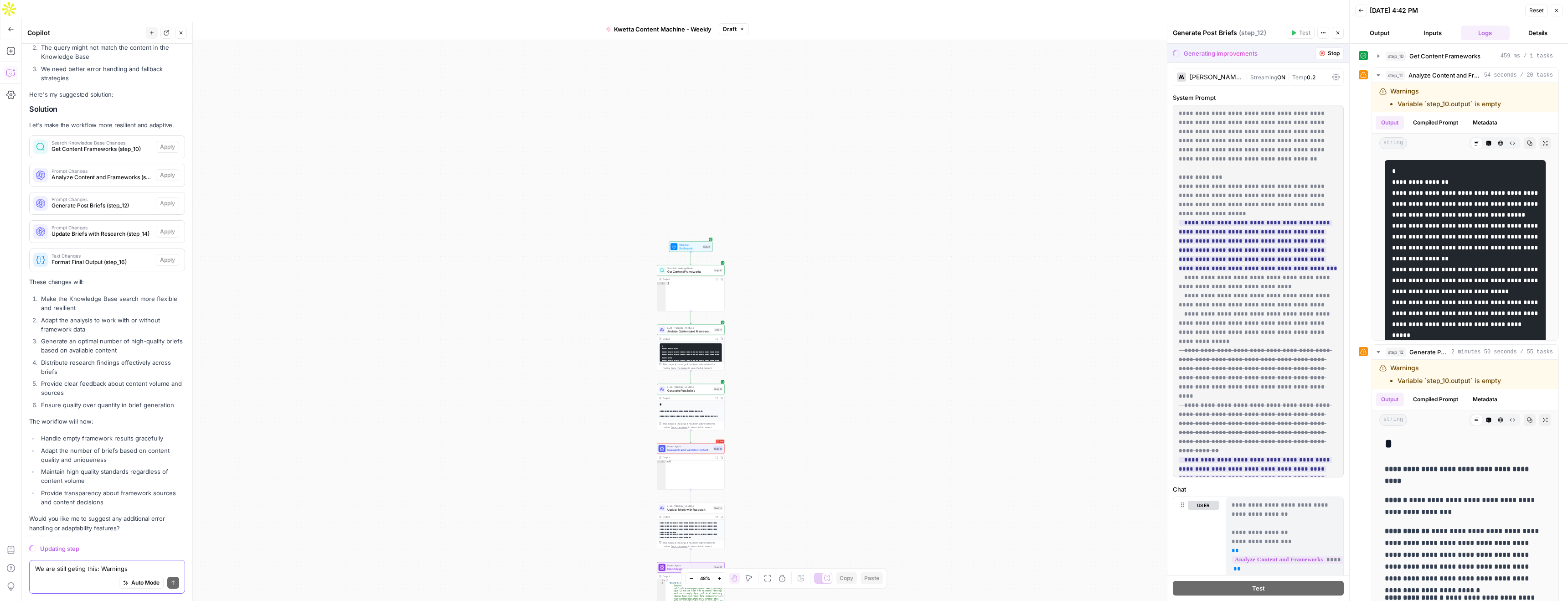
click at [79, 577] on div "Auto Mode Send" at bounding box center [107, 583] width 144 height 20
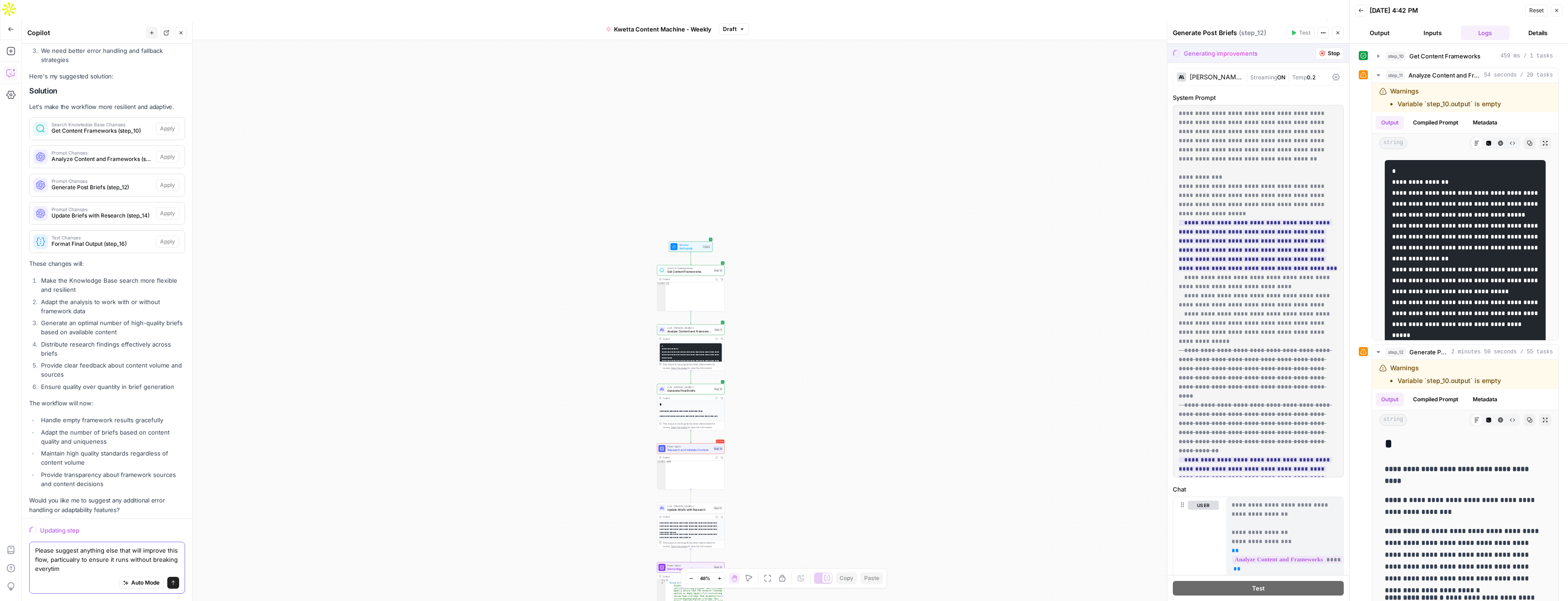
type textarea "Please suggest anything else that will improve this flow, particualry to ensure…"
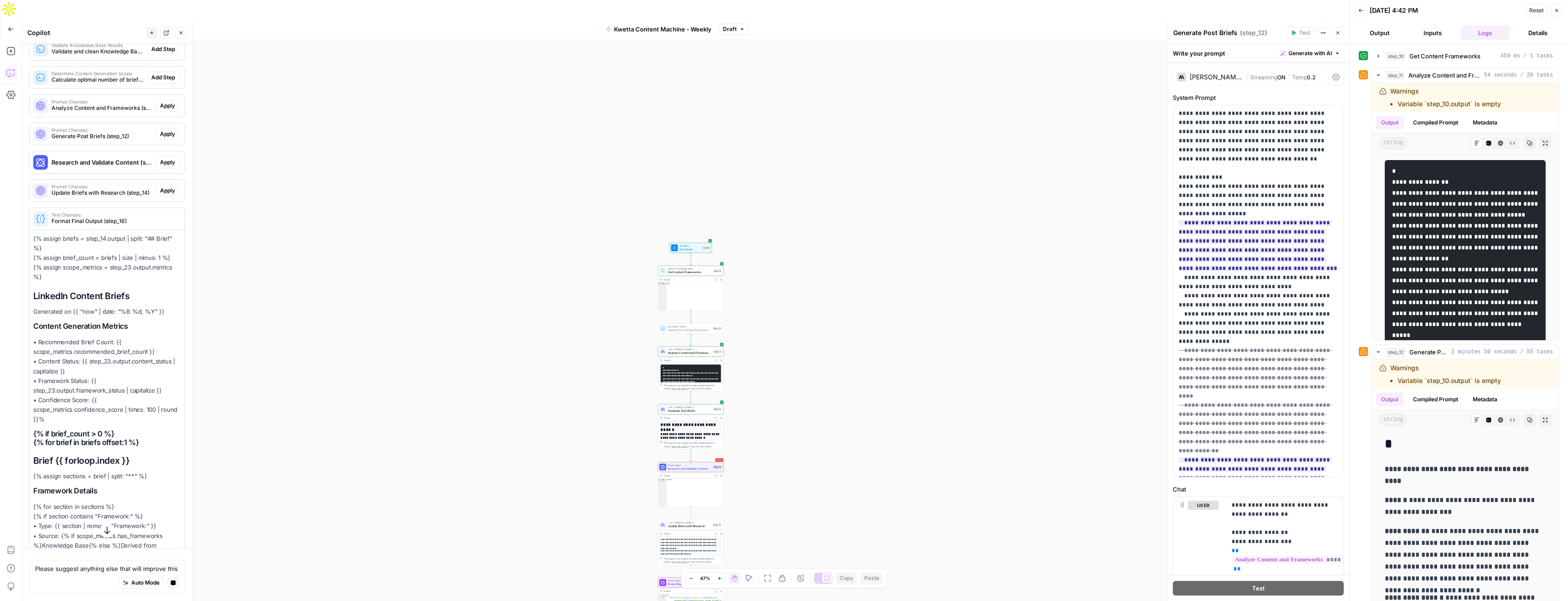
scroll to position [1663, 0]
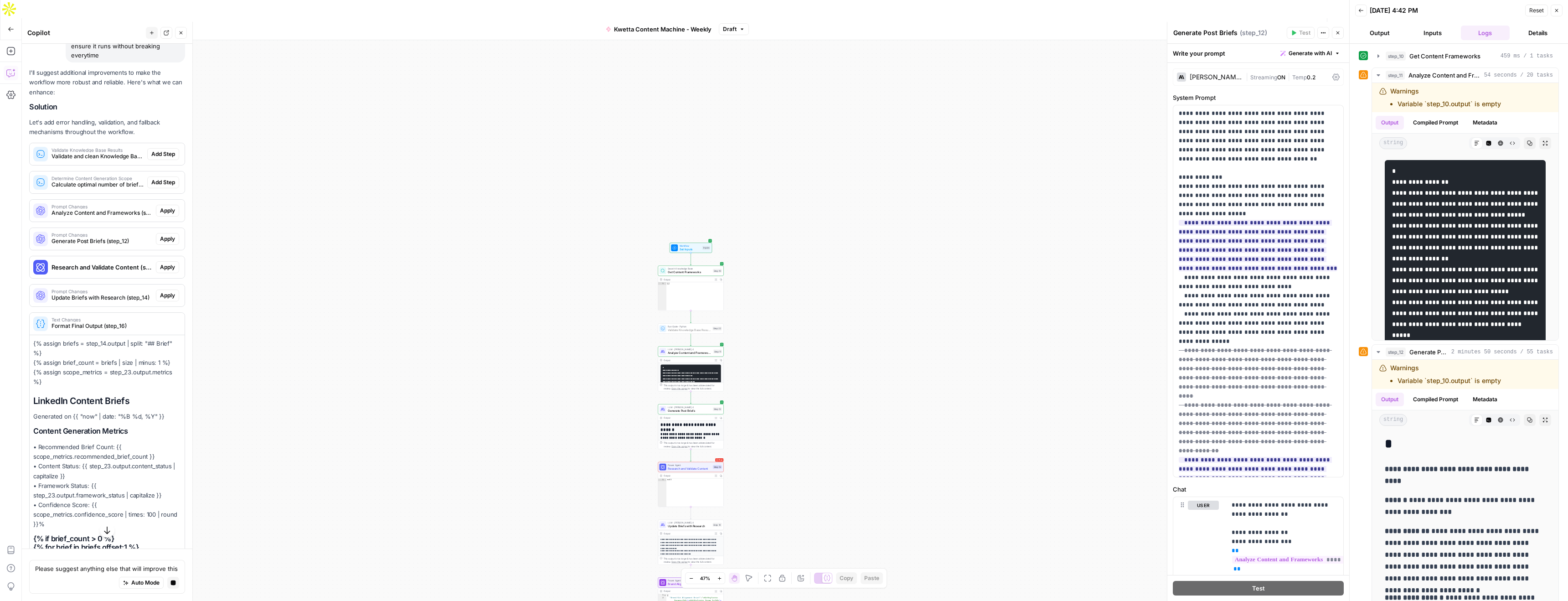
click at [161, 150] on span "Add Step" at bounding box center [163, 153] width 24 height 8
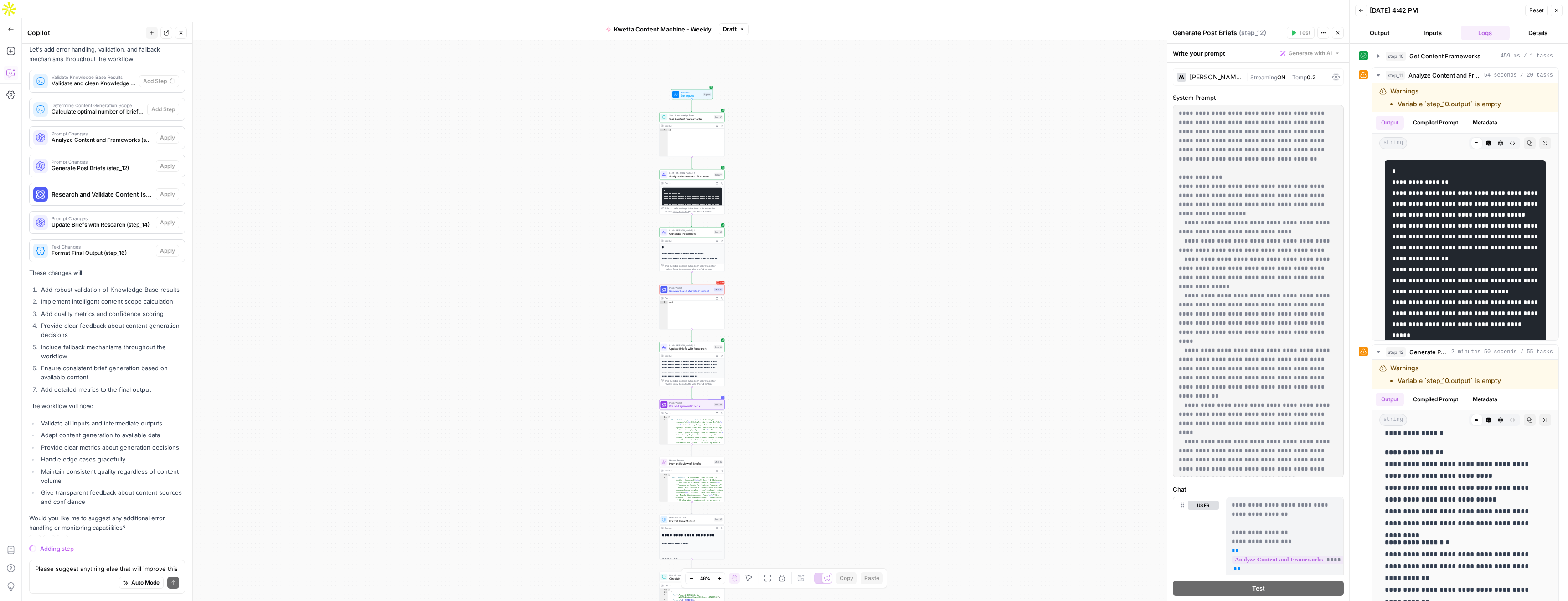
scroll to position [3227, 0]
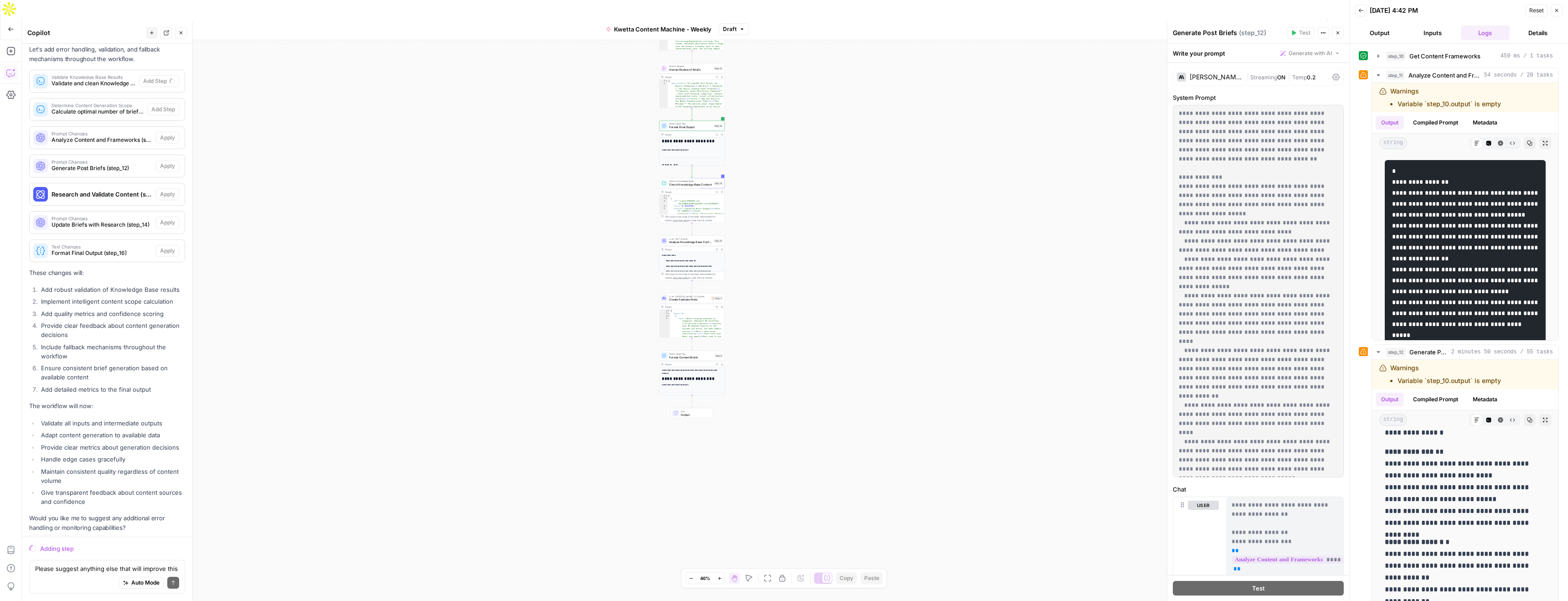
click at [701, 367] on div "**********" at bounding box center [692, 415] width 65 height 96
click at [716, 364] on icon "button" at bounding box center [716, 364] width 2 height 2
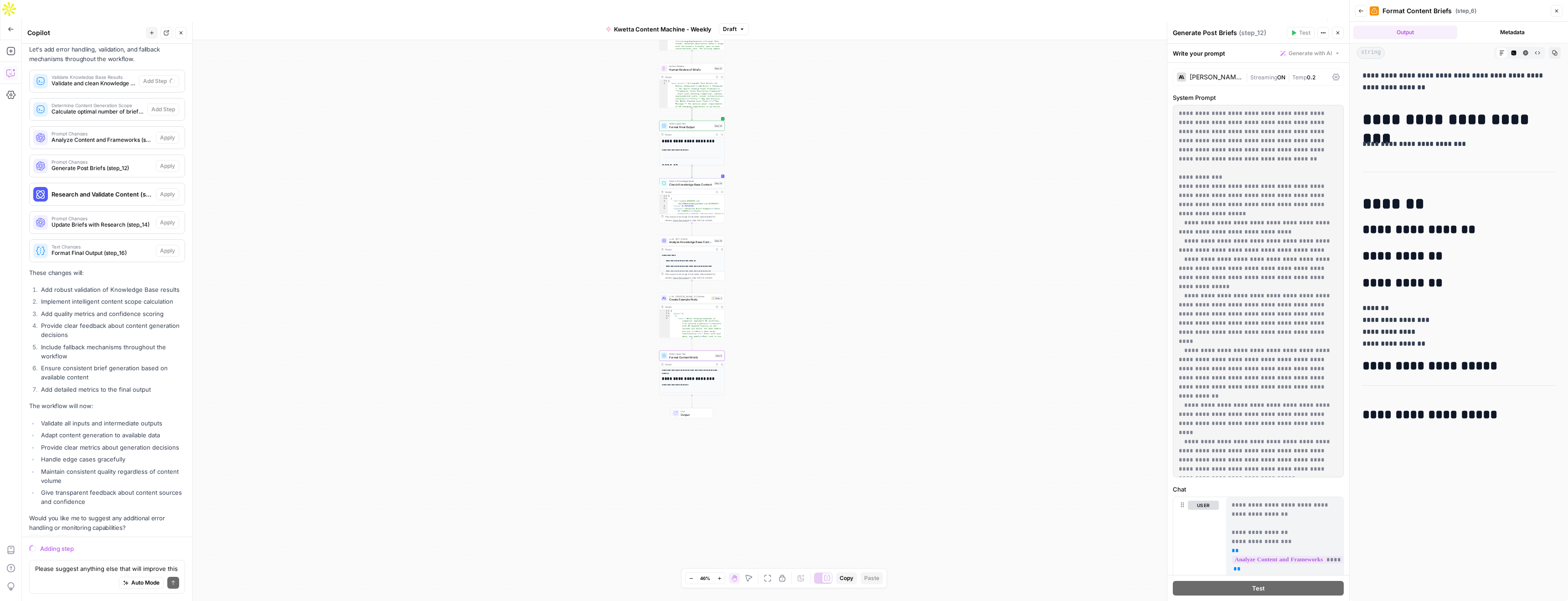
scroll to position [0, 0]
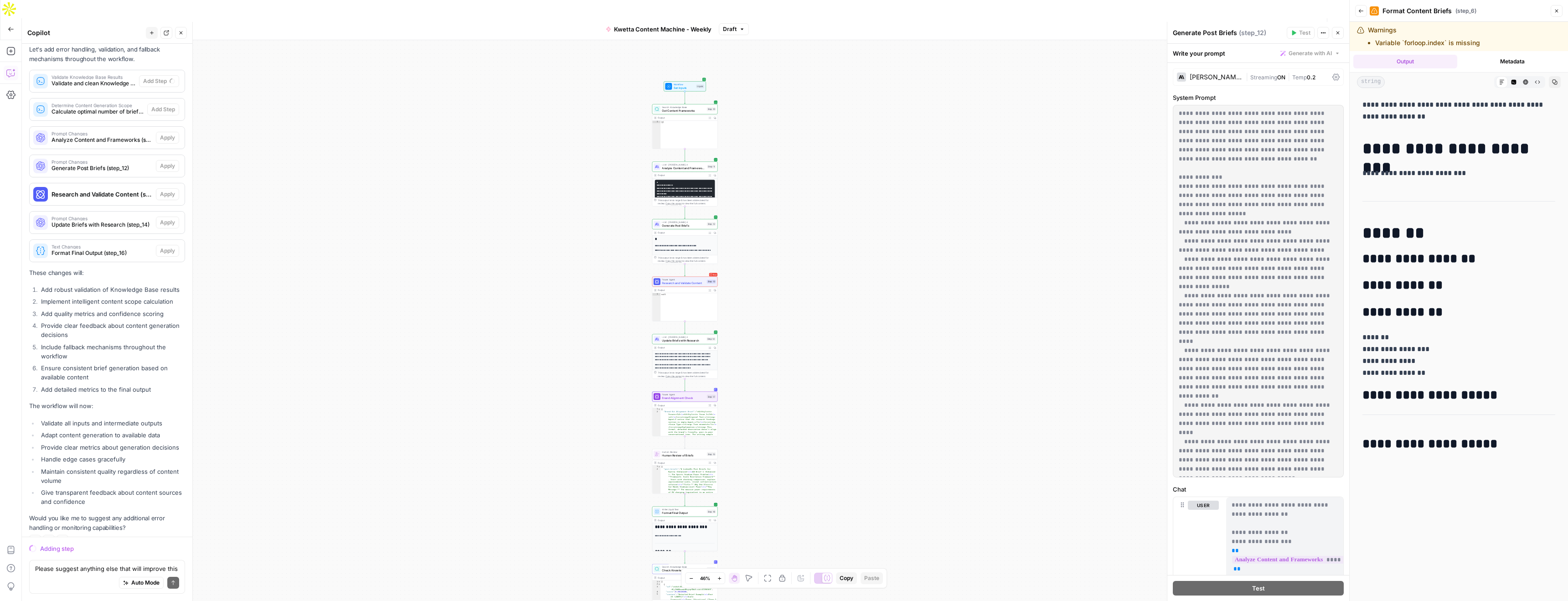
click at [930, 298] on div "**********" at bounding box center [685, 329] width 1328 height 579
click at [1559, 11] on span "Close" at bounding box center [1559, 11] width 1 height 1
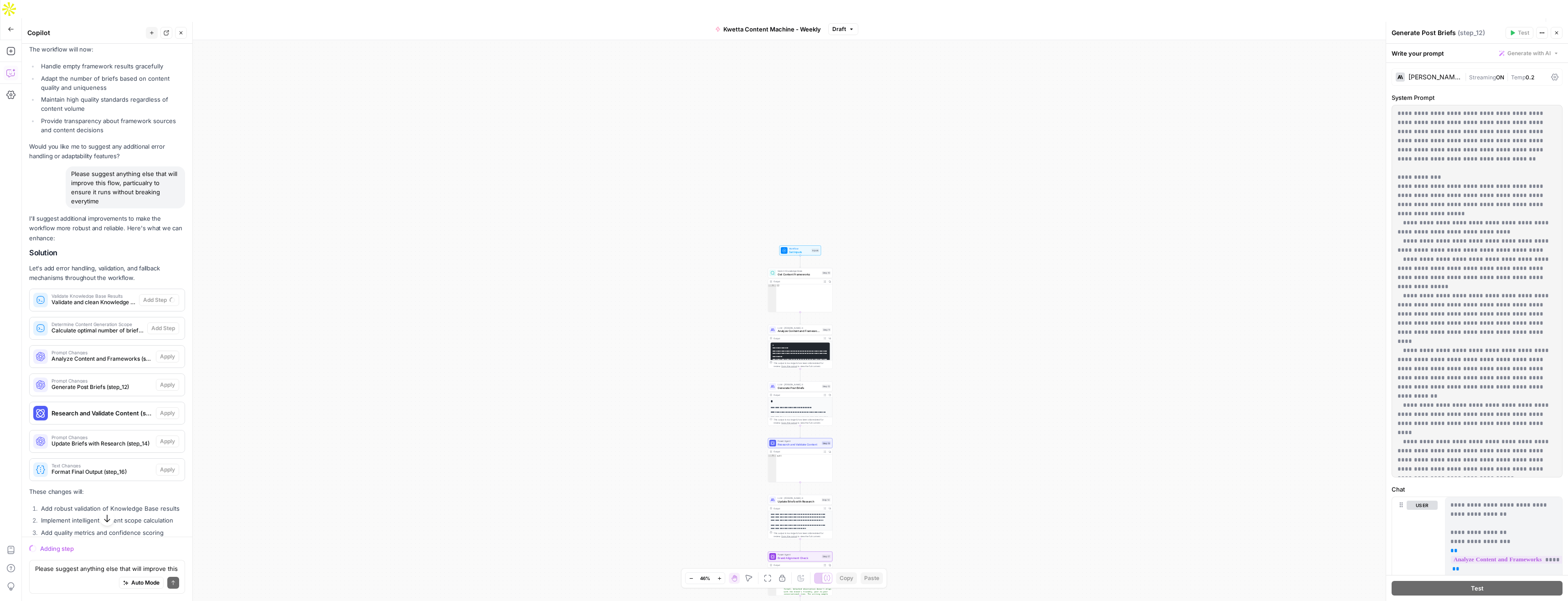
scroll to position [1736, 0]
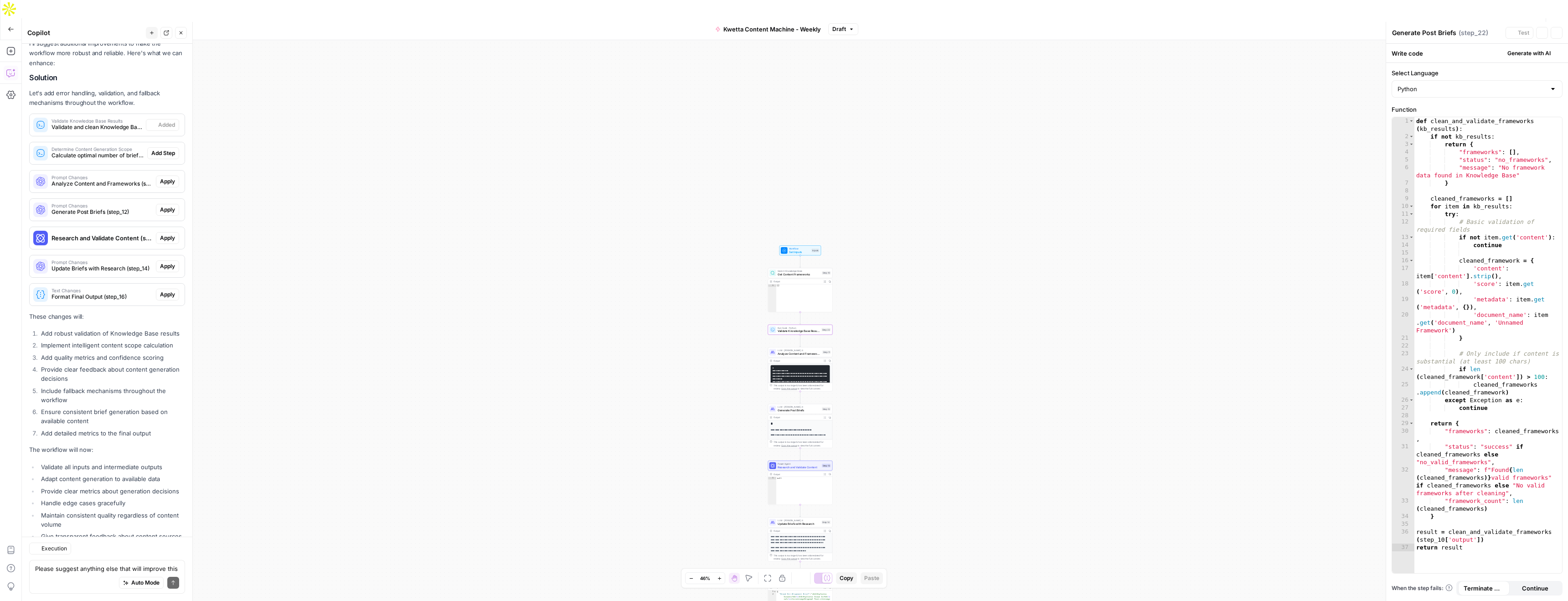
type textarea "Validate Knowledge Base Results"
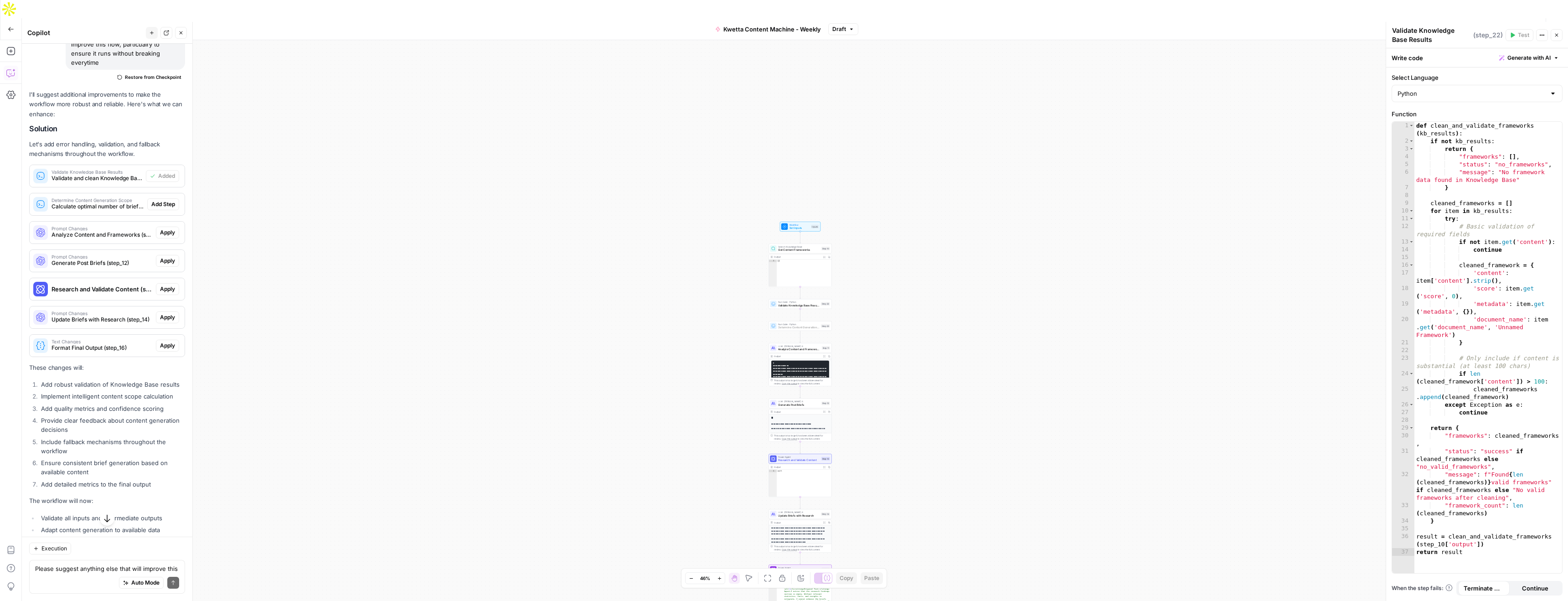
click at [168, 200] on span "Add Step" at bounding box center [163, 204] width 24 height 8
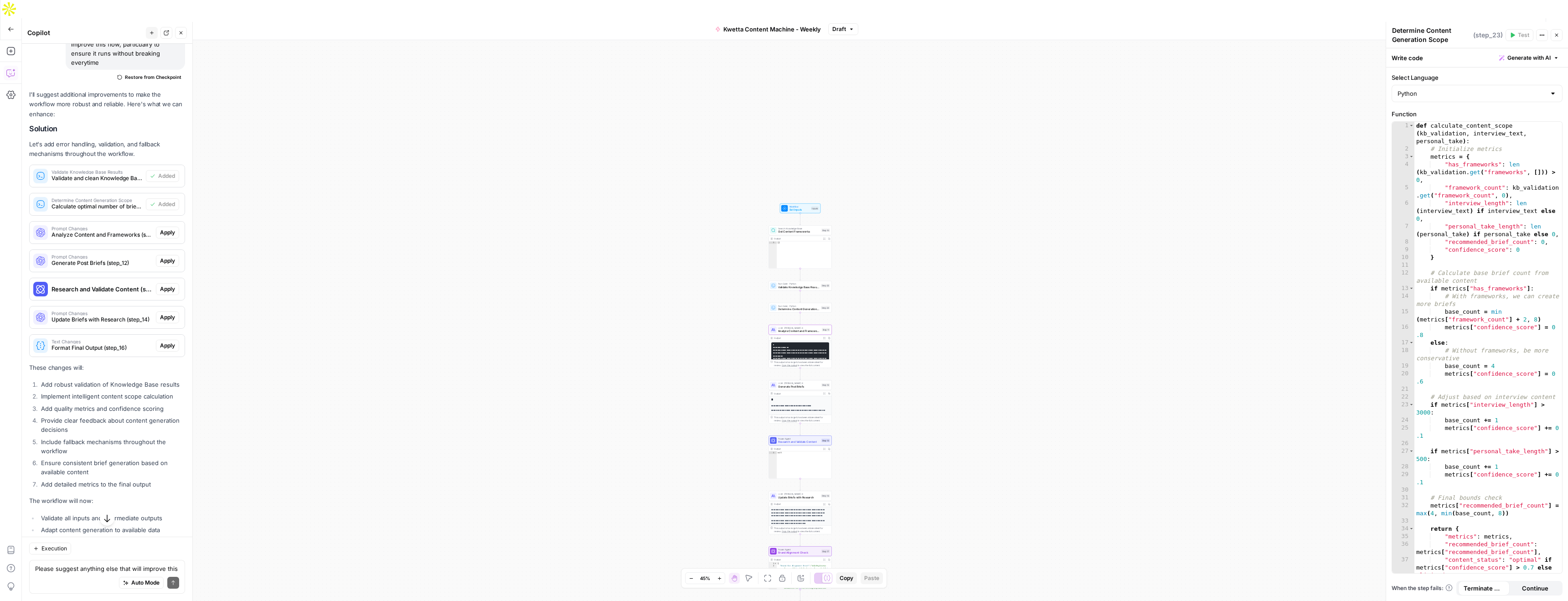
click at [168, 228] on span "Apply" at bounding box center [167, 232] width 15 height 8
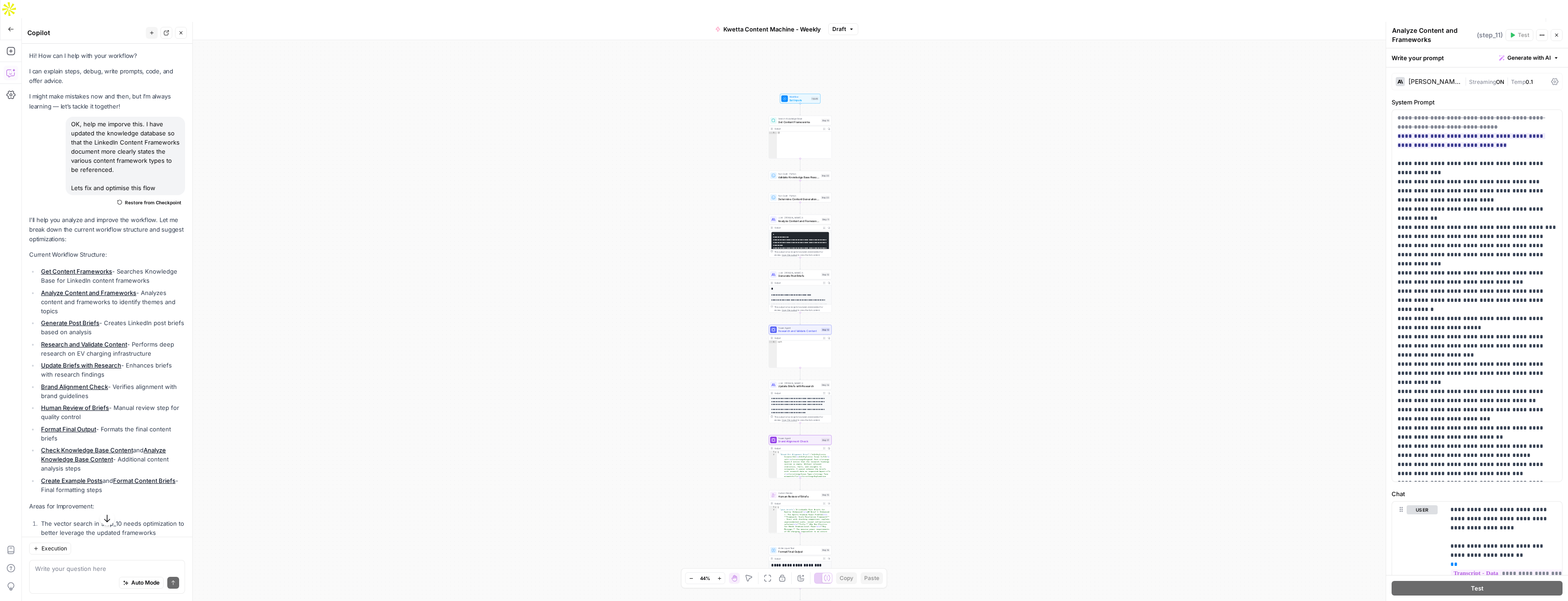
scroll to position [1685, 0]
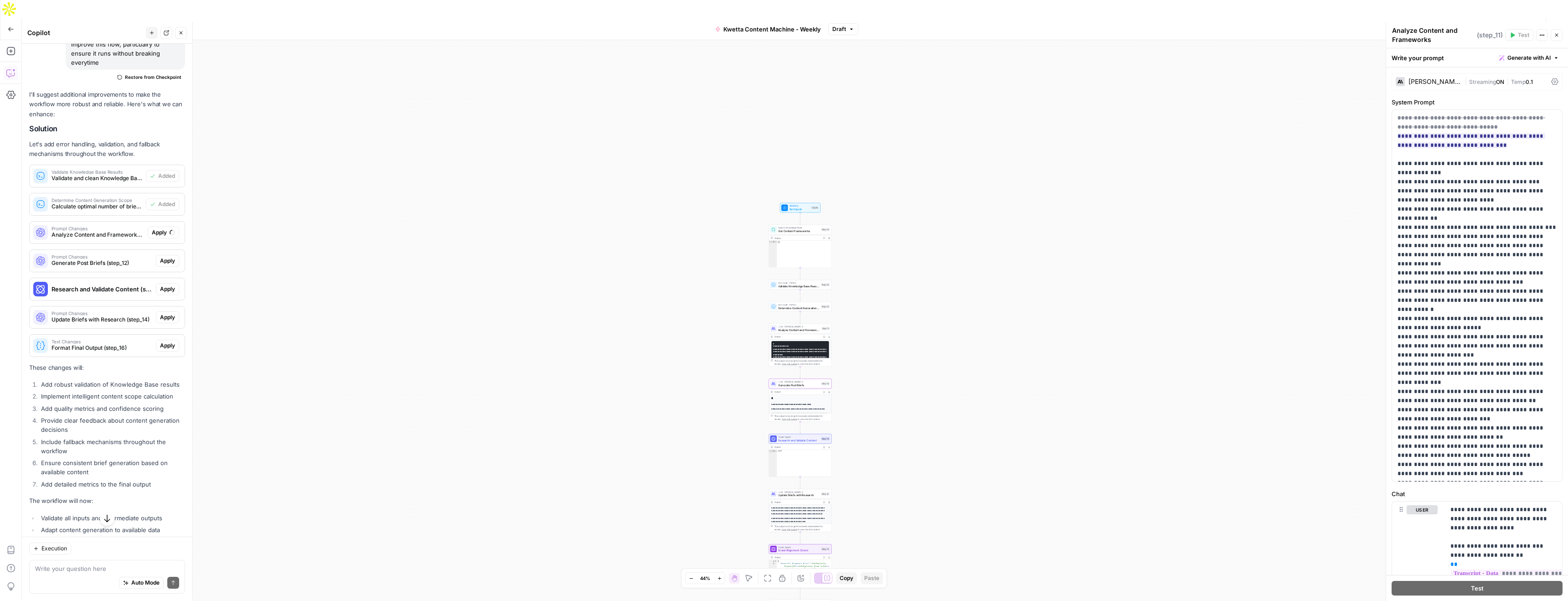
click at [168, 257] on span "Apply" at bounding box center [167, 261] width 15 height 8
click at [172, 273] on div "I'll suggest additional improvements to make the workflow more robust and relia…" at bounding box center [107, 359] width 156 height 538
click at [170, 335] on div "Text Changes Format Final Output (step_16) Apply" at bounding box center [107, 346] width 155 height 22
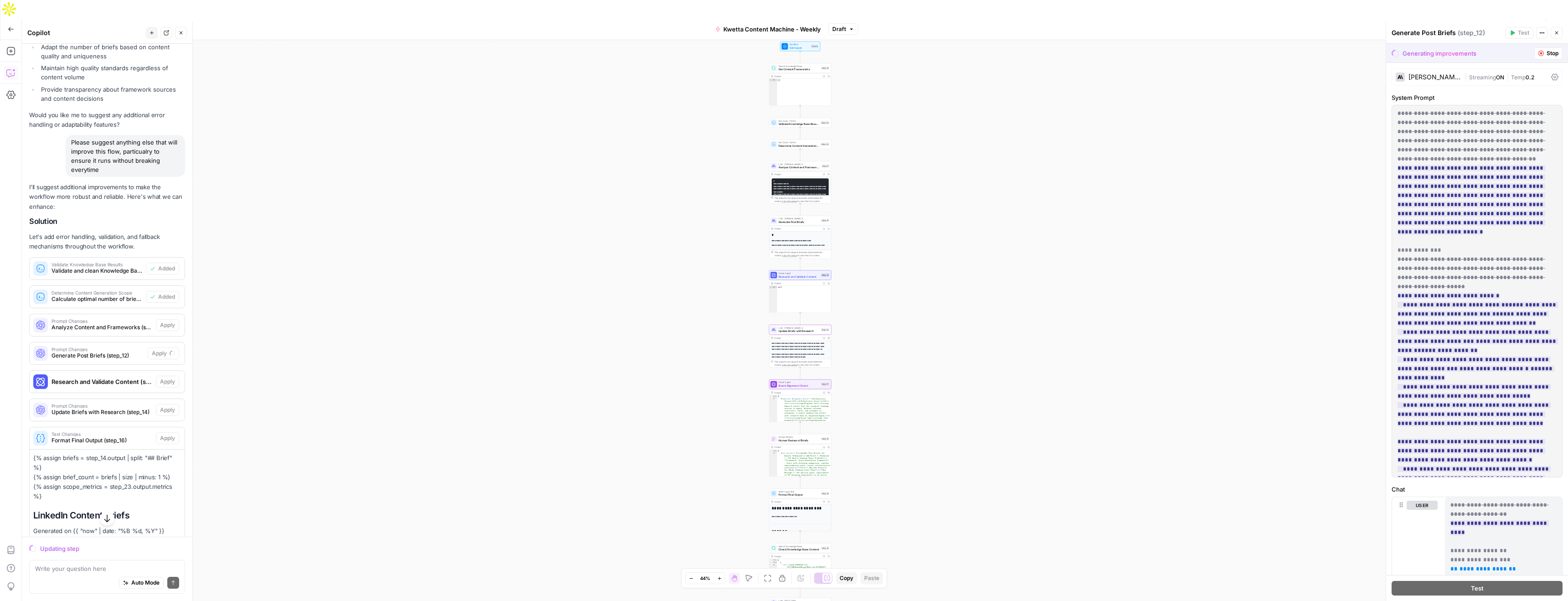
scroll to position [1552, 0]
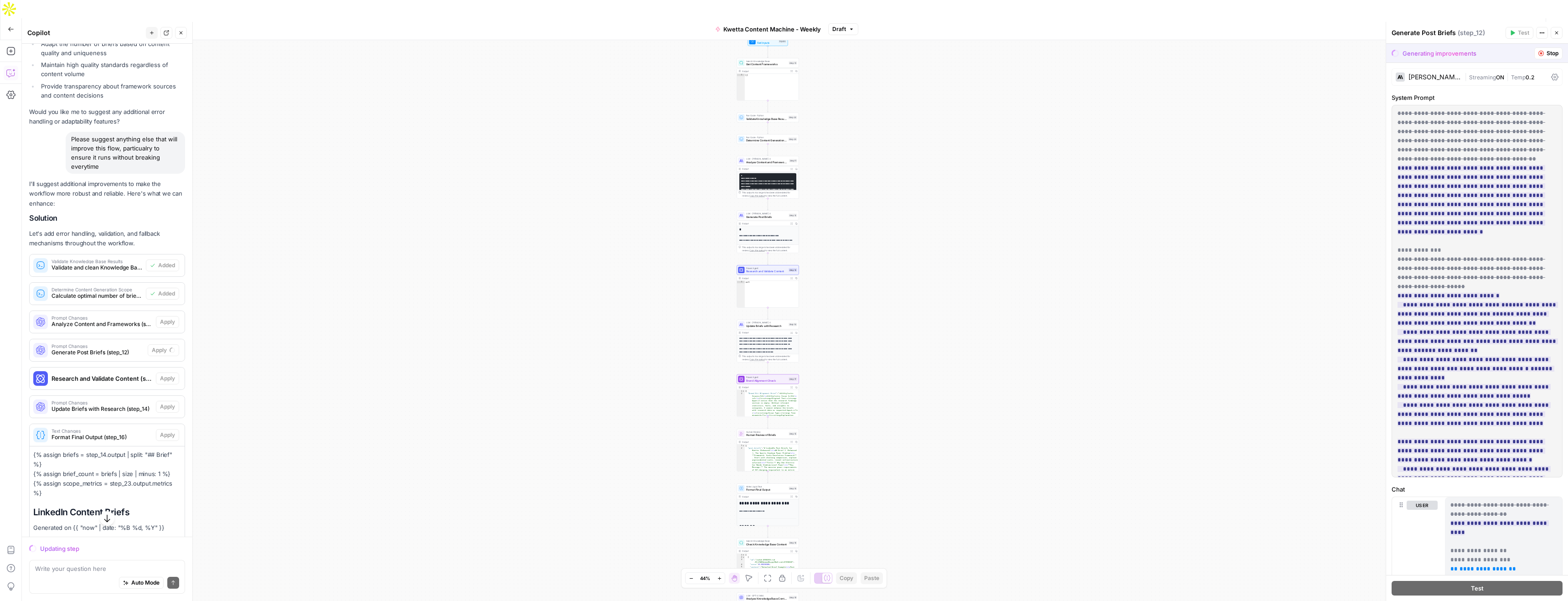
drag, startPoint x: 985, startPoint y: 304, endPoint x: 948, endPoint y: 164, distance: 144.8
click at [948, 164] on div "Workflow Set Inputs Inputs Search Knowledge Base Get Content Frameworks Step 10…" at bounding box center [795, 329] width 1546 height 579
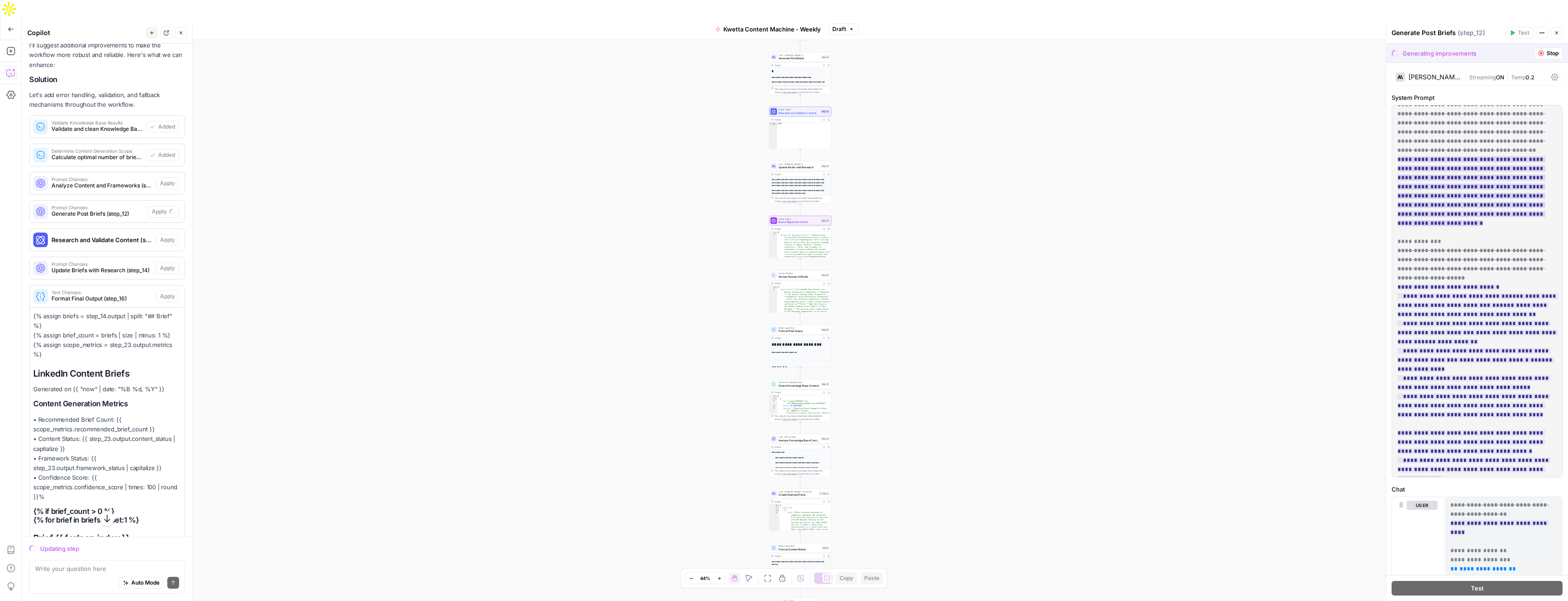
scroll to position [0, 0]
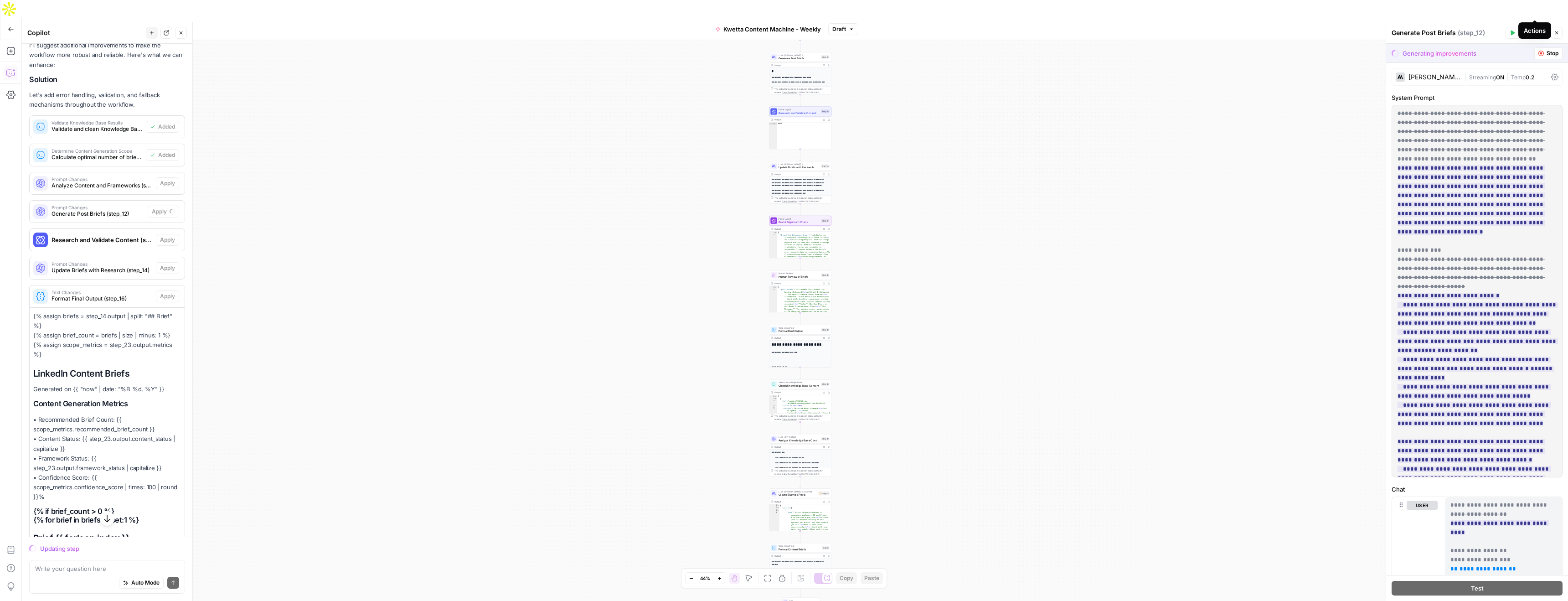
click at [1536, 26] on icon "button" at bounding box center [1535, 29] width 5 height 5
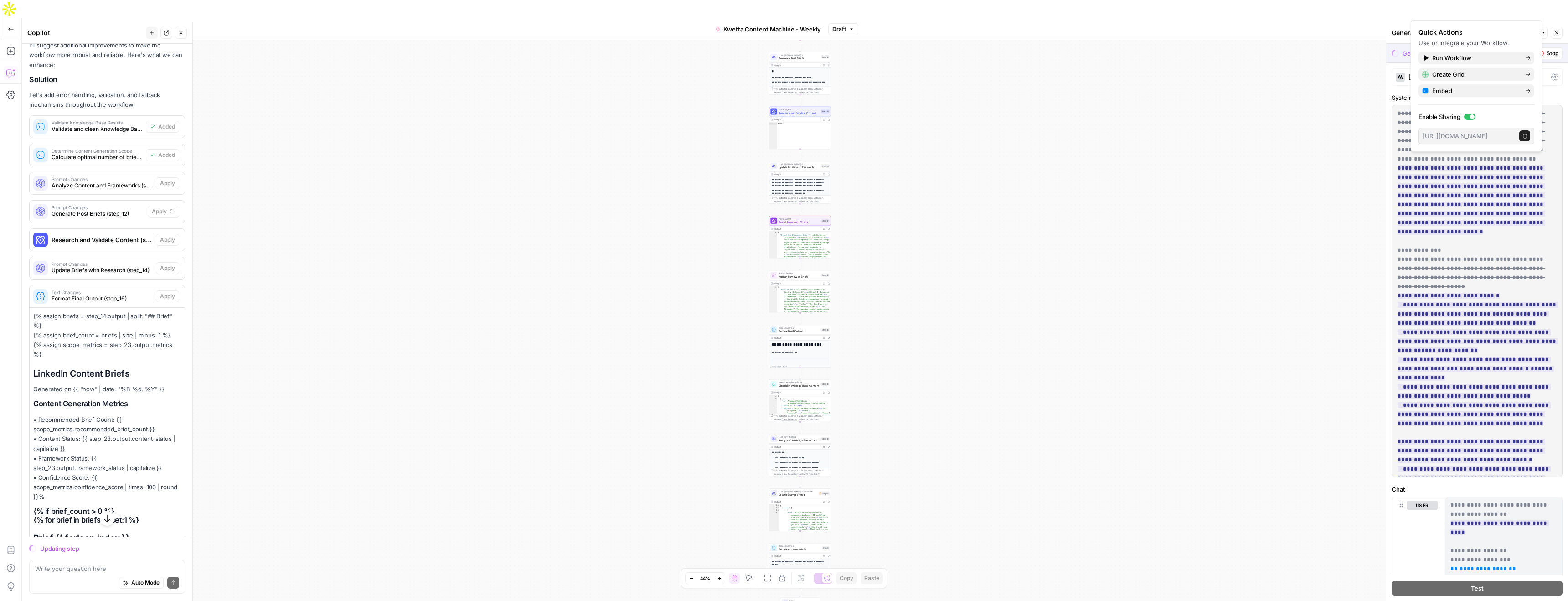
click at [1536, 26] on icon "button" at bounding box center [1535, 29] width 5 height 5
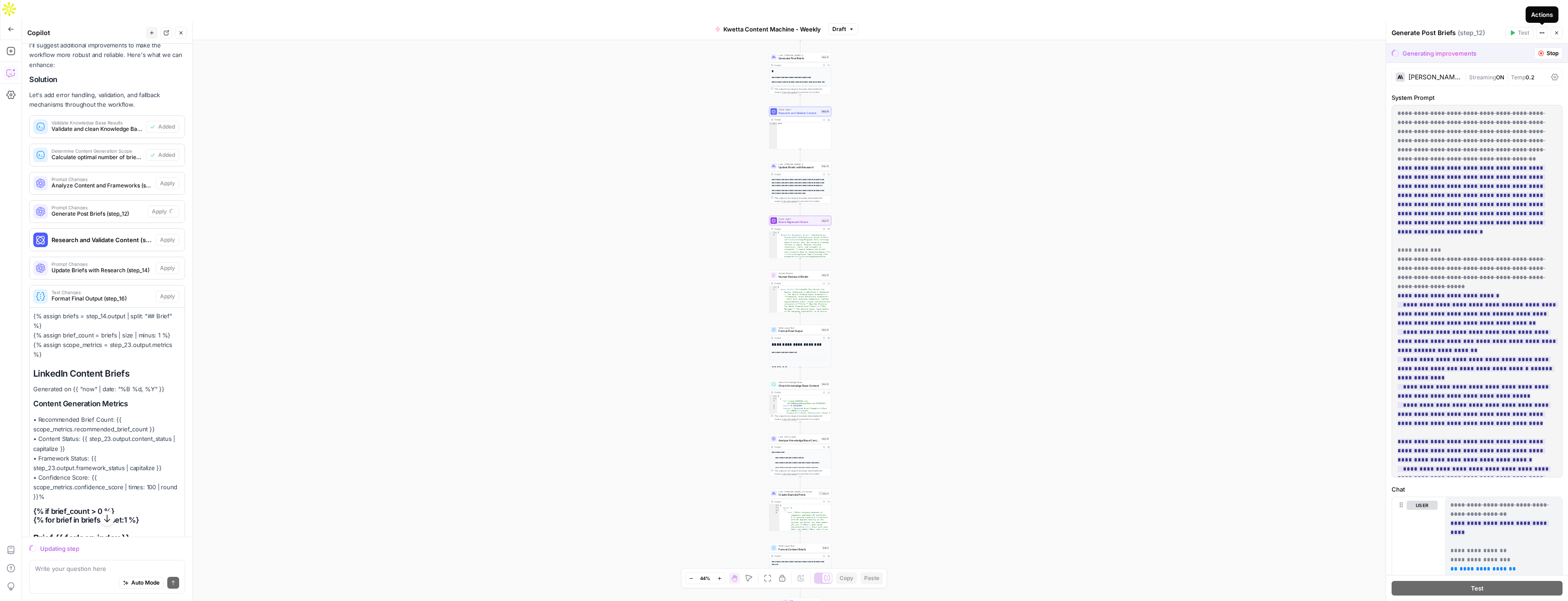
click at [1541, 33] on icon "button" at bounding box center [1542, 32] width 5 height 5
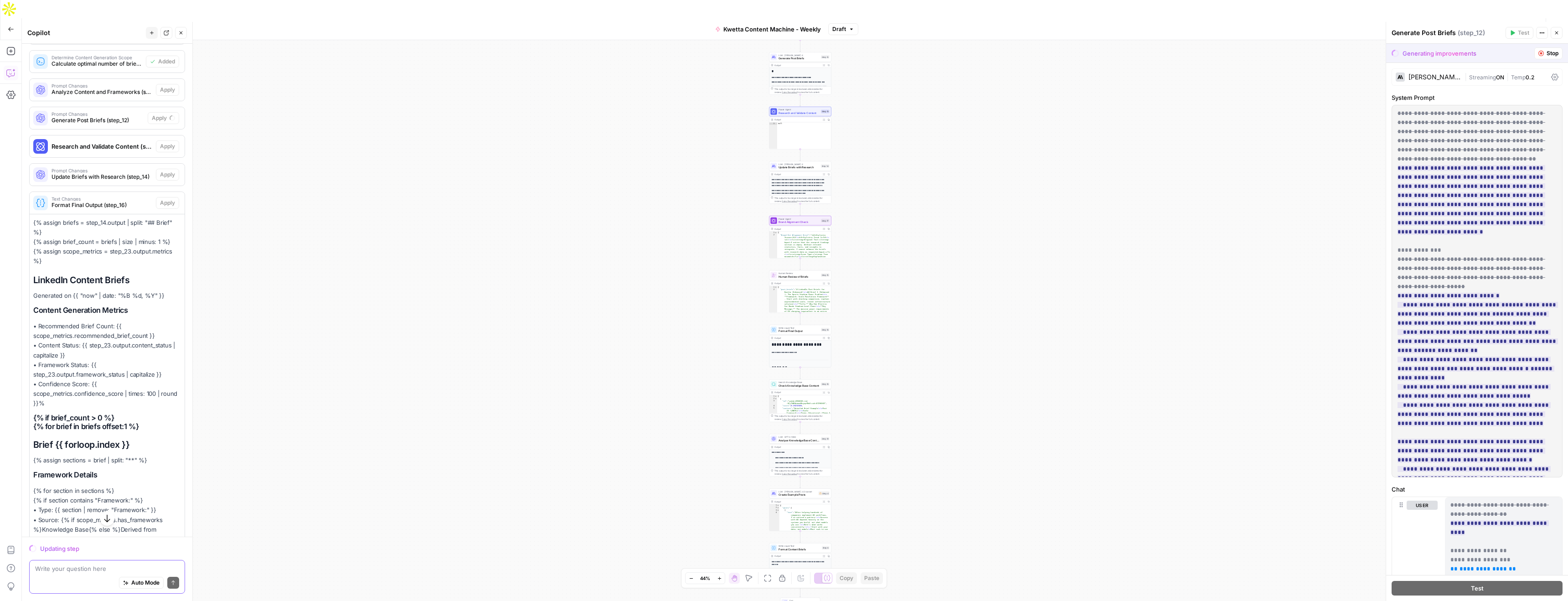
click at [74, 574] on div "Write your question here Auto Mode Send" at bounding box center [107, 577] width 156 height 33
type textarea "Why is this taking so long to run? We need this to be faster. Please suggest im…"
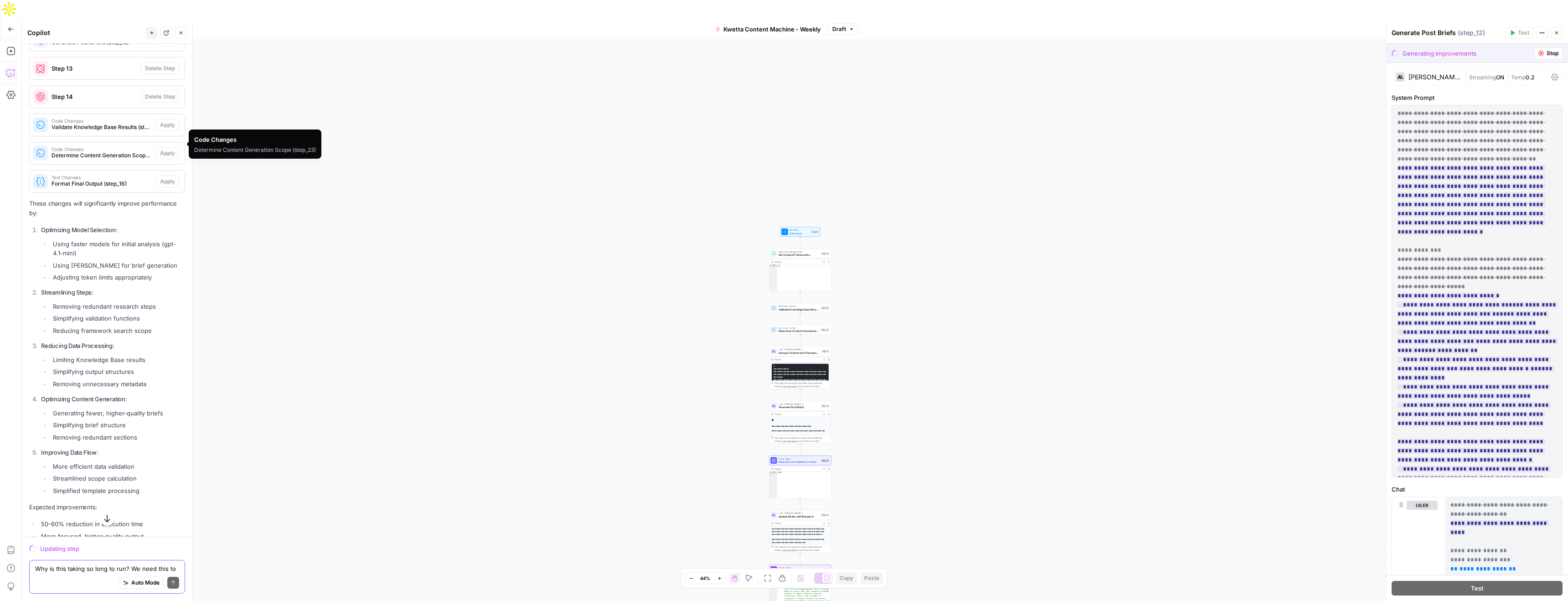
scroll to position [3517, 0]
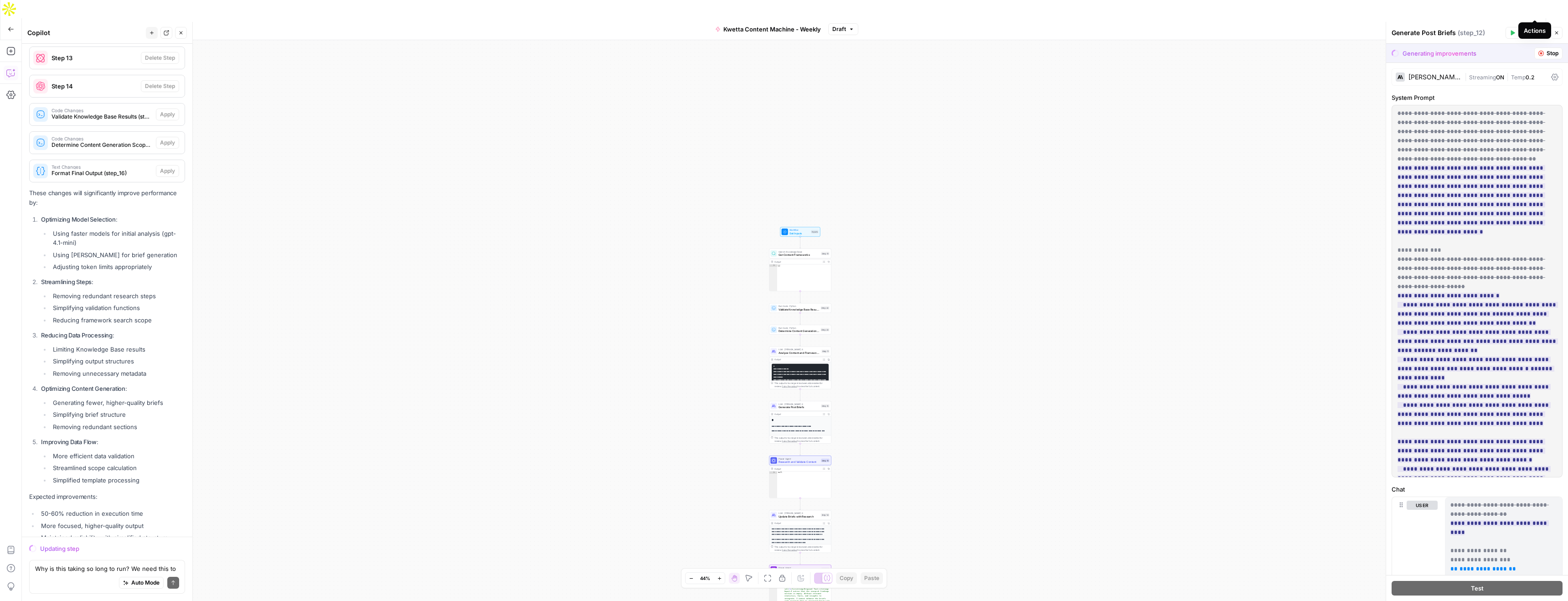
click at [1535, 26] on icon "button" at bounding box center [1535, 29] width 5 height 5
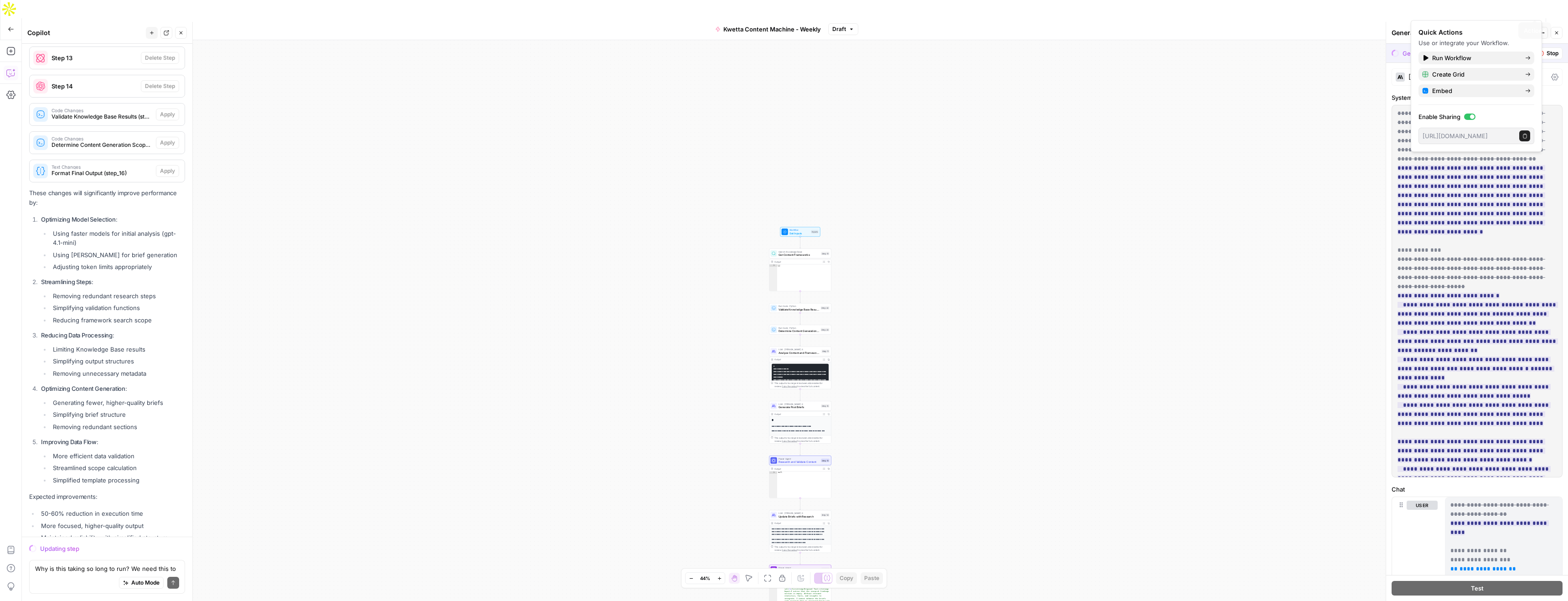
click at [1535, 26] on icon "button" at bounding box center [1535, 29] width 5 height 5
click at [1469, 24] on span "Stop Run" at bounding box center [1473, 29] width 26 height 9
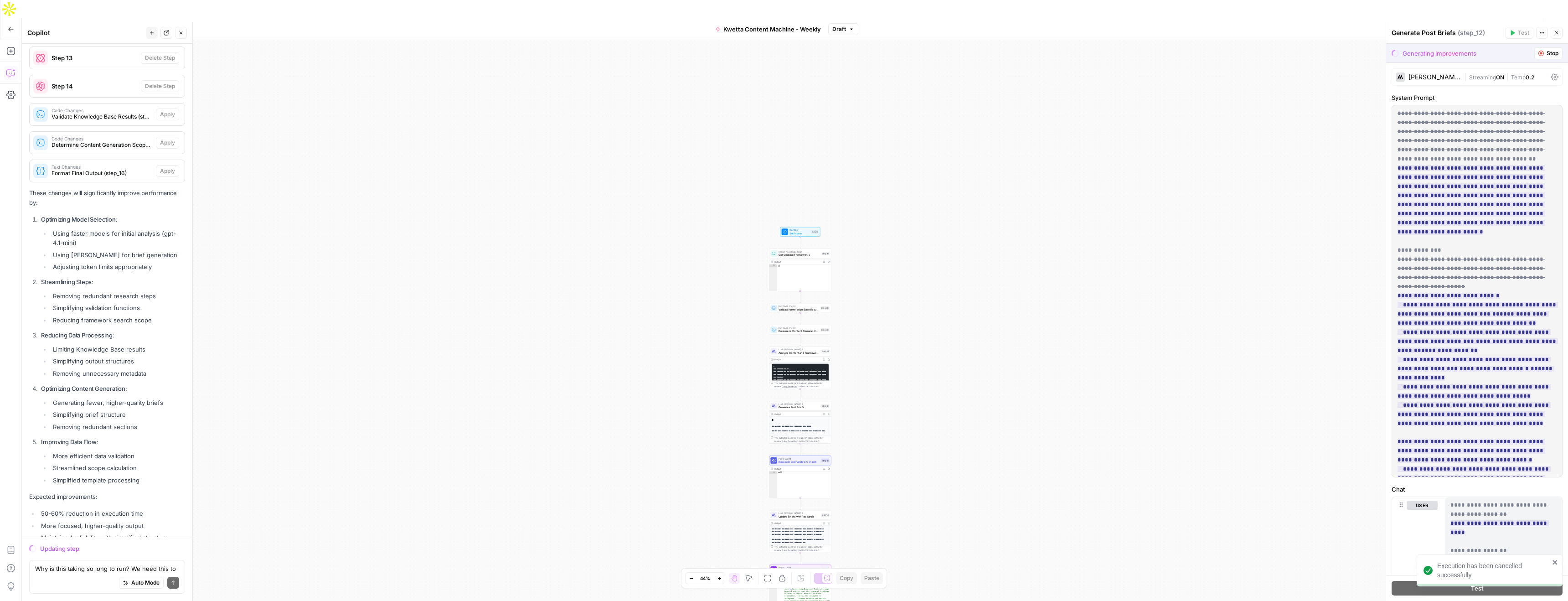
click at [1461, 24] on span "Test Workflow" at bounding box center [1451, 29] width 41 height 9
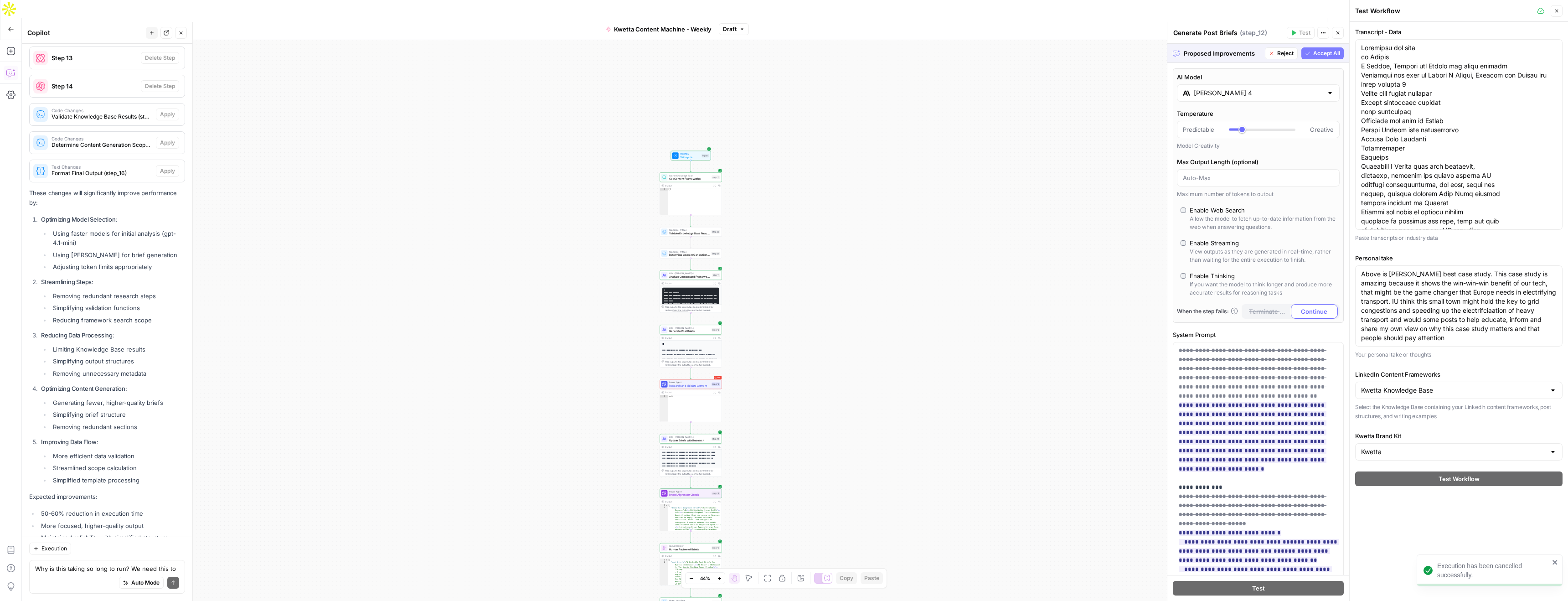
click at [1323, 55] on span "Accept All" at bounding box center [1326, 53] width 27 height 8
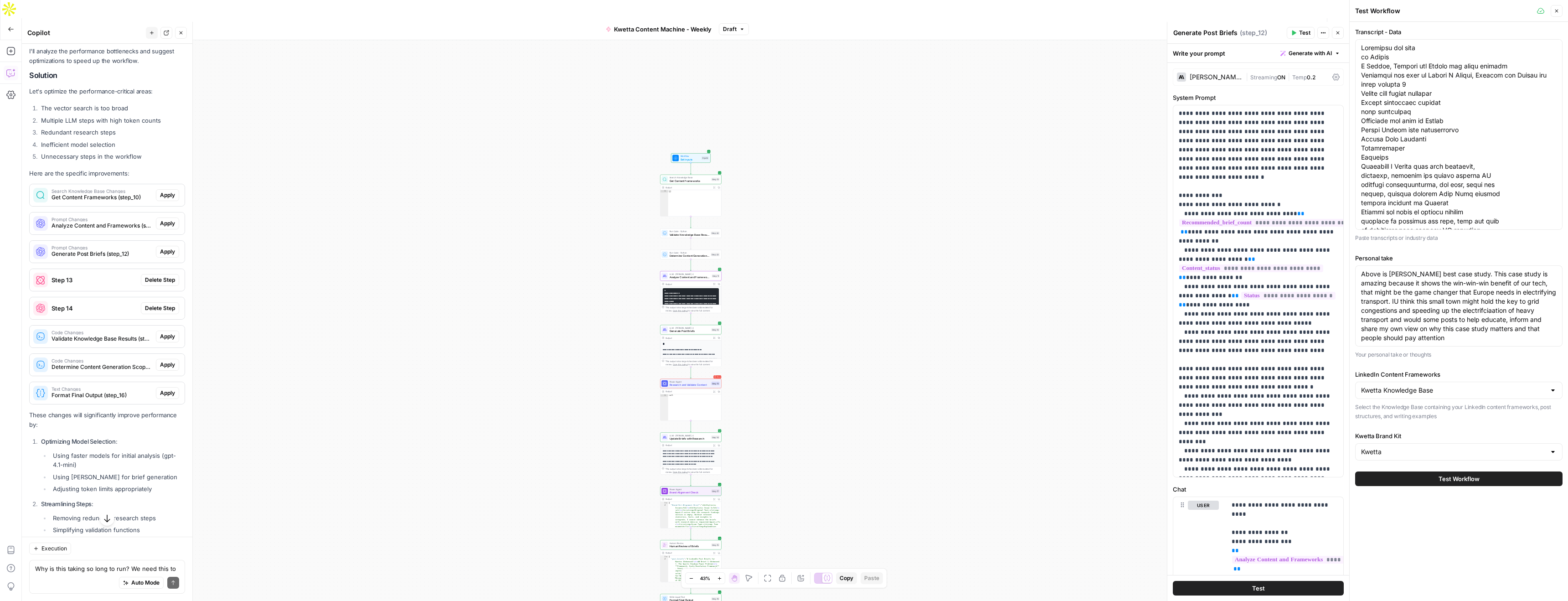
scroll to position [3353, 0]
click at [168, 192] on span "Apply" at bounding box center [167, 195] width 15 height 8
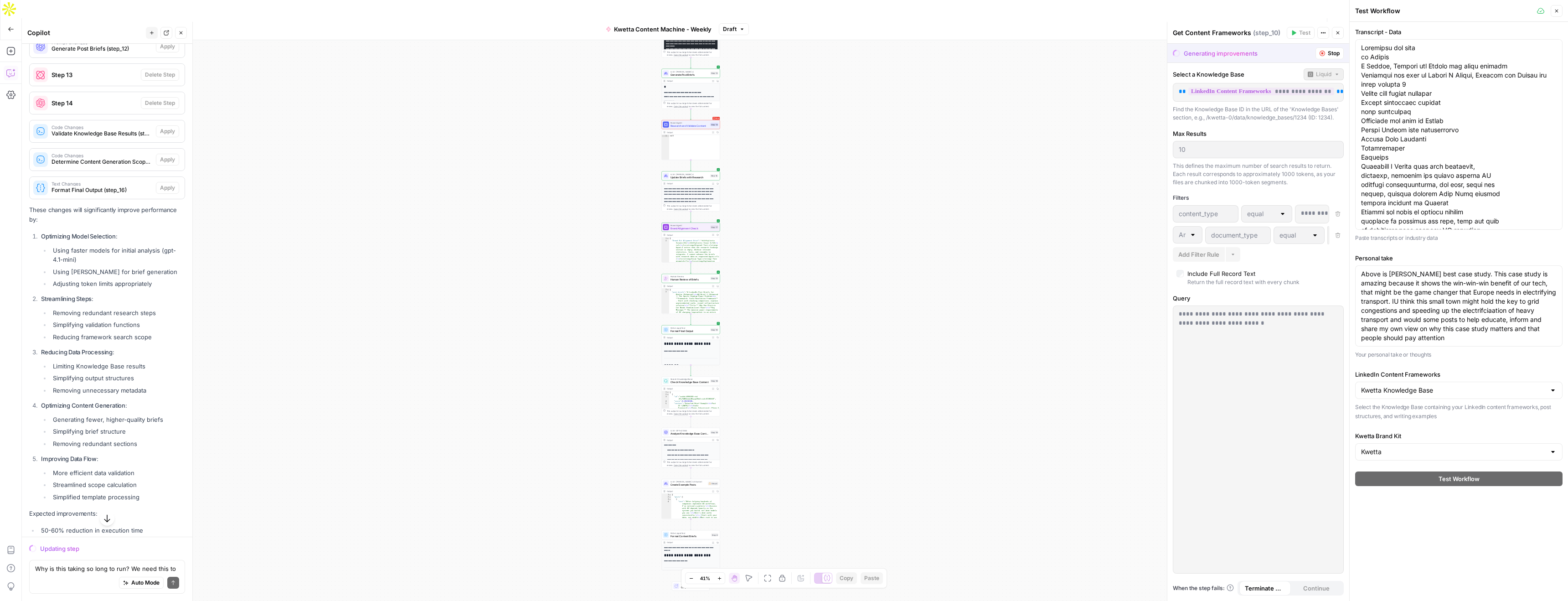
scroll to position [3517, 0]
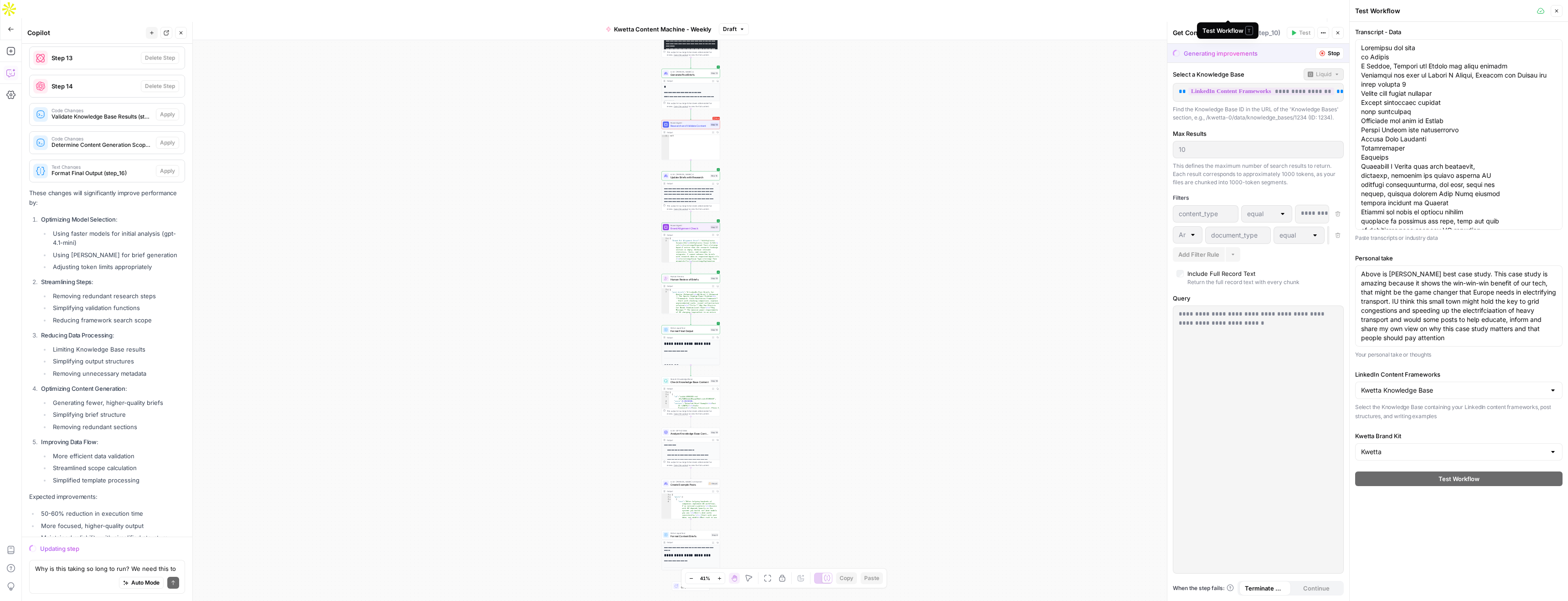
click at [1219, 24] on span "Test Workflow" at bounding box center [1232, 29] width 41 height 9
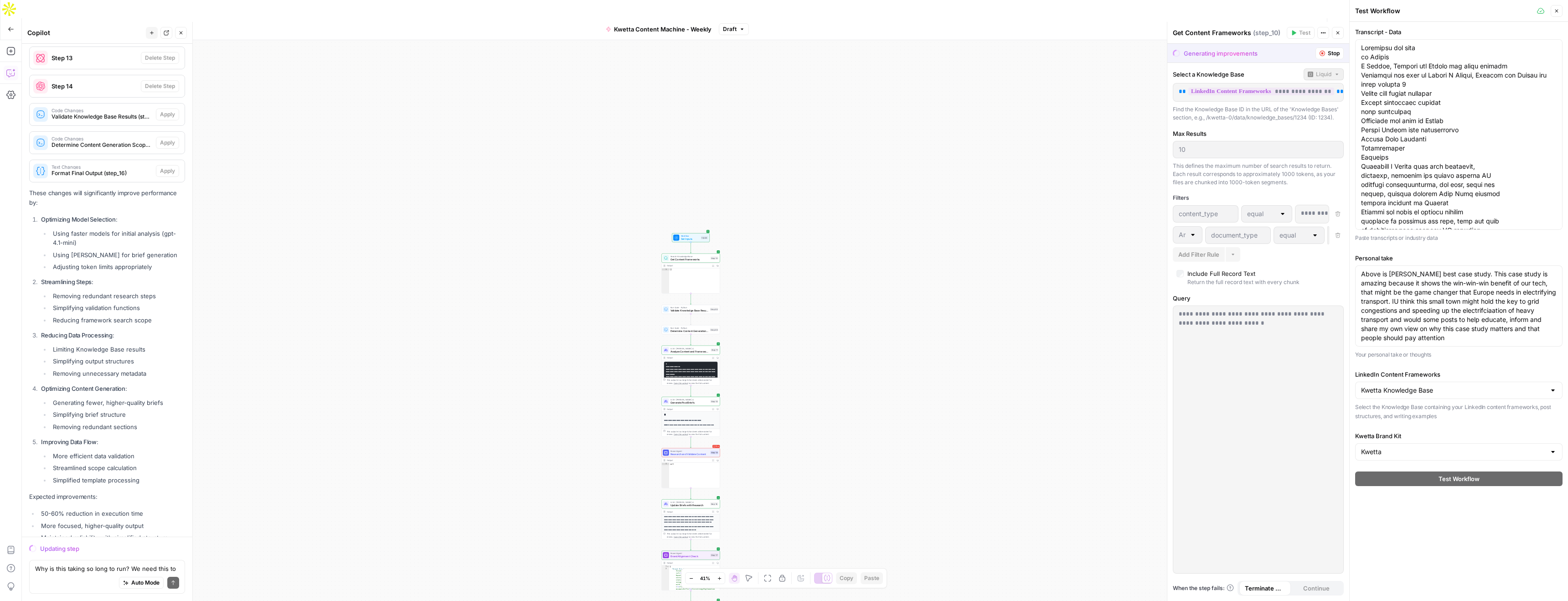
click at [60, 578] on div "Auto Mode Send" at bounding box center [107, 583] width 144 height 20
type textarea "OK. No more, just focsued on executing the changes that are being proceessed"
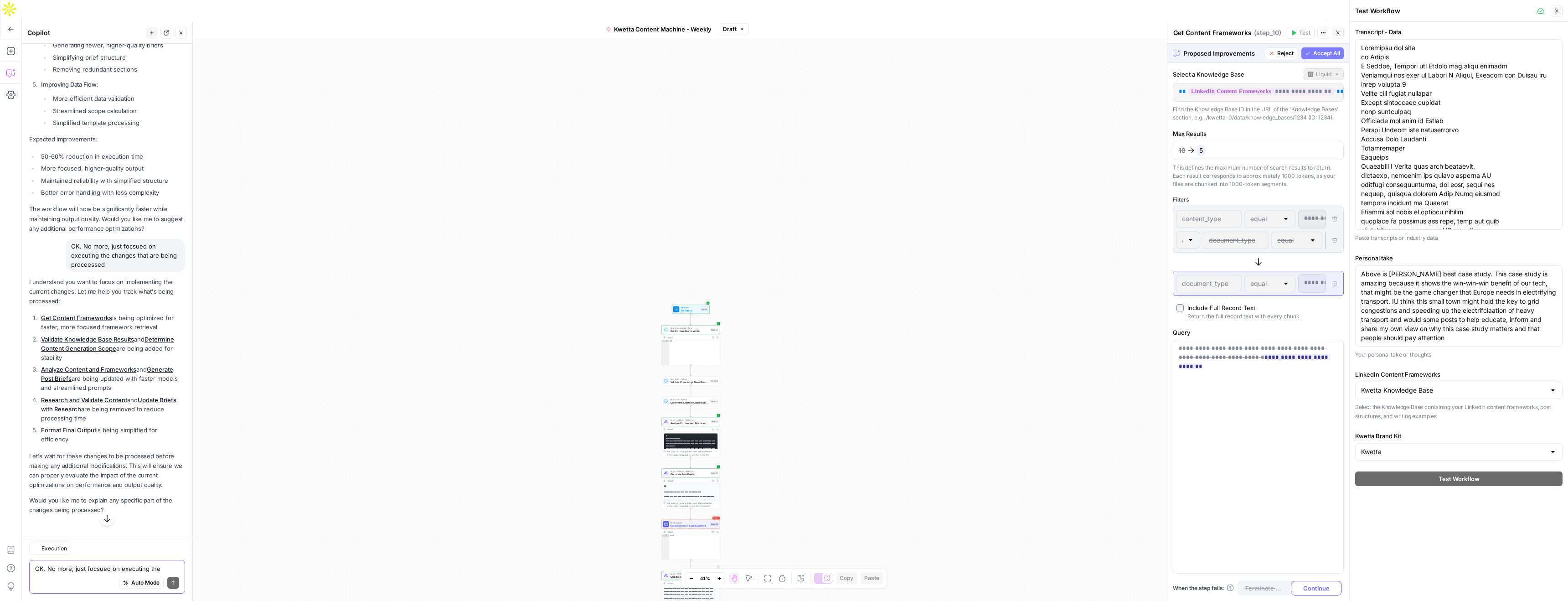
scroll to position [2257, 0]
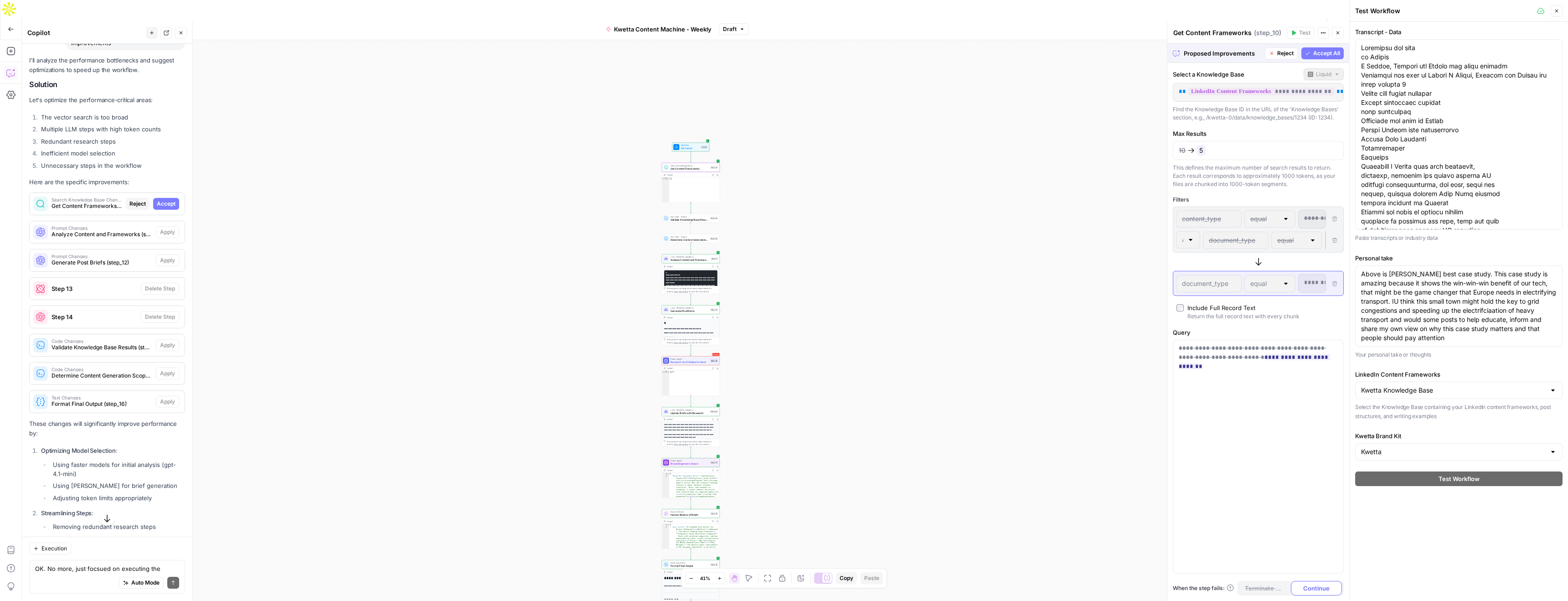
click at [167, 200] on span "Accept" at bounding box center [166, 203] width 19 height 8
type input "document_type"
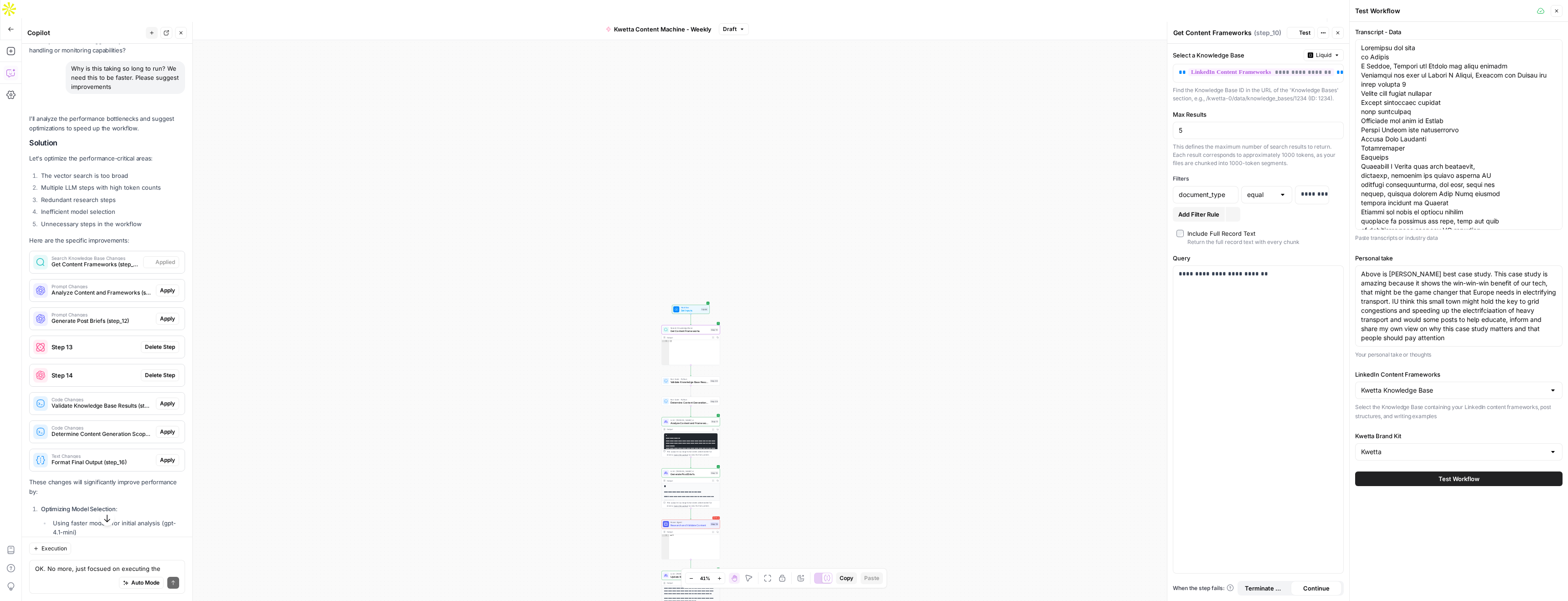
scroll to position [2316, 0]
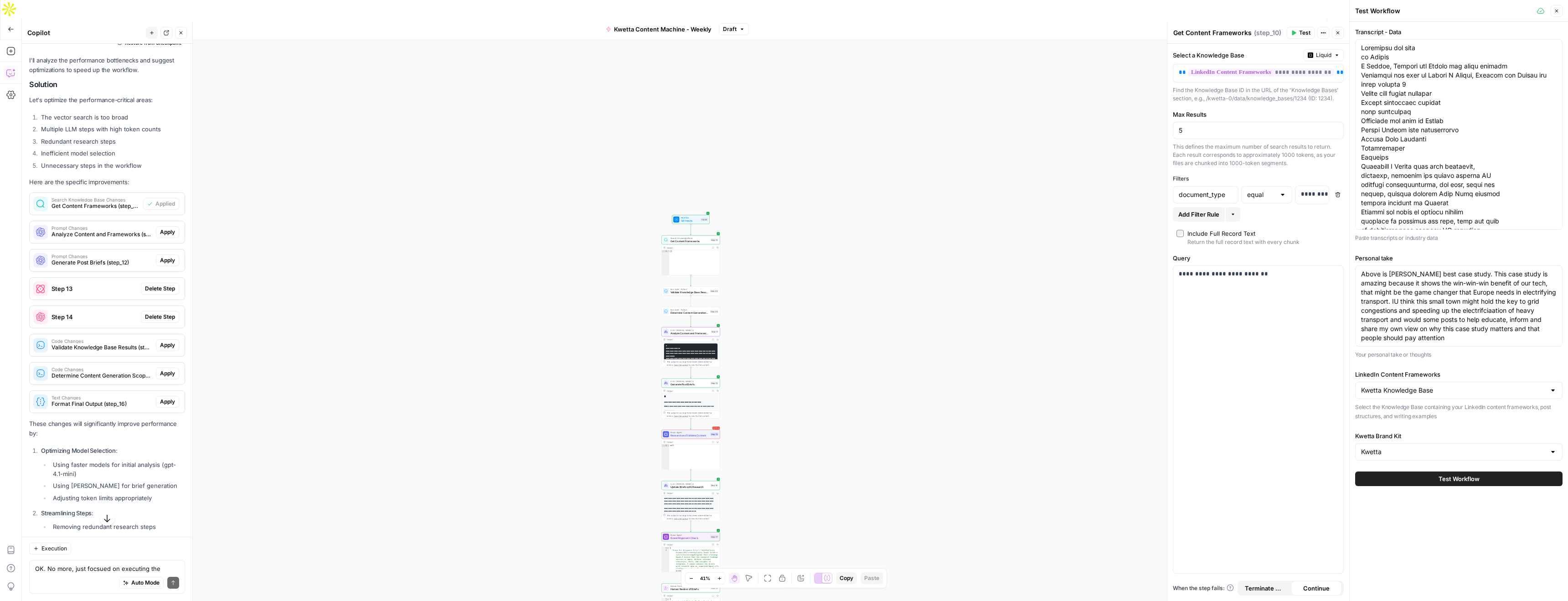
click at [167, 228] on span "Apply" at bounding box center [167, 231] width 15 height 8
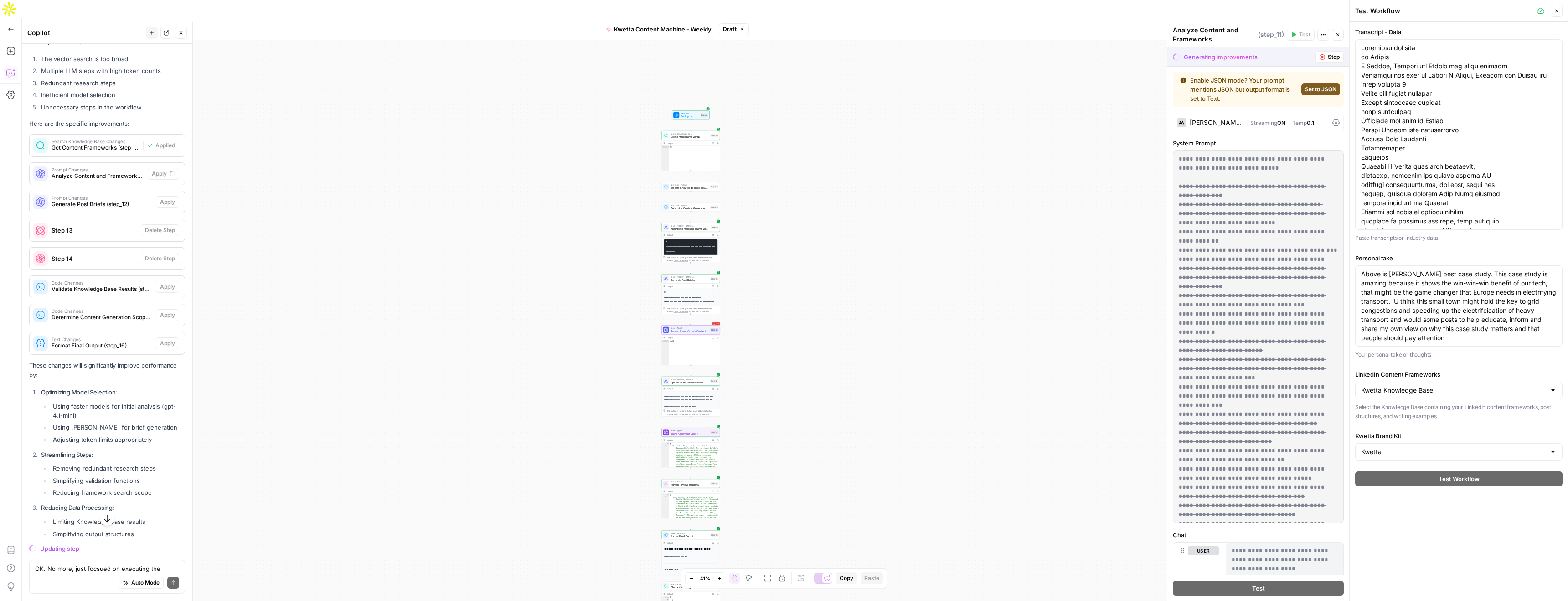
scroll to position [2257, 0]
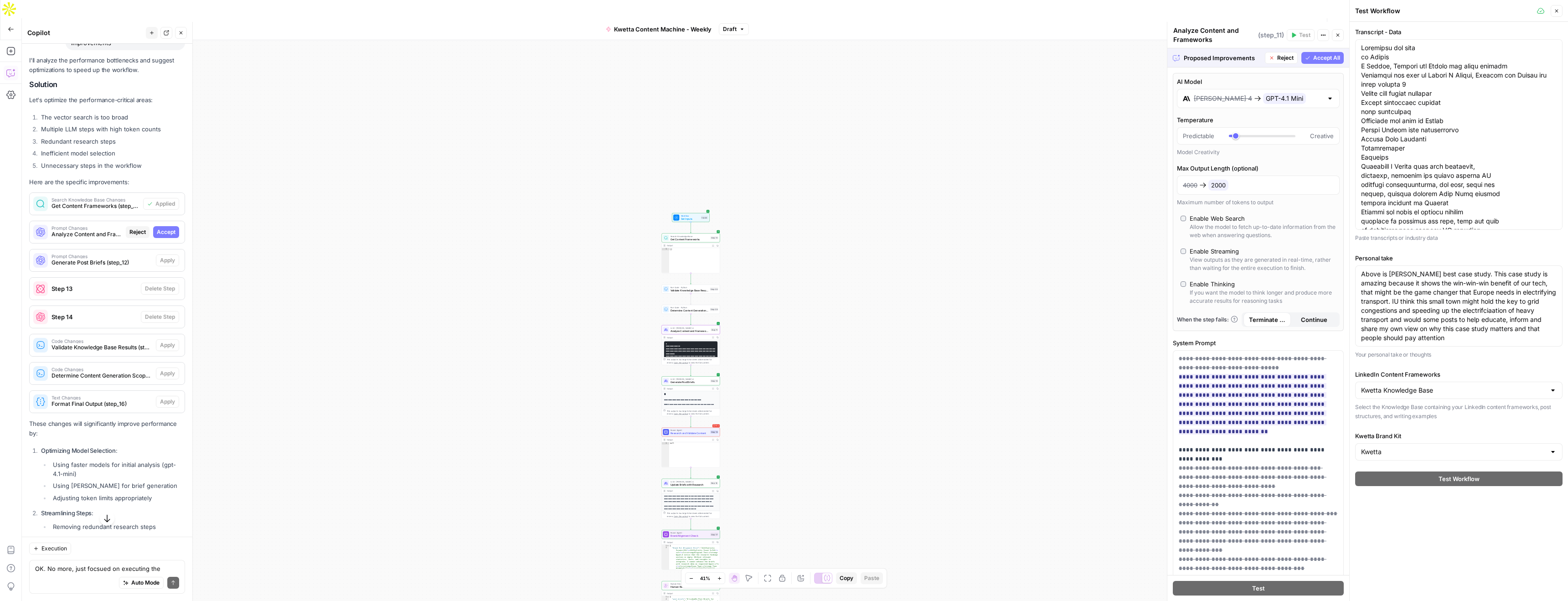
click at [163, 228] on span "Accept" at bounding box center [166, 231] width 19 height 8
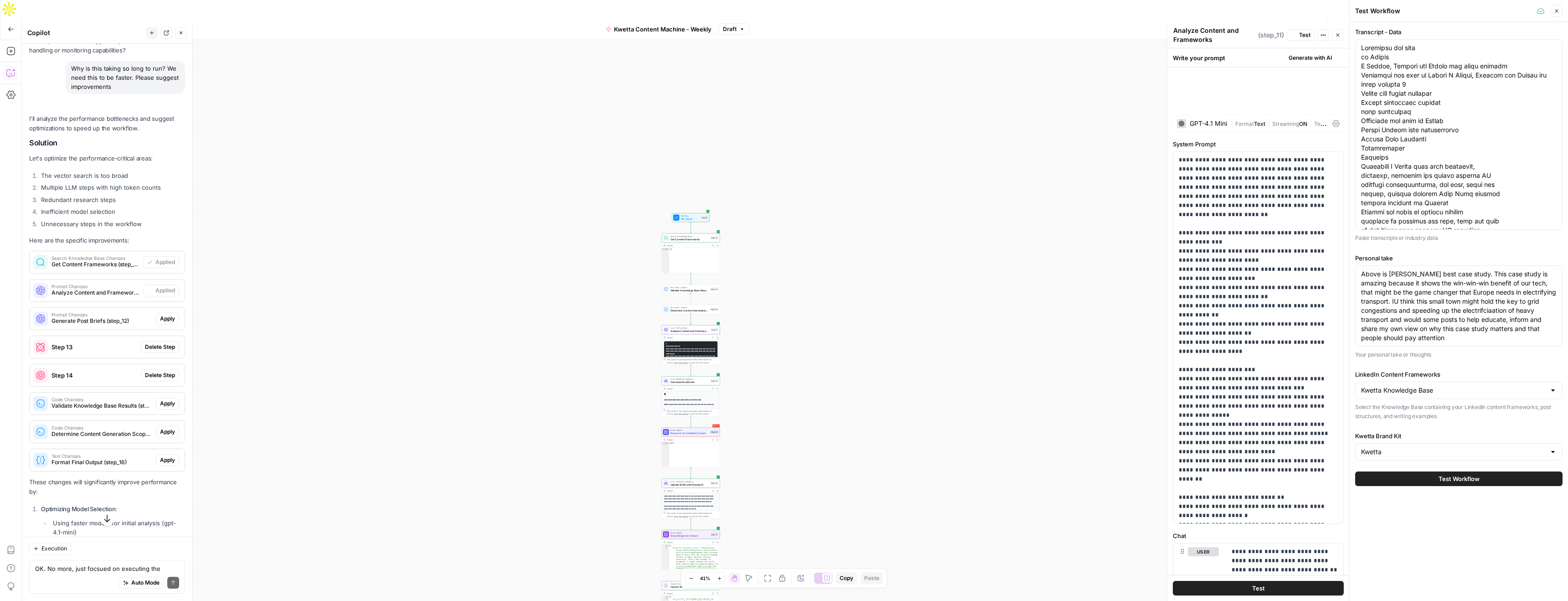
scroll to position [2316, 0]
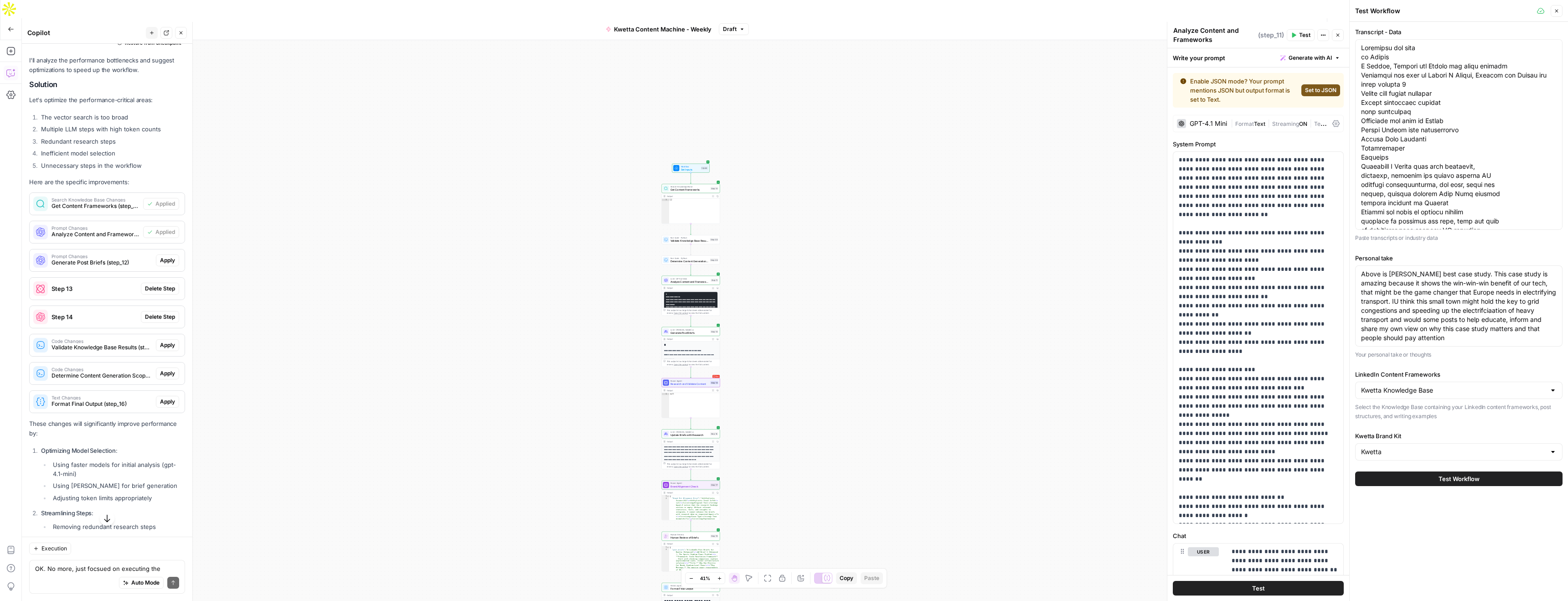
click at [152, 284] on span "Delete Step" at bounding box center [159, 288] width 30 height 8
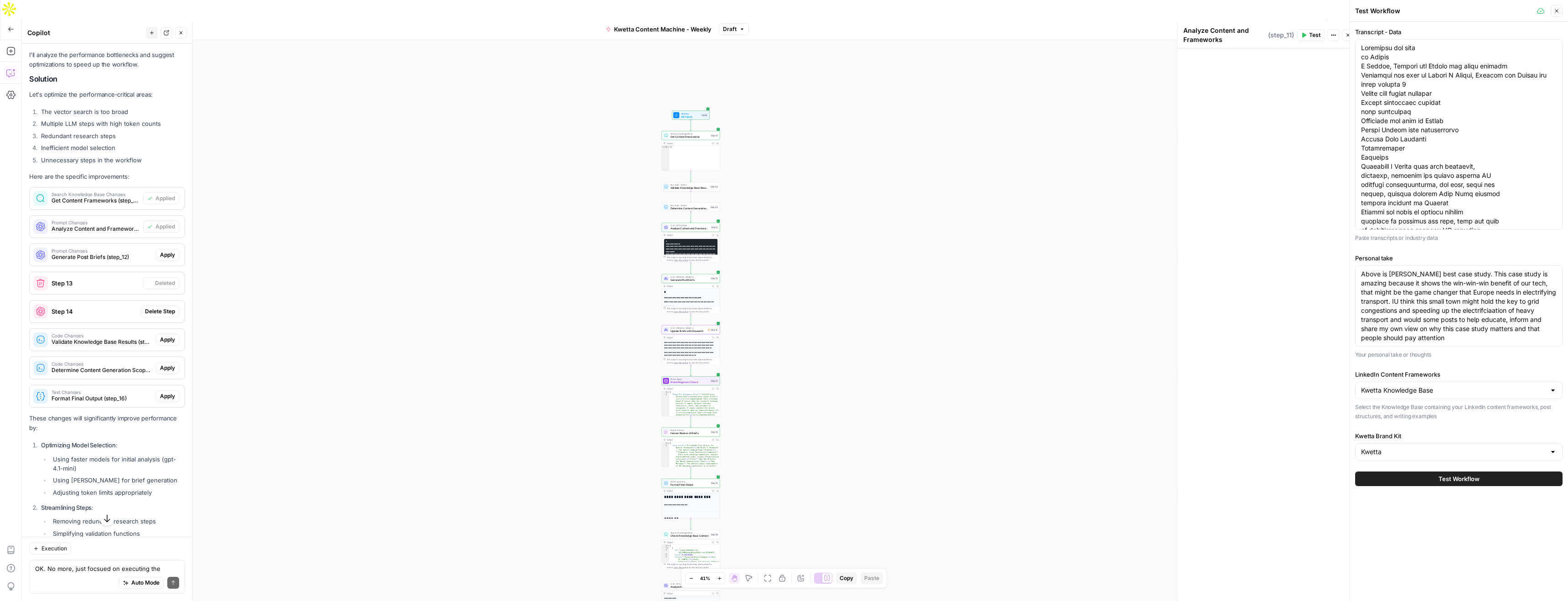
click at [155, 308] on span "Delete Step" at bounding box center [159, 311] width 30 height 8
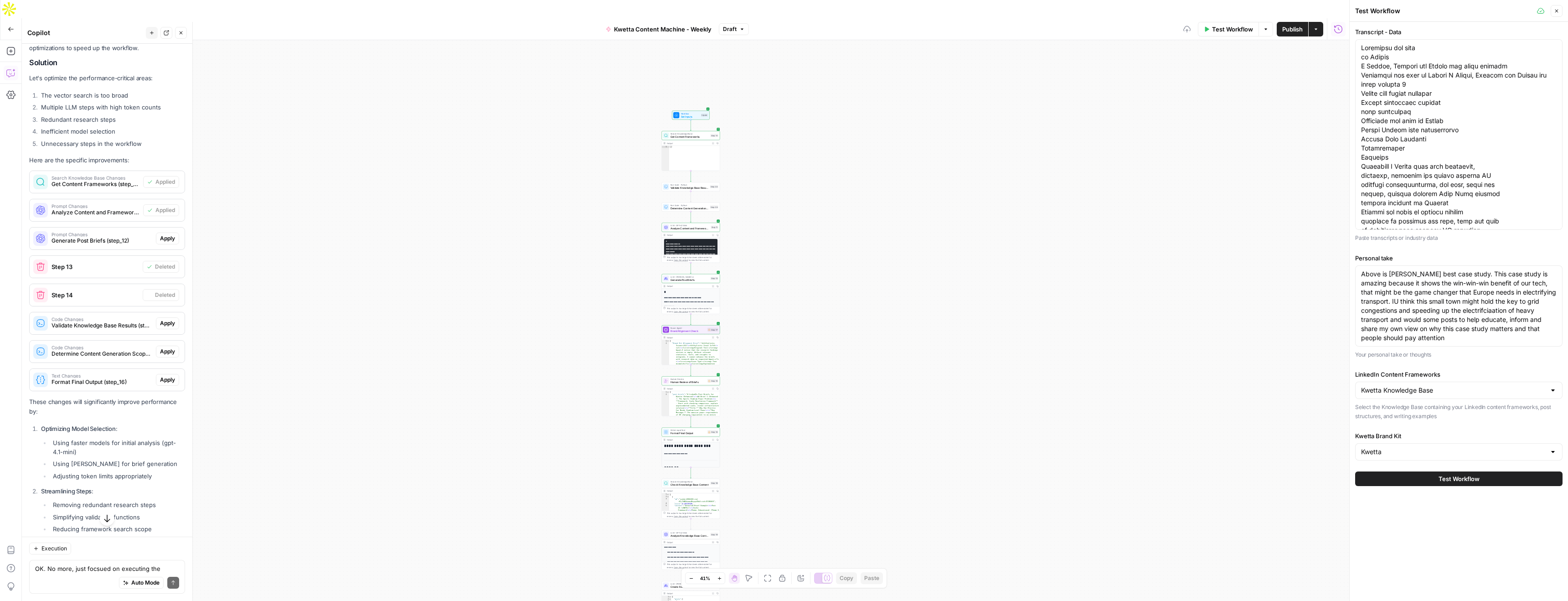
scroll to position [2294, 0]
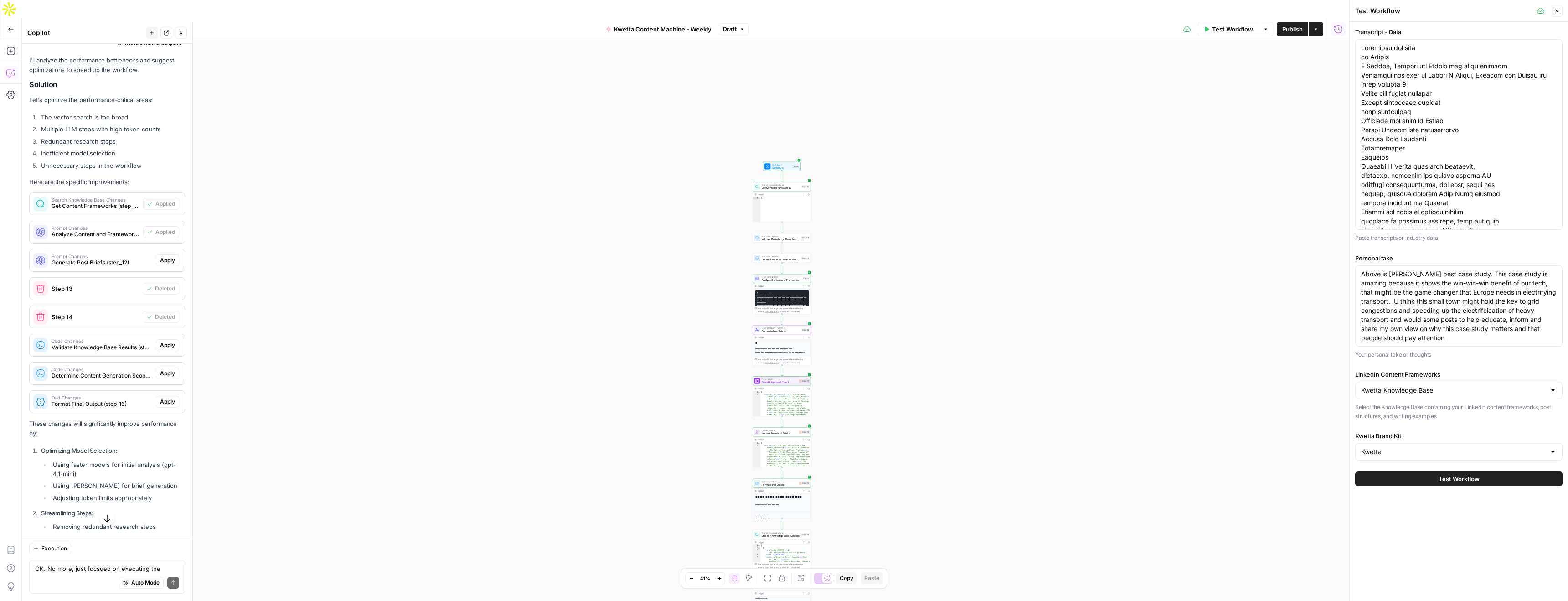
click at [173, 256] on span "Apply" at bounding box center [167, 260] width 15 height 8
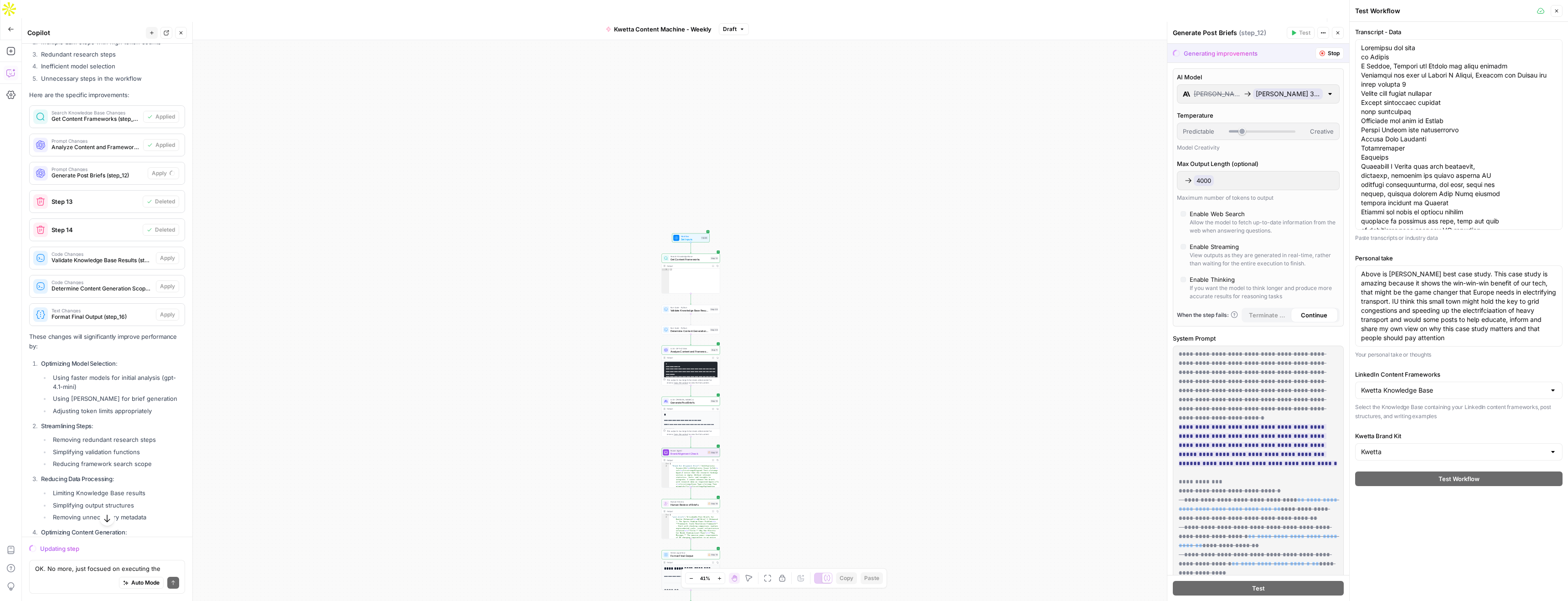
scroll to position [2306, 0]
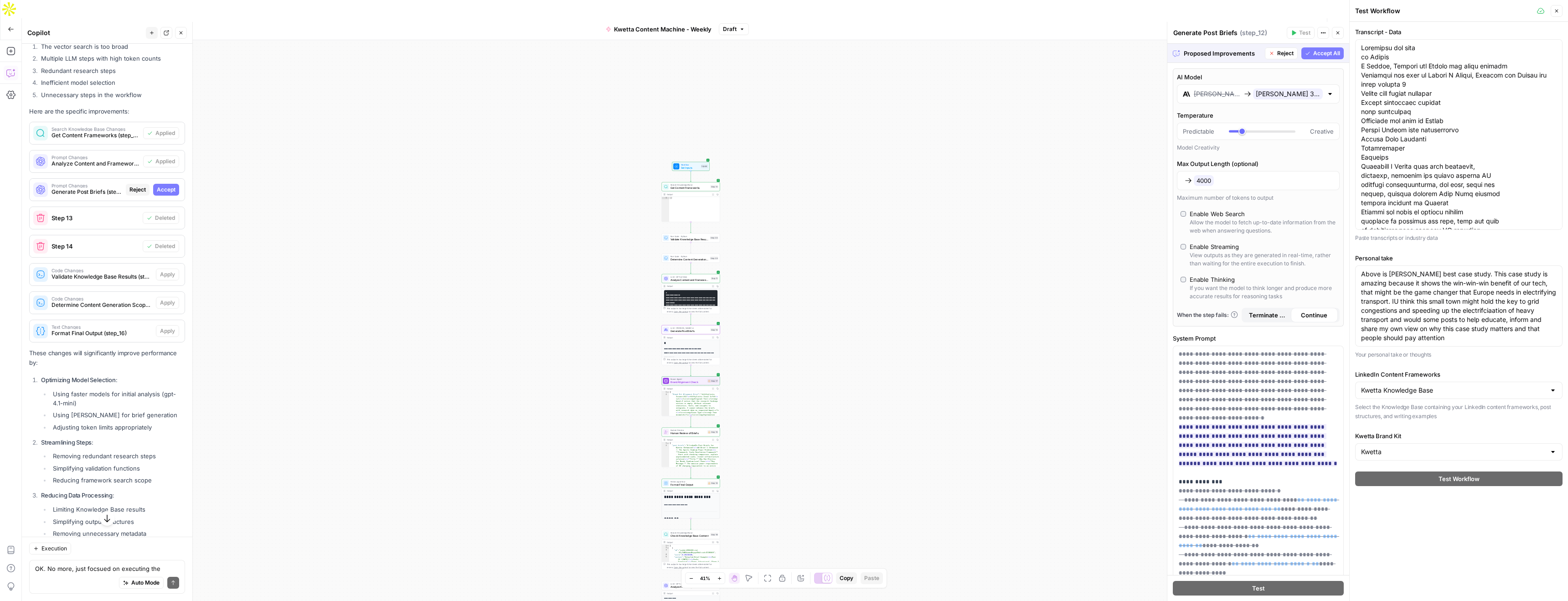
click at [163, 186] on span "Accept" at bounding box center [166, 189] width 19 height 8
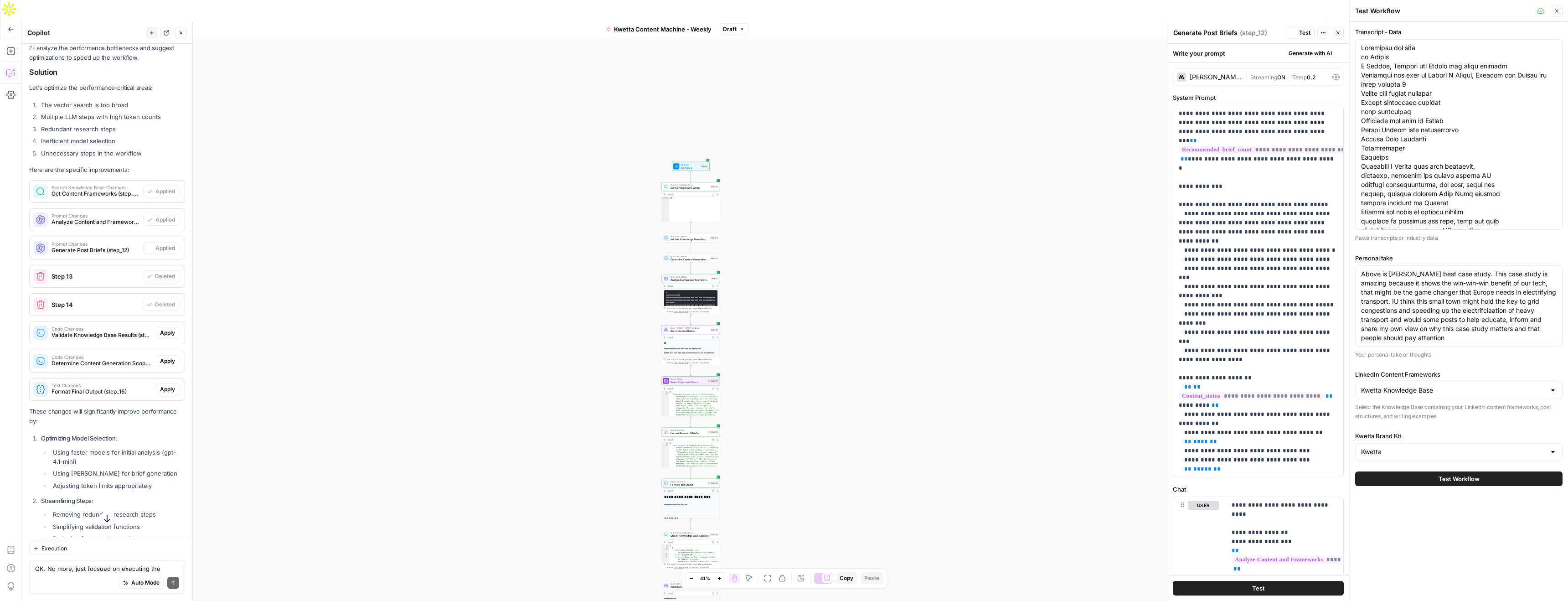
scroll to position [2364, 0]
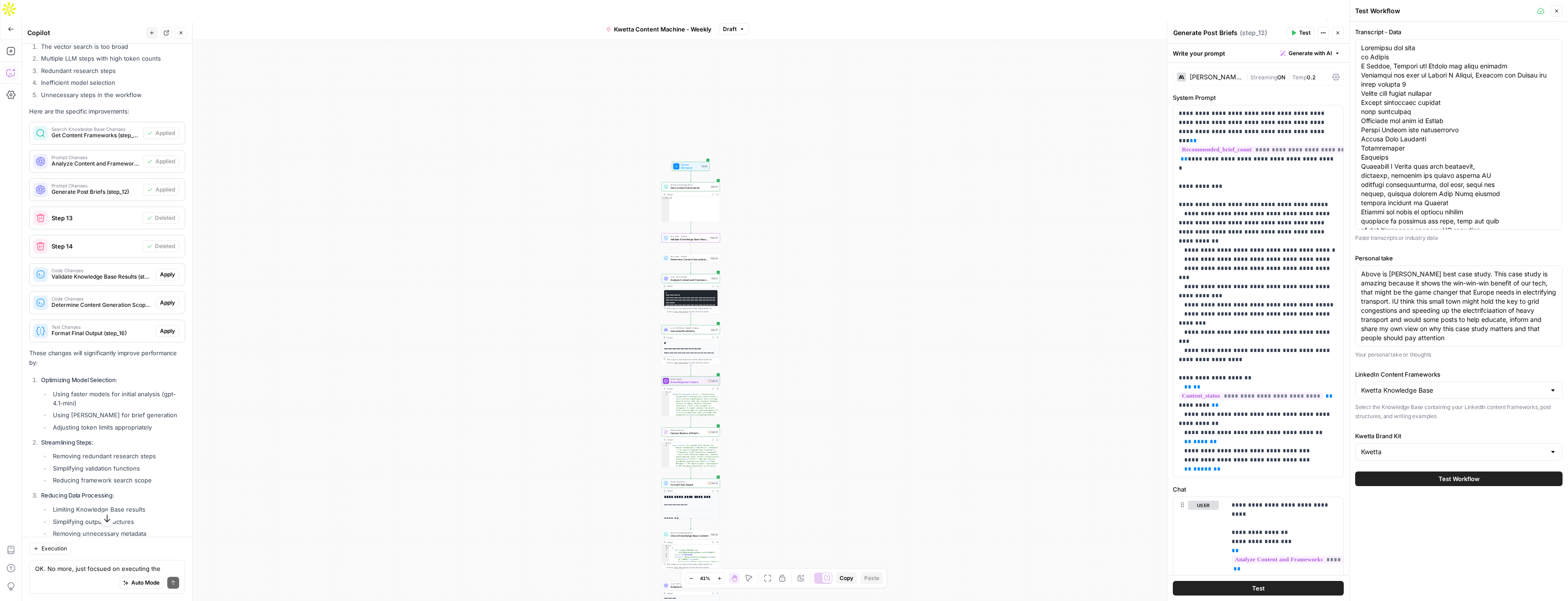
click at [168, 270] on span "Apply" at bounding box center [167, 274] width 15 height 8
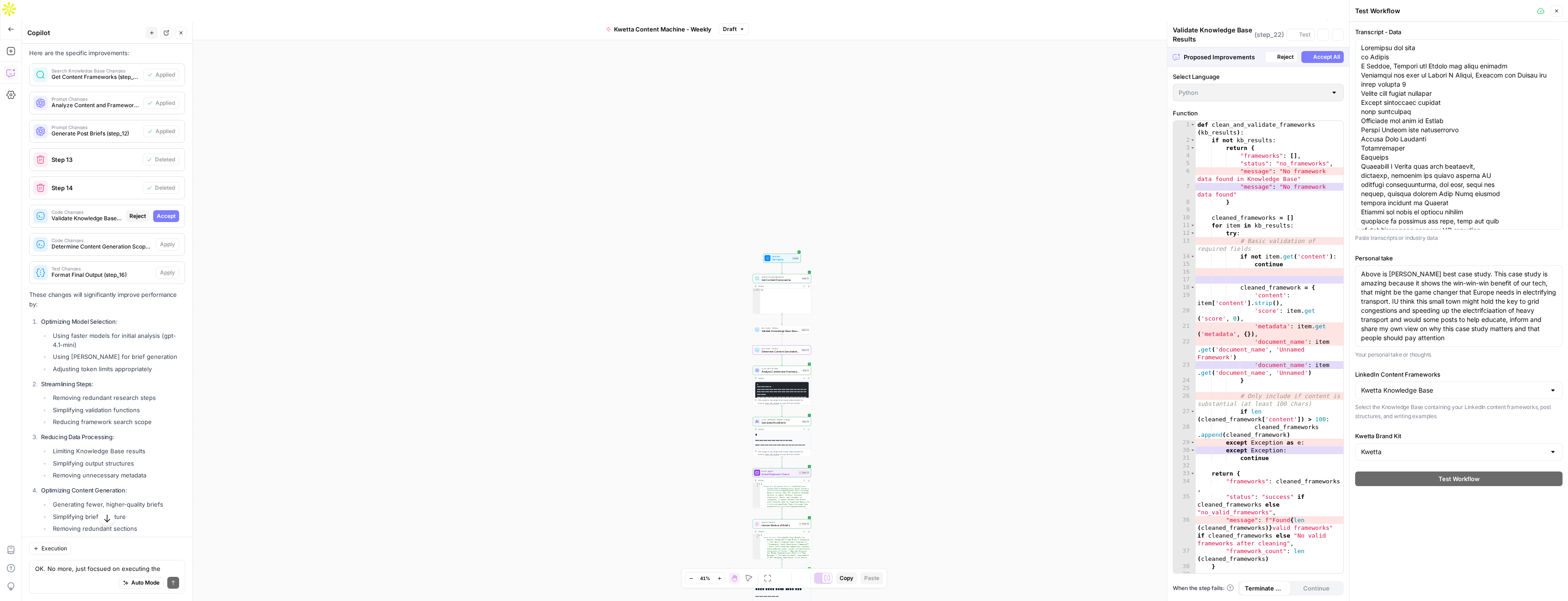
scroll to position [2306, 0]
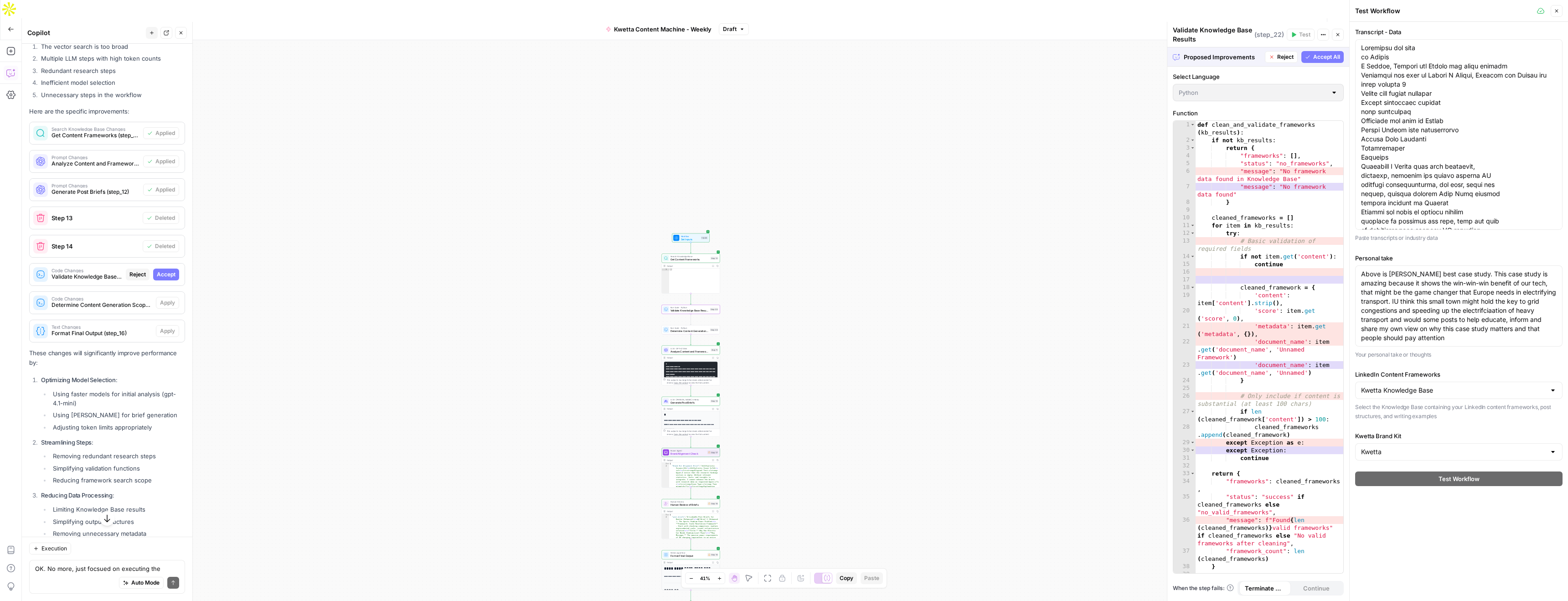
click at [172, 270] on span "Accept" at bounding box center [166, 274] width 19 height 8
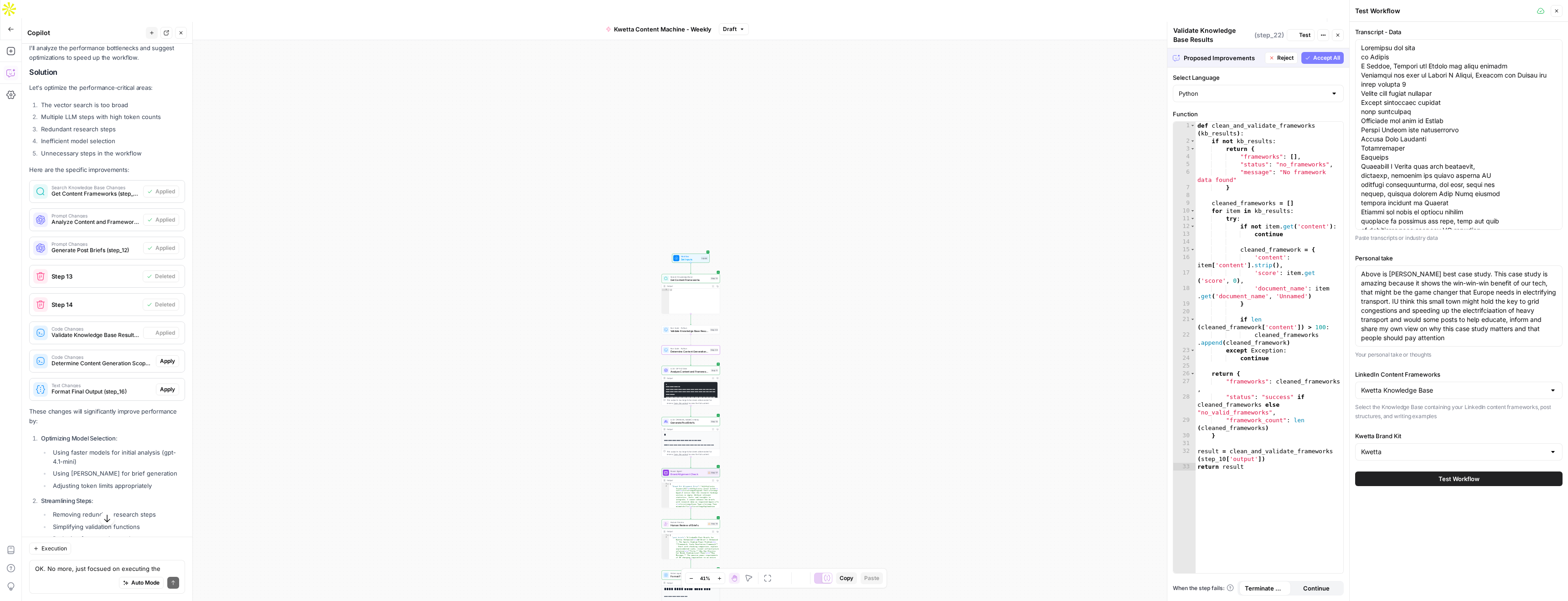
scroll to position [2364, 0]
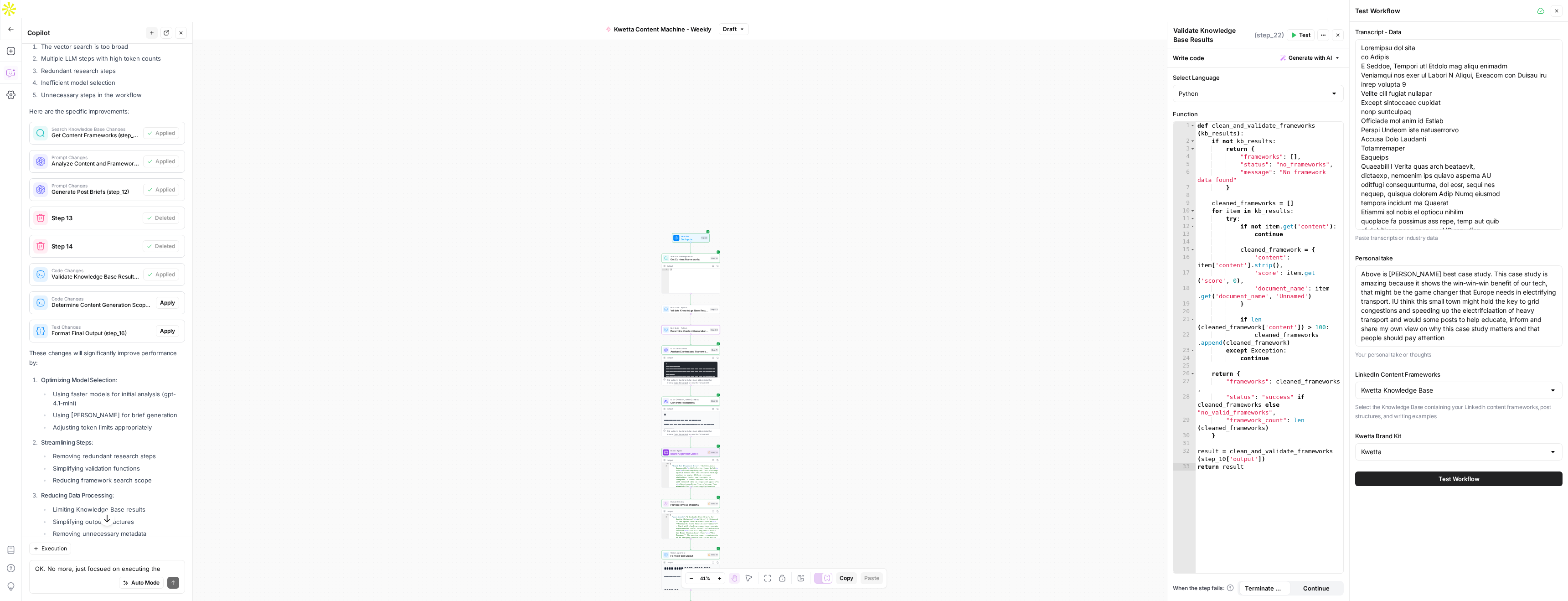
click at [167, 298] on span "Apply" at bounding box center [167, 302] width 15 height 8
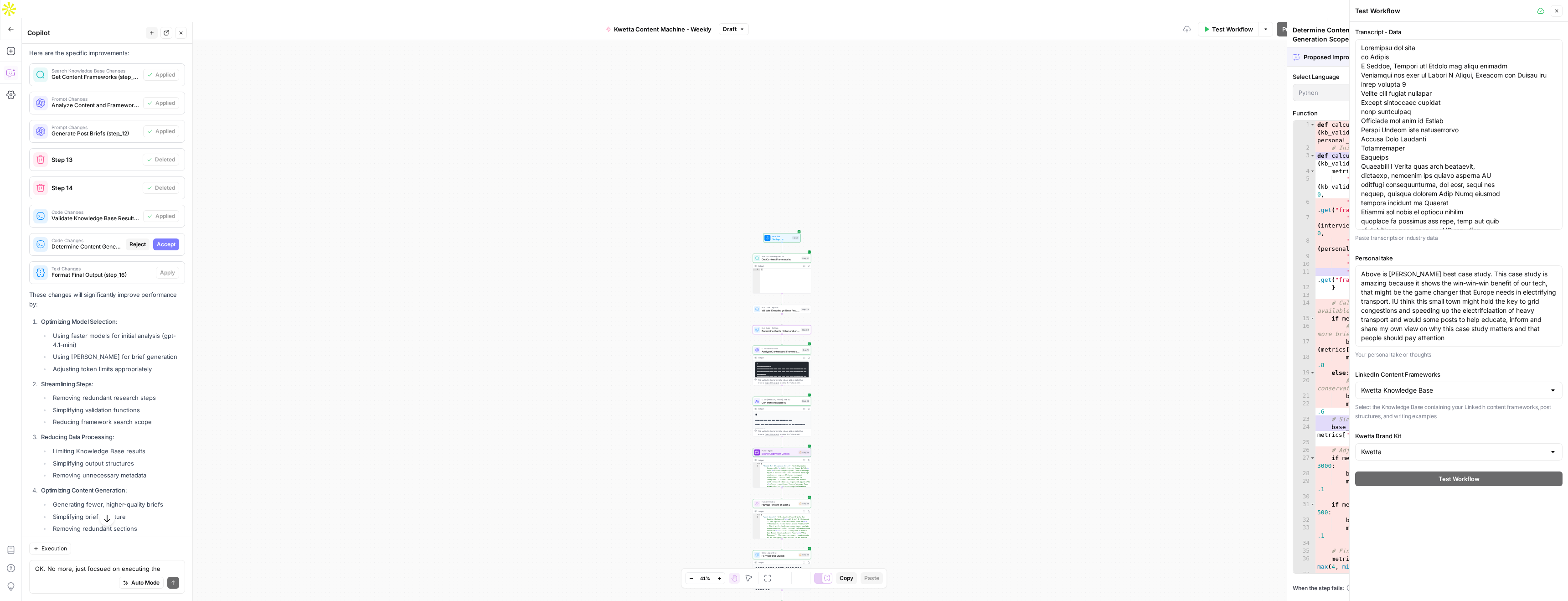
scroll to position [2306, 0]
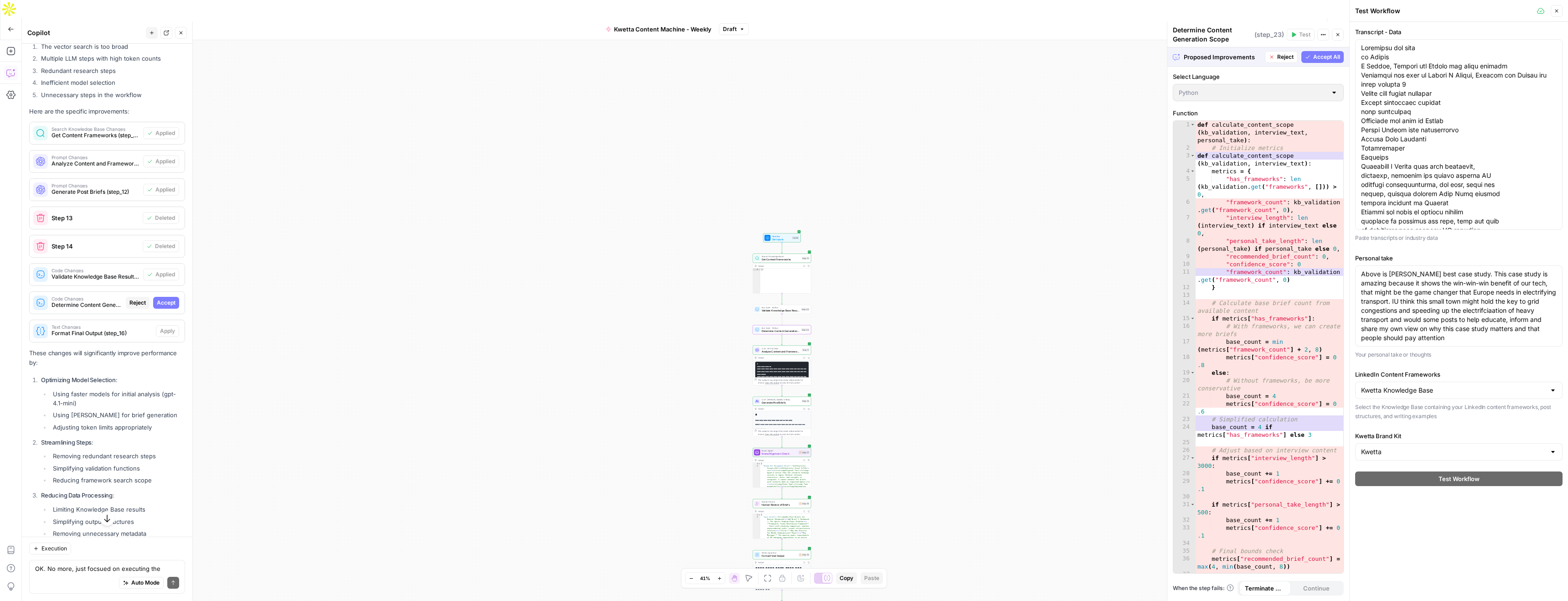
click at [167, 298] on span "Accept" at bounding box center [166, 302] width 19 height 8
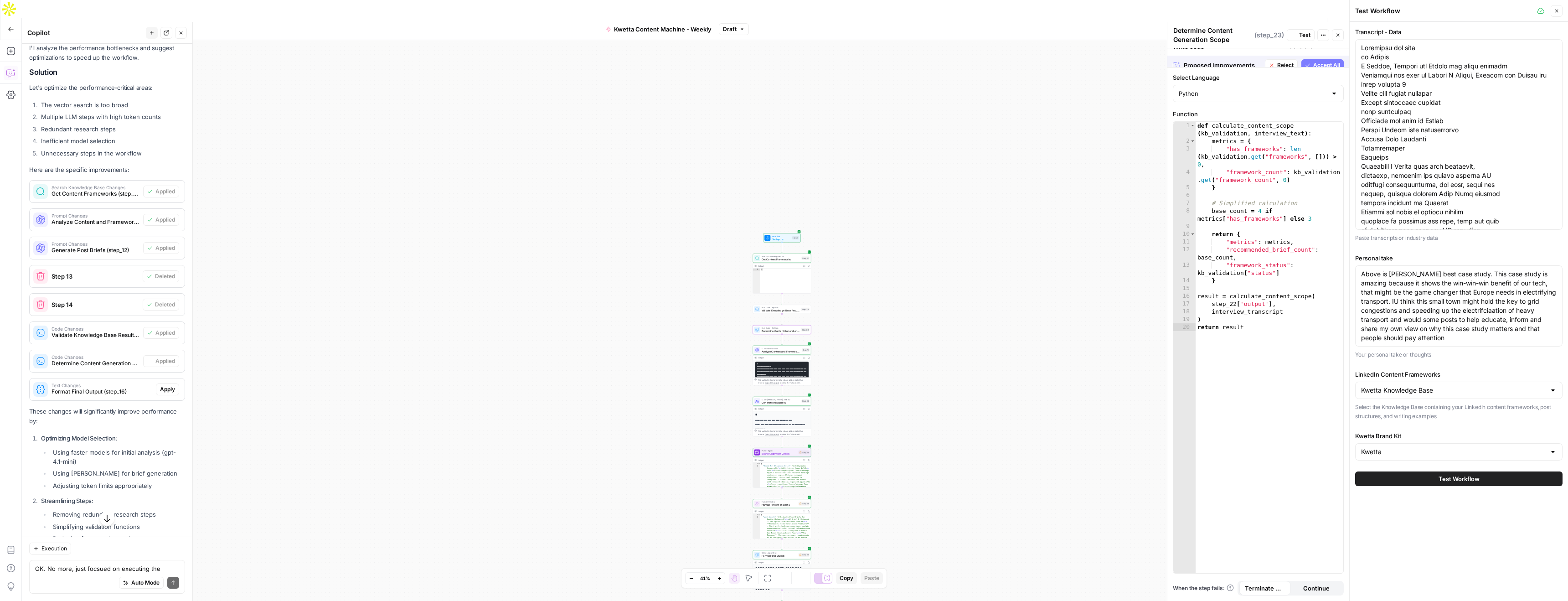
scroll to position [2364, 0]
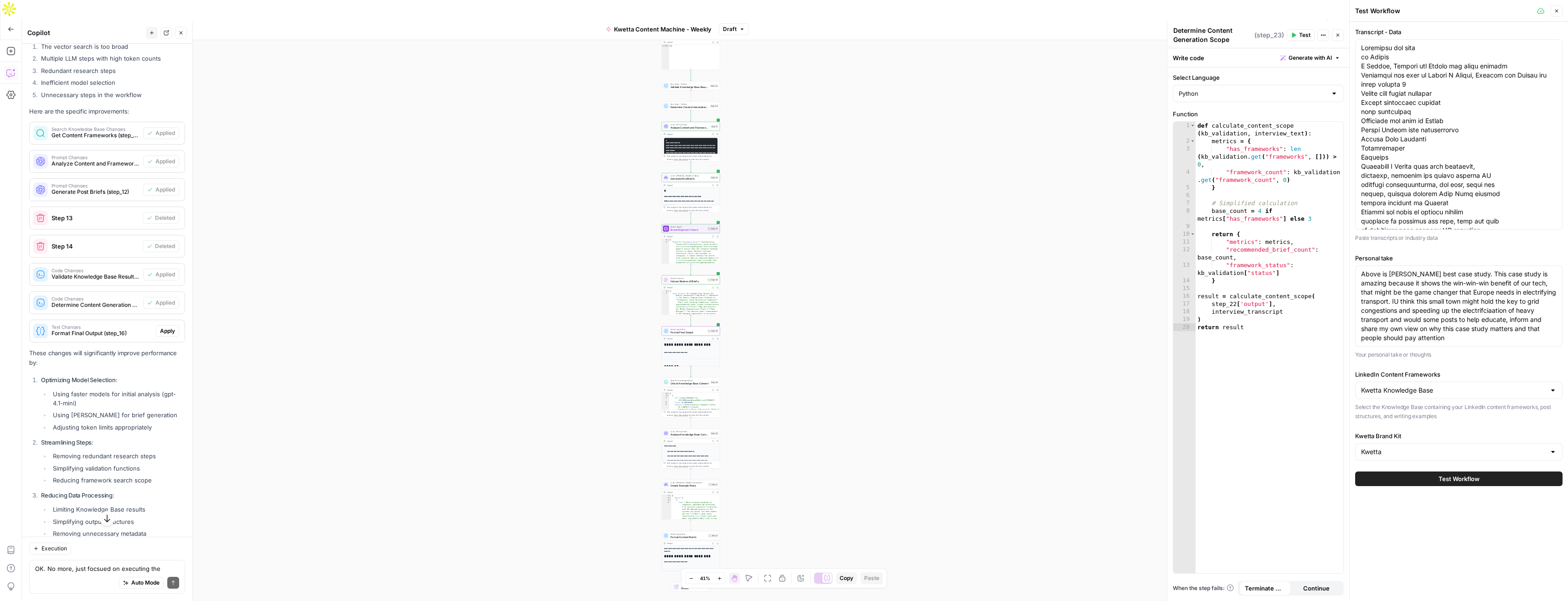
click at [167, 327] on span "Apply" at bounding box center [167, 331] width 15 height 8
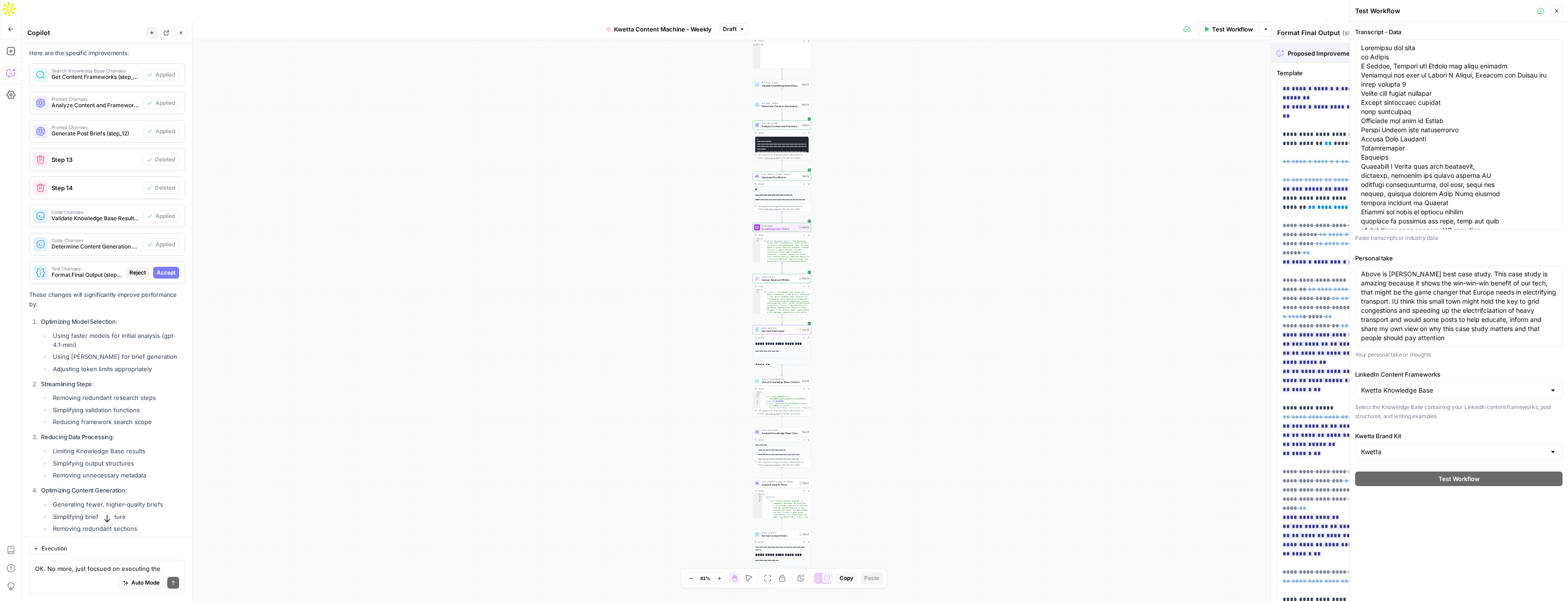
scroll to position [2306, 0]
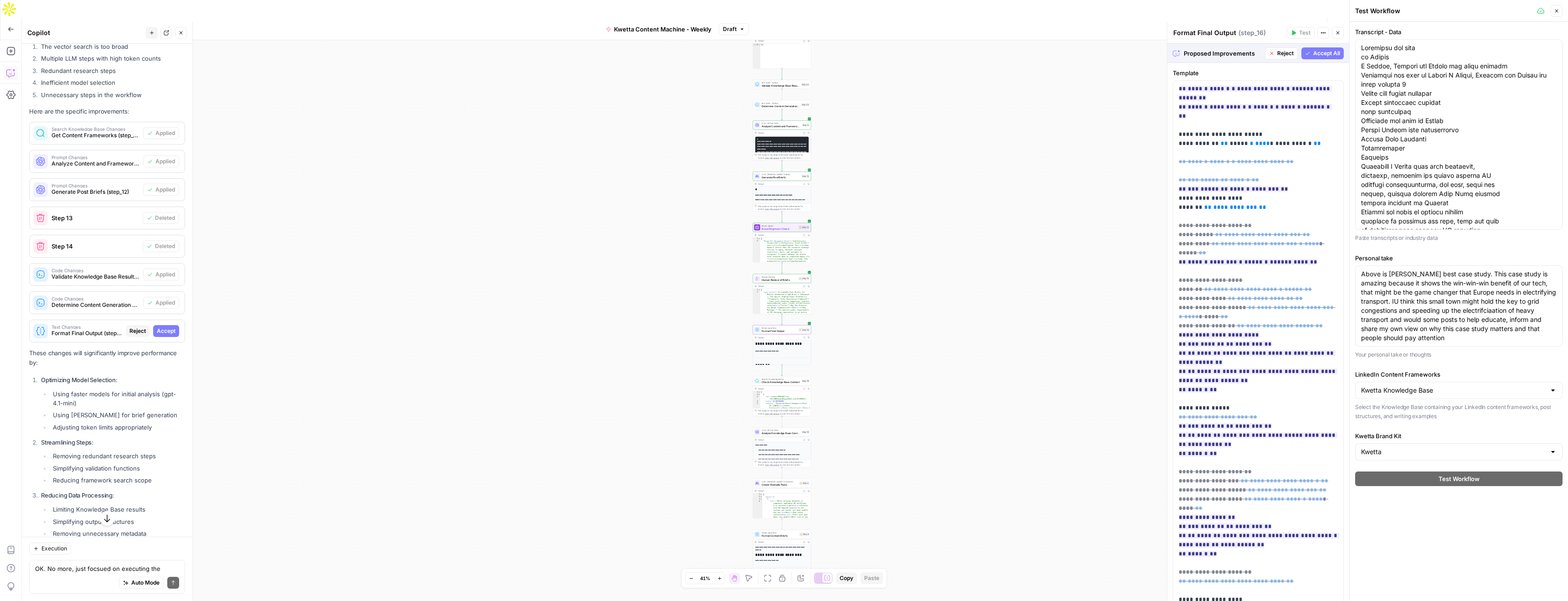
click at [166, 327] on span "Accept" at bounding box center [166, 331] width 19 height 8
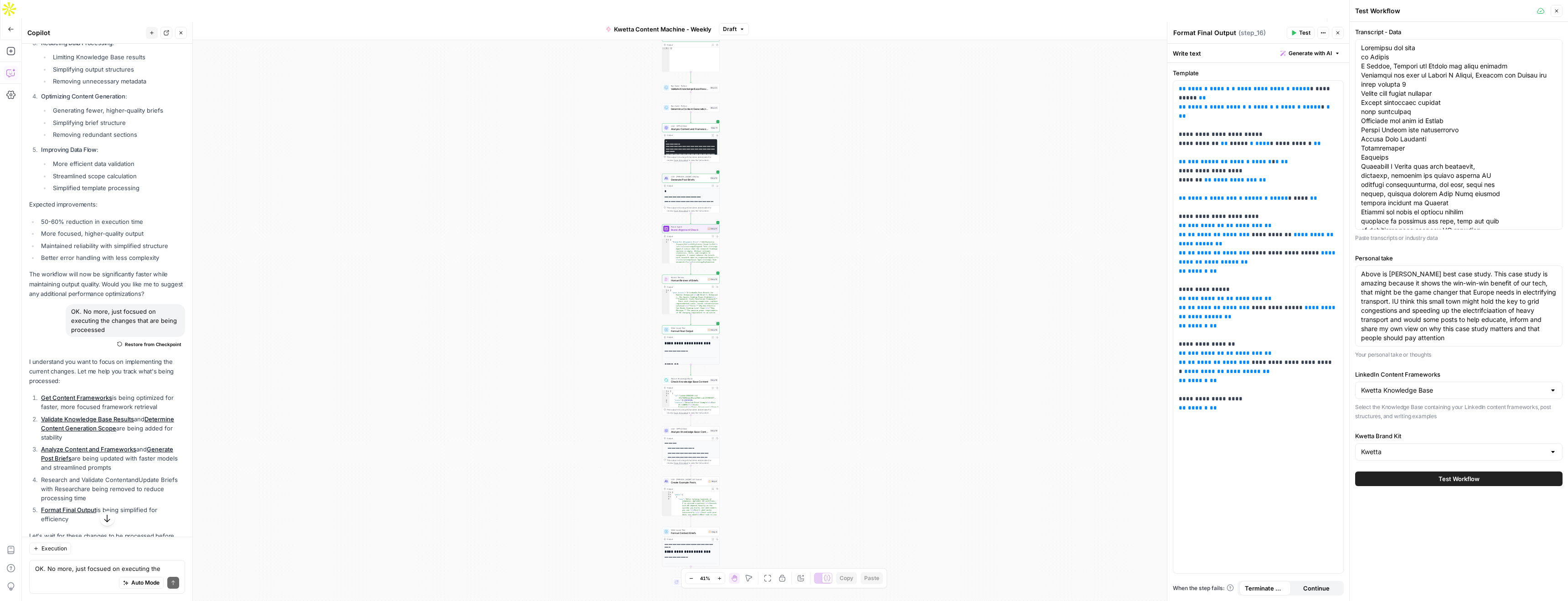
scroll to position [2869, 0]
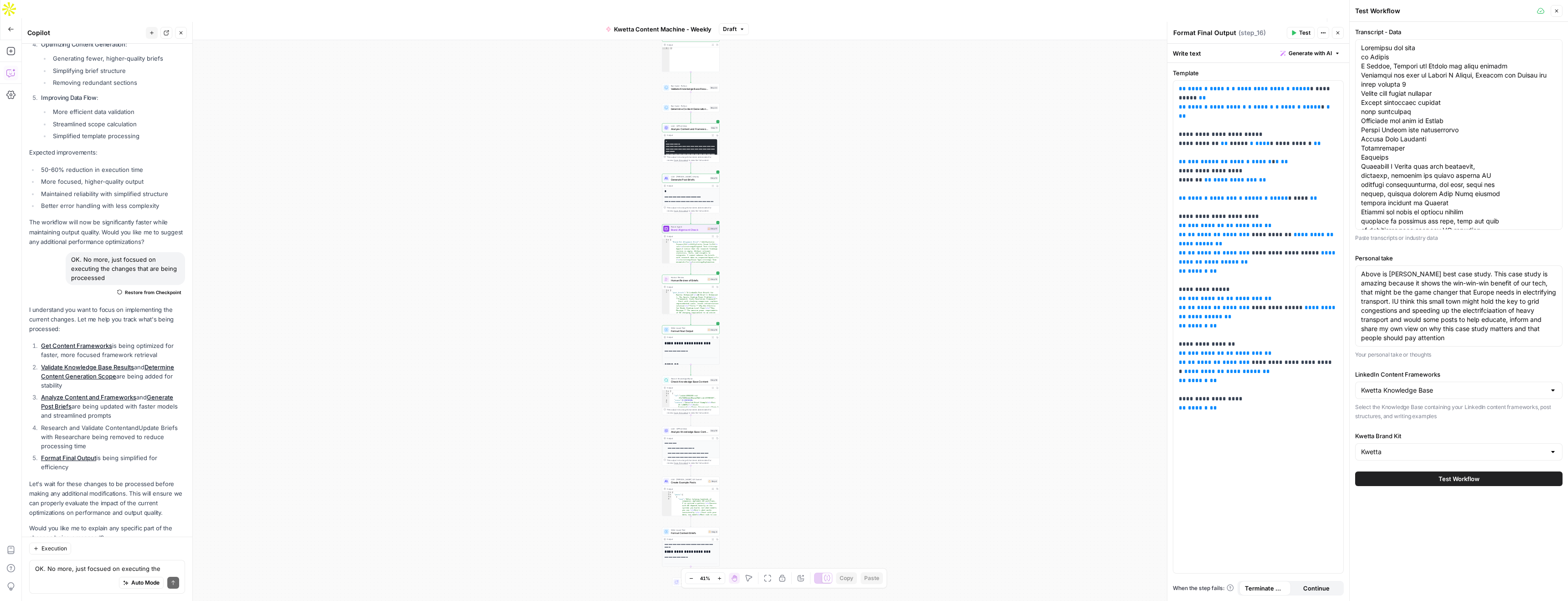
click at [1451, 481] on span "Test Workflow" at bounding box center [1458, 479] width 41 height 9
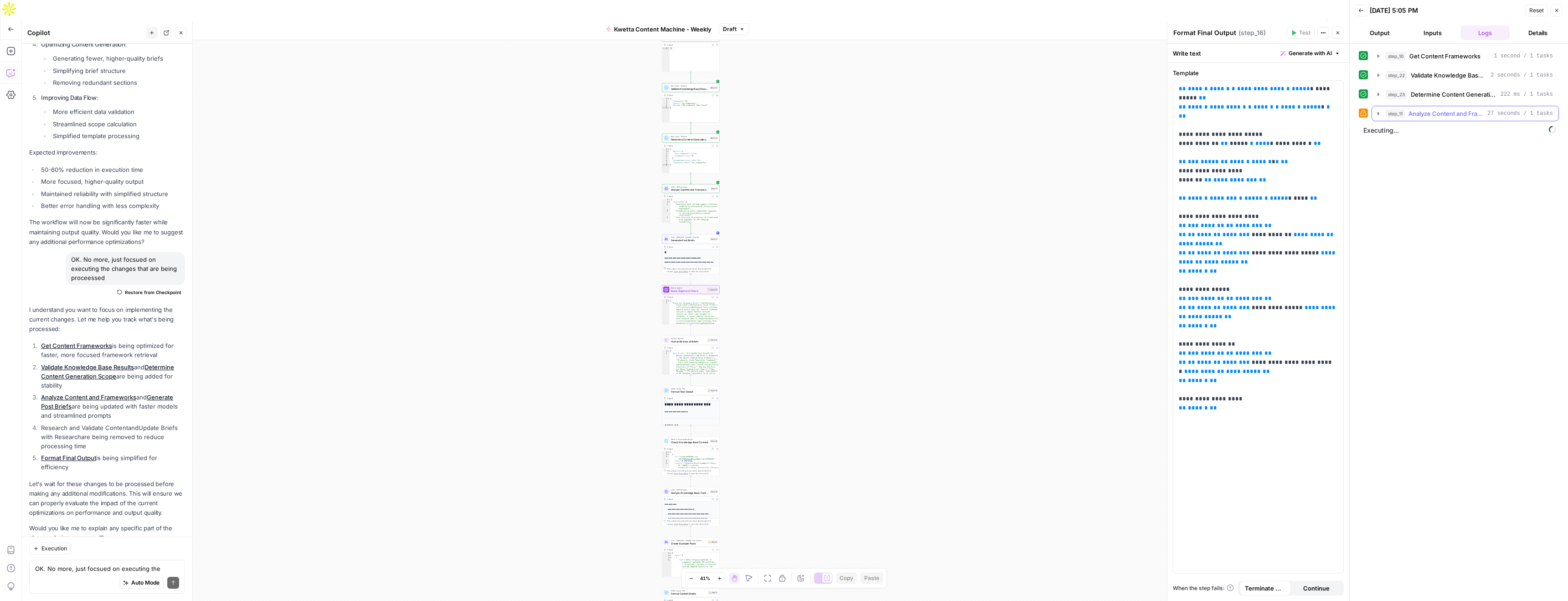
click at [1379, 113] on icon "button" at bounding box center [1378, 113] width 2 height 3
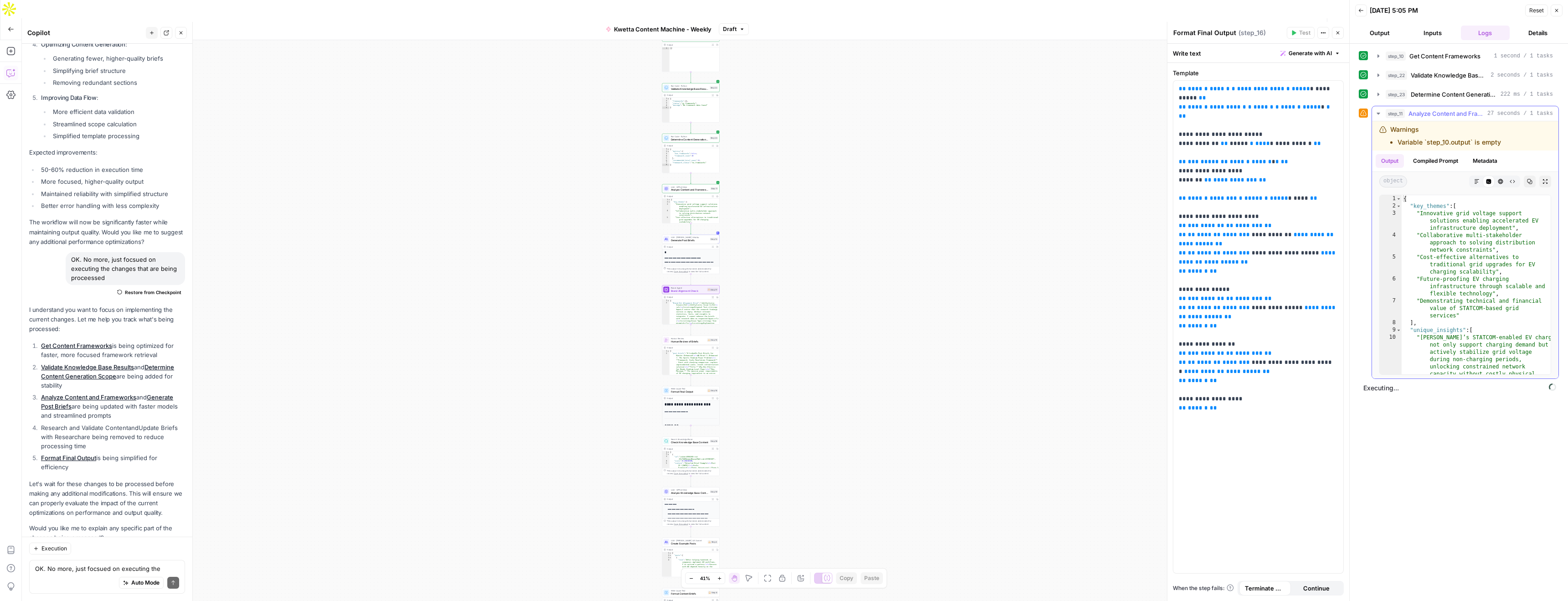
drag, startPoint x: 1511, startPoint y: 144, endPoint x: 1390, endPoint y: 130, distance: 121.8
click at [1390, 130] on div "Warnings Variable `step_10.output` is empty" at bounding box center [1452, 136] width 147 height 22
copy div "Warnings Variable `step_10.output` is empty"
click at [99, 571] on textarea "OK. No more, just focsued on executing the changes that are being proceessed" at bounding box center [107, 568] width 144 height 9
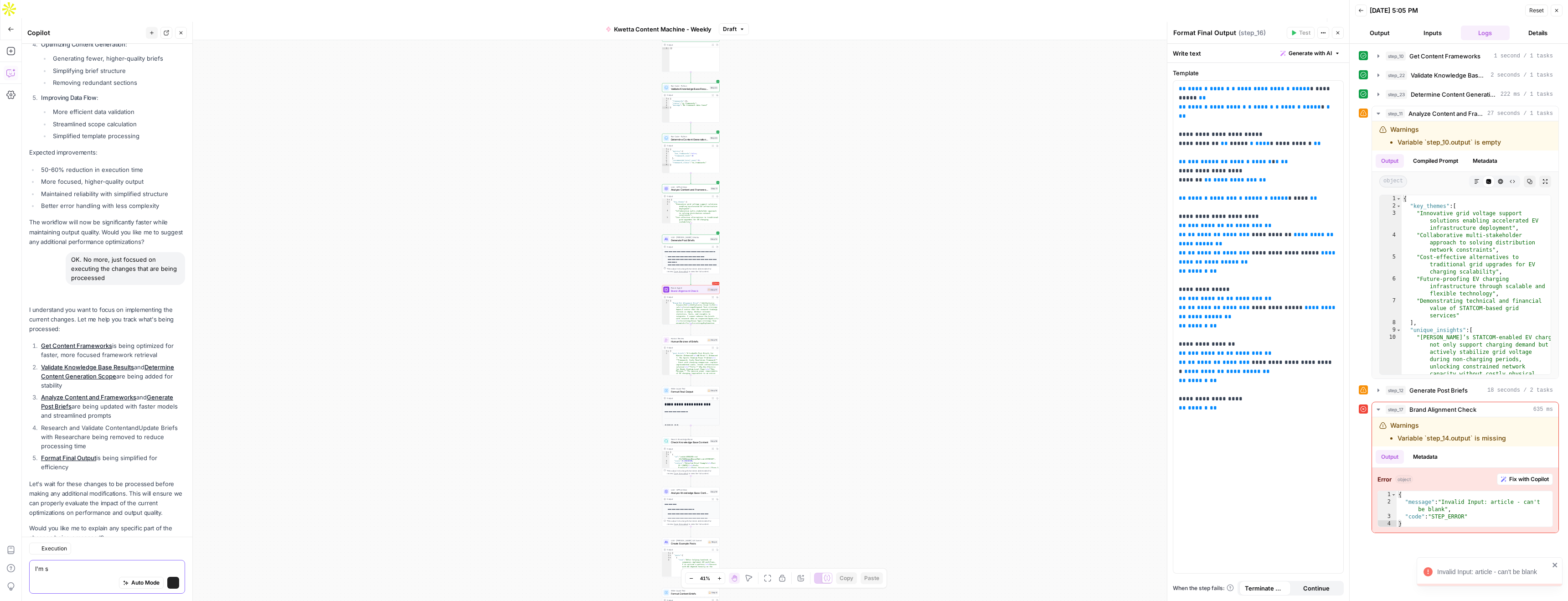
scroll to position [2869, 0]
type textarea "I'm stei"
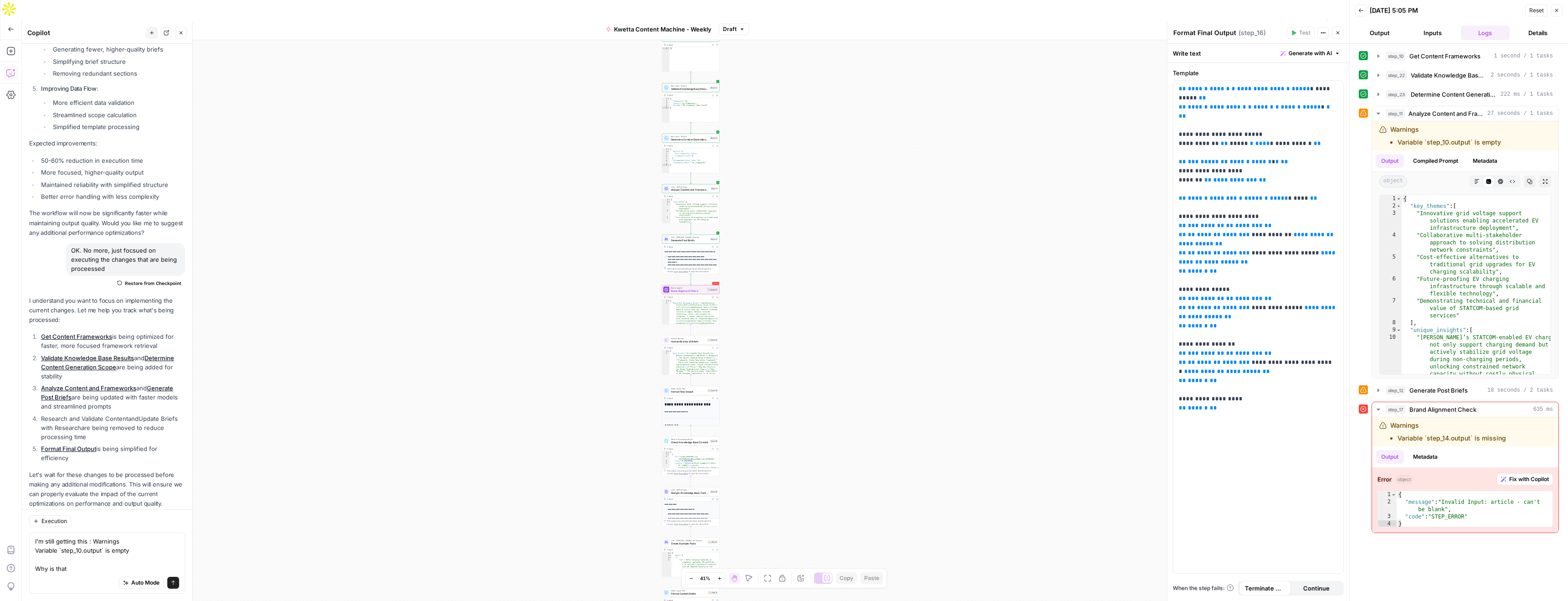
scroll to position [2896, 0]
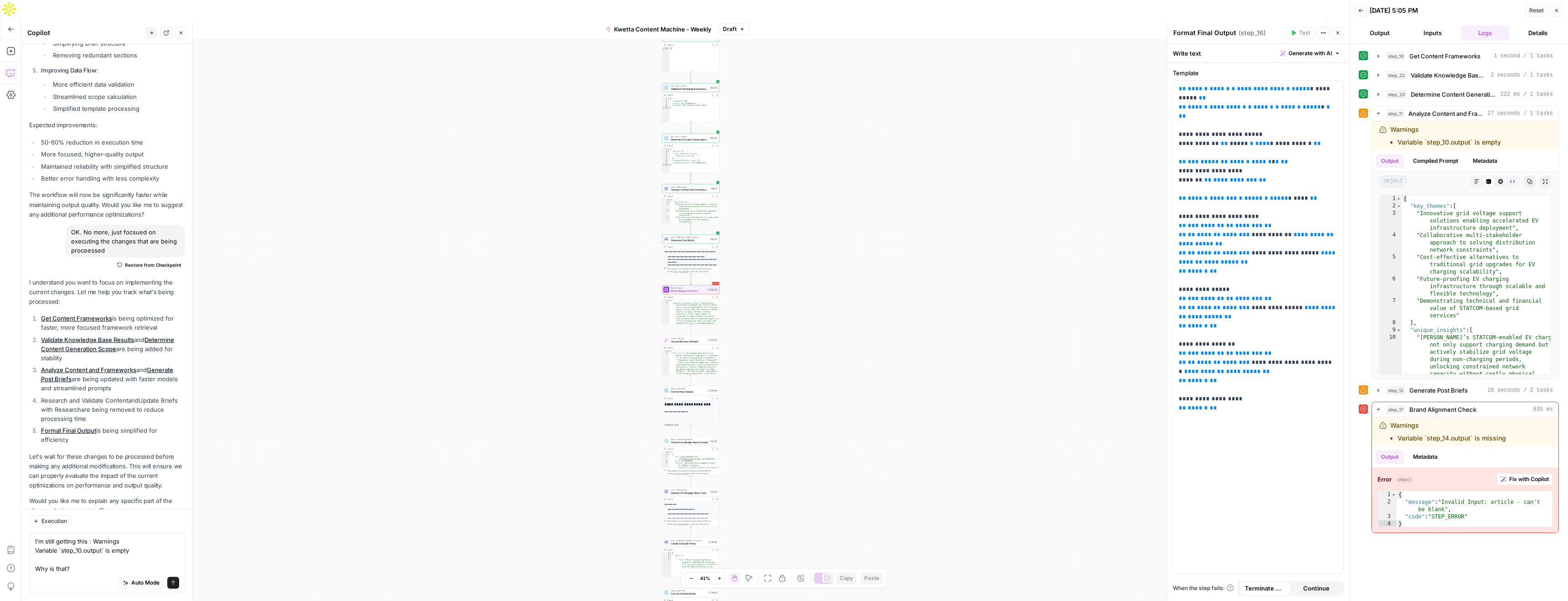
type textarea "I'm still getting this : Warnings Variable `step_10.output` is empty Why is tha…"
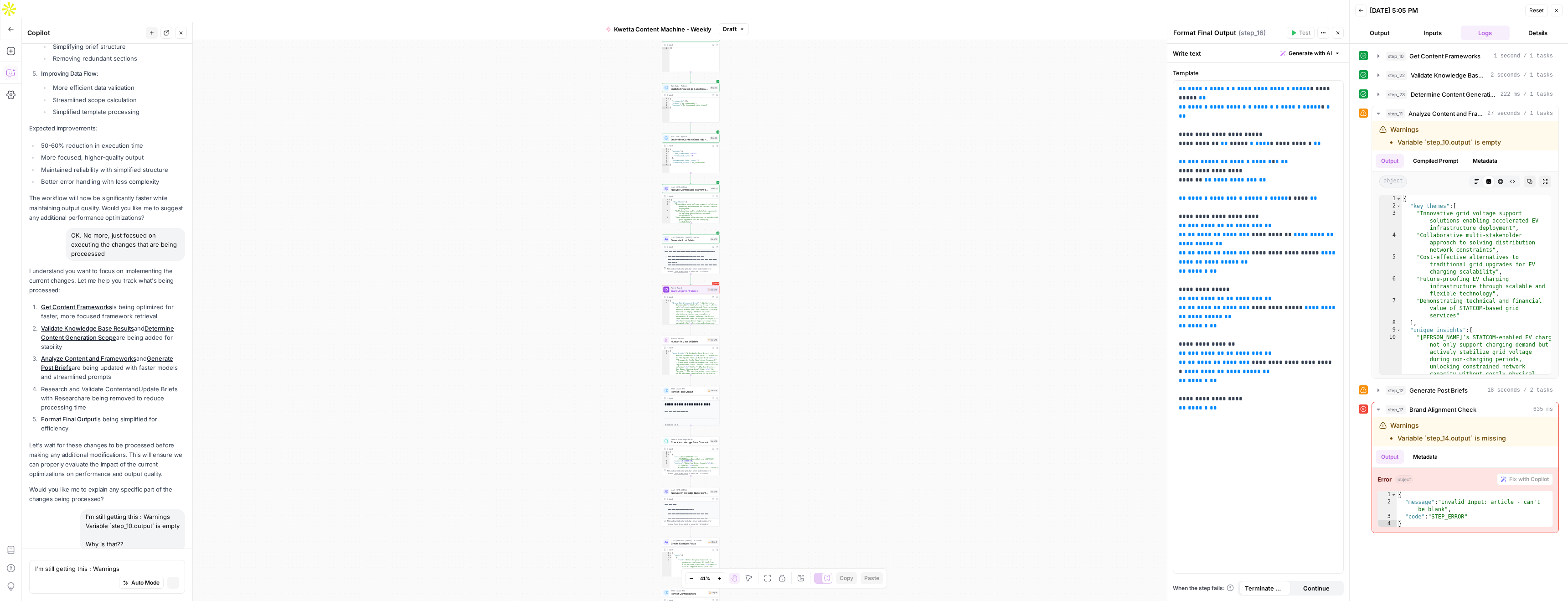
scroll to position [2831, 0]
click at [1380, 390] on icon "button" at bounding box center [1378, 390] width 7 height 7
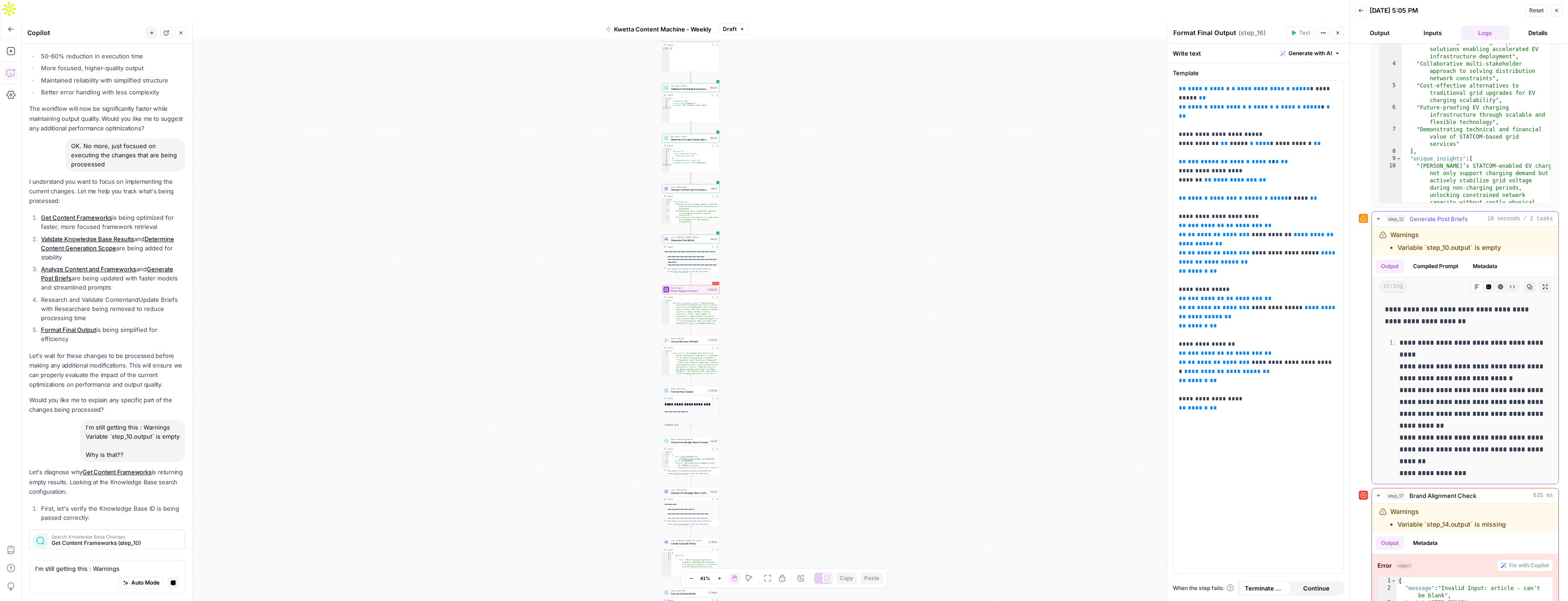
scroll to position [194, 0]
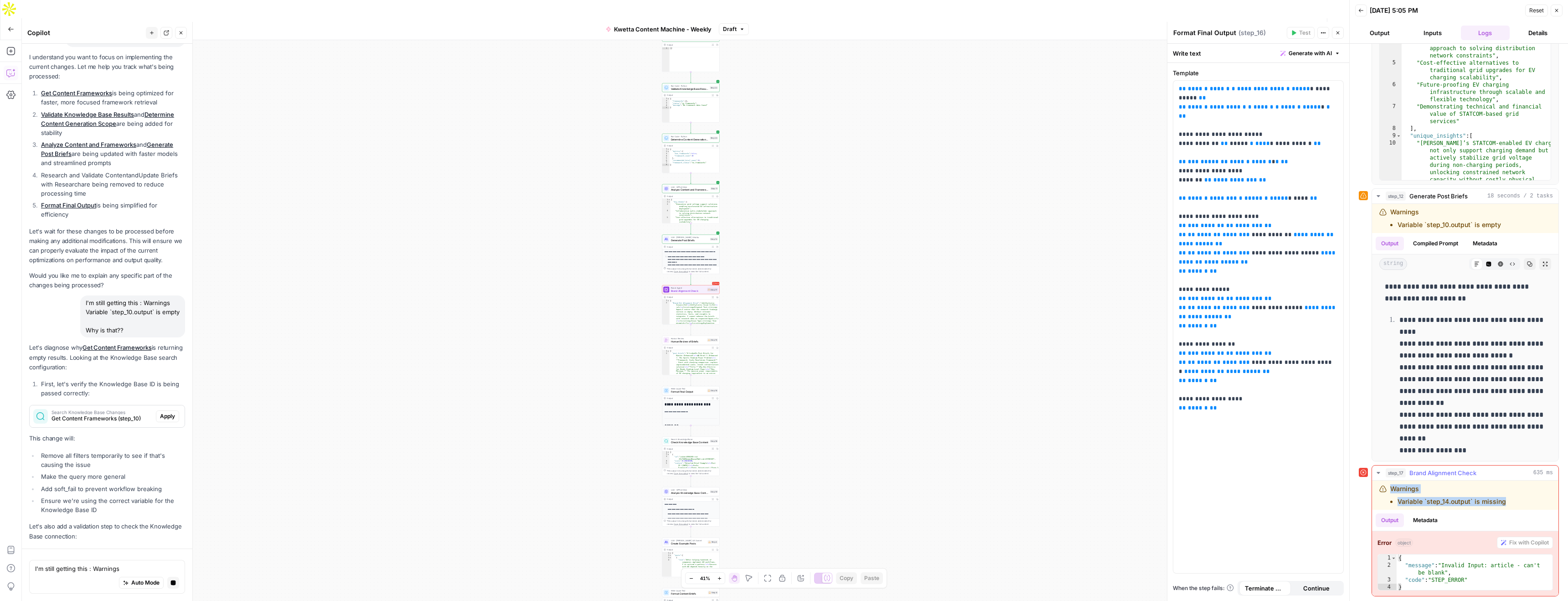
drag, startPoint x: 1512, startPoint y: 505, endPoint x: 1382, endPoint y: 490, distance: 130.9
click at [1382, 490] on div "Warnings Variable `step_14.output` is missing" at bounding box center [1454, 495] width 150 height 22
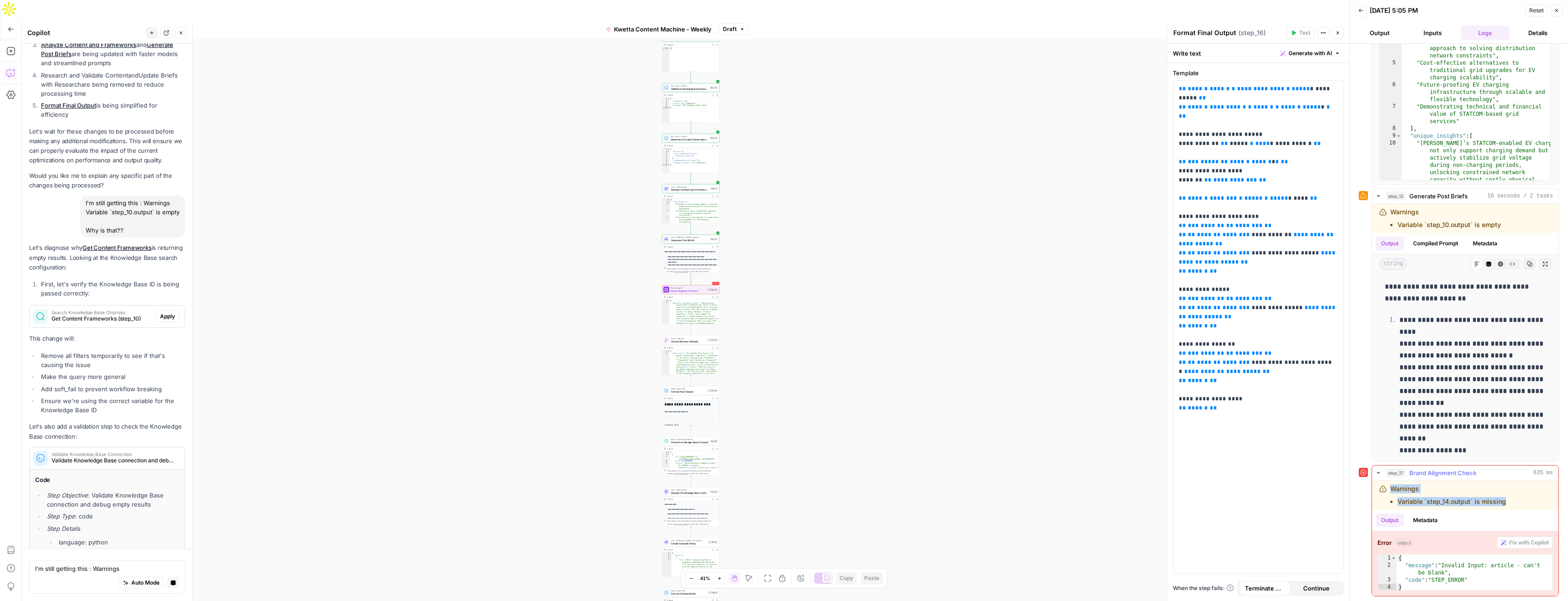
copy div "Warnings Variable `step_14.output` is missing"
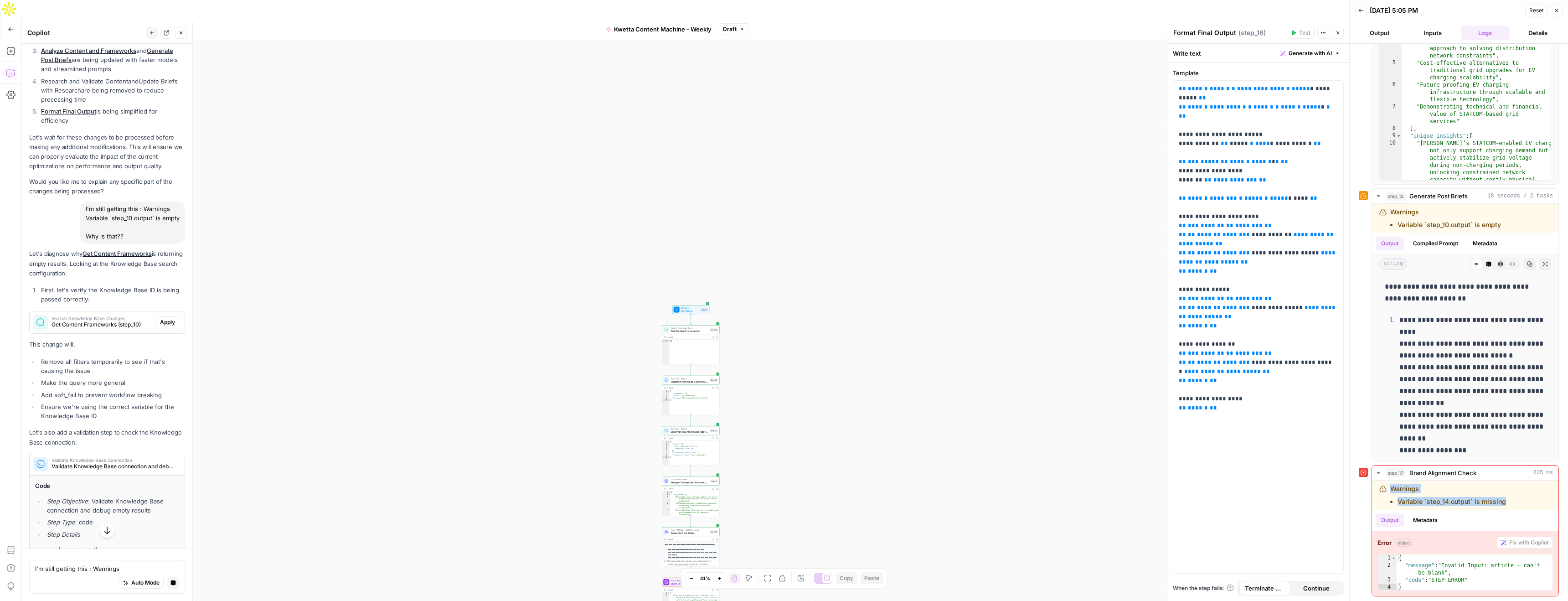
scroll to position [3141, 0]
click at [166, 319] on span "Apply" at bounding box center [167, 323] width 15 height 8
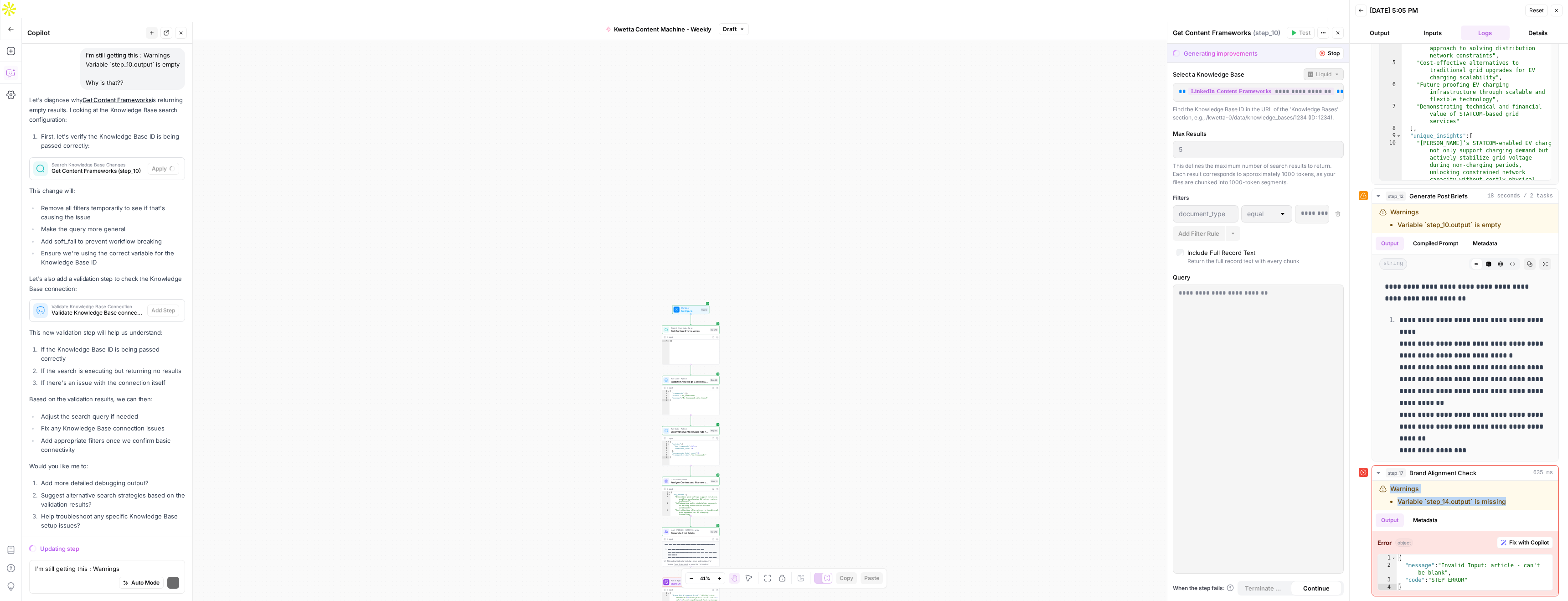
scroll to position [3311, 0]
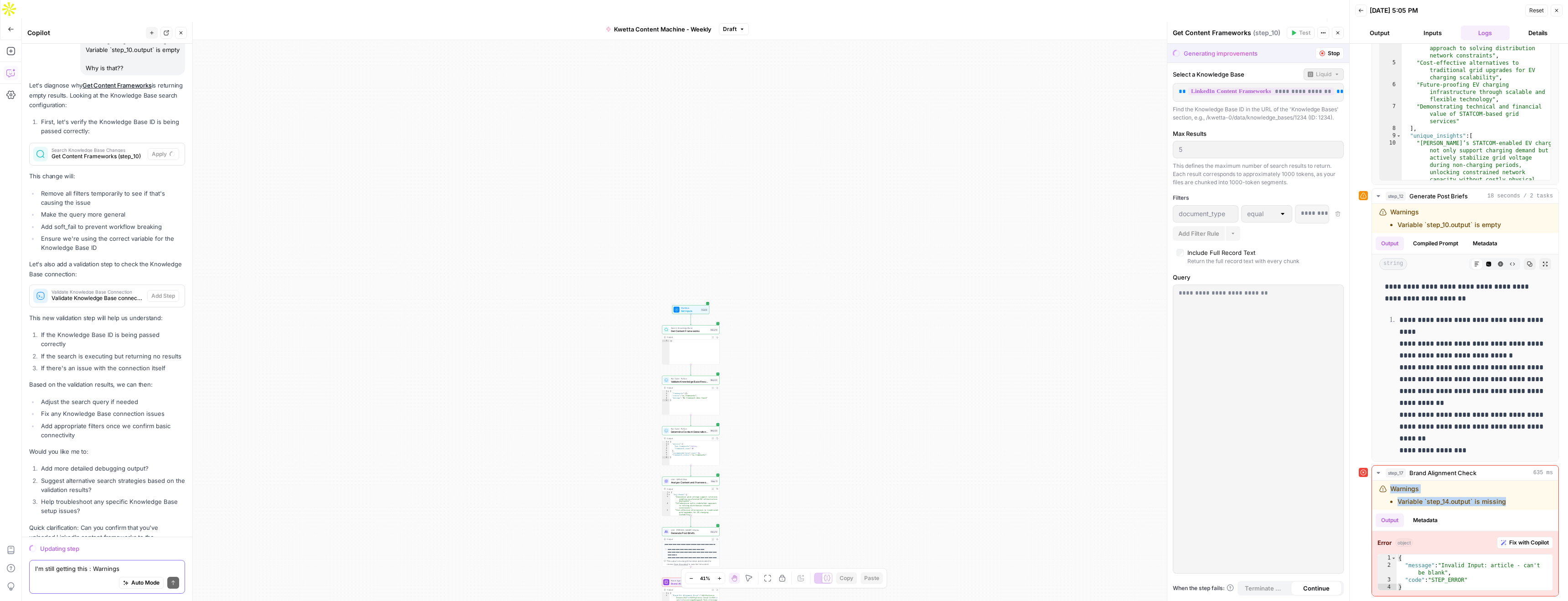
click at [90, 572] on textarea "I'm still getting this : Warnings Variable `step_10.output` is empty Why is tha…" at bounding box center [107, 568] width 144 height 9
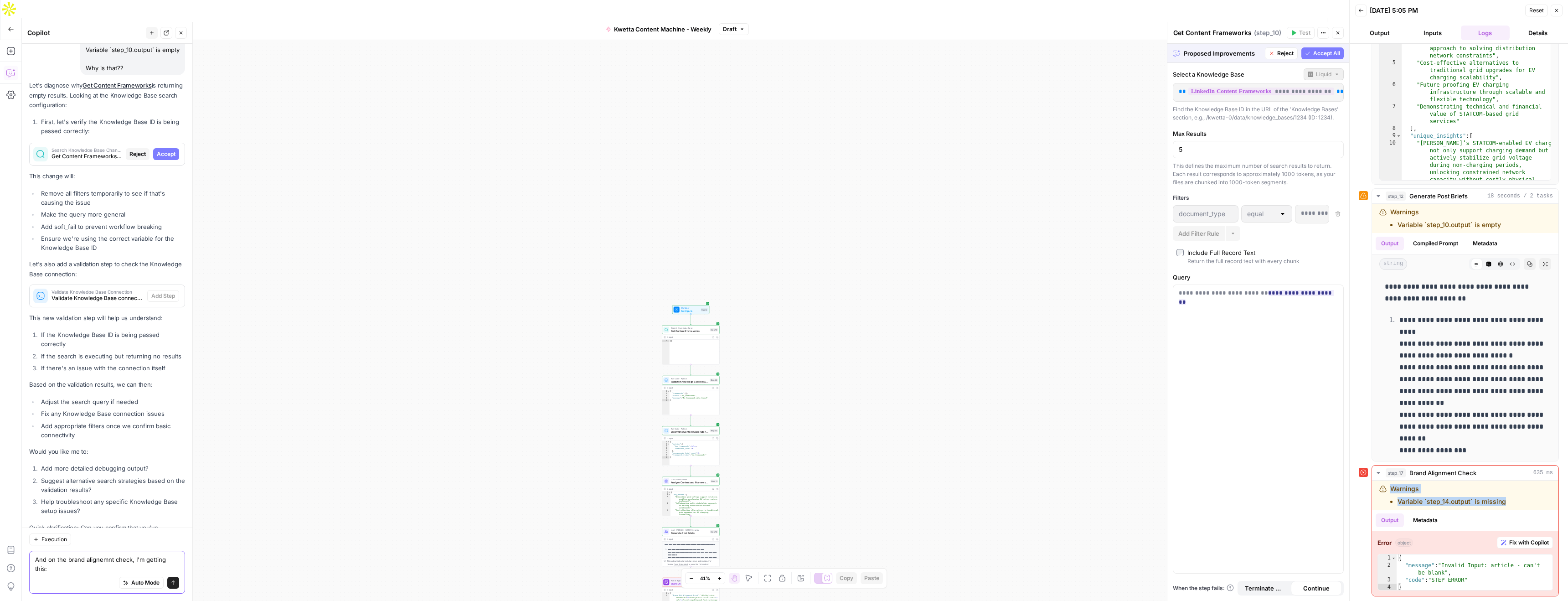
paste textarea "Warnings Variable `step_14.output` is missing"
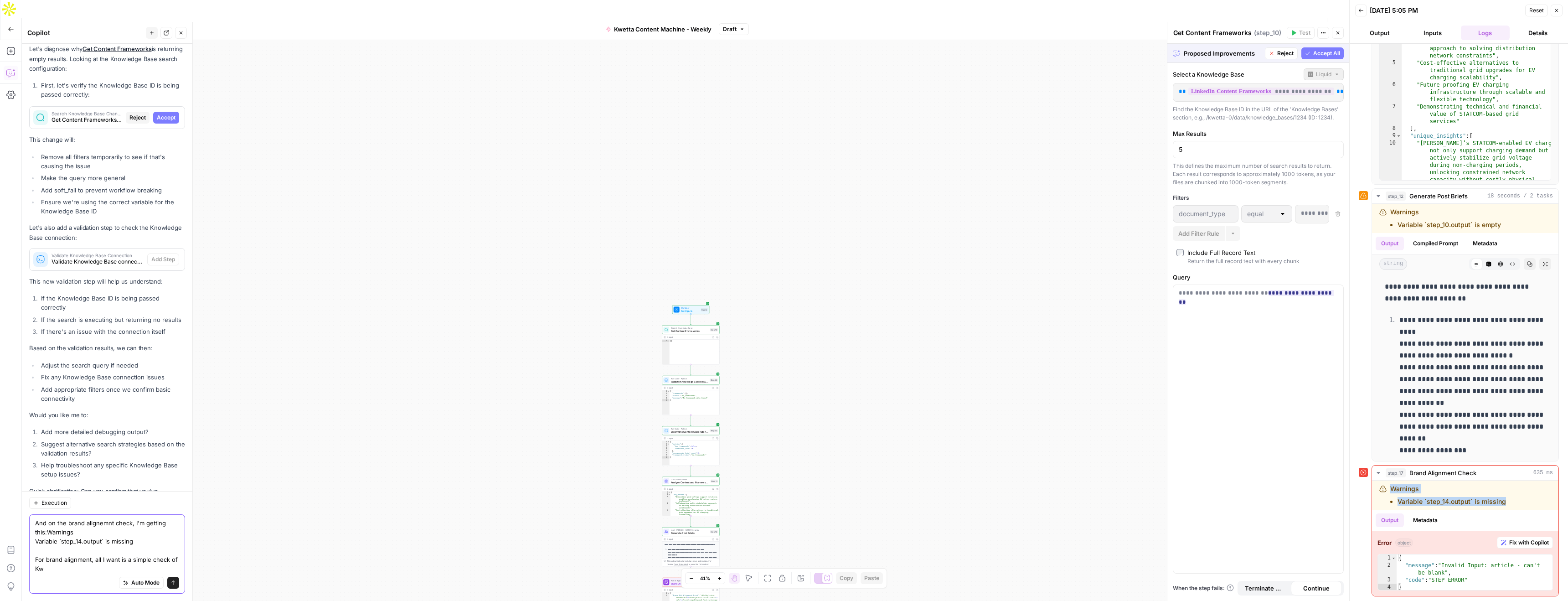
scroll to position [3356, 0]
type textarea "And on the brand alignemnt check, I'm getting this:Warnings Variable `step_14.o…"
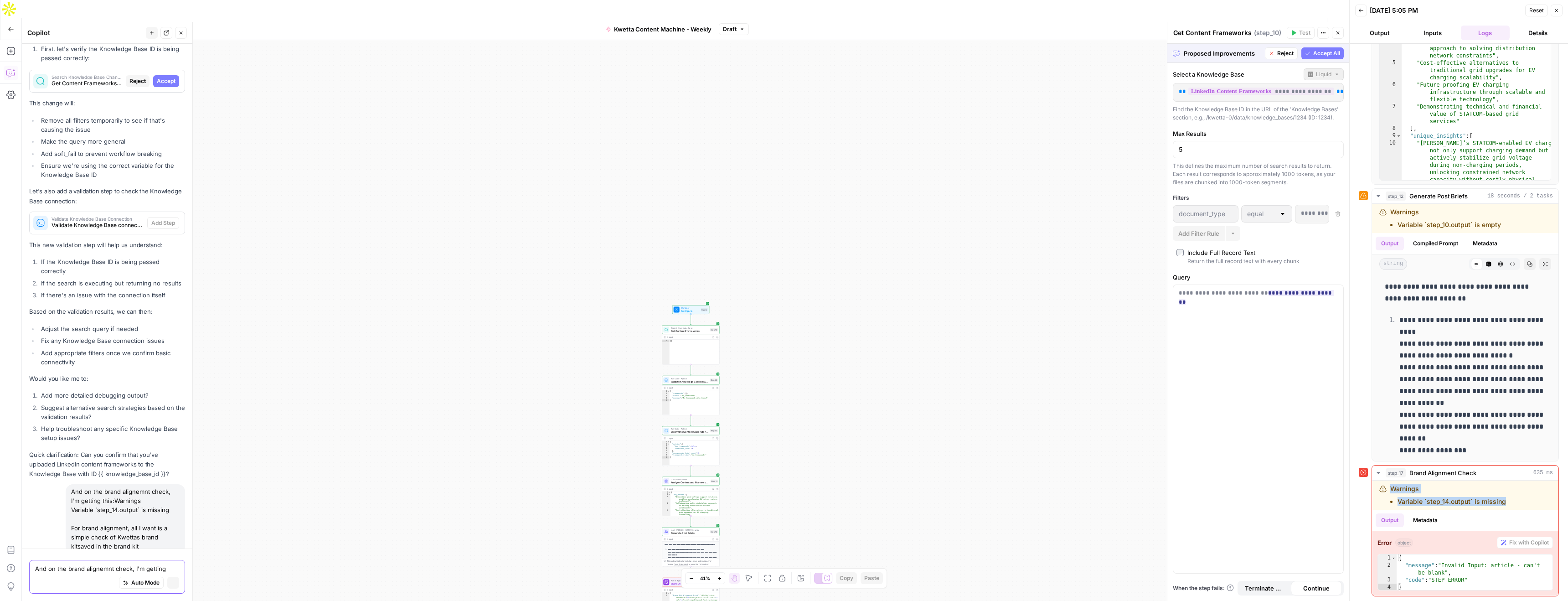
scroll to position [3373, 0]
click at [164, 87] on span "Accept" at bounding box center [166, 91] width 19 height 8
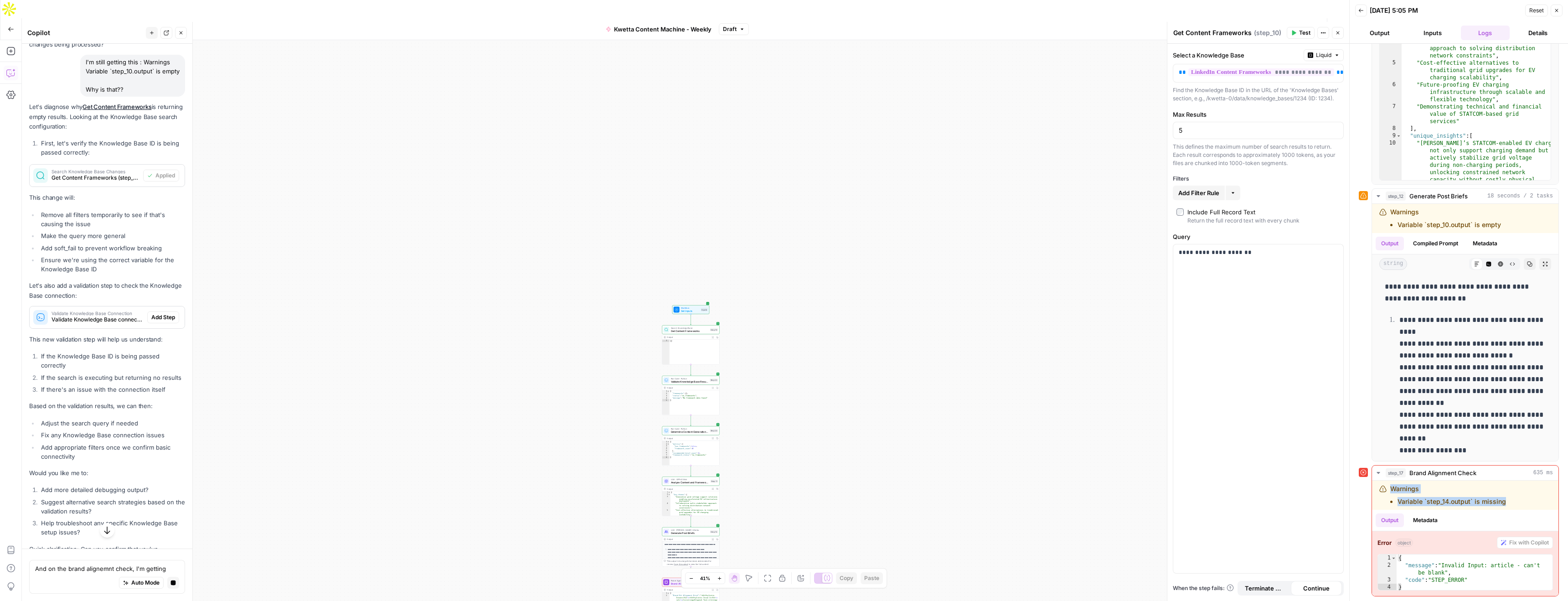
scroll to position [3337, 0]
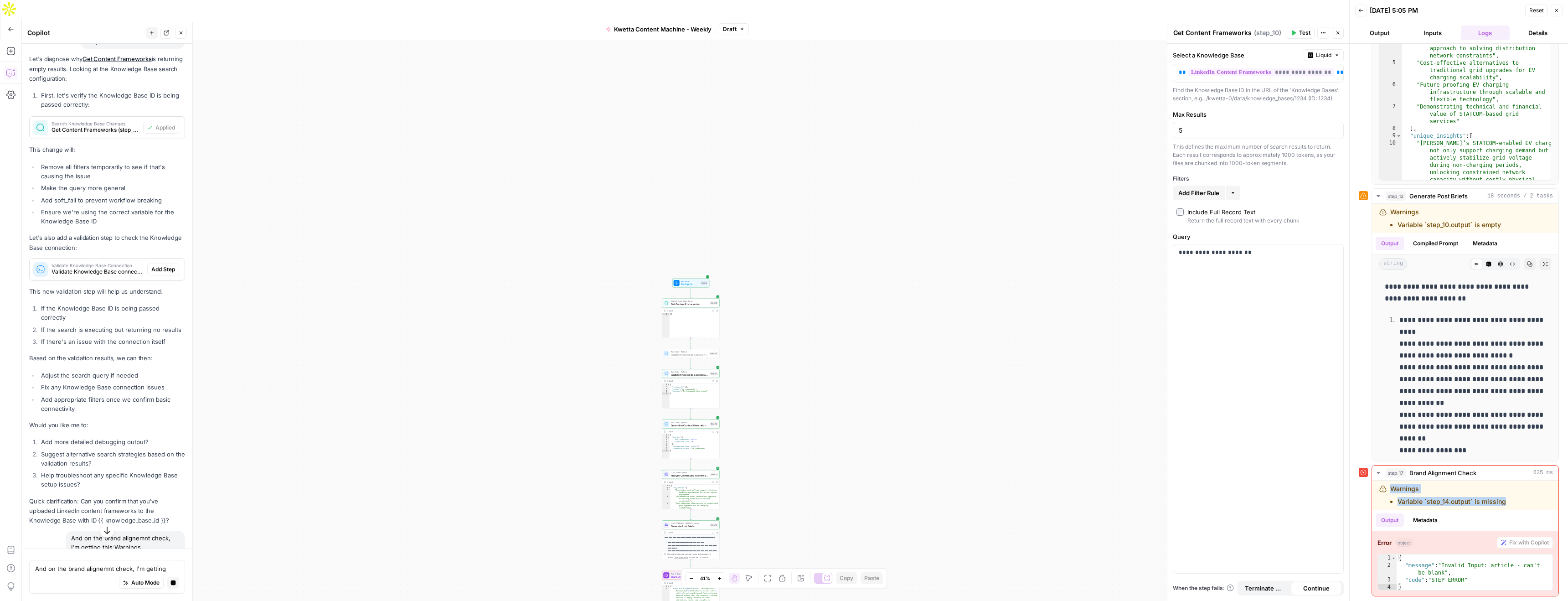
click at [167, 265] on span "Add Step" at bounding box center [163, 269] width 24 height 8
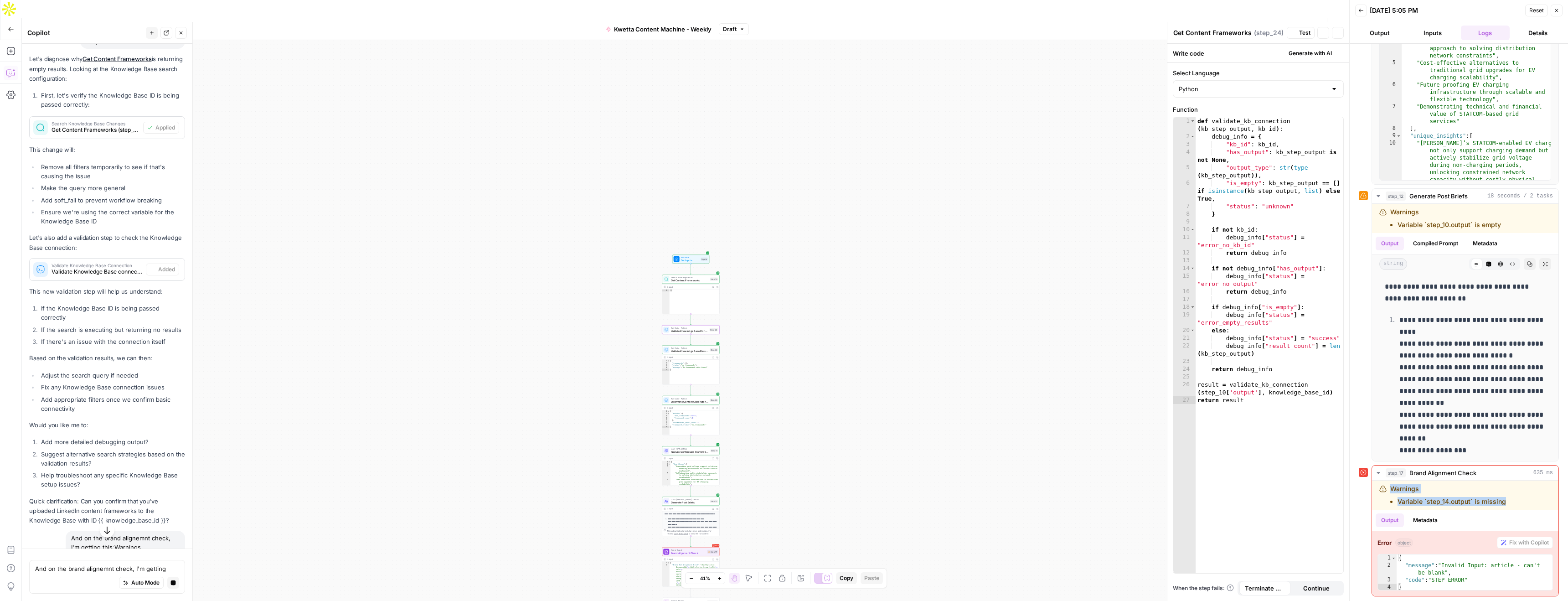
type textarea "Validate Knowledge Base Connection"
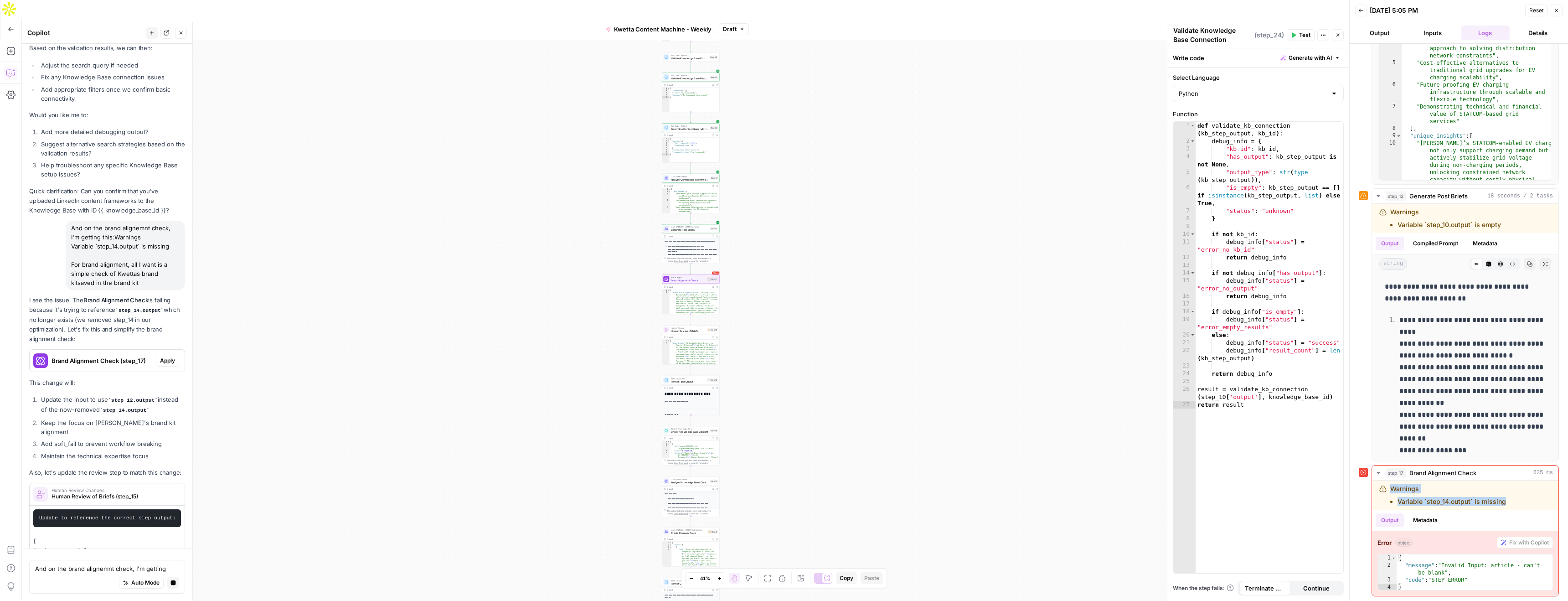
click at [169, 378] on p "This change will:" at bounding box center [107, 383] width 156 height 10
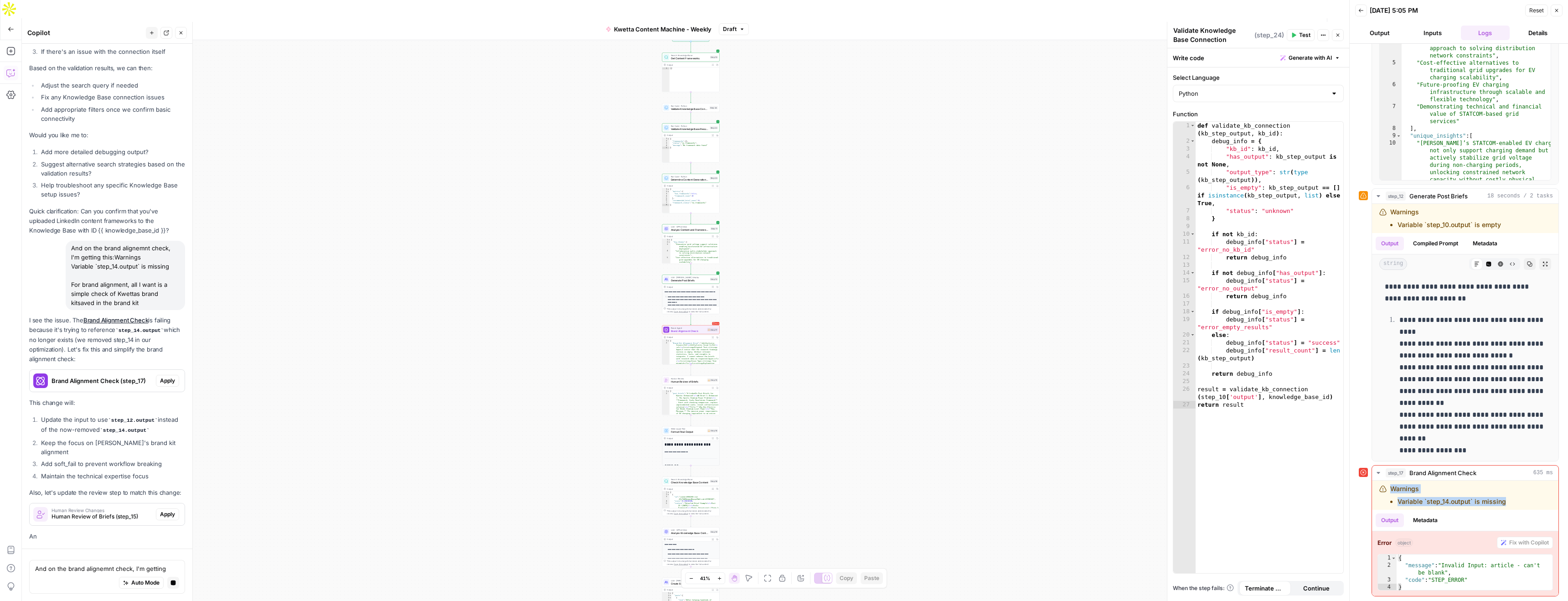
drag, startPoint x: 167, startPoint y: 264, endPoint x: 166, endPoint y: 242, distance: 22.0
click at [168, 261] on div "And on the brand alignemnt check, I'm getting this:Warnings Variable `step_14.o…" at bounding box center [125, 275] width 119 height 69
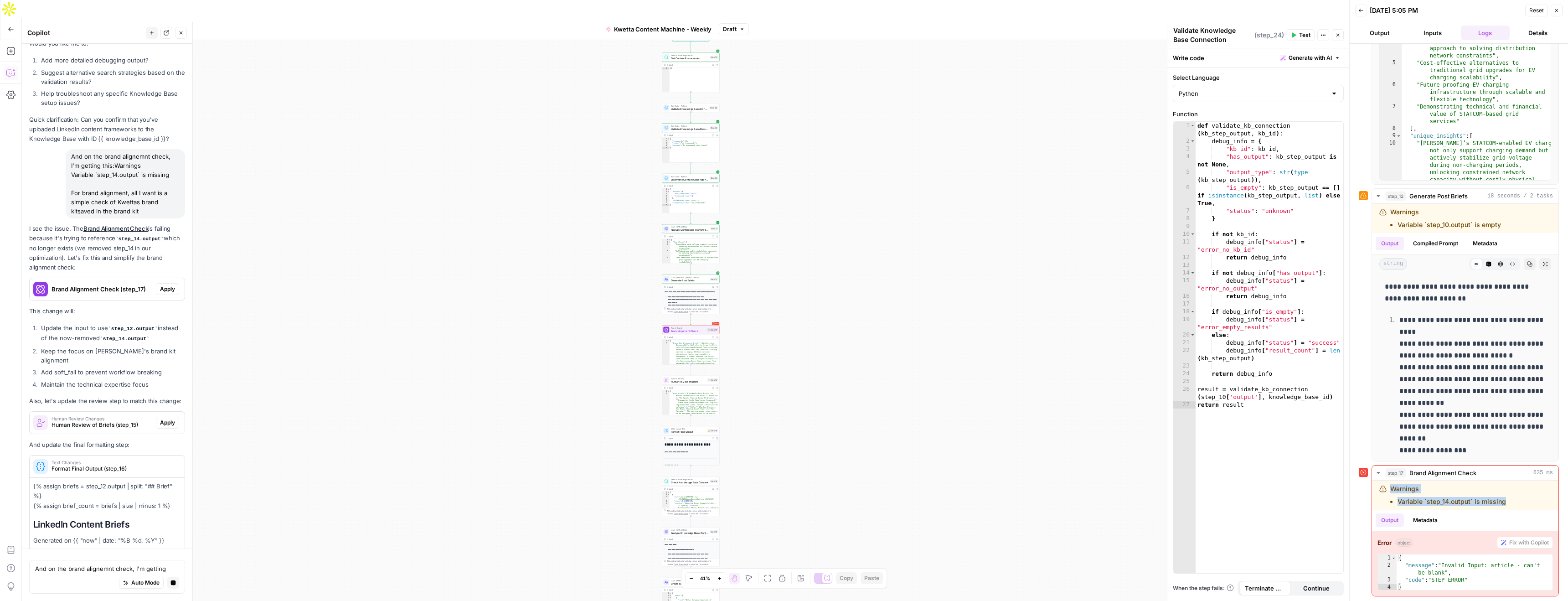
click at [166, 266] on div "I see the issue. The Brand Alignment Check is failing because it's trying to re…" at bounding box center [107, 411] width 156 height 374
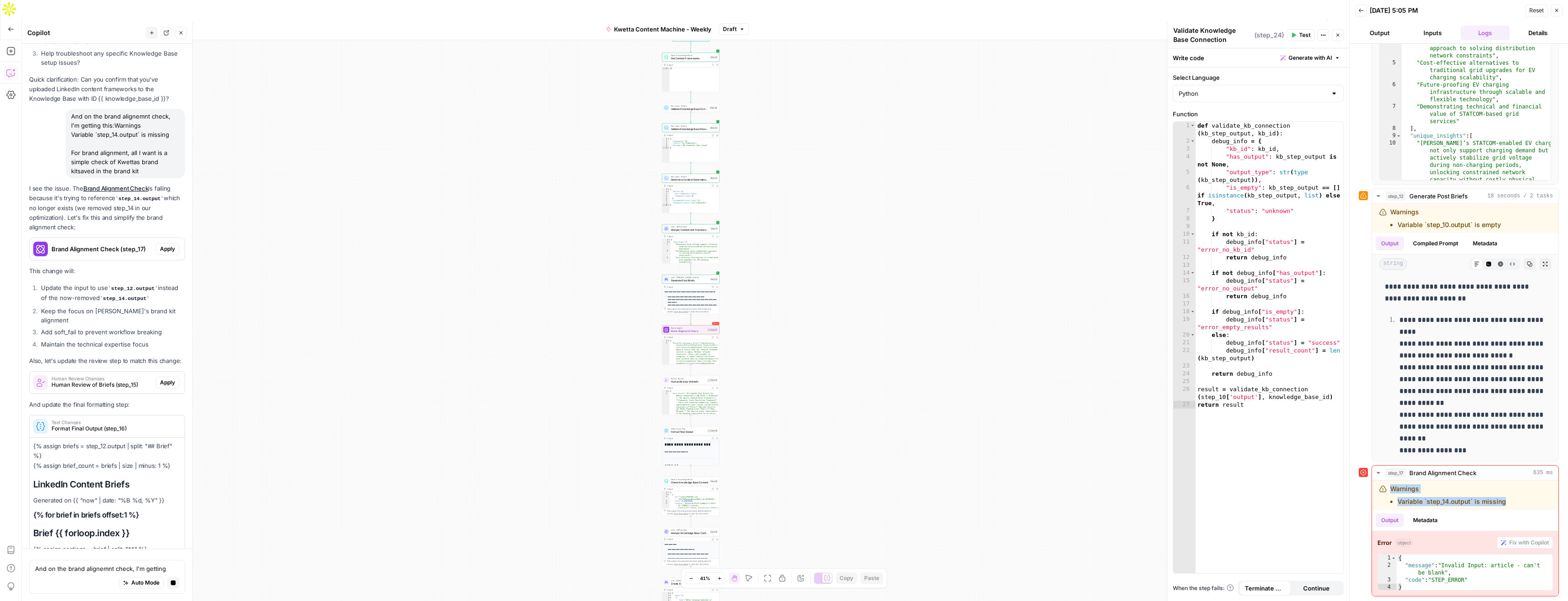
click at [170, 206] on div "I see the issue. The Brand Alignment Check is failing because it's trying to re…" at bounding box center [107, 401] width 156 height 434
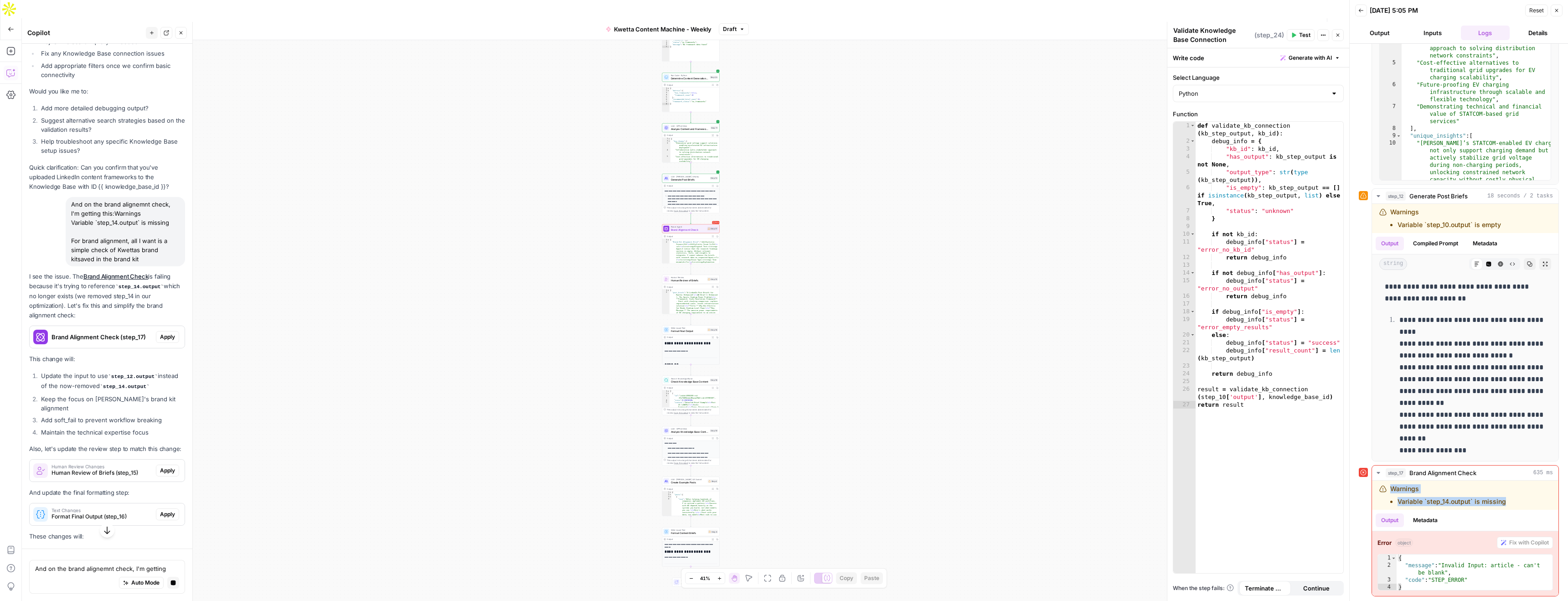
scroll to position [3577, 0]
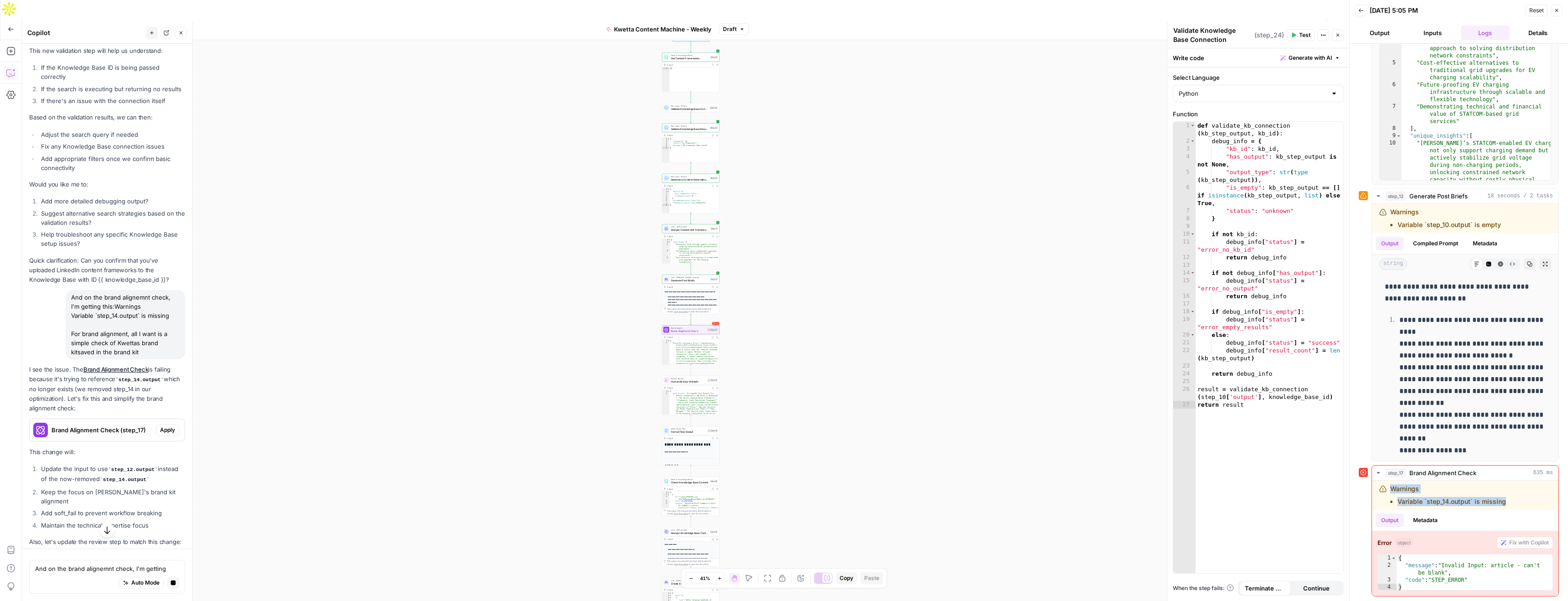
click at [167, 426] on span "Apply" at bounding box center [167, 429] width 15 height 8
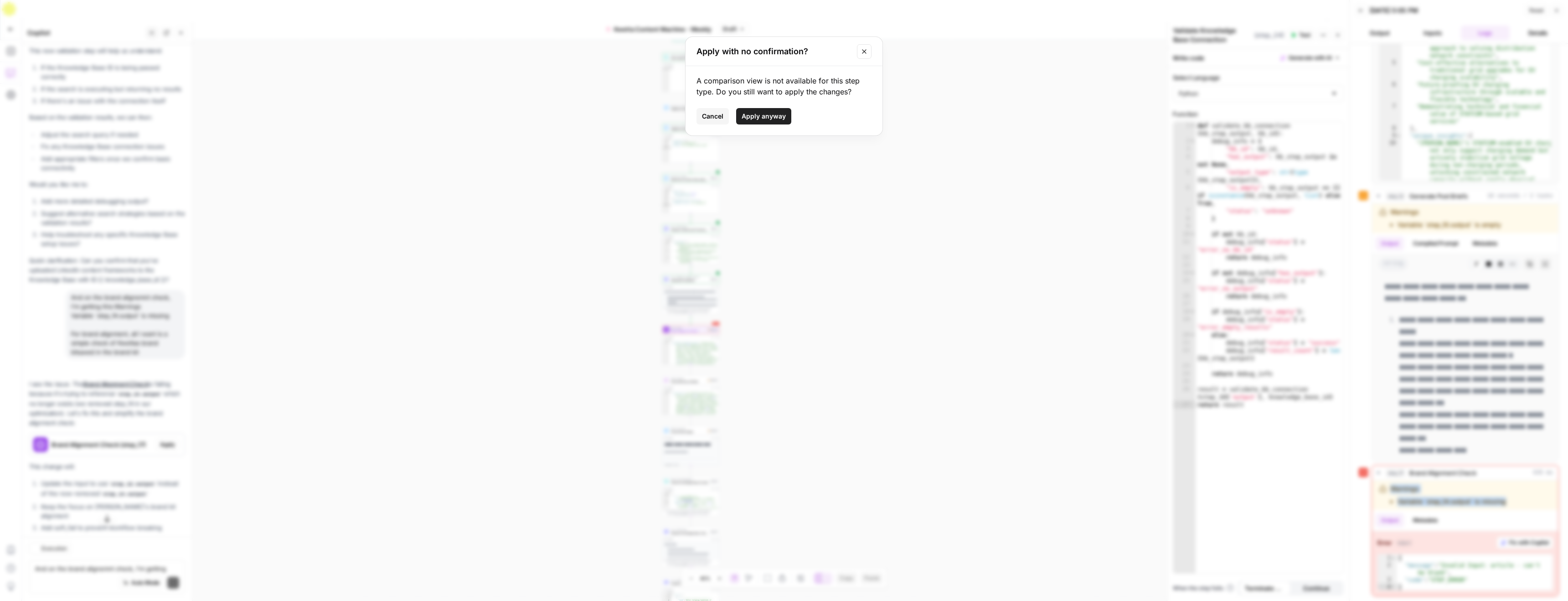
click at [761, 113] on span "Apply anyway" at bounding box center [763, 116] width 44 height 9
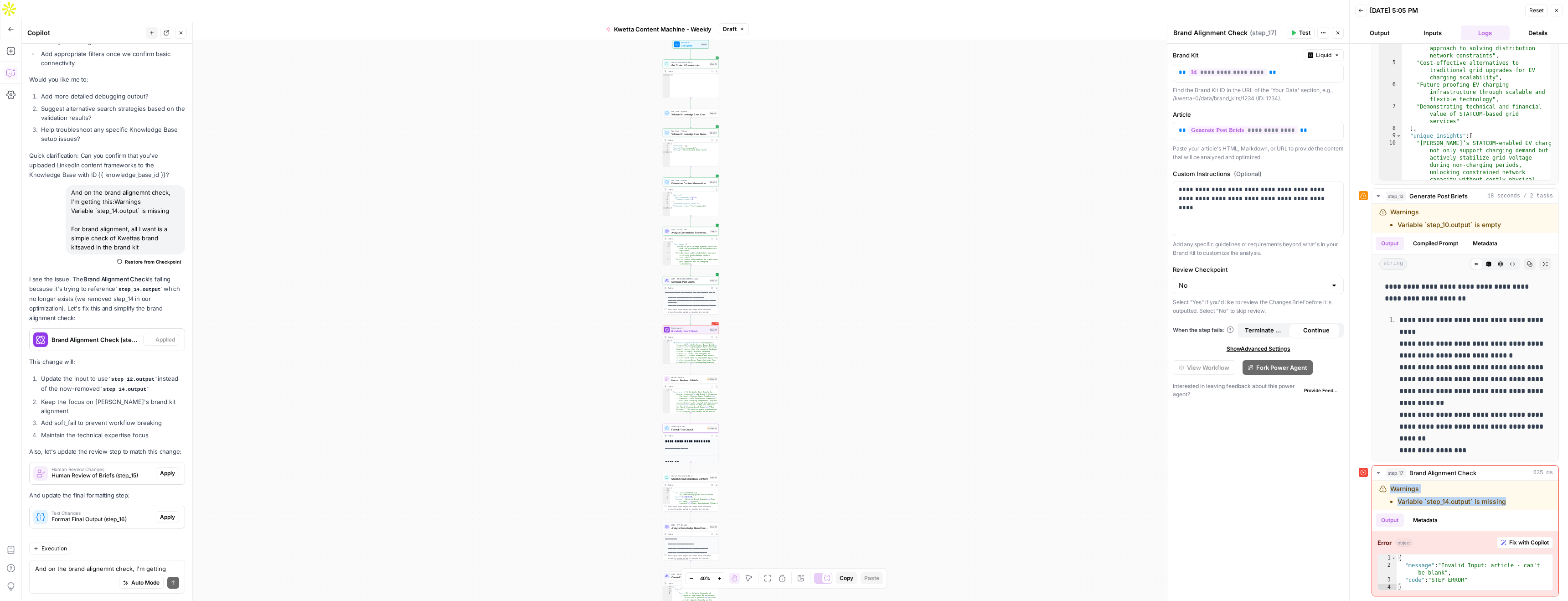
scroll to position [3872, 0]
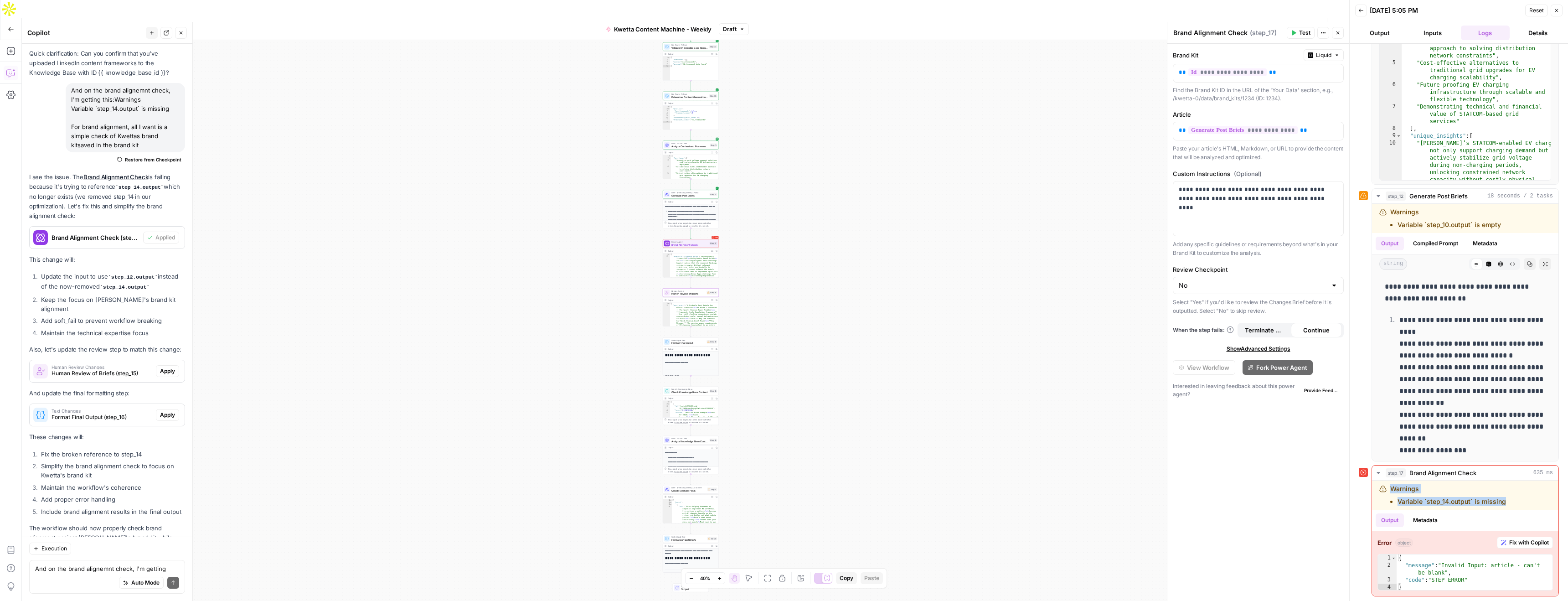
click at [164, 367] on span "Apply" at bounding box center [167, 371] width 15 height 8
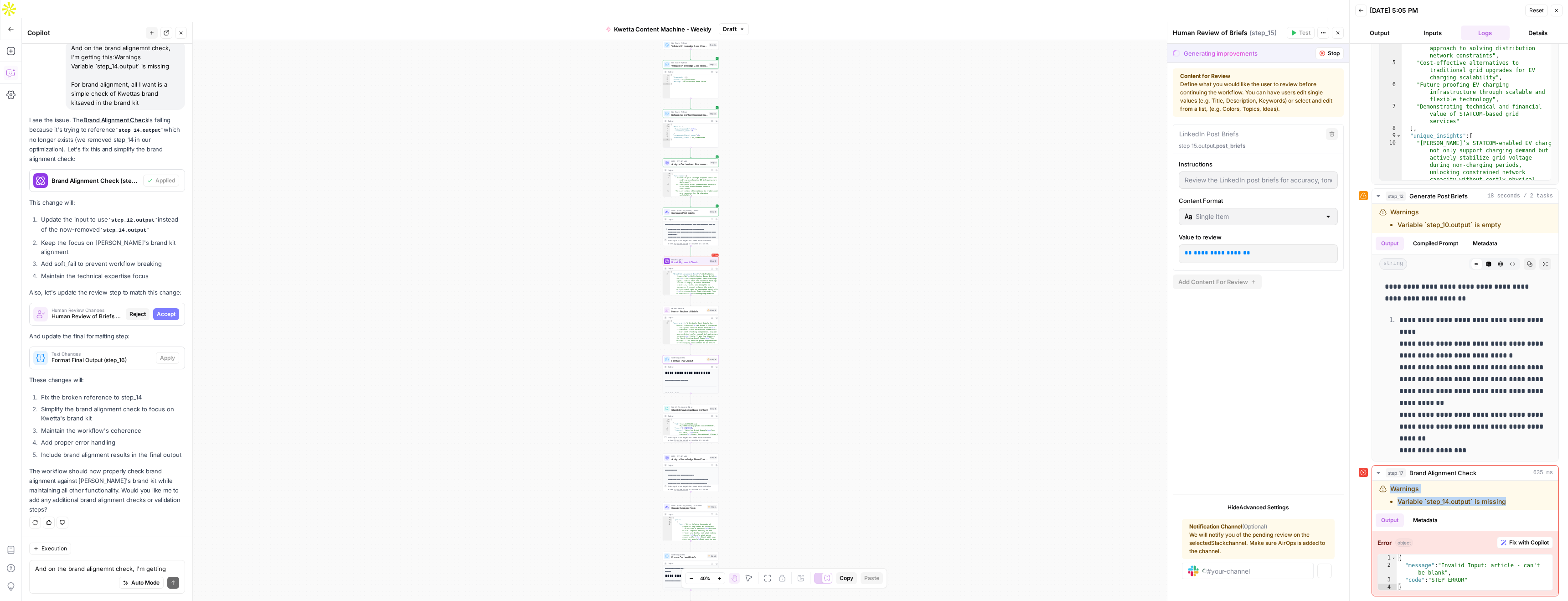
scroll to position [3770, 0]
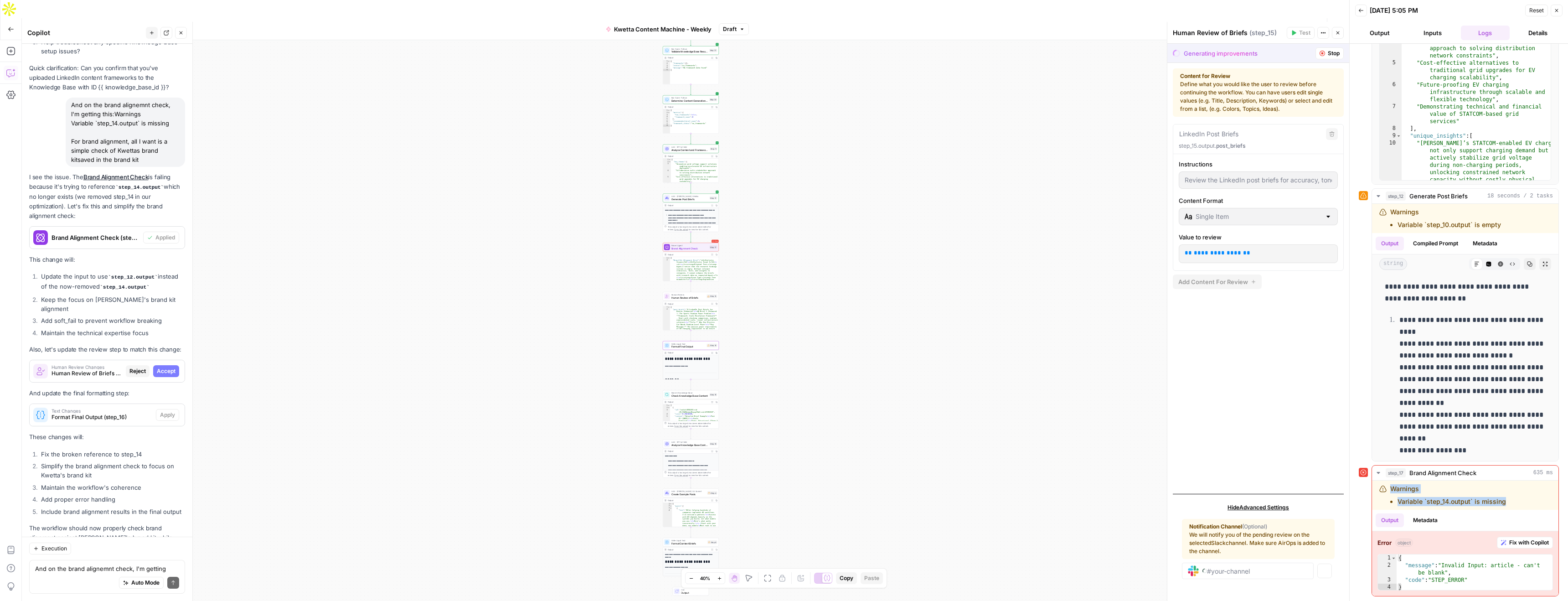
click at [166, 367] on span "Accept" at bounding box center [166, 371] width 19 height 8
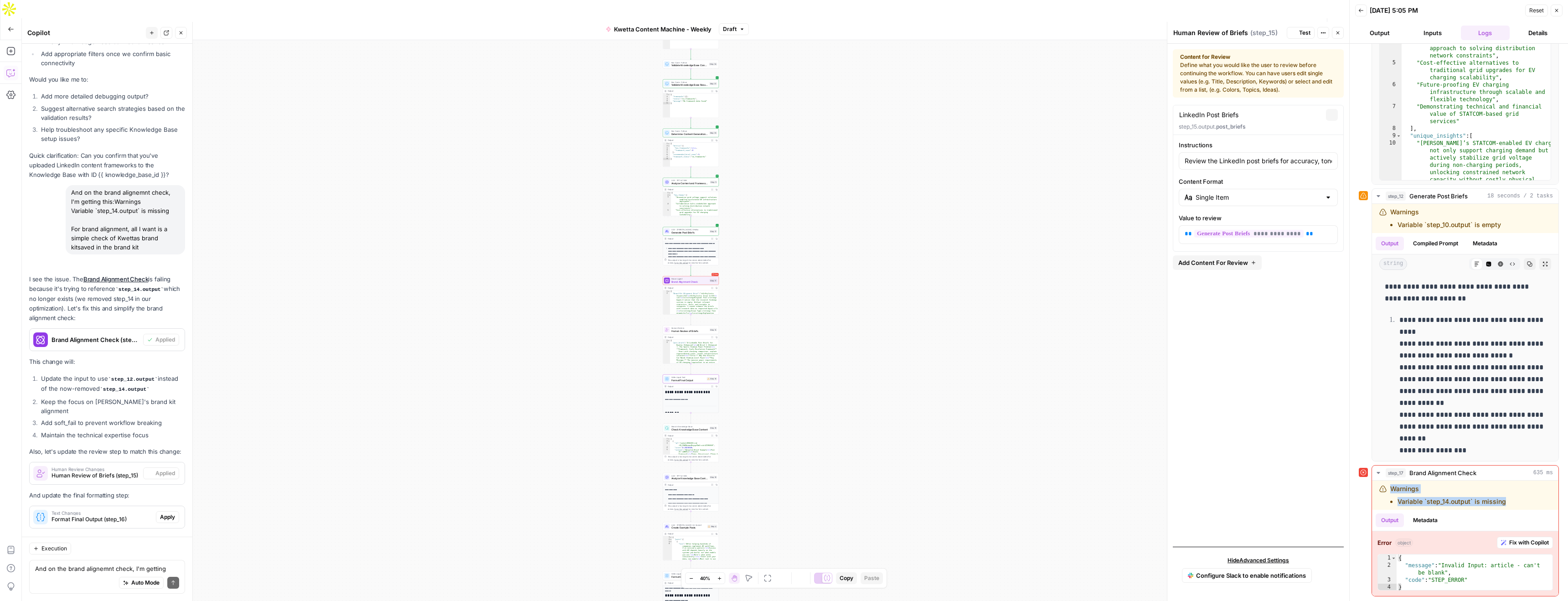
click at [169, 513] on span "Apply" at bounding box center [167, 516] width 15 height 8
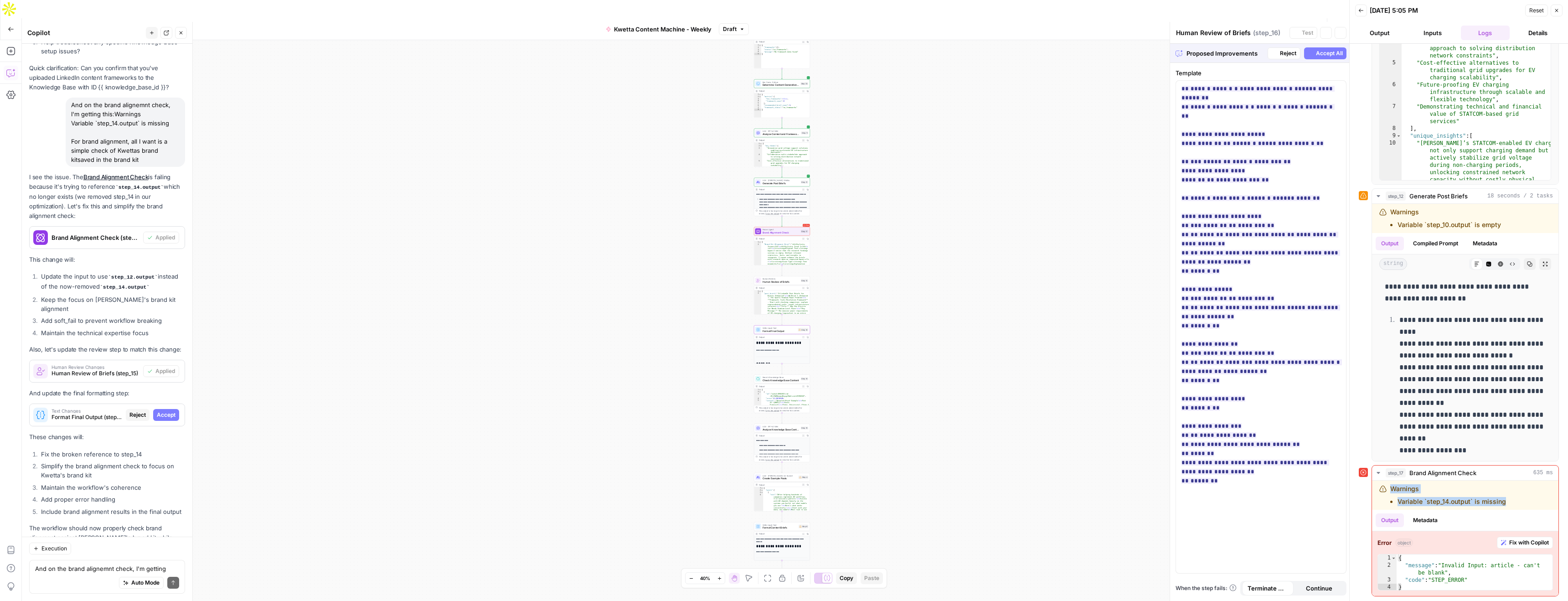
click at [166, 411] on span "Accept" at bounding box center [166, 415] width 19 height 8
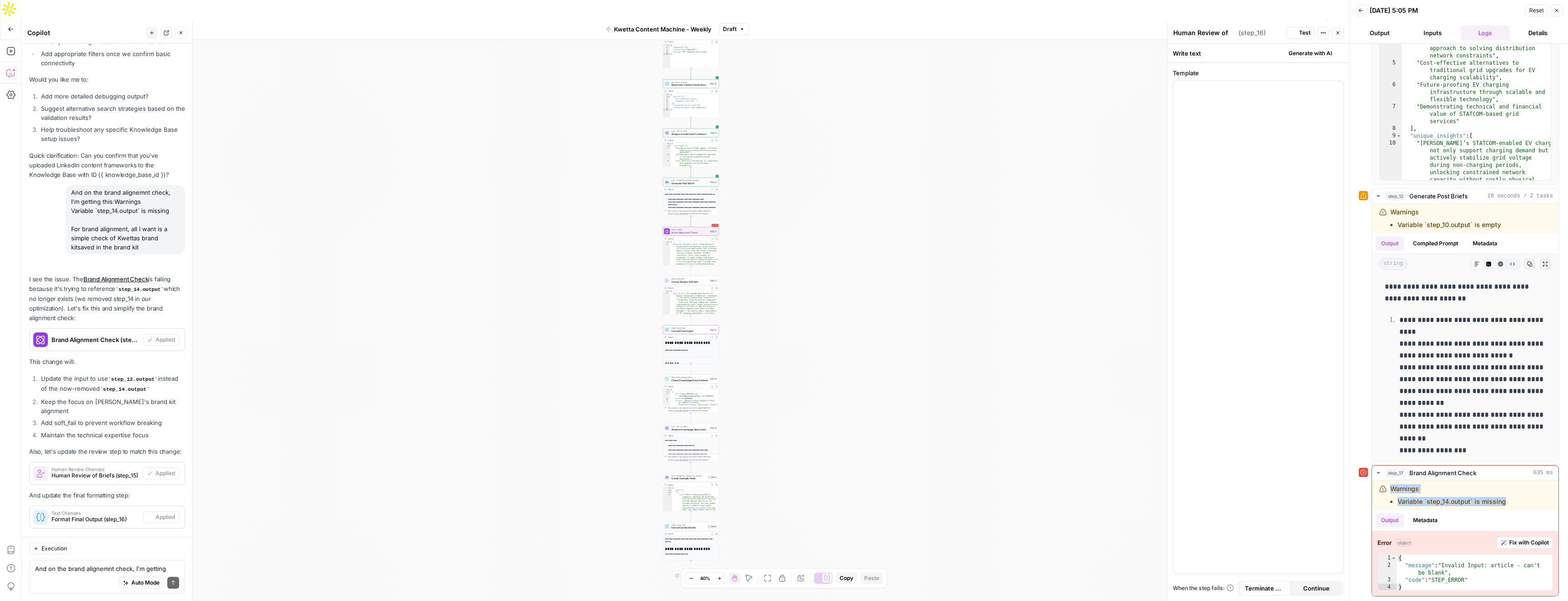
type textarea "Format Final Output"
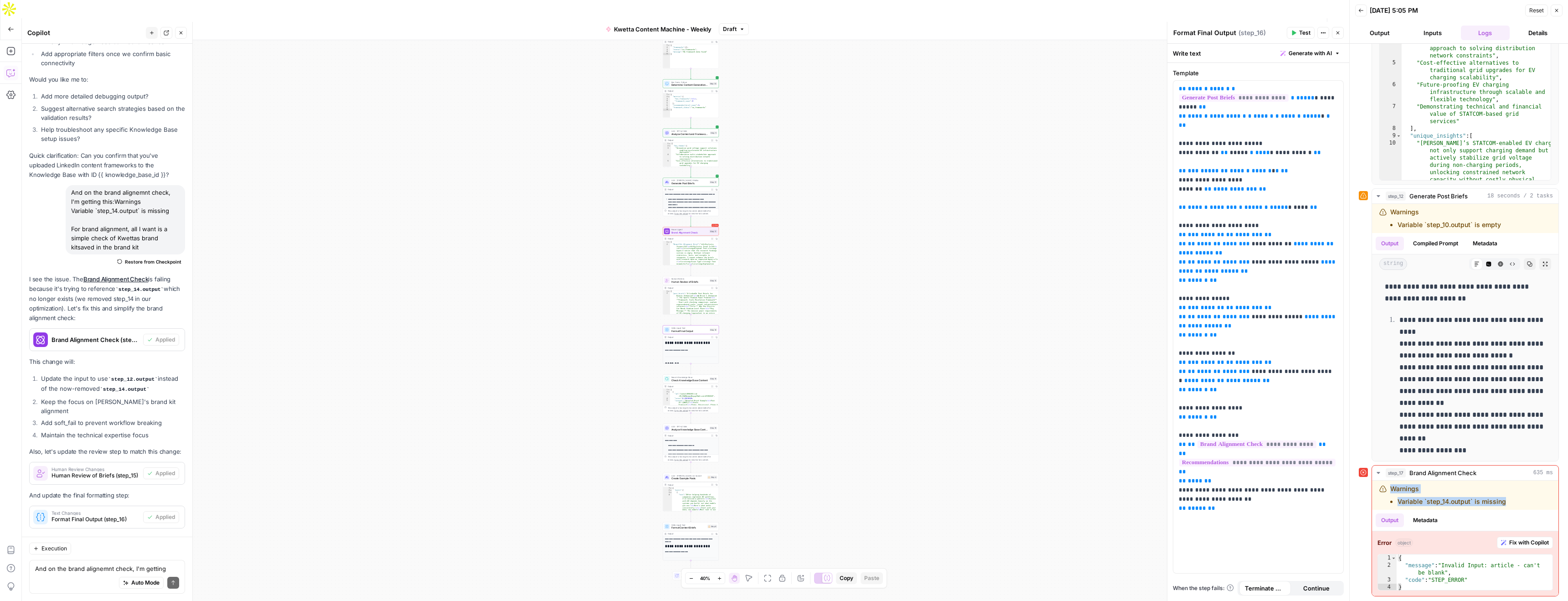
scroll to position [3872, 0]
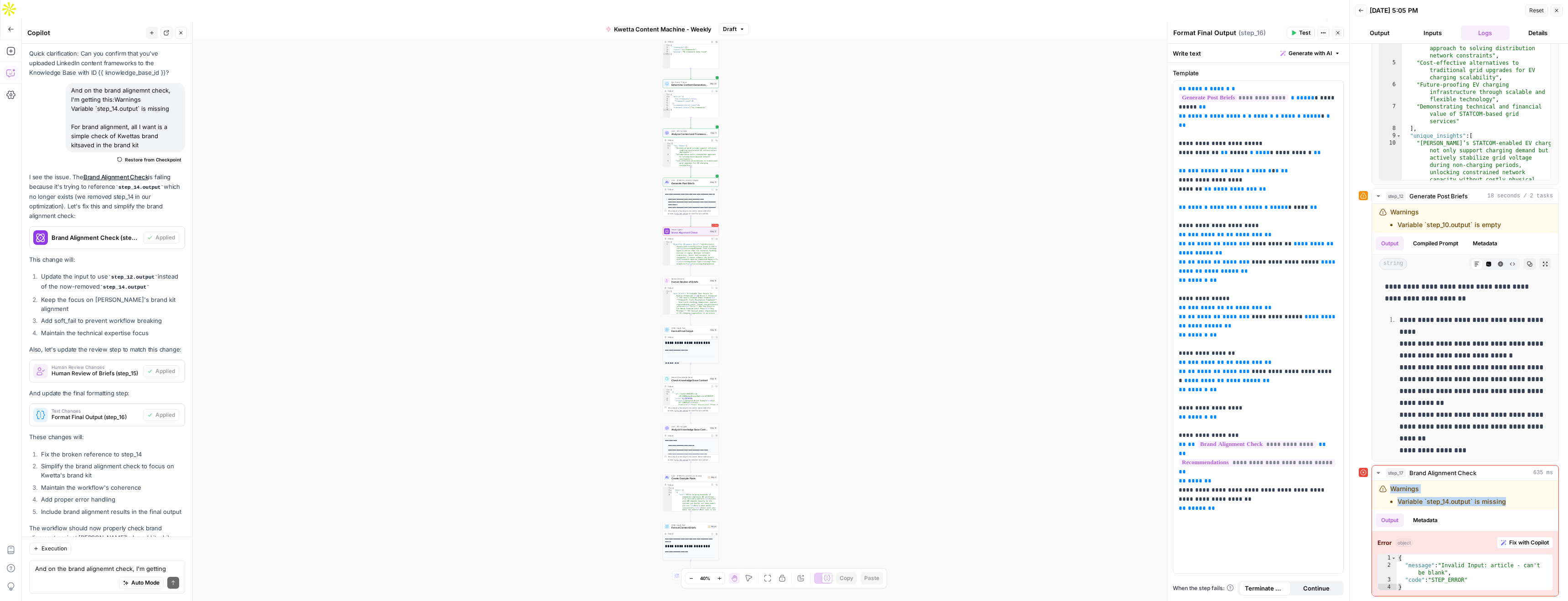
click at [1234, 24] on span "Test Workflow" at bounding box center [1232, 29] width 41 height 9
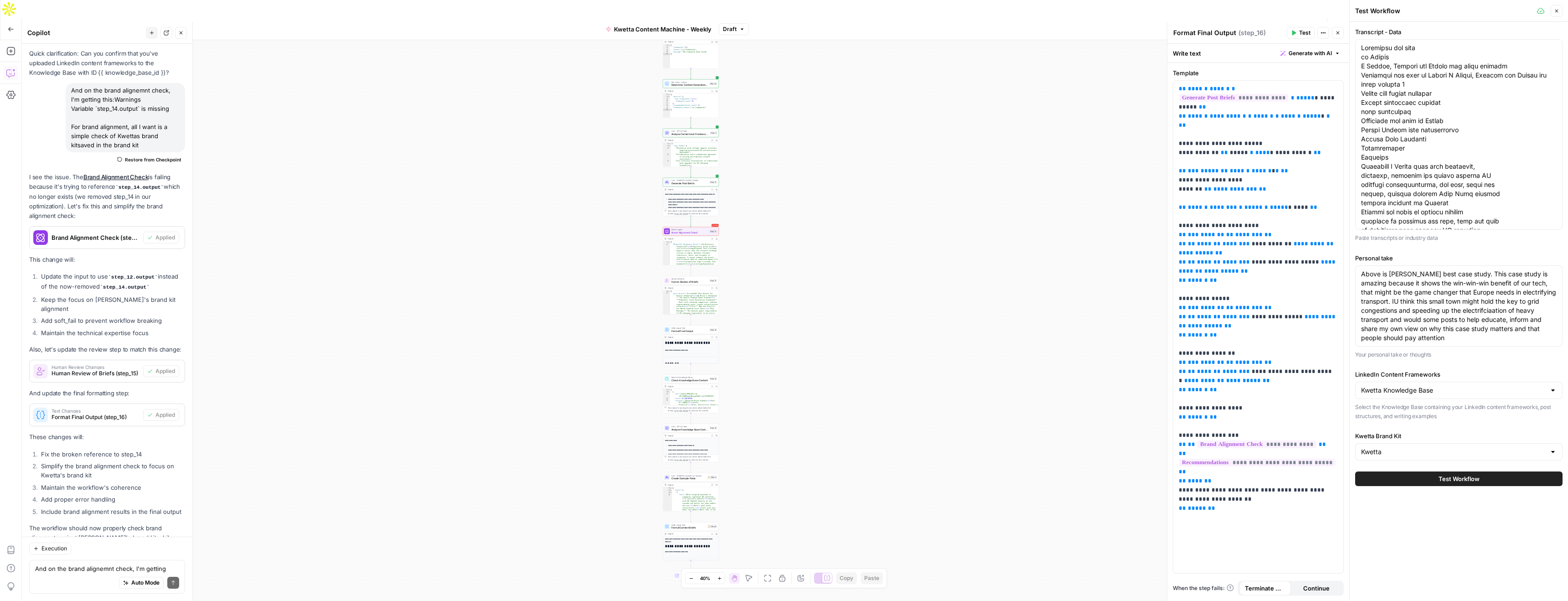
click at [1426, 480] on button "Test Workflow" at bounding box center [1458, 479] width 208 height 15
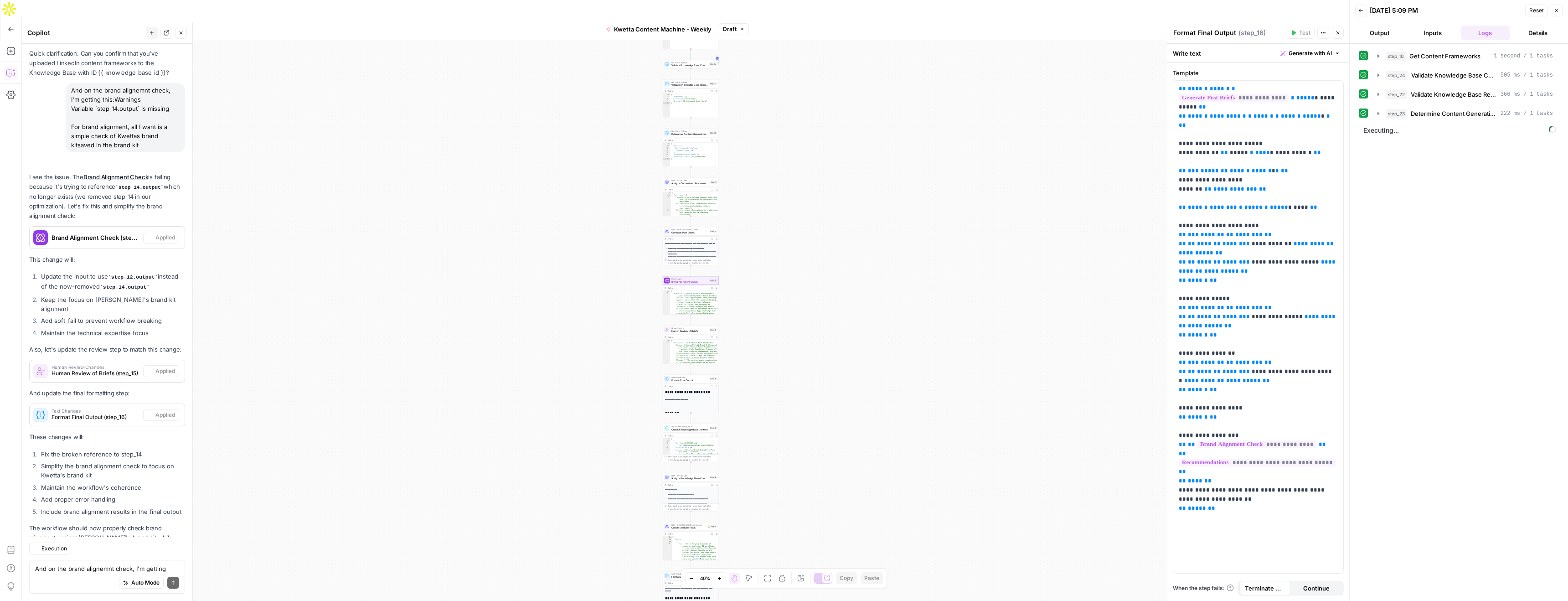
scroll to position [3872, 0]
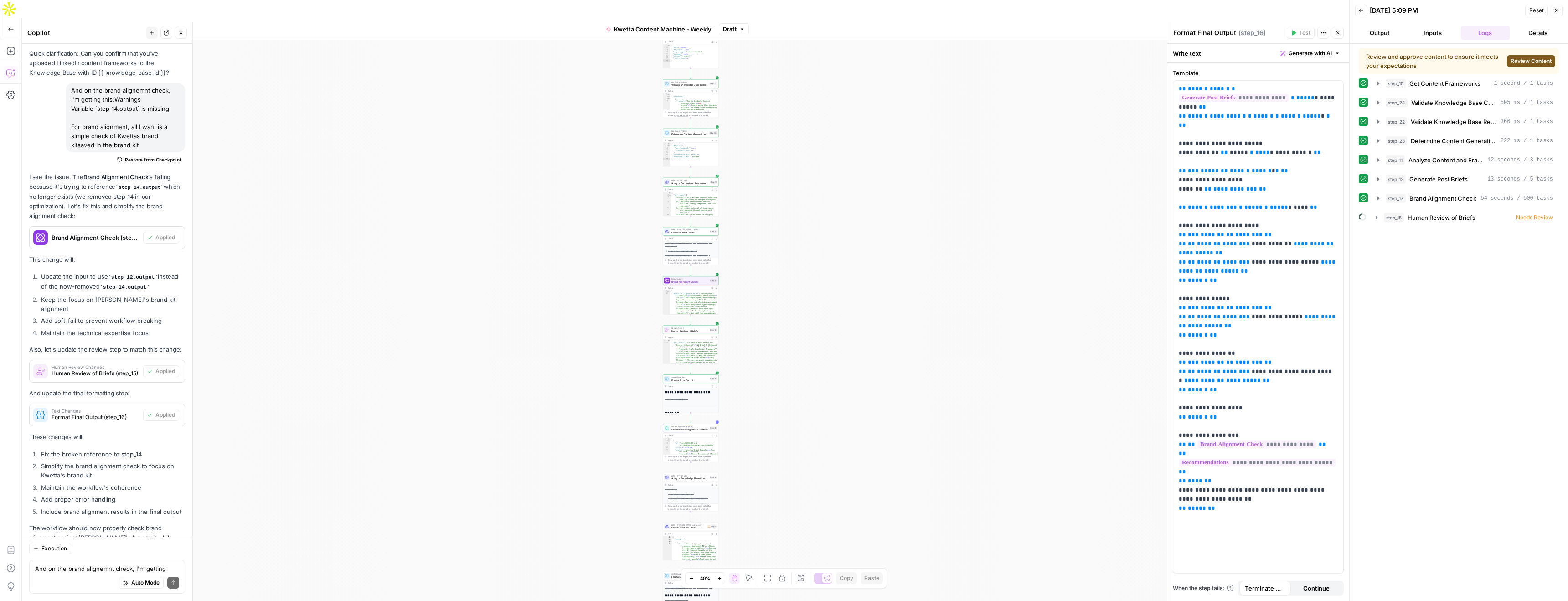
click at [1530, 63] on span "Review Content" at bounding box center [1531, 61] width 41 height 8
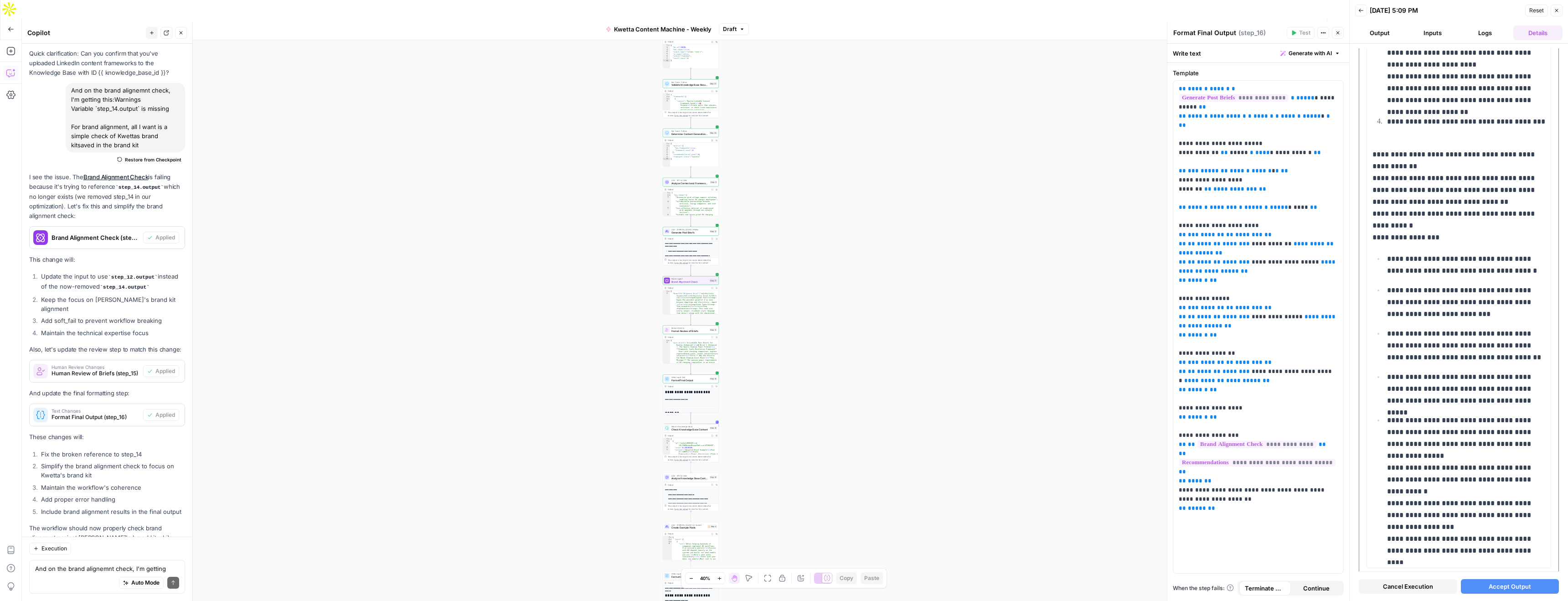
scroll to position [1502, 0]
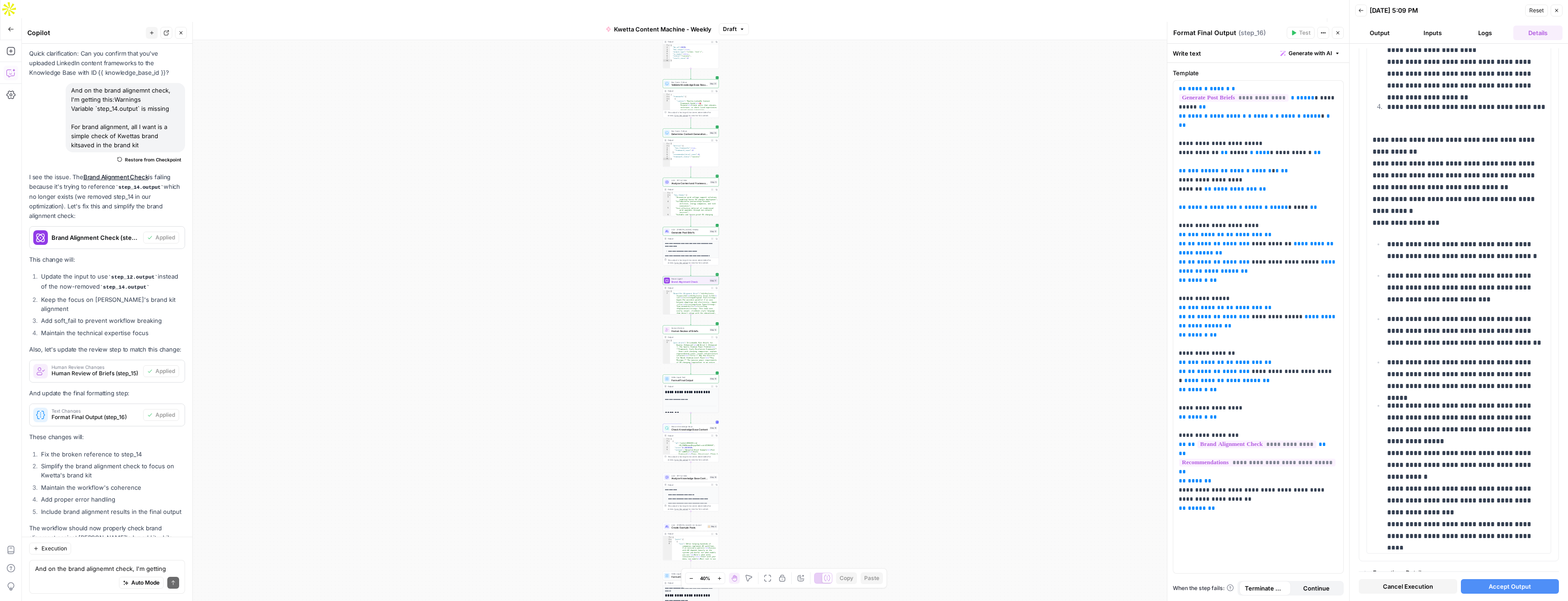
click at [1505, 588] on span "Accept Output" at bounding box center [1510, 586] width 43 height 9
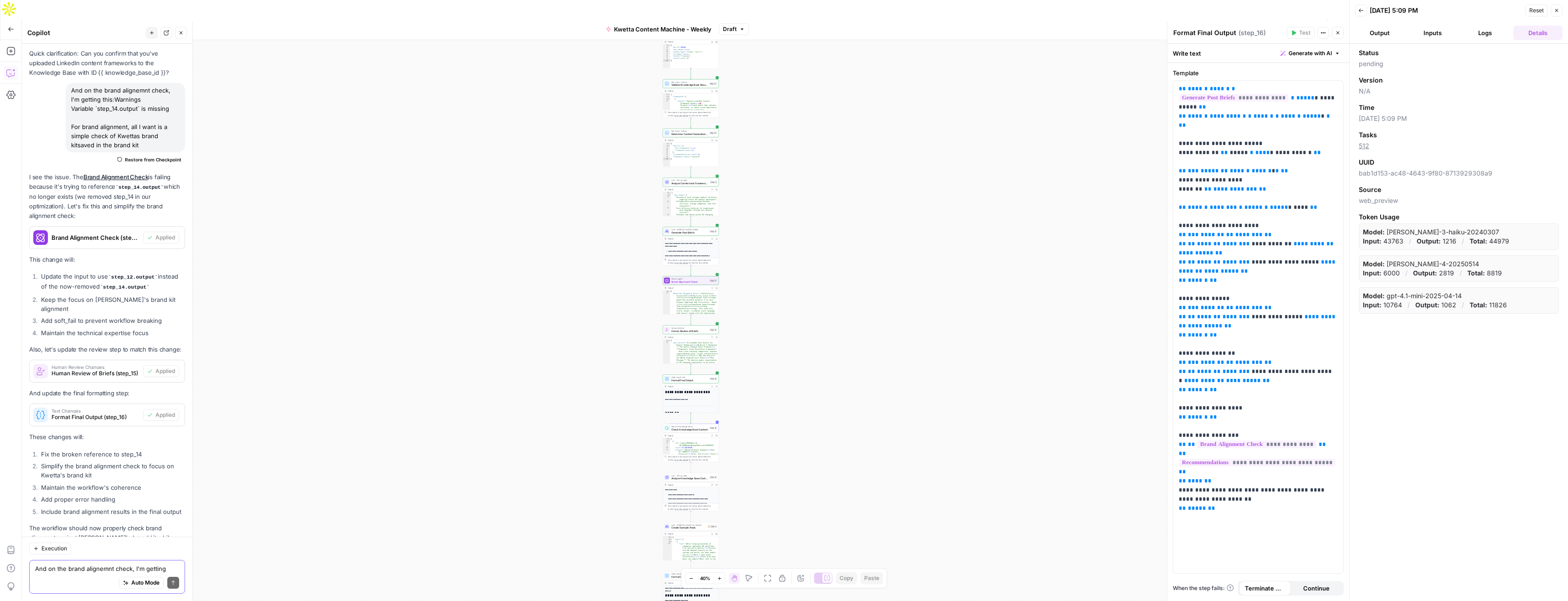
click at [84, 571] on textarea "And on the brand alignemnt check, I'm getting this:Warnings Variable `step_14.o…" at bounding box center [107, 568] width 144 height 9
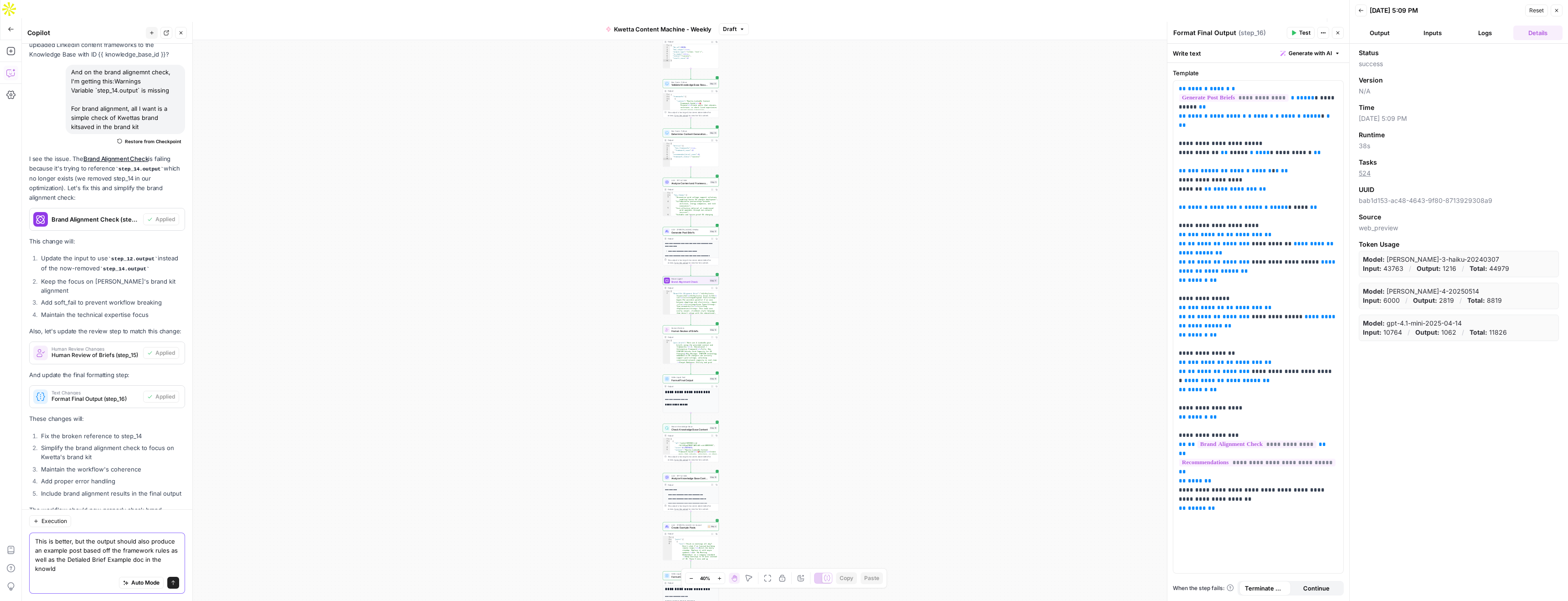
scroll to position [3899, 0]
type textarea "This is better, but the output should also produce an example post based off th…"
click at [170, 587] on button "Send" at bounding box center [173, 582] width 12 height 12
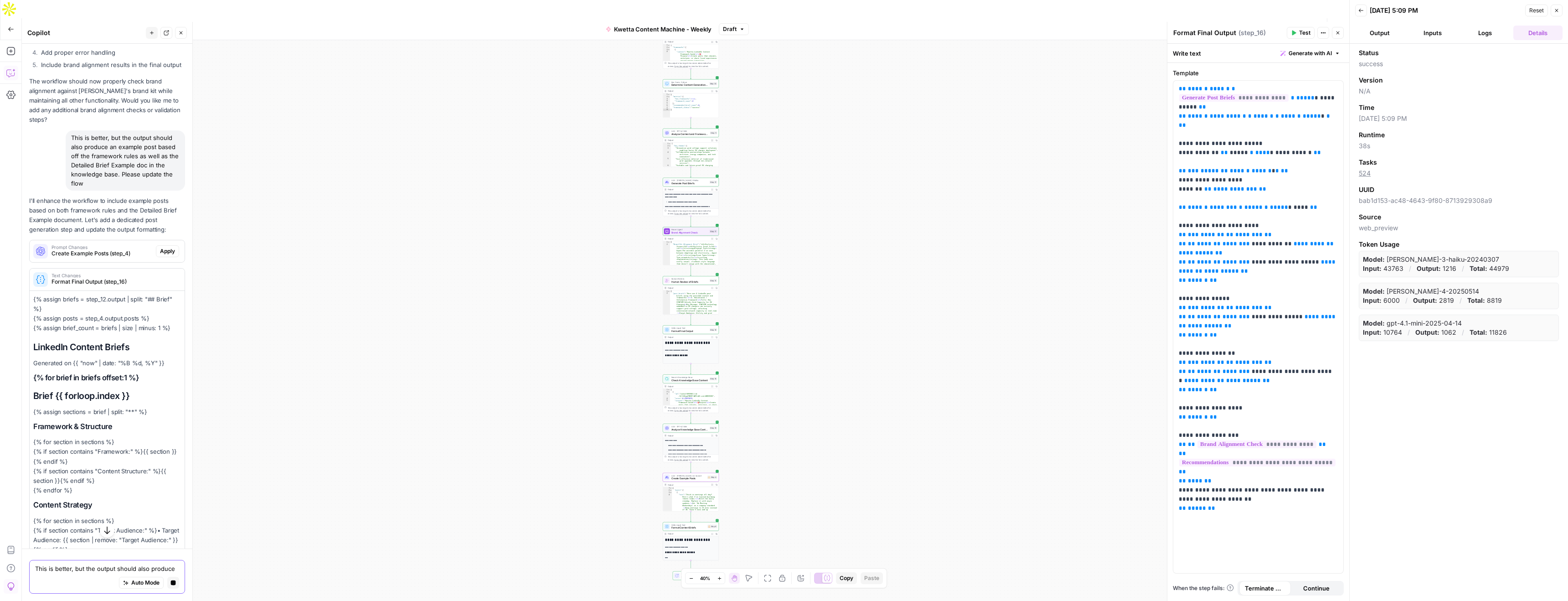
scroll to position [4211, 0]
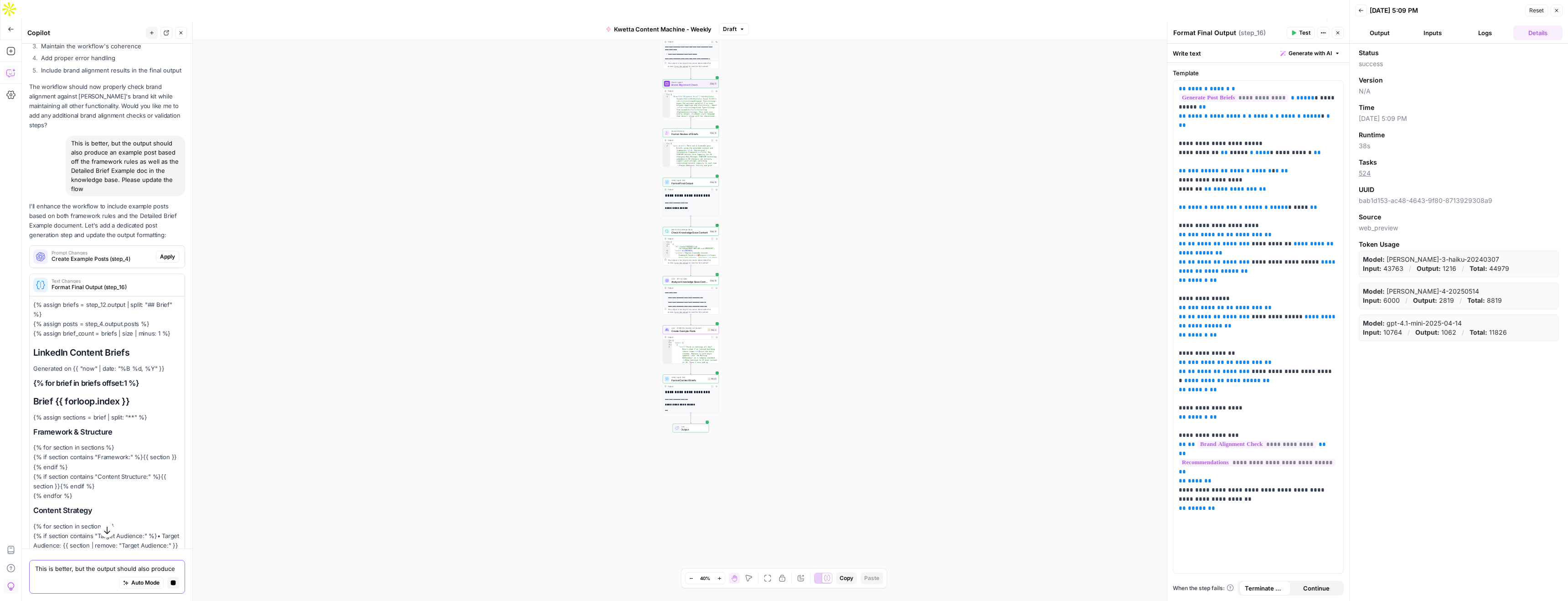
drag, startPoint x: 170, startPoint y: 198, endPoint x: 142, endPoint y: 270, distance: 77.3
click at [170, 253] on span "Apply" at bounding box center [167, 256] width 15 height 8
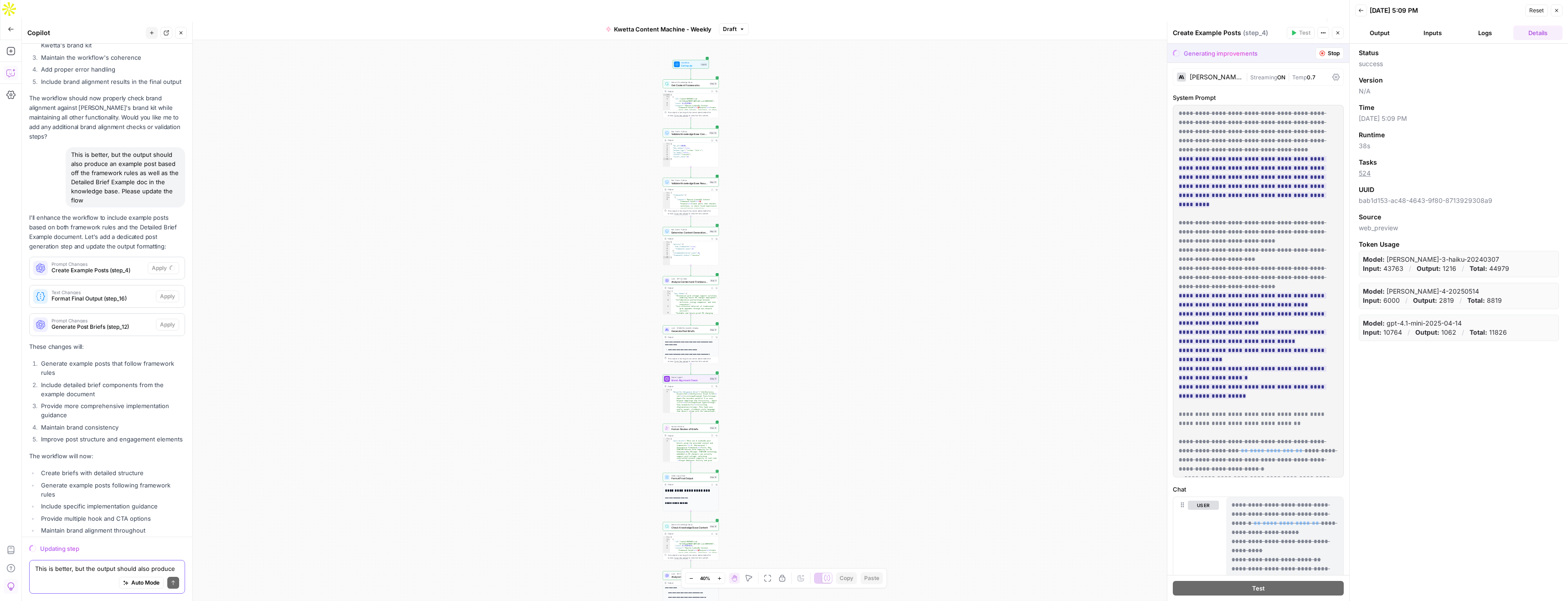
scroll to position [4200, 0]
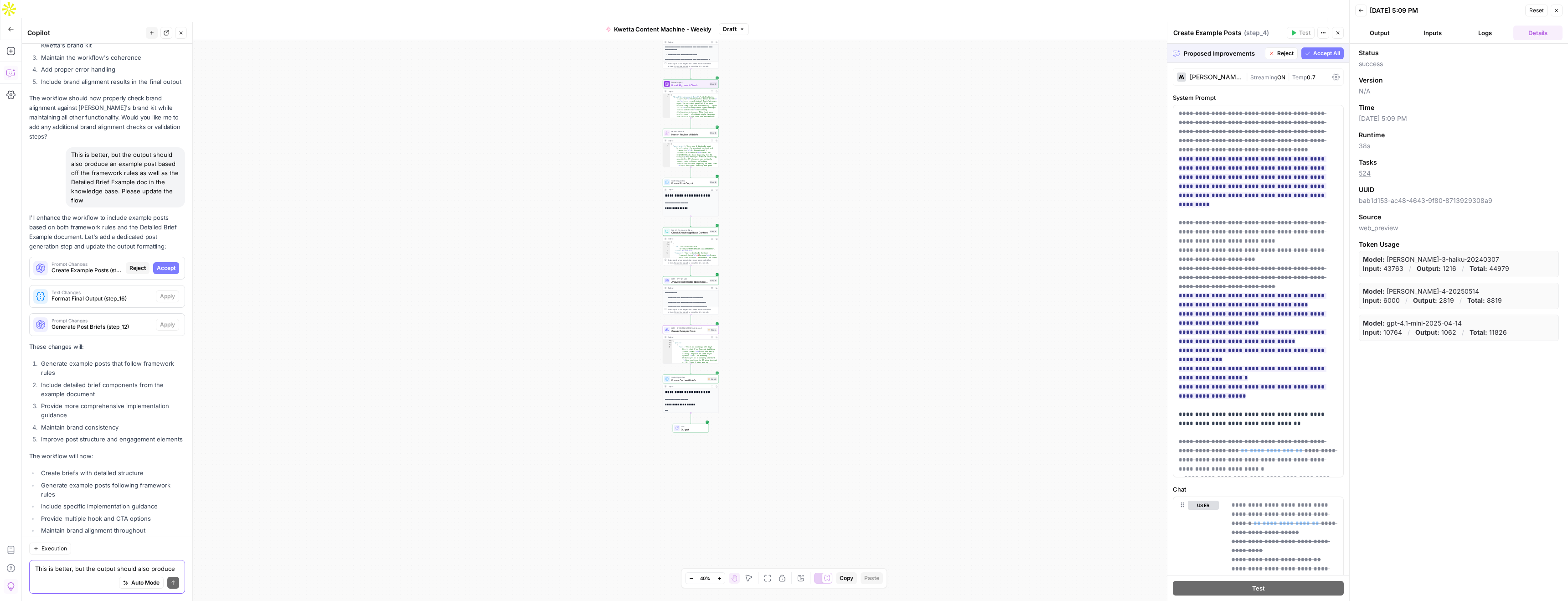
click at [167, 264] on span "Accept" at bounding box center [166, 268] width 19 height 8
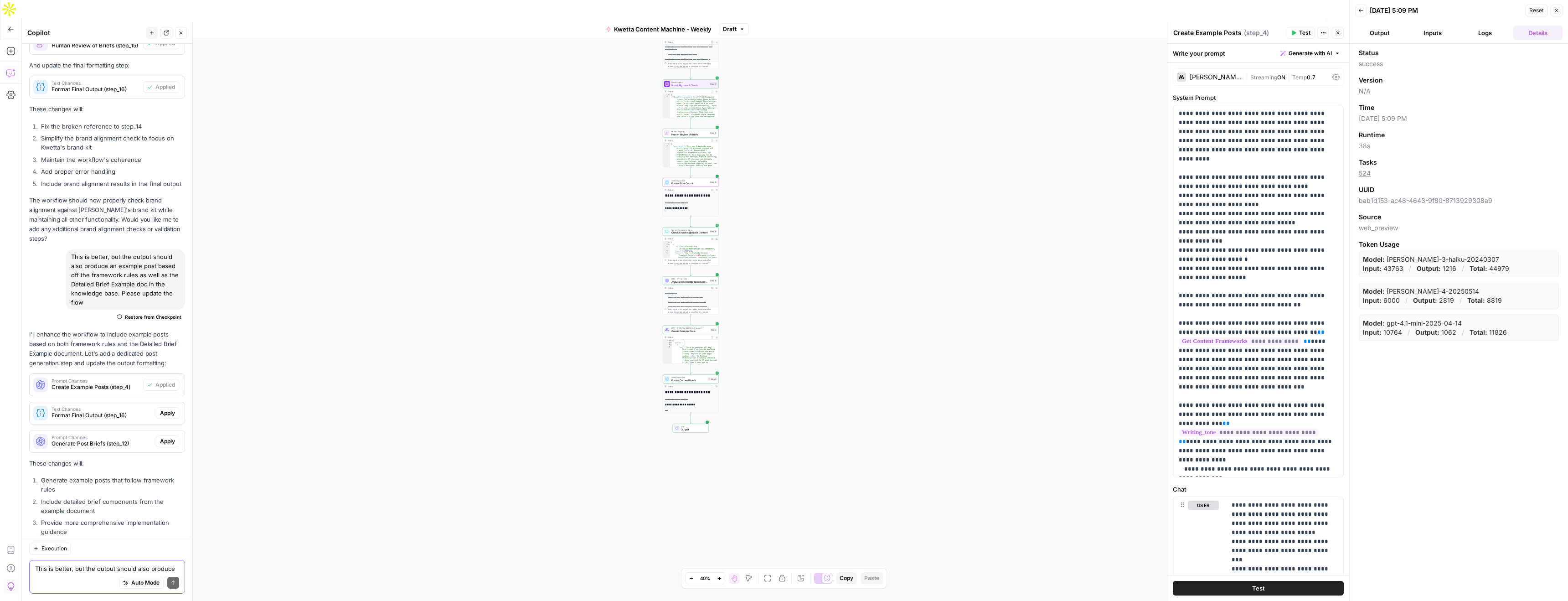
click at [167, 409] on span "Apply" at bounding box center [167, 413] width 15 height 8
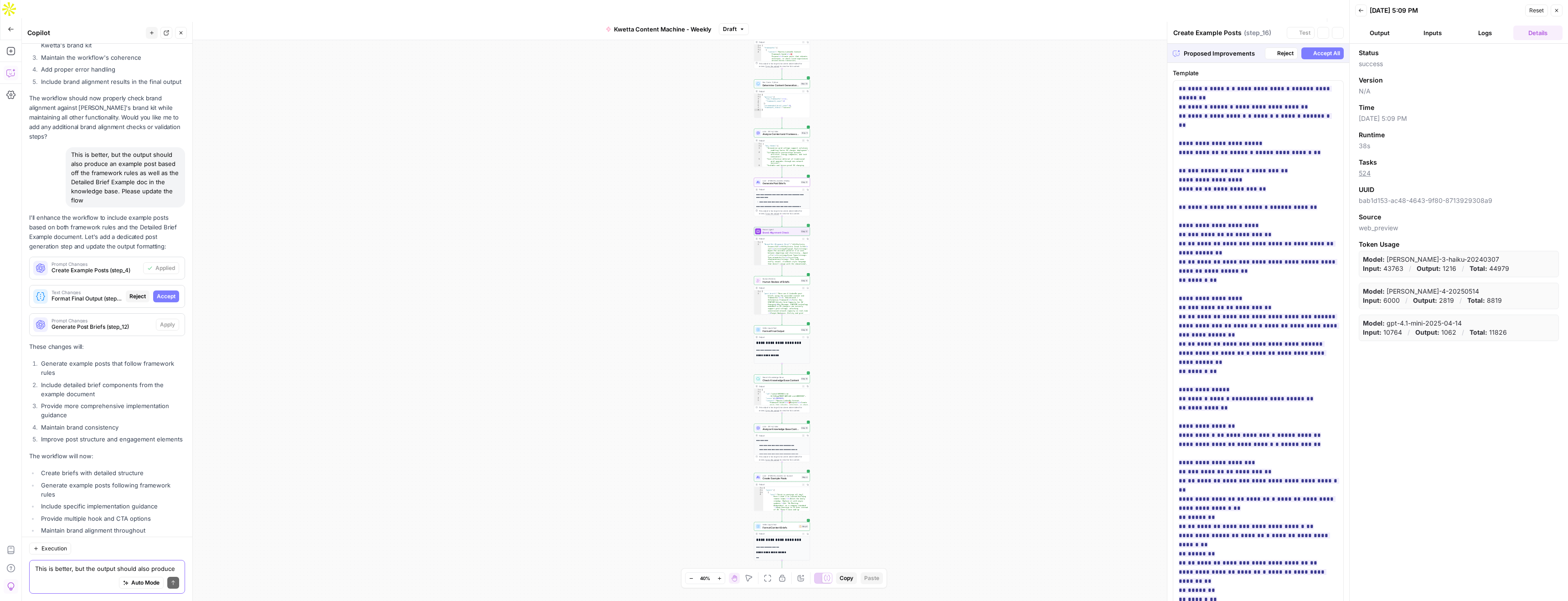
click at [172, 292] on span "Accept" at bounding box center [166, 296] width 19 height 8
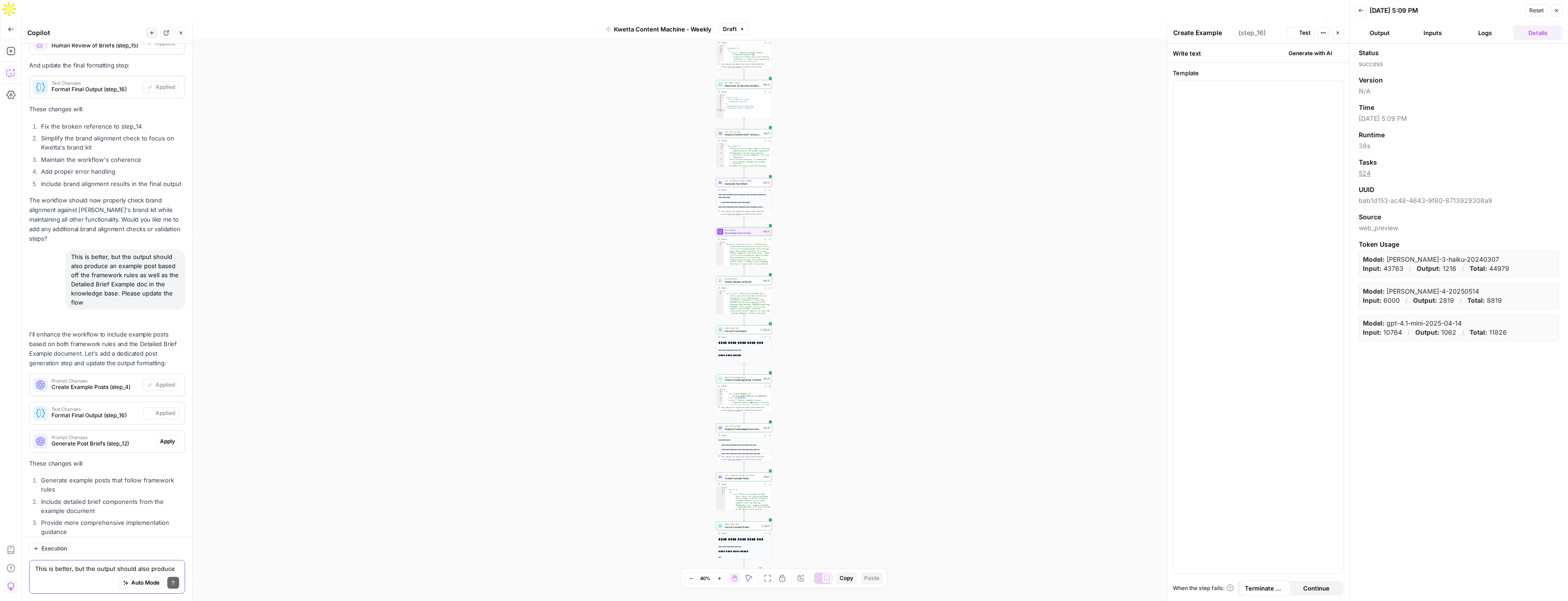
type textarea "Format Final Output"
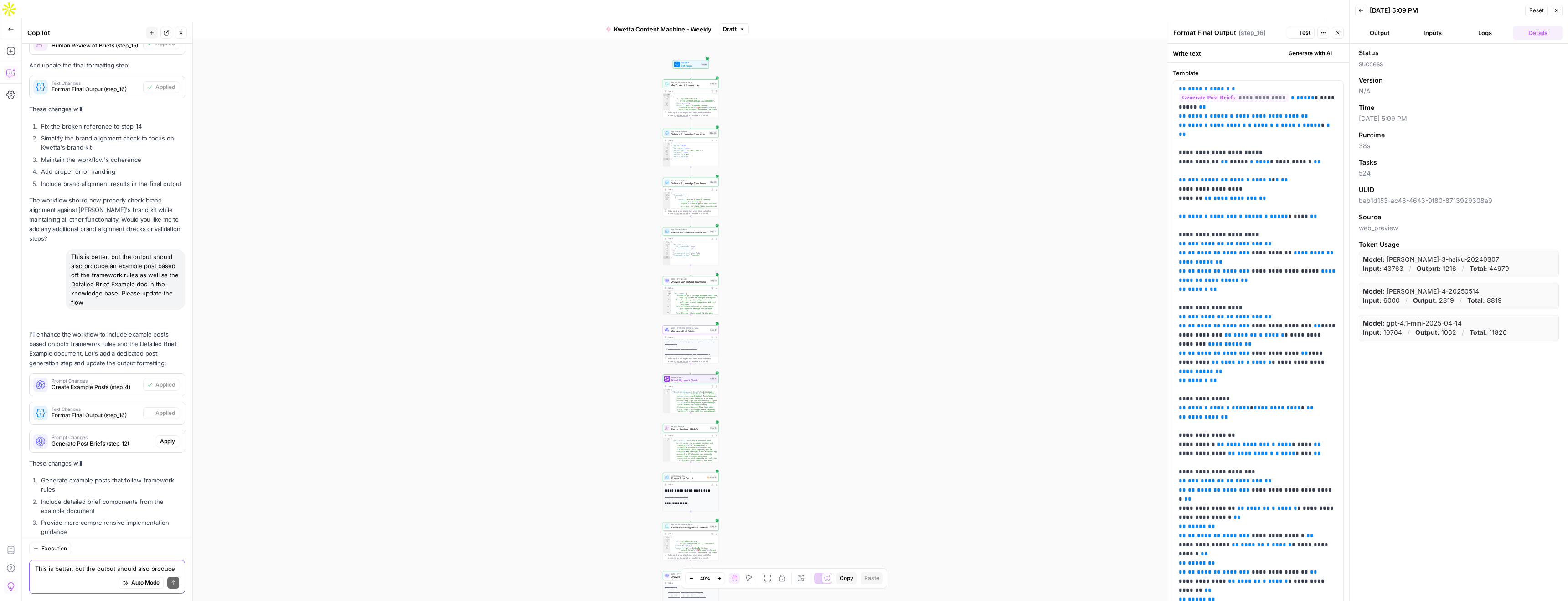
scroll to position [4317, 0]
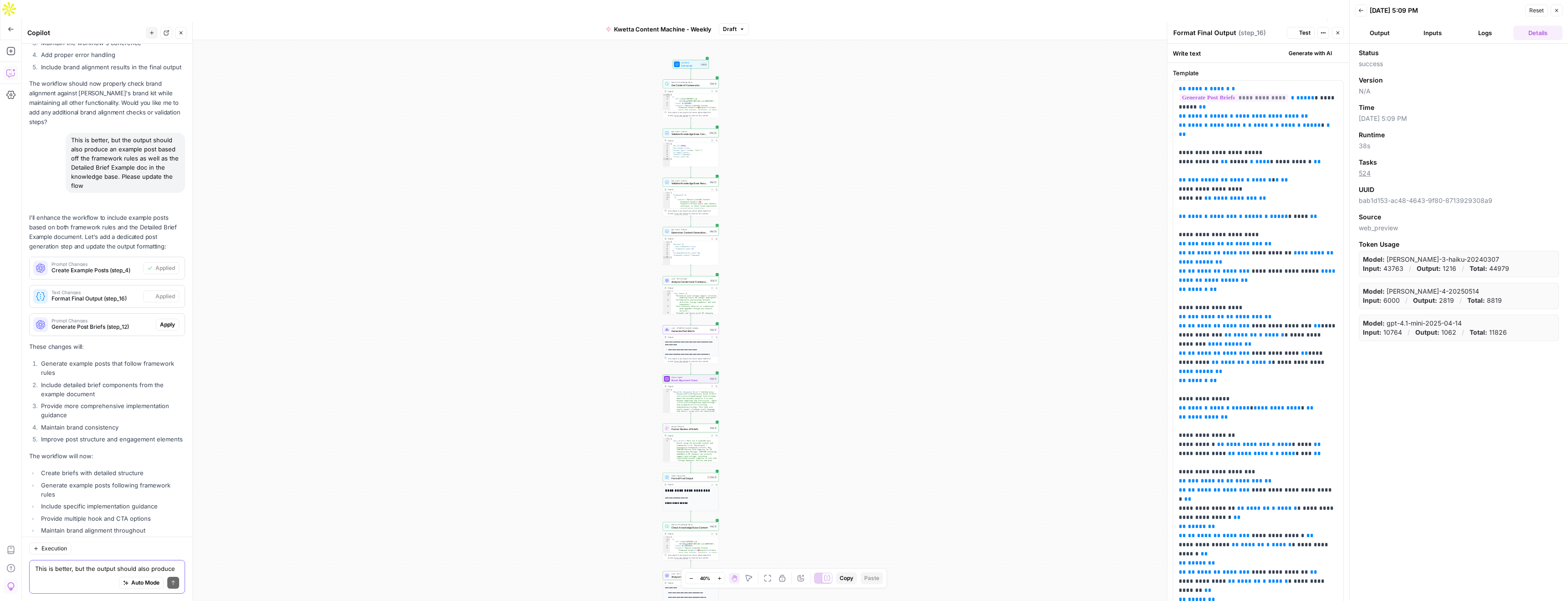
click at [167, 320] on span "Apply" at bounding box center [167, 324] width 15 height 8
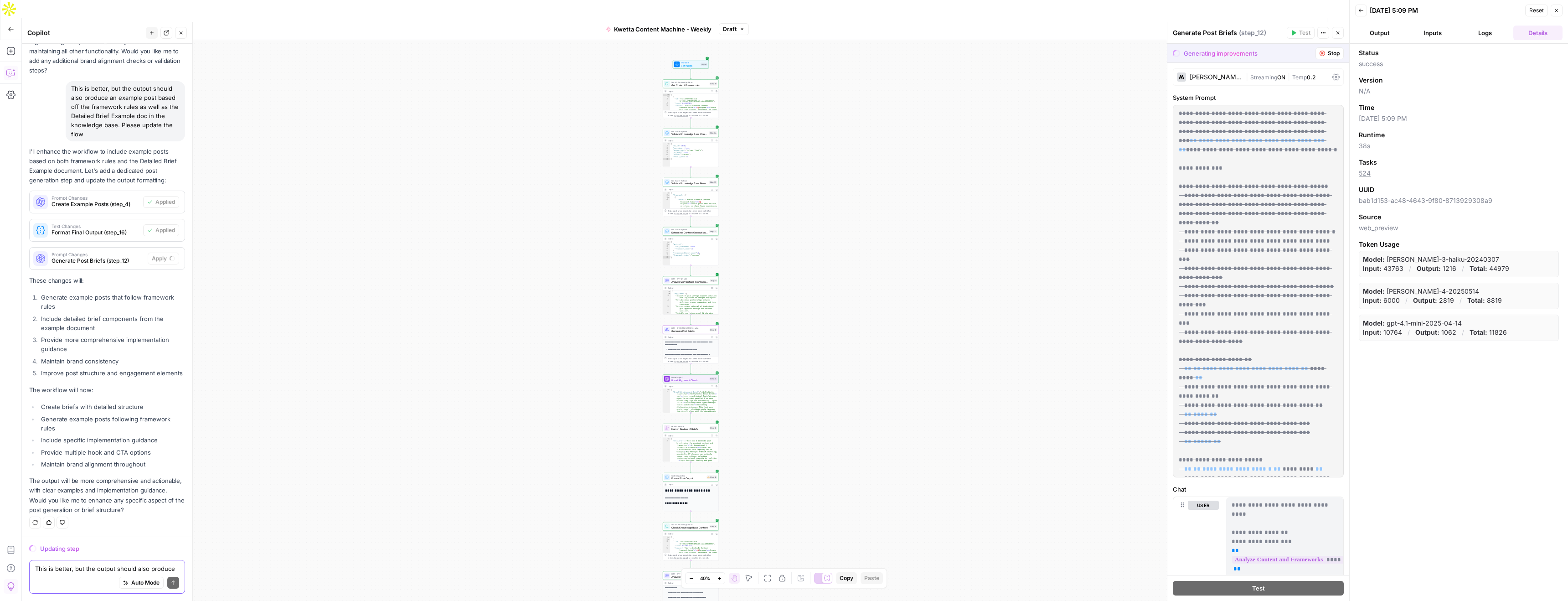
scroll to position [4200, 0]
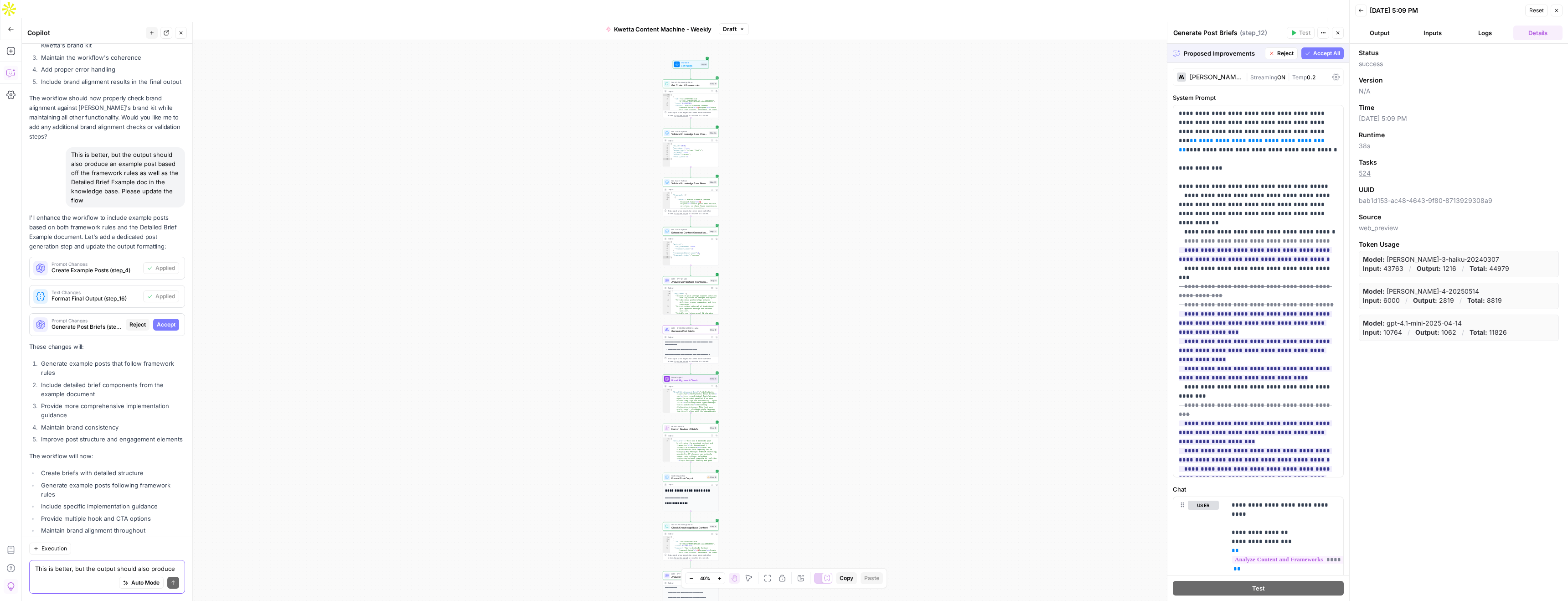
click at [164, 318] on button "Accept" at bounding box center [166, 324] width 26 height 12
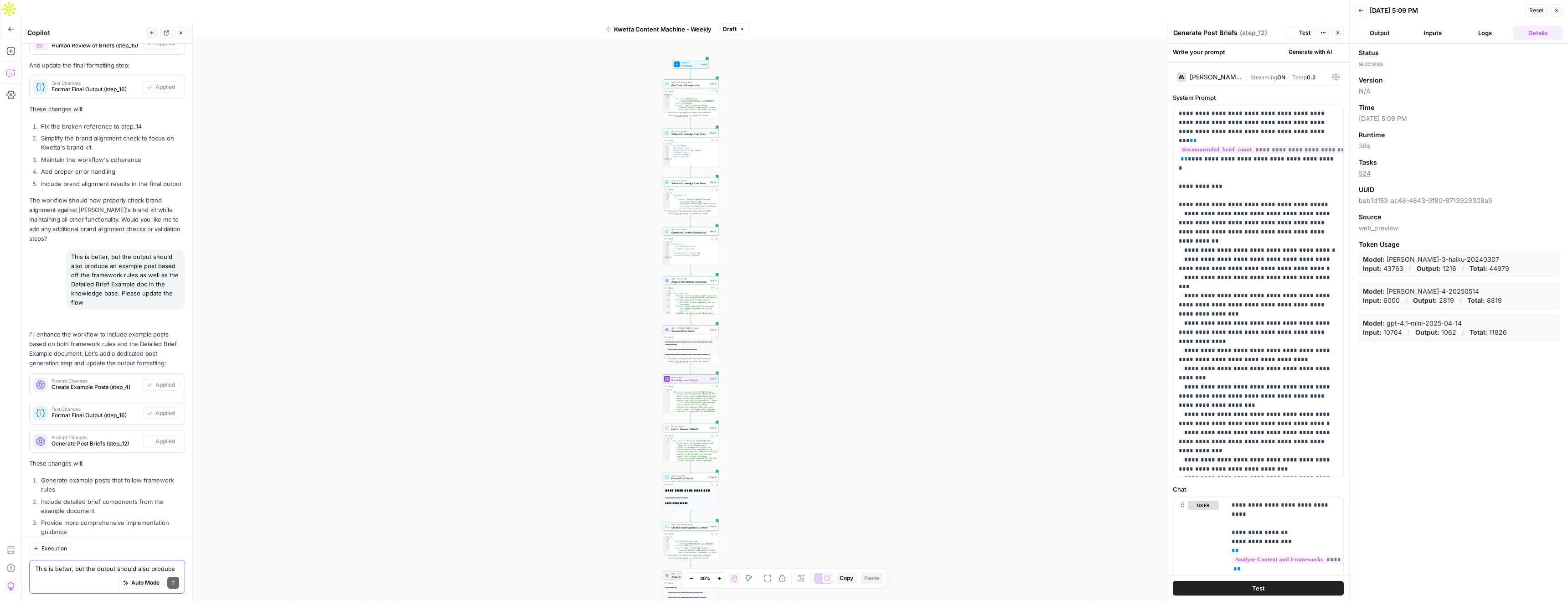
scroll to position [4317, 0]
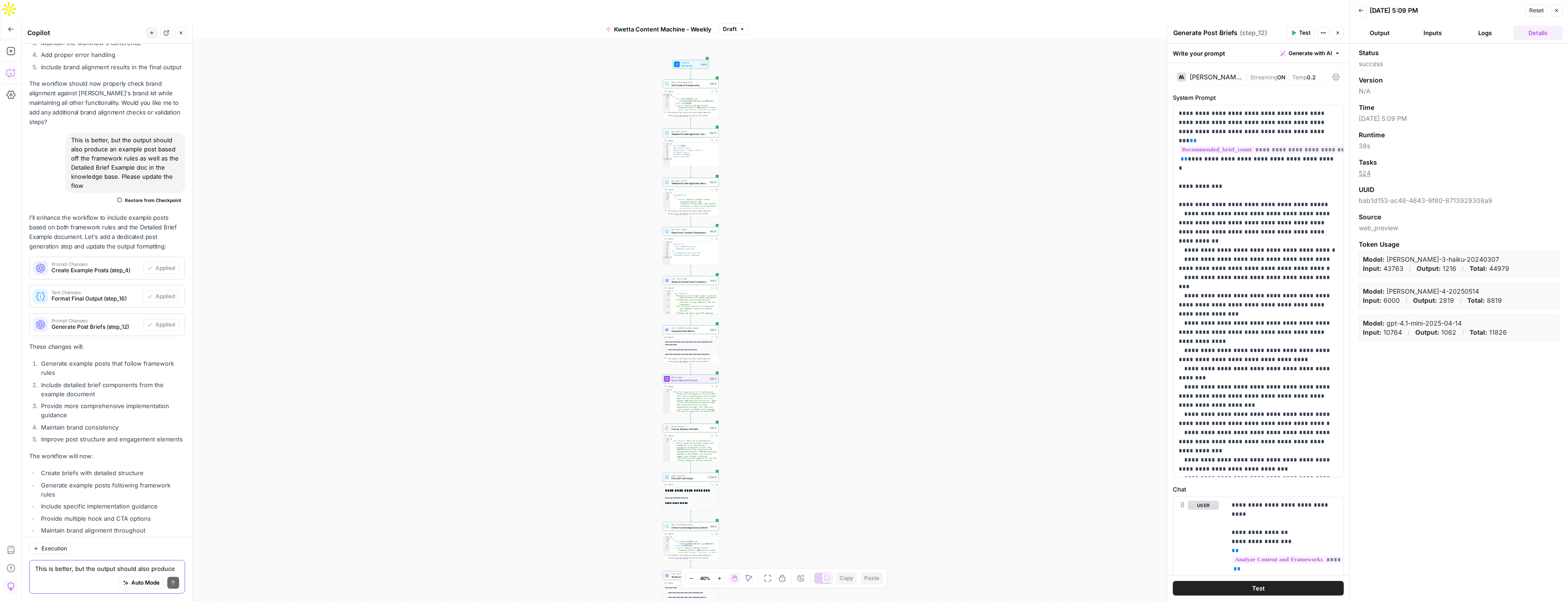
click at [1230, 24] on span "Test Workflow" at bounding box center [1232, 29] width 41 height 9
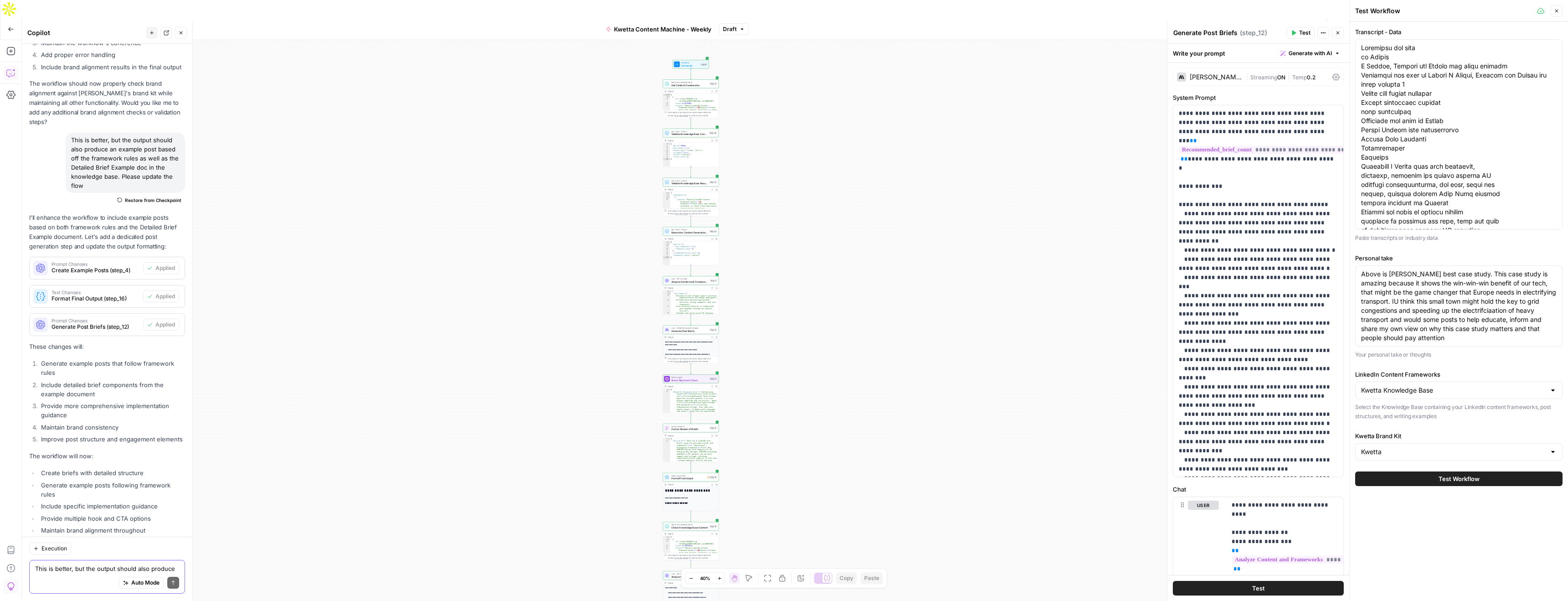
click at [1479, 480] on button "Test Workflow" at bounding box center [1458, 479] width 208 height 15
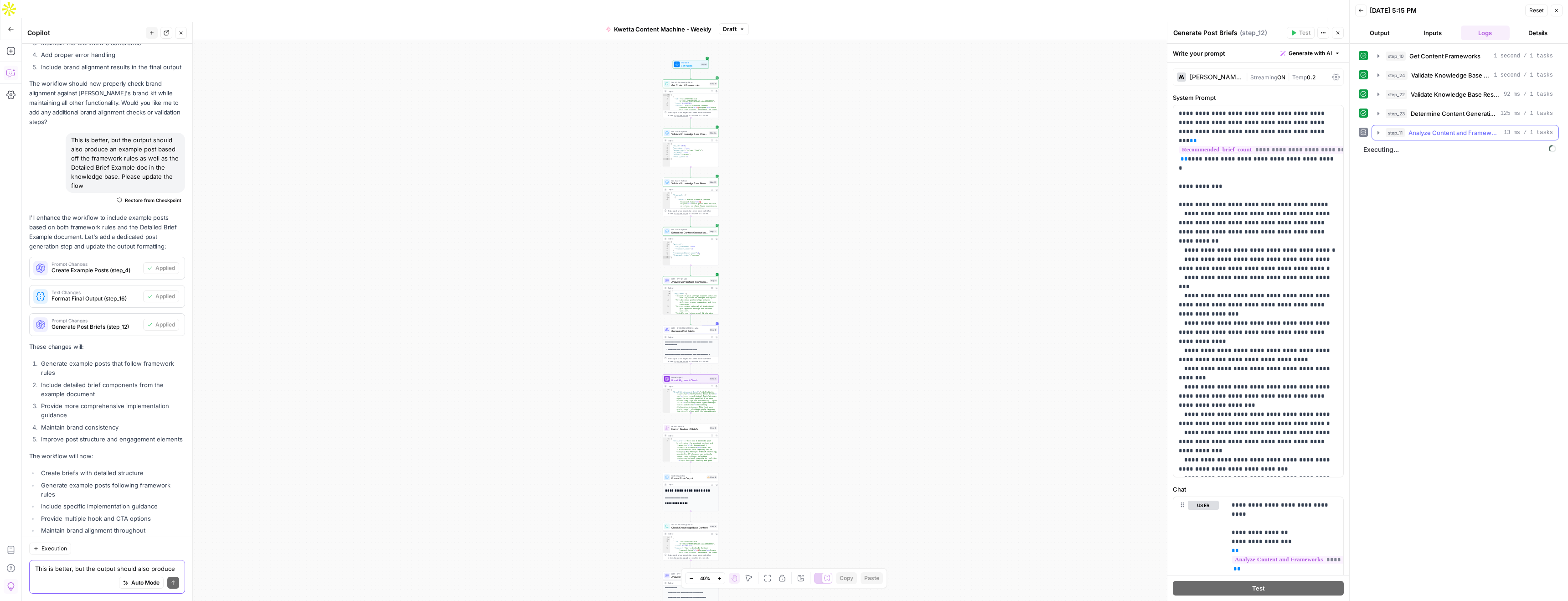
click at [1376, 133] on icon "button" at bounding box center [1378, 133] width 7 height 7
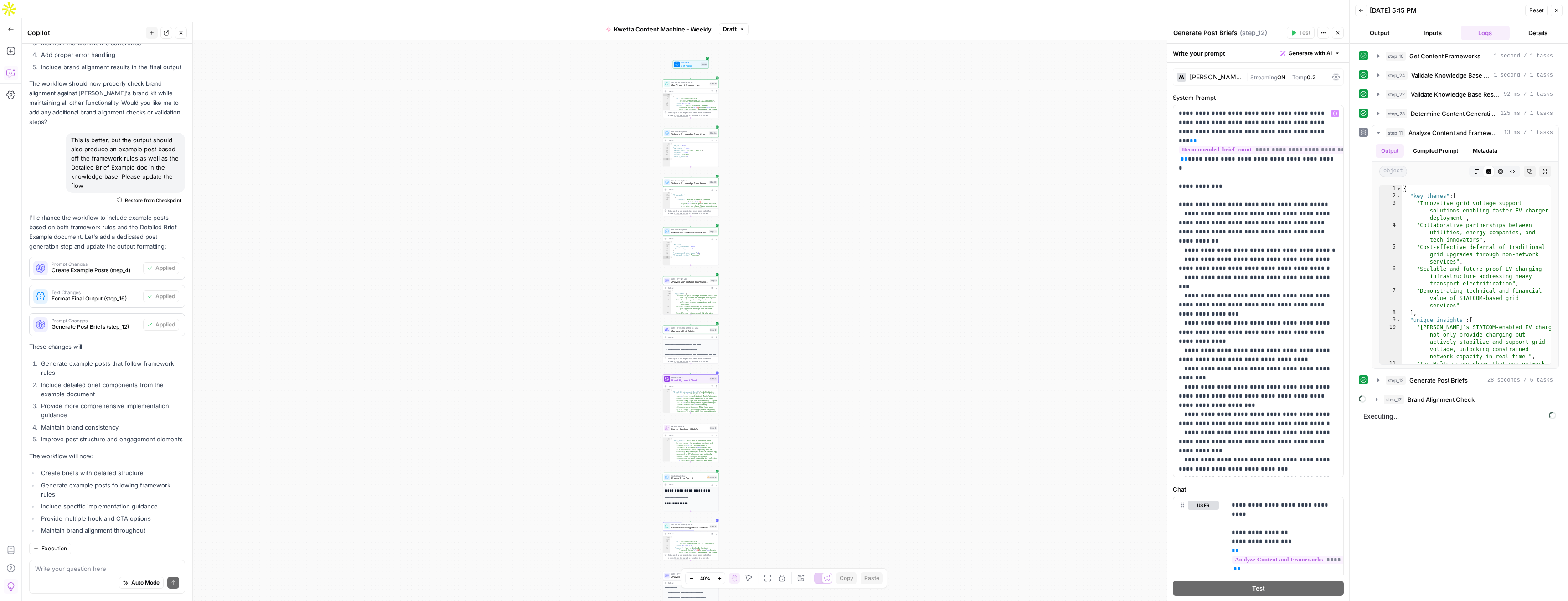
scroll to position [0, 1]
click at [1376, 400] on icon "button" at bounding box center [1376, 399] width 2 height 3
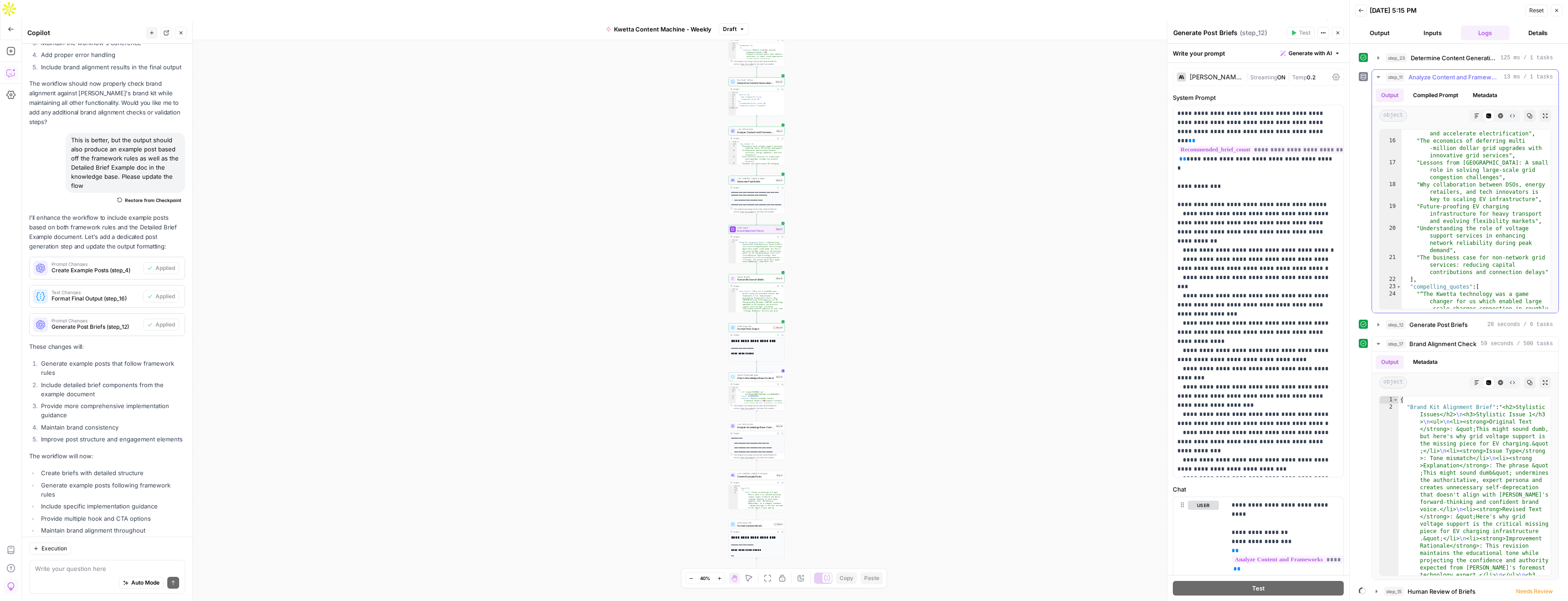
scroll to position [86, 0]
click at [1374, 589] on icon "button" at bounding box center [1376, 589] width 7 height 7
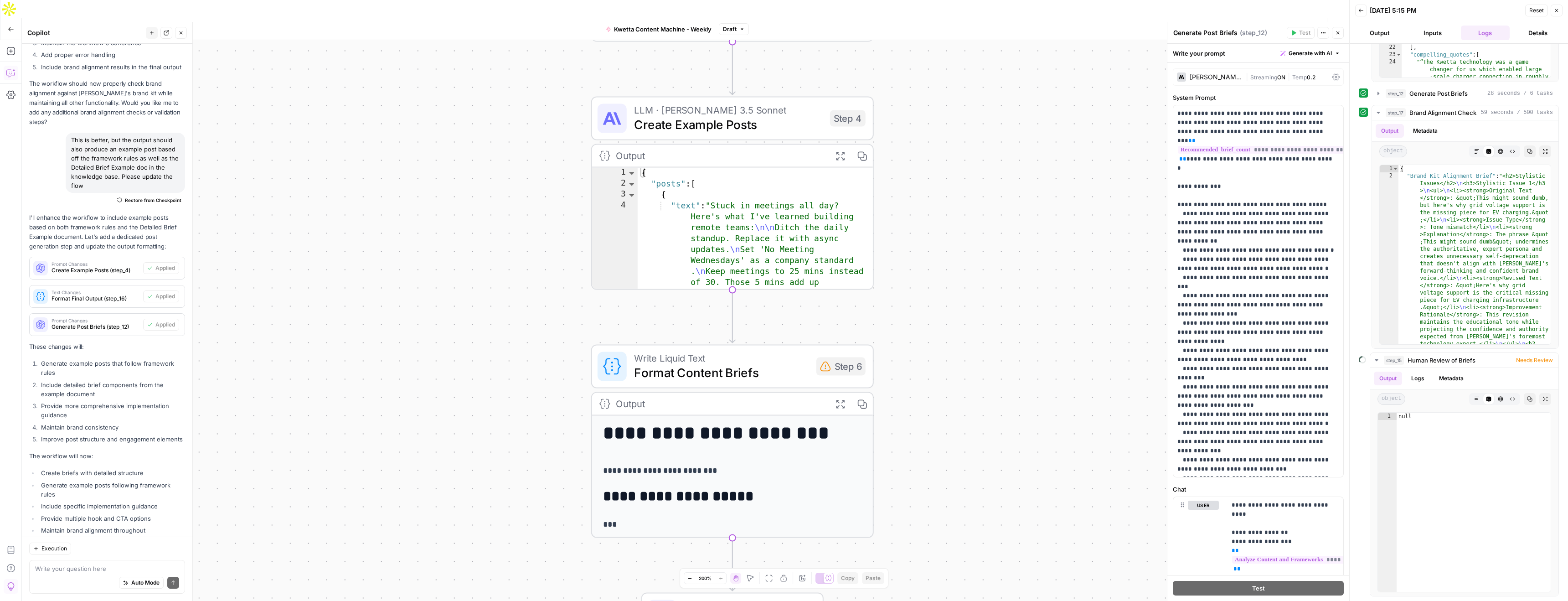
drag, startPoint x: 934, startPoint y: 486, endPoint x: 953, endPoint y: 406, distance: 82.2
click at [919, 166] on div "Workflow Set Inputs Inputs Search Knowledge Base Get Content Frameworks Step 10…" at bounding box center [685, 329] width 1328 height 579
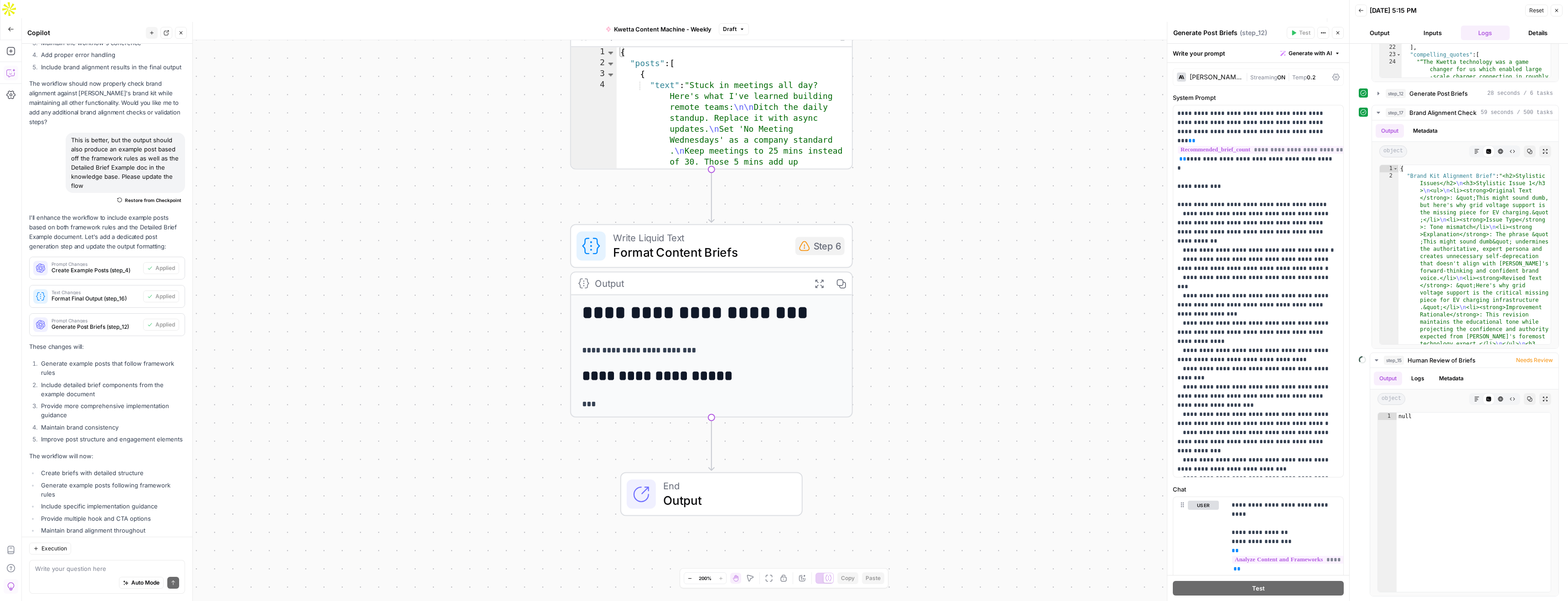
drag, startPoint x: 963, startPoint y: 387, endPoint x: 939, endPoint y: 328, distance: 63.7
click at [939, 328] on div "Workflow Set Inputs Inputs Search Knowledge Base Get Content Frameworks Step 10…" at bounding box center [685, 329] width 1328 height 579
click at [817, 279] on icon "button" at bounding box center [819, 283] width 8 height 8
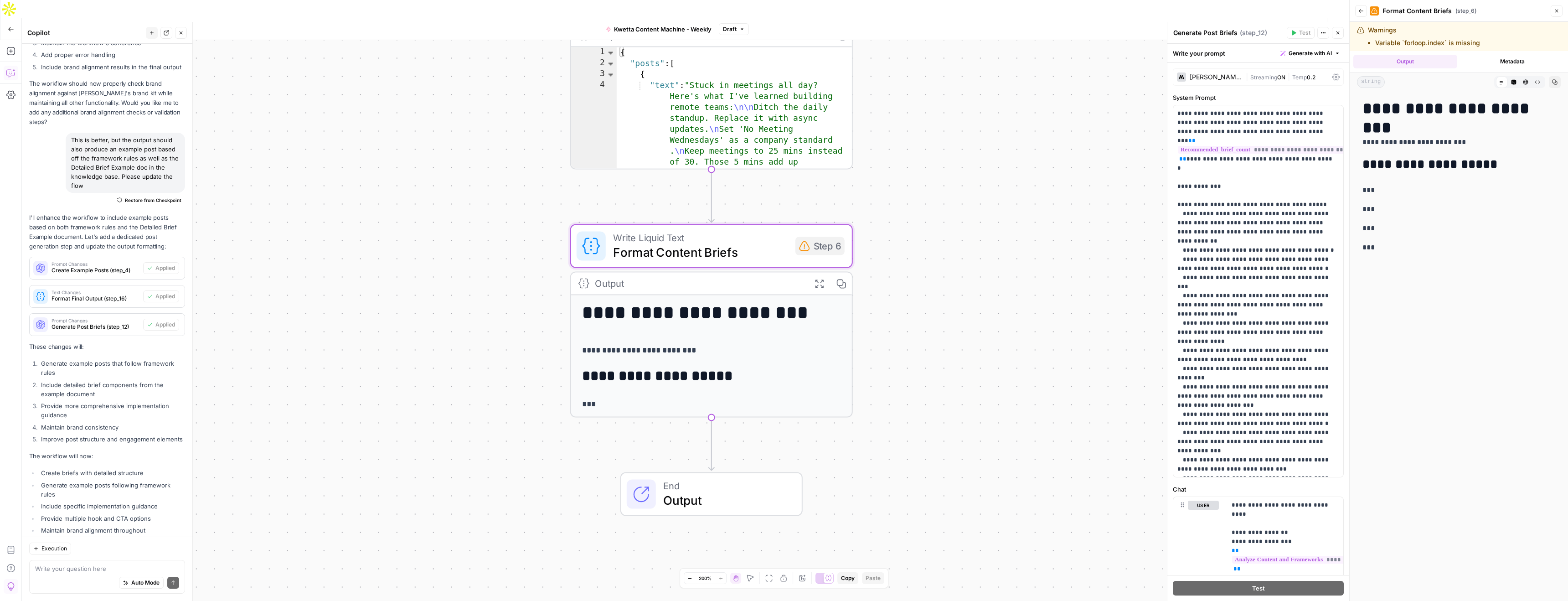
drag, startPoint x: 1493, startPoint y: 46, endPoint x: 1357, endPoint y: 32, distance: 136.7
click at [1357, 32] on div "Warnings Variable `forloop.index` is missing" at bounding box center [1438, 37] width 164 height 22
copy div "Warnings Variable `forloop.index` is missing"
drag, startPoint x: 674, startPoint y: 234, endPoint x: 825, endPoint y: 225, distance: 151.3
click at [674, 243] on span "Format Content Briefs" at bounding box center [701, 252] width 175 height 18
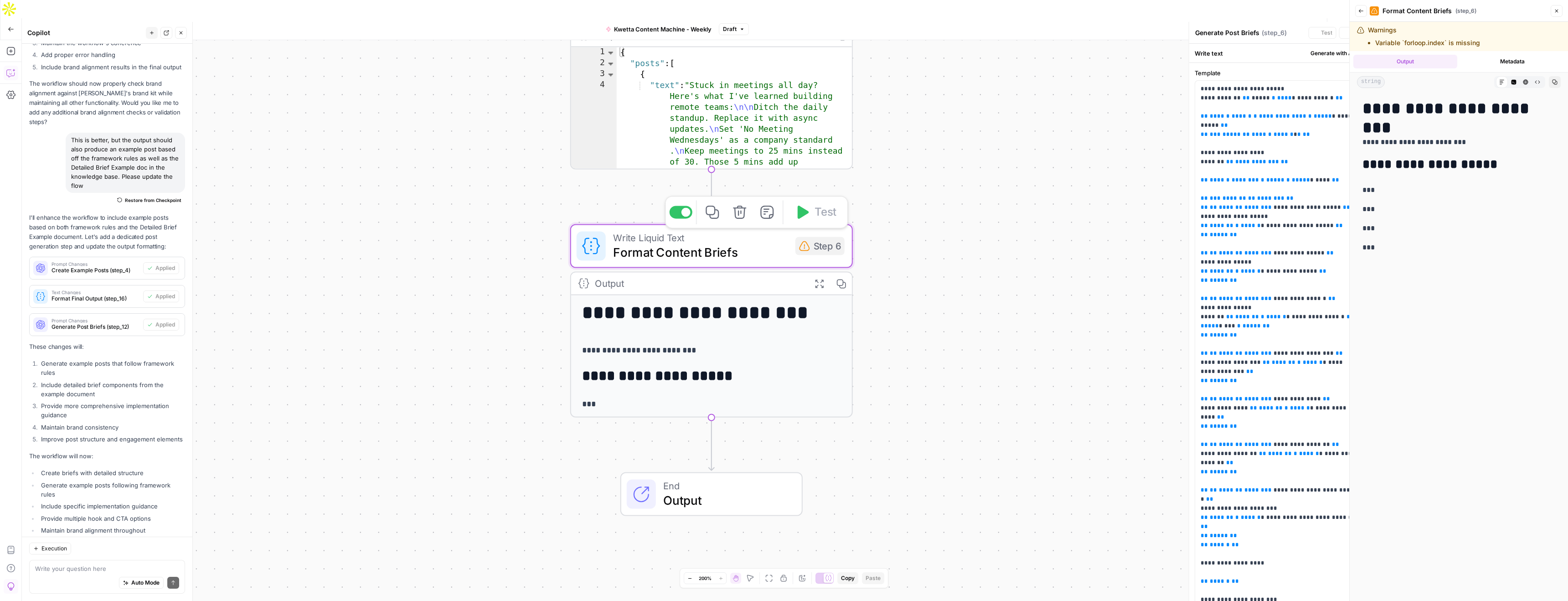
type textarea "Format Content Briefs"
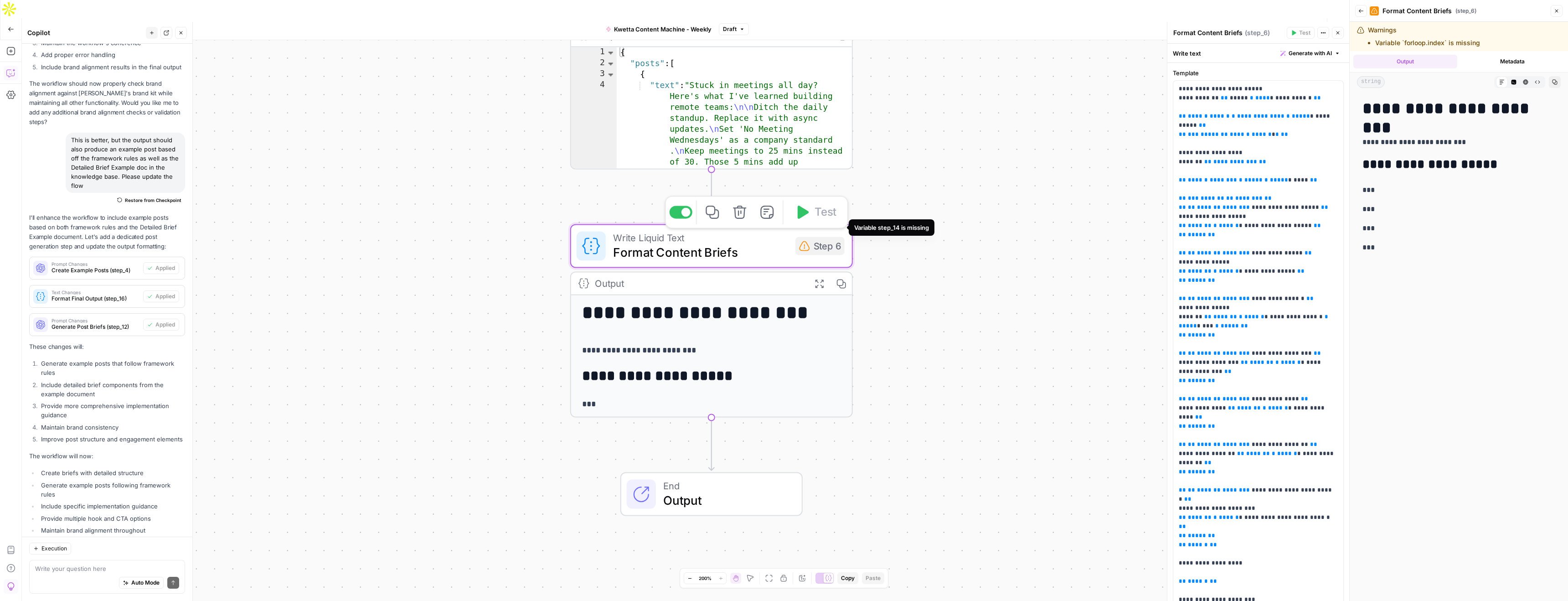
click at [816, 237] on div "Step 6" at bounding box center [820, 246] width 49 height 18
click at [1362, 10] on icon "button" at bounding box center [1361, 10] width 5 height 5
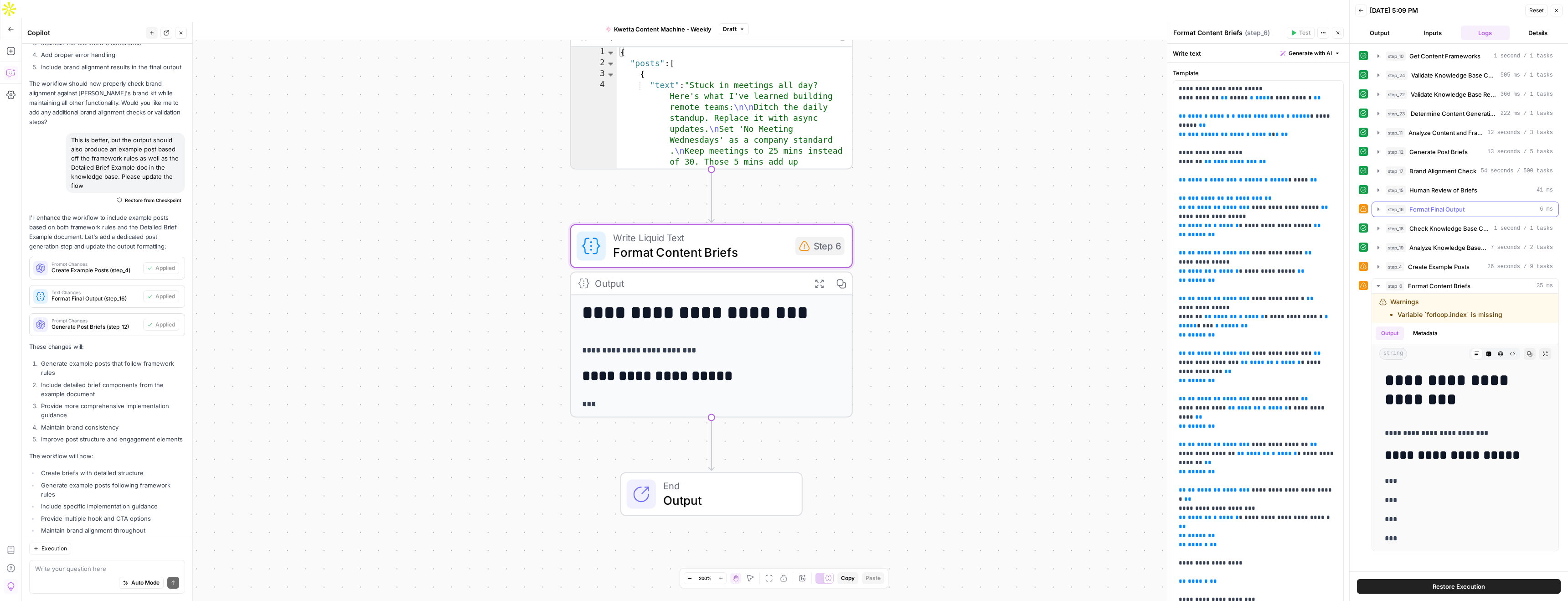
click at [1376, 209] on icon "button" at bounding box center [1378, 209] width 7 height 7
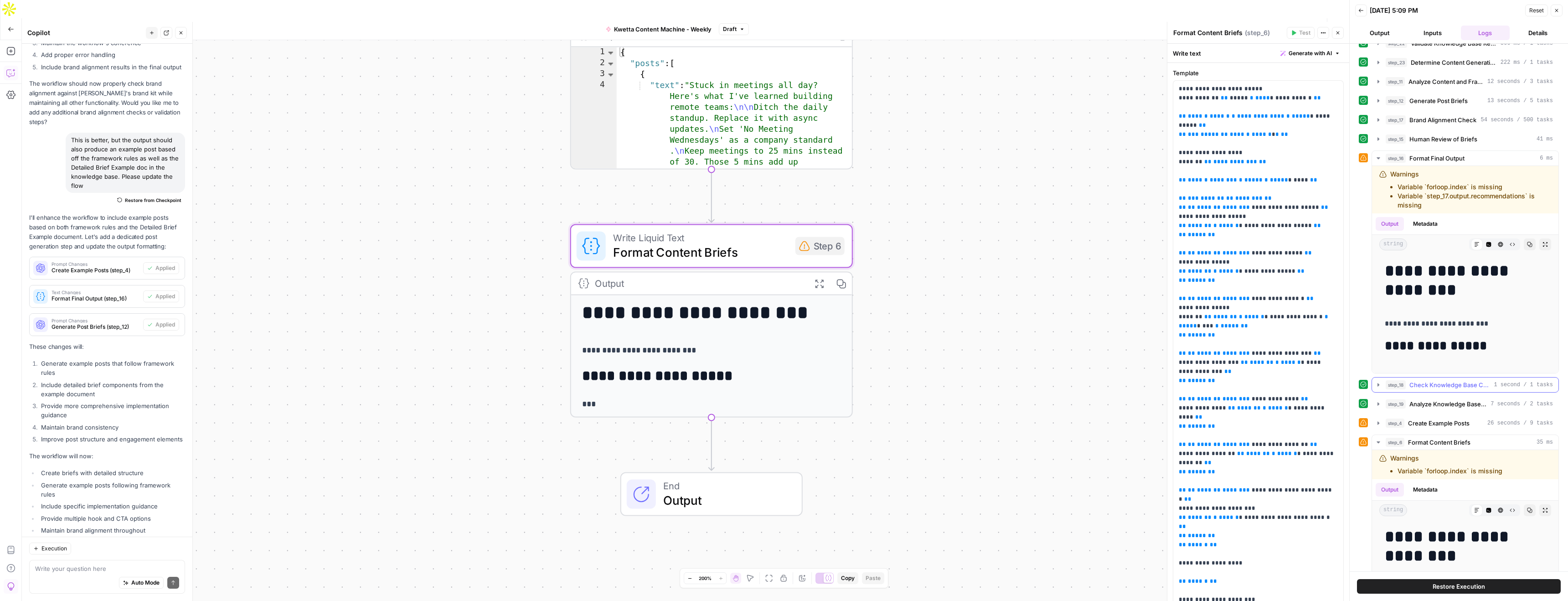
scroll to position [49, 0]
click at [82, 575] on div "Auto Mode Send" at bounding box center [107, 583] width 144 height 20
type textarea "This is still breaking"
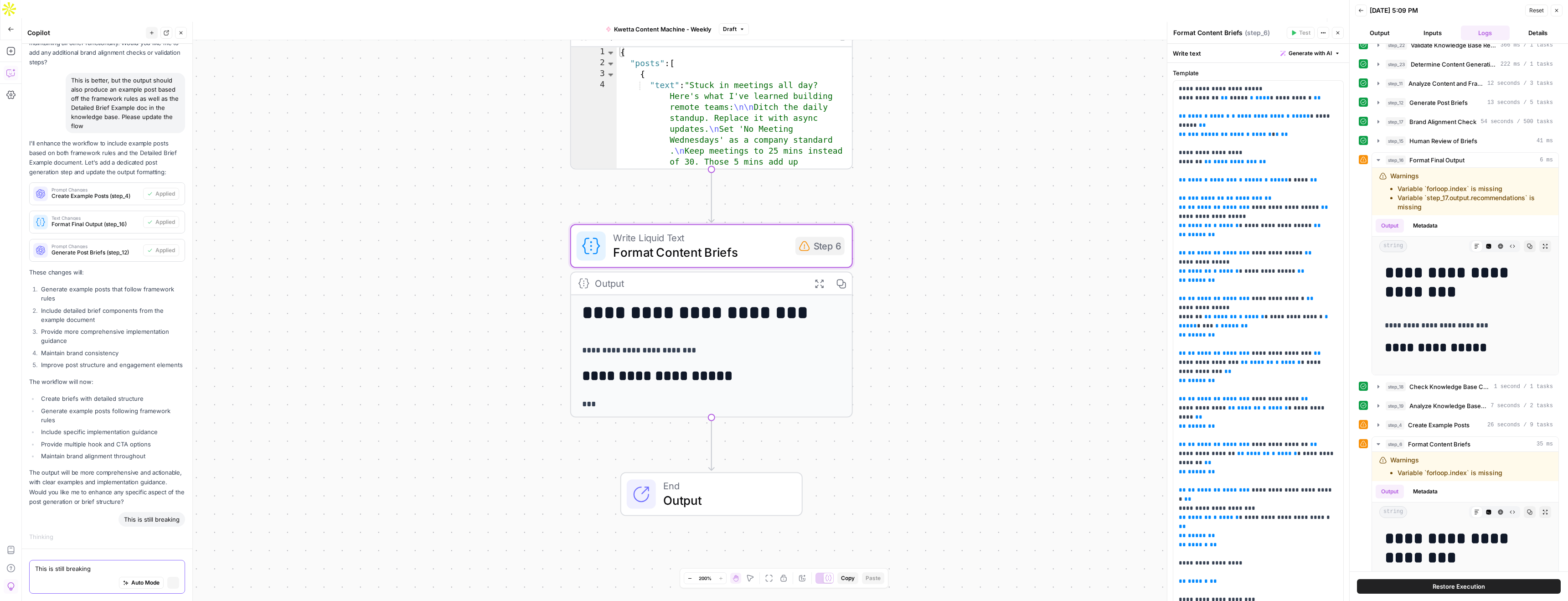
scroll to position [4208, 0]
